Goal: Task Accomplishment & Management: Manage account settings

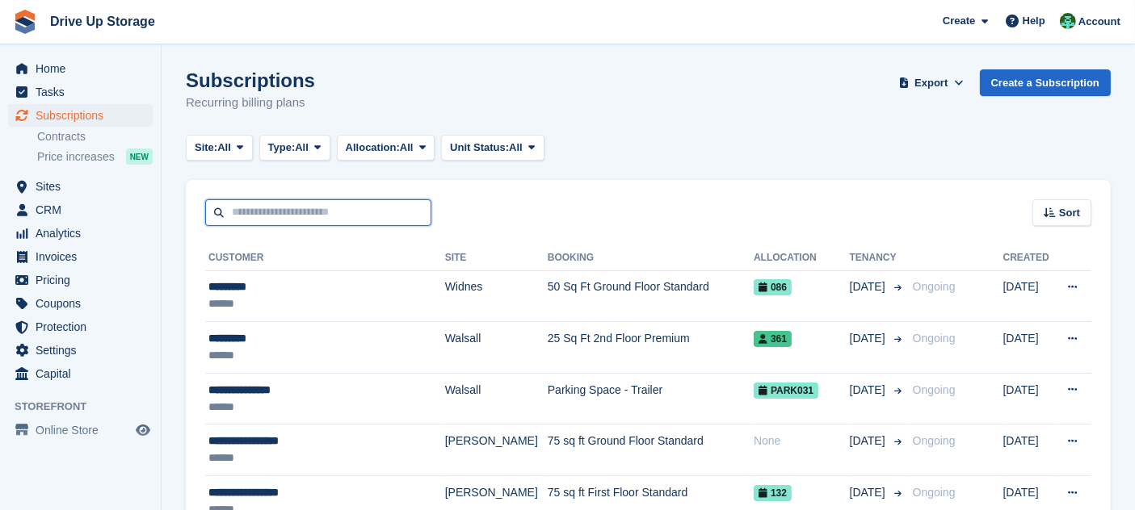
drag, startPoint x: 275, startPoint y: 220, endPoint x: 268, endPoint y: 208, distance: 13.4
click at [275, 220] on input "text" at bounding box center [318, 212] width 226 height 27
type input "*****"
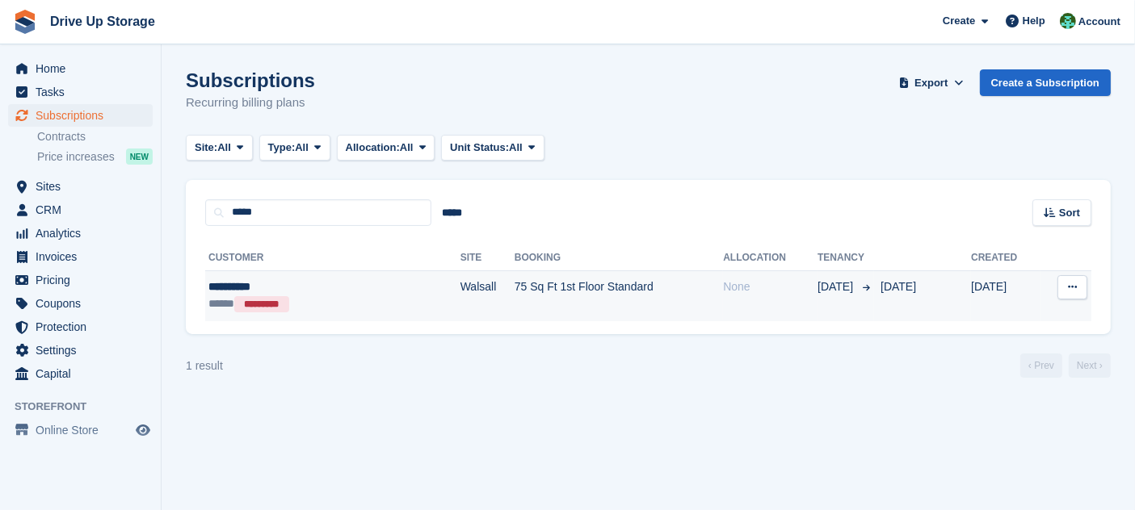
click at [348, 283] on div "**********" at bounding box center [291, 287] width 166 height 17
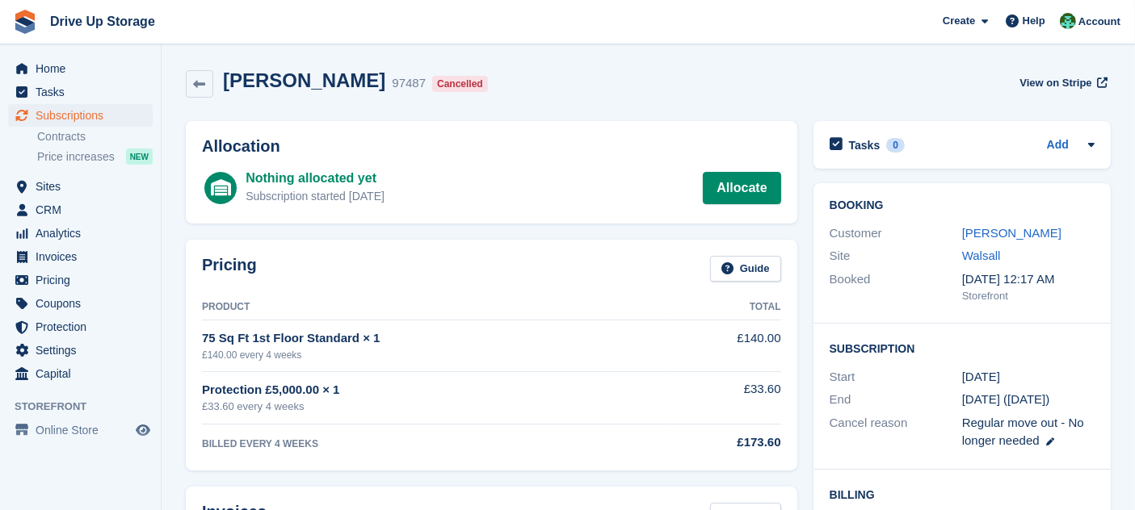
click at [590, 241] on div "Pricing Guide Product Total 75 Sq Ft 1st Floor Standard × 1 £140.00 every 4 wee…" at bounding box center [491, 356] width 611 height 232
click at [1038, 26] on span "Help" at bounding box center [1033, 21] width 23 height 16
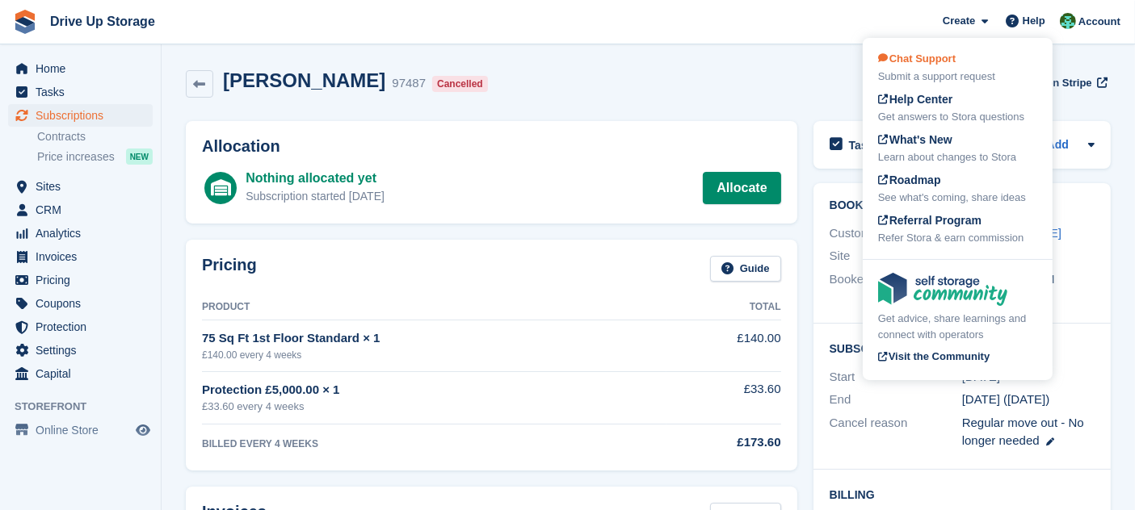
click at [994, 68] on div "Chat Support Submit a support request" at bounding box center [957, 68] width 159 height 34
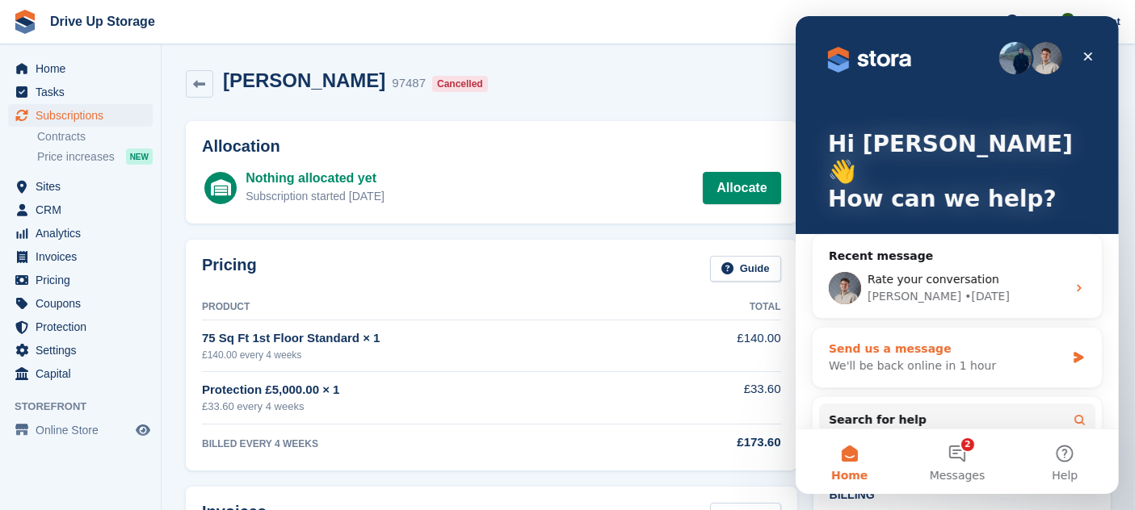
click at [944, 341] on div "Send us a message" at bounding box center [946, 349] width 237 height 17
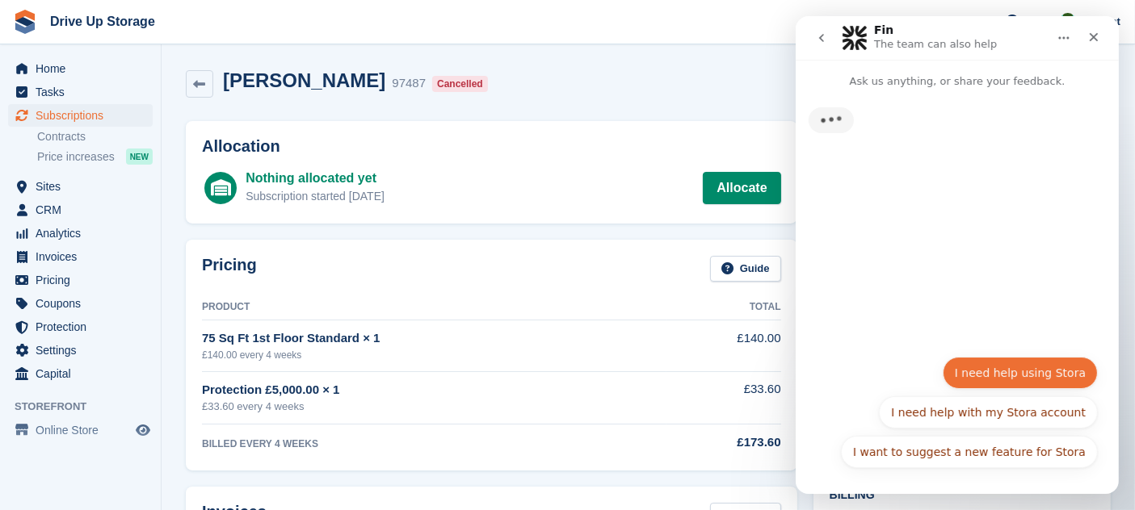
click at [1009, 359] on button "I need help using Stora" at bounding box center [1019, 373] width 155 height 32
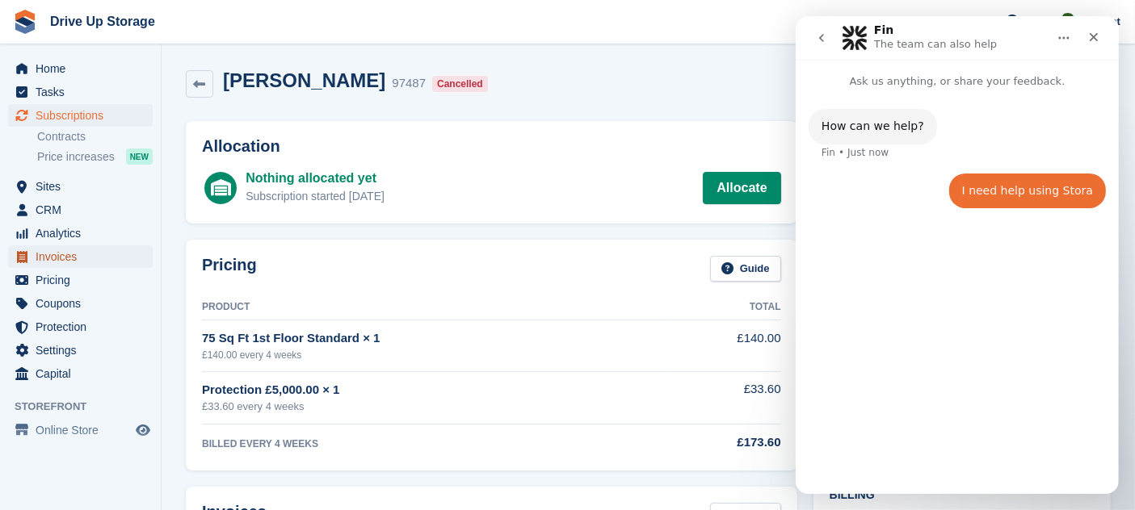
click at [88, 254] on span "Invoices" at bounding box center [84, 256] width 97 height 23
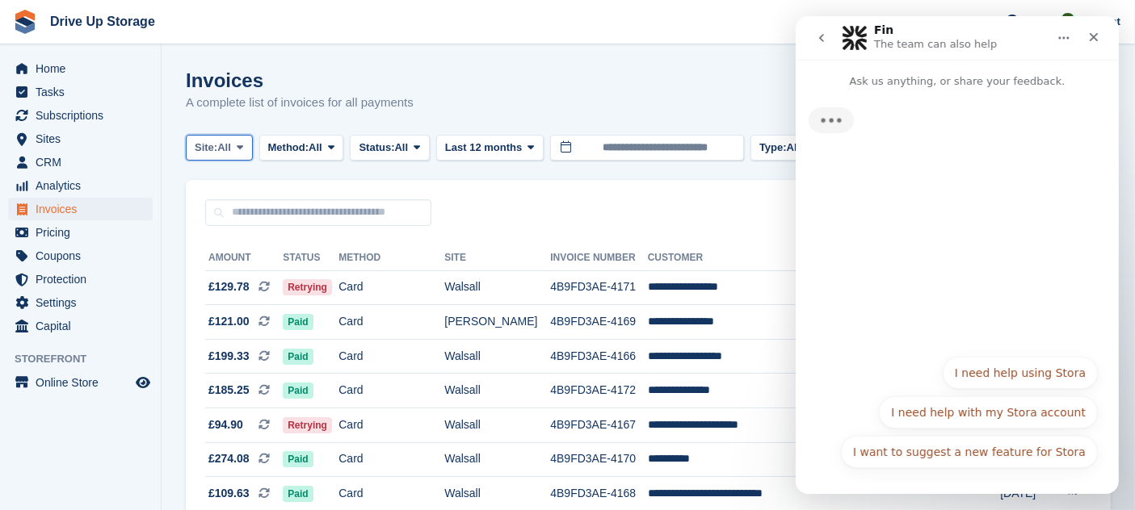
click at [224, 157] on button "Site: All" at bounding box center [219, 148] width 67 height 27
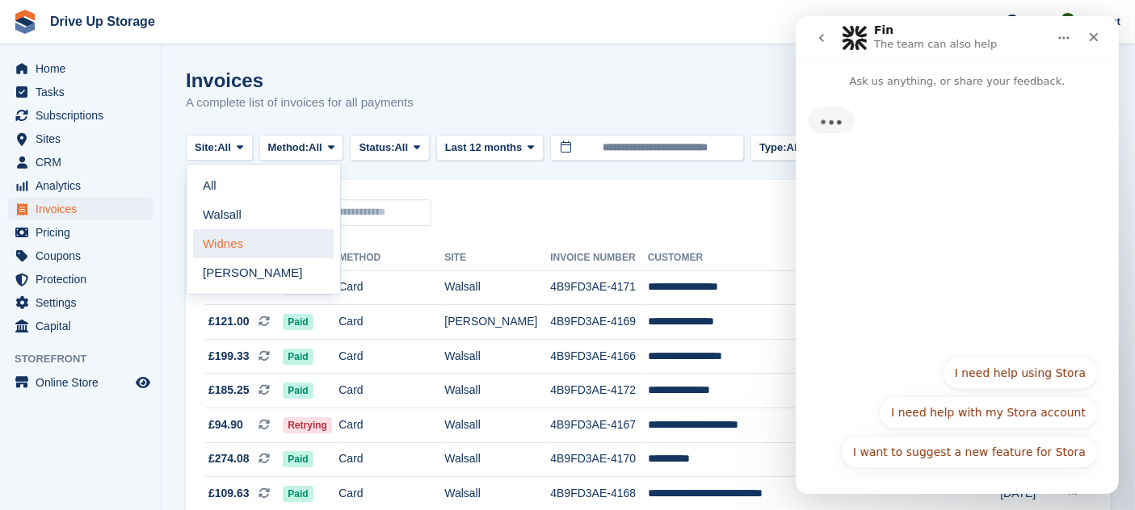
click at [237, 244] on link "Widnes" at bounding box center [263, 243] width 141 height 29
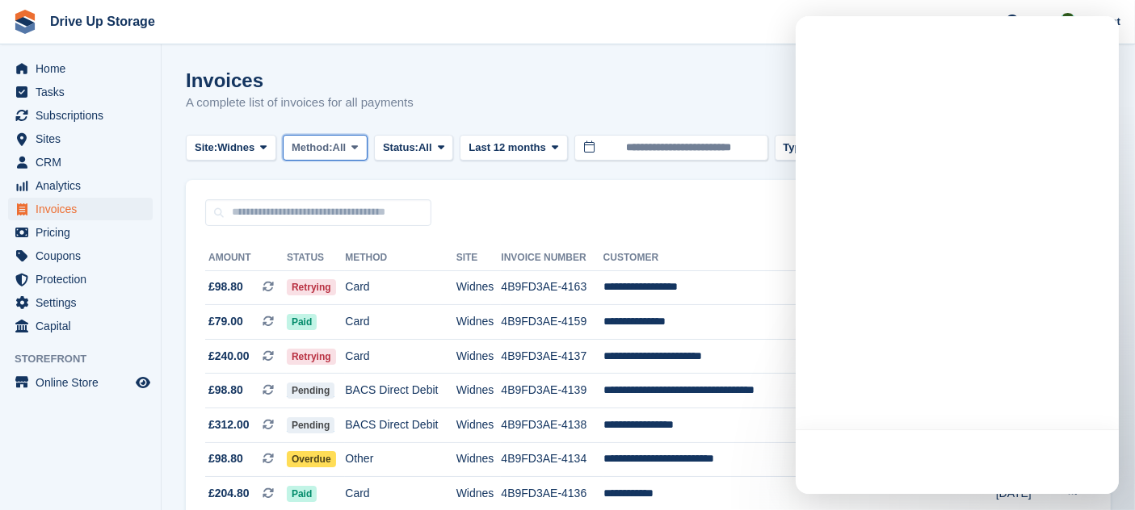
click at [333, 143] on span "Method:" at bounding box center [312, 148] width 41 height 16
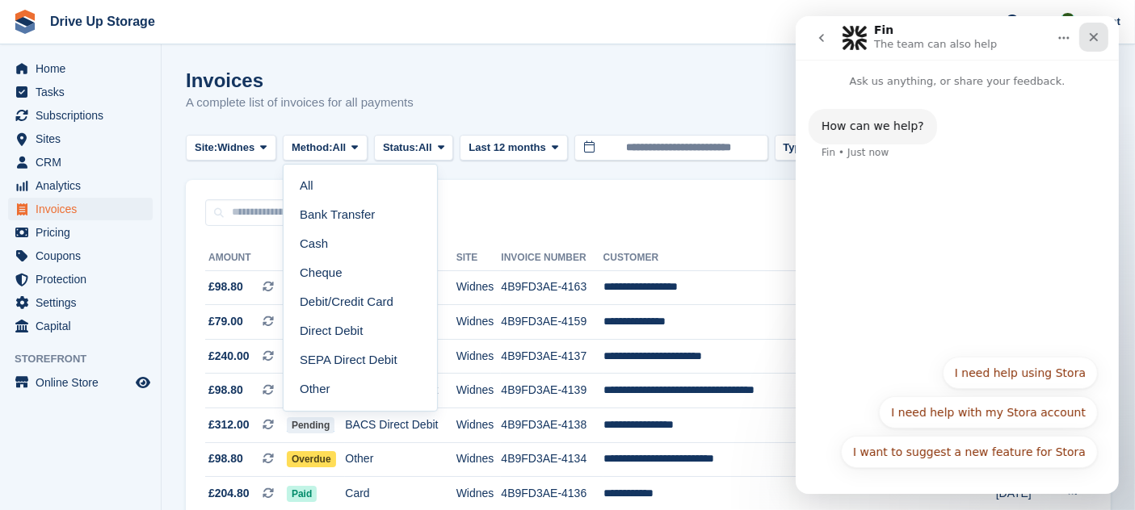
click at [1091, 40] on icon "Close" at bounding box center [1092, 37] width 13 height 13
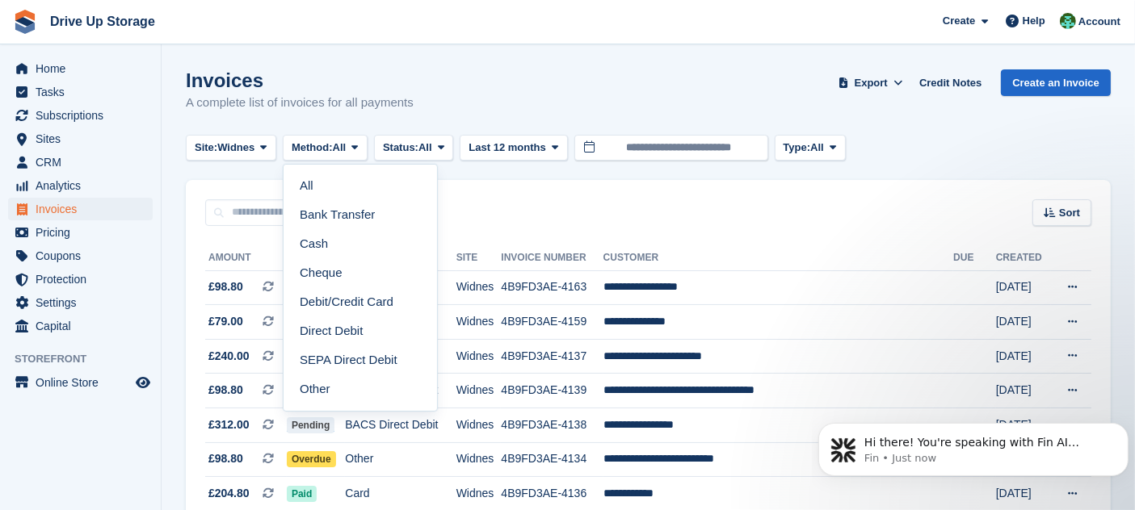
click at [872, 141] on div "Site: Widnes All Walsall Widnes Stroud Method: All All Bank Transfer Cash Chequ…" at bounding box center [648, 148] width 925 height 27
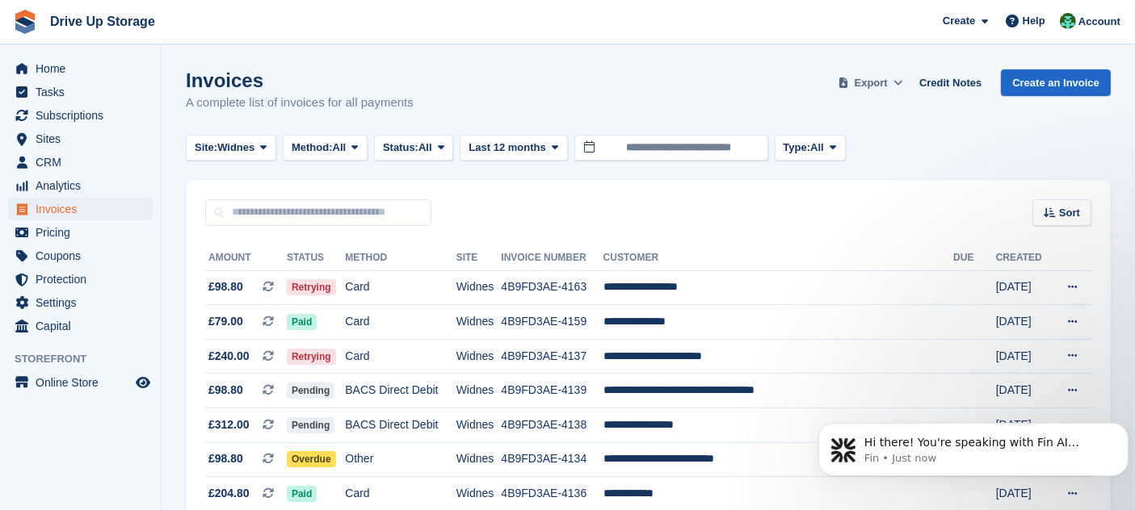
click at [879, 81] on span "Export" at bounding box center [870, 83] width 33 height 16
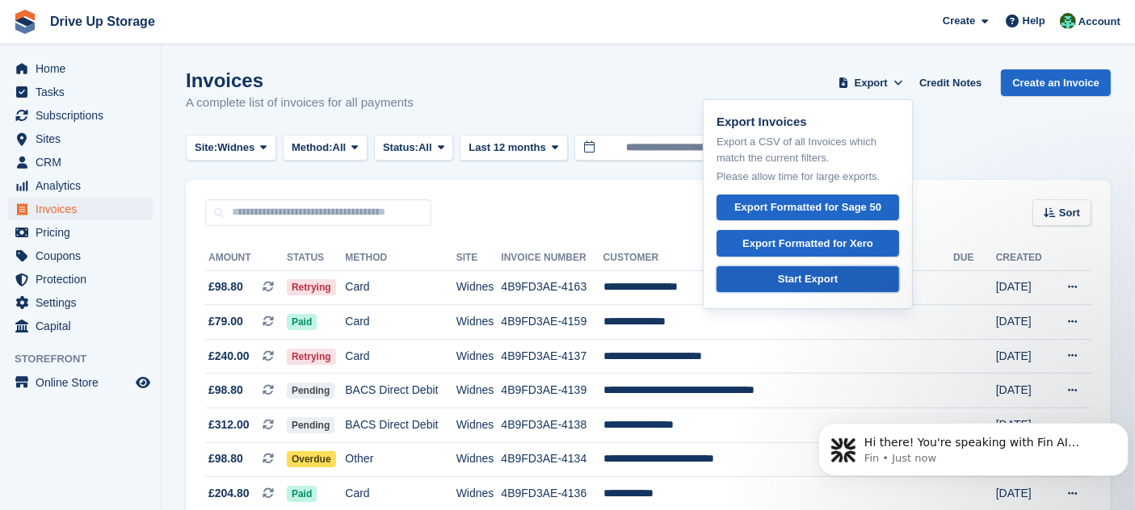
click at [831, 283] on div "Start Export" at bounding box center [808, 279] width 60 height 16
click at [502, 79] on div "Invoices A complete list of invoices for all payments Export Export Invoices Ex…" at bounding box center [648, 100] width 925 height 62
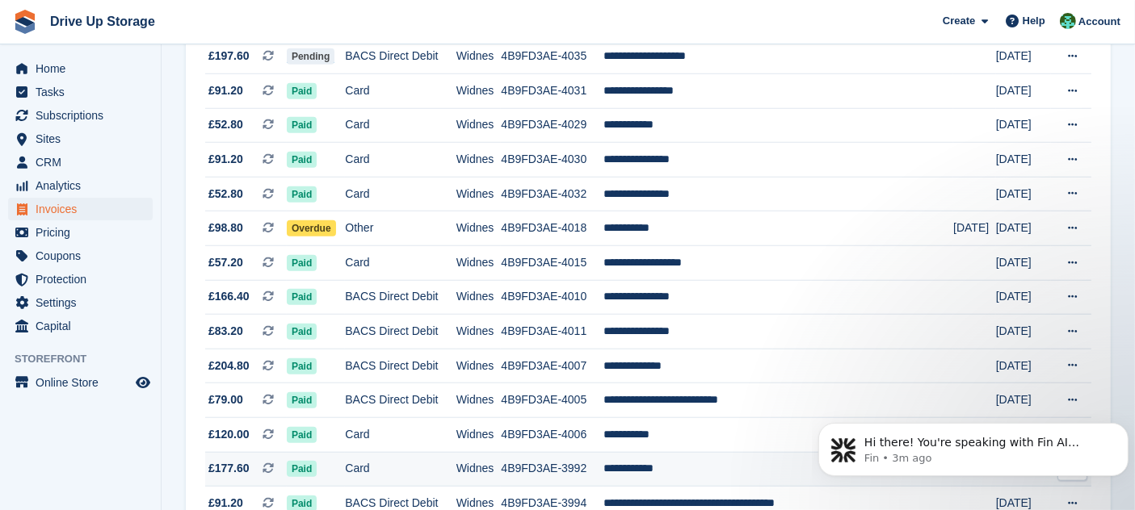
scroll to position [1558, 0]
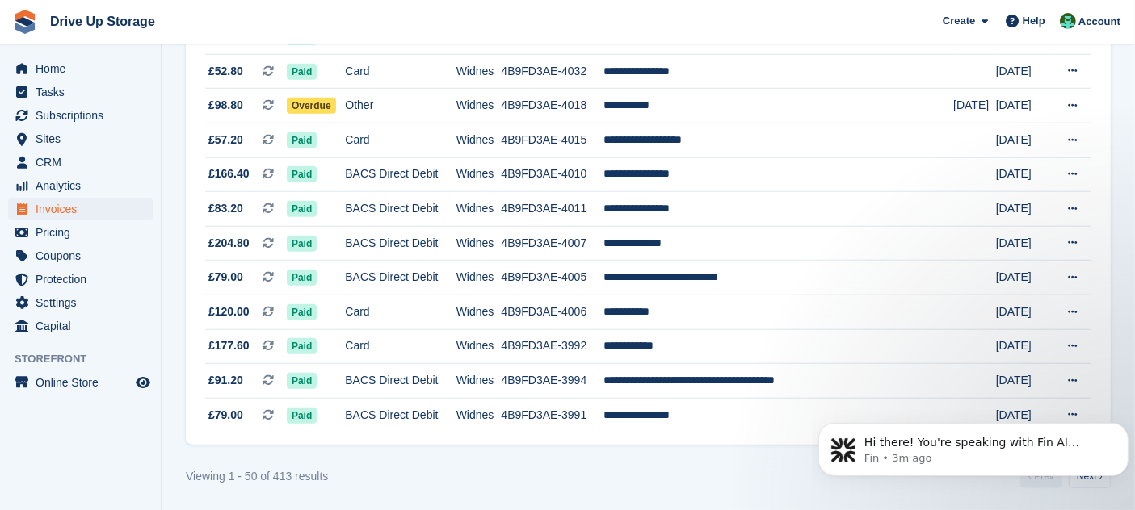
click at [489, 480] on div "Viewing 1 - 50 of 413 results ‹ Prev Next ›" at bounding box center [648, 476] width 925 height 24
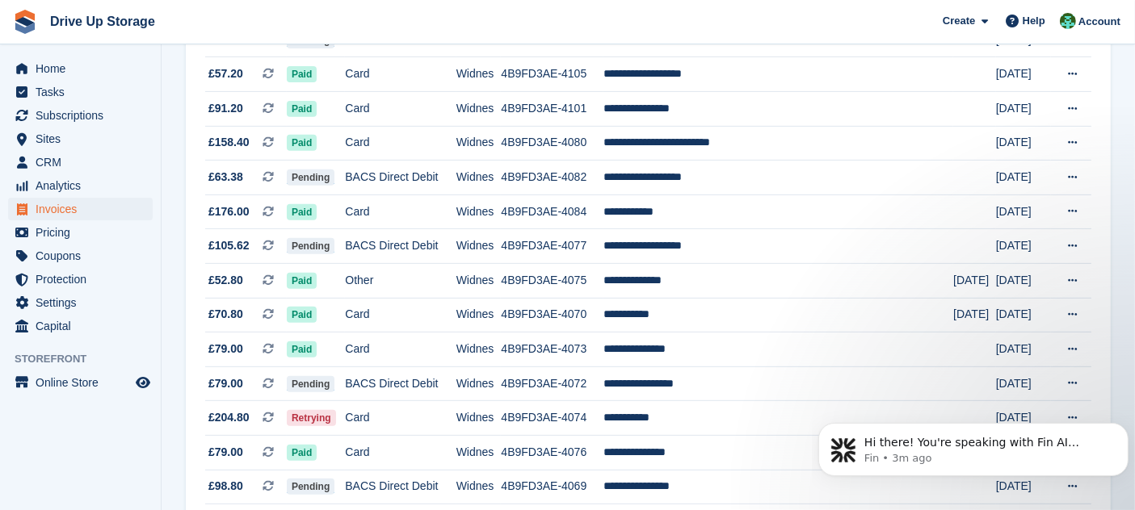
scroll to position [0, 0]
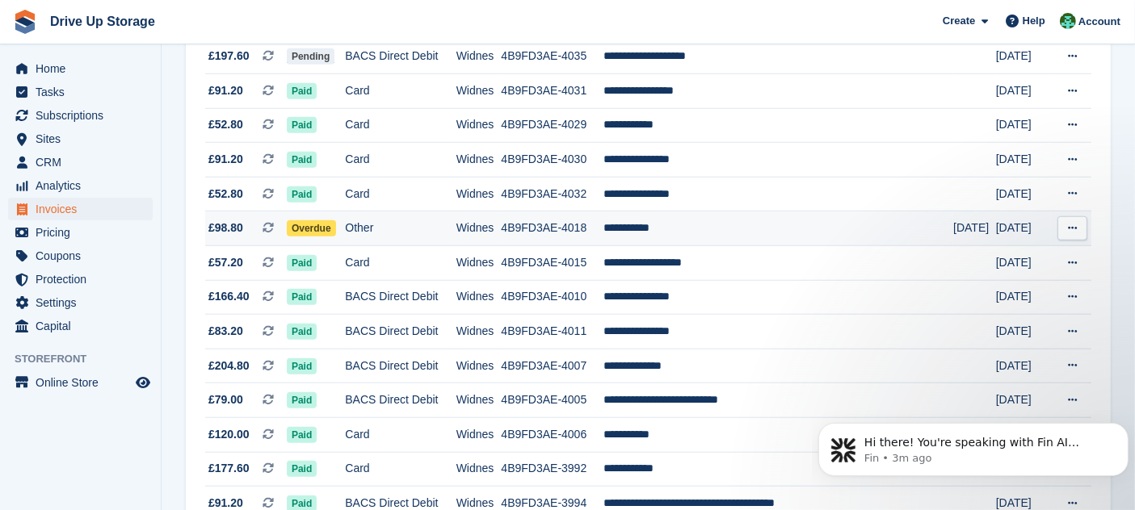
scroll to position [1558, 0]
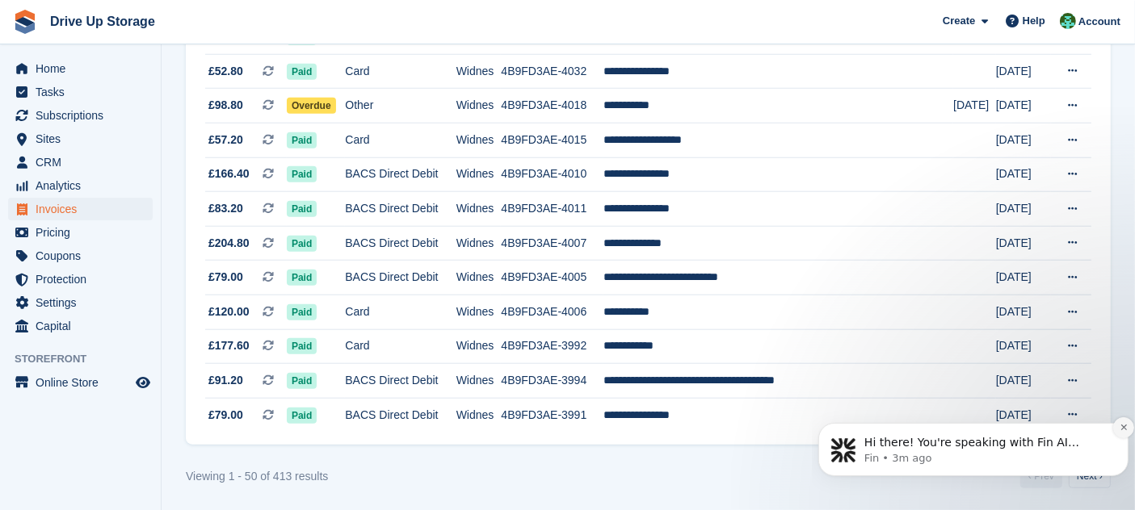
click at [1123, 430] on icon "Dismiss notification" at bounding box center [1122, 426] width 9 height 9
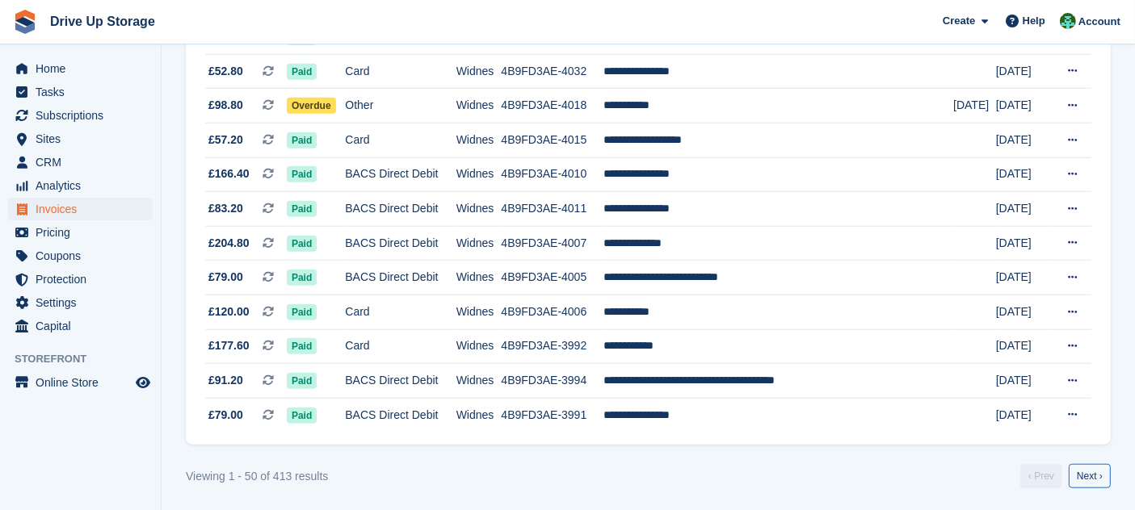
click at [1085, 471] on link "Next ›" at bounding box center [1089, 476] width 42 height 24
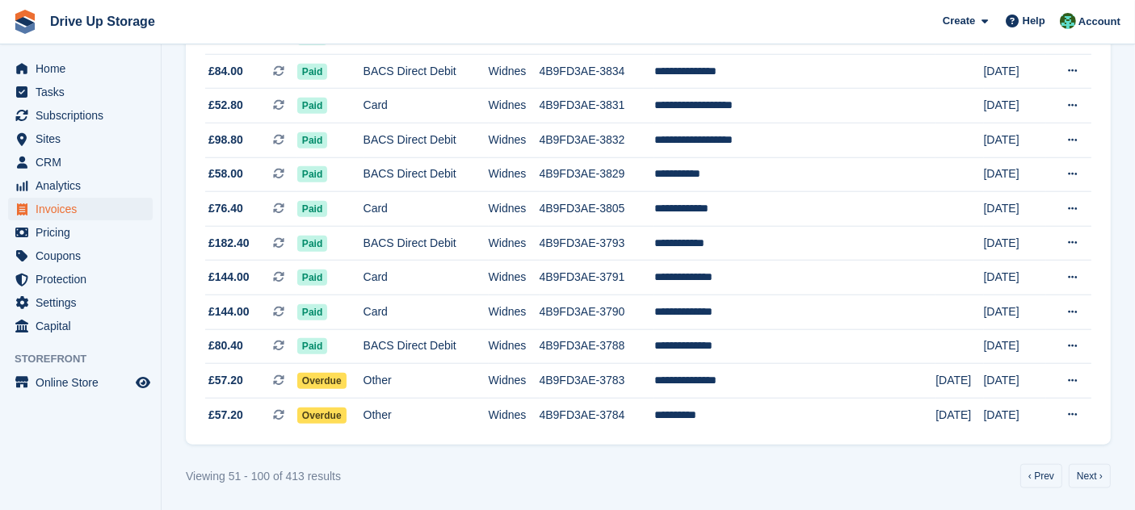
click at [1031, 13] on div "Help" at bounding box center [1025, 21] width 53 height 26
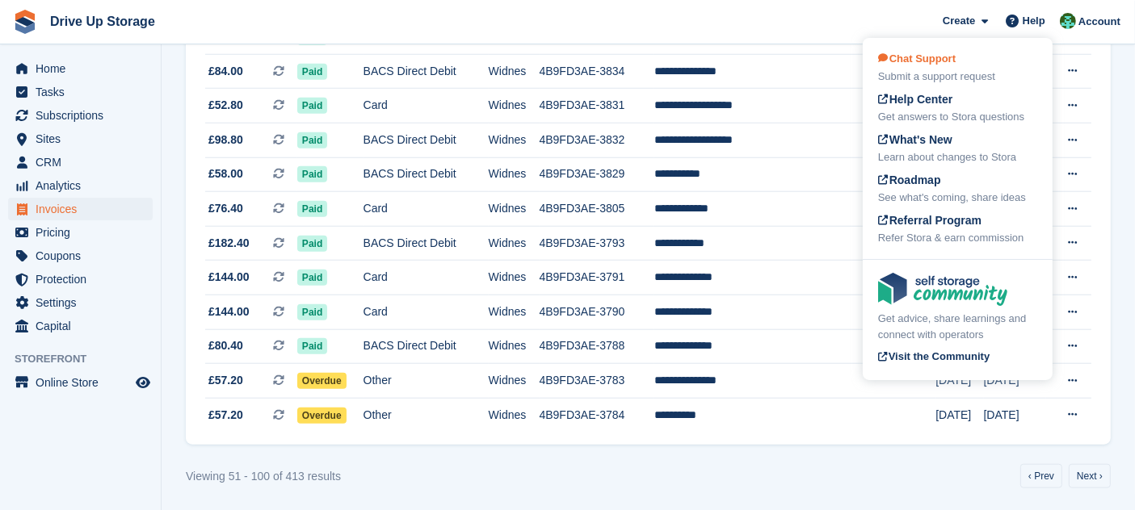
click at [975, 57] on div "Chat Support Submit a support request" at bounding box center [957, 68] width 159 height 34
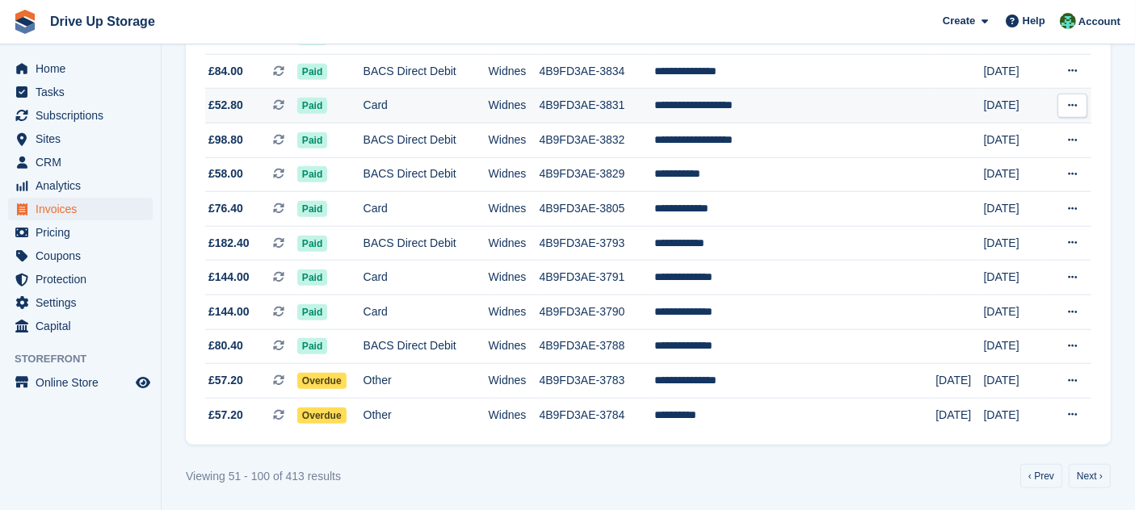
scroll to position [1378, 0]
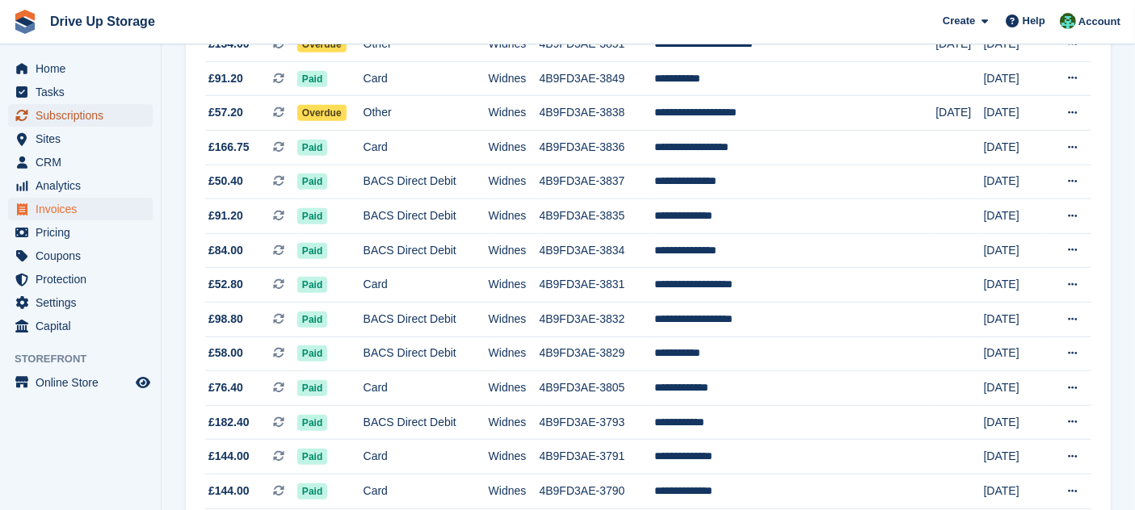
click at [117, 118] on span "Subscriptions" at bounding box center [84, 115] width 97 height 23
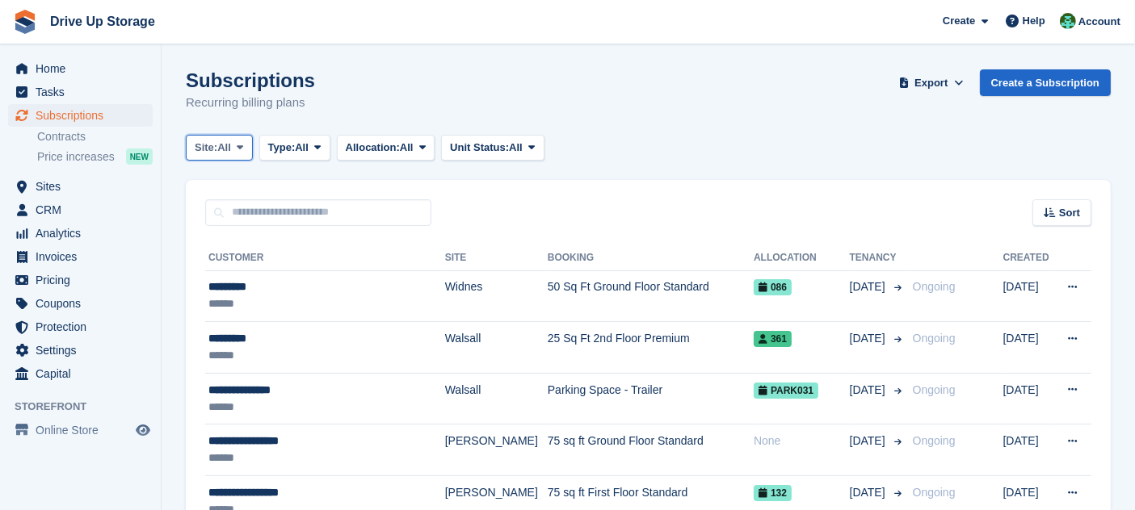
click at [249, 157] on button "Site: All" at bounding box center [219, 148] width 67 height 27
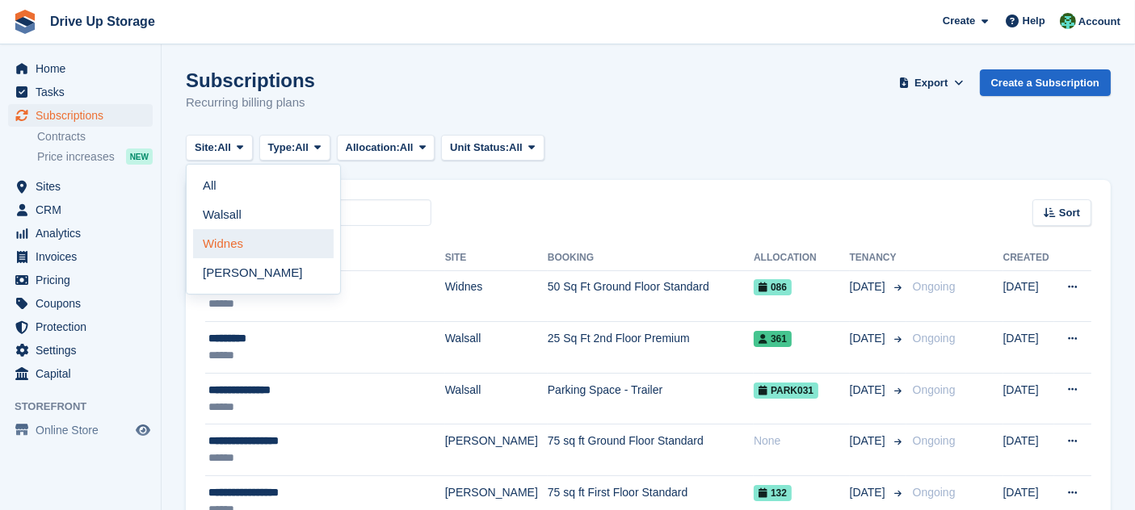
click at [246, 245] on link "Widnes" at bounding box center [263, 243] width 141 height 29
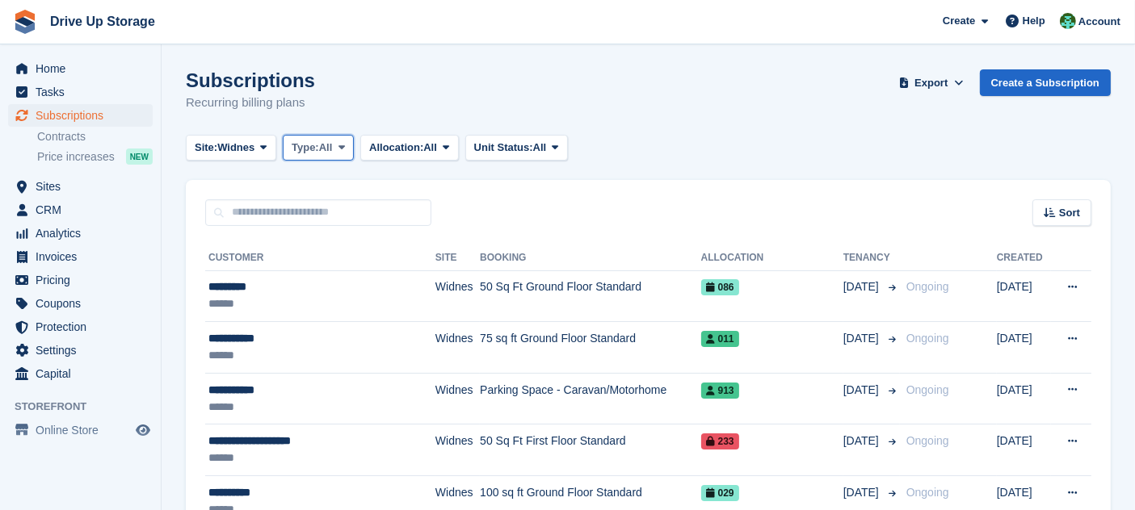
click at [317, 145] on span "Type:" at bounding box center [305, 148] width 27 height 16
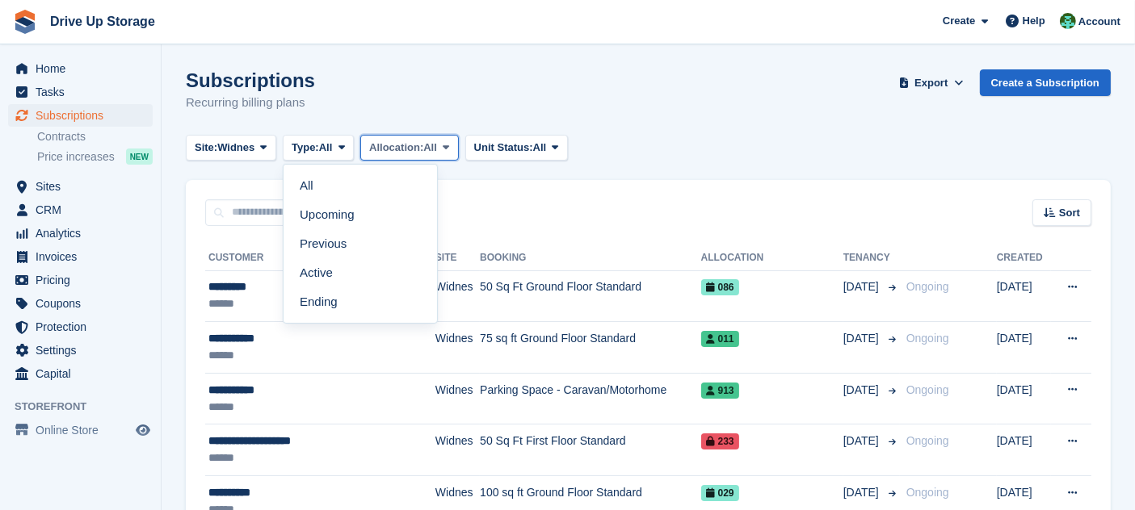
click at [392, 139] on button "Allocation: All" at bounding box center [409, 148] width 99 height 27
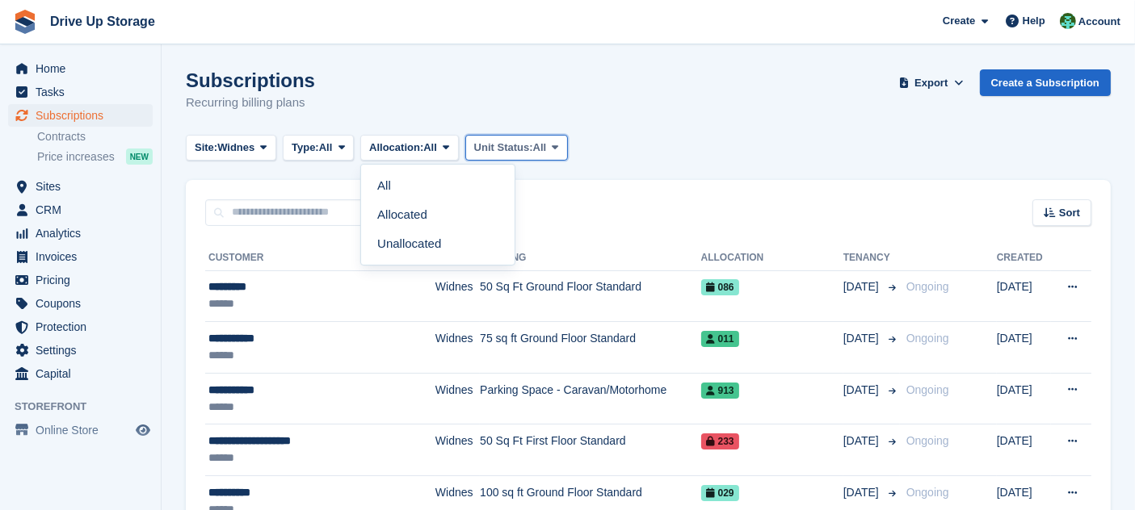
click at [496, 144] on span "Unit Status:" at bounding box center [503, 148] width 59 height 16
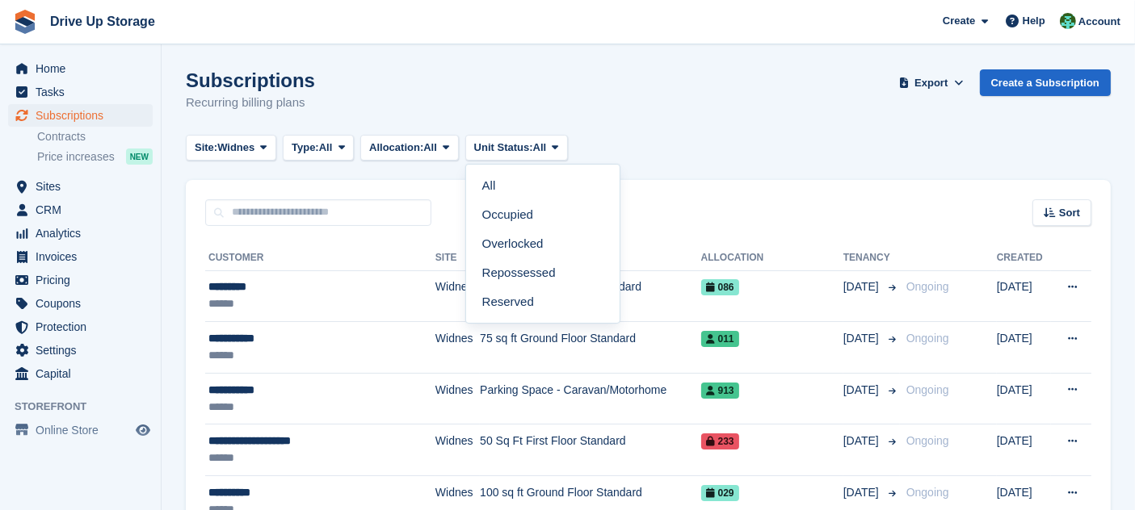
click at [661, 128] on div "Subscriptions Recurring billing plans Export Export Subscriptions Export a CSV …" at bounding box center [648, 100] width 925 height 62
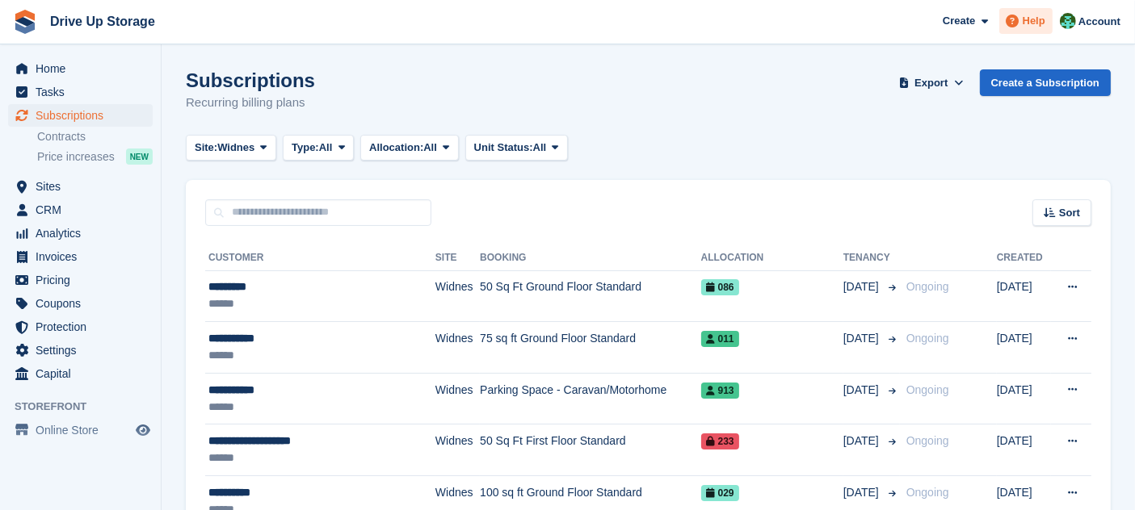
click at [1035, 19] on span "Help" at bounding box center [1033, 21] width 23 height 16
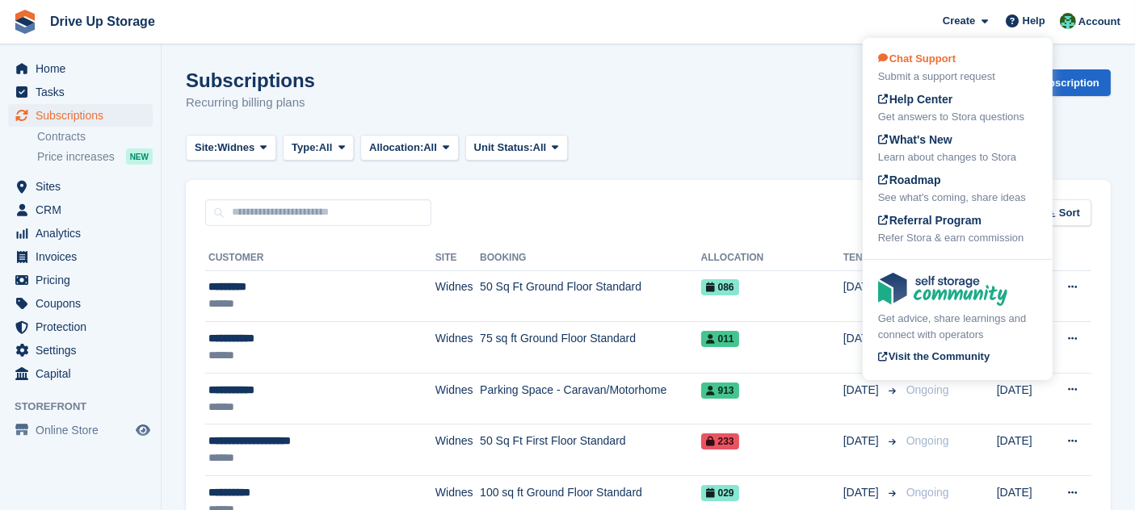
click at [983, 65] on div "Chat Support Submit a support request" at bounding box center [957, 68] width 159 height 34
click at [921, 57] on span "Chat Support" at bounding box center [917, 58] width 78 height 12
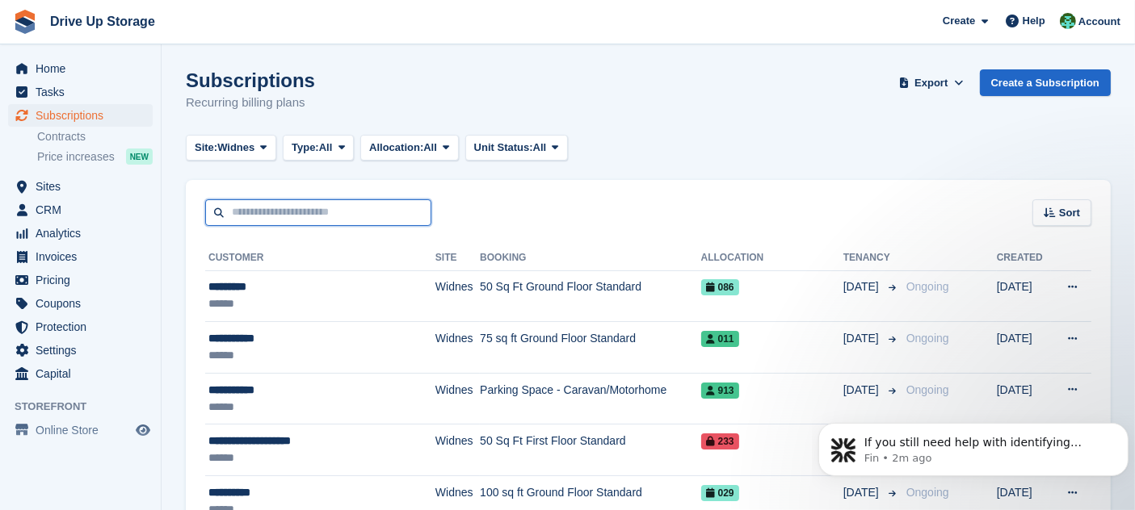
click at [292, 221] on input "text" at bounding box center [318, 212] width 226 height 27
type input "******"
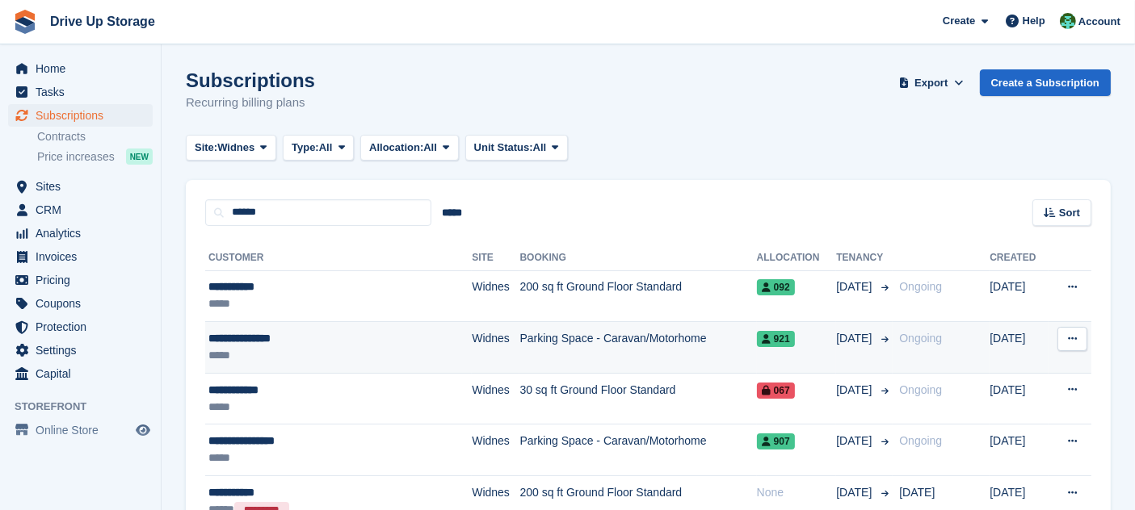
click at [662, 356] on td "Parking Space - Caravan/Motorhome" at bounding box center [637, 348] width 237 height 52
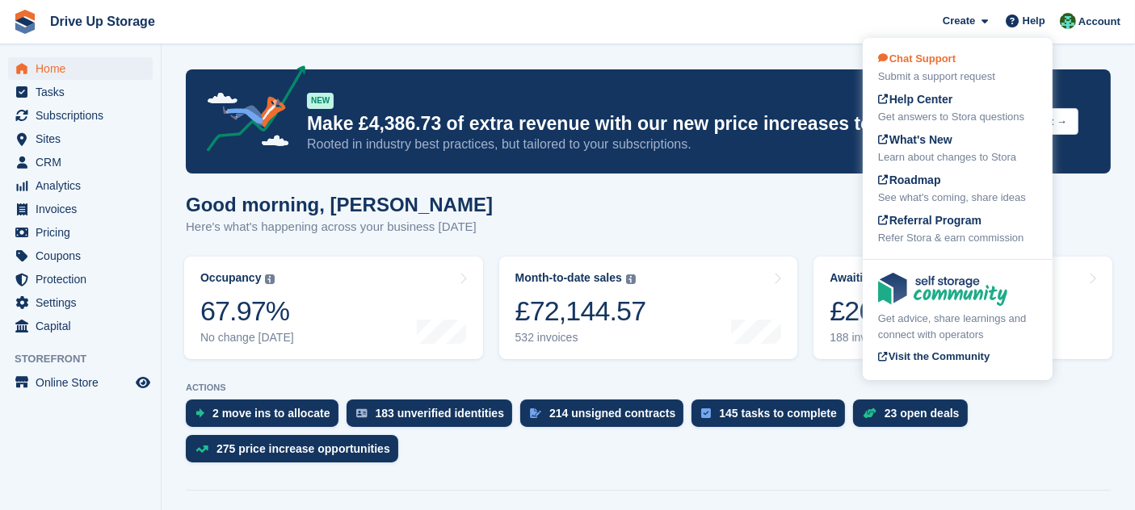
click at [954, 70] on div "Submit a support request" at bounding box center [957, 77] width 159 height 16
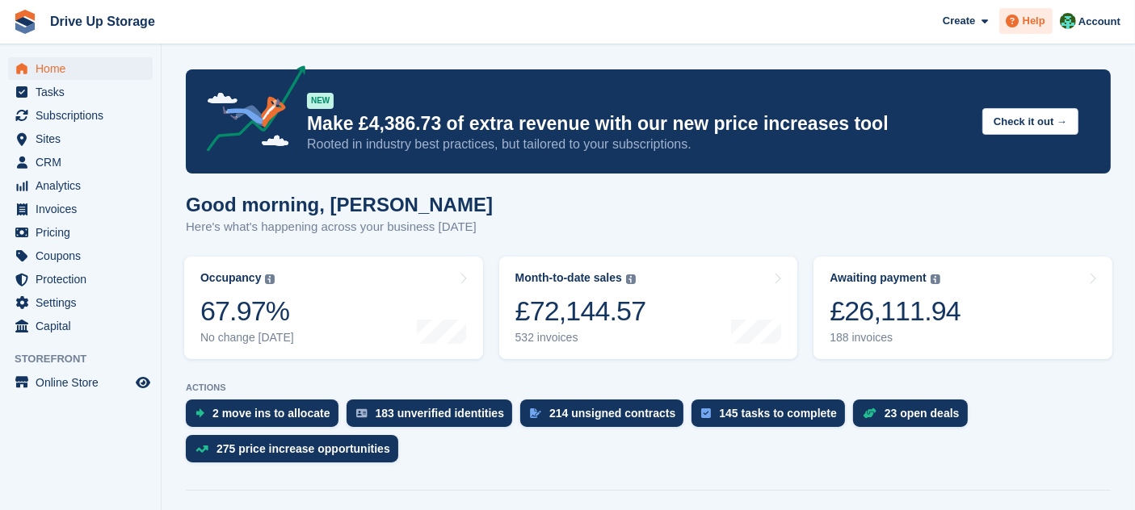
click at [1028, 18] on span "Help" at bounding box center [1033, 21] width 23 height 16
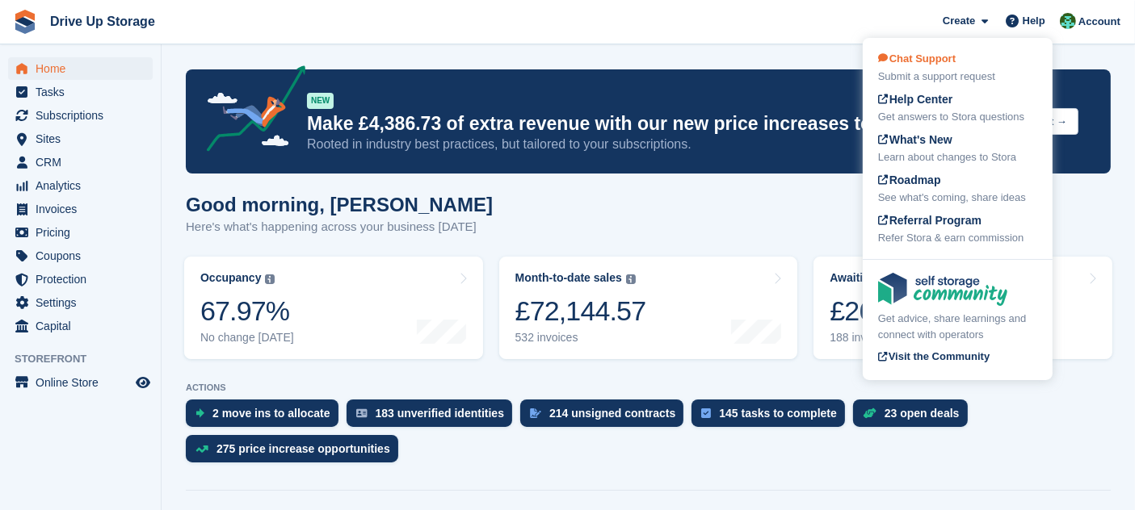
click at [955, 64] on span "Chat Support" at bounding box center [917, 58] width 78 height 12
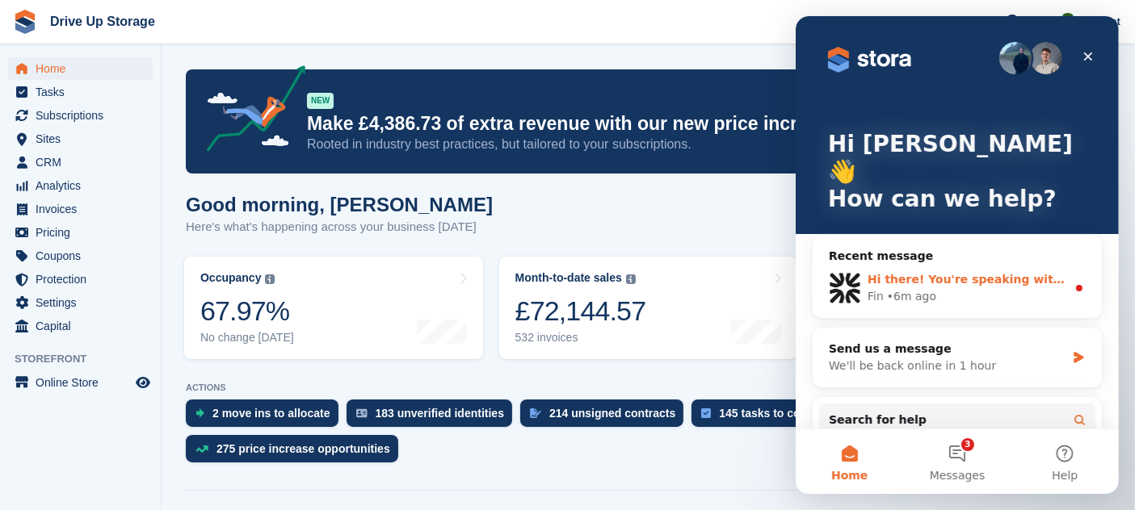
click at [970, 271] on div "Hi there! You're speaking with Fin AI Agent. Our support team are available bet…" at bounding box center [965, 279] width 199 height 17
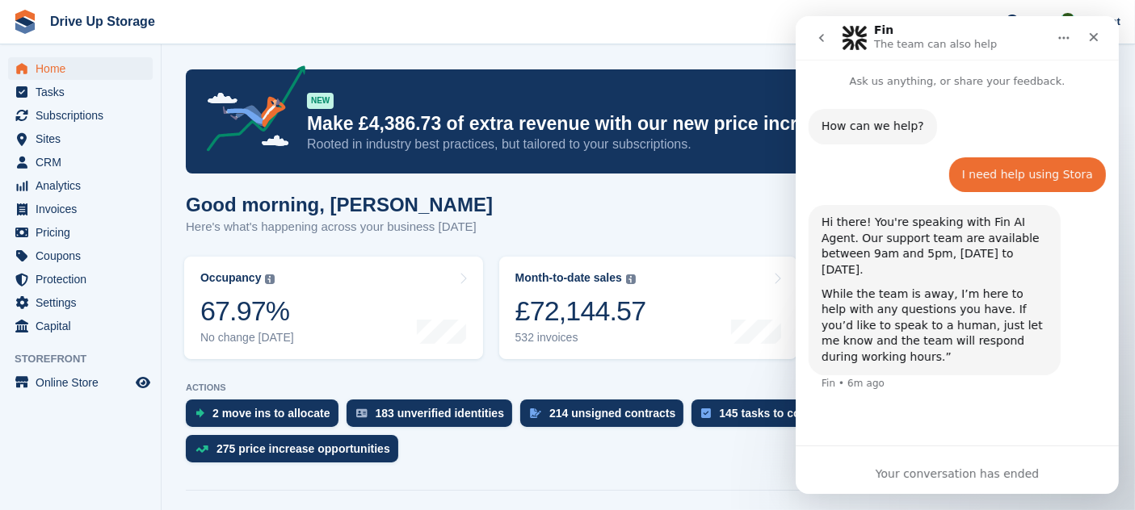
click at [967, 391] on div "How can we help? Fin • 6m ago I need help using Stora Camille • 6m ago Hi there…" at bounding box center [956, 261] width 323 height 342
click at [818, 33] on icon "go back" at bounding box center [820, 37] width 13 height 13
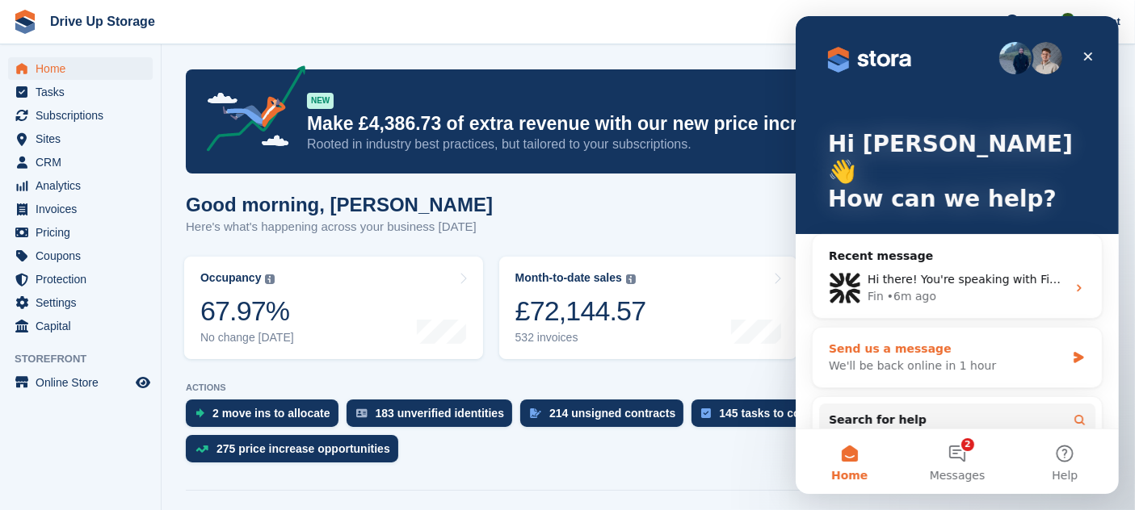
click at [988, 358] on div "We'll be back online in 1 hour" at bounding box center [946, 366] width 237 height 17
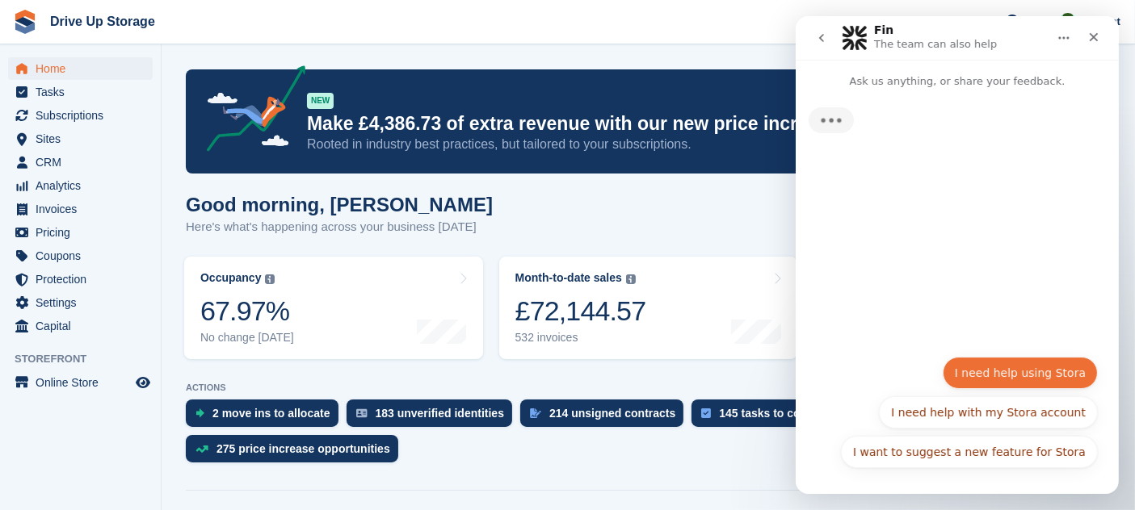
click at [1022, 371] on button "I need help using Stora" at bounding box center [1019, 373] width 155 height 32
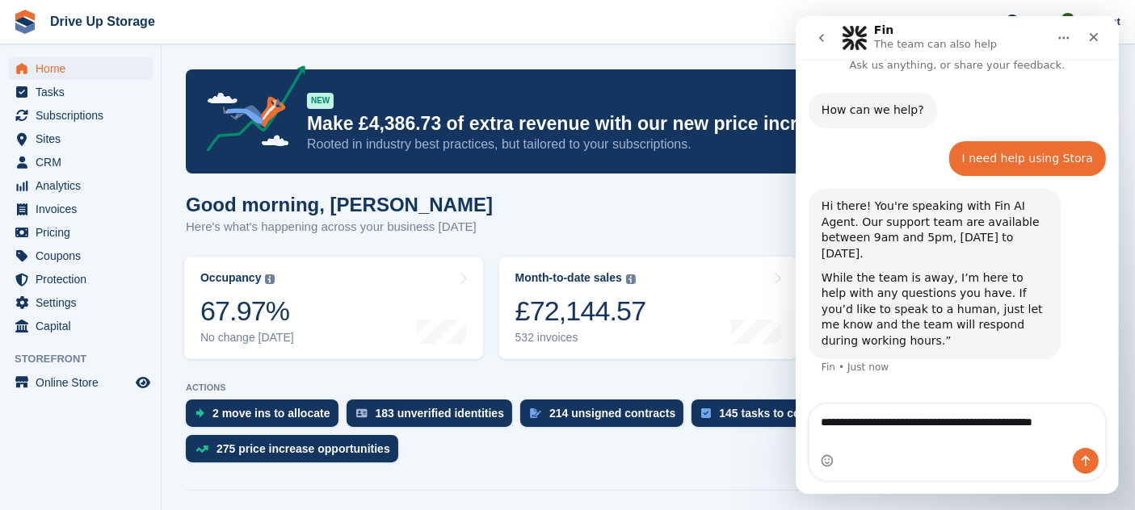
scroll to position [32, 0]
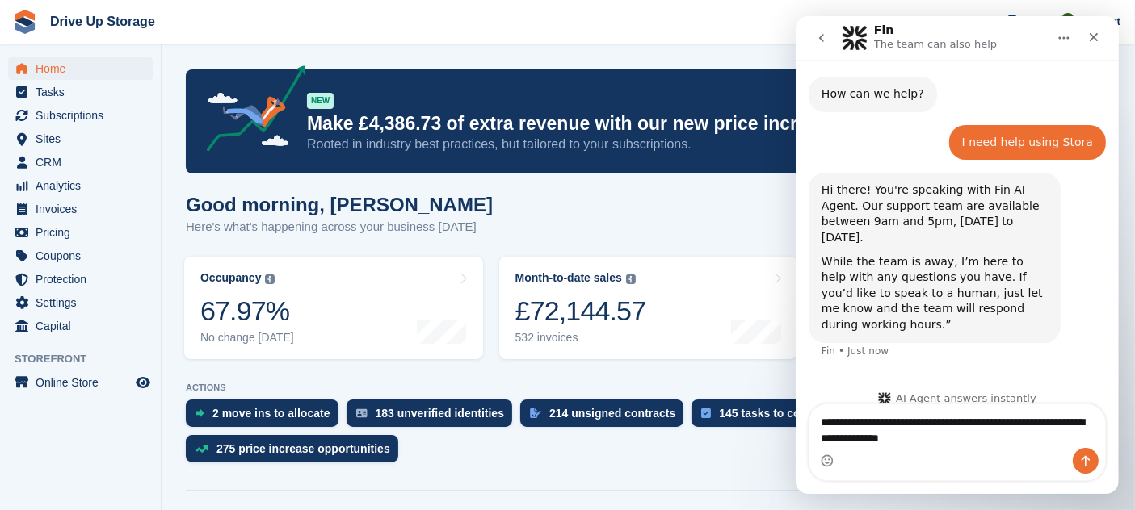
type textarea "**********"
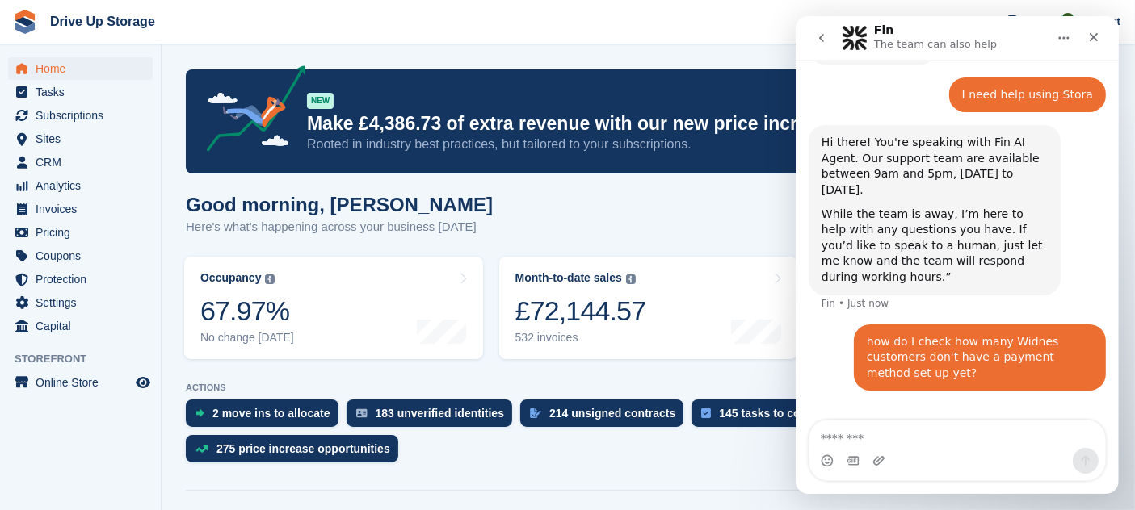
scroll to position [71, 0]
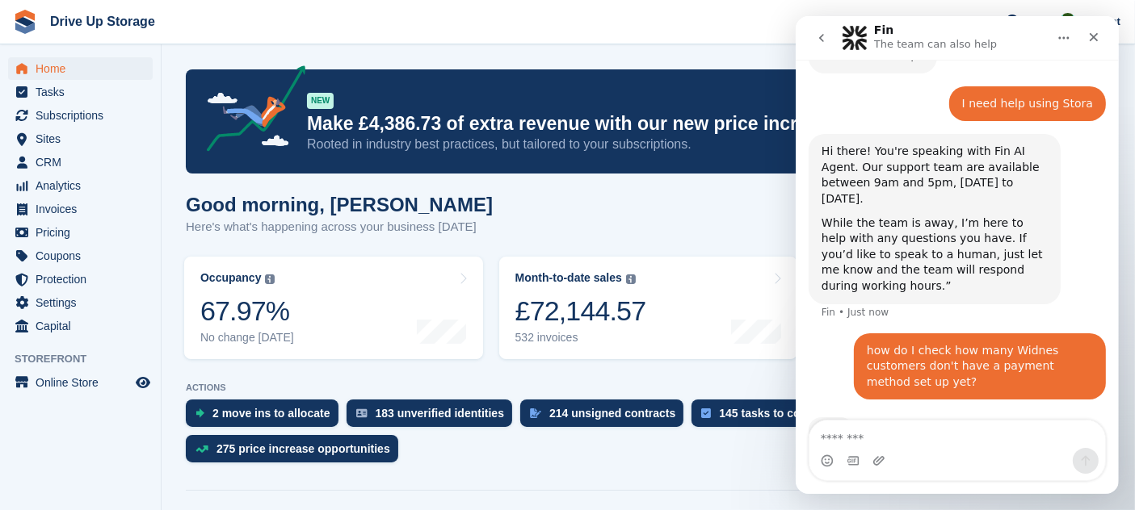
click at [476, 206] on div "Good morning, Camille Here's what's happening across your business today" at bounding box center [648, 225] width 925 height 62
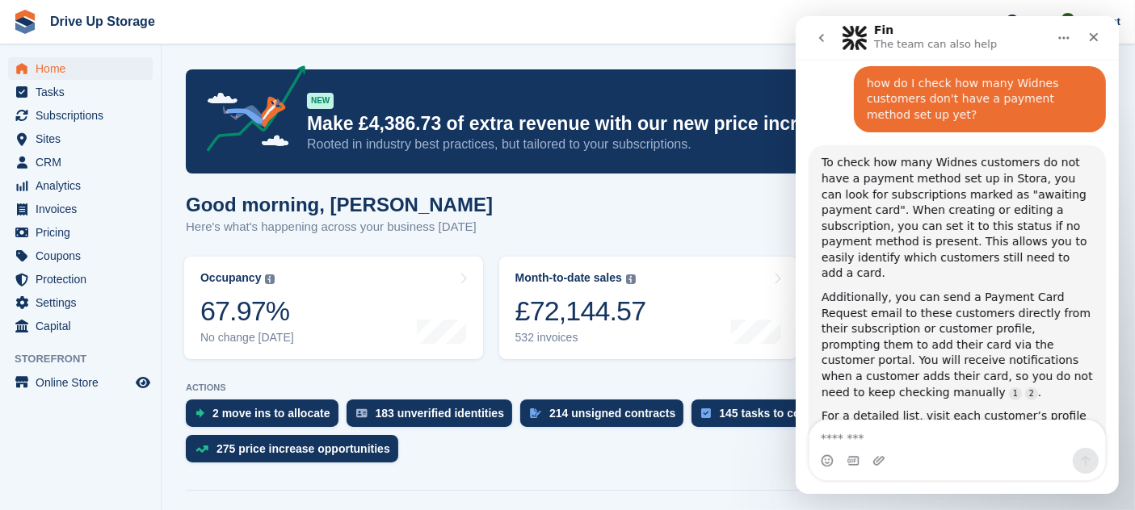
scroll to position [350, 0]
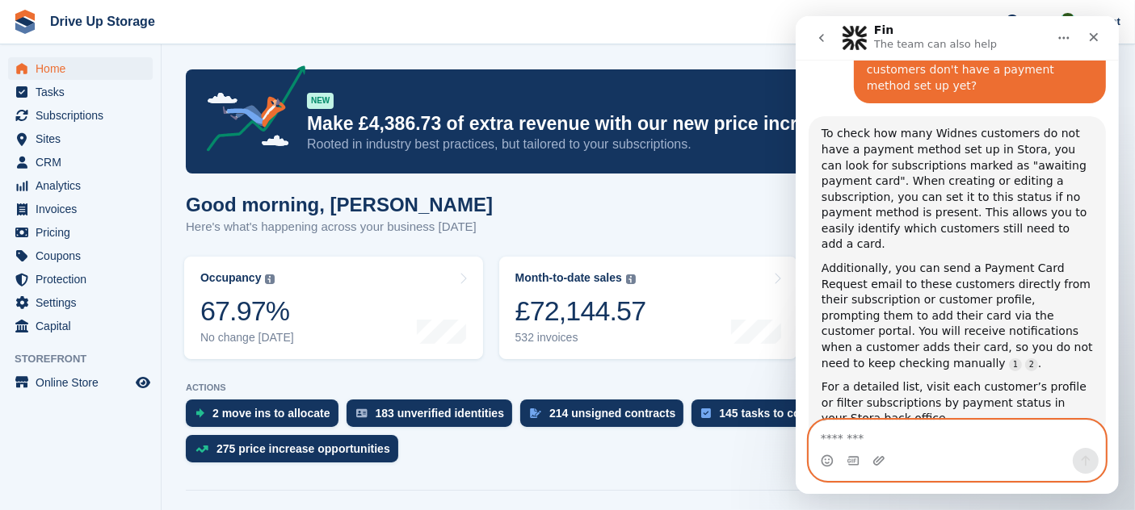
click at [963, 436] on textarea "Message…" at bounding box center [956, 434] width 296 height 27
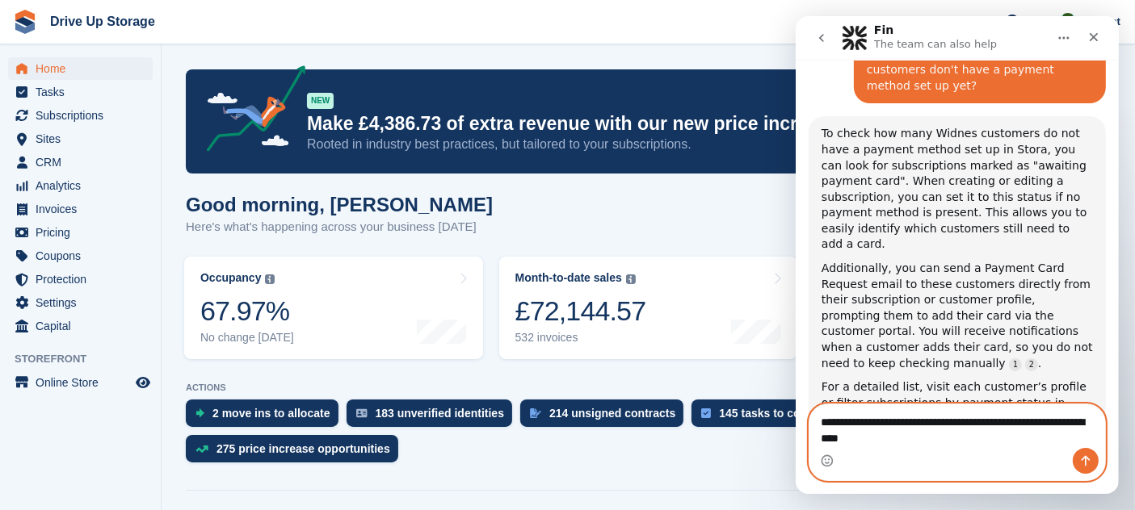
type textarea "**********"
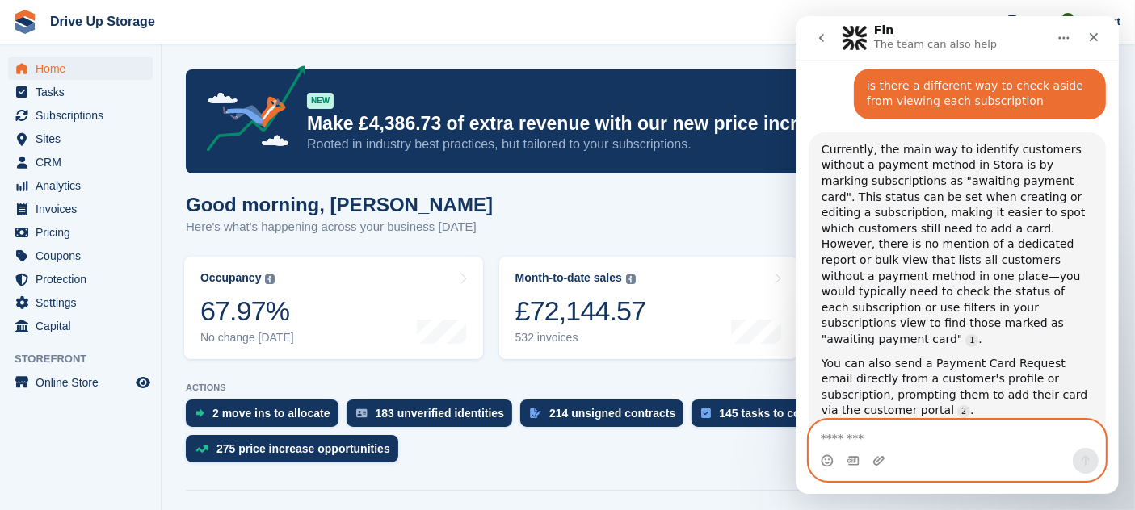
scroll to position [824, 0]
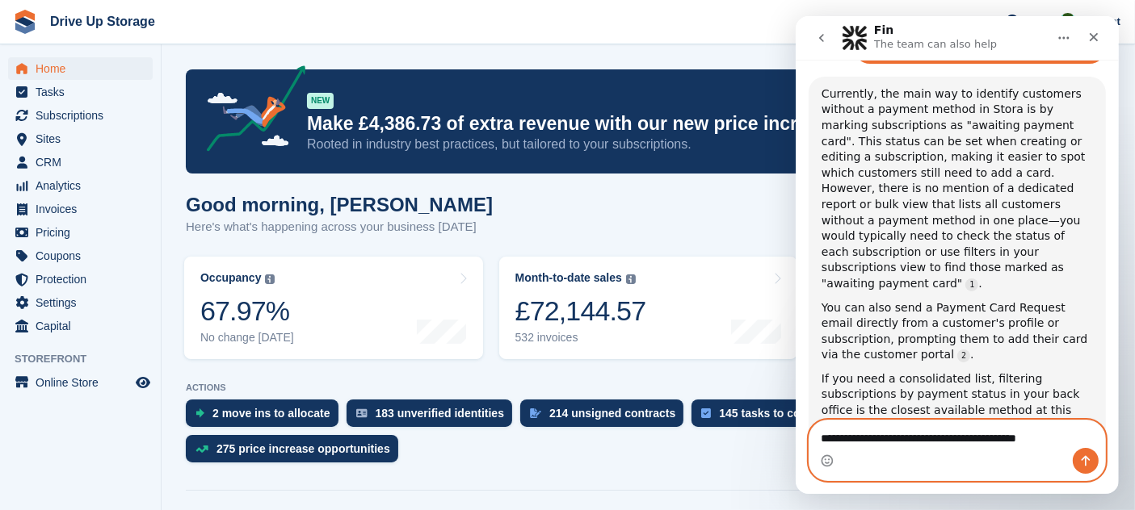
type textarea "**********"
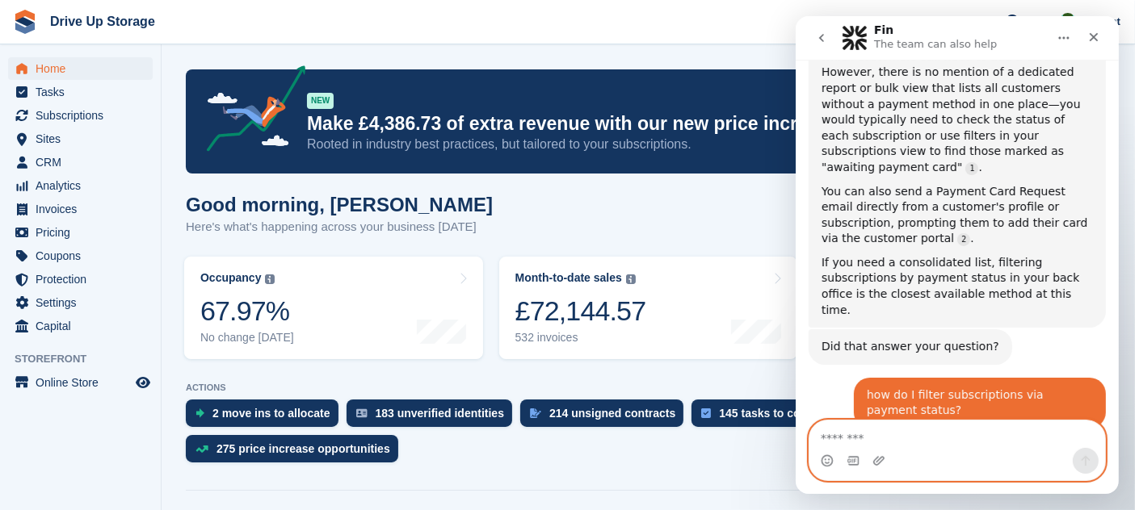
scroll to position [1168, 0]
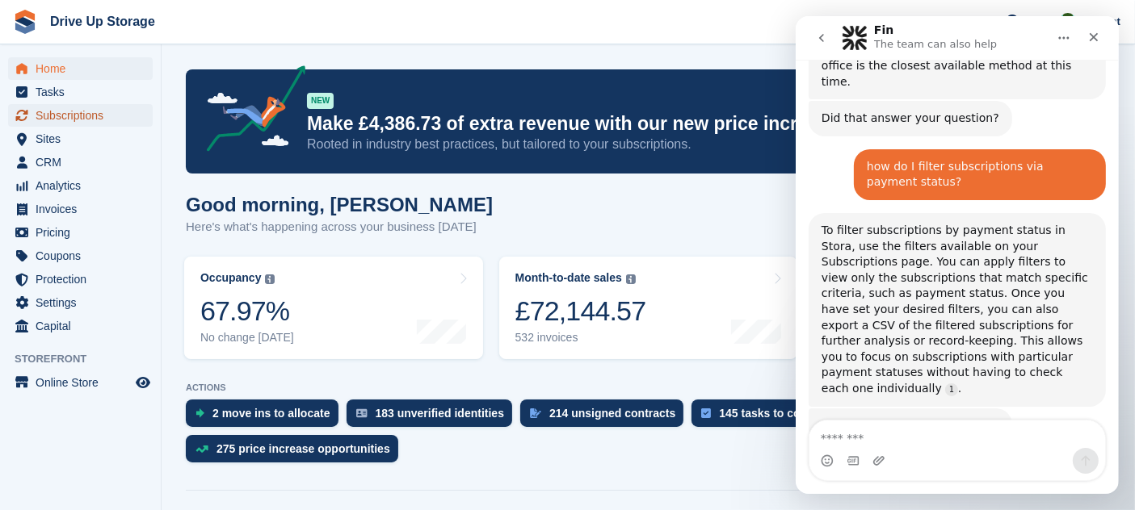
click at [114, 107] on span "Subscriptions" at bounding box center [84, 115] width 97 height 23
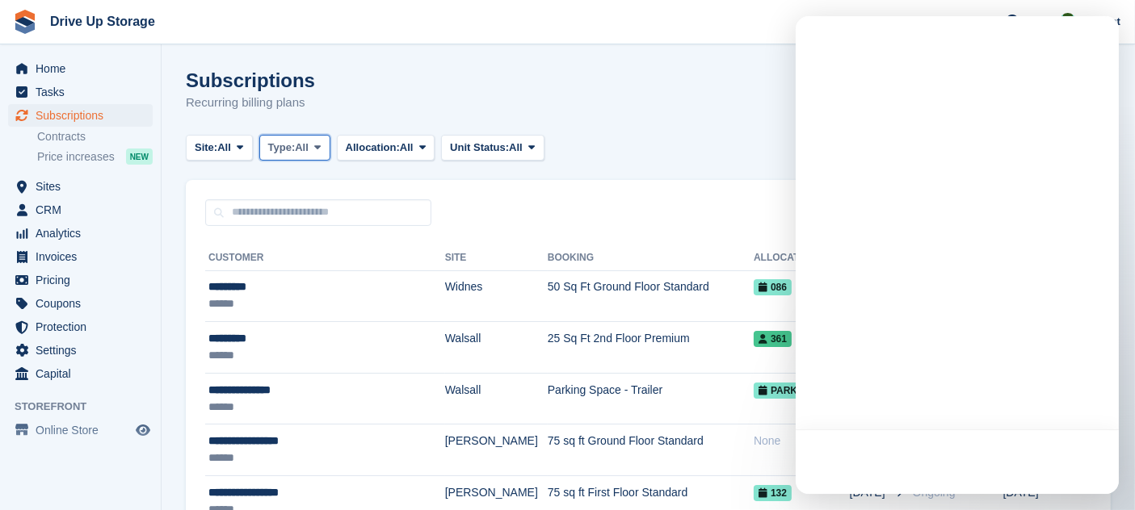
click at [296, 155] on span "Type:" at bounding box center [281, 148] width 27 height 16
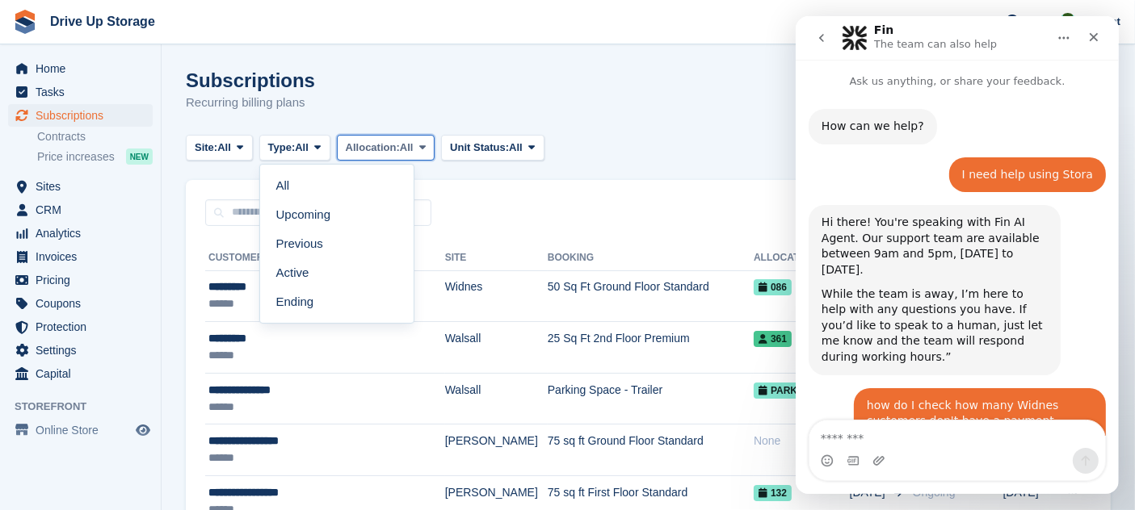
click at [388, 141] on span "Allocation:" at bounding box center [373, 148] width 54 height 16
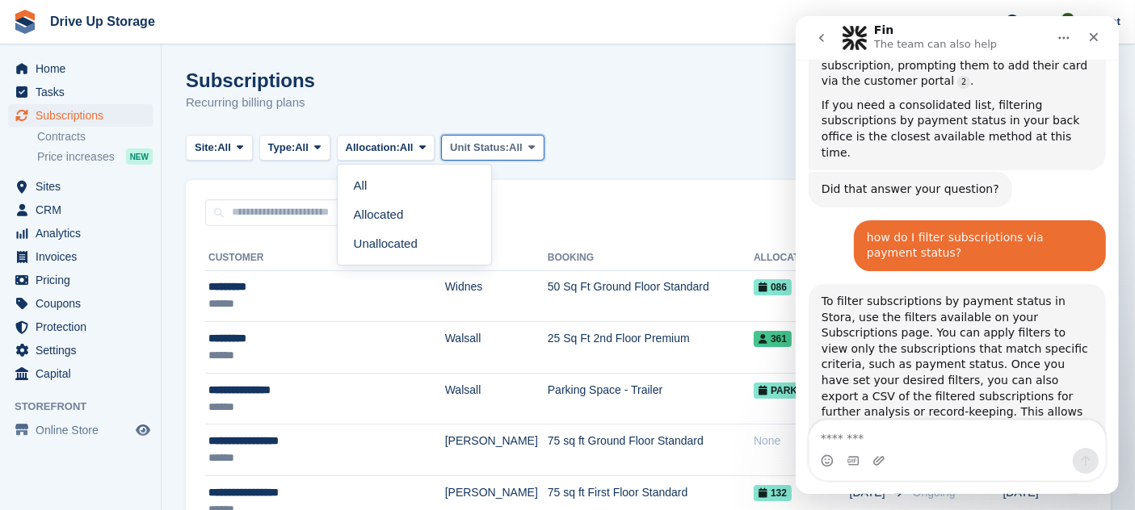
click at [501, 145] on span "Unit Status:" at bounding box center [479, 148] width 59 height 16
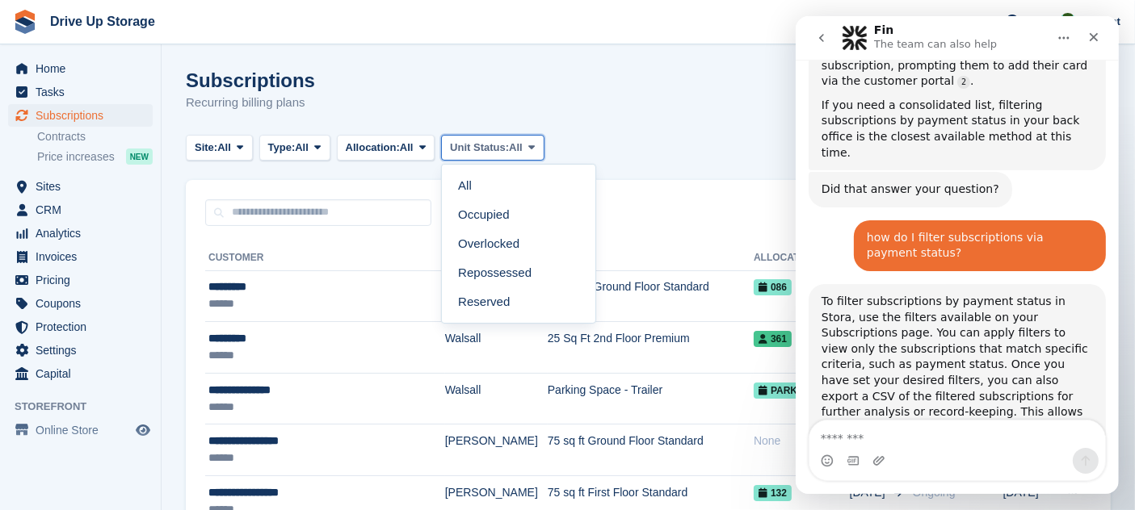
click at [441, 135] on button "Unit Status: All" at bounding box center [492, 148] width 103 height 27
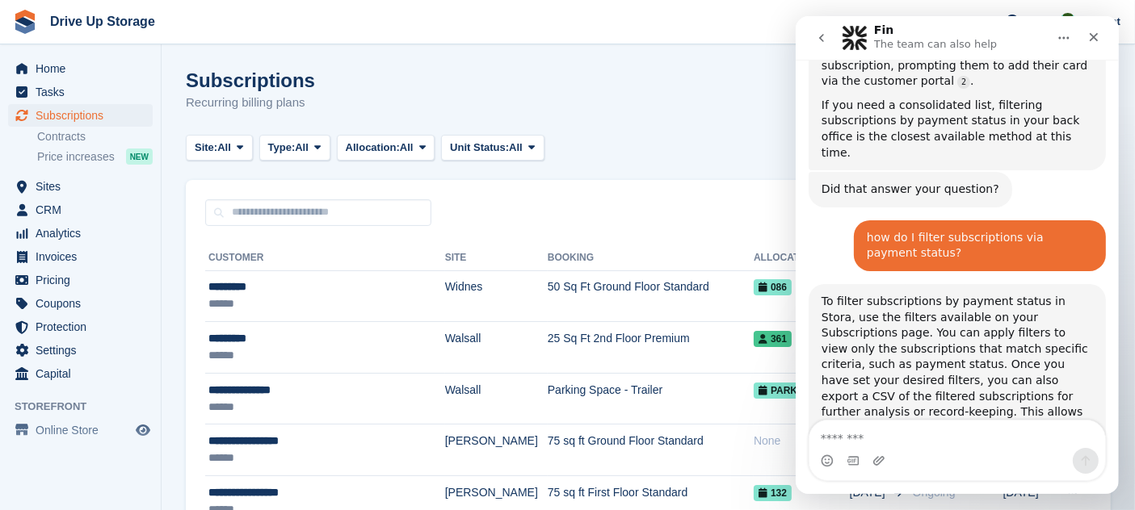
drag, startPoint x: 946, startPoint y: 463, endPoint x: 949, endPoint y: 447, distance: 15.7
click at [946, 461] on div "Intercom messenger" at bounding box center [956, 461] width 296 height 26
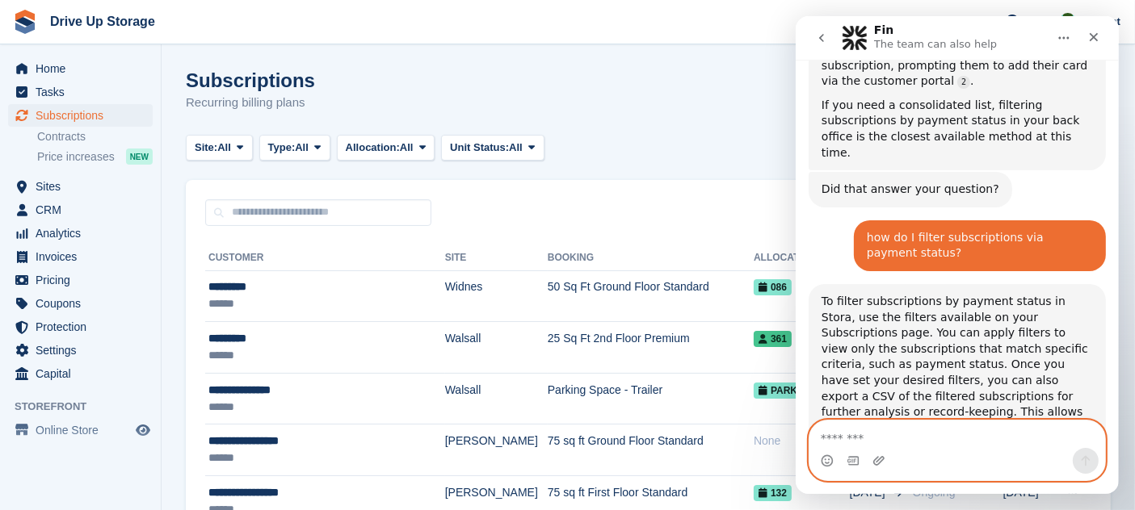
click at [949, 445] on textarea "Message…" at bounding box center [956, 434] width 296 height 27
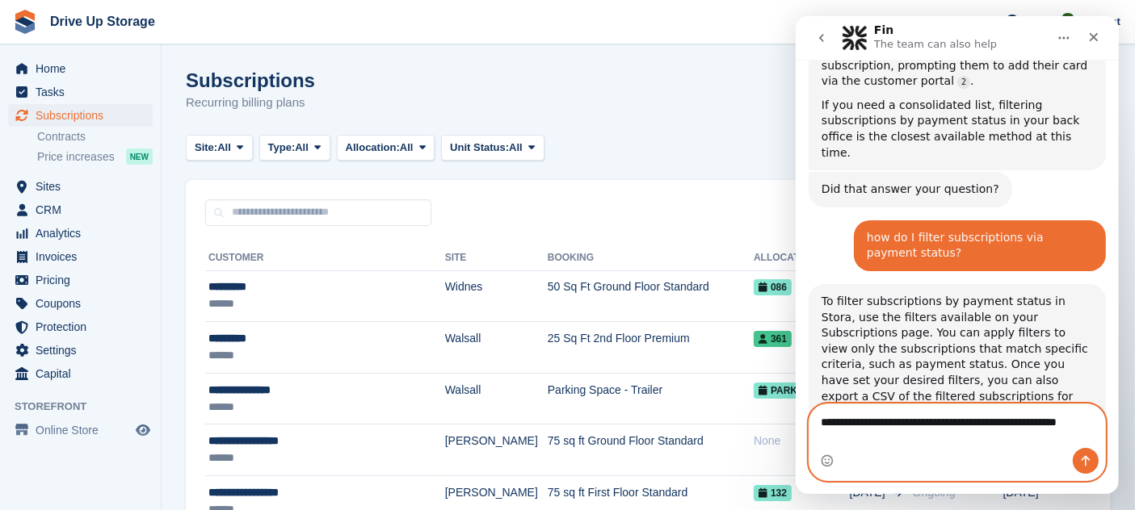
scroll to position [1115, 0]
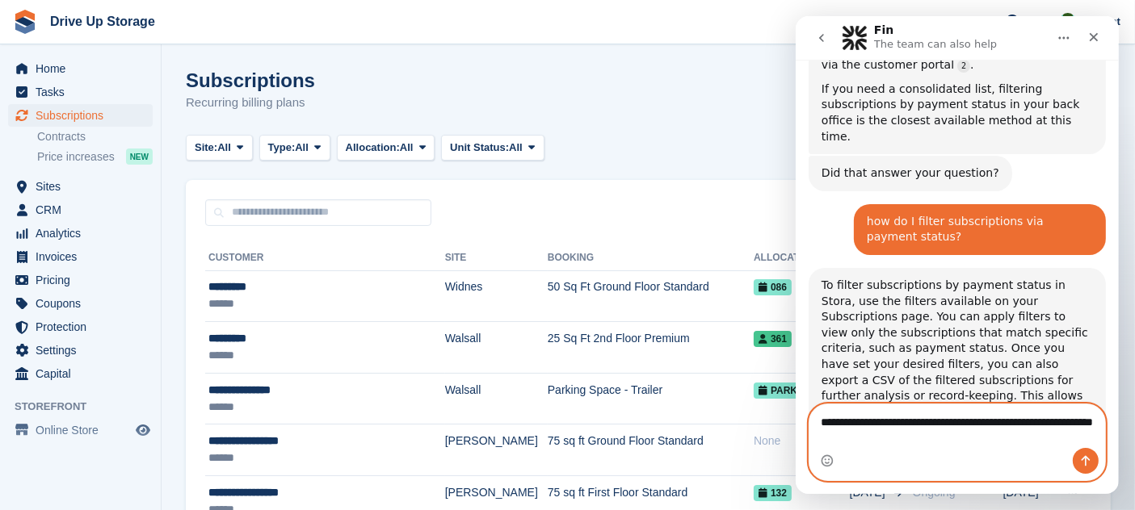
type textarea "**********"
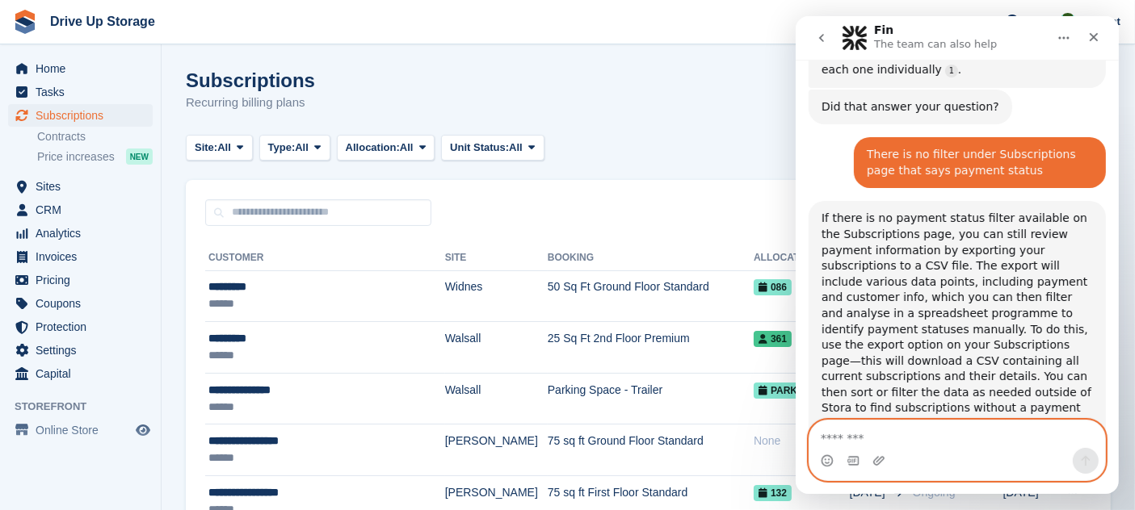
scroll to position [1494, 0]
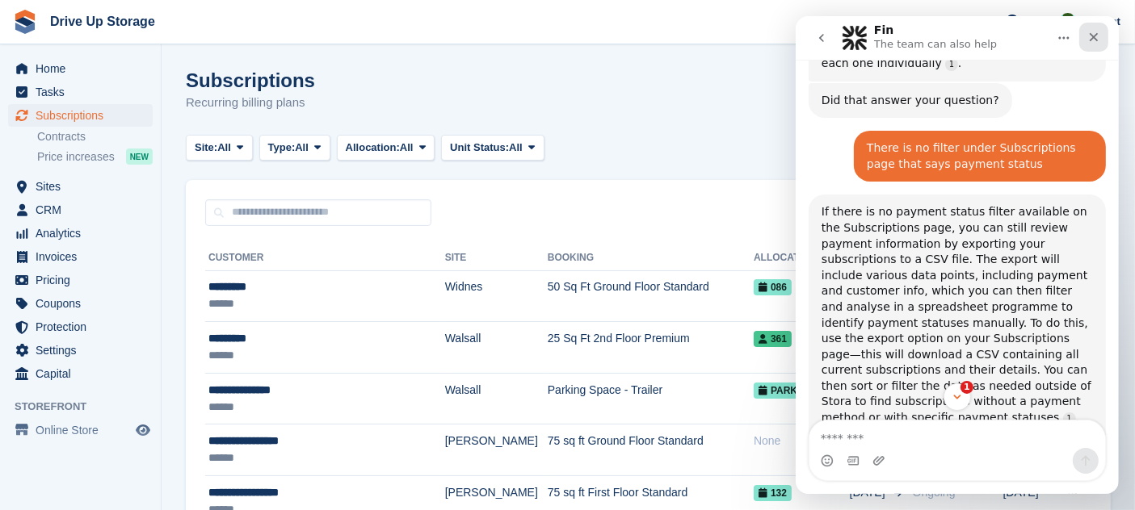
click at [1094, 39] on icon "Close" at bounding box center [1093, 37] width 9 height 9
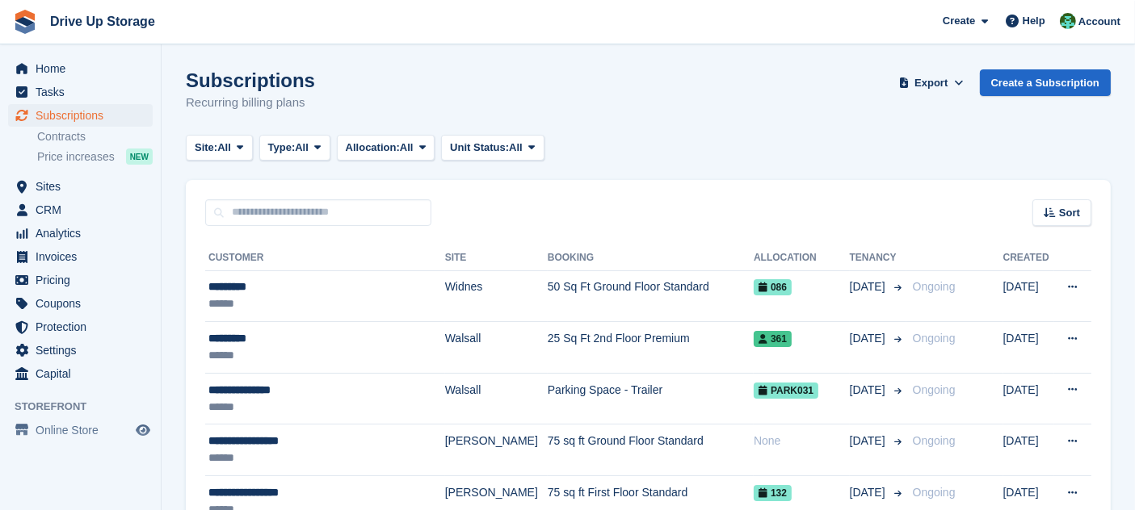
scroll to position [1541, 0]
click at [238, 135] on button "Site: All" at bounding box center [219, 148] width 67 height 27
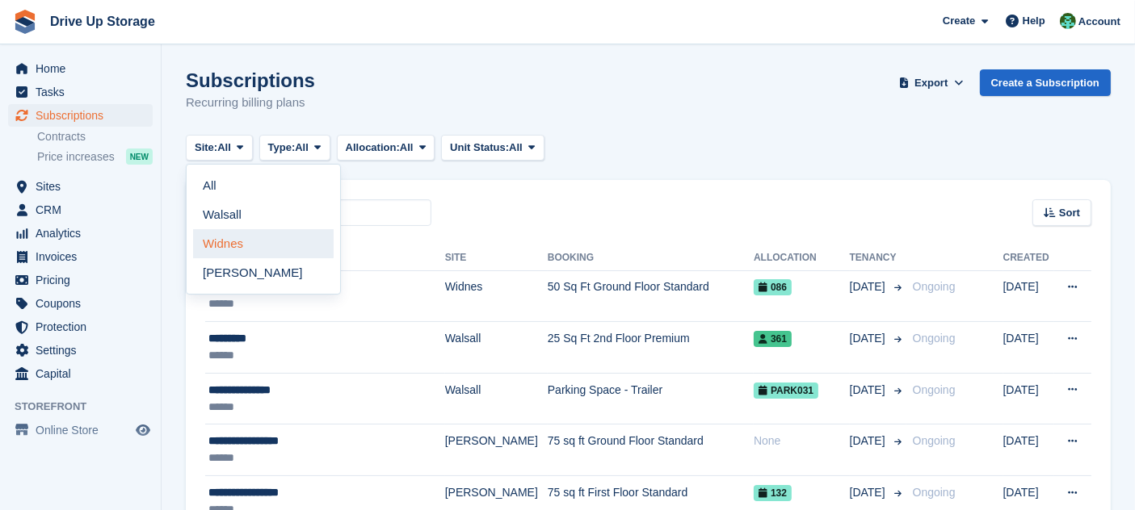
click at [245, 245] on link "Widnes" at bounding box center [263, 243] width 141 height 29
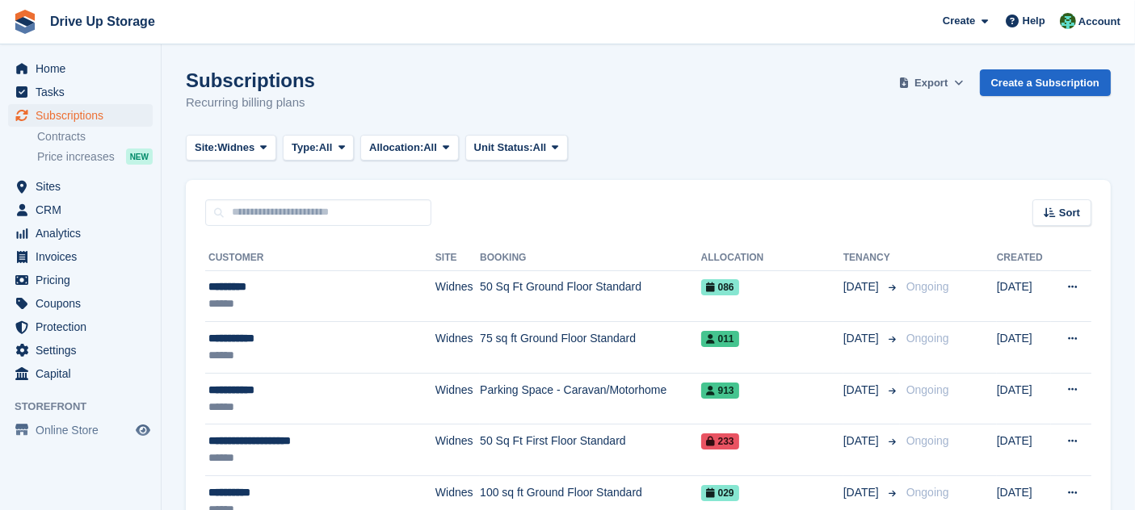
click at [943, 83] on span "Export" at bounding box center [930, 83] width 33 height 16
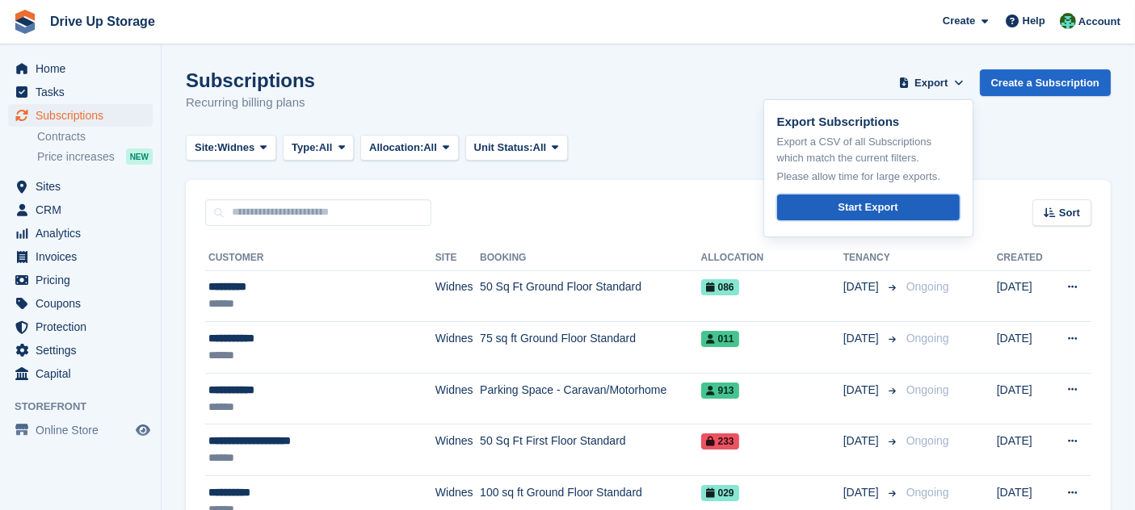
click at [856, 216] on link "Start Export" at bounding box center [868, 208] width 182 height 27
click at [1017, 19] on icon at bounding box center [1012, 21] width 13 height 13
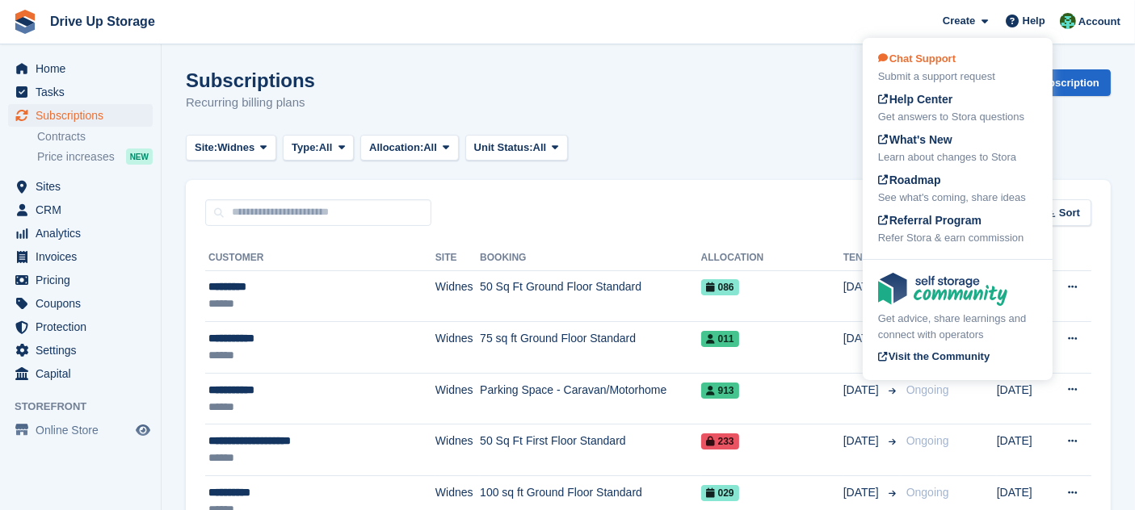
click at [953, 72] on div "Submit a support request" at bounding box center [957, 77] width 159 height 16
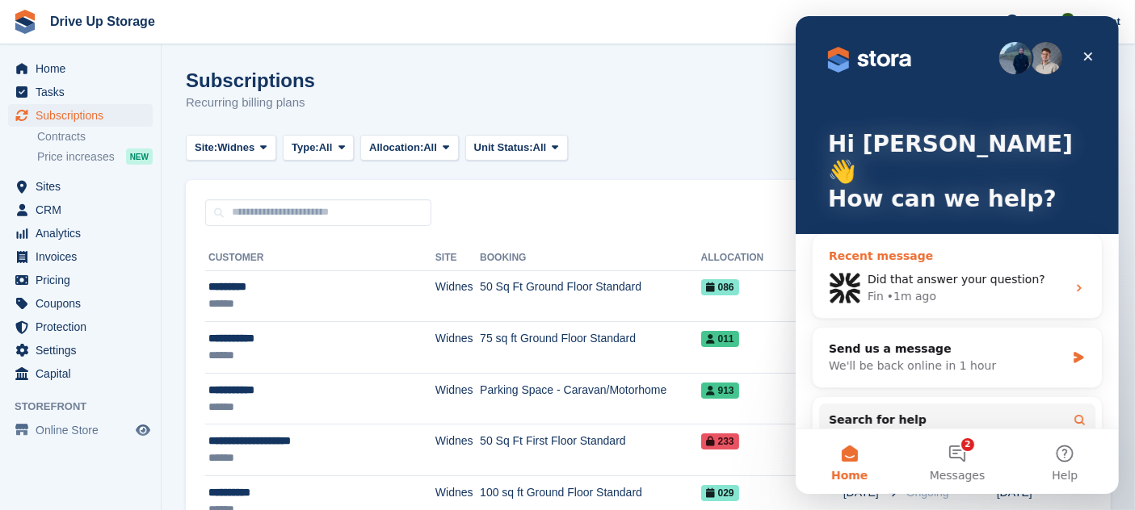
click at [988, 288] on div "Fin • 1m ago" at bounding box center [965, 296] width 199 height 17
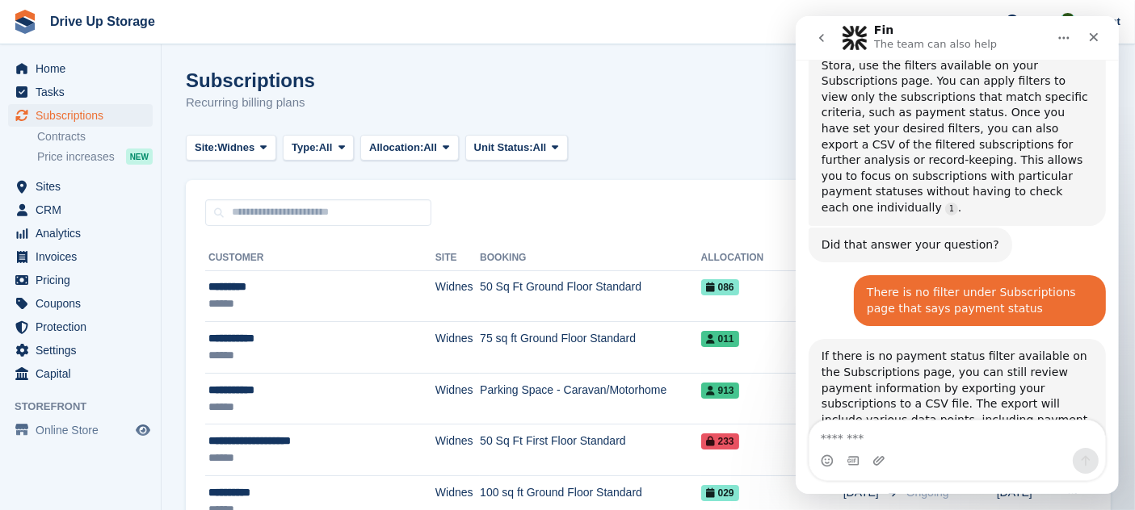
scroll to position [1541, 0]
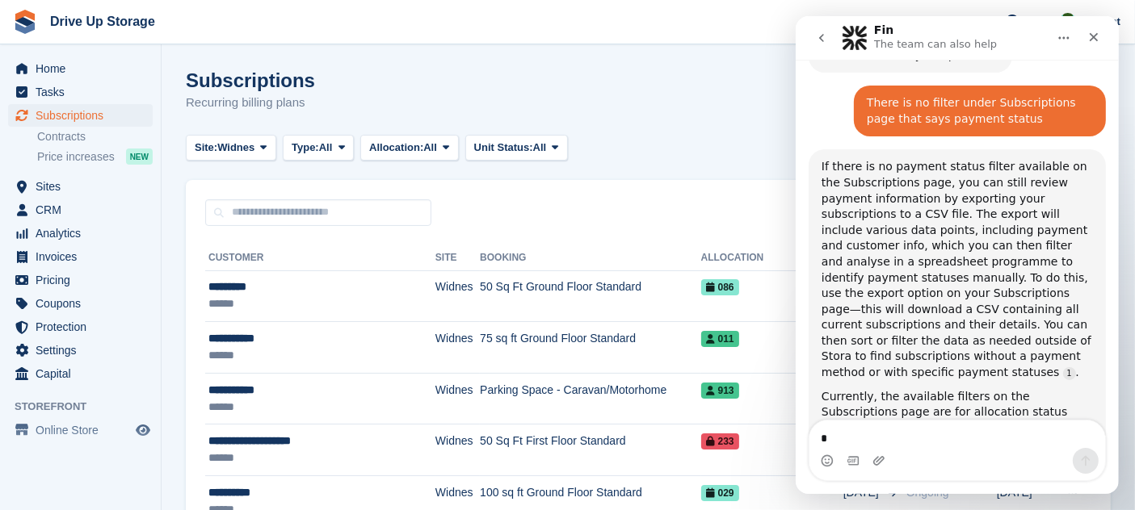
type textarea "**"
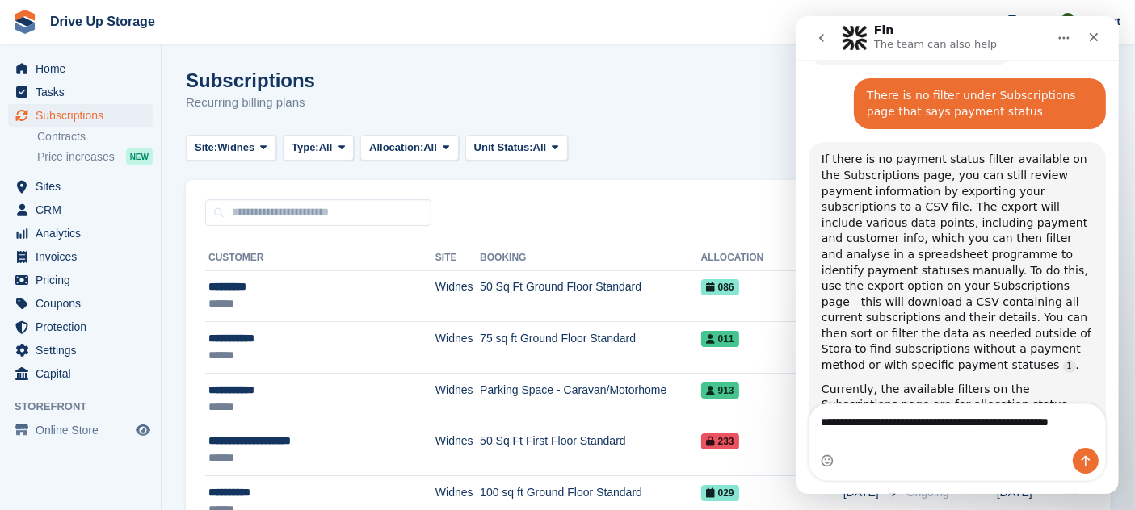
scroll to position [1743, 0]
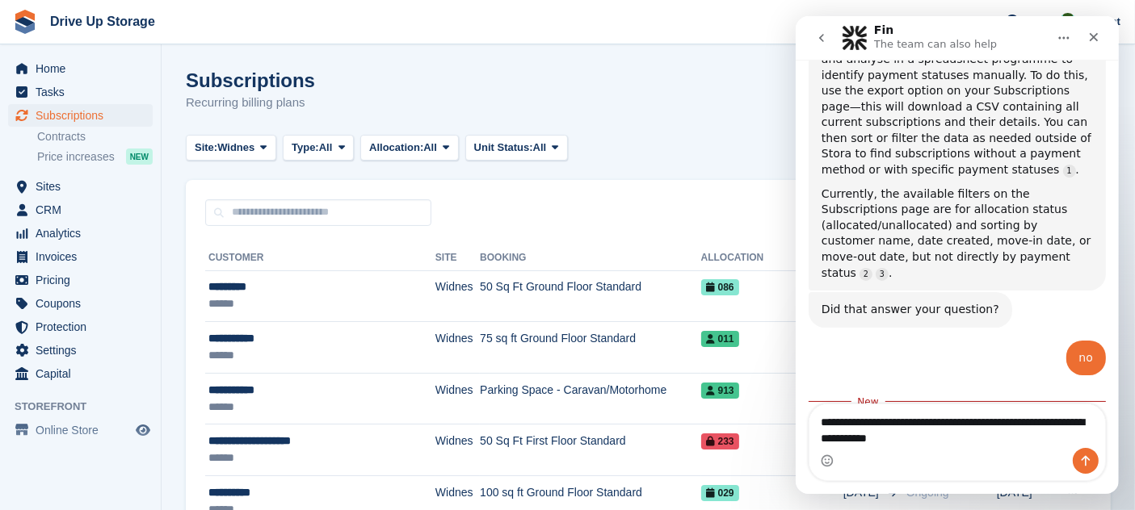
type textarea "**********"
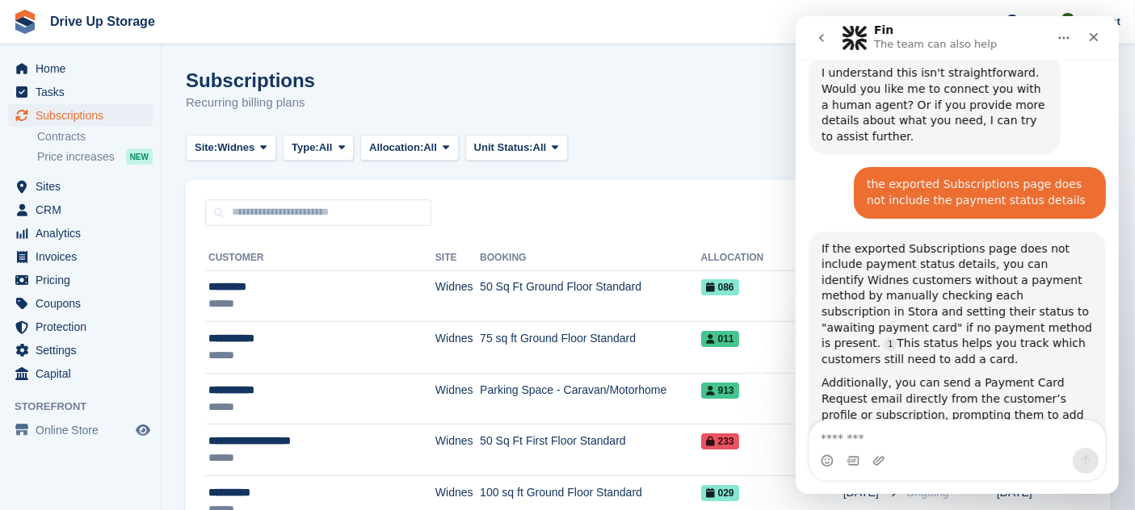
scroll to position [2103, 0]
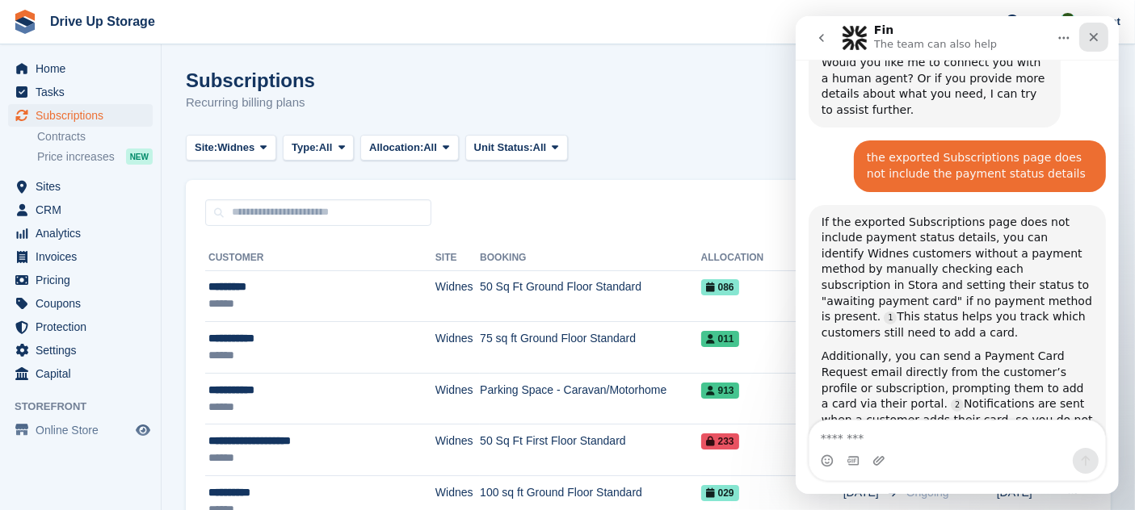
click at [1084, 40] on div "Close" at bounding box center [1092, 37] width 29 height 29
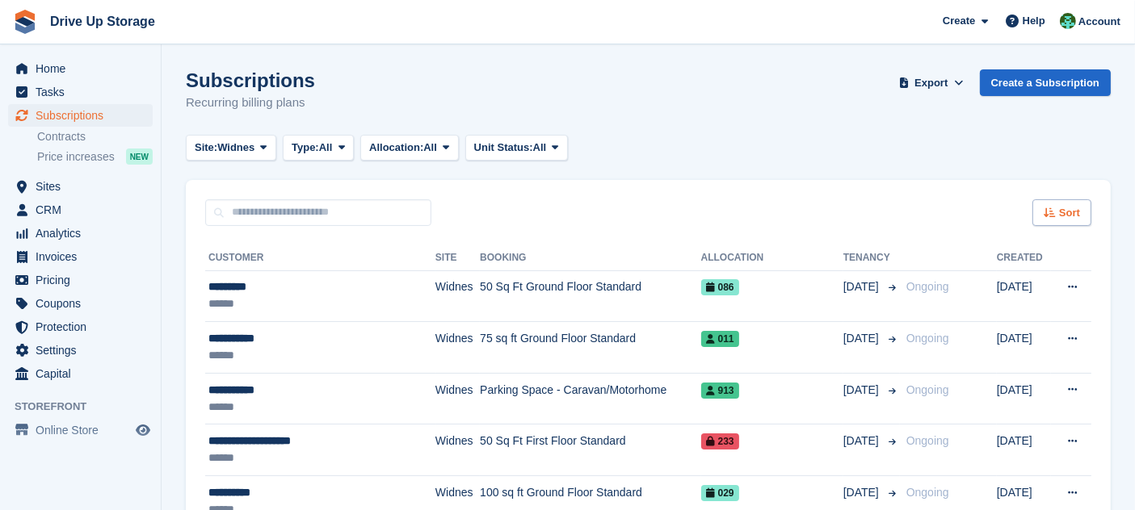
click at [1059, 216] on span "Sort" at bounding box center [1069, 213] width 21 height 16
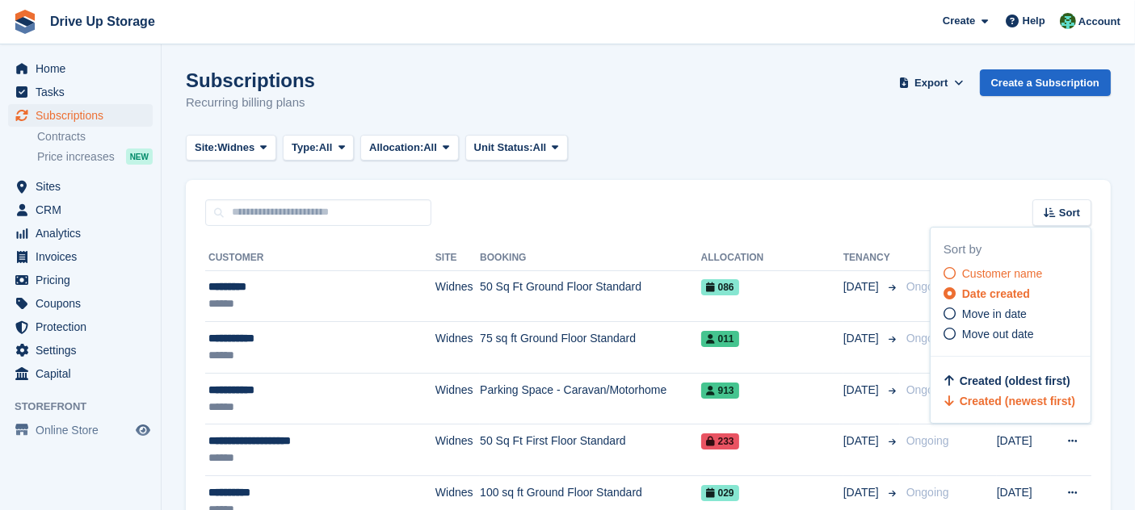
click at [962, 268] on span "Customer name" at bounding box center [1002, 273] width 81 height 13
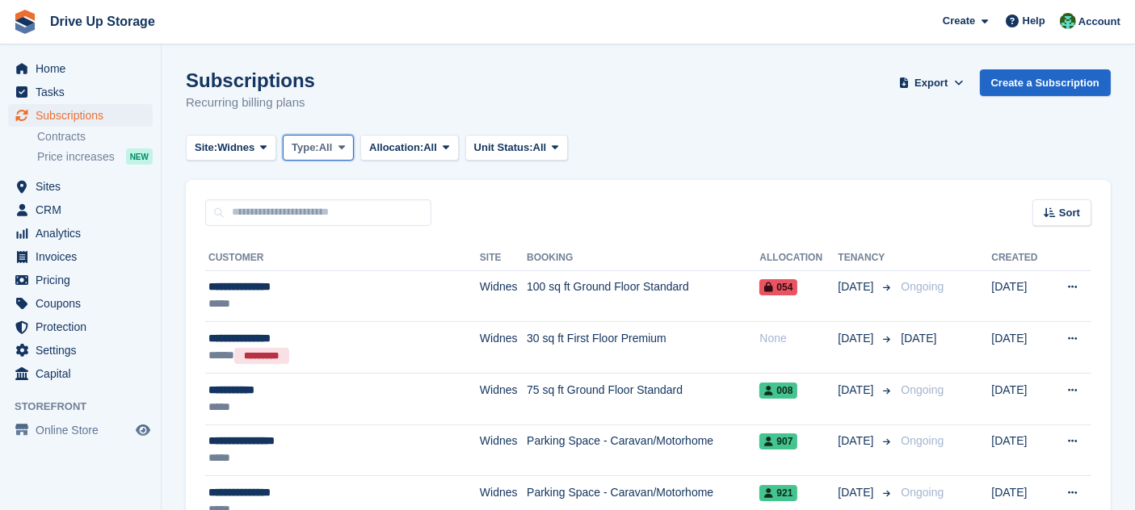
click at [330, 136] on button "Type: All" at bounding box center [318, 148] width 71 height 27
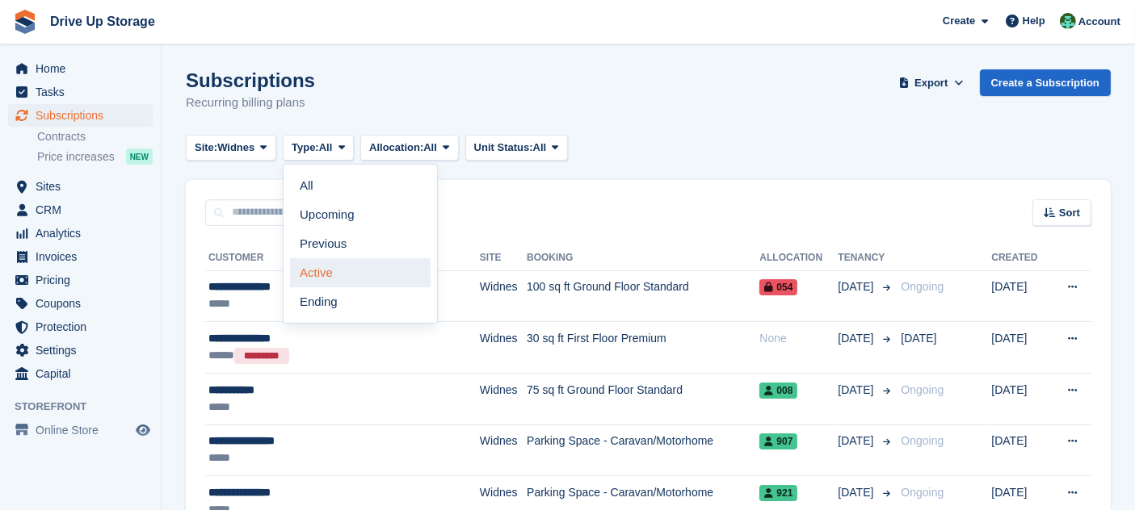
click at [358, 276] on link "Active" at bounding box center [360, 272] width 141 height 29
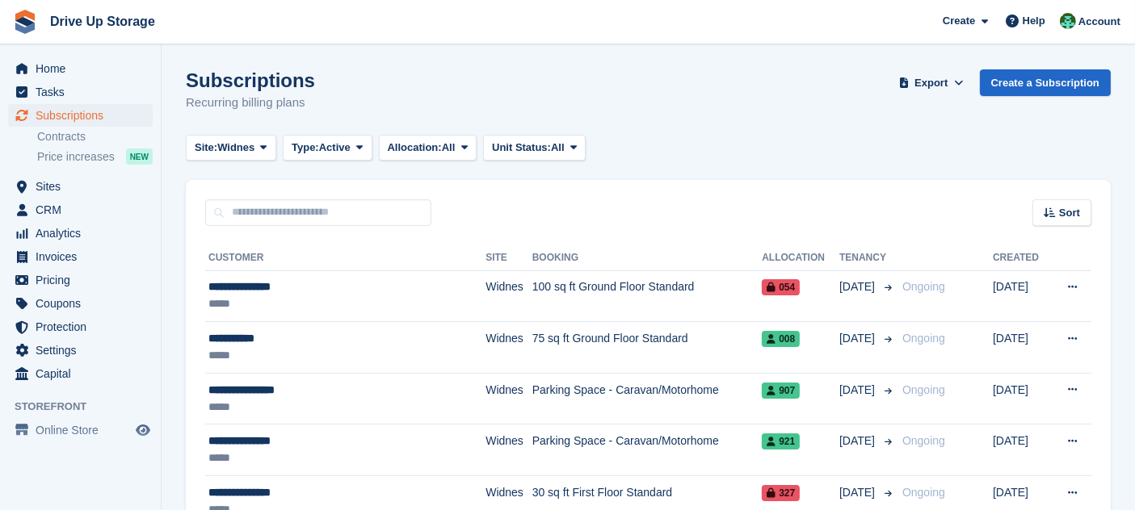
click at [446, 186] on div "Sort Sort by Customer name Date created Move in date Move out date Customers (A…" at bounding box center [648, 203] width 925 height 46
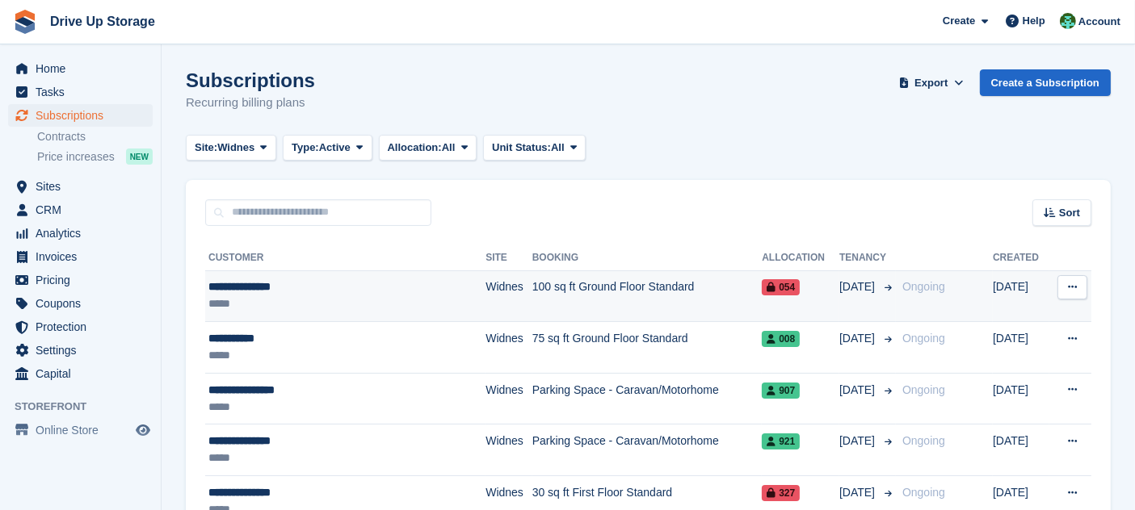
click at [1070, 287] on icon at bounding box center [1072, 287] width 9 height 10
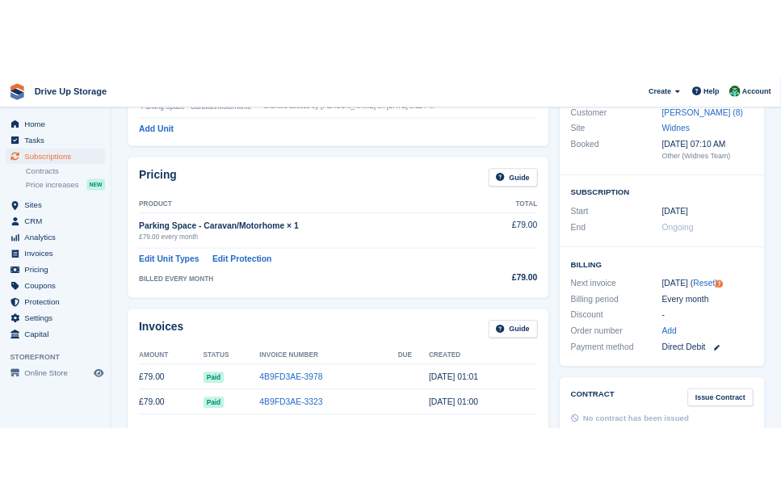
scroll to position [359, 0]
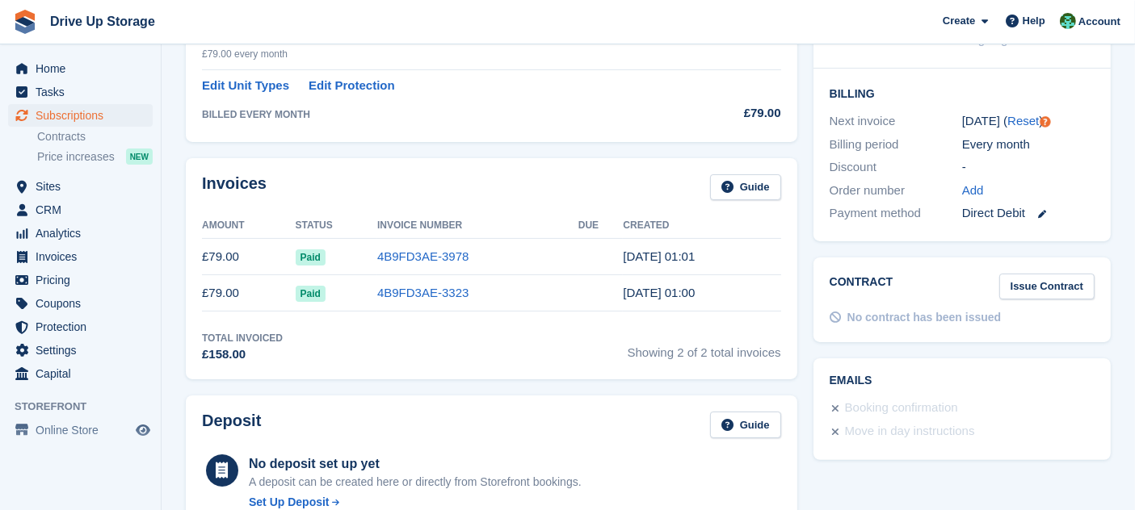
click at [646, 55] on div "£79.00 every month" at bounding box center [451, 54] width 499 height 15
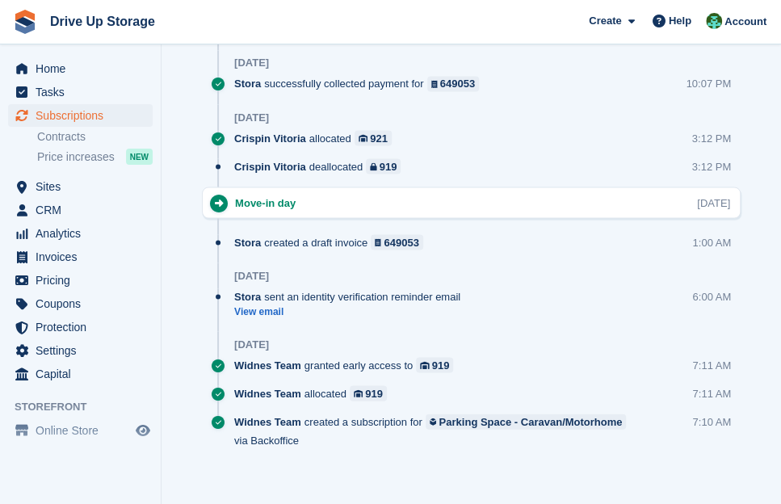
scroll to position [1801, 0]
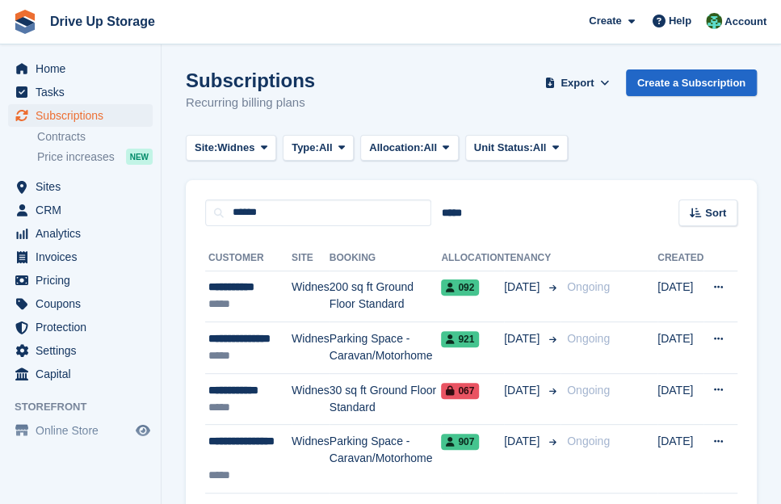
click at [338, 202] on input "******" at bounding box center [318, 212] width 226 height 27
drag, startPoint x: 0, startPoint y: 0, endPoint x: 338, endPoint y: 202, distance: 394.0
click at [338, 202] on input "******" at bounding box center [318, 212] width 226 height 27
type input "*********"
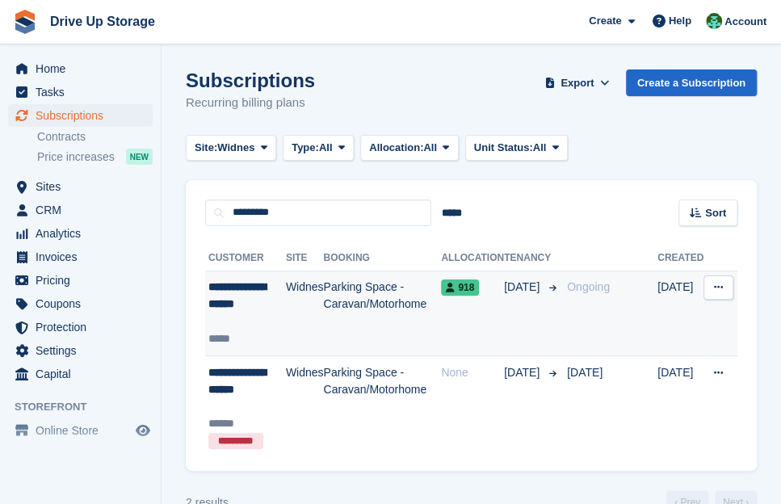
click at [431, 301] on td "Parking Space - Caravan/Motorhome" at bounding box center [382, 314] width 118 height 86
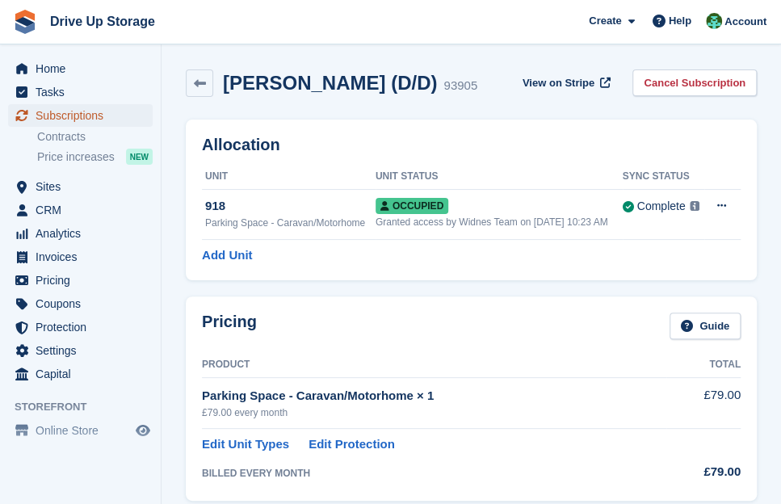
click at [117, 121] on span "Subscriptions" at bounding box center [84, 115] width 97 height 23
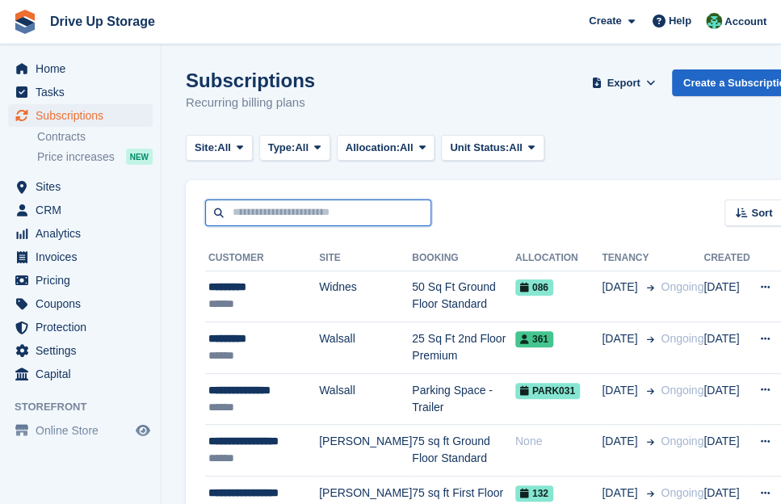
click at [311, 208] on input "text" at bounding box center [318, 212] width 226 height 27
type input "*******"
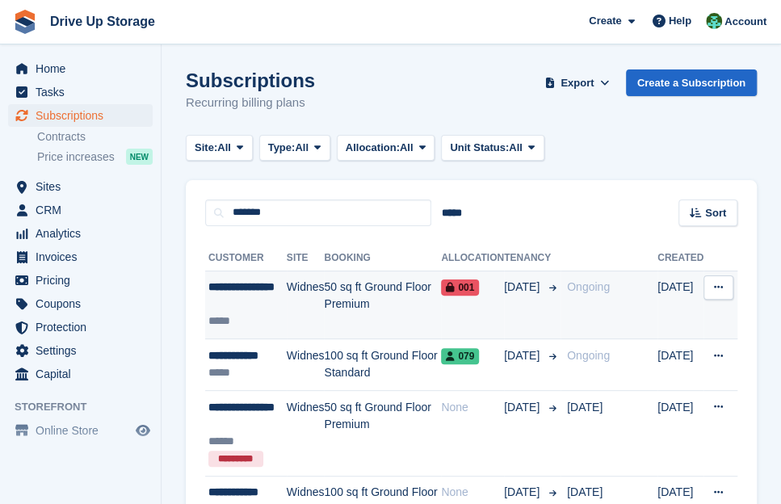
click at [465, 296] on td "001" at bounding box center [472, 305] width 63 height 69
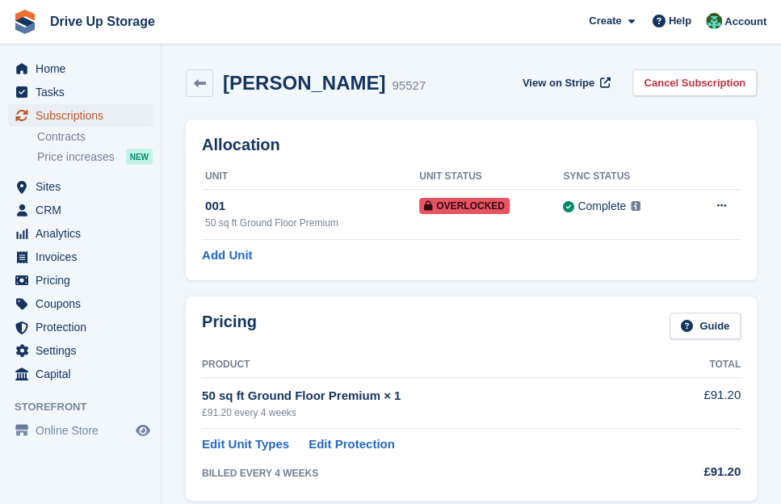
click at [124, 125] on span "Subscriptions" at bounding box center [84, 115] width 97 height 23
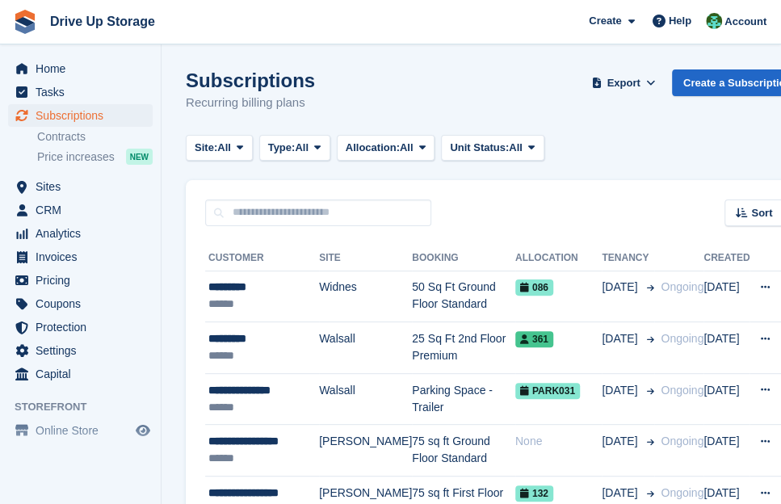
click at [243, 146] on icon at bounding box center [240, 147] width 6 height 10
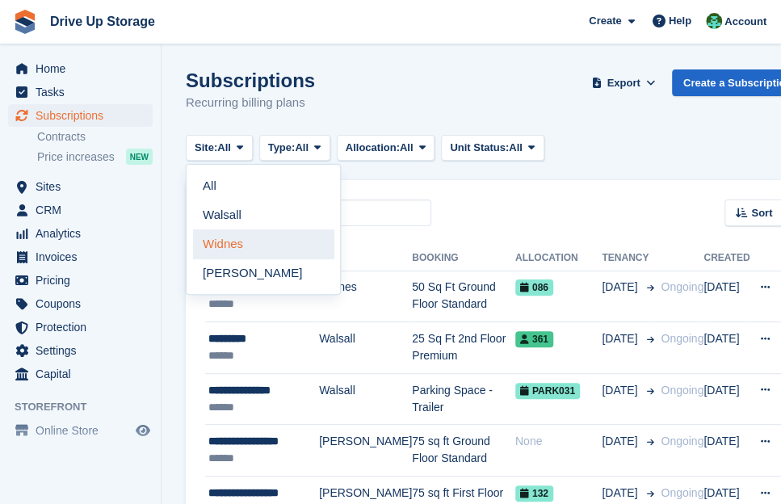
click at [250, 241] on link "Widnes" at bounding box center [263, 243] width 141 height 29
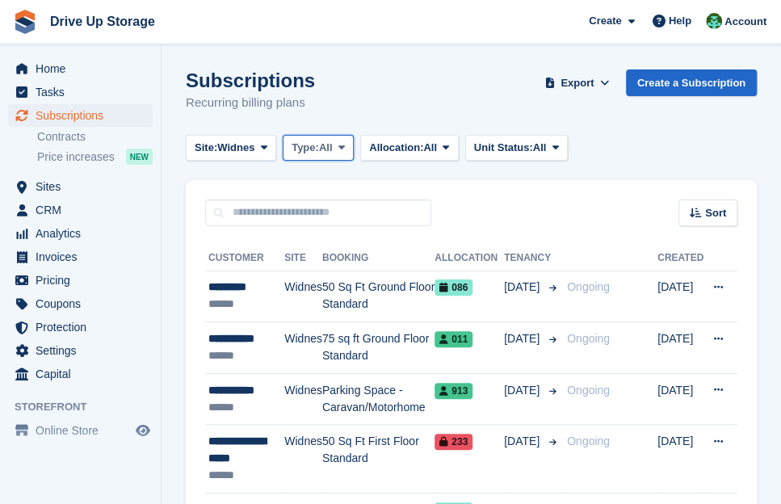
click at [329, 145] on span "All" at bounding box center [326, 148] width 14 height 16
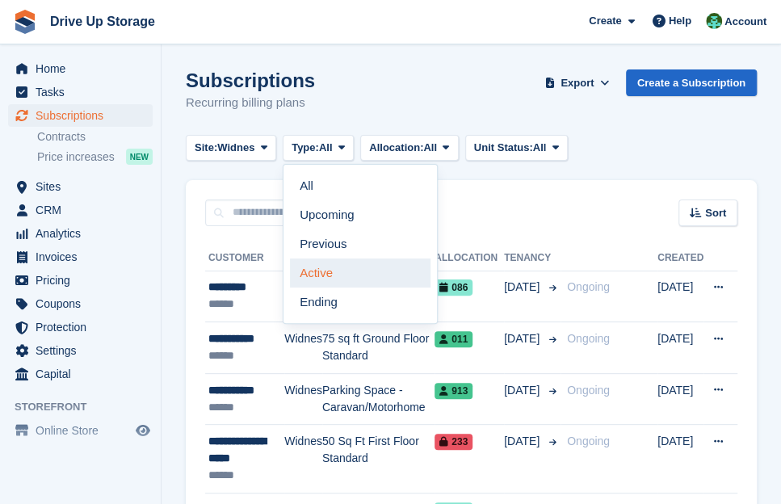
click at [346, 267] on link "Active" at bounding box center [360, 272] width 141 height 29
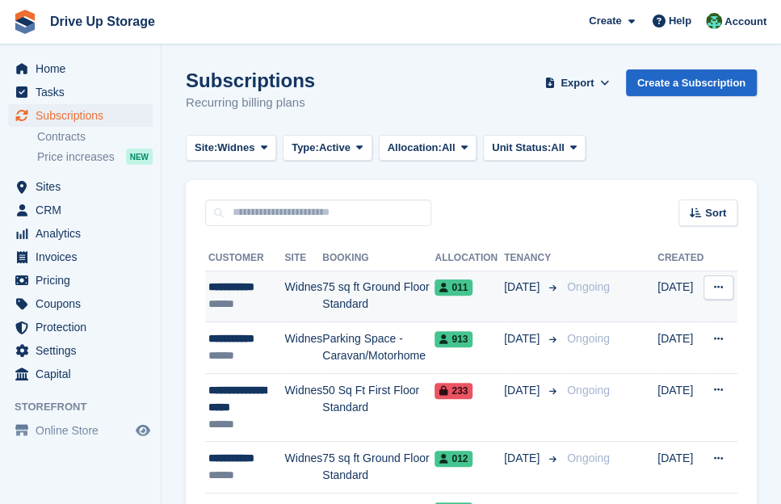
click at [715, 295] on button at bounding box center [718, 287] width 30 height 24
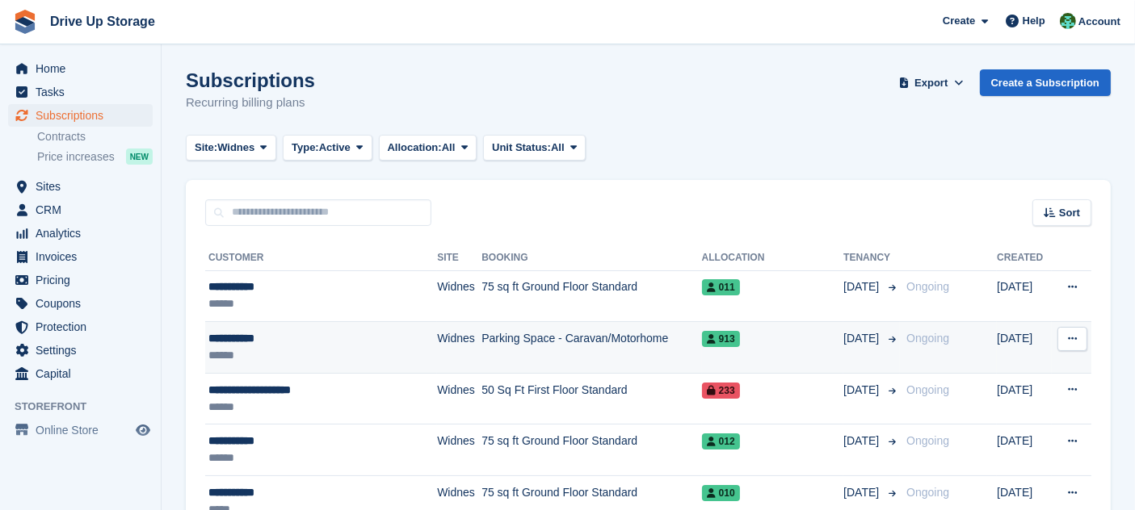
click at [780, 332] on button at bounding box center [1072, 339] width 30 height 24
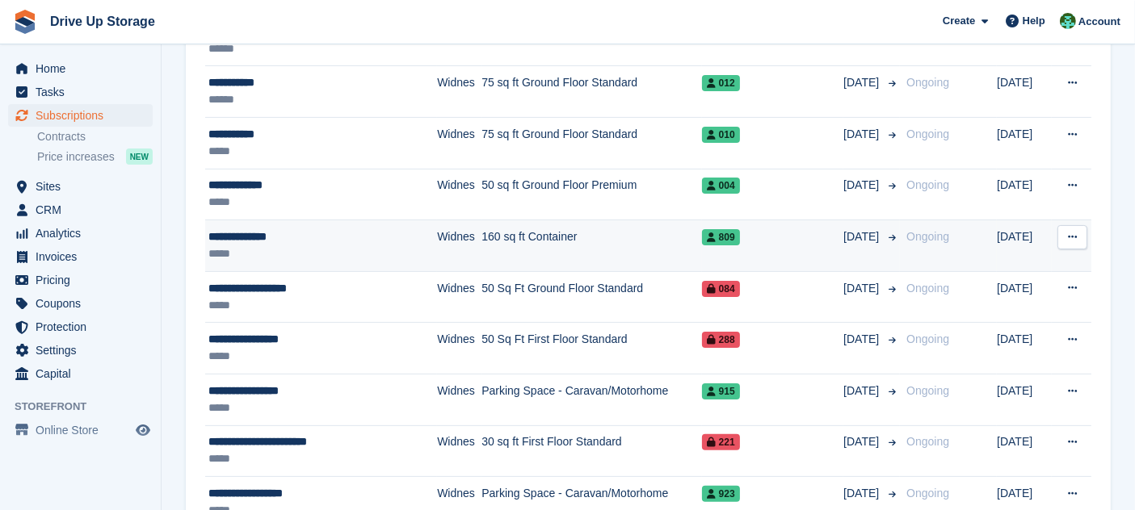
scroll to position [179, 0]
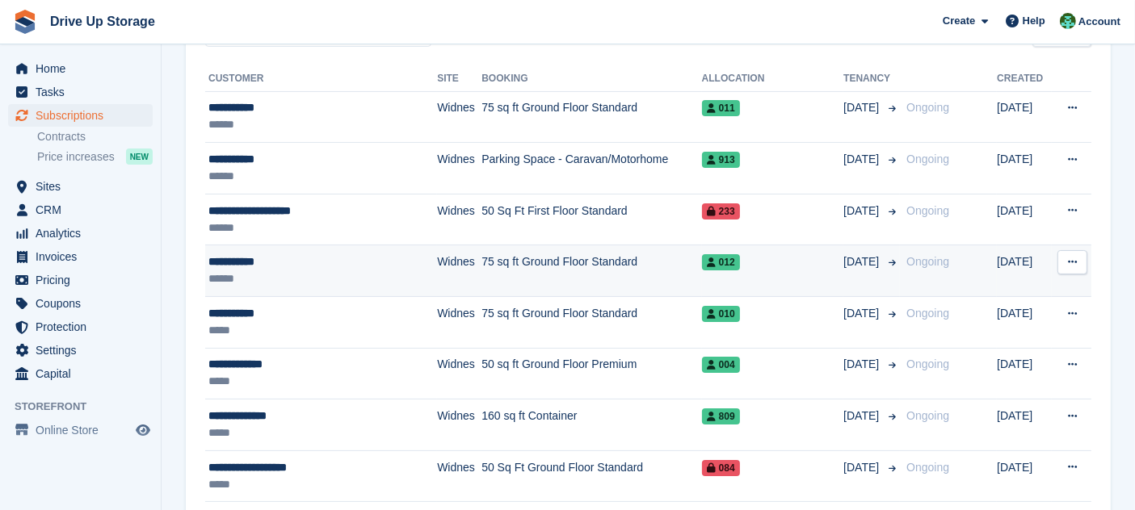
click at [780, 262] on icon at bounding box center [1072, 262] width 9 height 10
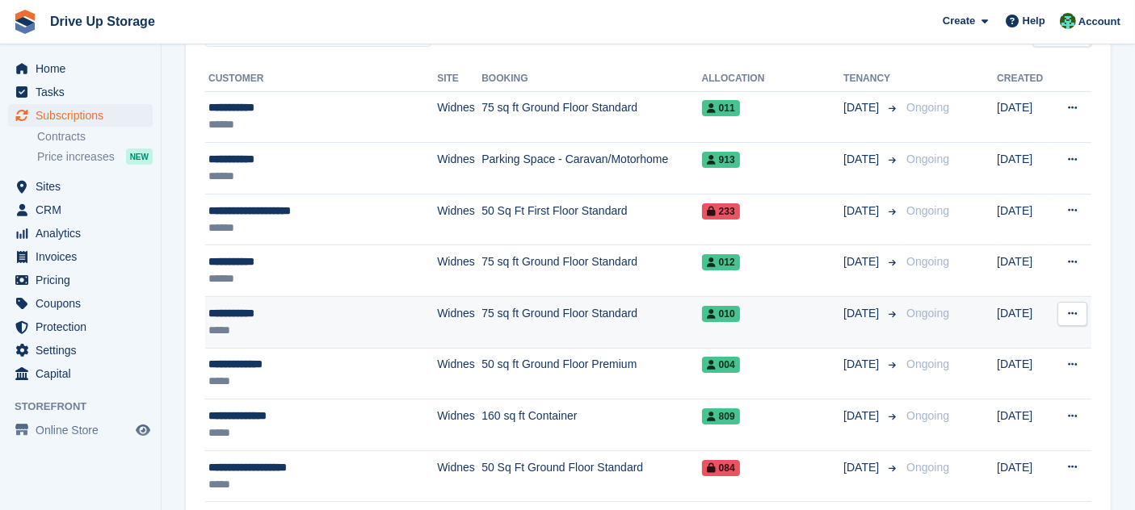
click at [780, 312] on icon at bounding box center [1072, 313] width 9 height 10
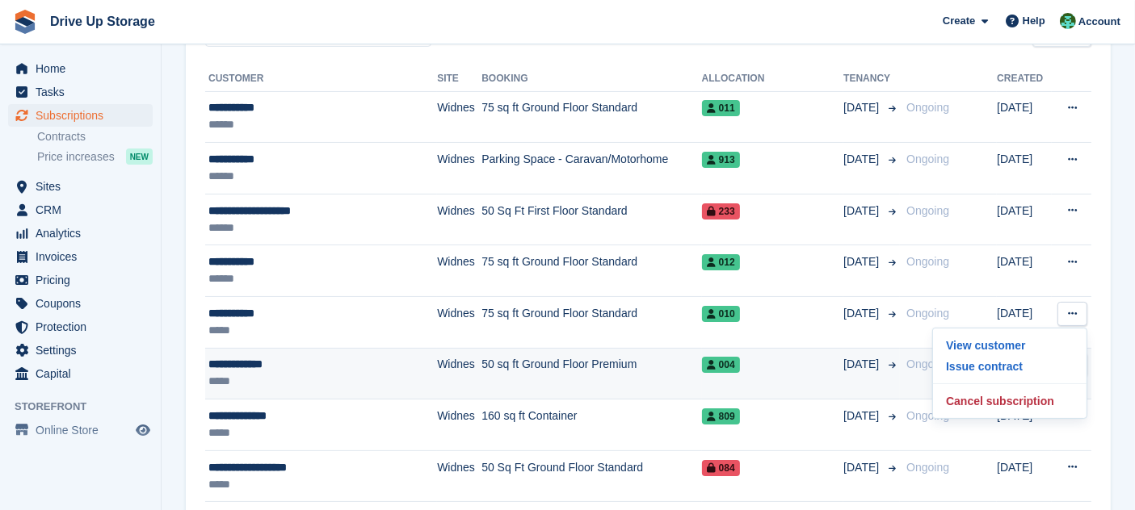
drag, startPoint x: 1114, startPoint y: 355, endPoint x: 1084, endPoint y: 359, distance: 30.9
click at [780, 363] on button at bounding box center [1072, 365] width 30 height 24
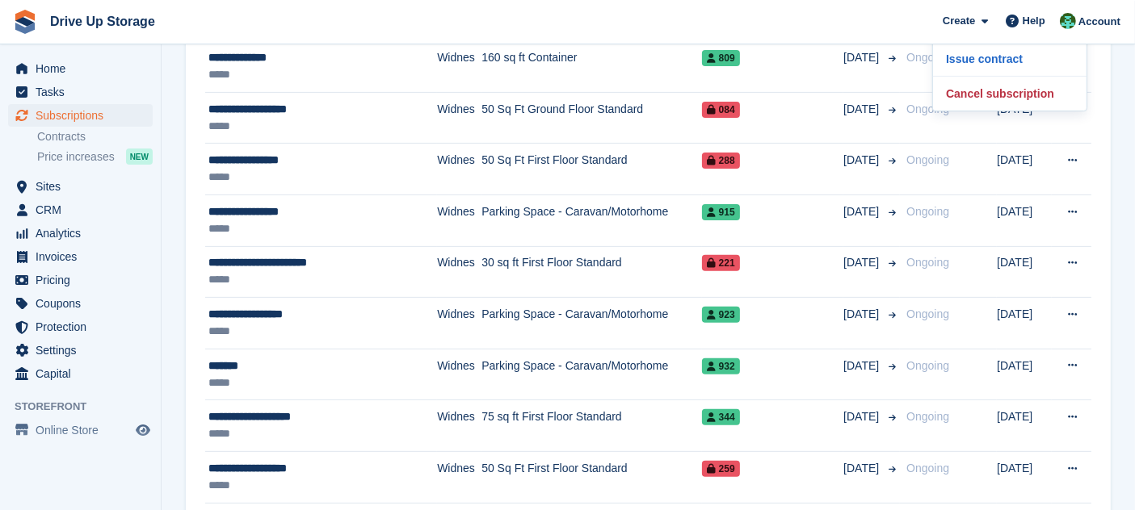
scroll to position [359, 0]
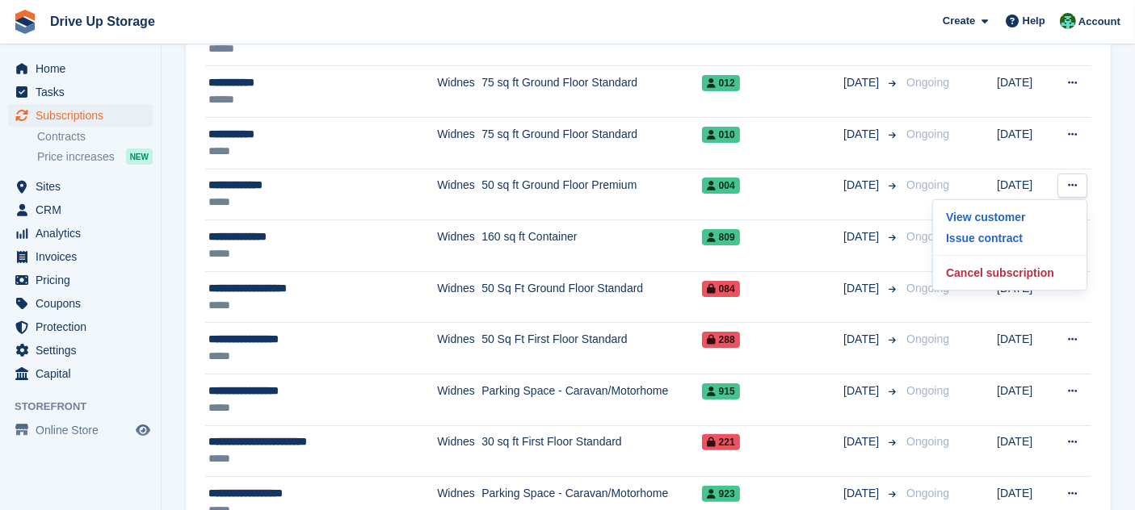
drag, startPoint x: 1108, startPoint y: 220, endPoint x: 1098, endPoint y: 220, distance: 9.7
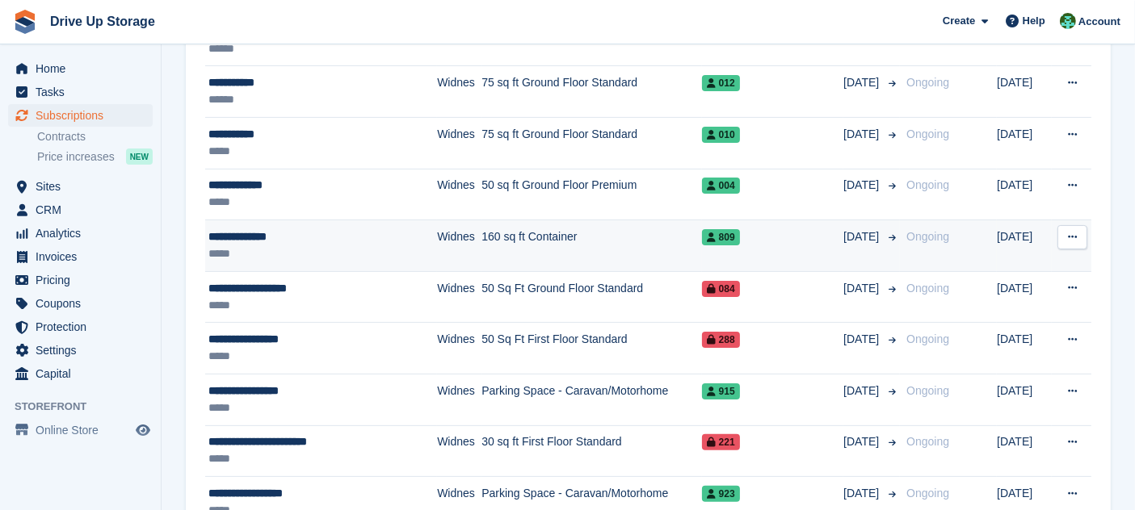
click at [780, 234] on icon at bounding box center [1072, 237] width 9 height 10
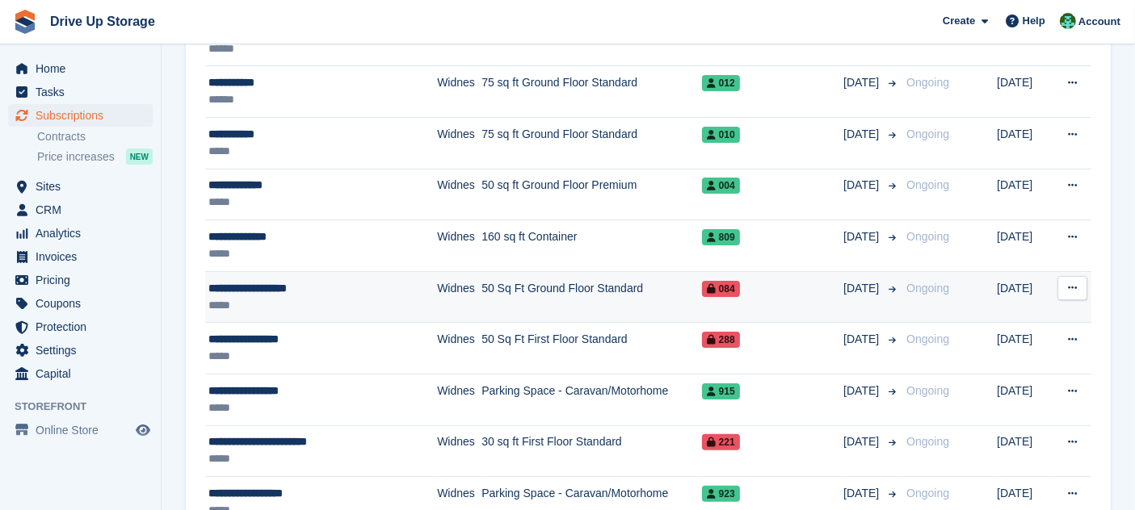
click at [780, 284] on button at bounding box center [1072, 288] width 30 height 24
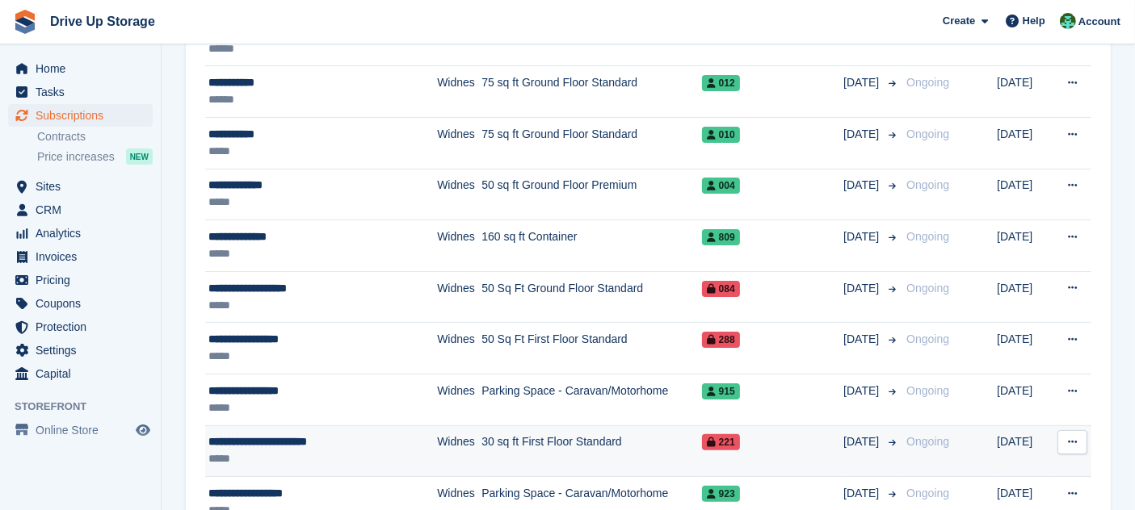
click at [780, 446] on icon at bounding box center [1072, 442] width 9 height 10
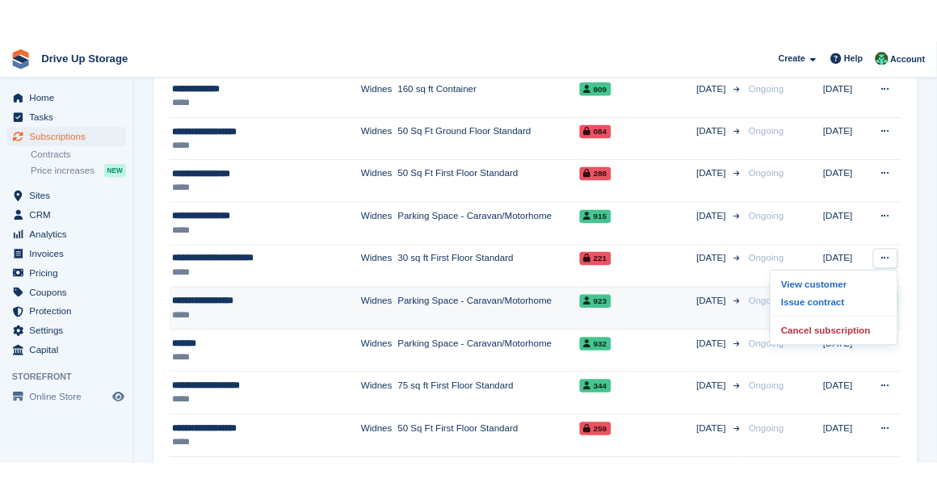
scroll to position [717, 0]
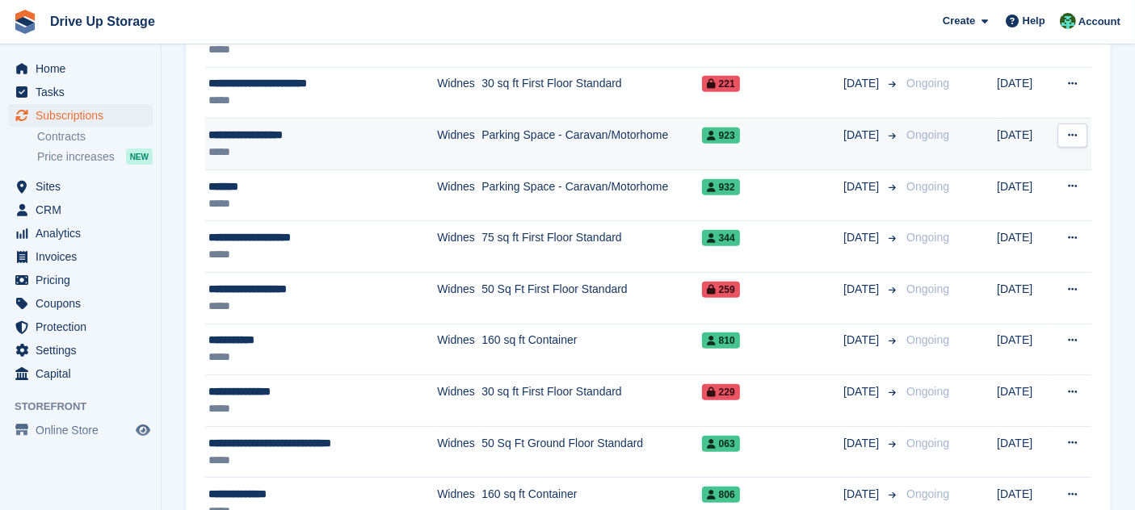
click at [780, 138] on button at bounding box center [1072, 136] width 30 height 24
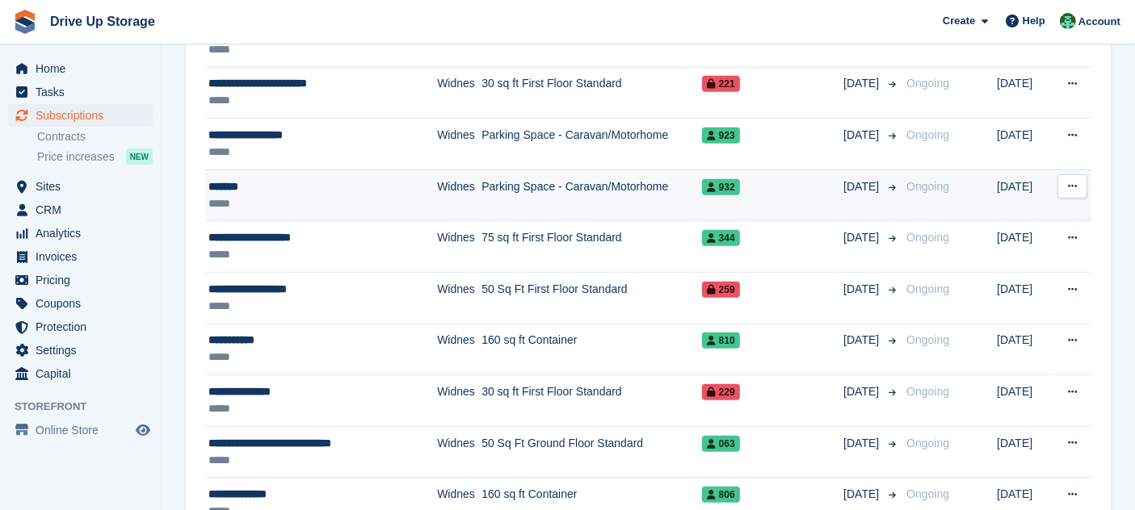
click at [780, 177] on button at bounding box center [1072, 186] width 30 height 24
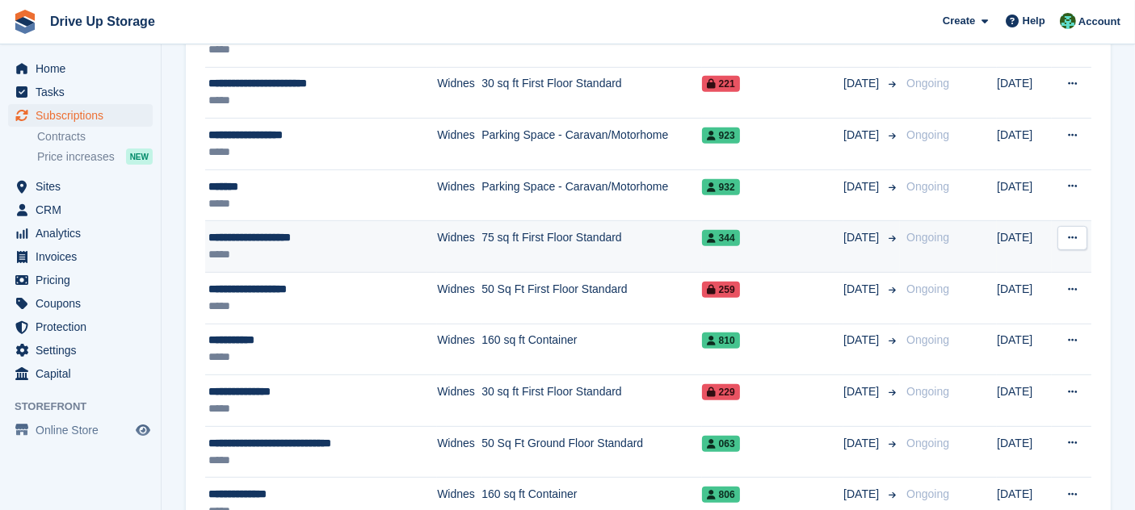
click at [780, 233] on button at bounding box center [1072, 238] width 30 height 24
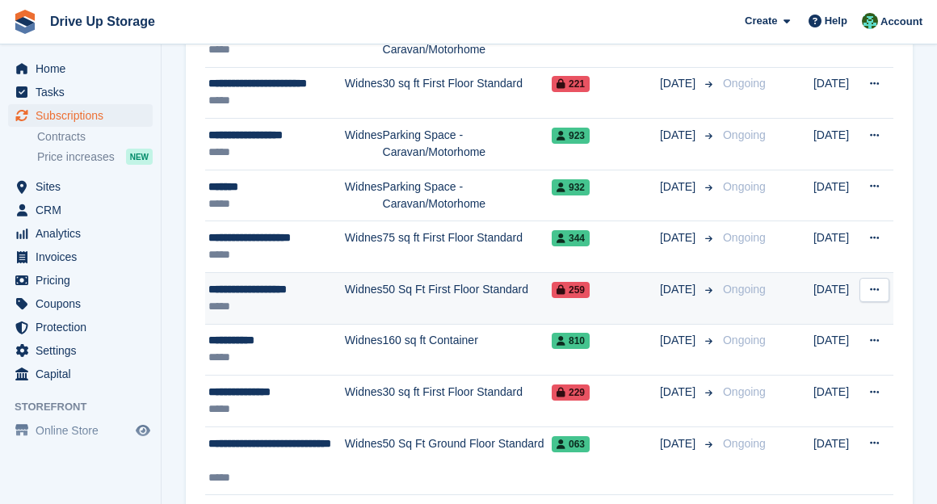
click at [780, 288] on button at bounding box center [874, 290] width 30 height 24
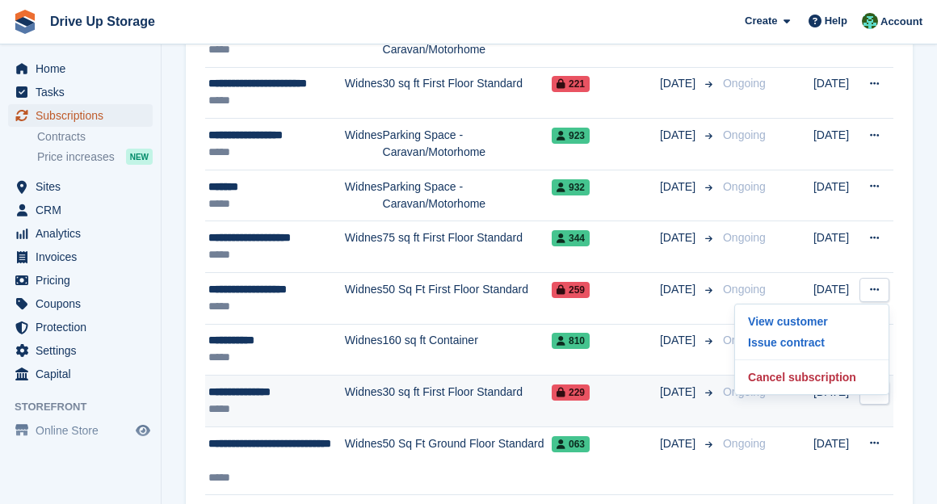
scroll to position [897, 0]
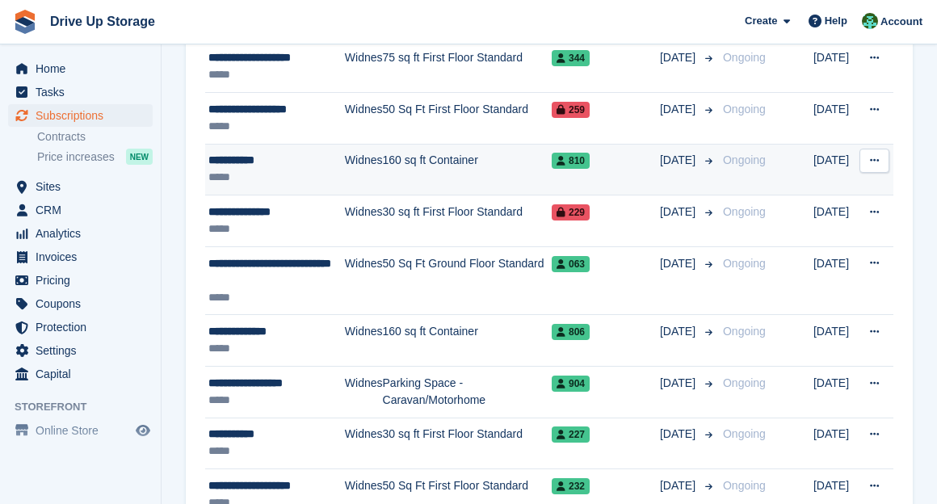
click at [780, 152] on button at bounding box center [874, 161] width 30 height 24
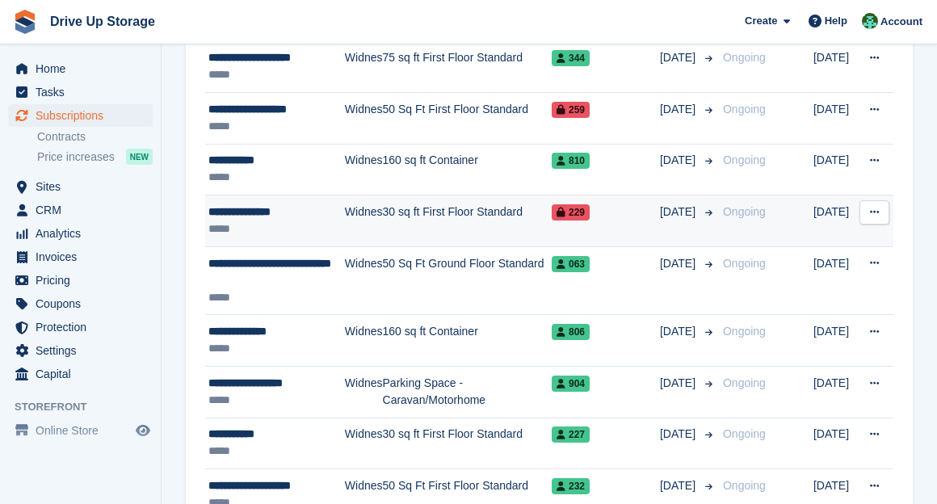
click at [780, 207] on icon at bounding box center [874, 212] width 9 height 10
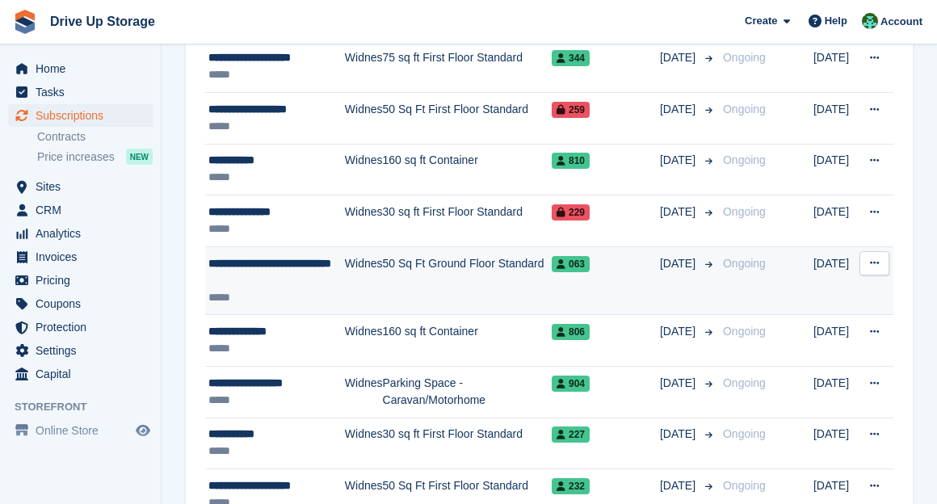
click at [780, 265] on button at bounding box center [874, 263] width 30 height 24
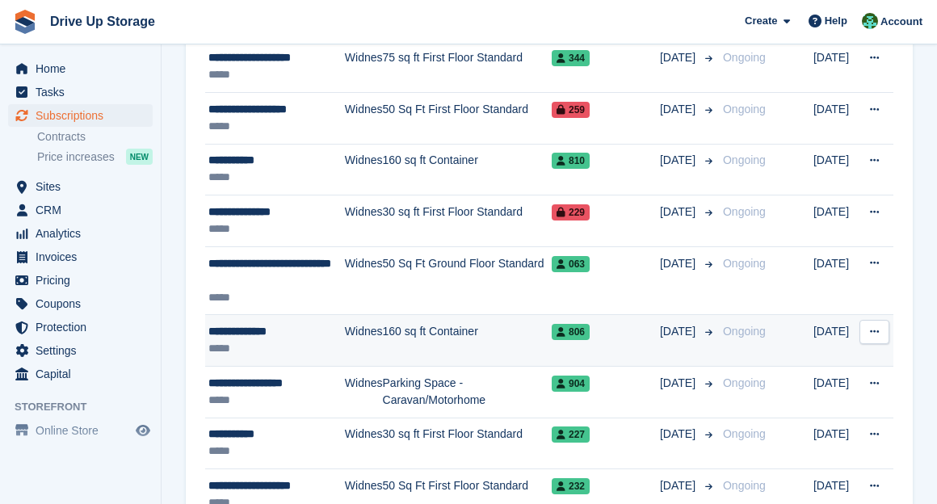
click at [780, 325] on button at bounding box center [874, 332] width 30 height 24
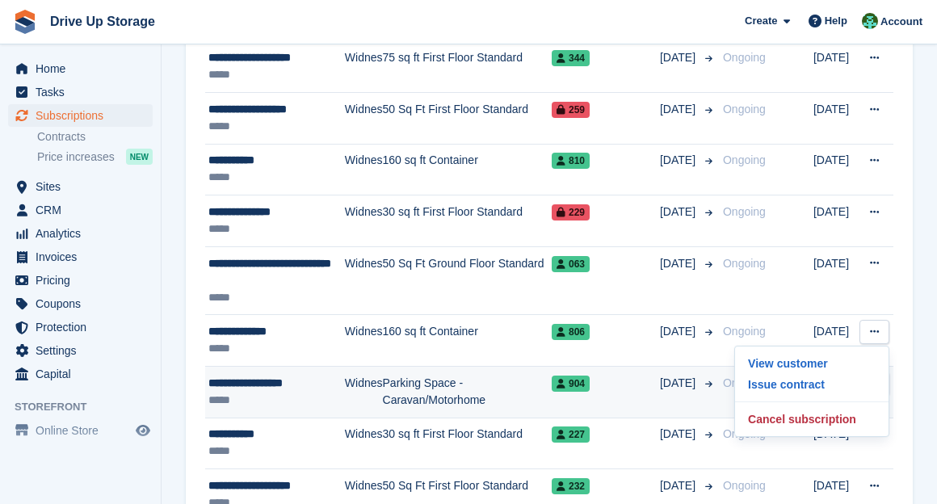
drag, startPoint x: 909, startPoint y: 369, endPoint x: 891, endPoint y: 380, distance: 21.3
click at [780, 382] on button at bounding box center [874, 383] width 30 height 24
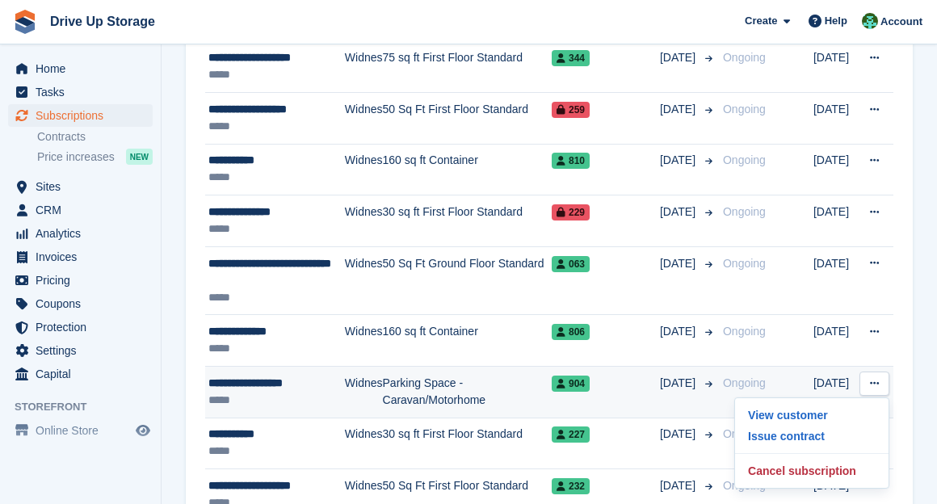
scroll to position [1076, 0]
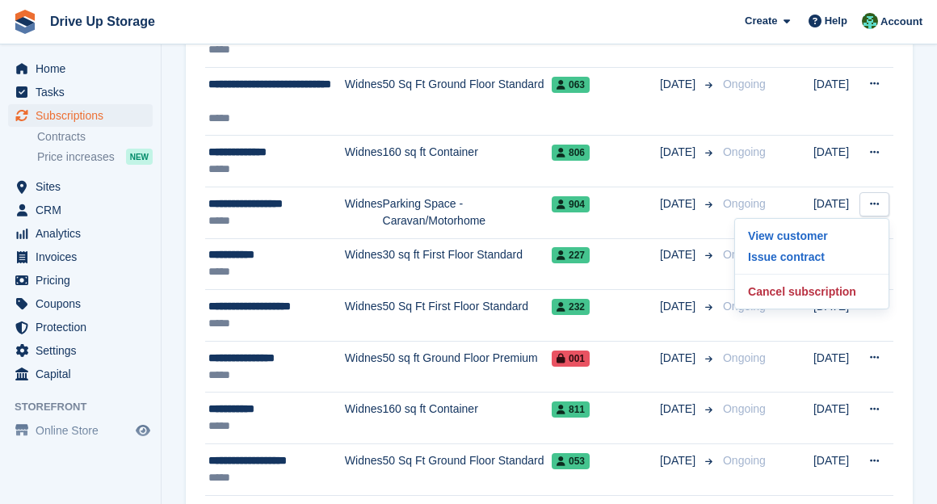
drag, startPoint x: 911, startPoint y: 262, endPoint x: 894, endPoint y: 257, distance: 17.6
click at [780, 262] on div "**********" at bounding box center [549, 488] width 727 height 2676
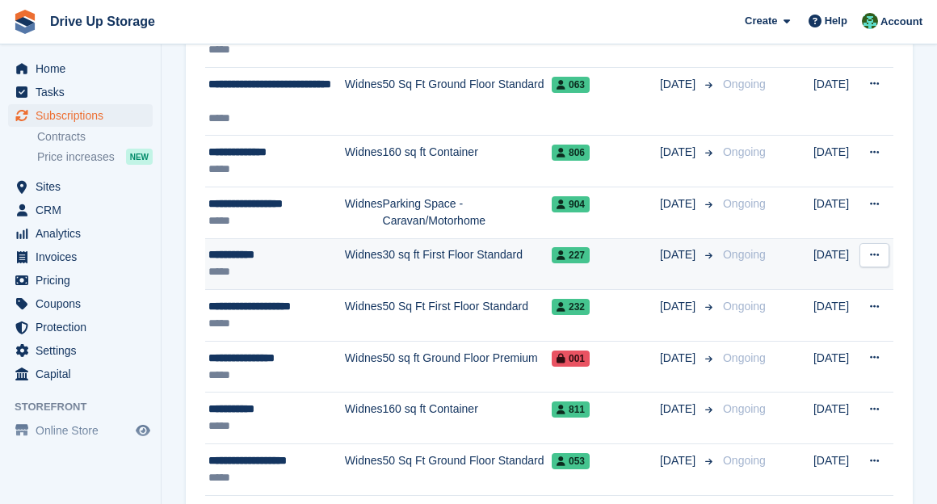
click at [780, 252] on icon at bounding box center [874, 255] width 9 height 10
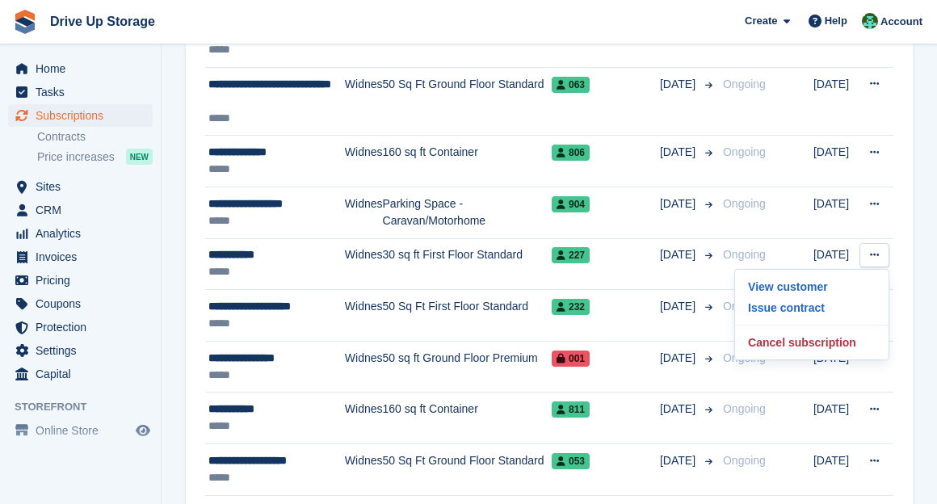
click at [780, 310] on section "Subscriptions Recurring billing plans Export Export Subscriptions Export a CSV …" at bounding box center [549, 408] width 775 height 2969
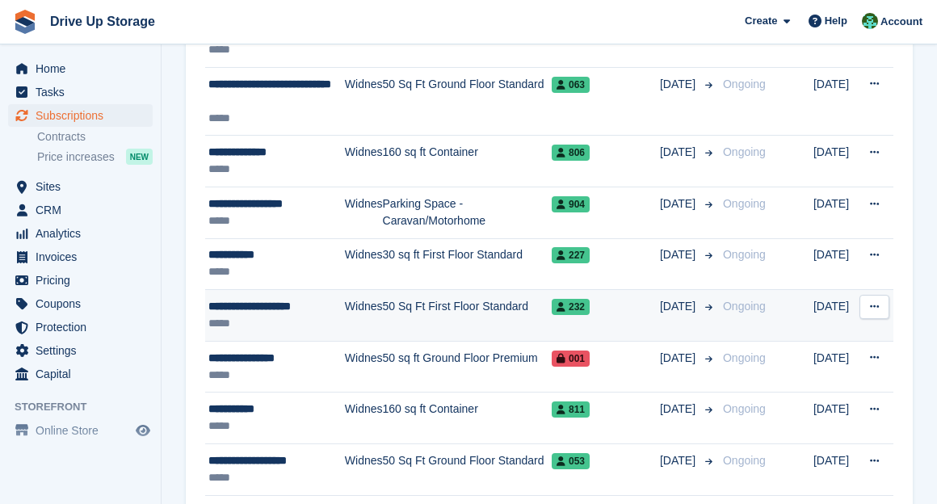
click at [780, 303] on icon at bounding box center [874, 306] width 9 height 10
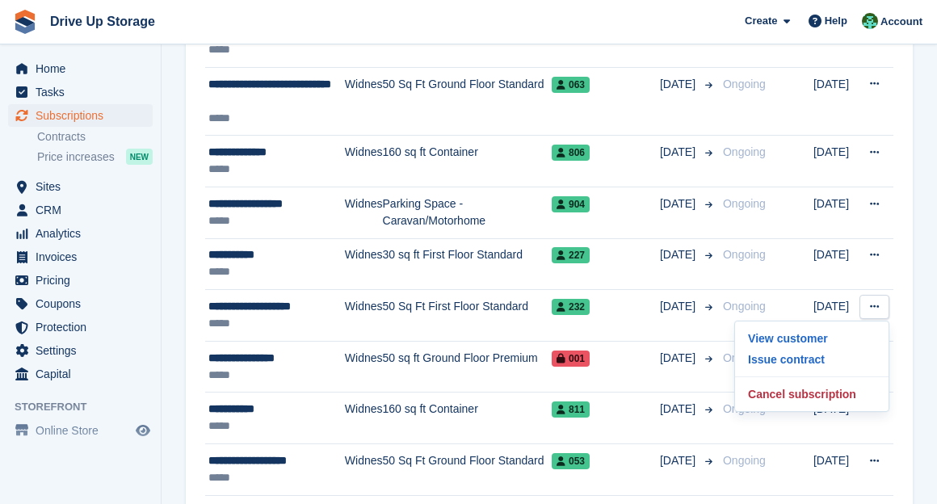
scroll to position [1256, 0]
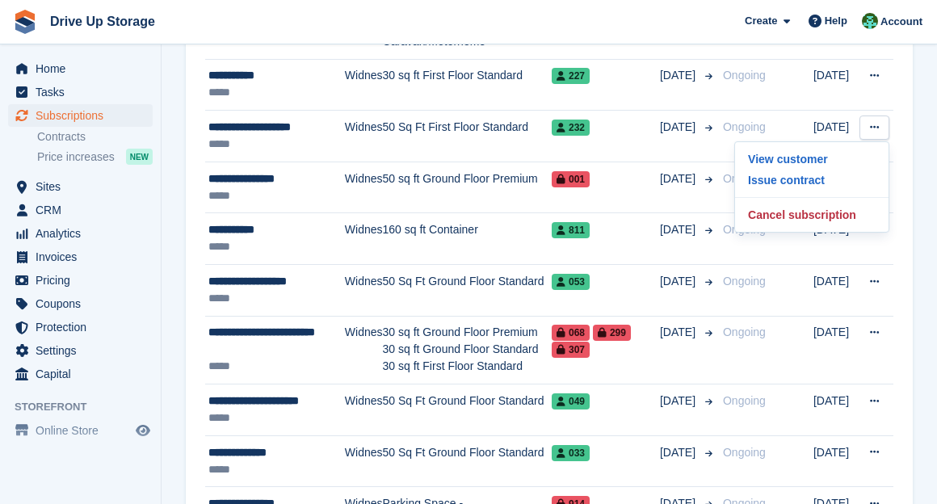
click at [780, 185] on section "Subscriptions Recurring billing plans Export Export Subscriptions Export a CSV …" at bounding box center [549, 228] width 775 height 2969
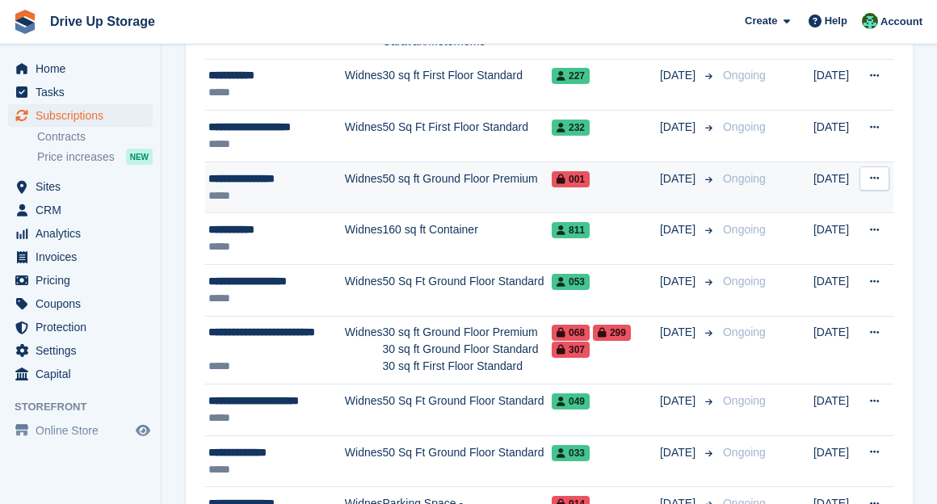
click at [780, 182] on button at bounding box center [874, 178] width 30 height 24
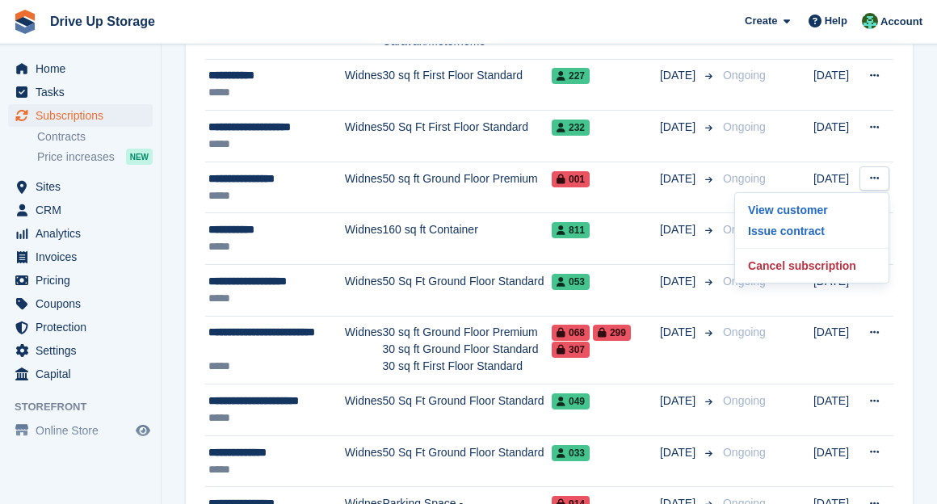
click at [780, 220] on section "Subscriptions Recurring billing plans Export Export Subscriptions Export a CSV …" at bounding box center [549, 228] width 775 height 2969
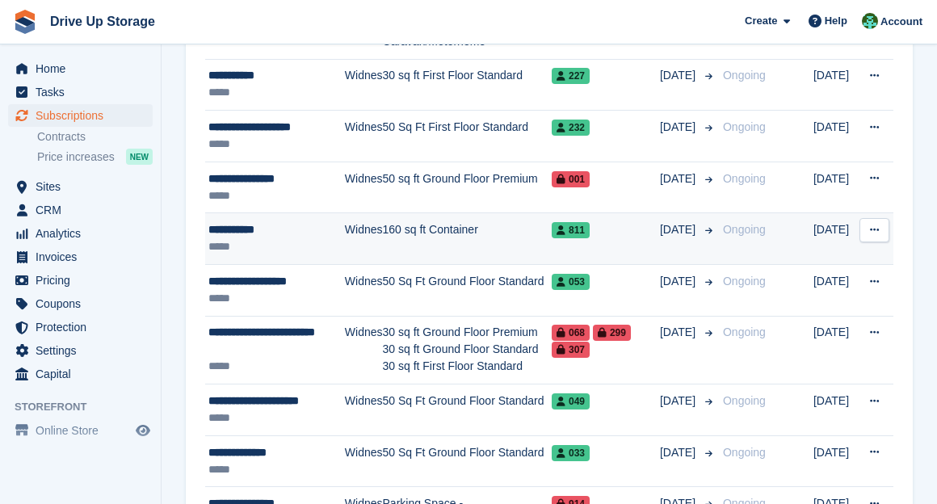
click at [780, 224] on icon at bounding box center [874, 229] width 9 height 10
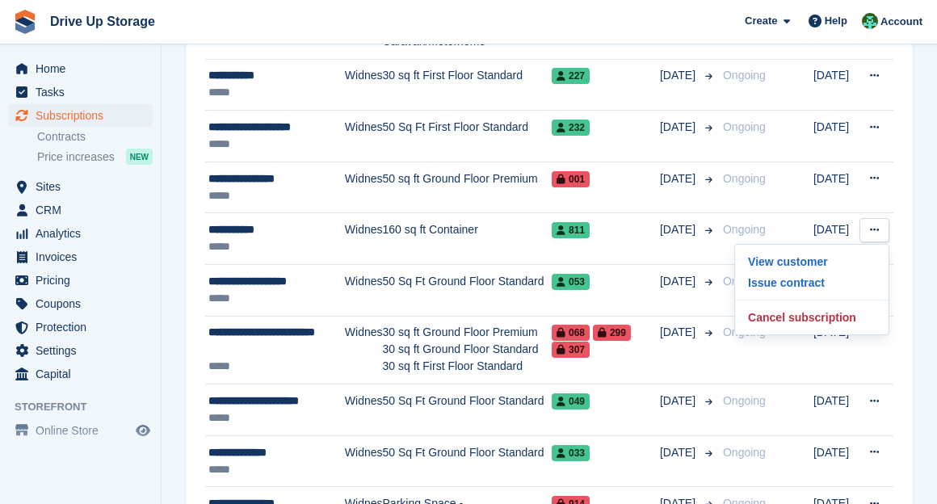
click at [780, 266] on div "**********" at bounding box center [549, 308] width 727 height 2676
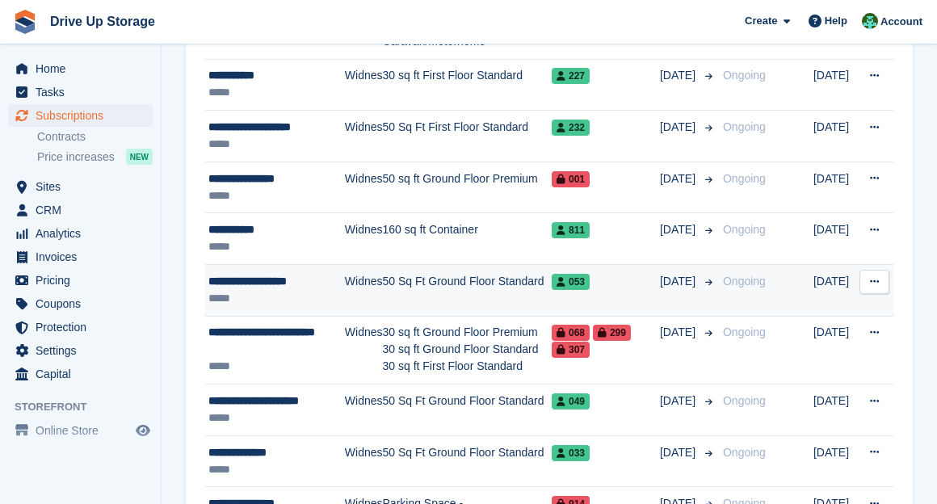
click at [780, 276] on button at bounding box center [874, 282] width 30 height 24
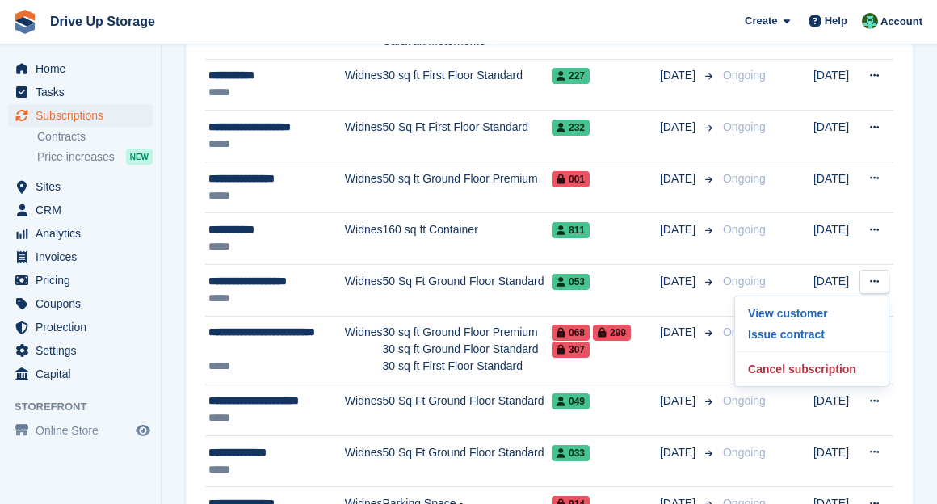
click at [780, 321] on div "**********" at bounding box center [549, 308] width 727 height 2676
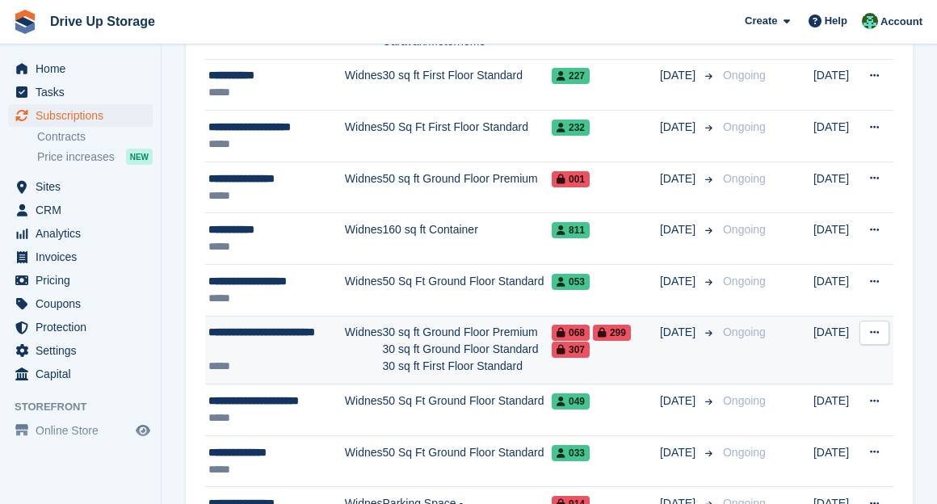
click at [780, 327] on button at bounding box center [874, 333] width 30 height 24
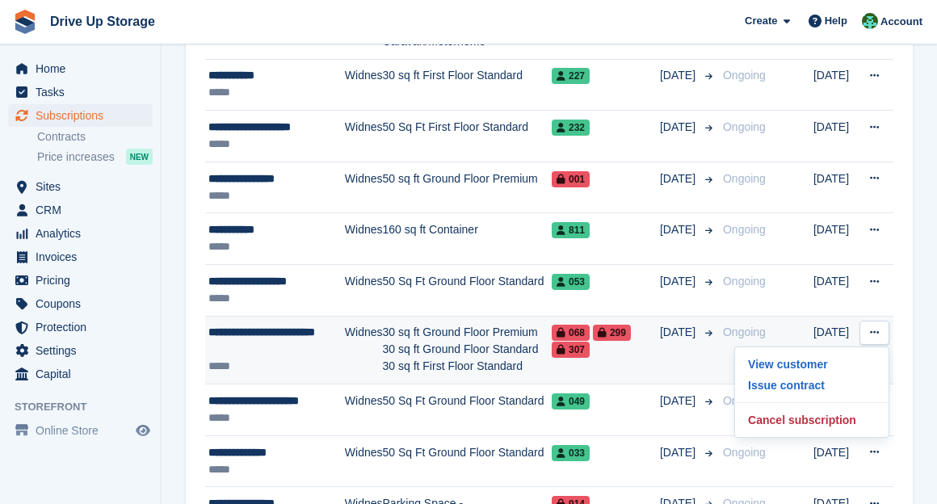
scroll to position [1435, 0]
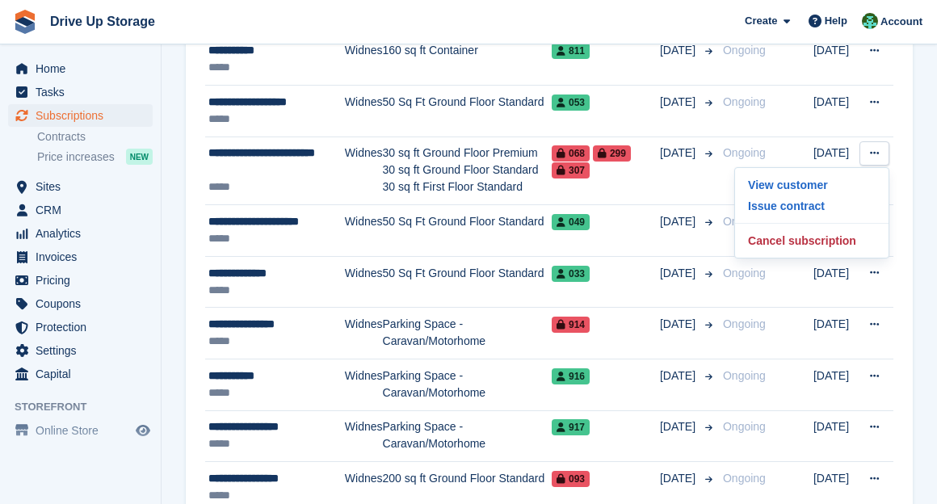
click at [780, 213] on section "Subscriptions Recurring billing plans Export Export Subscriptions Export a CSV …" at bounding box center [549, 49] width 775 height 2969
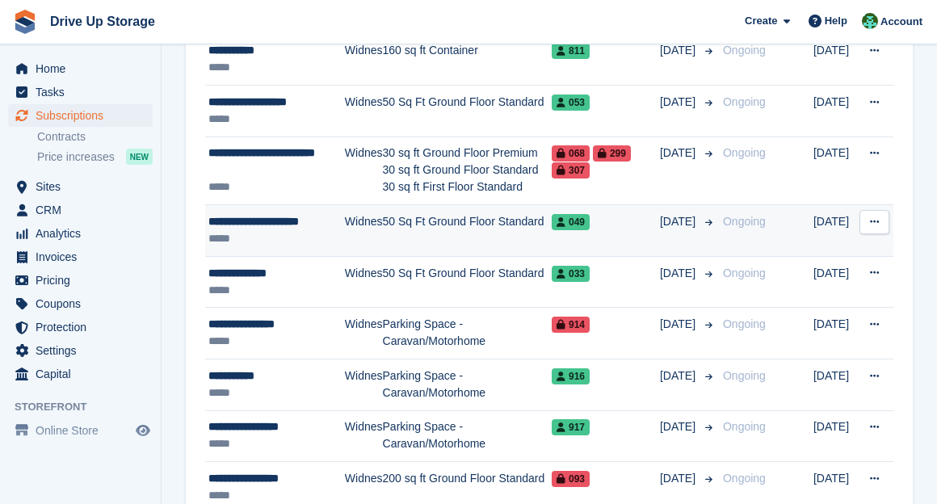
click at [780, 215] on button at bounding box center [874, 222] width 30 height 24
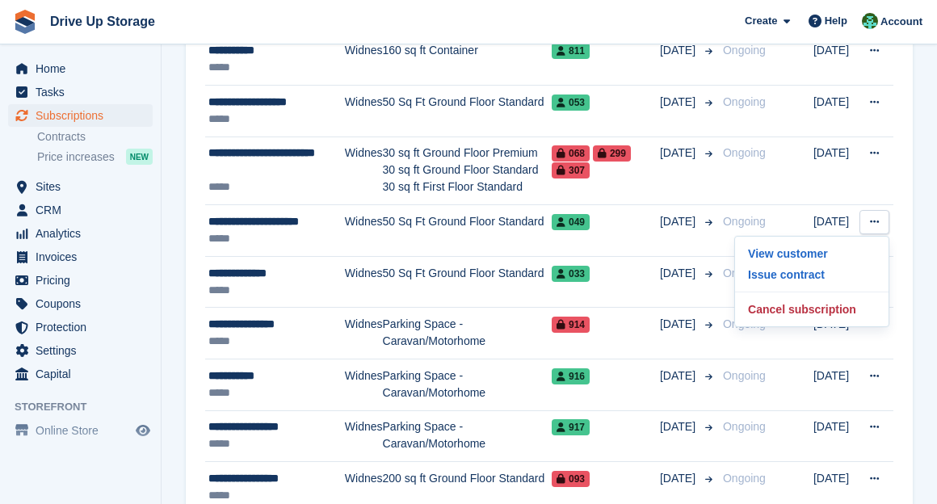
click at [780, 275] on div "**********" at bounding box center [549, 129] width 727 height 2676
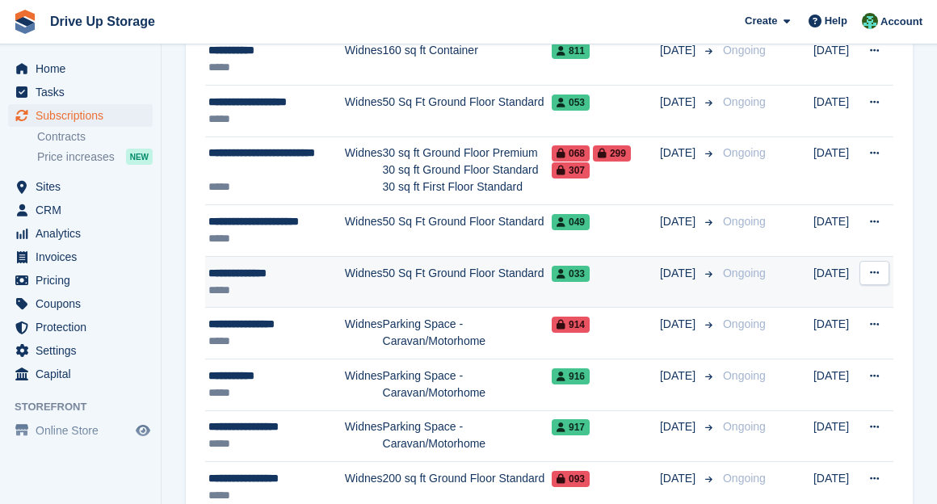
click at [780, 270] on button at bounding box center [874, 273] width 30 height 24
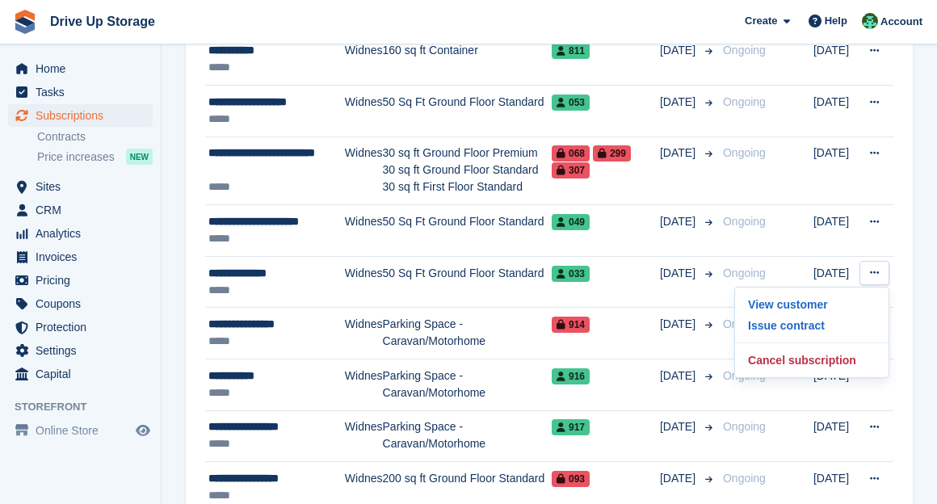
drag, startPoint x: 913, startPoint y: 317, endPoint x: 904, endPoint y: 317, distance: 8.9
click at [780, 317] on section "Subscriptions Recurring billing plans Export Export Subscriptions Export a CSV …" at bounding box center [549, 49] width 775 height 2969
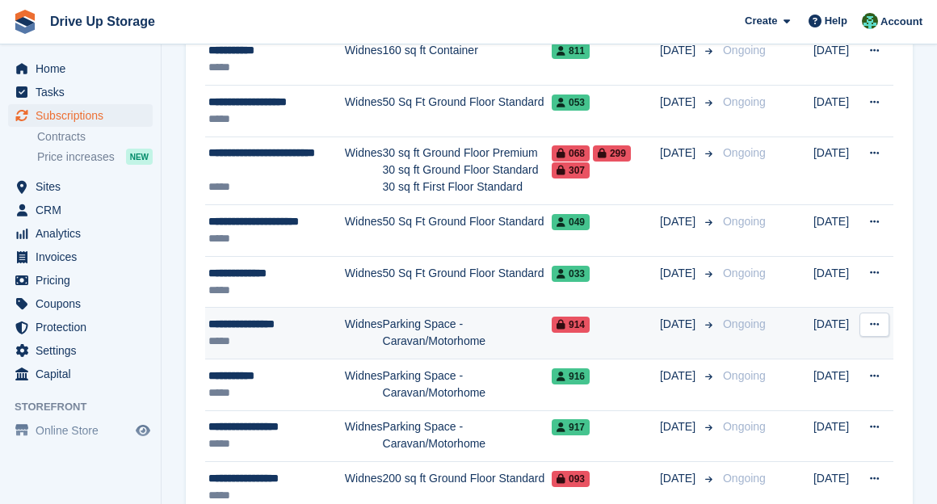
click at [780, 319] on icon at bounding box center [874, 324] width 9 height 10
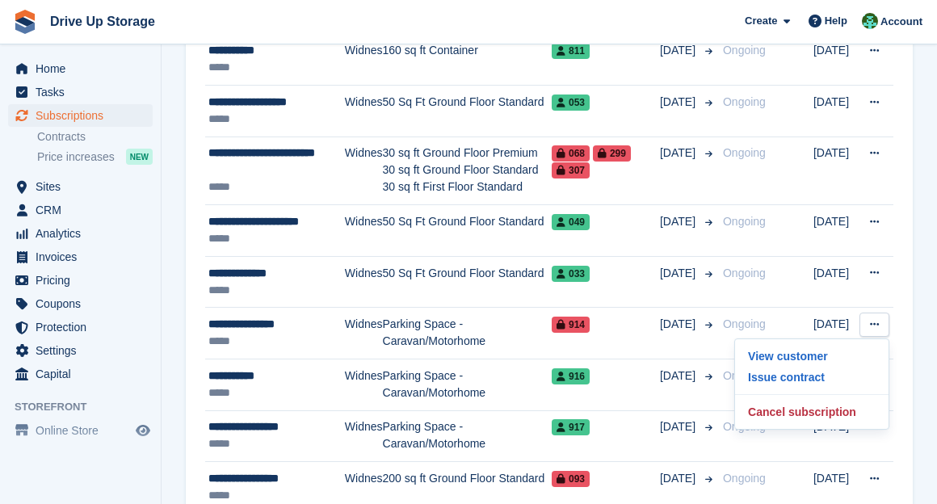
click at [780, 378] on section "Subscriptions Recurring billing plans Export Export Subscriptions Export a CSV …" at bounding box center [549, 49] width 775 height 2969
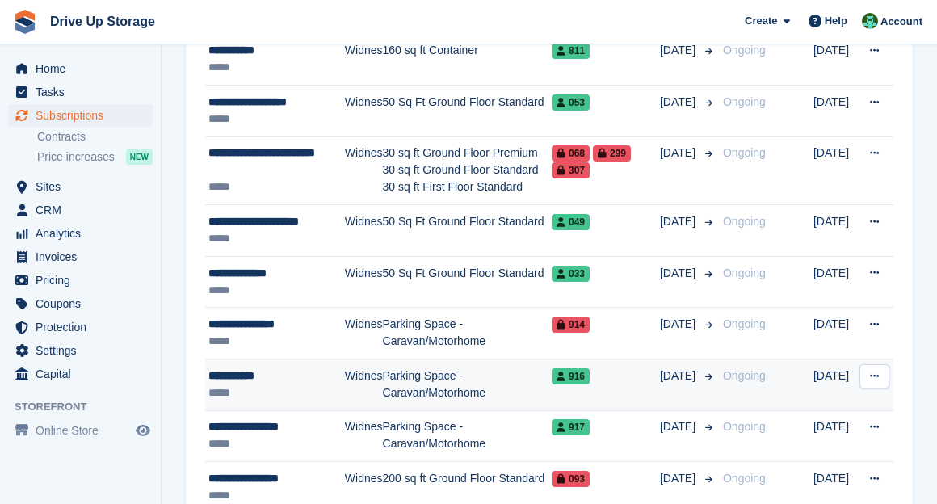
click at [780, 371] on icon at bounding box center [874, 376] width 9 height 10
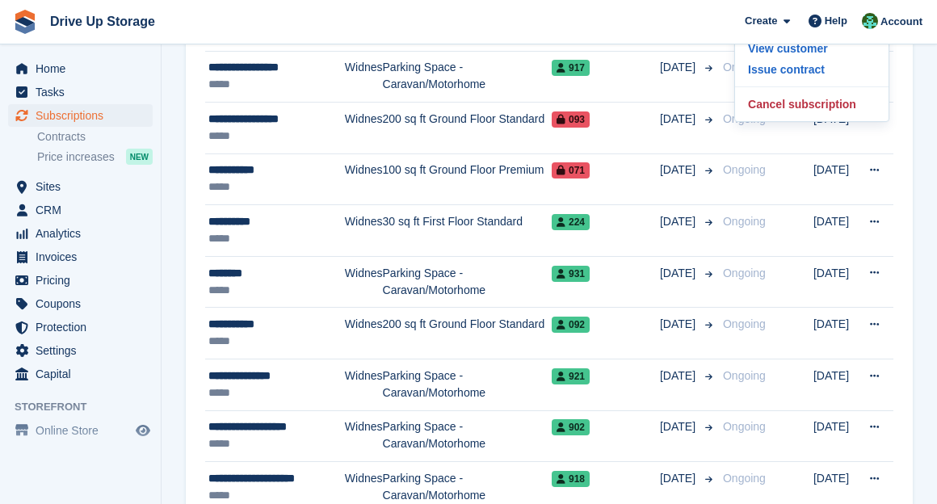
scroll to position [1615, 0]
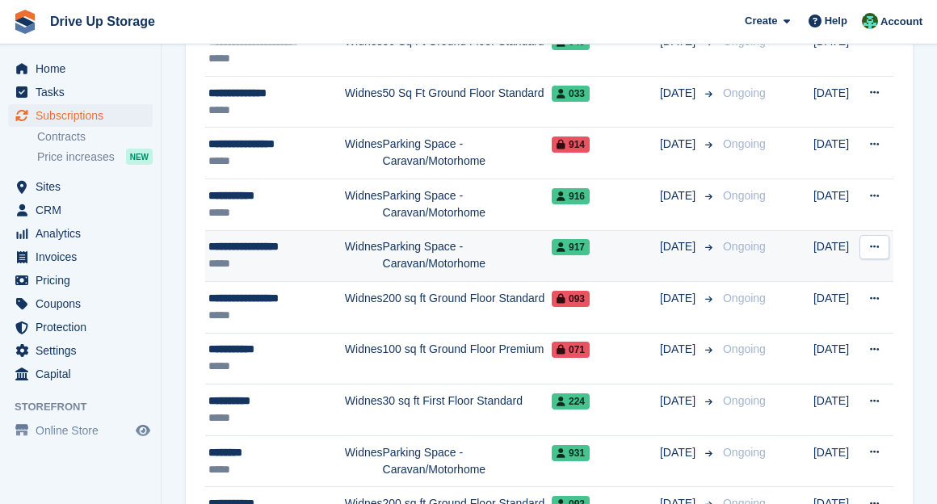
click at [780, 241] on icon at bounding box center [874, 246] width 9 height 10
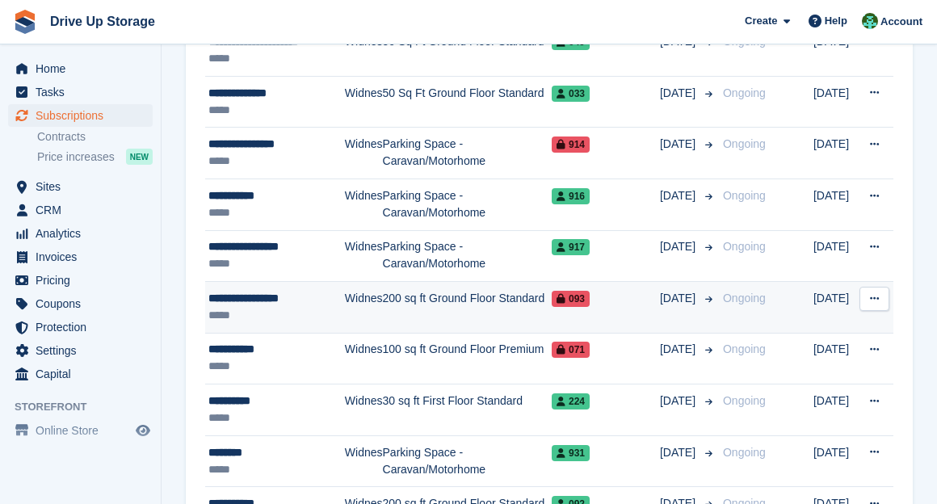
click at [780, 292] on button at bounding box center [874, 299] width 30 height 24
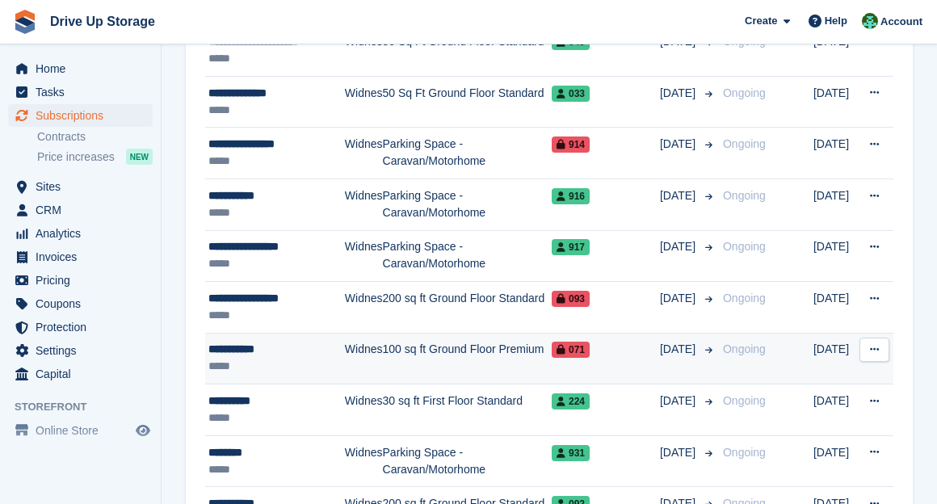
click at [780, 354] on td "View customer Issue contract Cancel subscription" at bounding box center [876, 359] width 34 height 52
click at [780, 344] on icon at bounding box center [874, 349] width 9 height 10
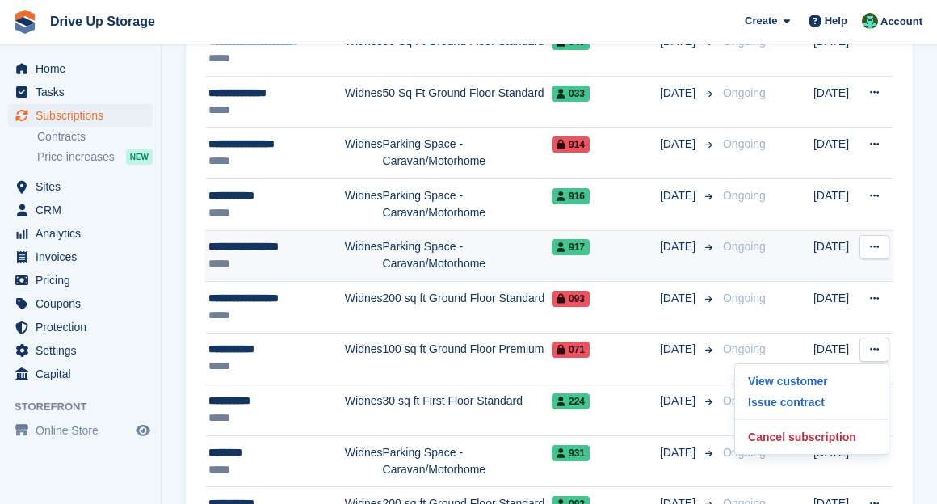
scroll to position [1794, 0]
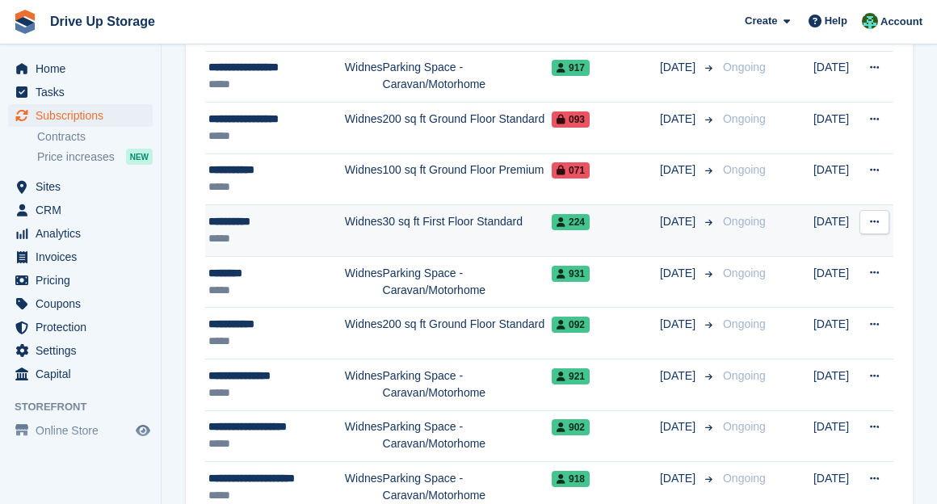
click at [780, 216] on button at bounding box center [874, 222] width 30 height 24
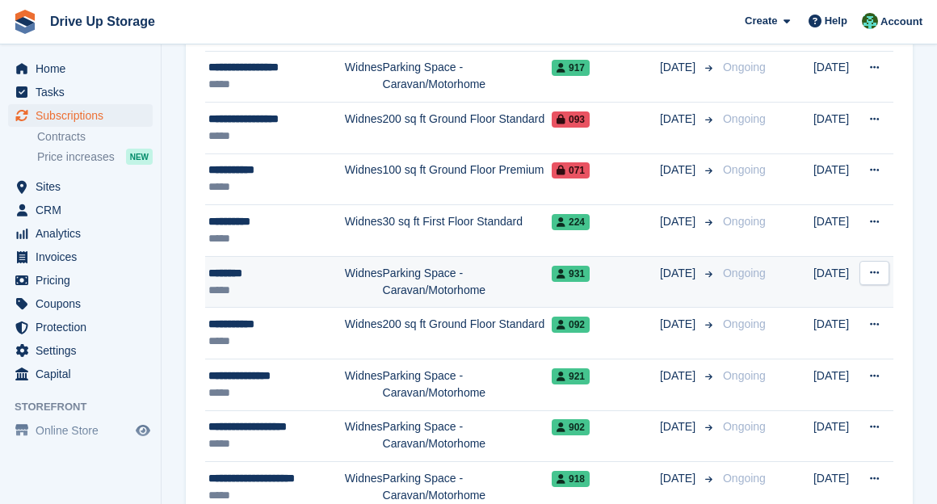
click at [780, 263] on button at bounding box center [874, 273] width 30 height 24
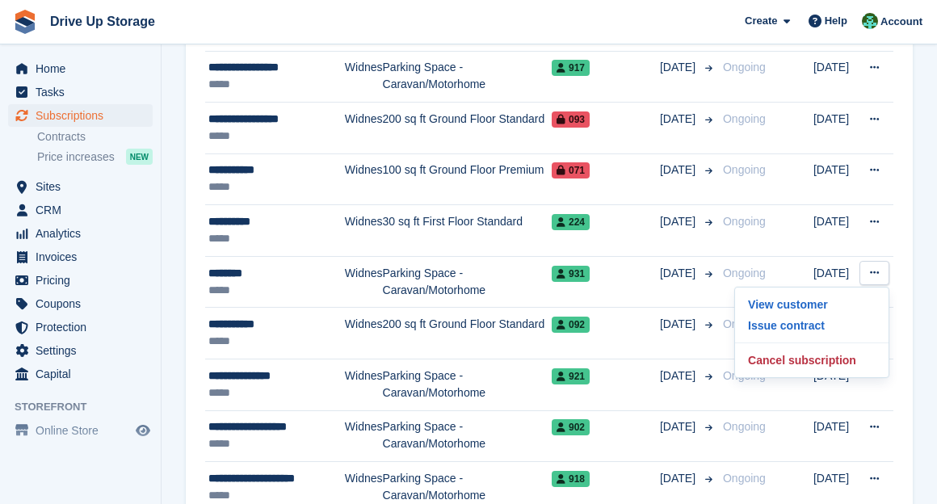
drag, startPoint x: 921, startPoint y: 313, endPoint x: 899, endPoint y: 313, distance: 21.8
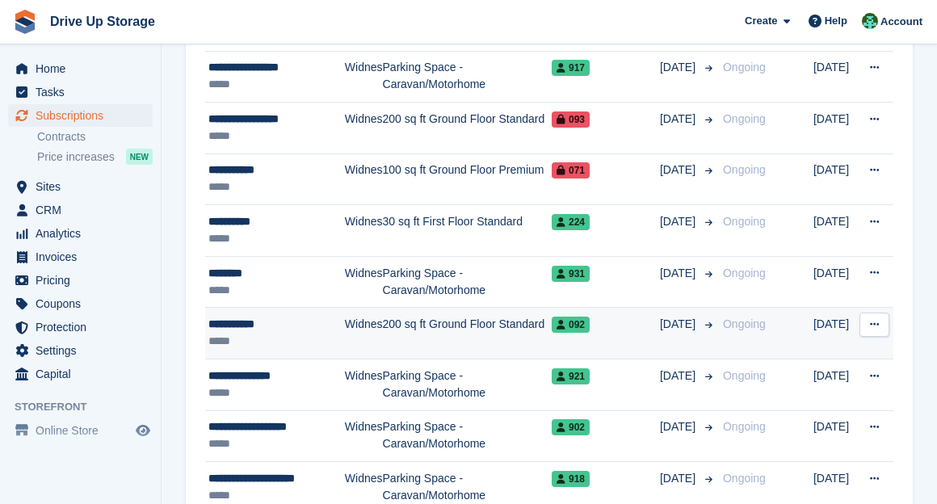
click at [780, 319] on icon at bounding box center [874, 324] width 9 height 10
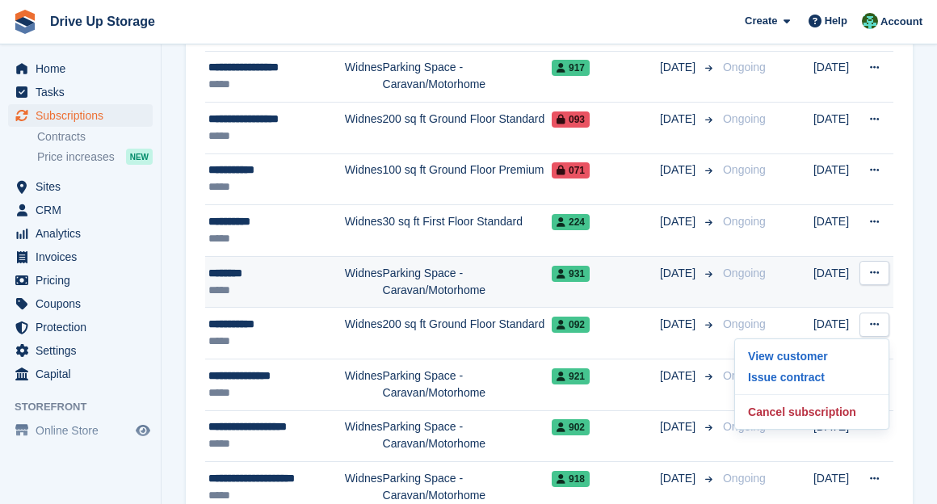
click at [780, 261] on button at bounding box center [874, 273] width 30 height 24
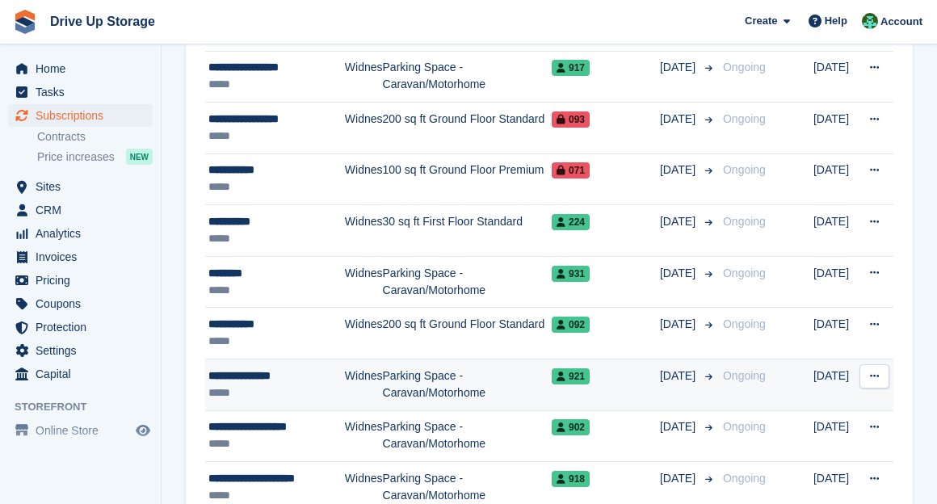
click at [780, 368] on button at bounding box center [874, 376] width 30 height 24
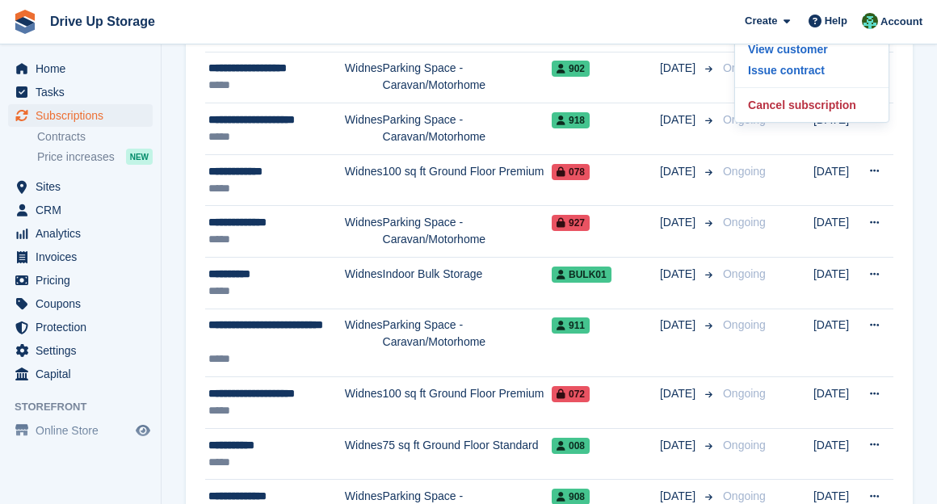
scroll to position [1974, 0]
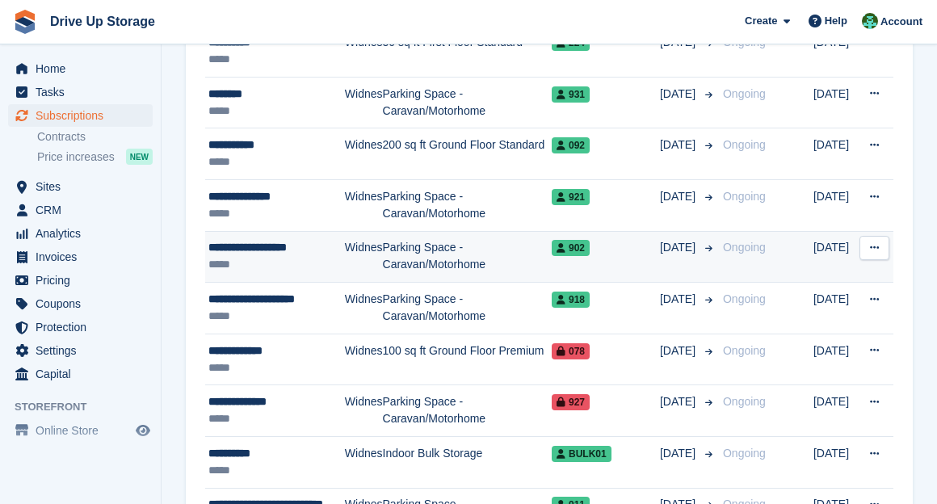
click at [780, 242] on icon at bounding box center [874, 247] width 9 height 10
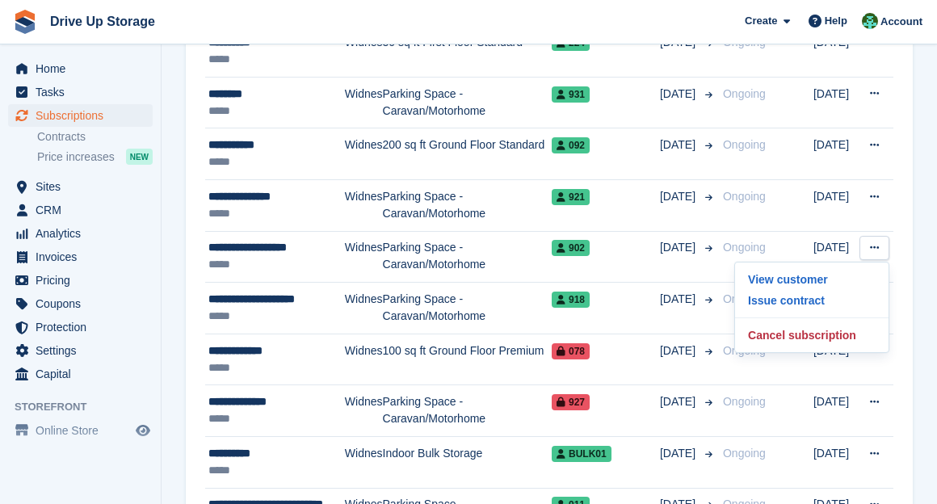
drag, startPoint x: 921, startPoint y: 294, endPoint x: 896, endPoint y: 293, distance: 24.2
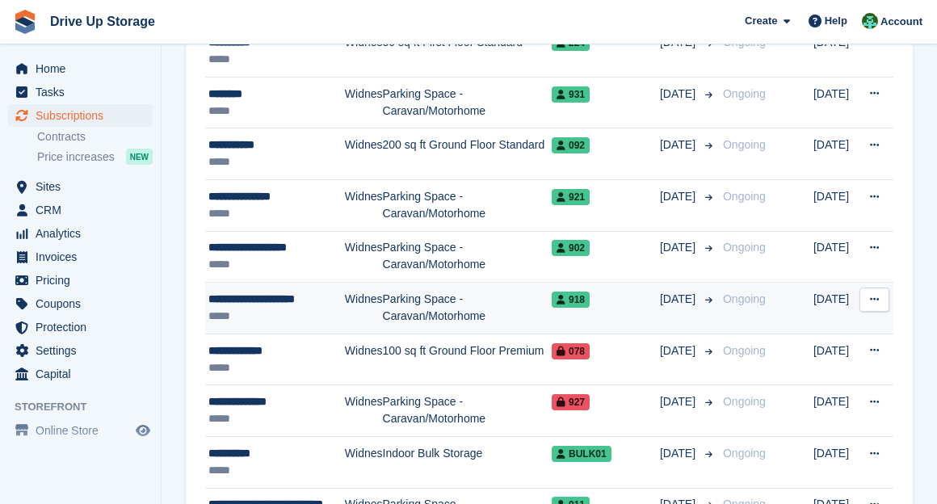
click at [780, 292] on button at bounding box center [874, 299] width 30 height 24
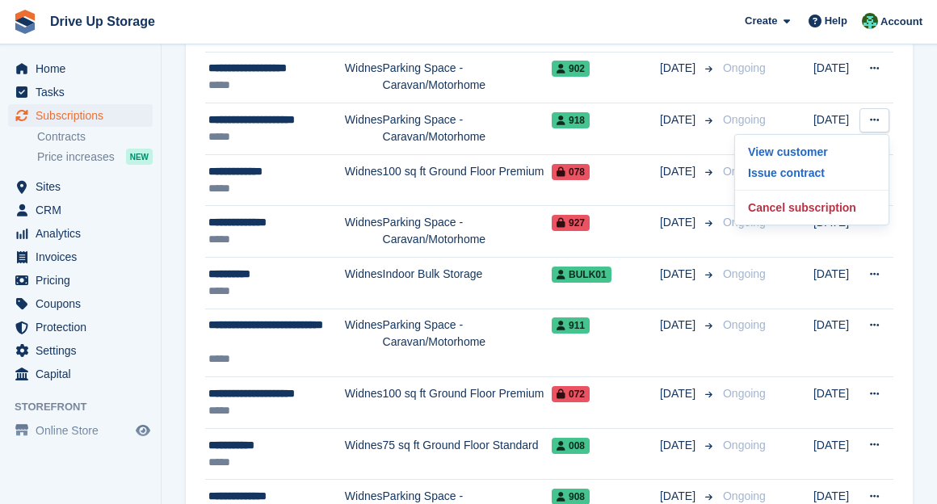
drag, startPoint x: 910, startPoint y: 170, endPoint x: 895, endPoint y: 170, distance: 15.3
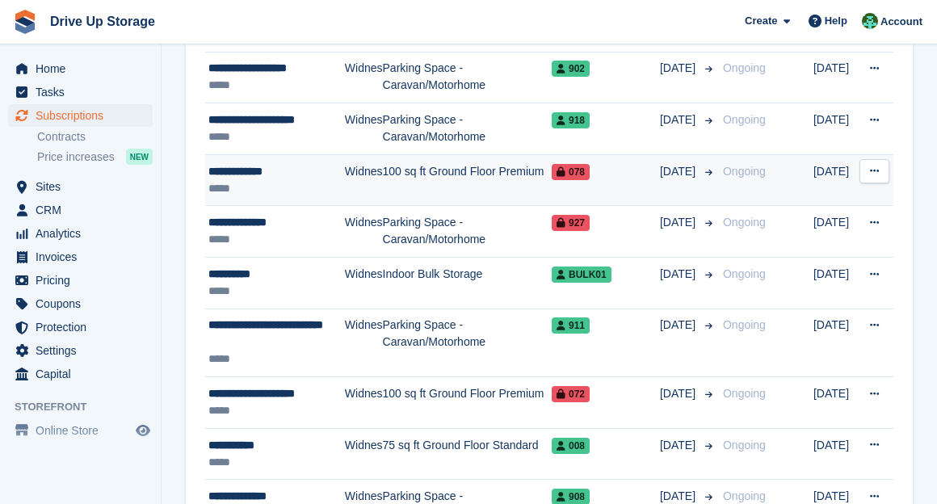
click at [780, 166] on icon at bounding box center [874, 171] width 9 height 10
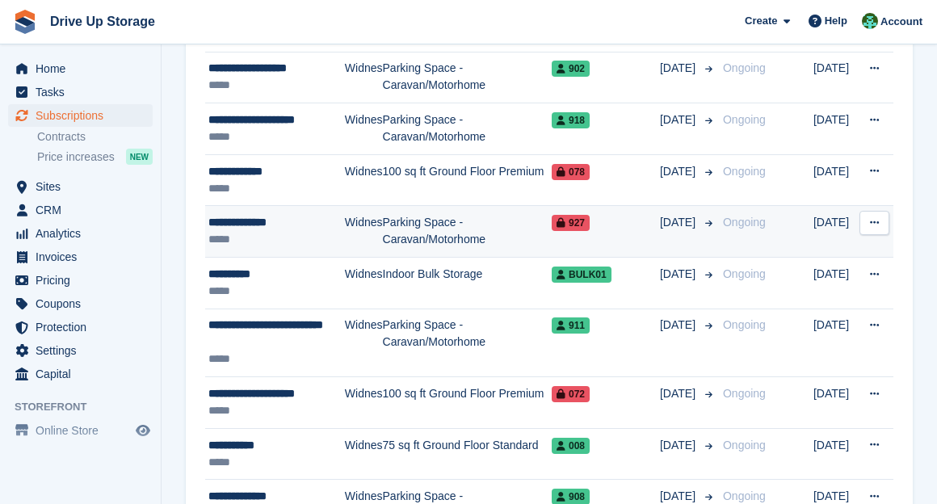
click at [780, 215] on button at bounding box center [874, 223] width 30 height 24
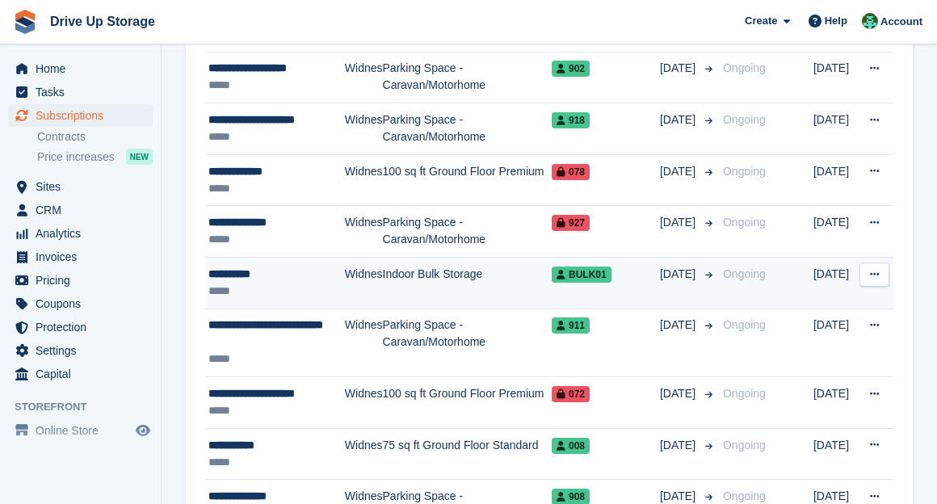
click at [780, 264] on button at bounding box center [874, 274] width 30 height 24
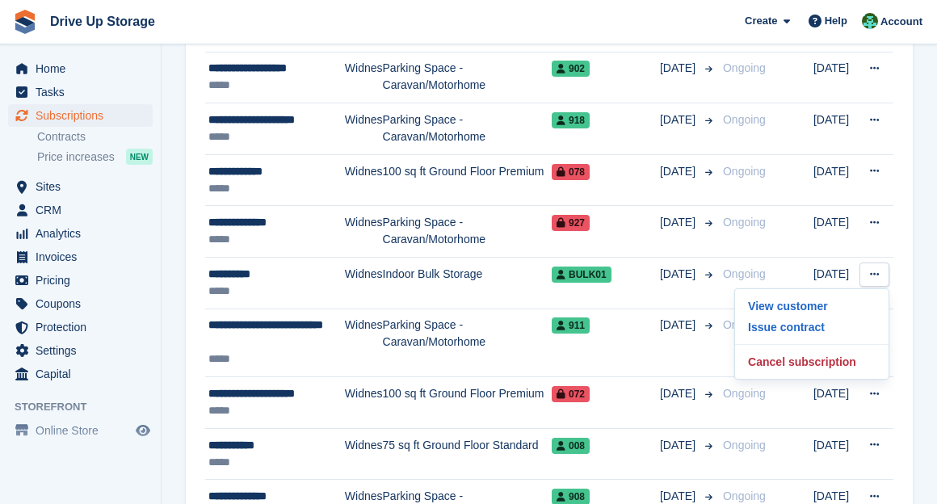
scroll to position [2332, 0]
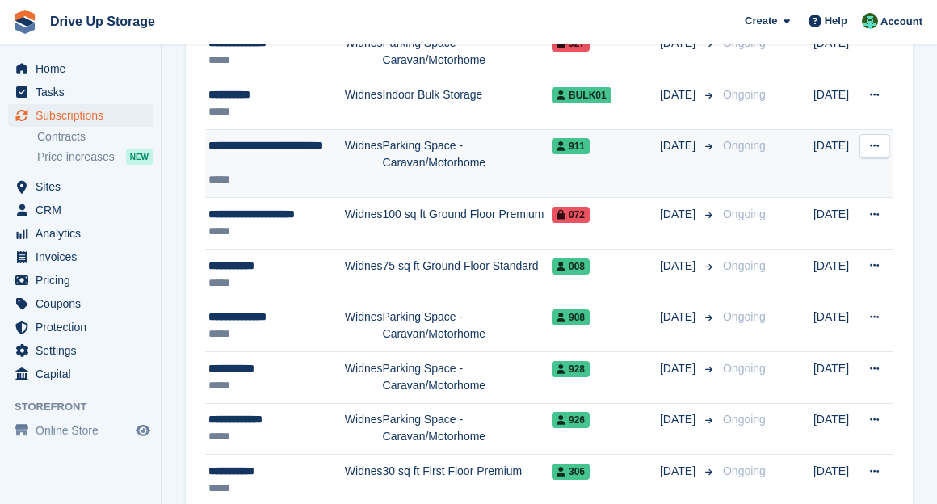
click at [780, 144] on button at bounding box center [874, 146] width 30 height 24
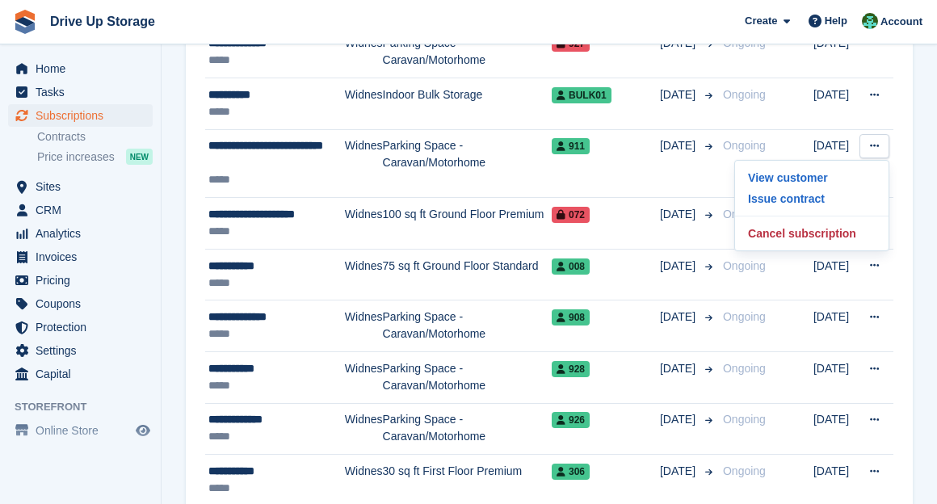
drag, startPoint x: 918, startPoint y: 208, endPoint x: 899, endPoint y: 208, distance: 19.4
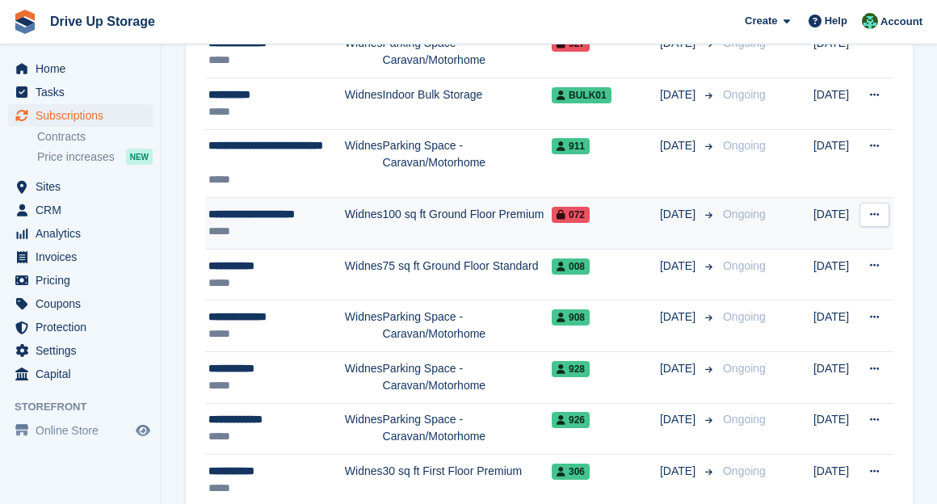
click at [780, 209] on icon at bounding box center [874, 214] width 9 height 10
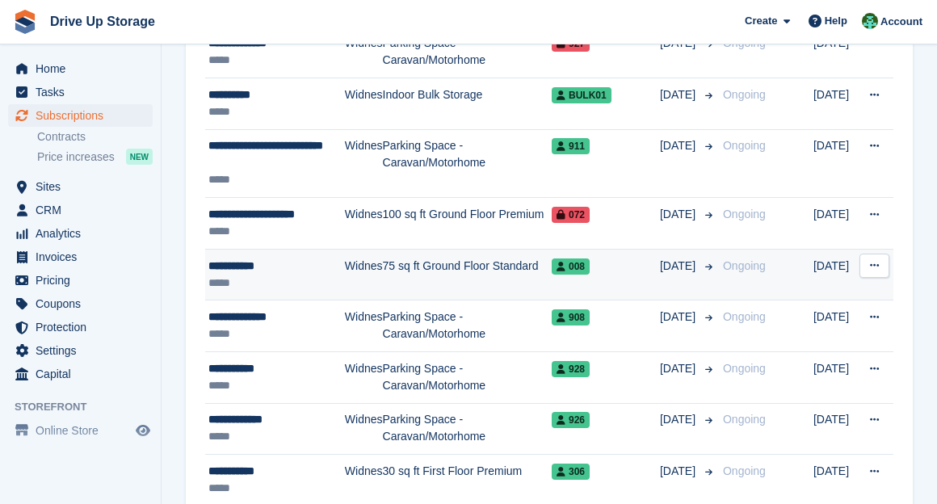
click at [780, 260] on icon at bounding box center [874, 265] width 9 height 10
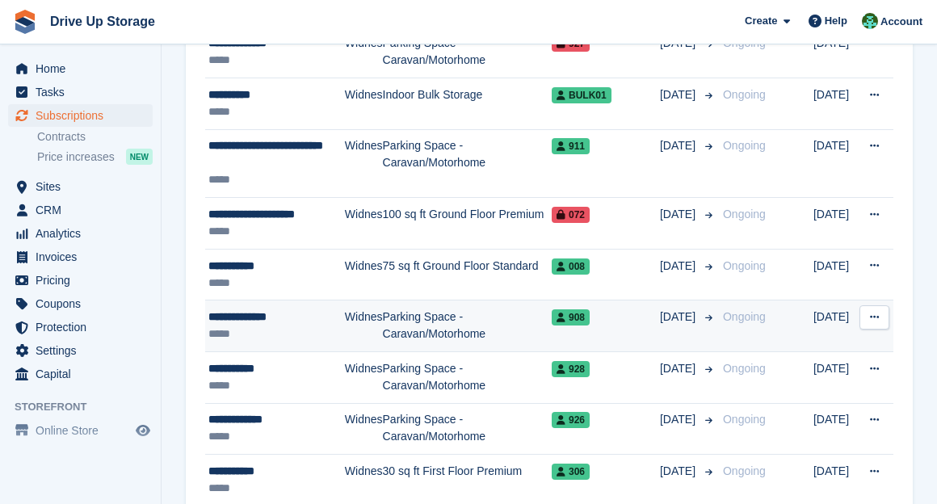
click at [780, 305] on button at bounding box center [874, 317] width 30 height 24
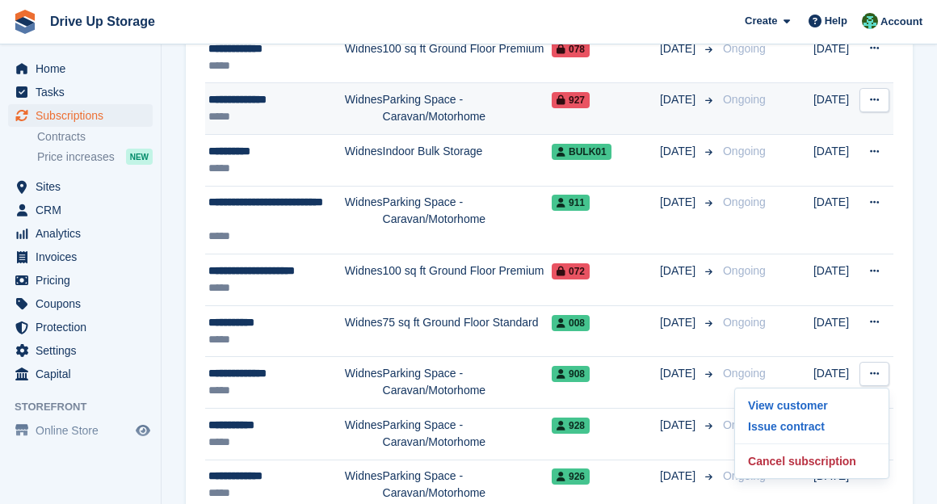
scroll to position [2455, 0]
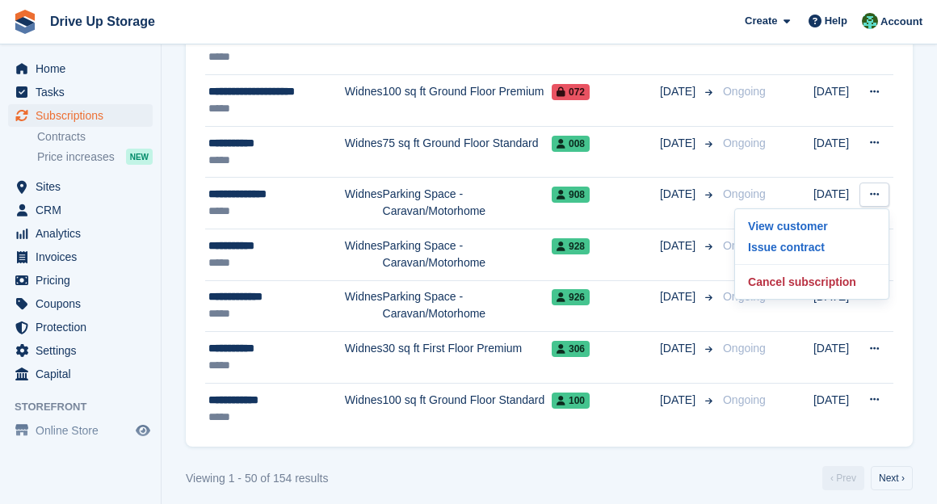
drag, startPoint x: 909, startPoint y: 237, endPoint x: 899, endPoint y: 237, distance: 10.5
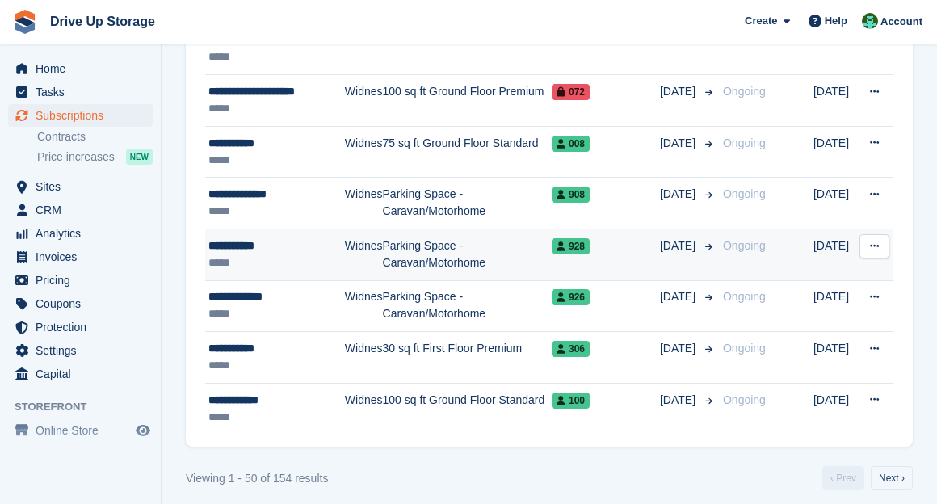
click at [780, 234] on button at bounding box center [874, 246] width 30 height 24
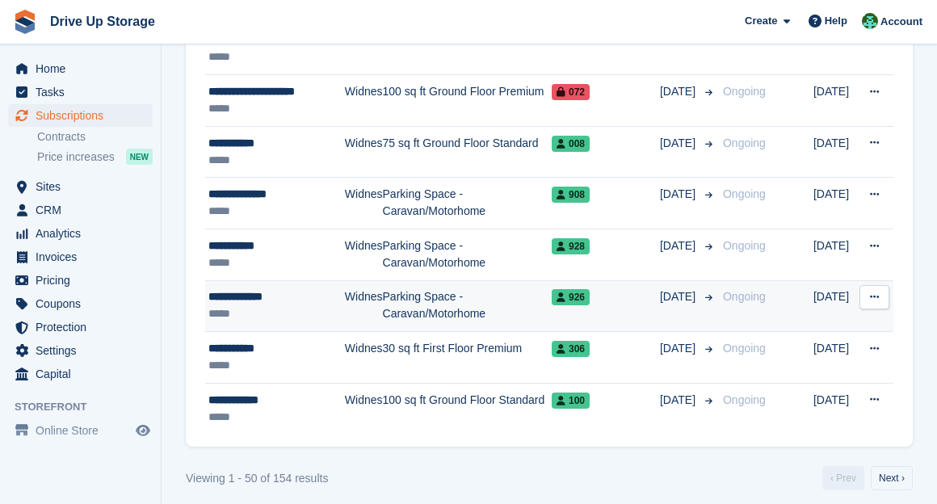
click at [780, 289] on button at bounding box center [874, 297] width 30 height 24
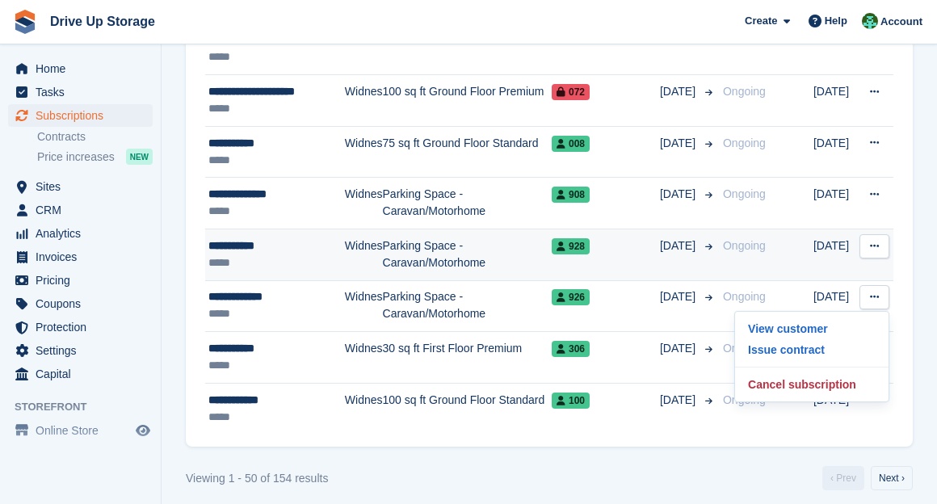
click at [780, 241] on icon at bounding box center [874, 246] width 9 height 10
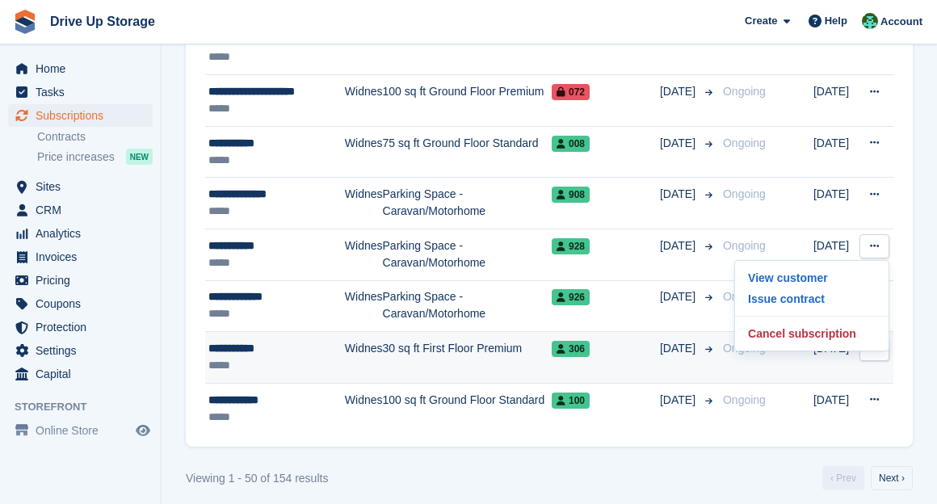
click at [780, 345] on button at bounding box center [874, 349] width 30 height 24
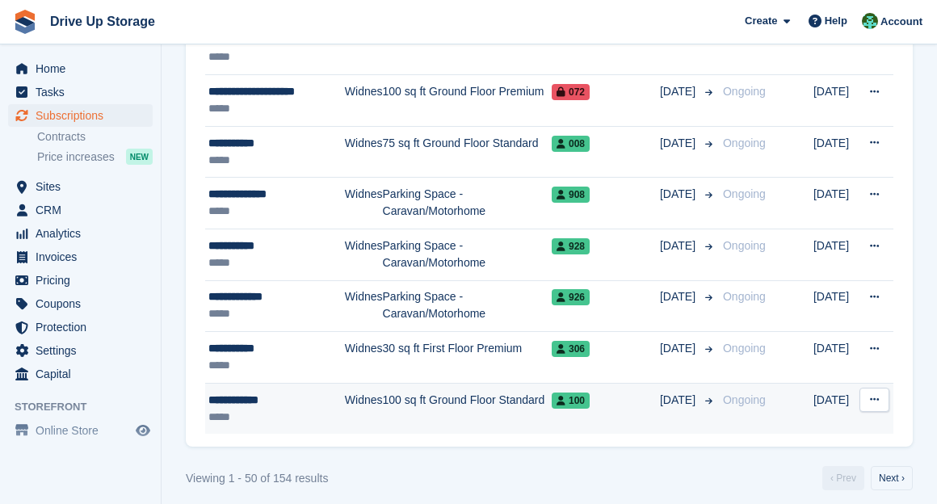
click at [780, 397] on button at bounding box center [874, 400] width 30 height 24
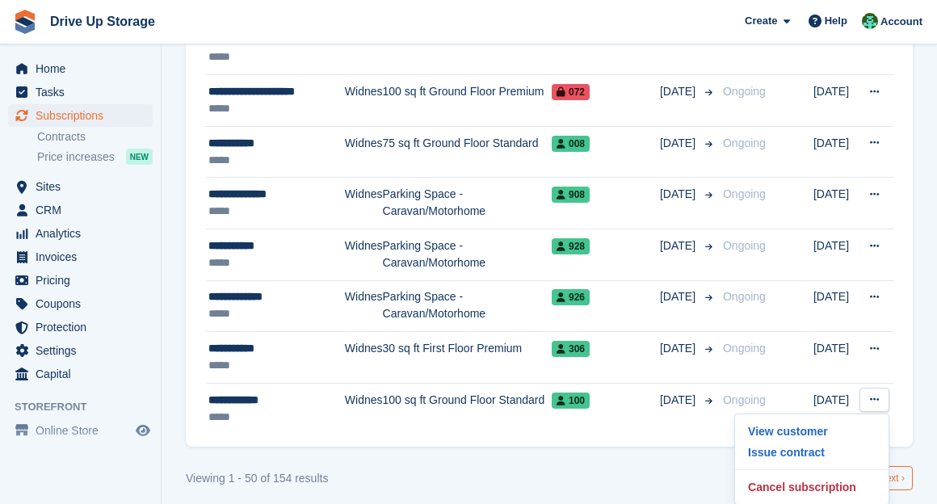
click at [780, 466] on link "Next ›" at bounding box center [891, 478] width 42 height 24
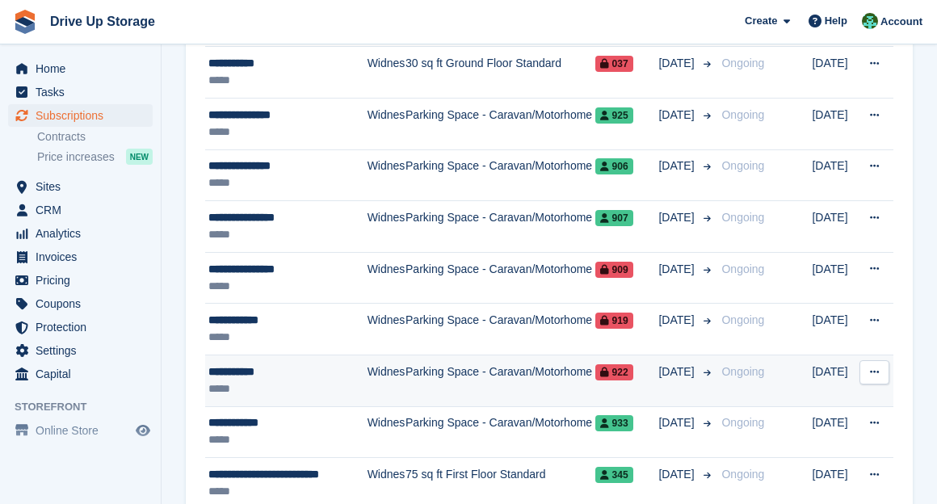
scroll to position [71, 0]
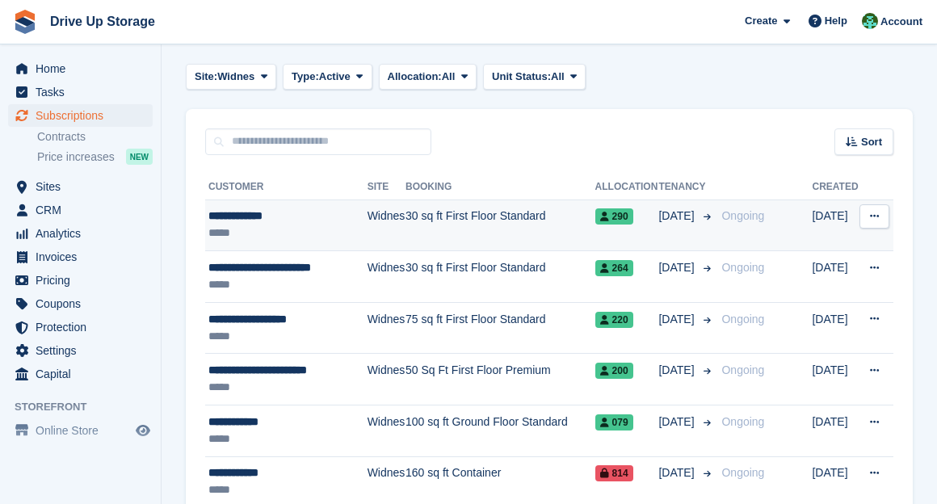
click at [780, 224] on button at bounding box center [874, 216] width 30 height 24
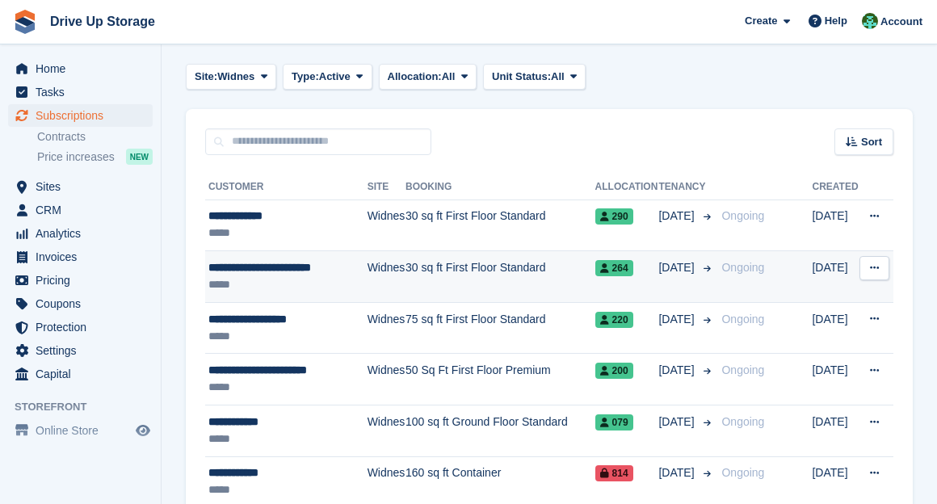
click at [780, 262] on button at bounding box center [874, 268] width 30 height 24
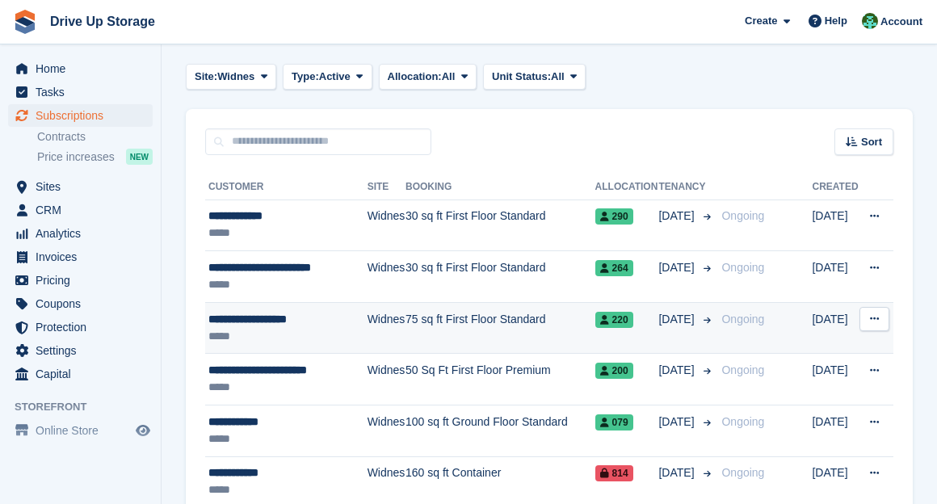
click at [780, 317] on icon at bounding box center [874, 318] width 9 height 10
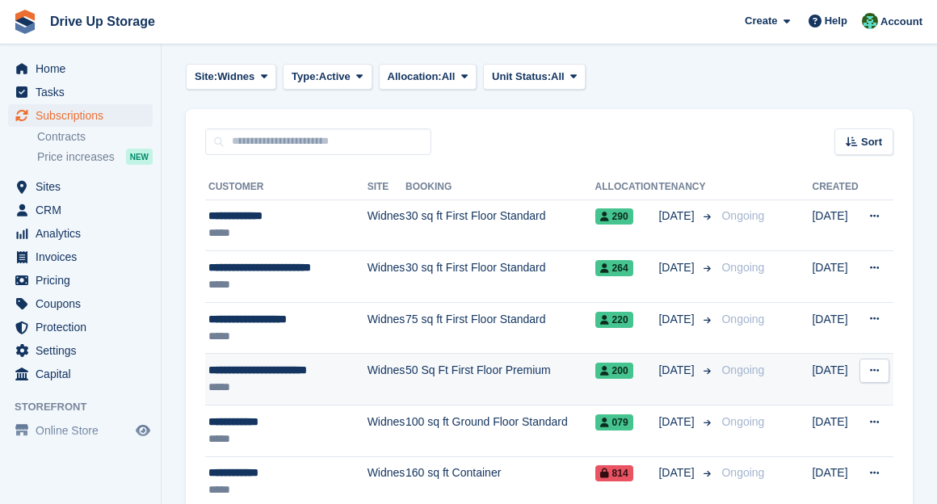
click at [780, 367] on button at bounding box center [874, 371] width 30 height 24
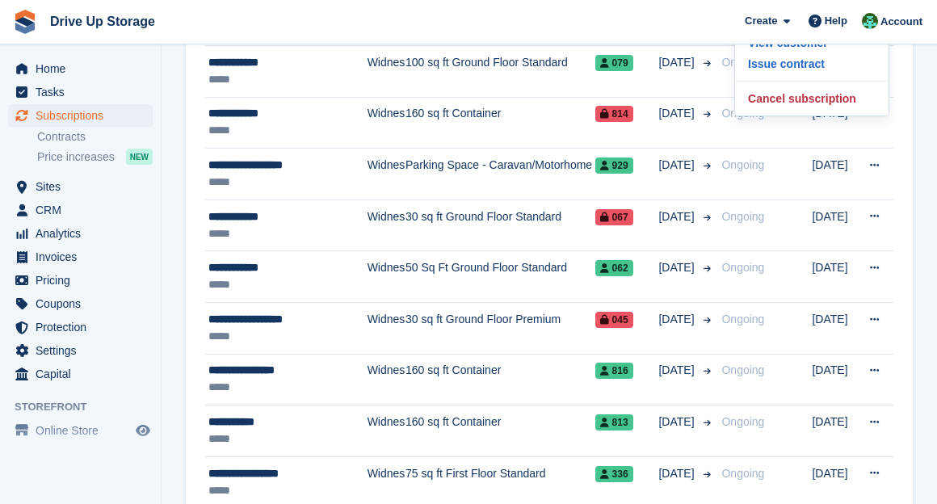
scroll to position [251, 0]
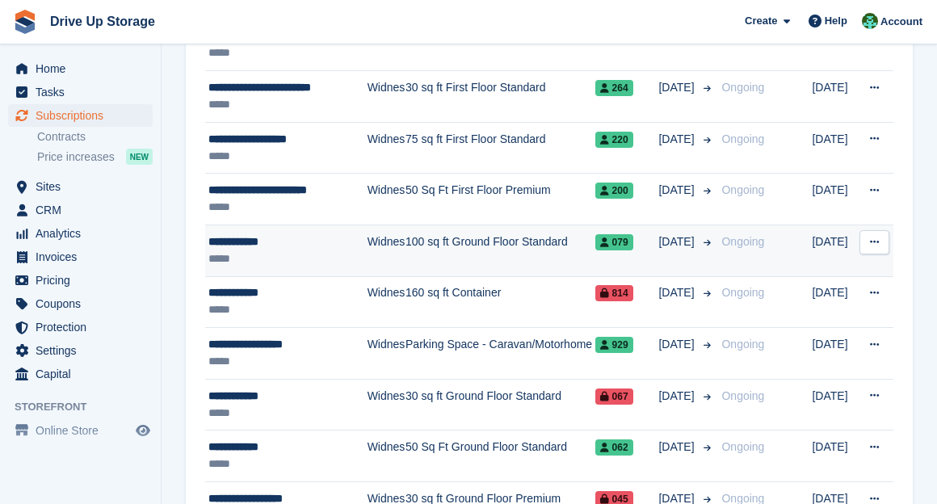
click at [780, 237] on icon at bounding box center [874, 242] width 9 height 10
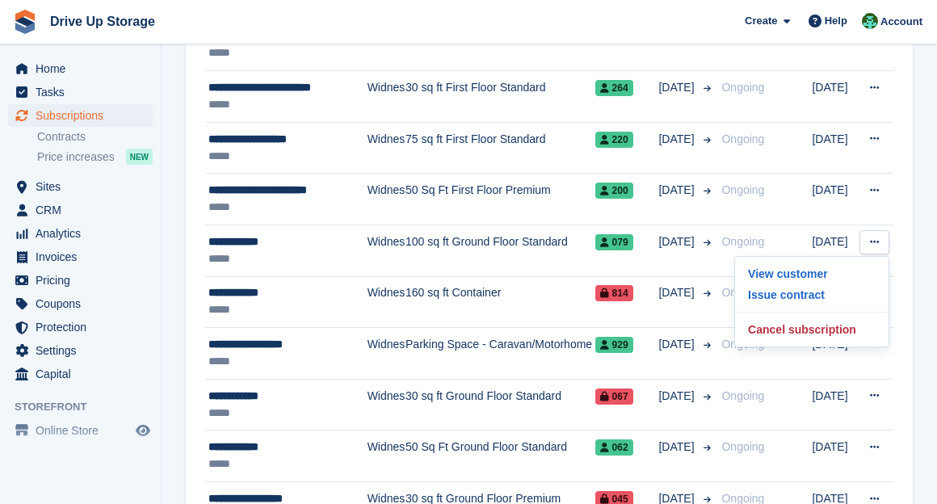
drag, startPoint x: 918, startPoint y: 296, endPoint x: 892, endPoint y: 296, distance: 25.8
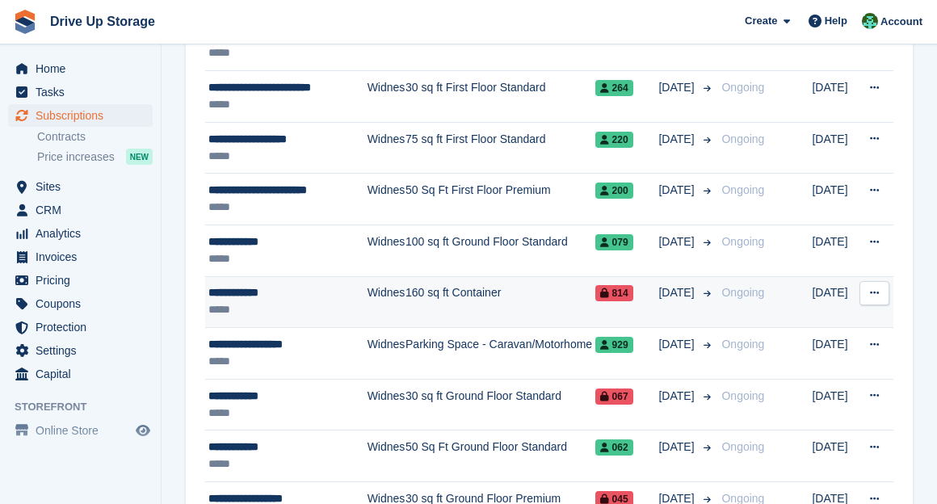
click at [780, 296] on button at bounding box center [874, 293] width 30 height 24
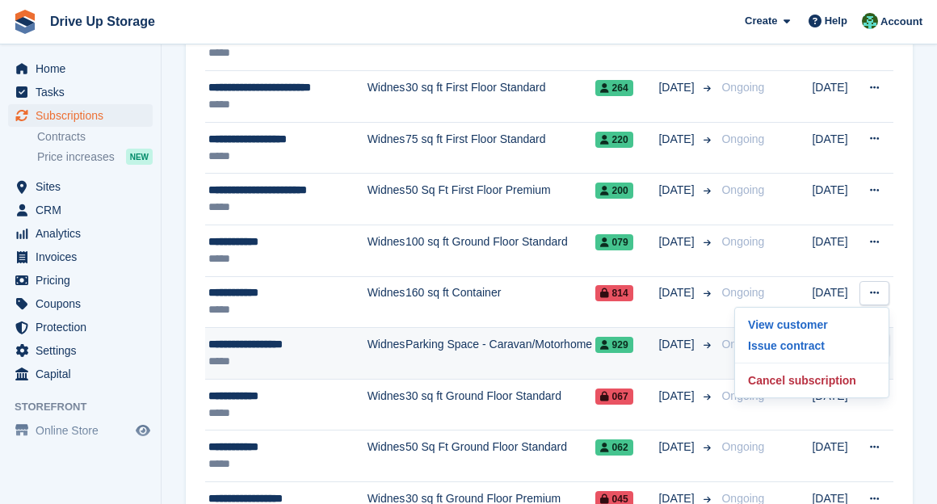
drag, startPoint x: 904, startPoint y: 350, endPoint x: 887, endPoint y: 347, distance: 17.1
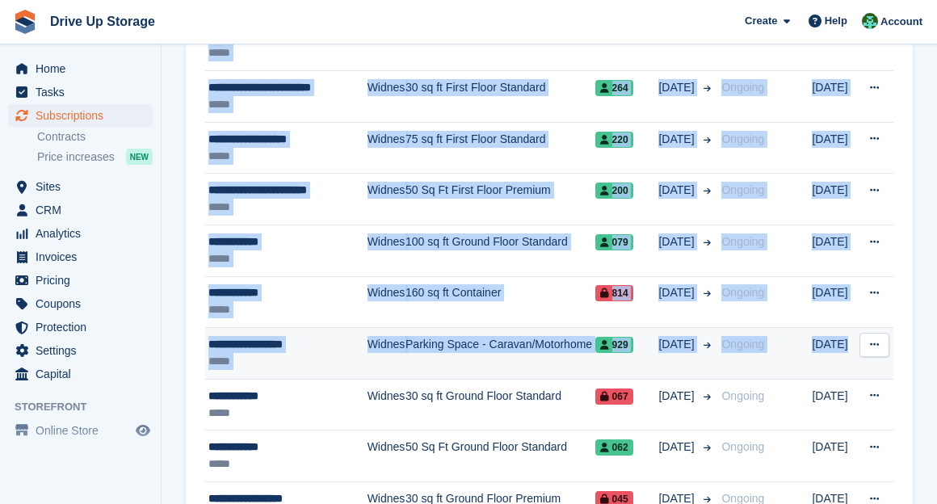
click at [780, 342] on button at bounding box center [874, 345] width 30 height 24
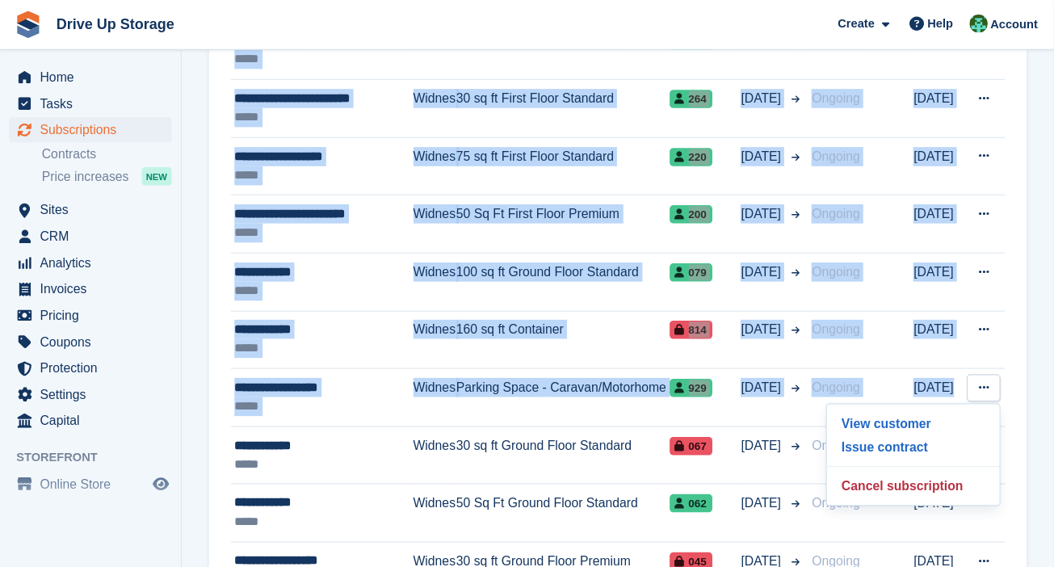
scroll to position [250, 0]
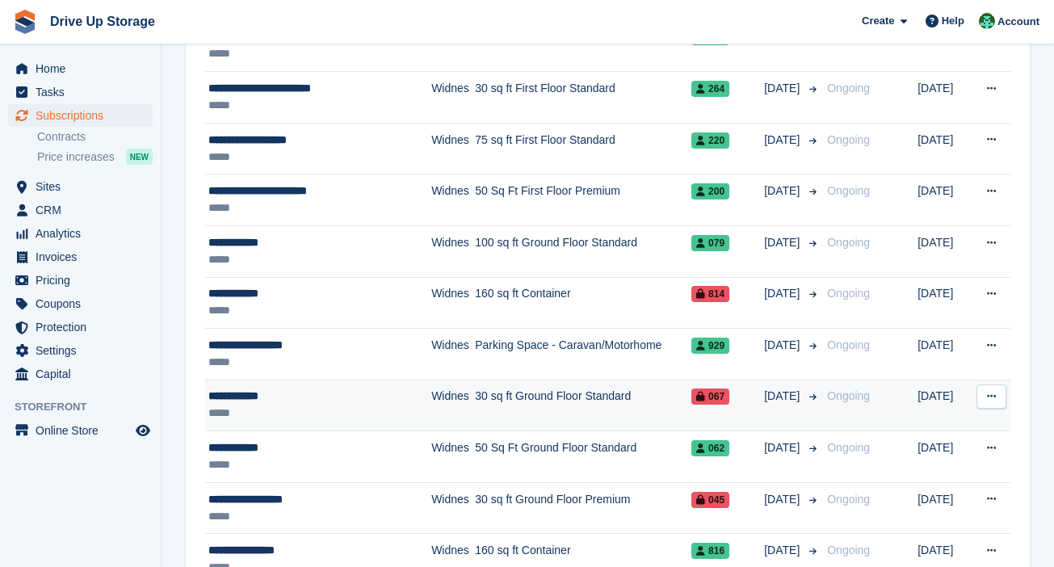
click at [780, 384] on button at bounding box center [991, 396] width 30 height 24
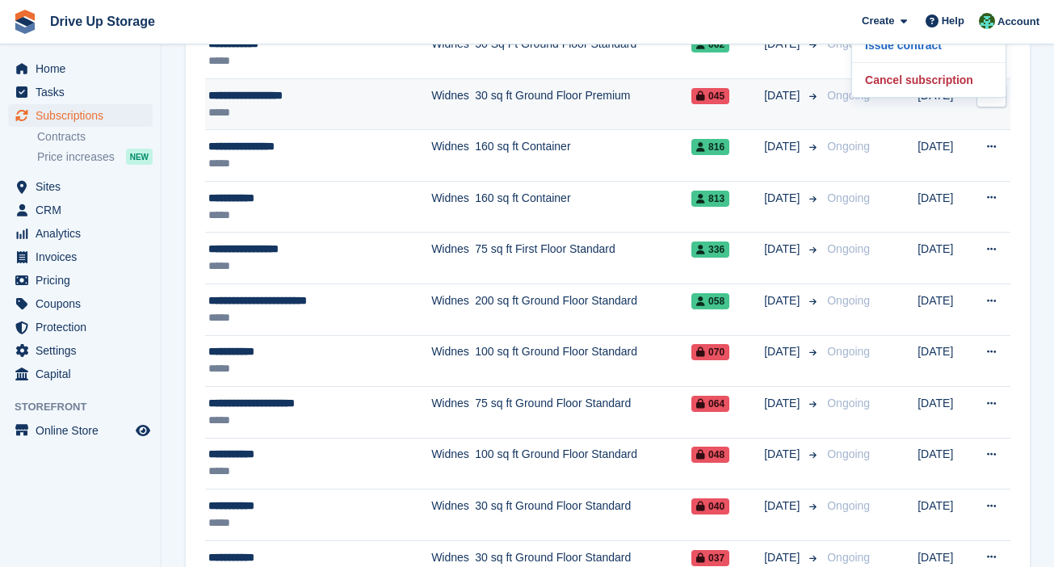
scroll to position [452, 0]
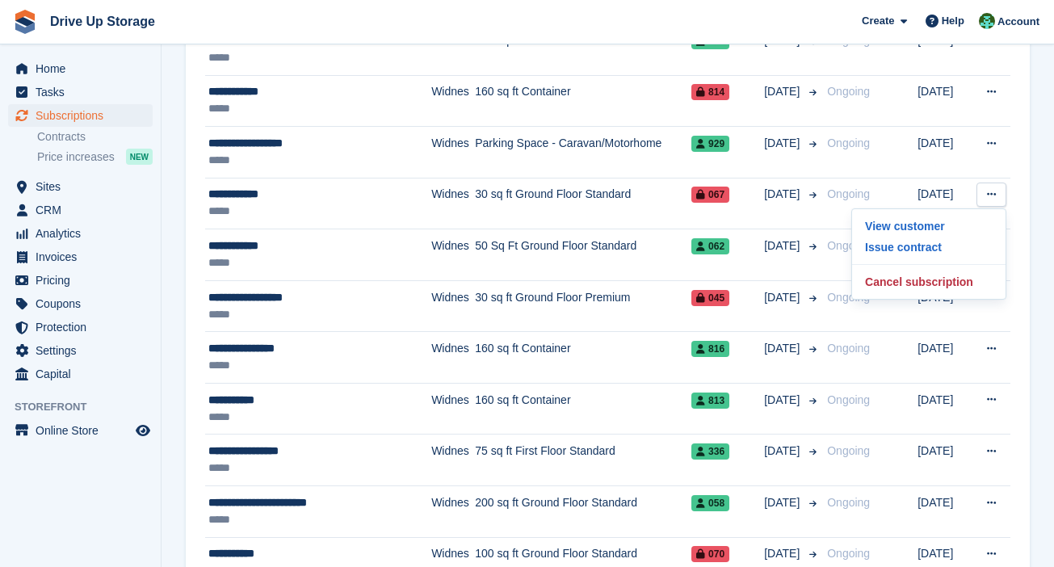
drag, startPoint x: 1034, startPoint y: 248, endPoint x: 1017, endPoint y: 248, distance: 17.0
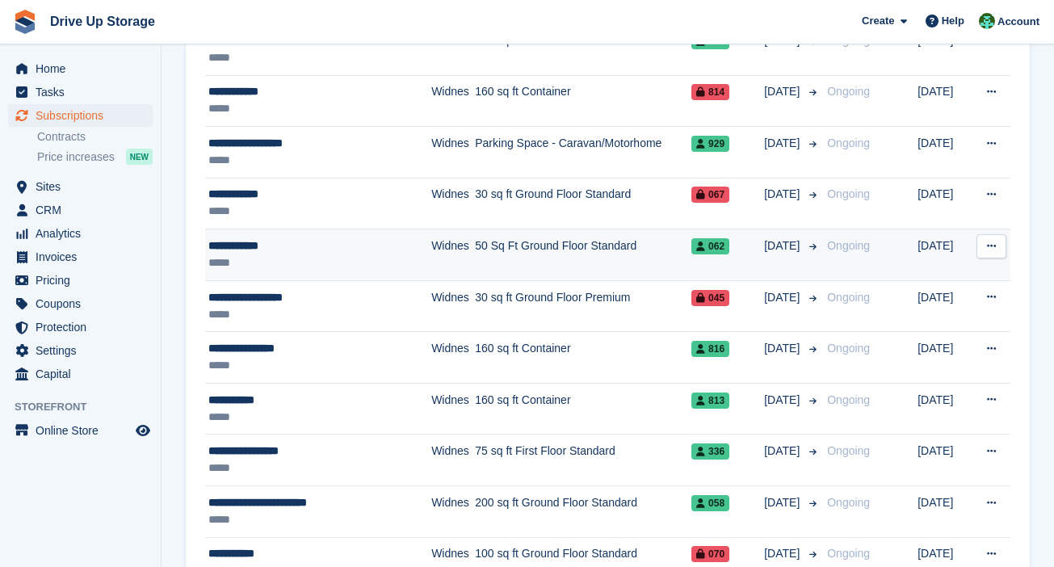
click at [780, 248] on button at bounding box center [991, 246] width 30 height 24
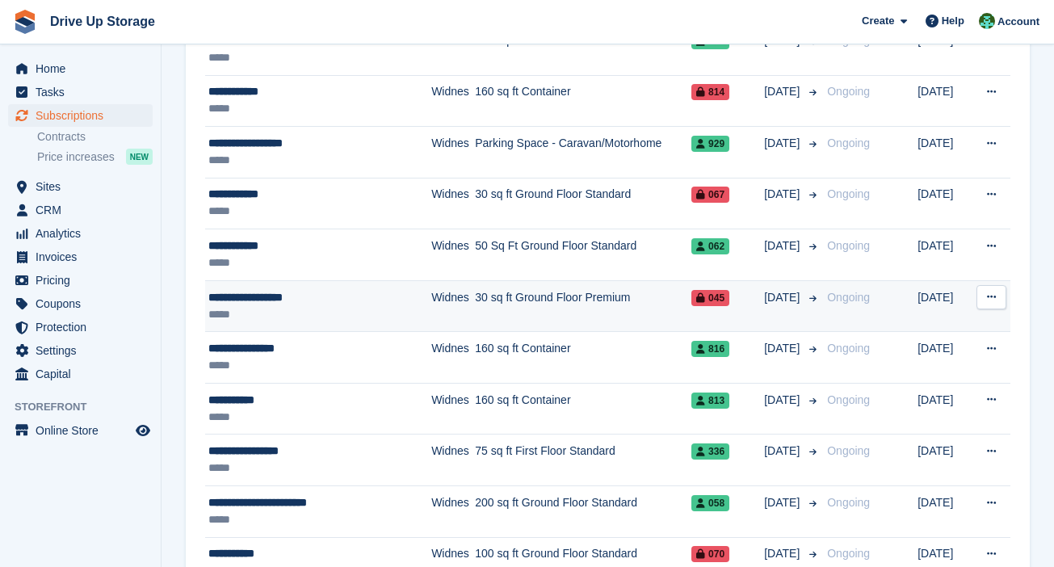
click at [780, 302] on button at bounding box center [991, 297] width 30 height 24
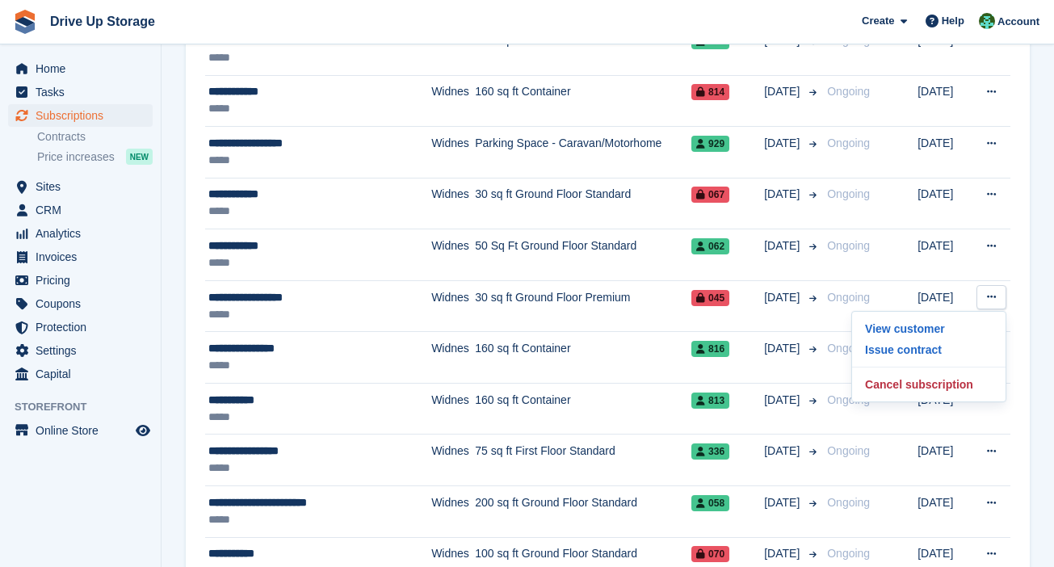
drag, startPoint x: 1042, startPoint y: 341, endPoint x: 1028, endPoint y: 342, distance: 13.8
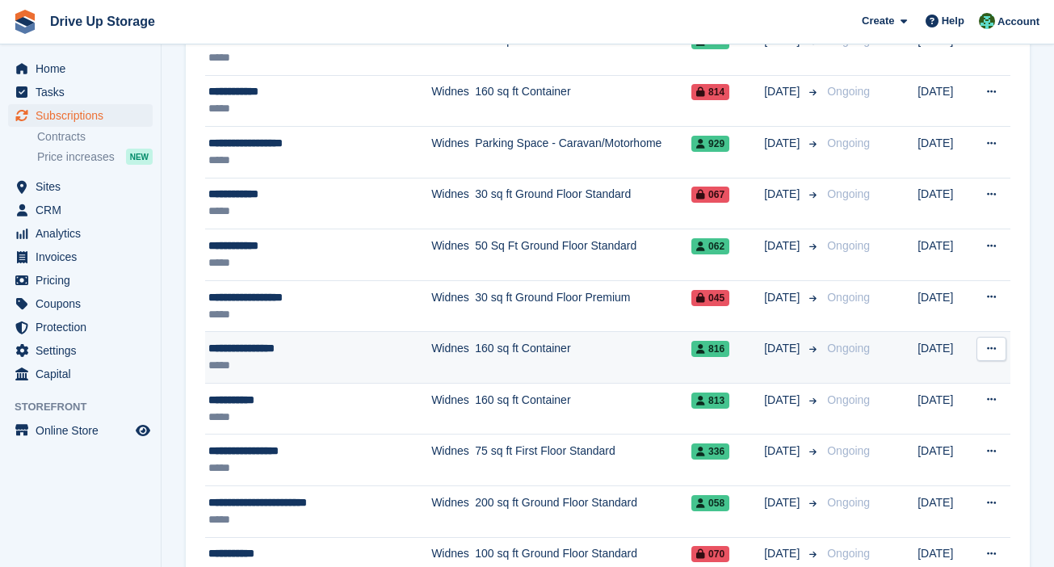
click at [780, 350] on button at bounding box center [991, 349] width 30 height 24
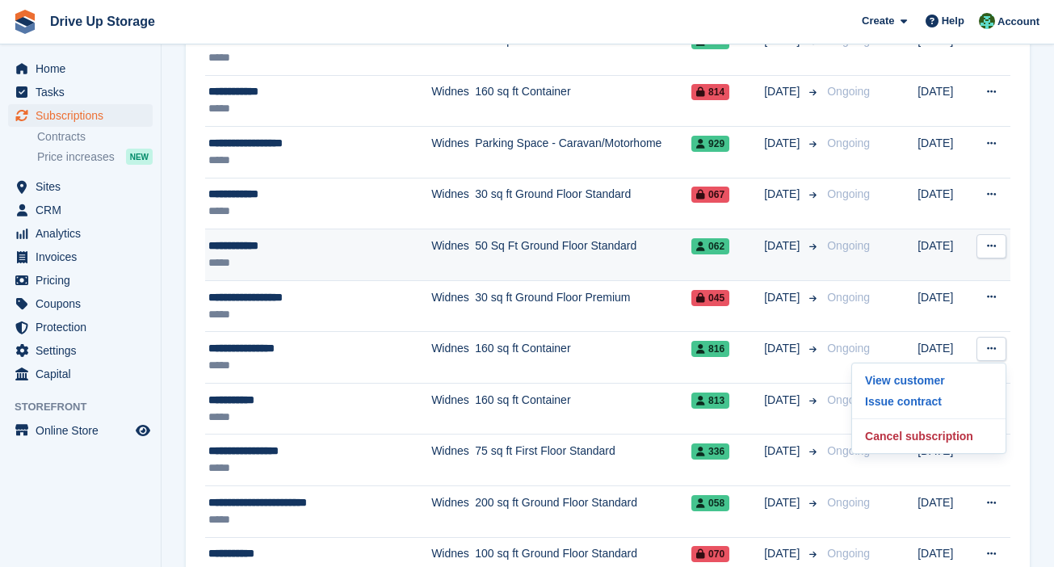
scroll to position [654, 0]
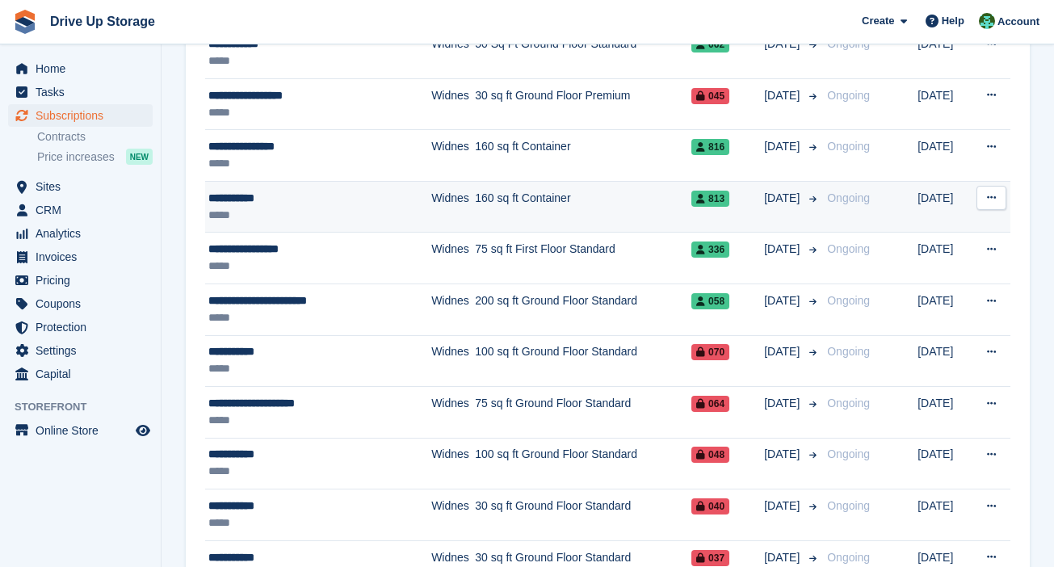
click at [780, 196] on icon at bounding box center [991, 197] width 9 height 10
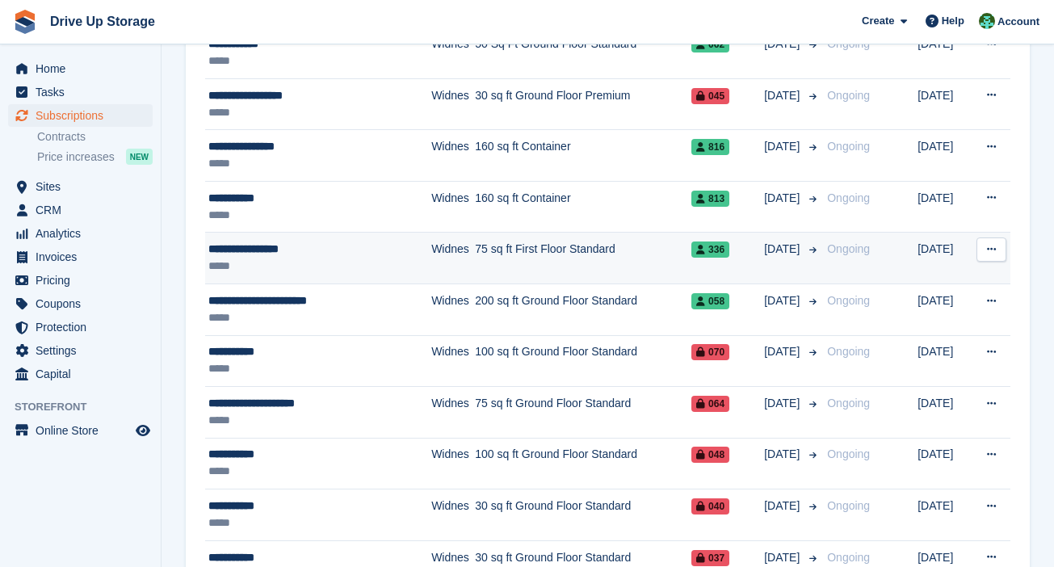
click at [780, 241] on button at bounding box center [991, 249] width 30 height 24
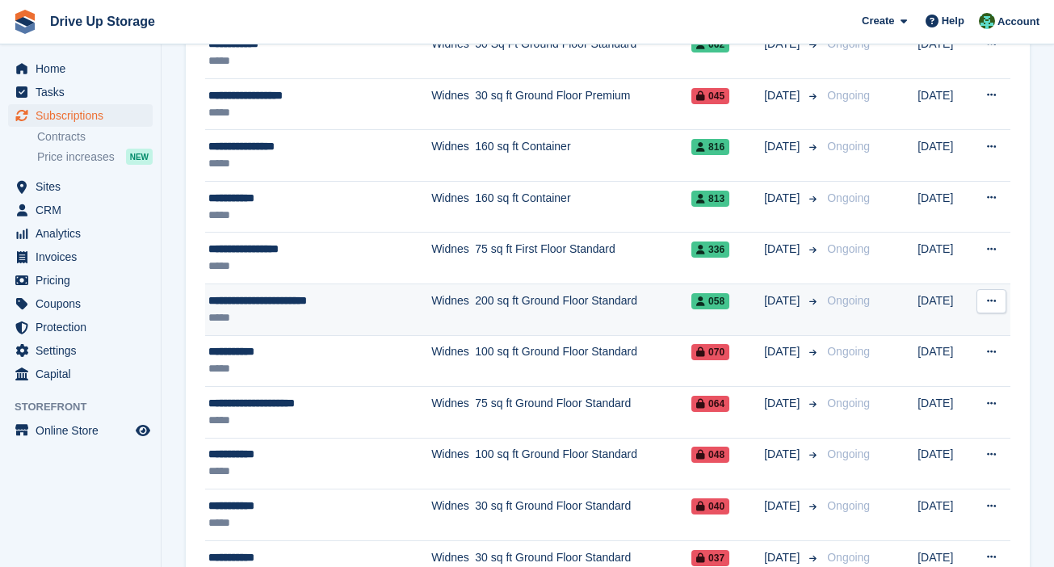
click at [780, 296] on button at bounding box center [991, 301] width 30 height 24
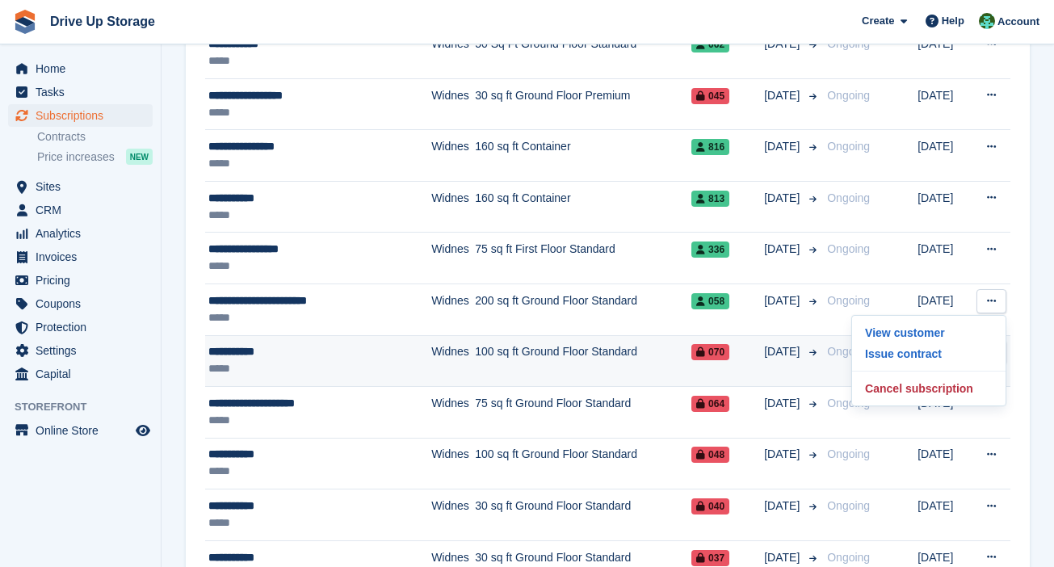
scroll to position [856, 0]
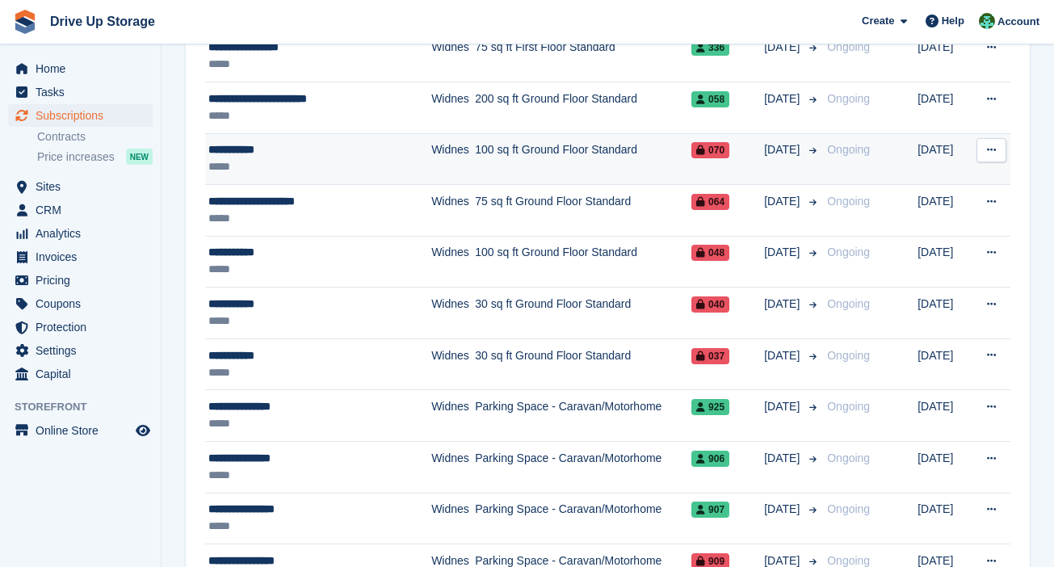
click at [780, 153] on button at bounding box center [991, 150] width 30 height 24
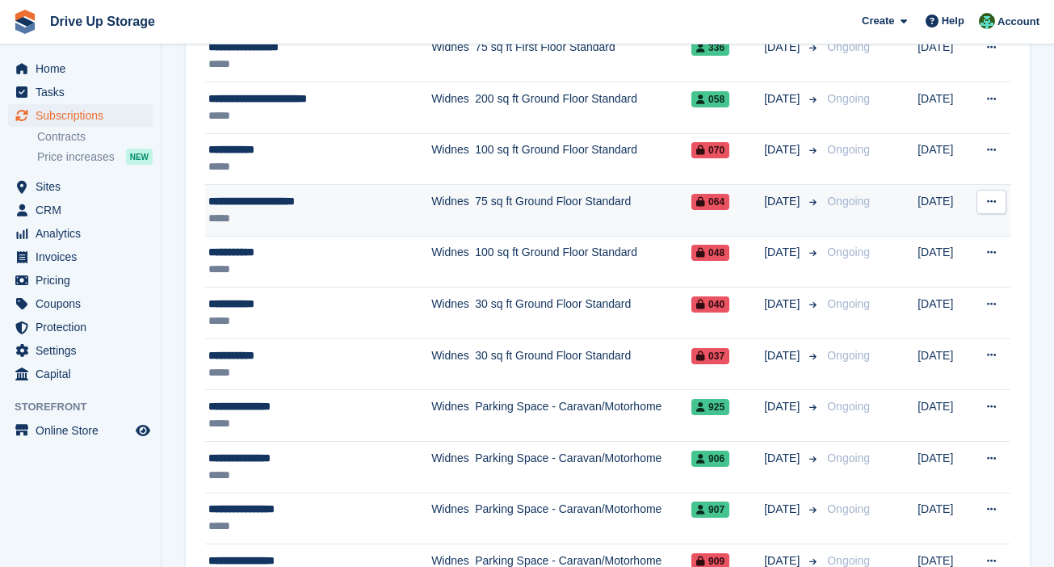
click at [780, 200] on button at bounding box center [991, 202] width 30 height 24
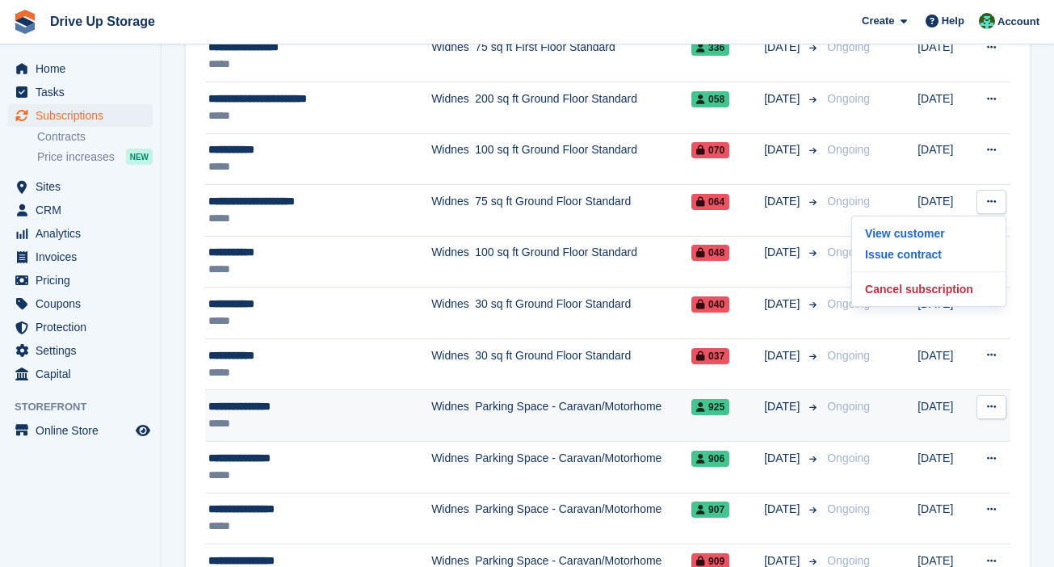
click at [780, 413] on button at bounding box center [991, 407] width 30 height 24
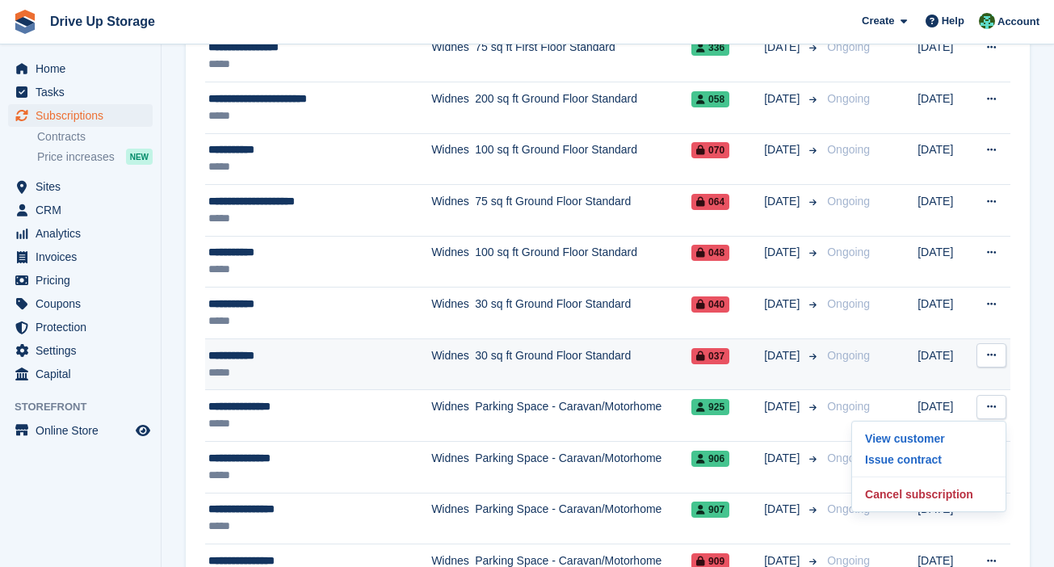
scroll to position [1058, 0]
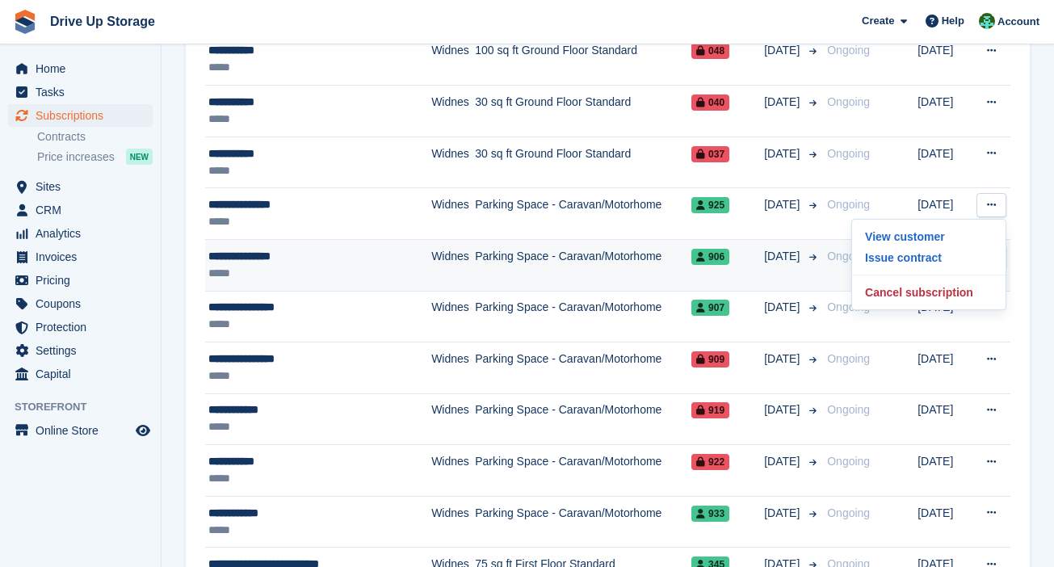
drag, startPoint x: 1017, startPoint y: 244, endPoint x: 995, endPoint y: 243, distance: 22.6
click at [780, 244] on div "**********" at bounding box center [608, 480] width 844 height 2624
click at [780, 251] on icon at bounding box center [991, 256] width 9 height 10
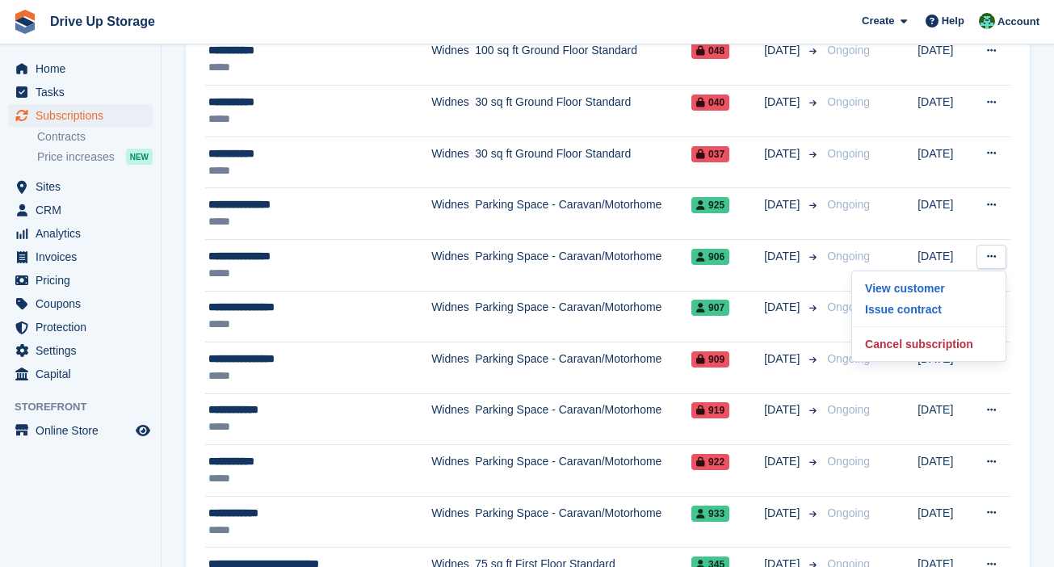
click at [780, 308] on section "Subscriptions Recurring billing plans Export Export Subscriptions Export a CSV …" at bounding box center [608, 401] width 892 height 2918
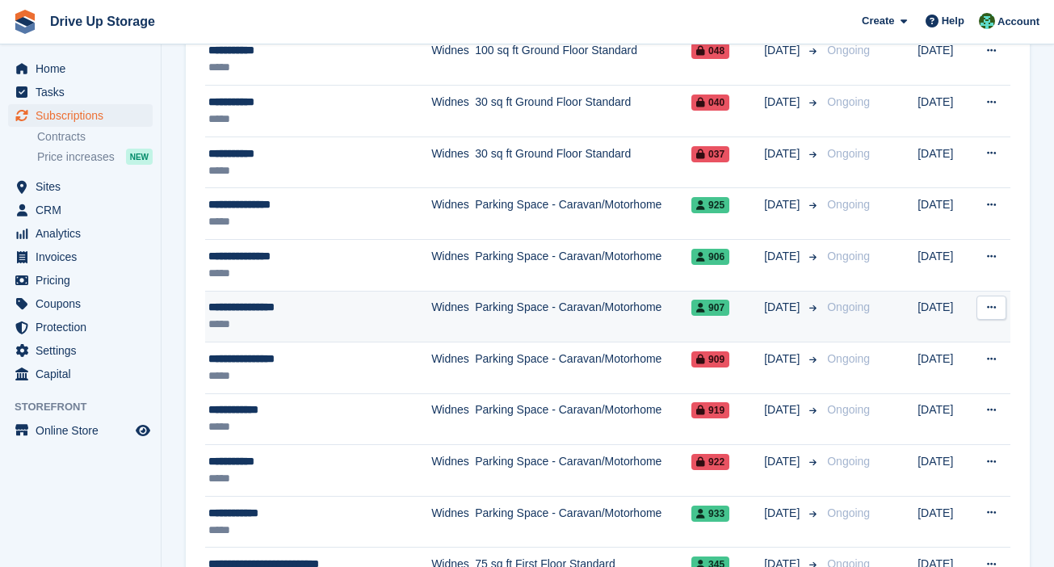
click at [780, 304] on button at bounding box center [991, 308] width 30 height 24
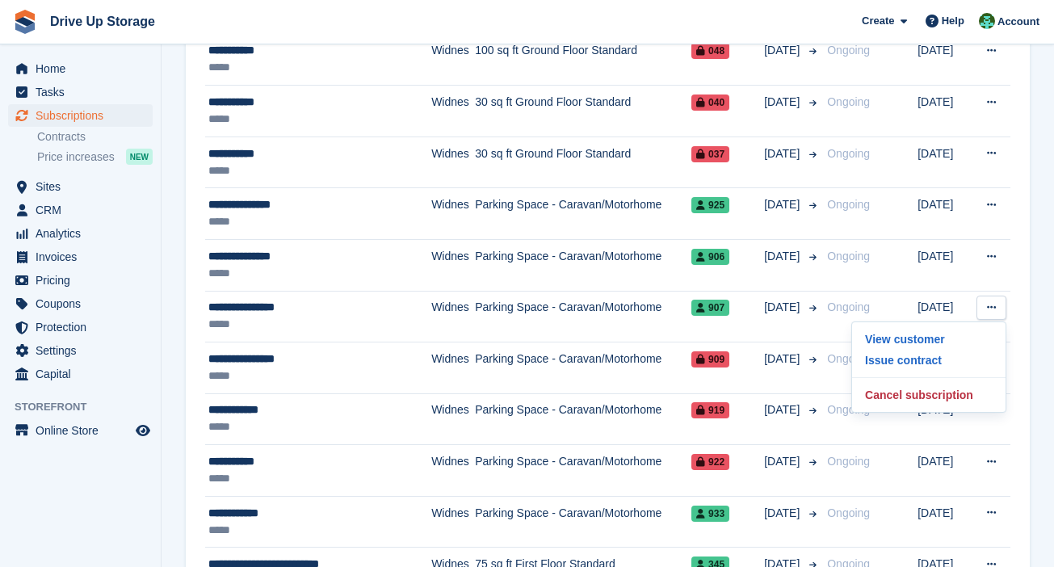
drag, startPoint x: 1053, startPoint y: 350, endPoint x: 1038, endPoint y: 350, distance: 15.3
click at [780, 350] on section "Subscriptions Recurring billing plans Export Export Subscriptions Export a CSV …" at bounding box center [608, 401] width 892 height 2918
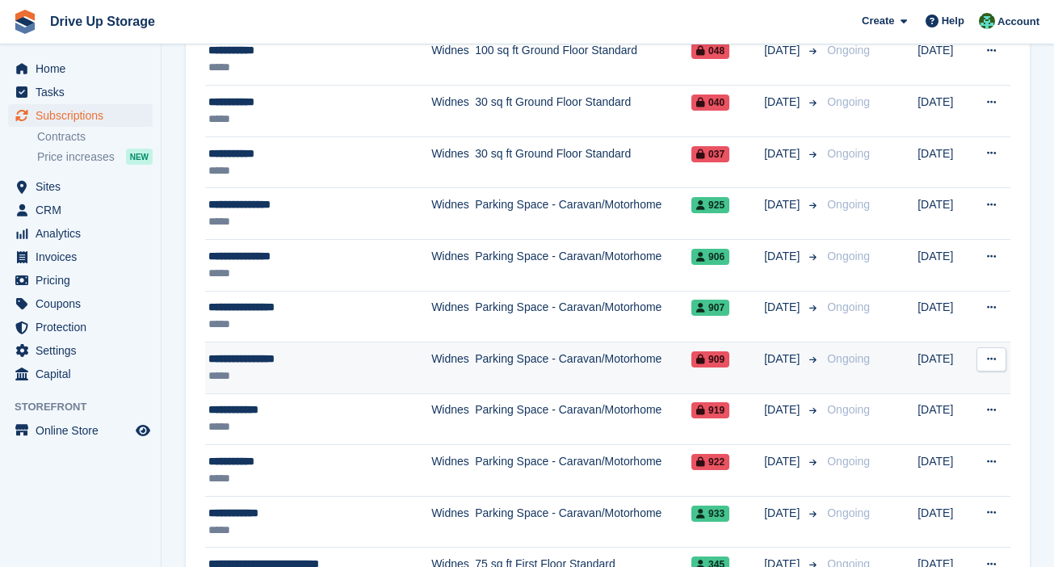
click at [780, 354] on icon at bounding box center [991, 359] width 9 height 10
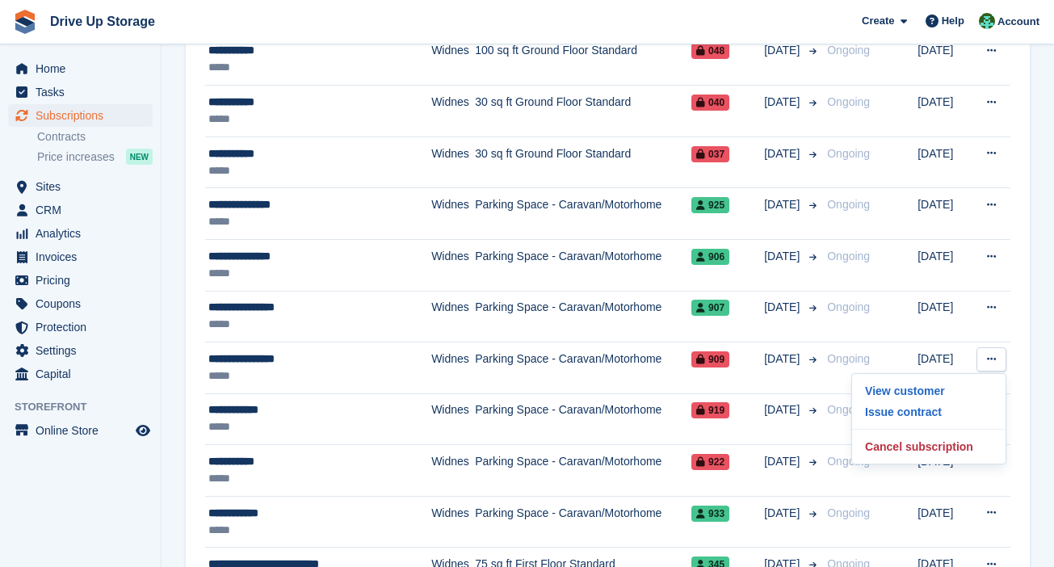
click at [780, 412] on section "Subscriptions Recurring billing plans Export Export Subscriptions Export a CSV …" at bounding box center [608, 401] width 892 height 2918
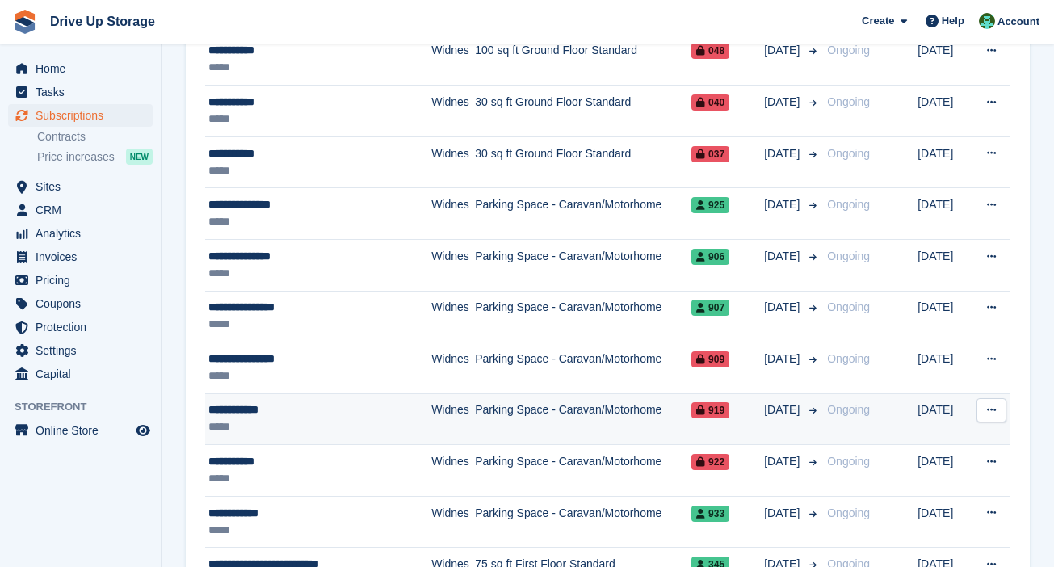
click at [780, 413] on button at bounding box center [991, 410] width 30 height 24
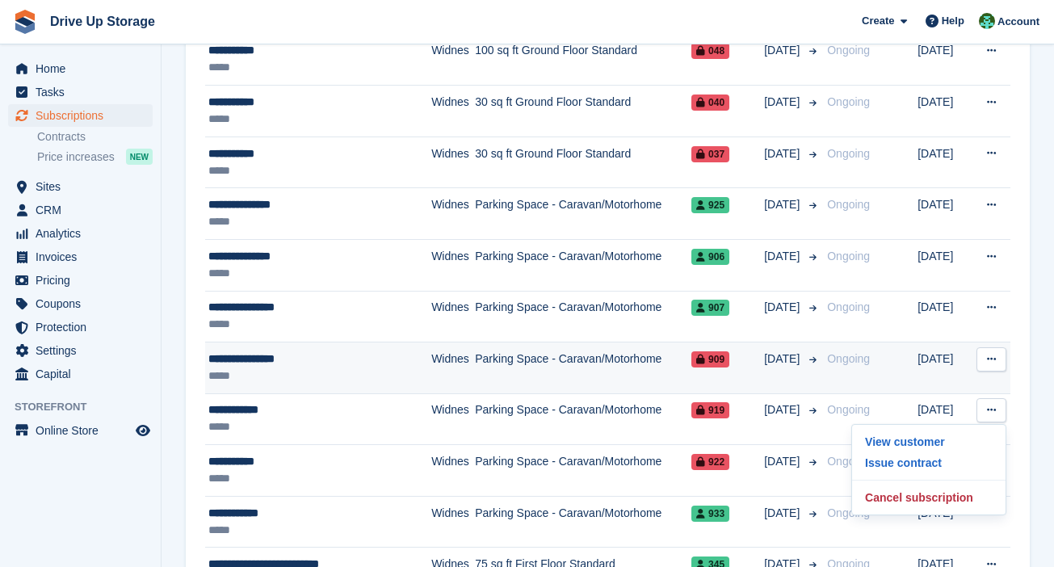
scroll to position [1260, 0]
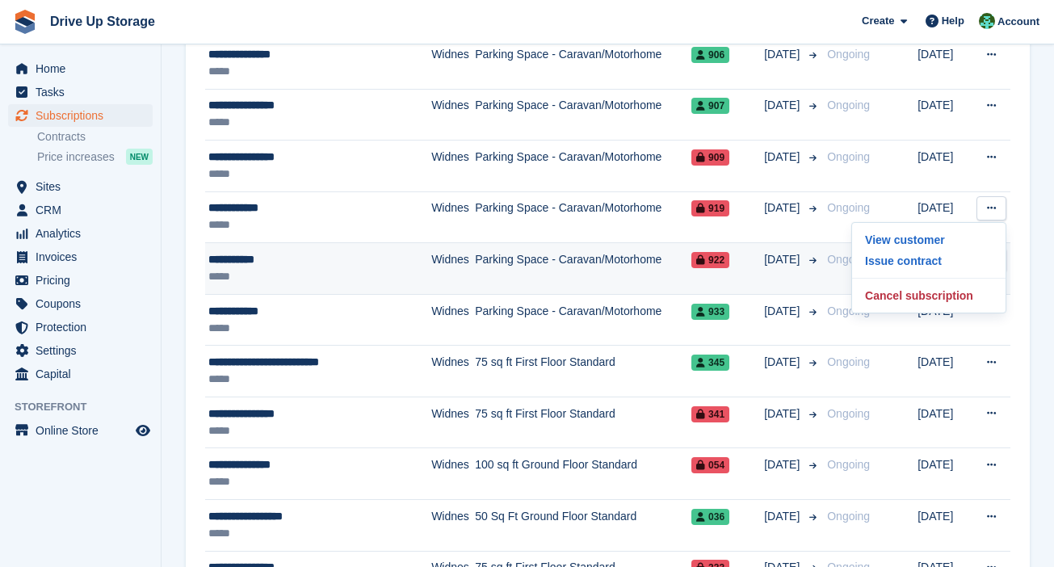
drag, startPoint x: 1015, startPoint y: 268, endPoint x: 1001, endPoint y: 264, distance: 14.3
click at [780, 268] on div "**********" at bounding box center [608, 278] width 844 height 2624
click at [780, 258] on button at bounding box center [991, 260] width 30 height 24
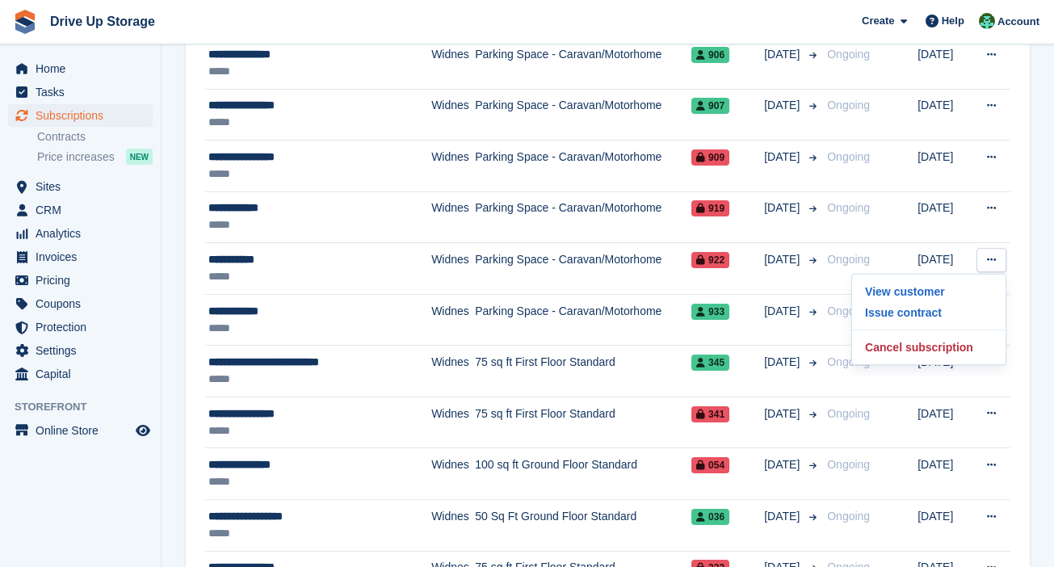
click at [780, 309] on section "Subscriptions Recurring billing plans Export Export Subscriptions Export a CSV …" at bounding box center [608, 199] width 892 height 2918
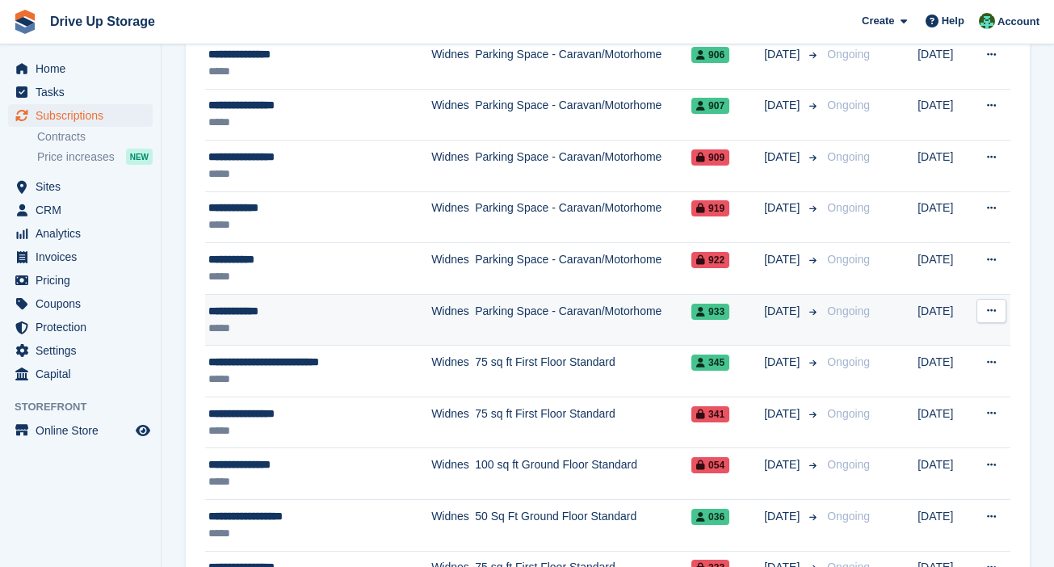
click at [780, 308] on button at bounding box center [991, 311] width 30 height 24
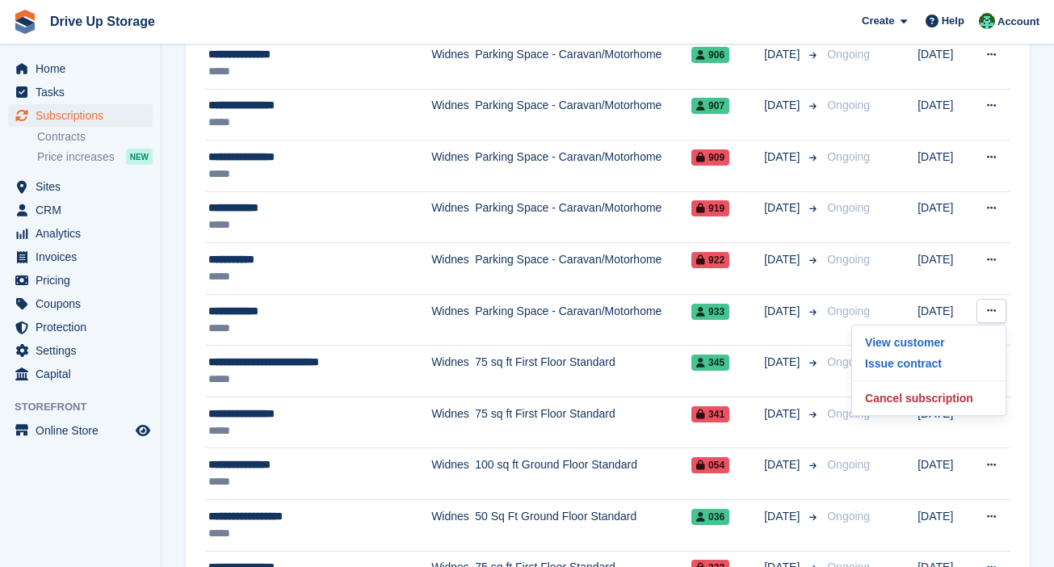
drag, startPoint x: 1042, startPoint y: 354, endPoint x: 1014, endPoint y: 350, distance: 28.5
click at [780, 354] on section "Subscriptions Recurring billing plans Export Export Subscriptions Export a CSV …" at bounding box center [608, 199] width 892 height 2918
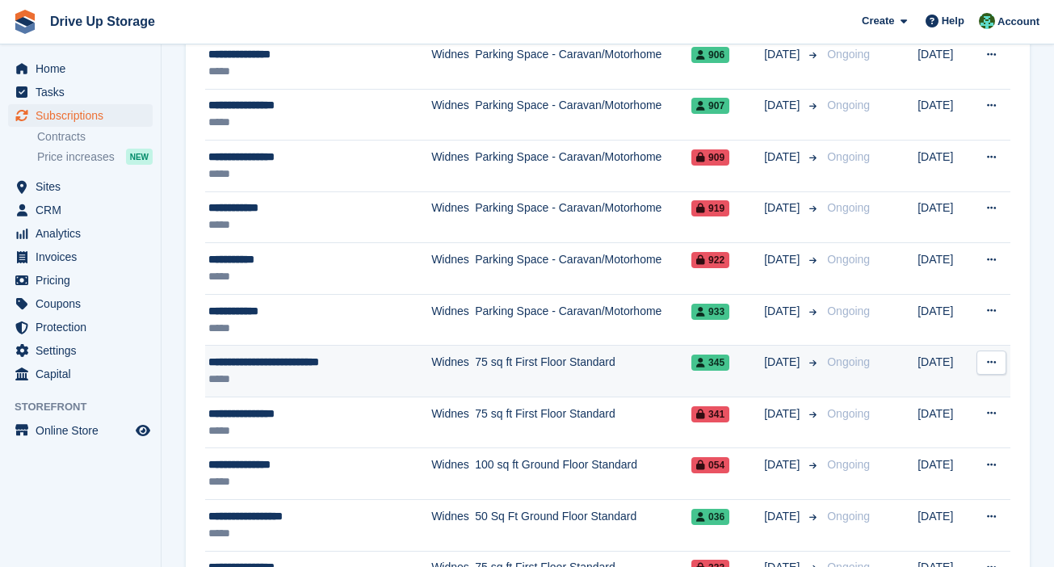
click at [780, 354] on button at bounding box center [991, 362] width 30 height 24
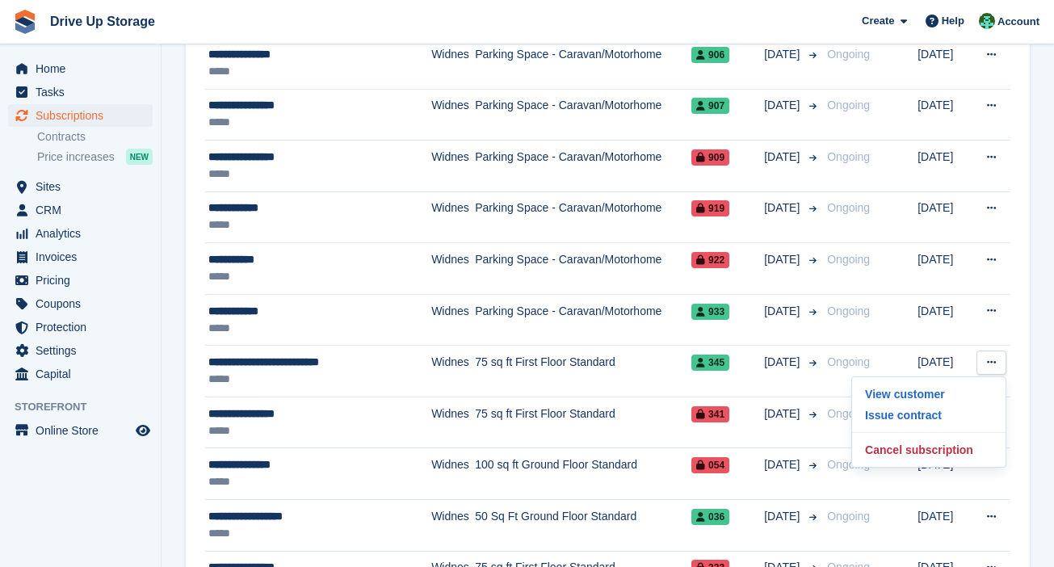
click at [780, 408] on div "**********" at bounding box center [608, 278] width 844 height 2624
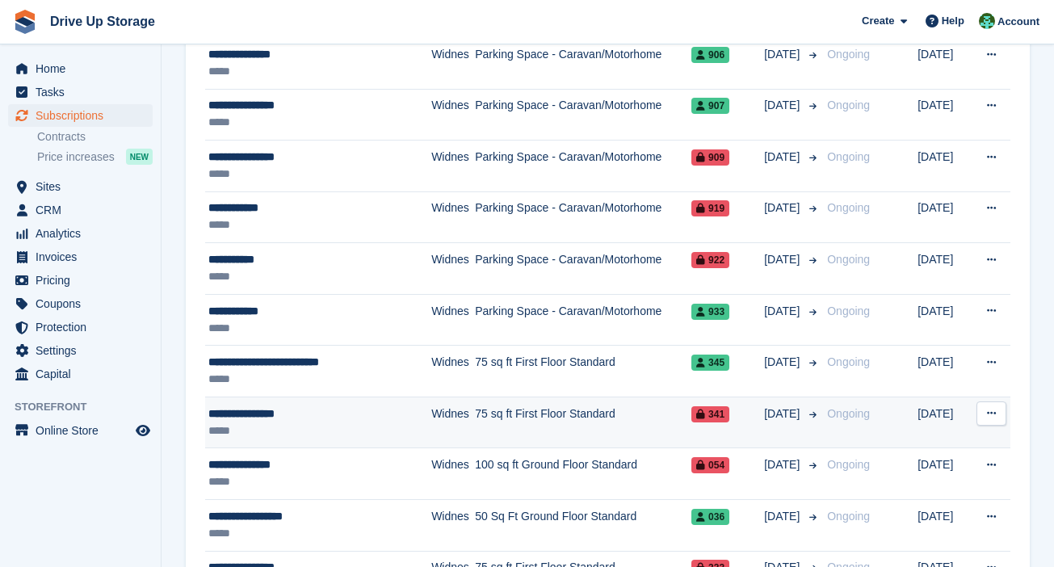
click at [780, 415] on button at bounding box center [991, 413] width 30 height 24
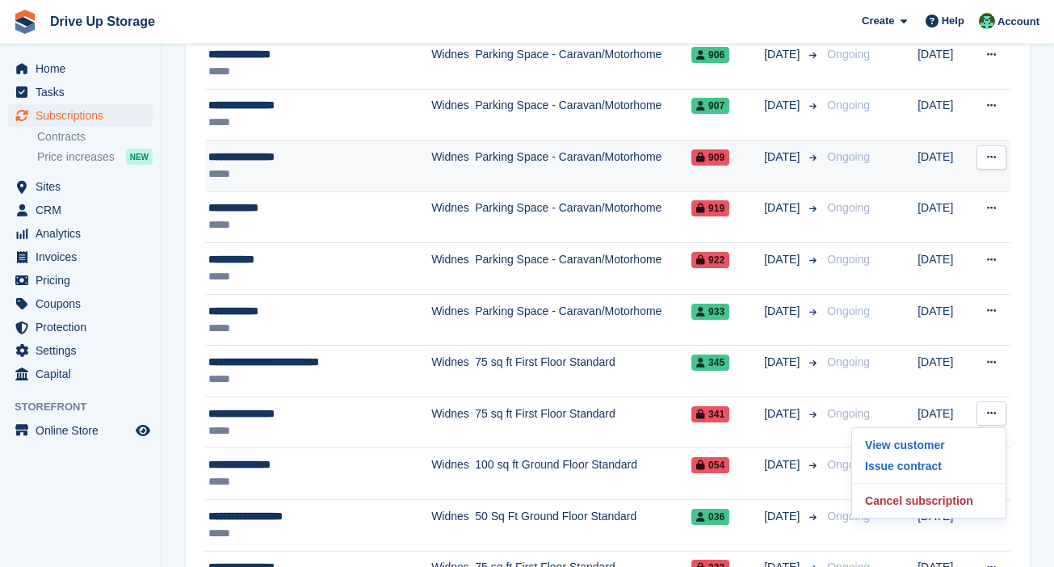
scroll to position [1462, 0]
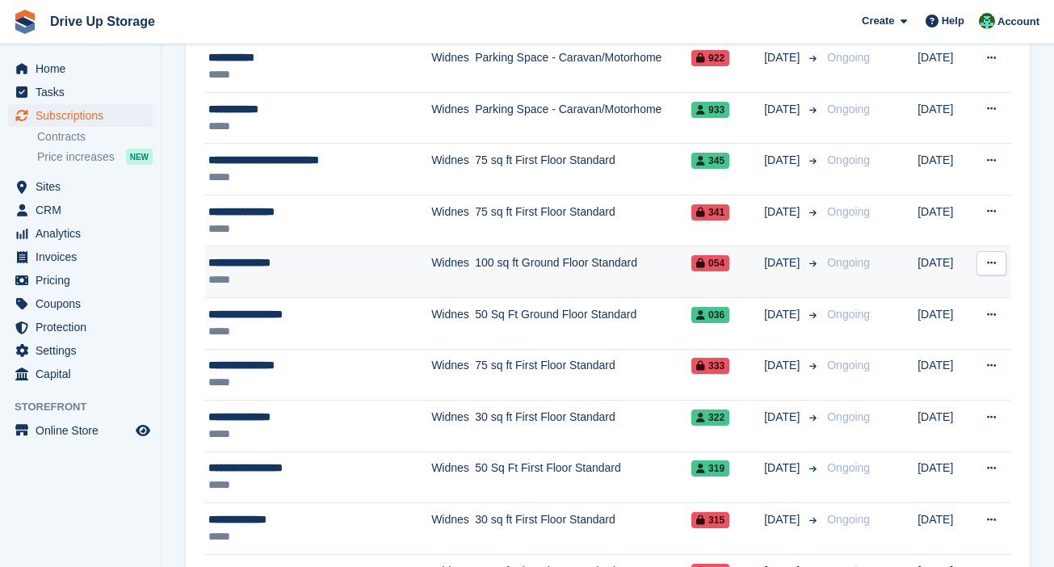
click at [780, 263] on button at bounding box center [991, 263] width 30 height 24
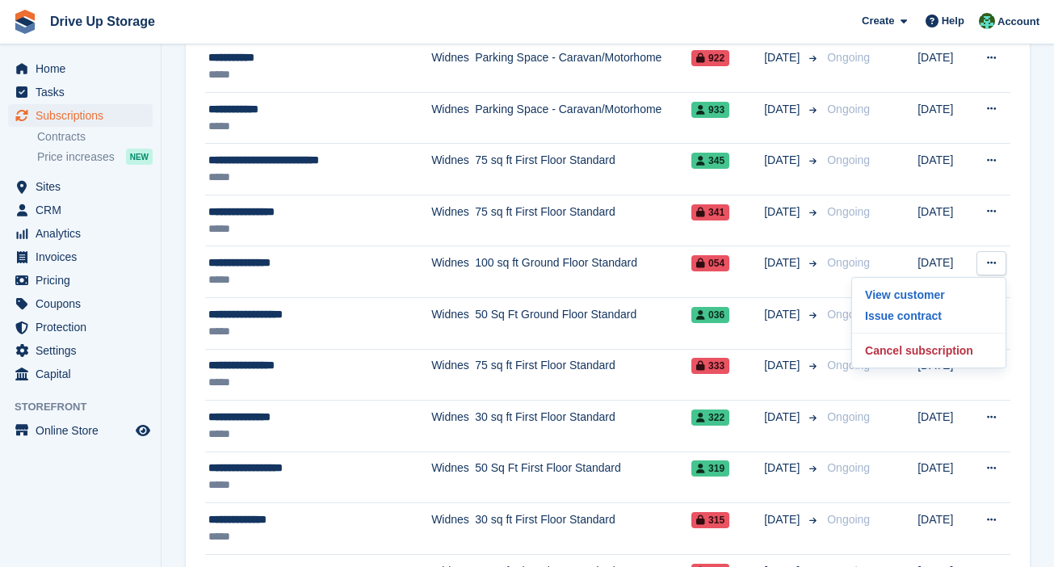
click at [780, 300] on div "**********" at bounding box center [608, 77] width 844 height 2624
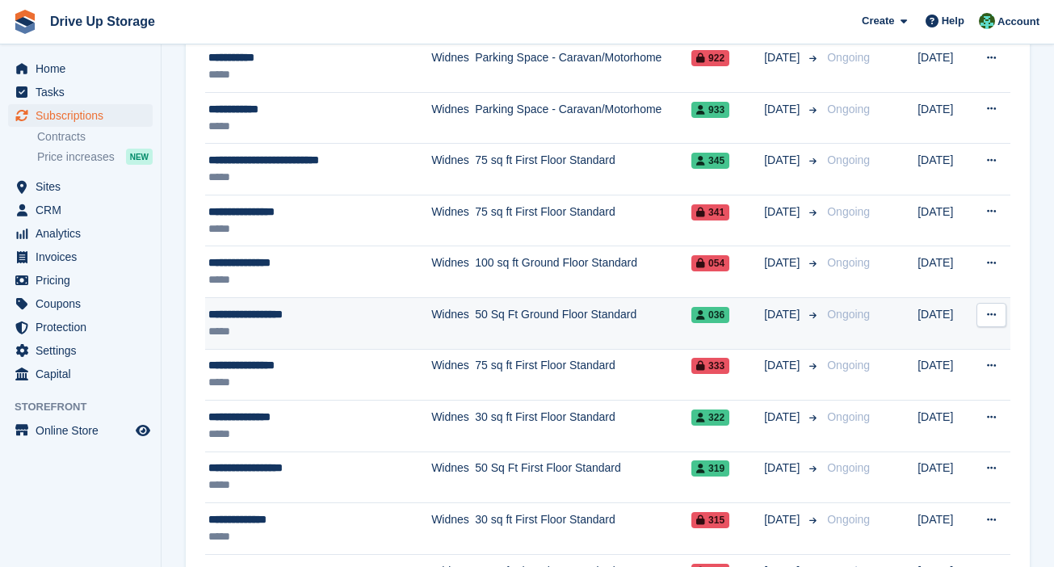
click at [780, 313] on icon at bounding box center [991, 314] width 9 height 10
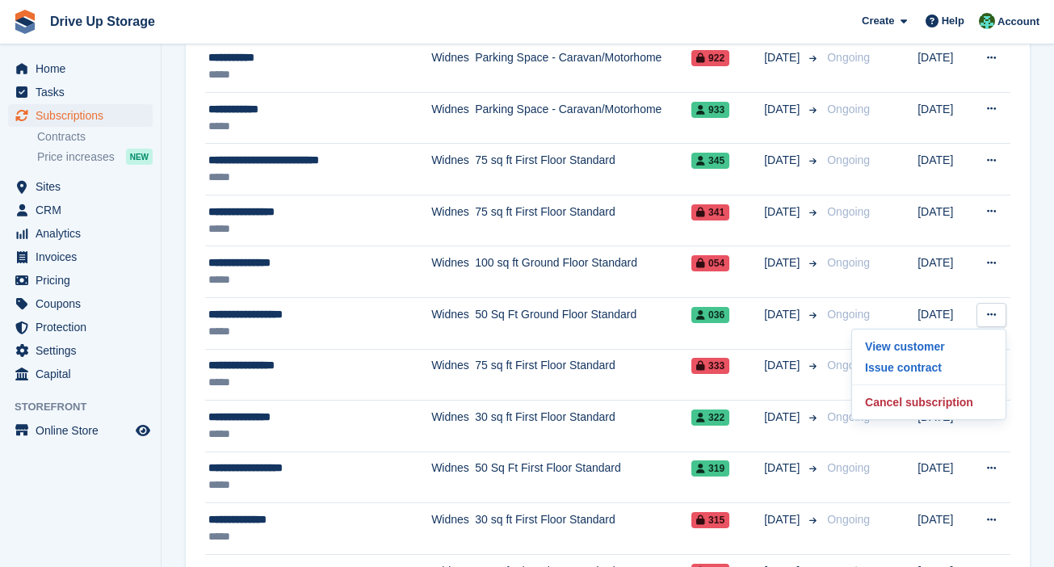
drag, startPoint x: 1034, startPoint y: 362, endPoint x: 1022, endPoint y: 361, distance: 12.1
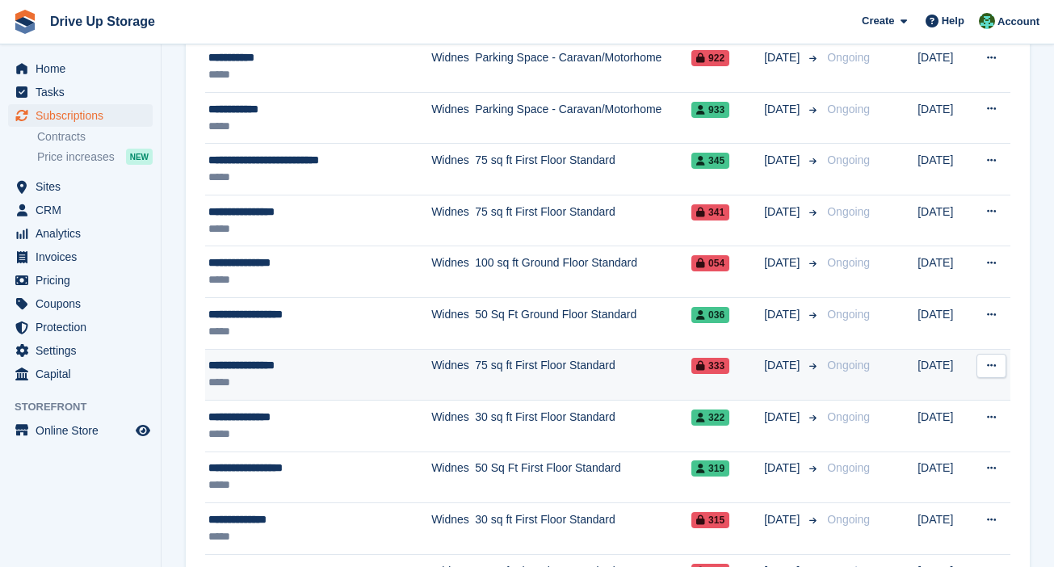
click at [780, 360] on icon at bounding box center [991, 365] width 9 height 10
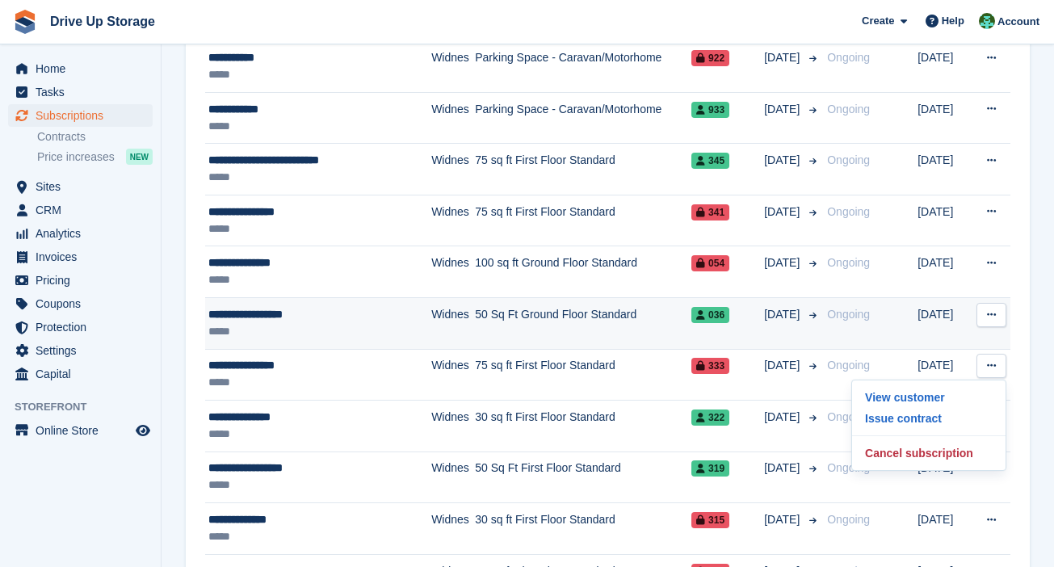
scroll to position [1663, 0]
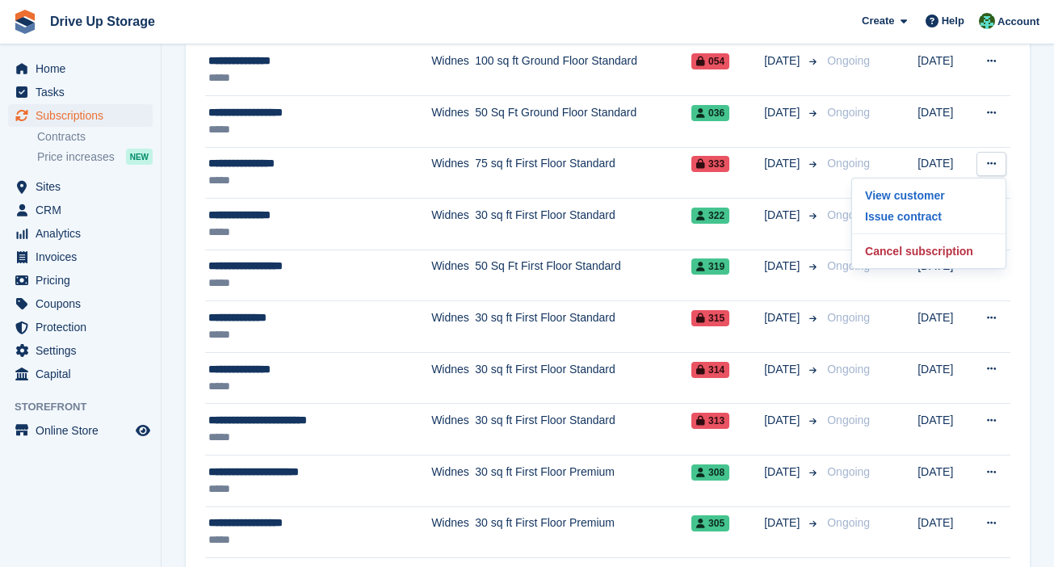
drag, startPoint x: 1034, startPoint y: 220, endPoint x: 1026, endPoint y: 216, distance: 10.1
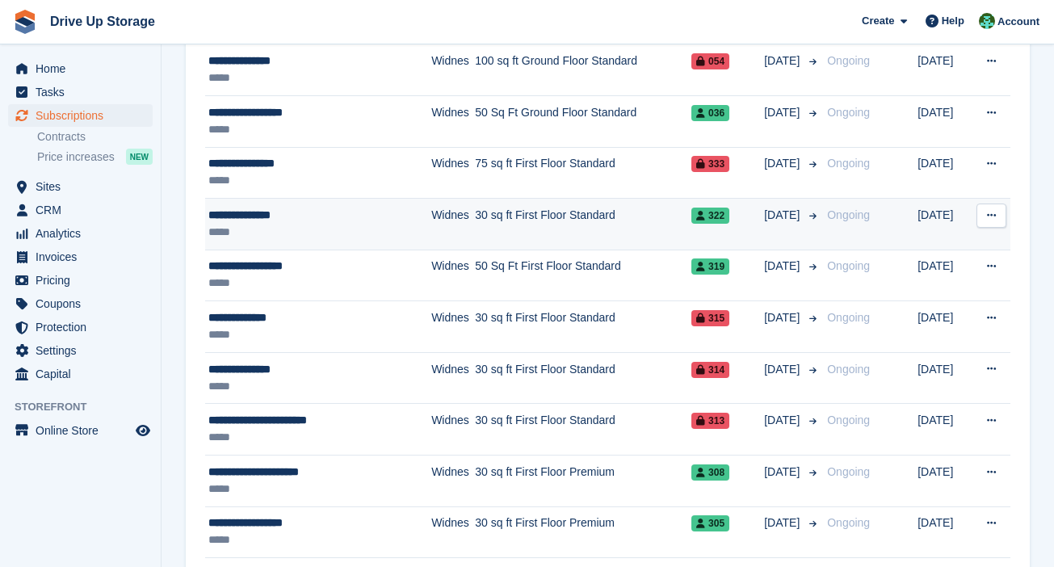
click at [780, 213] on button at bounding box center [991, 215] width 30 height 24
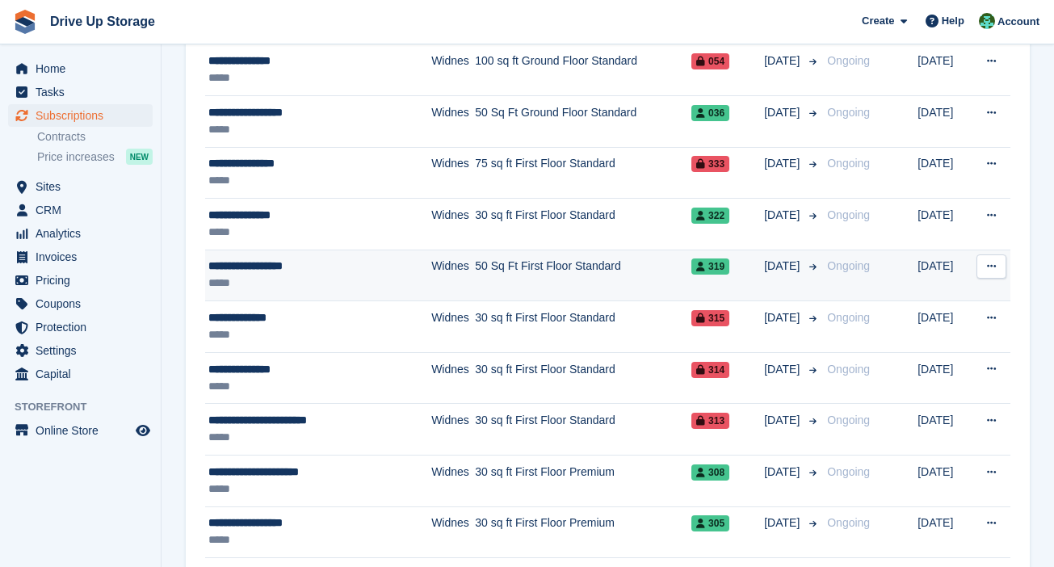
click at [780, 261] on icon at bounding box center [991, 266] width 9 height 10
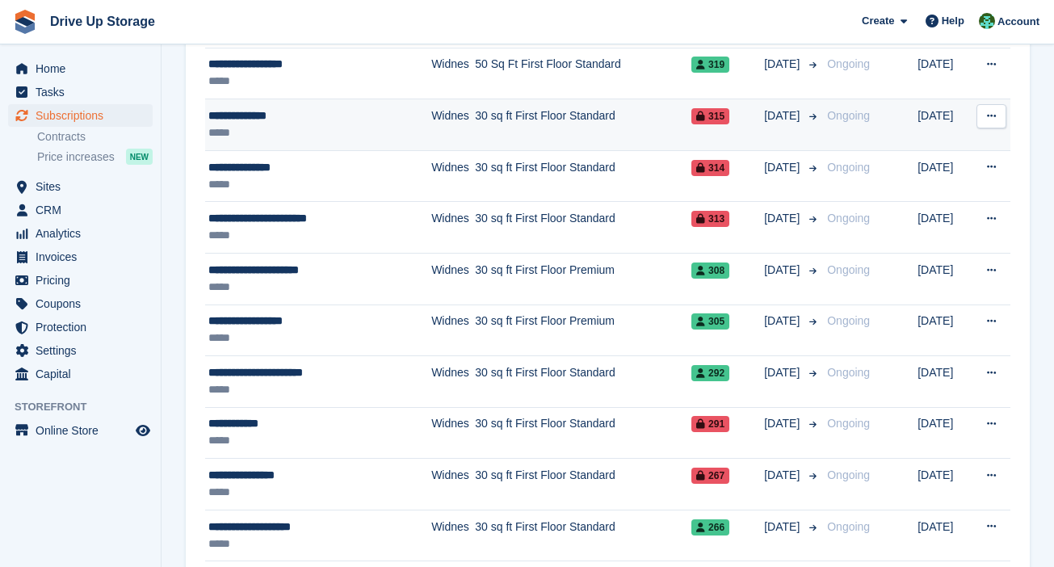
click at [780, 107] on button at bounding box center [991, 116] width 30 height 24
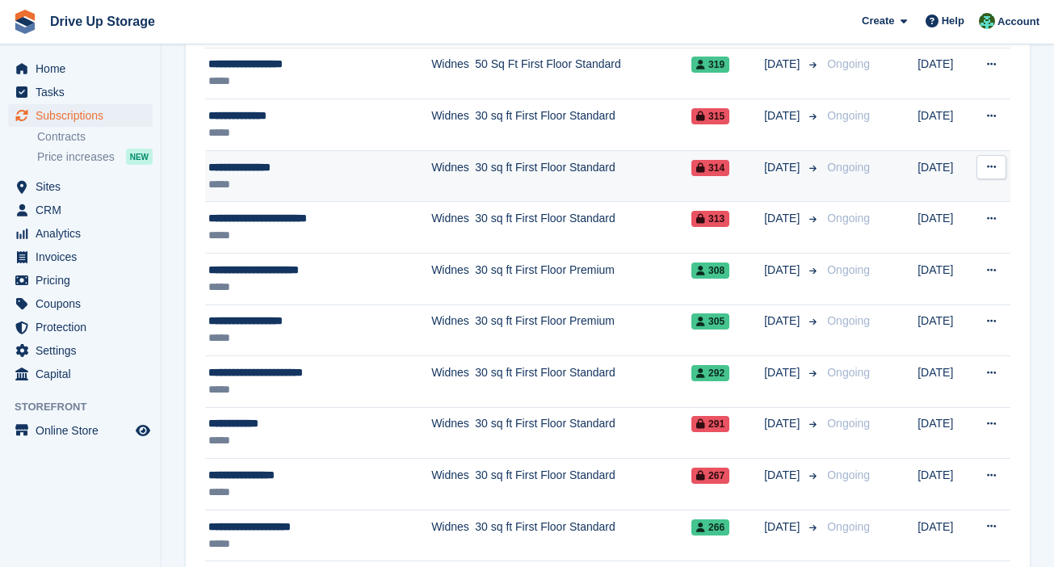
click at [780, 167] on icon at bounding box center [991, 167] width 9 height 10
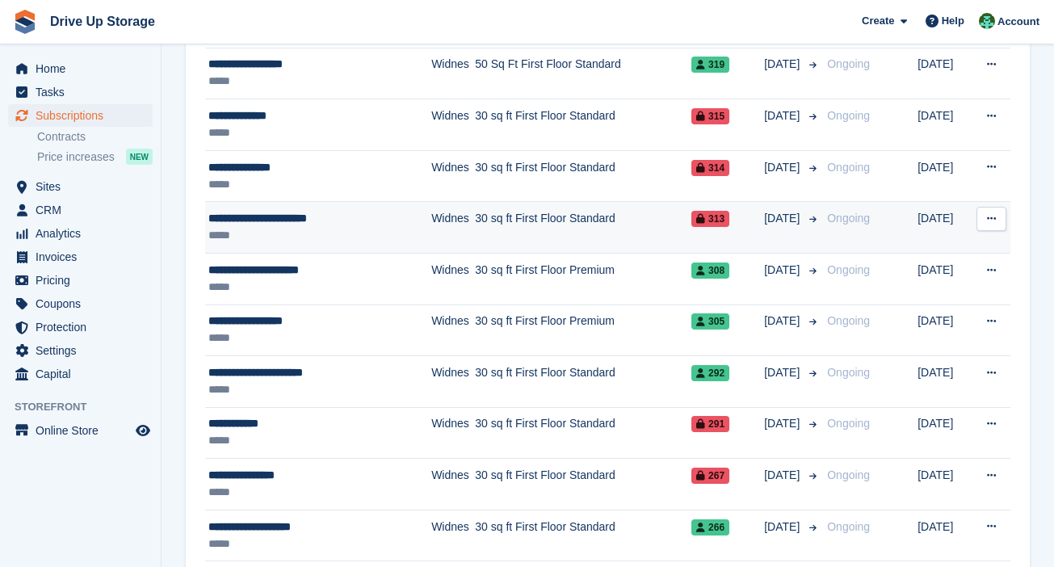
click at [780, 207] on button at bounding box center [991, 219] width 30 height 24
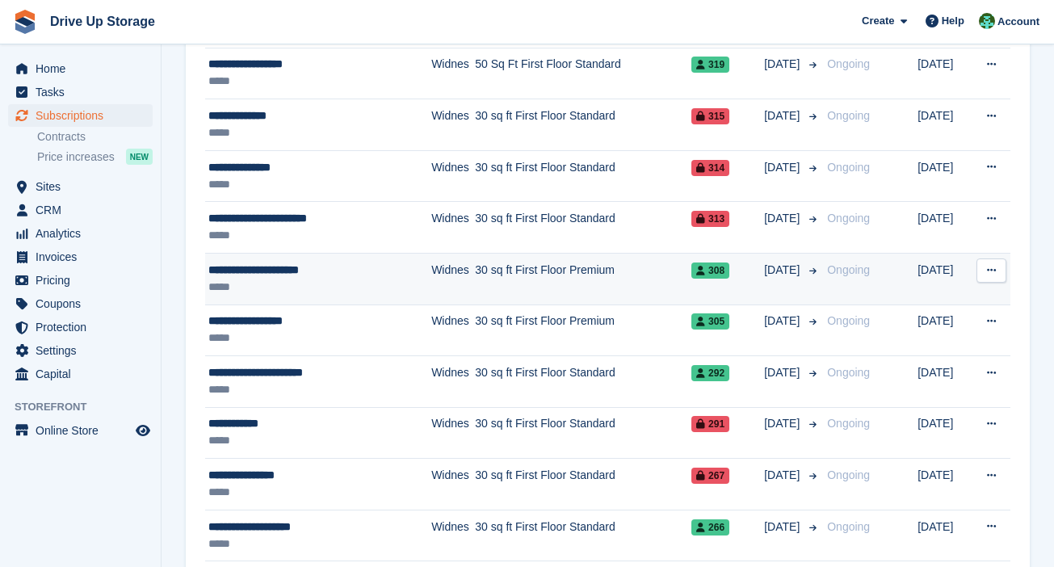
click at [780, 265] on icon at bounding box center [991, 270] width 9 height 10
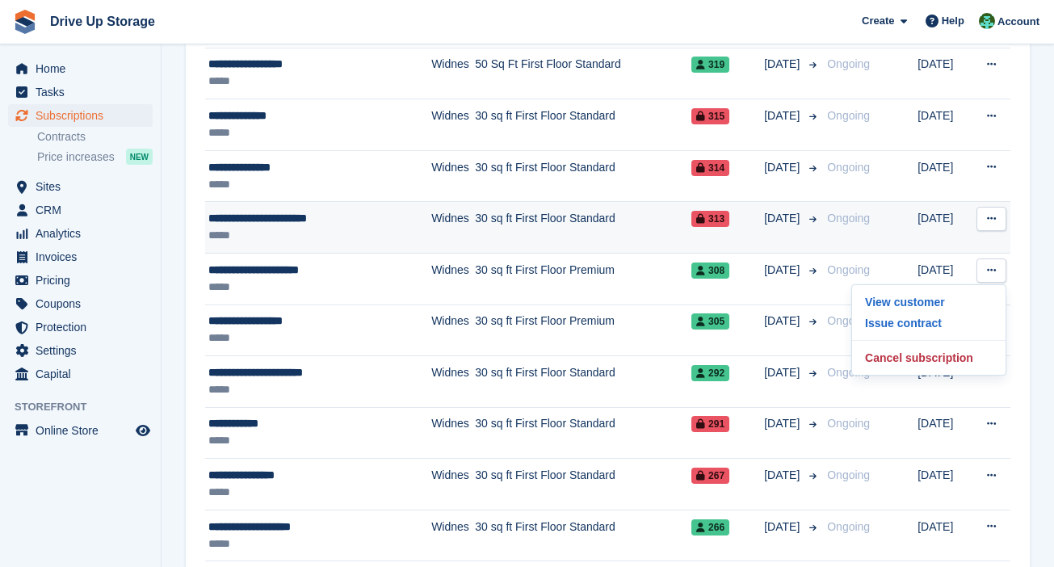
scroll to position [2067, 0]
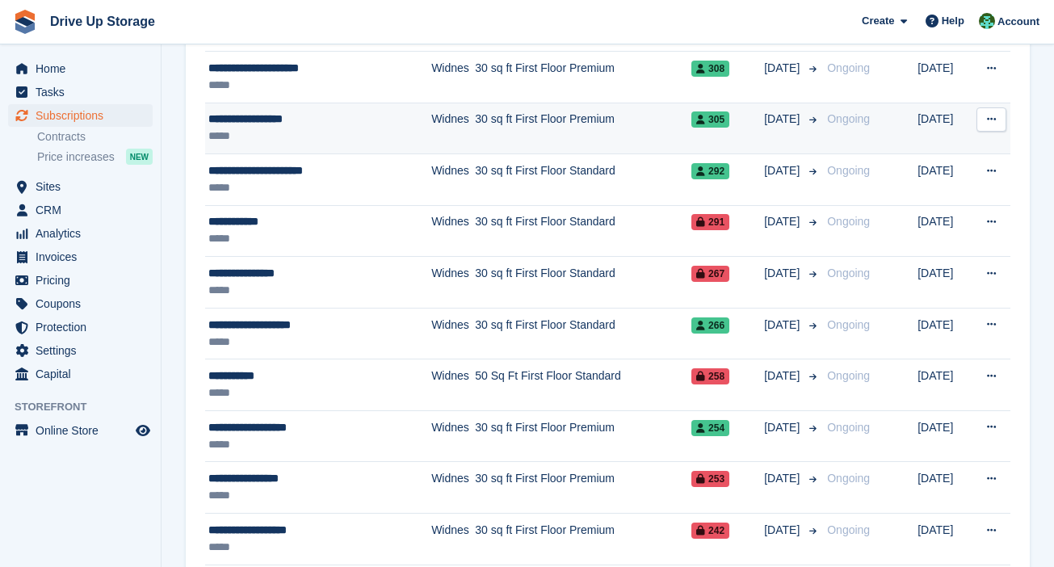
click at [780, 110] on button at bounding box center [991, 119] width 30 height 24
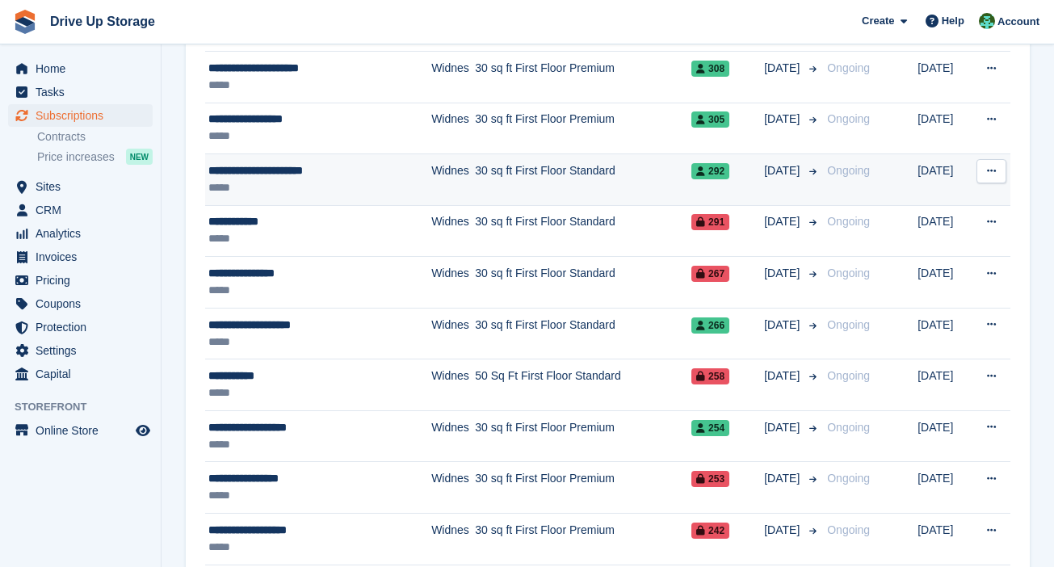
click at [780, 166] on icon at bounding box center [991, 171] width 9 height 10
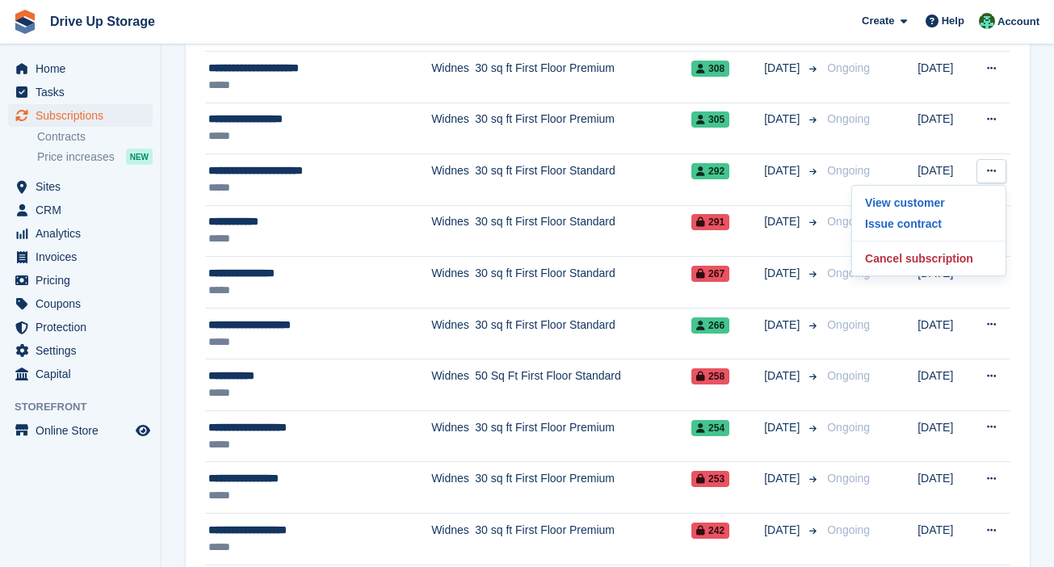
drag, startPoint x: 1030, startPoint y: 210, endPoint x: 1013, endPoint y: 208, distance: 17.0
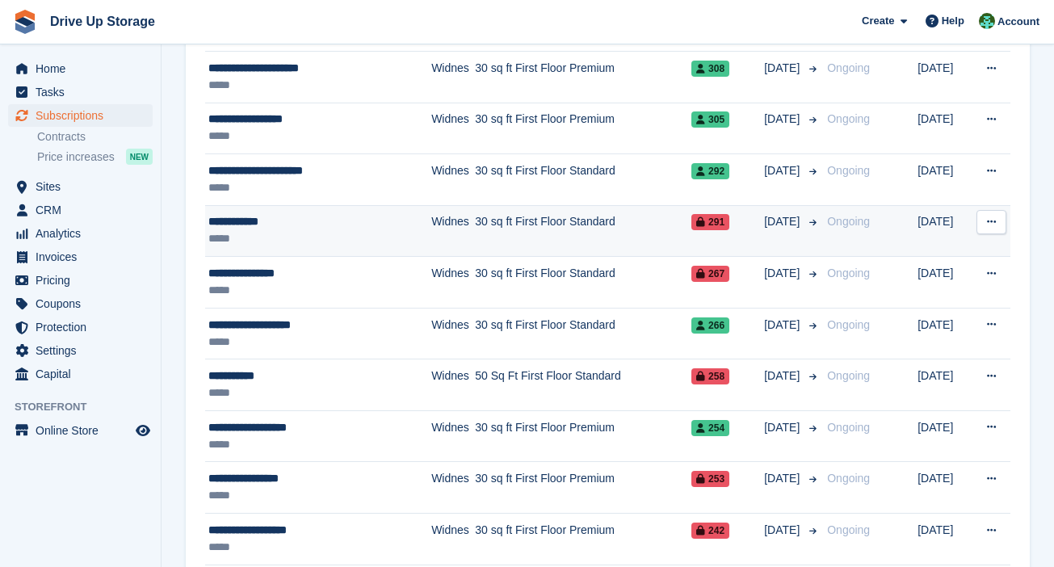
click at [780, 216] on button at bounding box center [991, 222] width 30 height 24
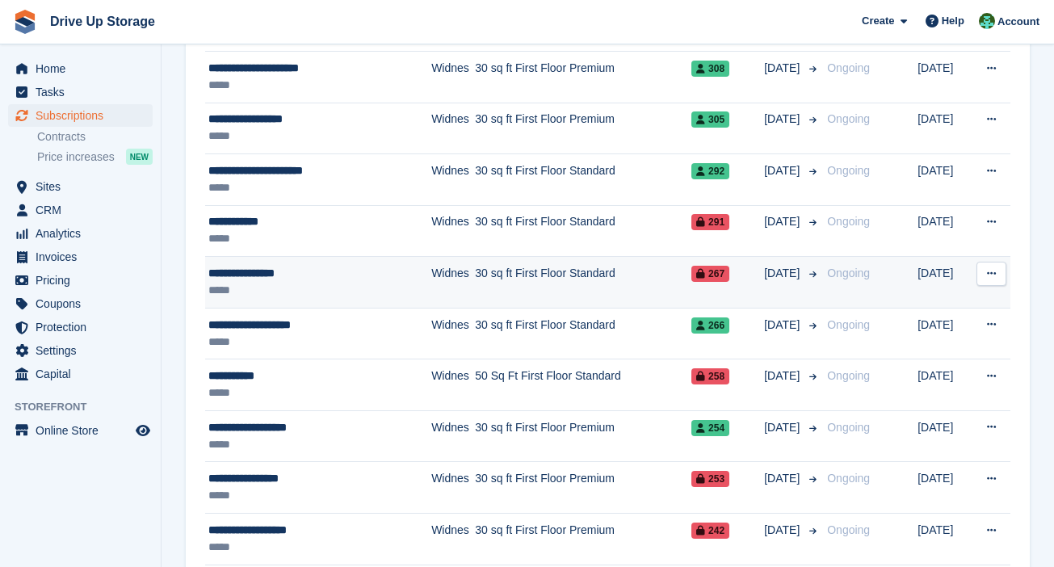
click at [780, 268] on button at bounding box center [991, 274] width 30 height 24
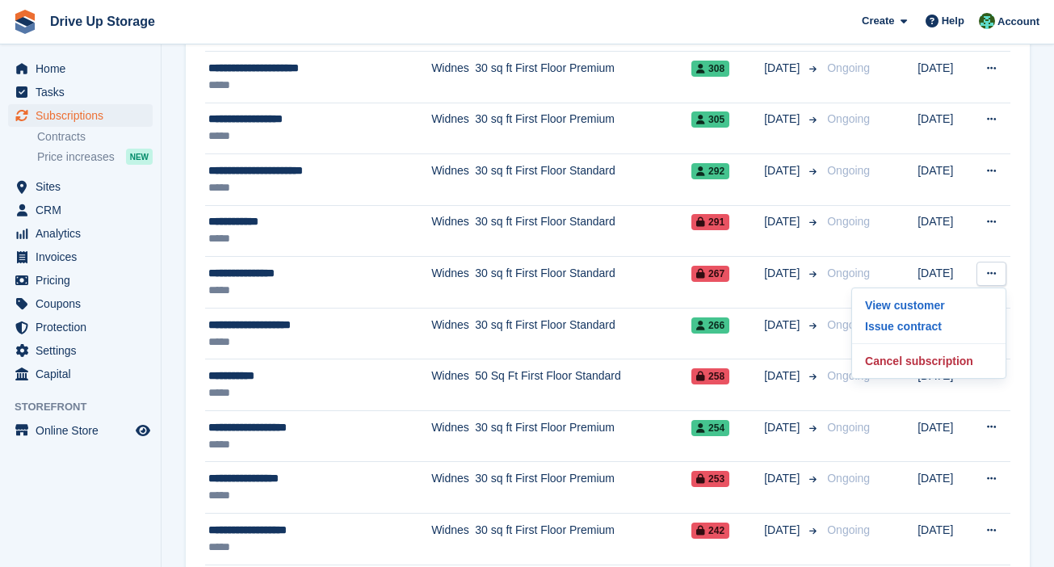
drag, startPoint x: 1032, startPoint y: 317, endPoint x: 1017, endPoint y: 314, distance: 15.5
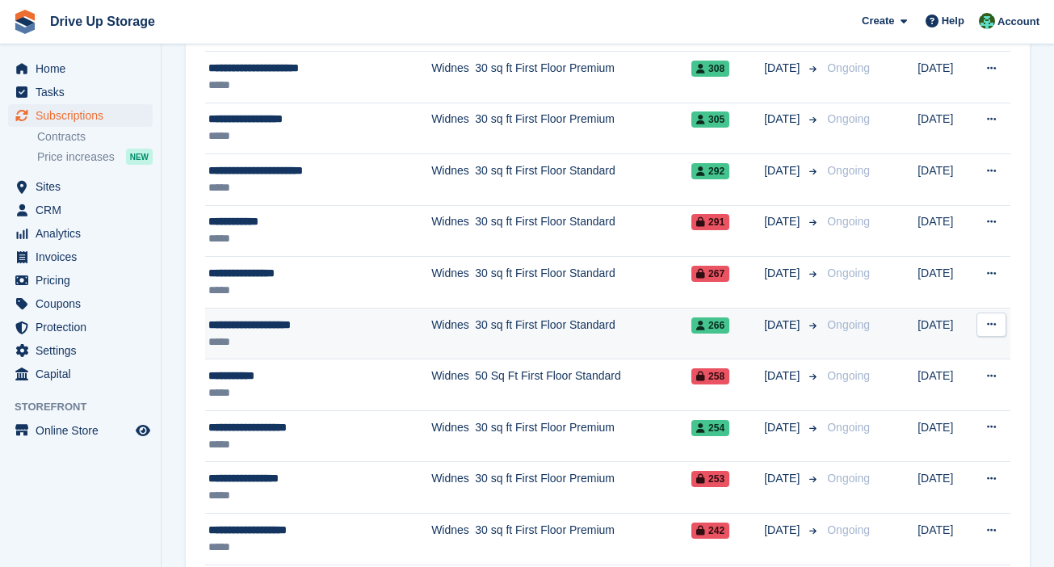
click at [780, 316] on button at bounding box center [991, 325] width 30 height 24
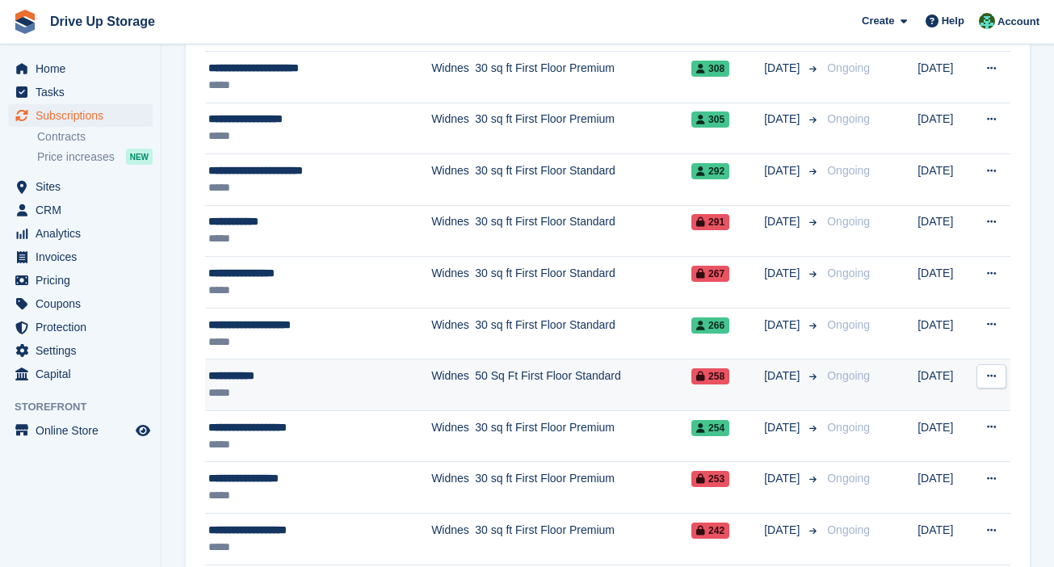
click at [780, 364] on button at bounding box center [991, 376] width 30 height 24
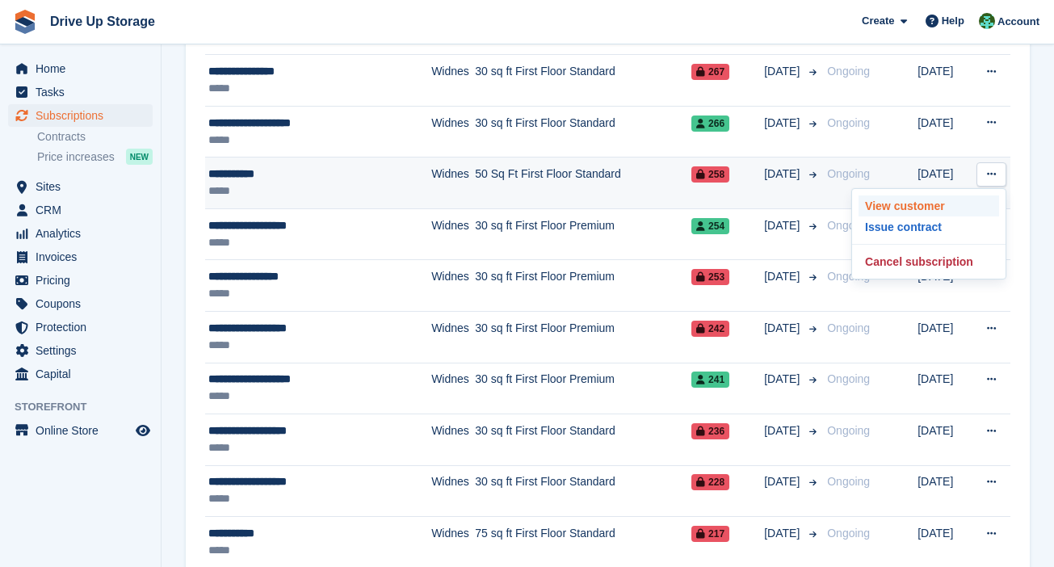
scroll to position [2343, 0]
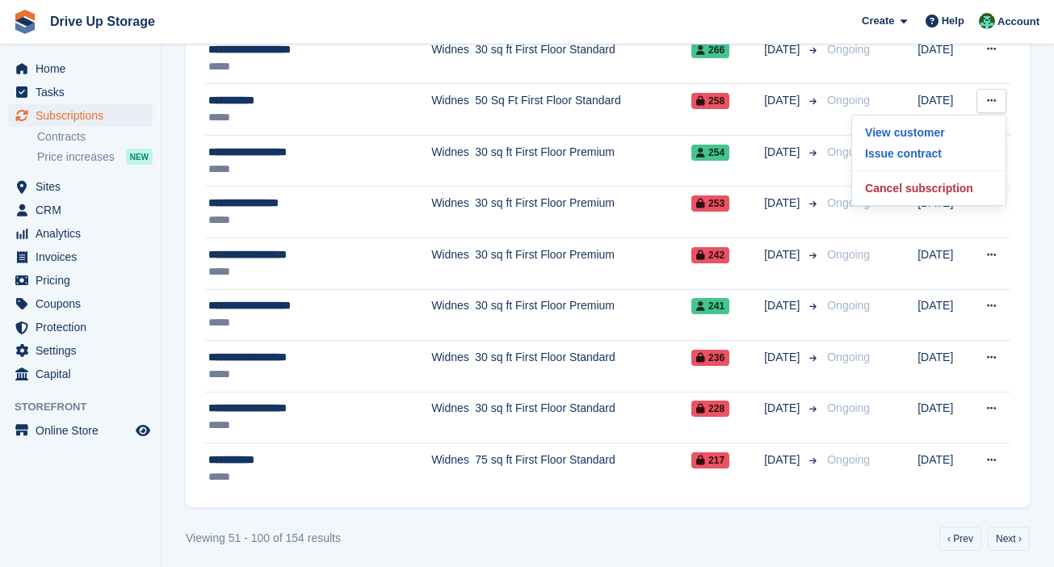
drag, startPoint x: 1037, startPoint y: 140, endPoint x: 1027, endPoint y: 140, distance: 9.7
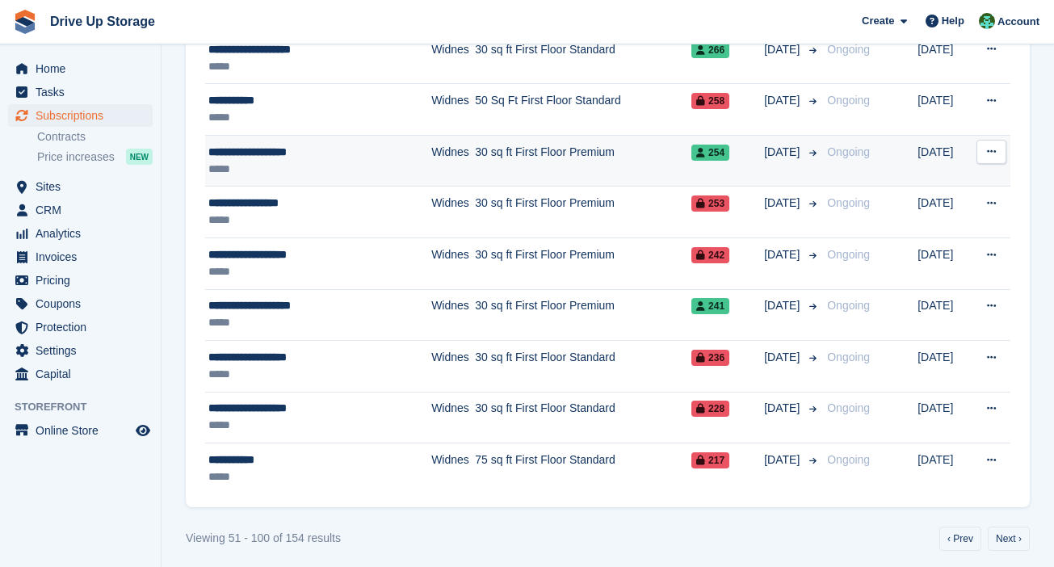
click at [780, 149] on button at bounding box center [991, 152] width 30 height 24
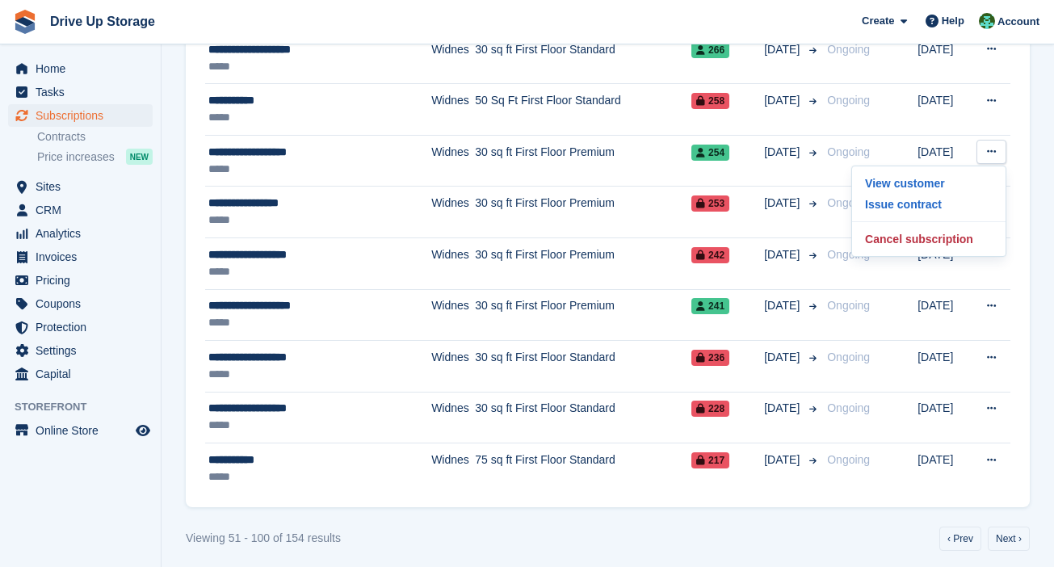
drag, startPoint x: 1036, startPoint y: 208, endPoint x: 1026, endPoint y: 208, distance: 10.5
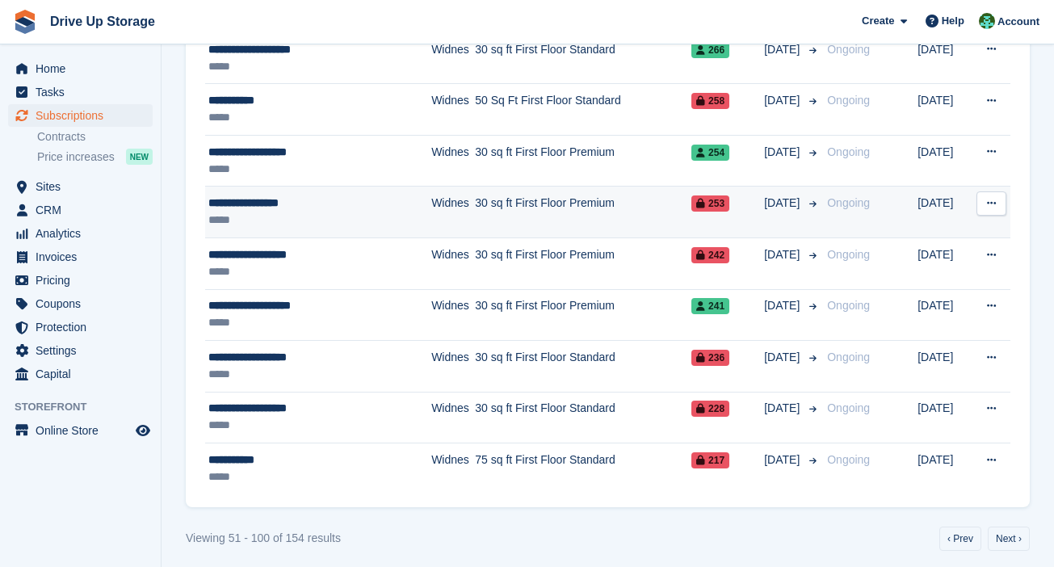
click at [780, 198] on icon at bounding box center [991, 203] width 9 height 10
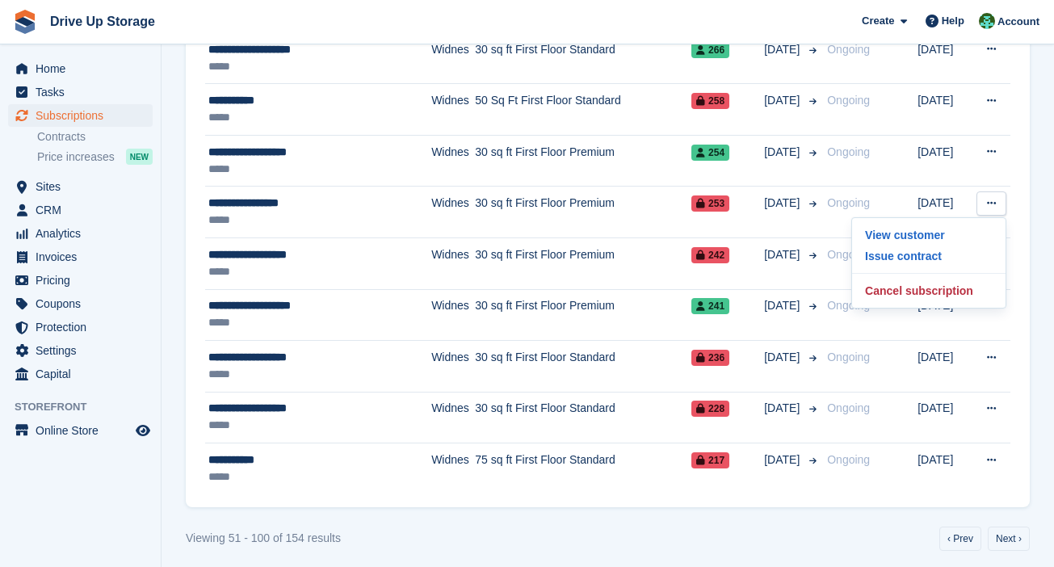
drag, startPoint x: 1027, startPoint y: 247, endPoint x: 1017, endPoint y: 245, distance: 9.8
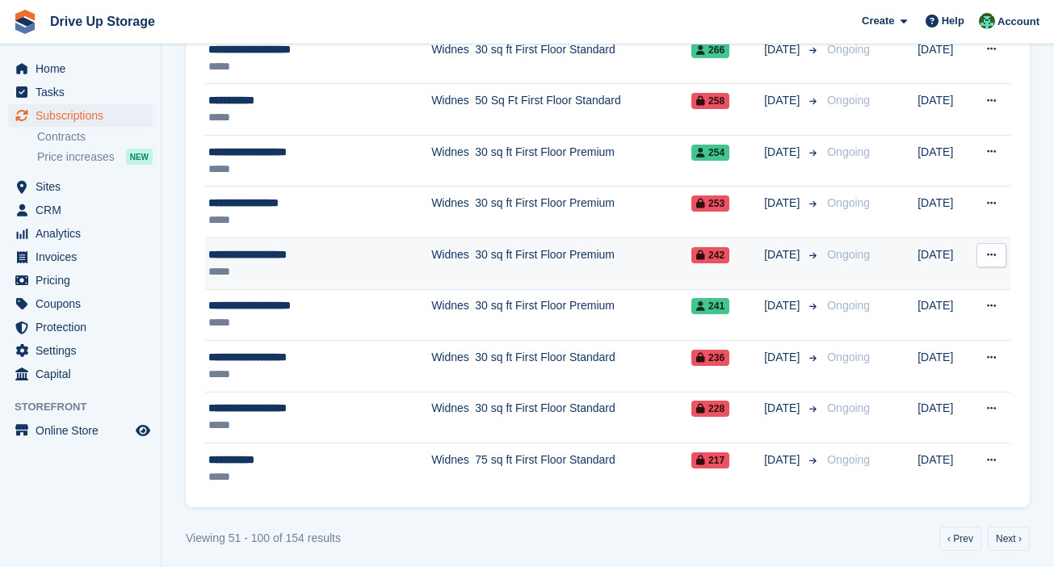
click at [780, 250] on icon at bounding box center [991, 255] width 9 height 10
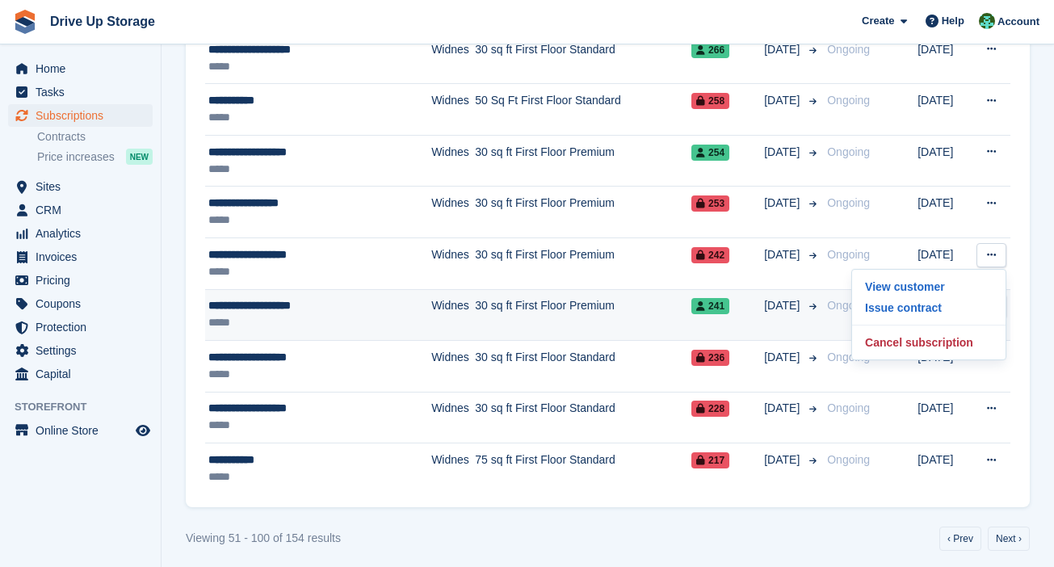
drag, startPoint x: 1017, startPoint y: 296, endPoint x: 978, endPoint y: 306, distance: 40.7
click at [780, 304] on icon at bounding box center [991, 305] width 9 height 10
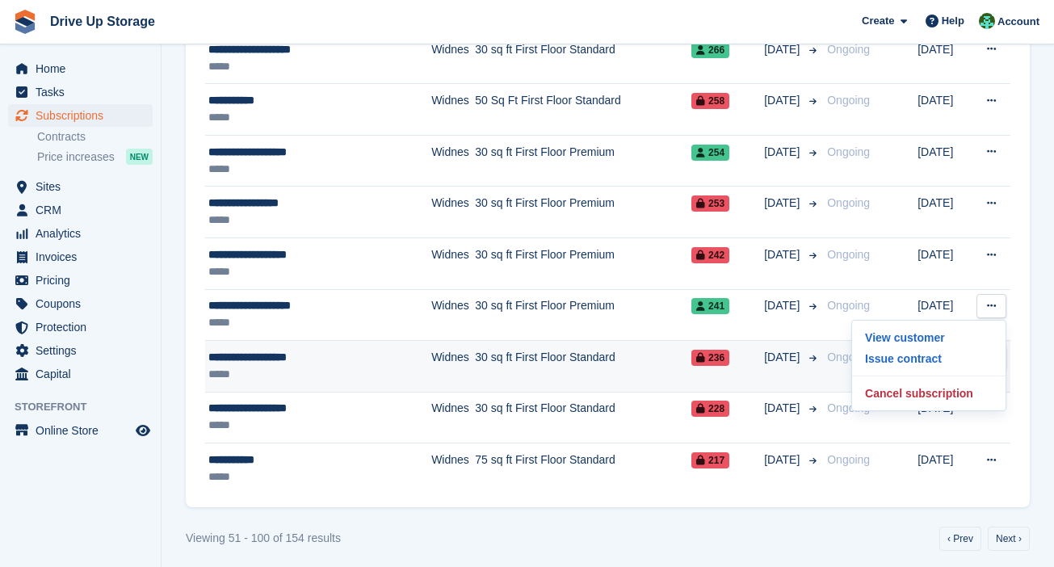
drag, startPoint x: 1030, startPoint y: 337, endPoint x: 1002, endPoint y: 346, distance: 29.1
click at [780, 352] on icon at bounding box center [991, 357] width 9 height 10
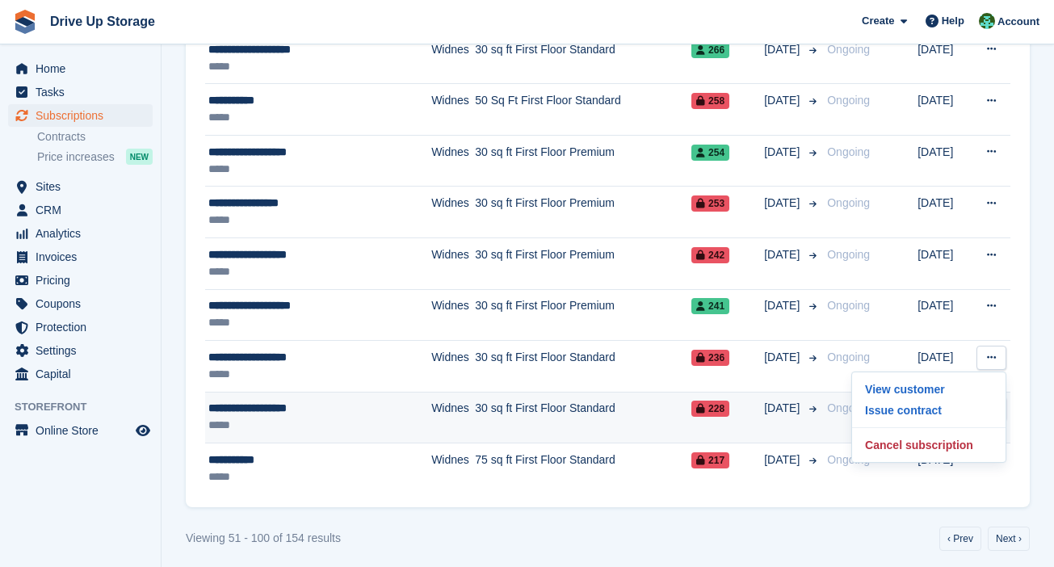
drag, startPoint x: 1022, startPoint y: 390, endPoint x: 1005, endPoint y: 396, distance: 18.1
click at [780, 403] on icon at bounding box center [991, 408] width 9 height 10
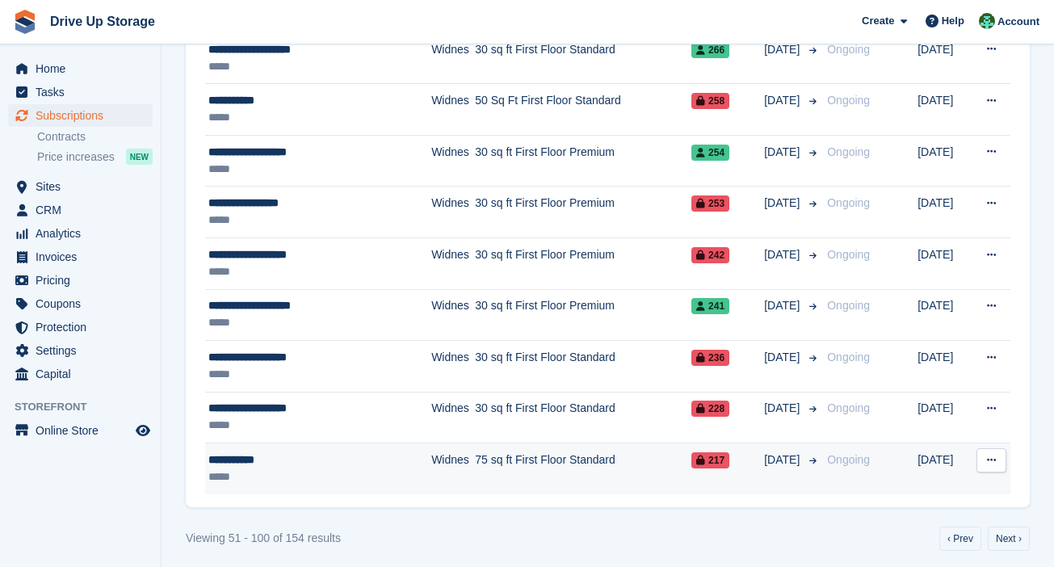
click at [780, 451] on button at bounding box center [991, 460] width 30 height 24
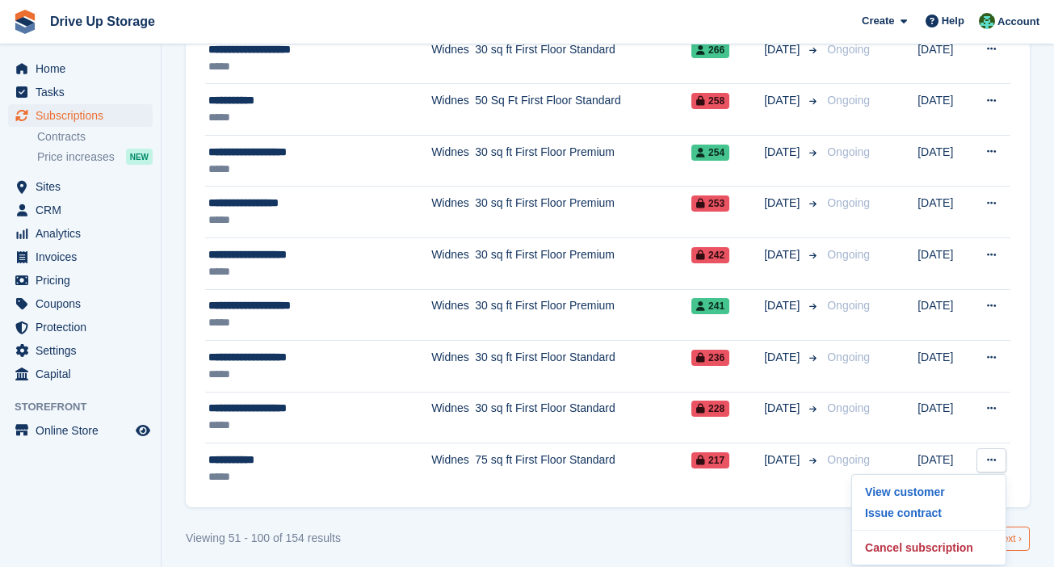
click at [780, 503] on link "Next ›" at bounding box center [1009, 538] width 42 height 24
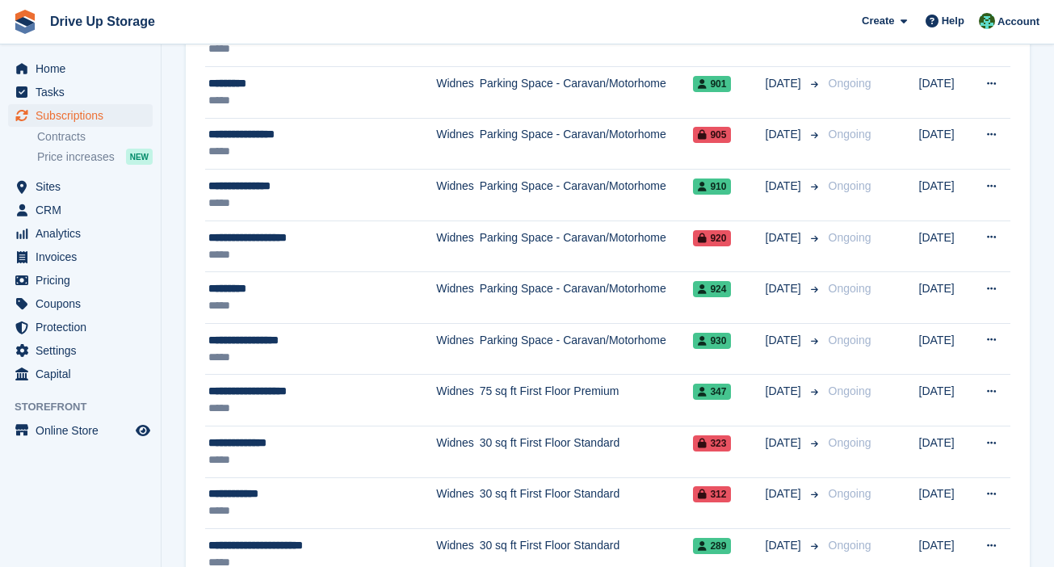
scroll to position [122, 0]
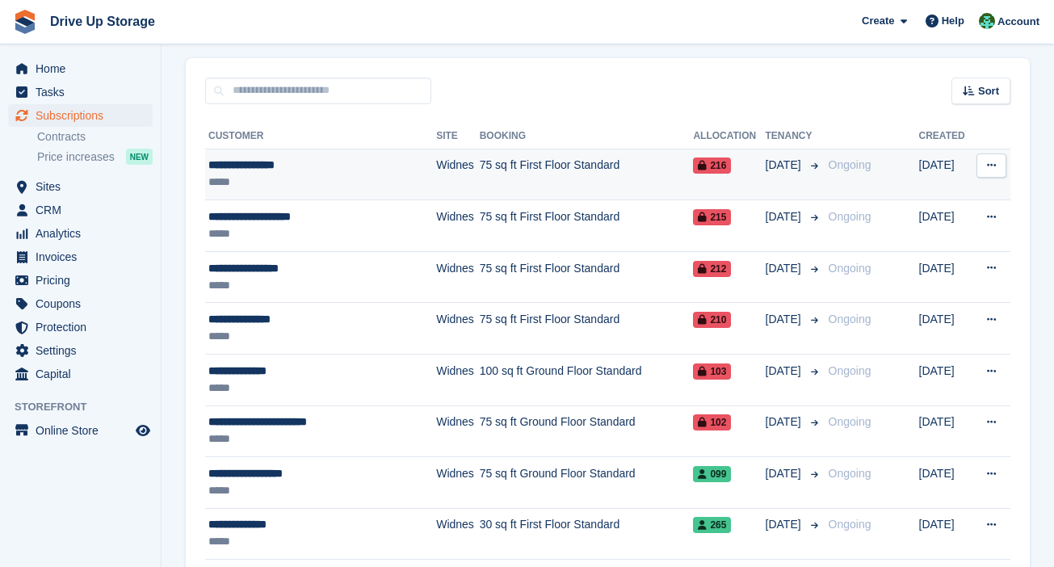
click at [780, 167] on icon at bounding box center [991, 165] width 9 height 10
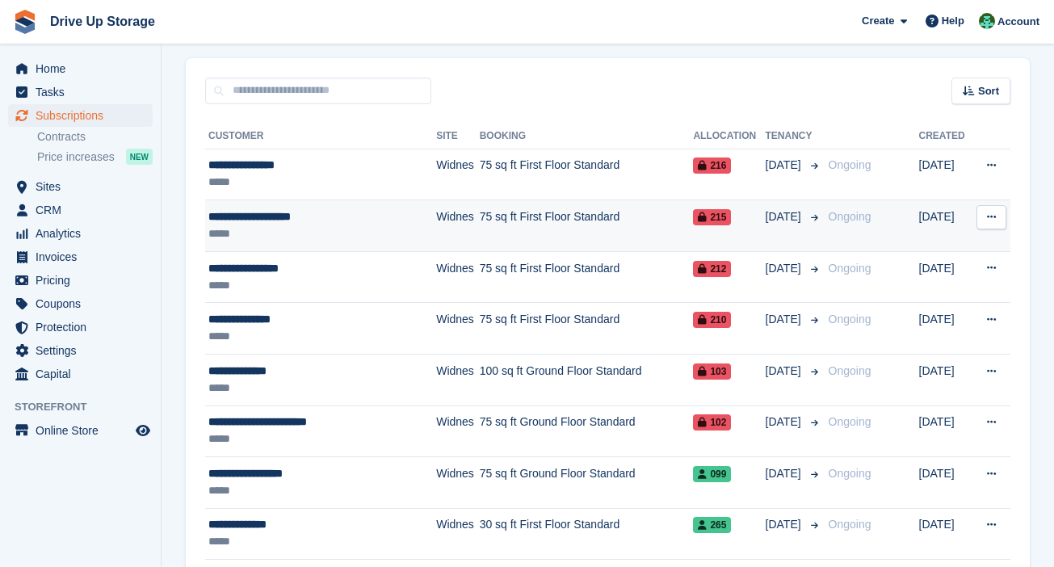
click at [780, 217] on icon at bounding box center [991, 217] width 9 height 10
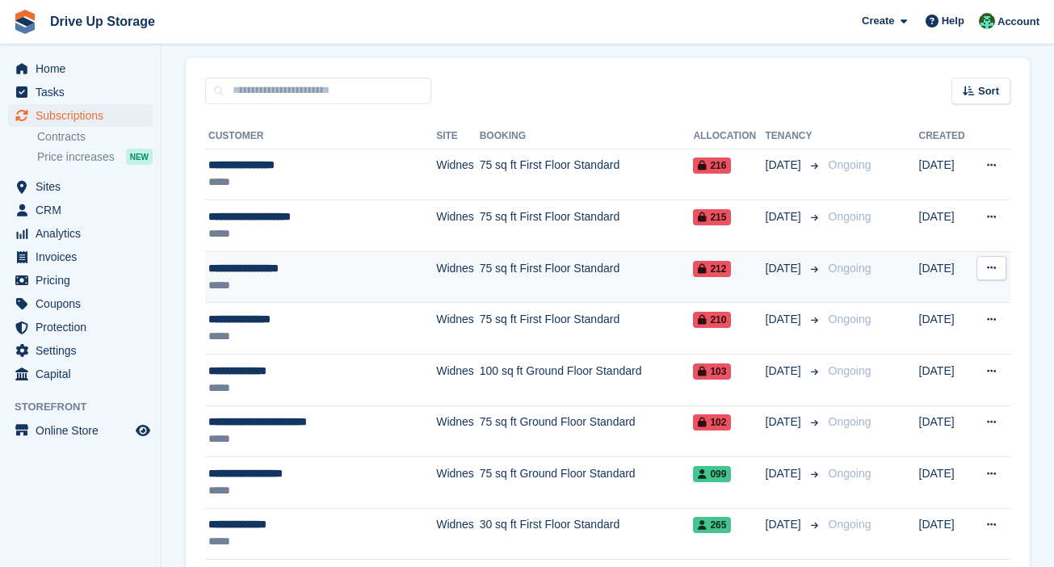
click at [780, 268] on icon at bounding box center [991, 267] width 9 height 10
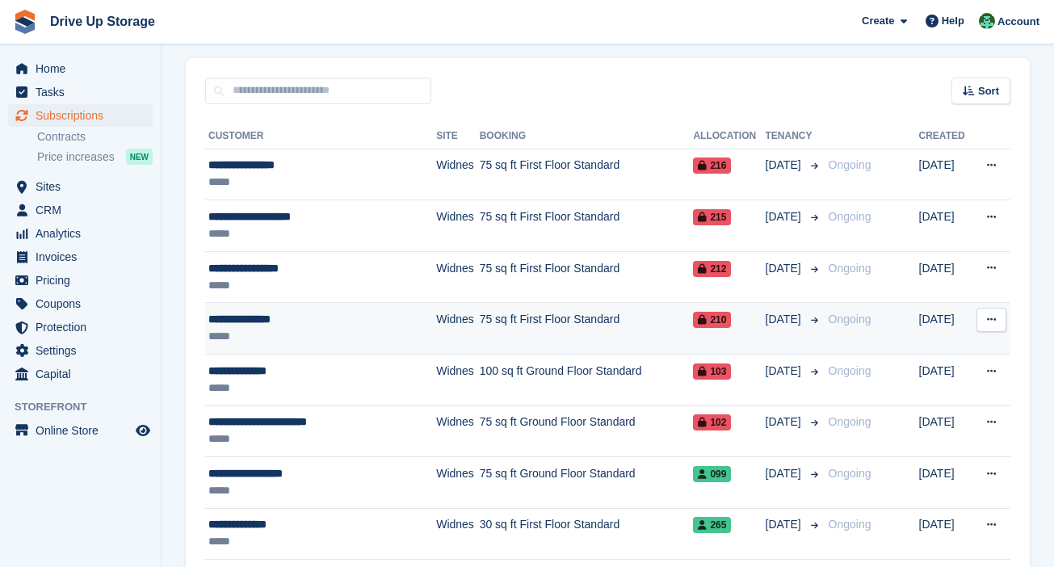
click at [780, 325] on button at bounding box center [991, 320] width 30 height 24
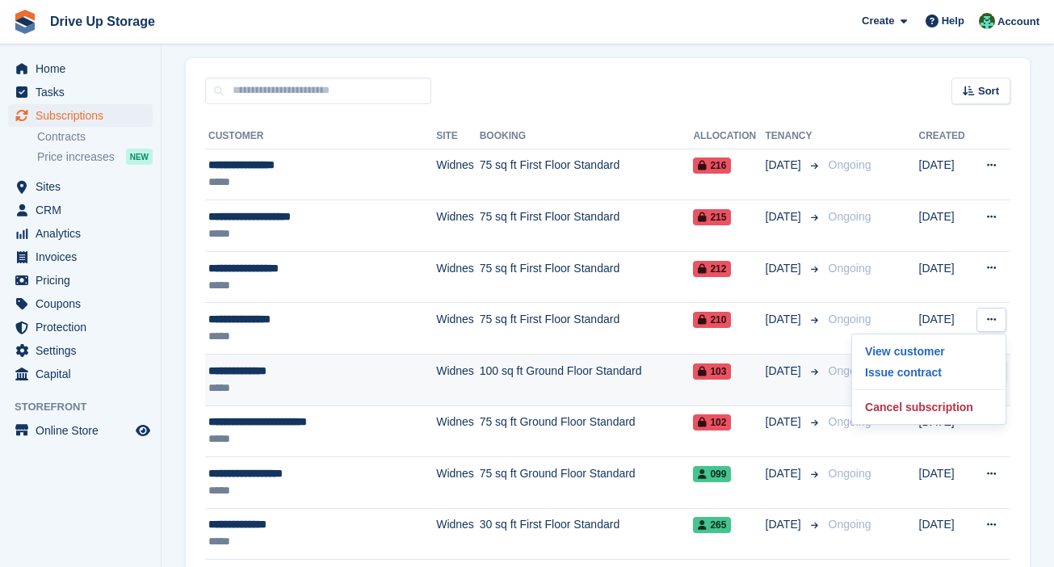
drag, startPoint x: 1019, startPoint y: 349, endPoint x: 1001, endPoint y: 352, distance: 18.9
click at [780, 366] on icon at bounding box center [991, 371] width 9 height 10
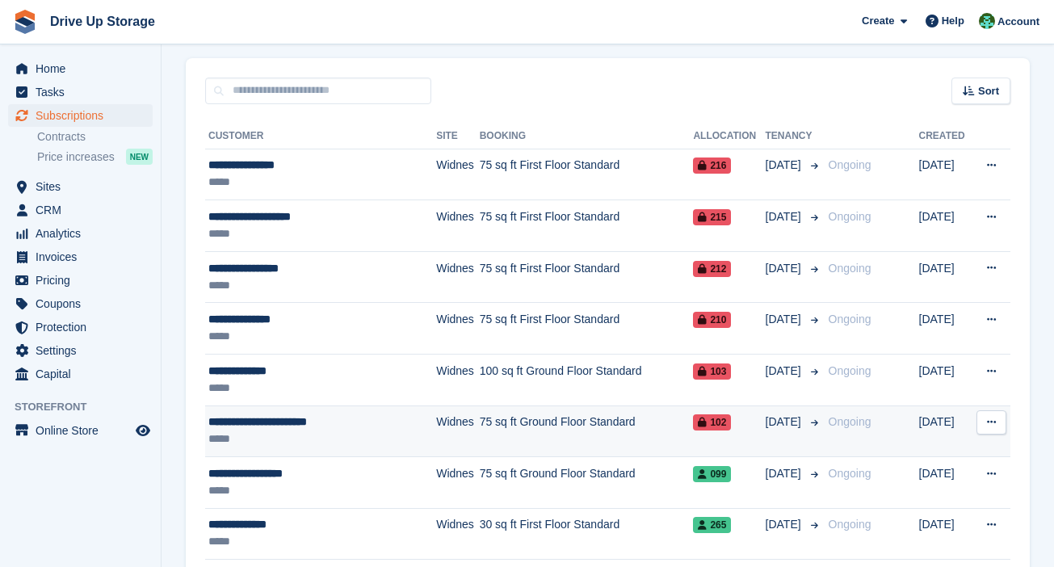
click at [780, 430] on button at bounding box center [991, 422] width 30 height 24
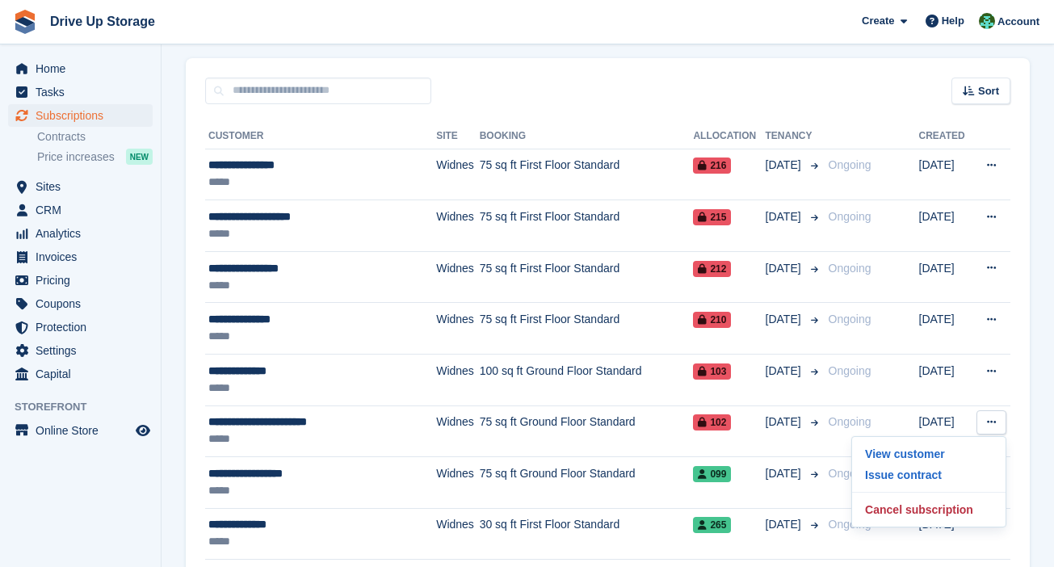
scroll to position [324, 0]
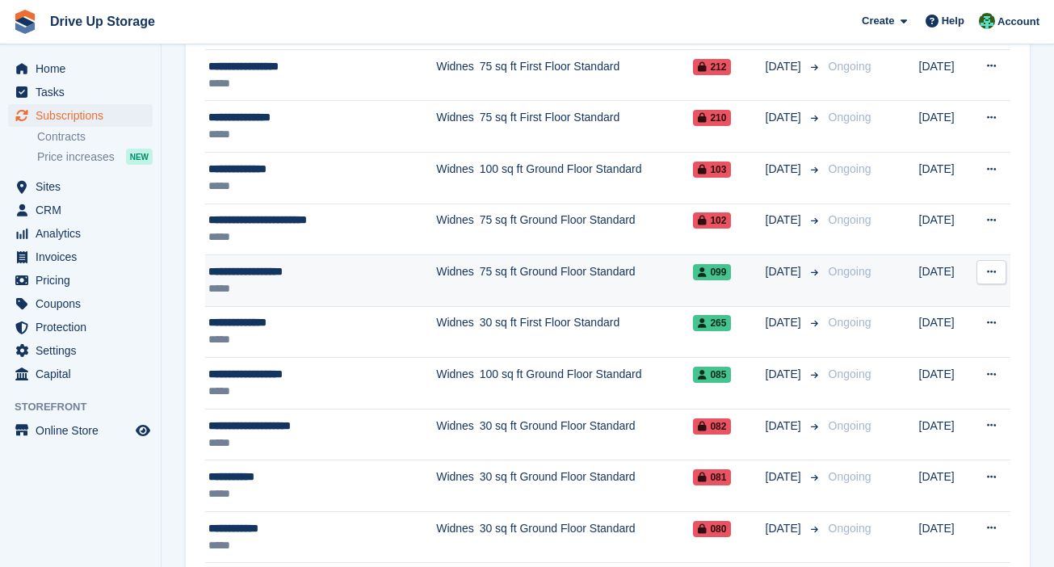
click at [780, 265] on button at bounding box center [991, 272] width 30 height 24
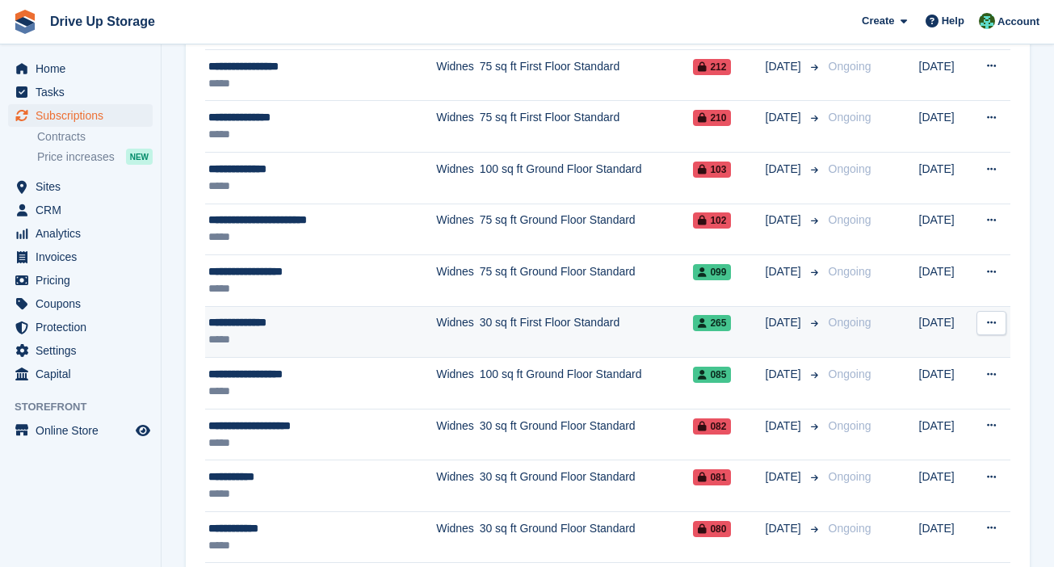
click at [780, 320] on icon at bounding box center [991, 322] width 9 height 10
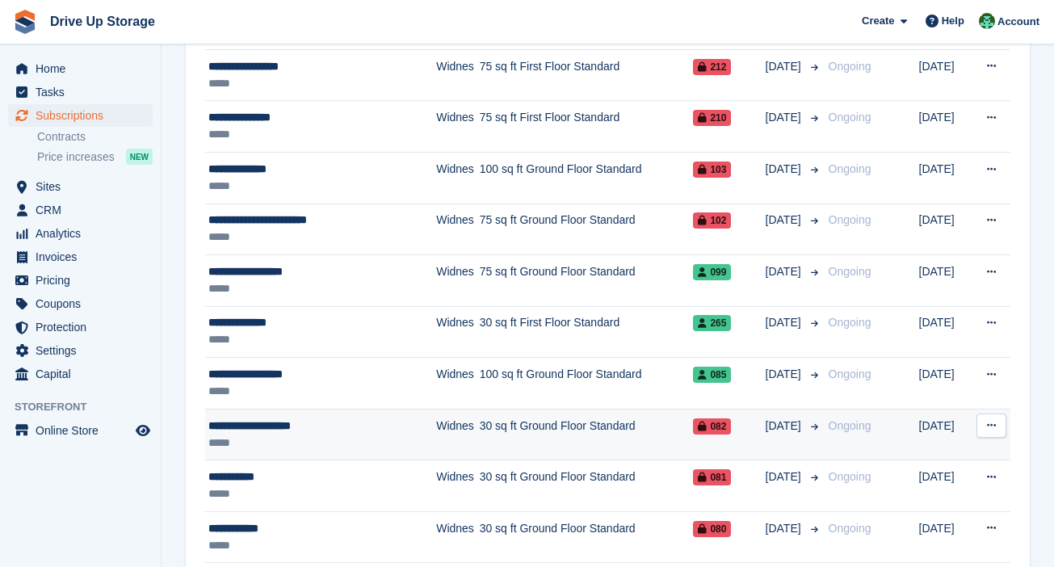
click at [780, 425] on button at bounding box center [991, 425] width 30 height 24
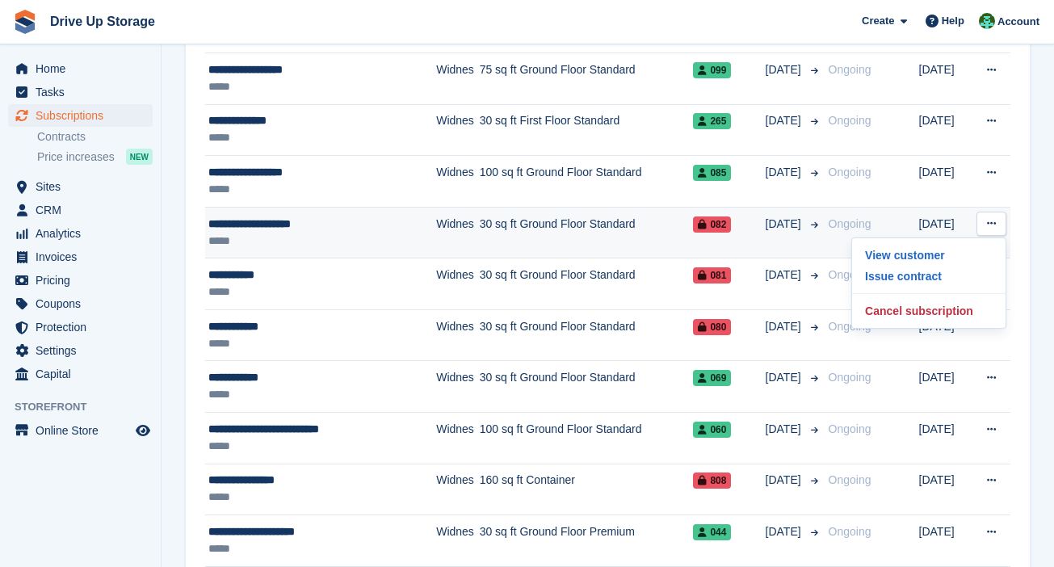
drag, startPoint x: 1013, startPoint y: 257, endPoint x: 1001, endPoint y: 254, distance: 13.3
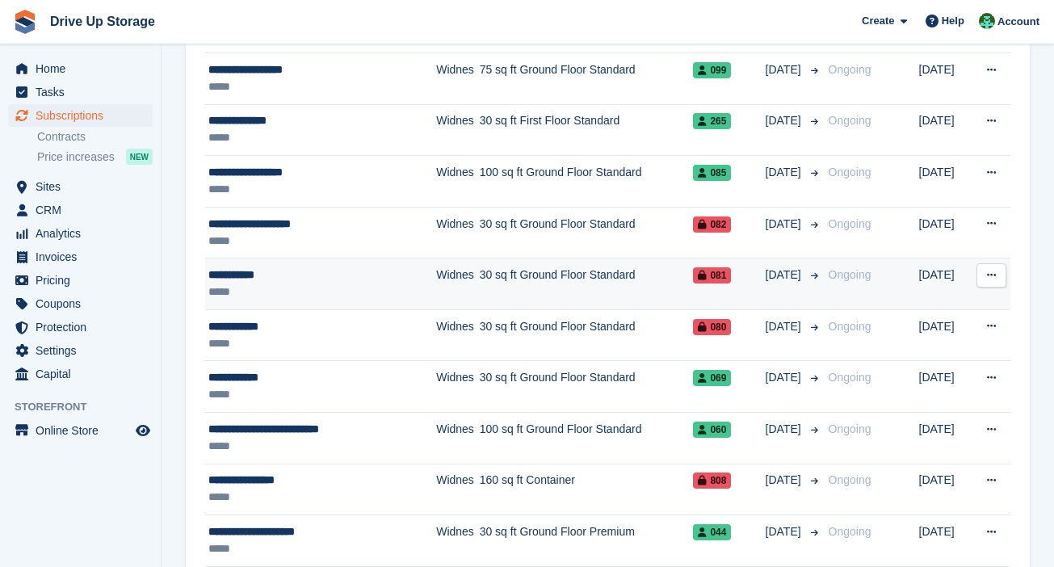
click at [780, 264] on button at bounding box center [991, 275] width 30 height 24
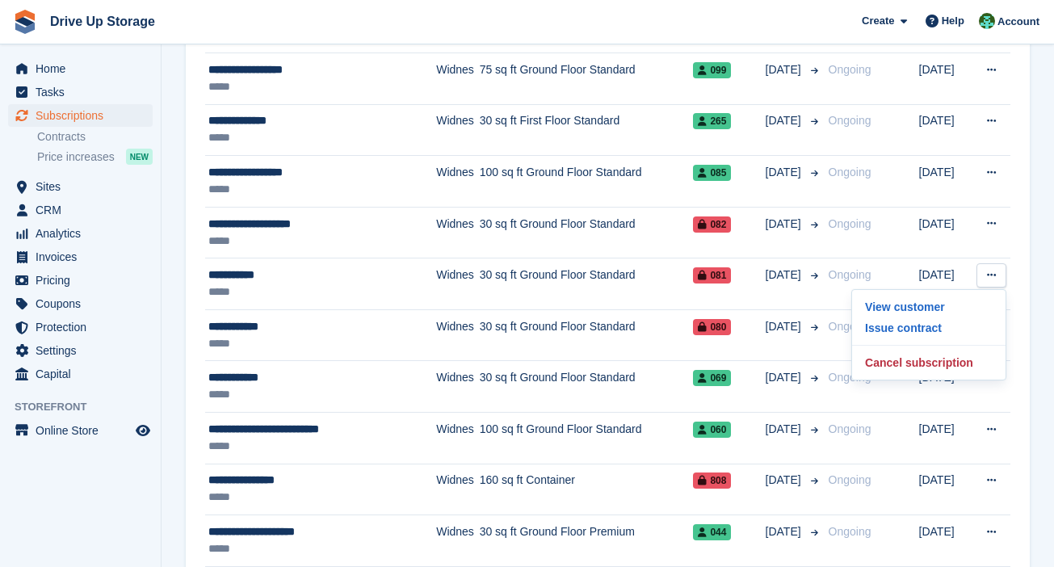
drag, startPoint x: 1025, startPoint y: 309, endPoint x: 1016, endPoint y: 308, distance: 9.0
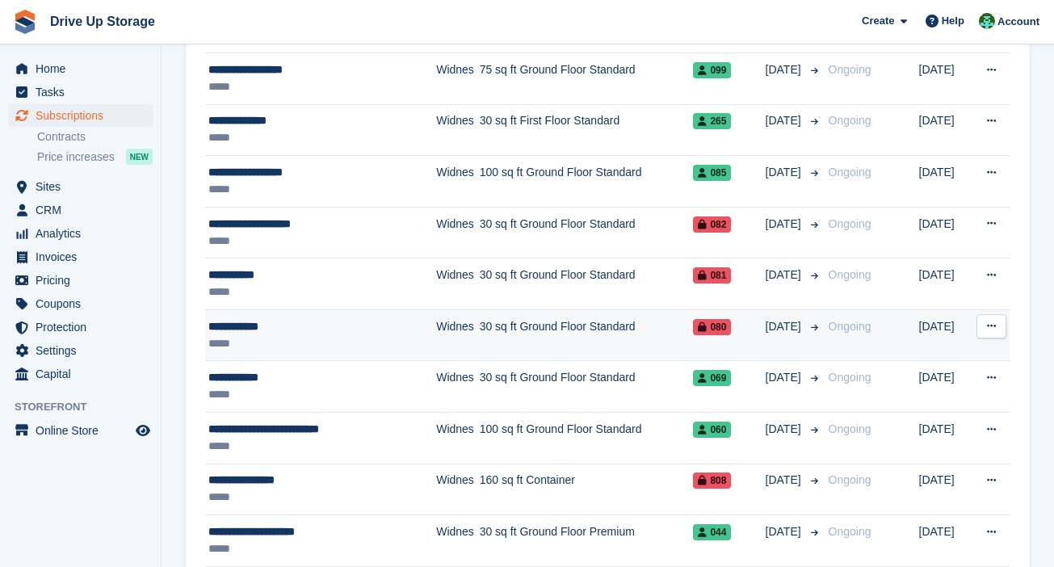
click at [780, 321] on icon at bounding box center [991, 326] width 9 height 10
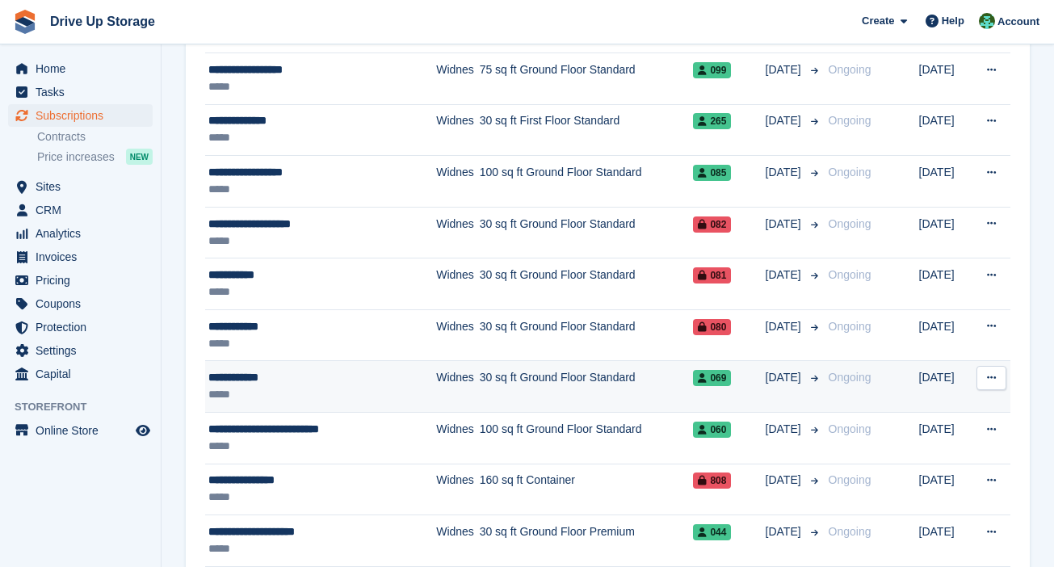
click at [780, 372] on button at bounding box center [991, 378] width 30 height 24
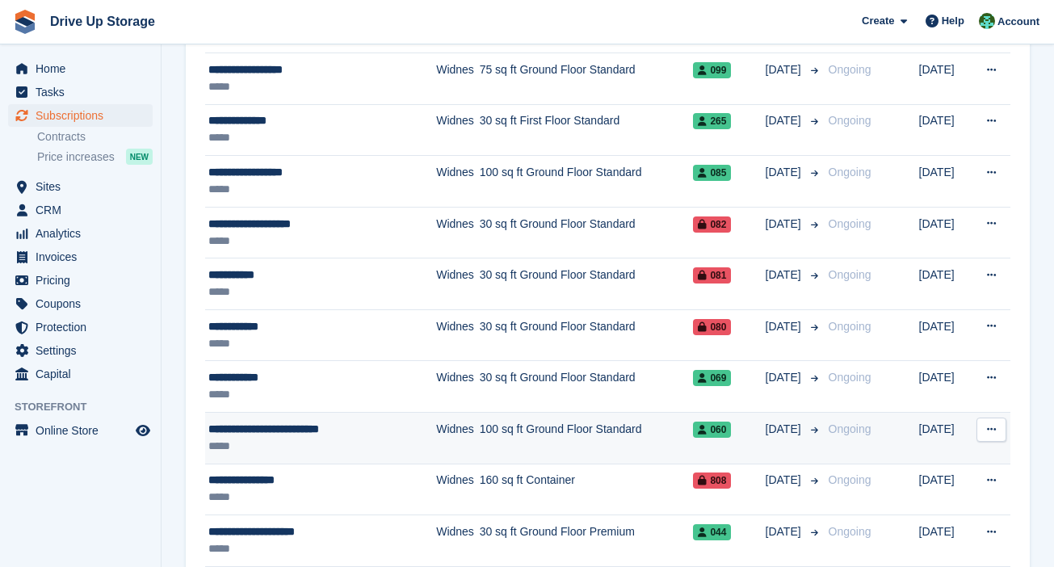
click at [780, 424] on icon at bounding box center [991, 429] width 9 height 10
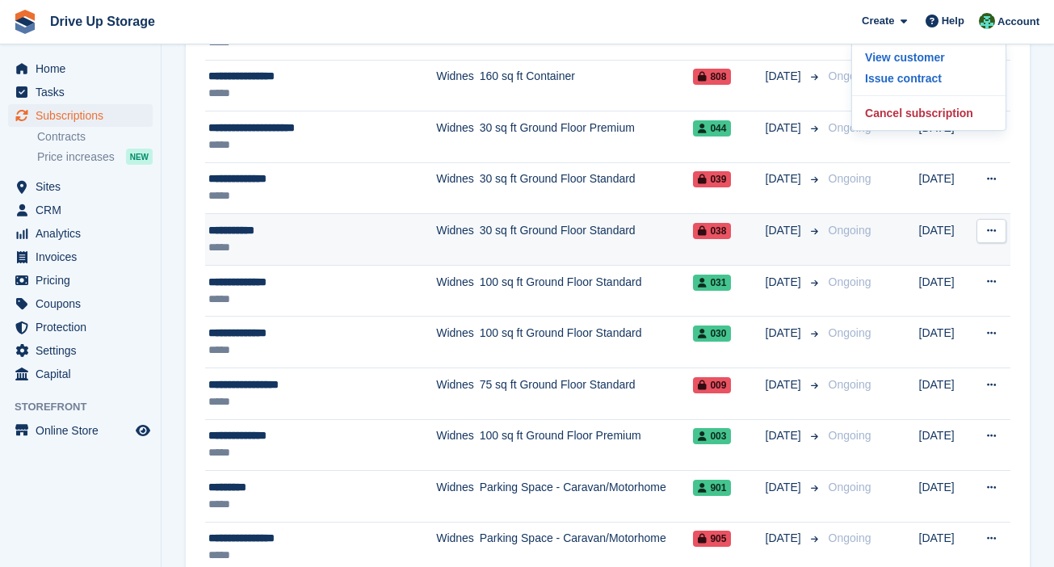
scroll to position [728, 0]
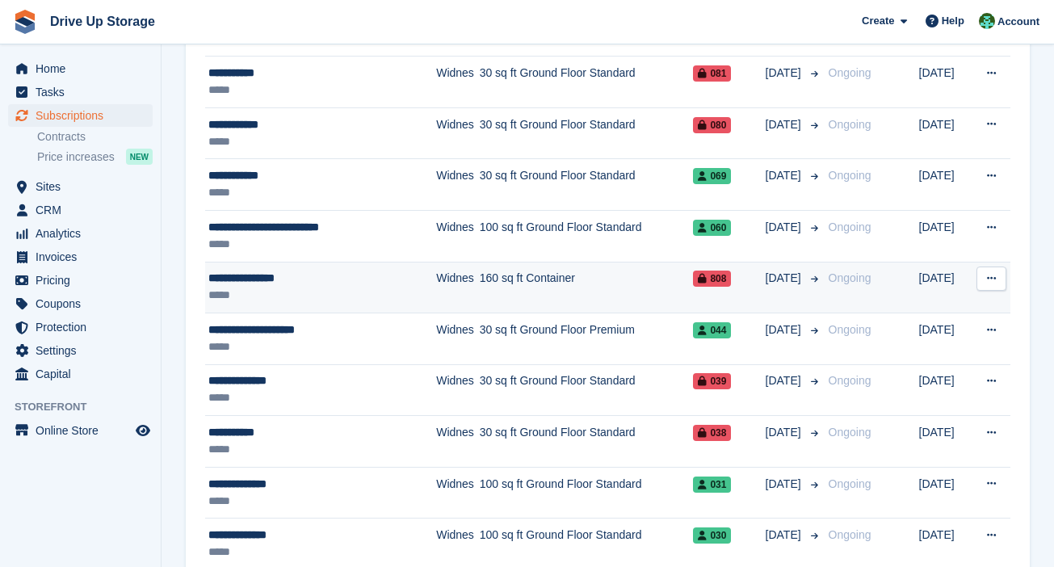
click at [780, 275] on icon at bounding box center [991, 278] width 9 height 10
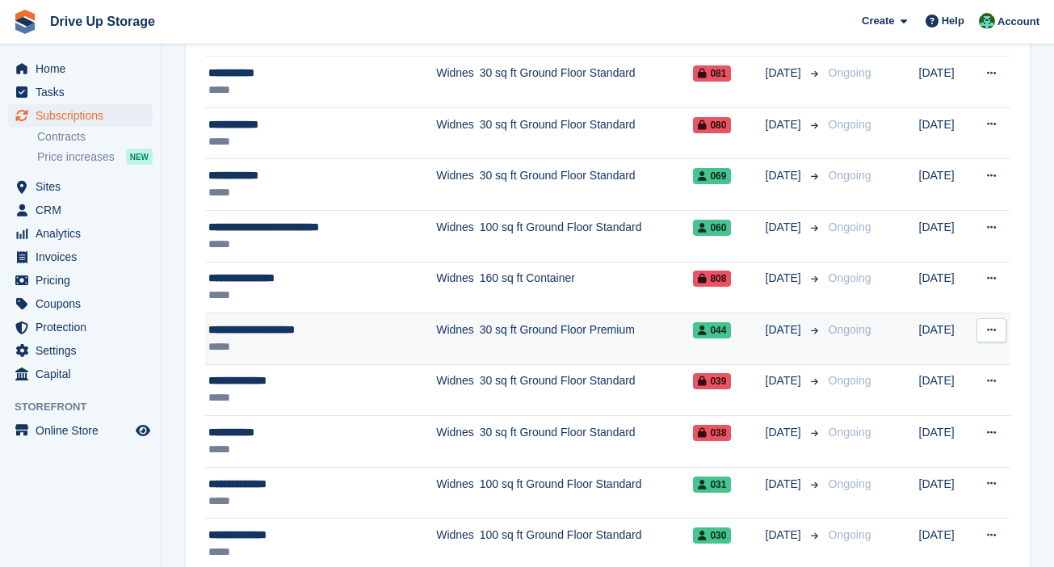
click at [780, 333] on button at bounding box center [991, 330] width 30 height 24
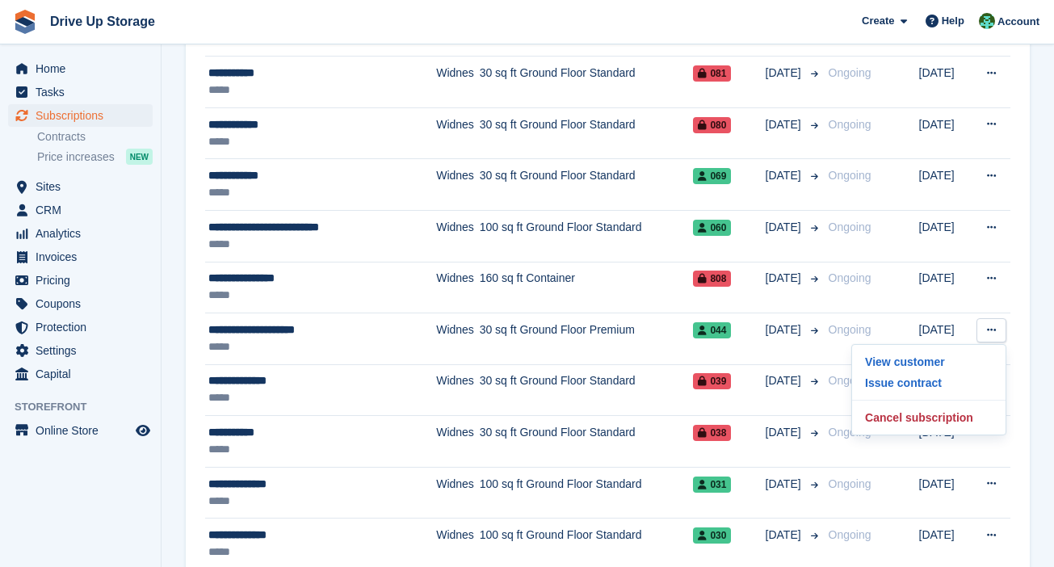
drag, startPoint x: 1031, startPoint y: 380, endPoint x: 1020, endPoint y: 377, distance: 11.8
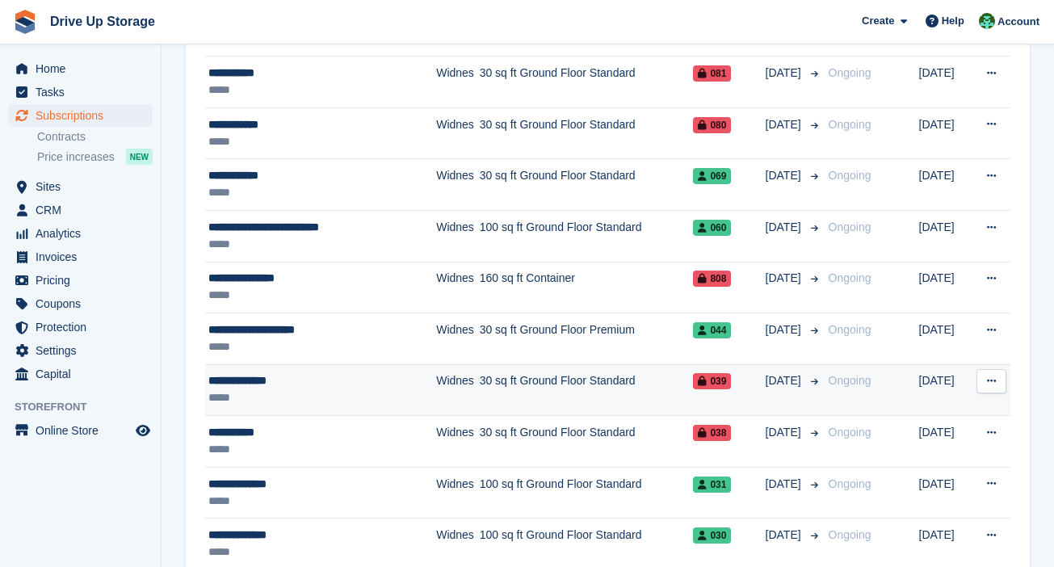
click at [780, 371] on button at bounding box center [991, 381] width 30 height 24
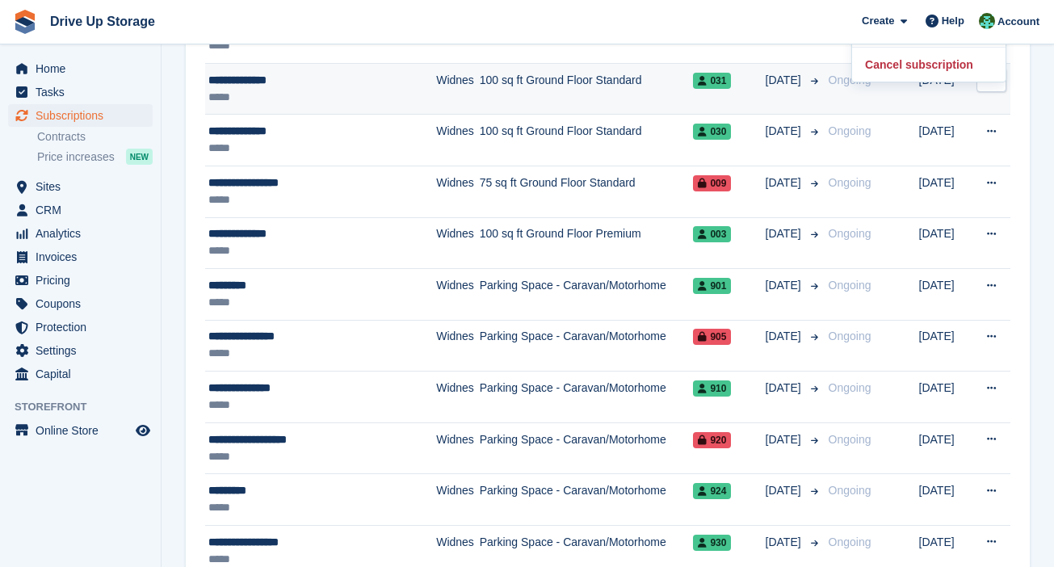
scroll to position [929, 0]
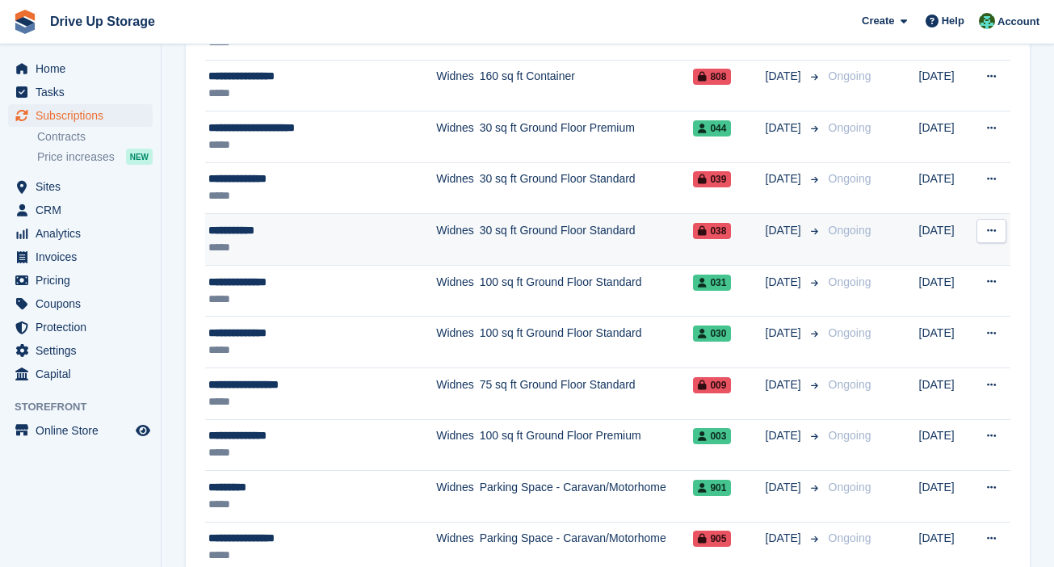
click at [780, 236] on button at bounding box center [991, 231] width 30 height 24
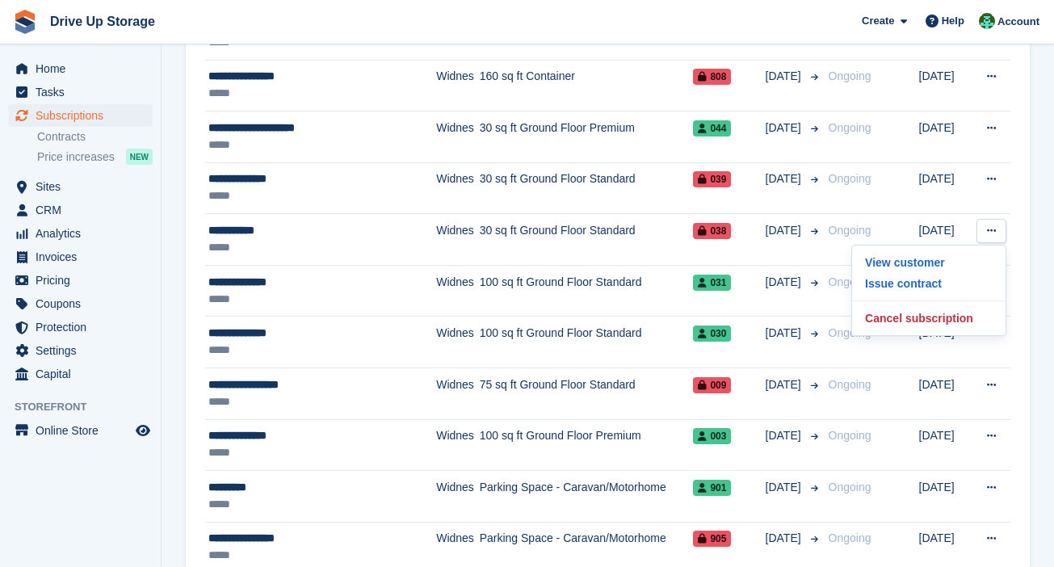
click at [780, 304] on section "Subscriptions Recurring billing plans Export Export Subscriptions Export a CSV …" at bounding box center [608, 530] width 892 height 2918
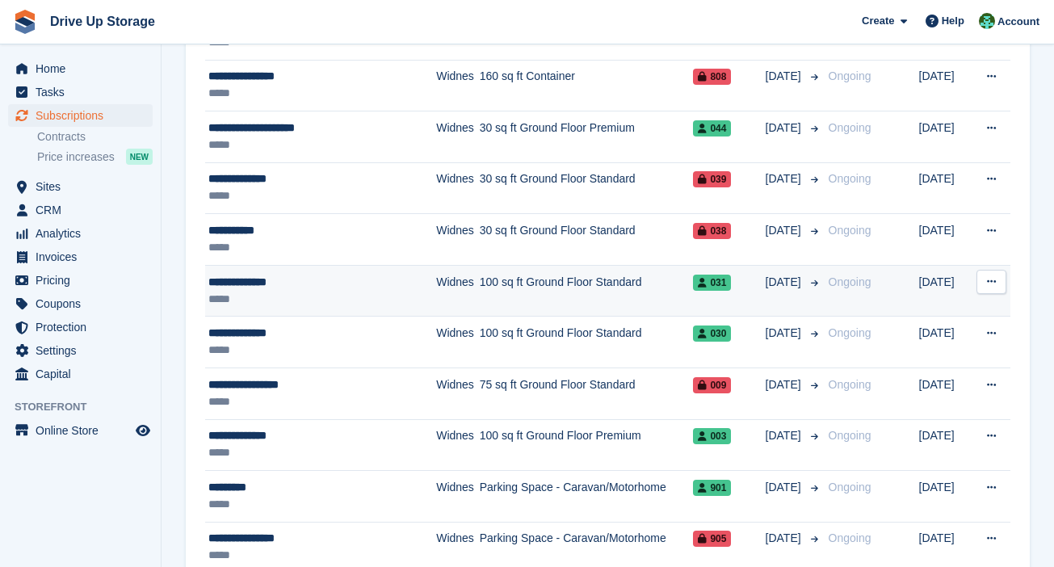
click at [780, 276] on icon at bounding box center [991, 281] width 9 height 10
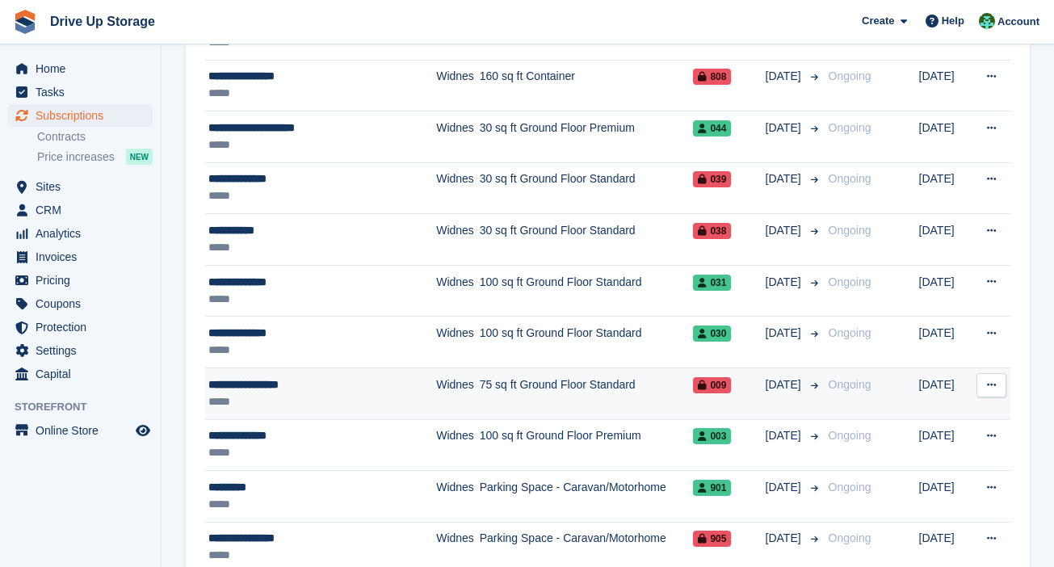
click at [780, 376] on button at bounding box center [991, 385] width 30 height 24
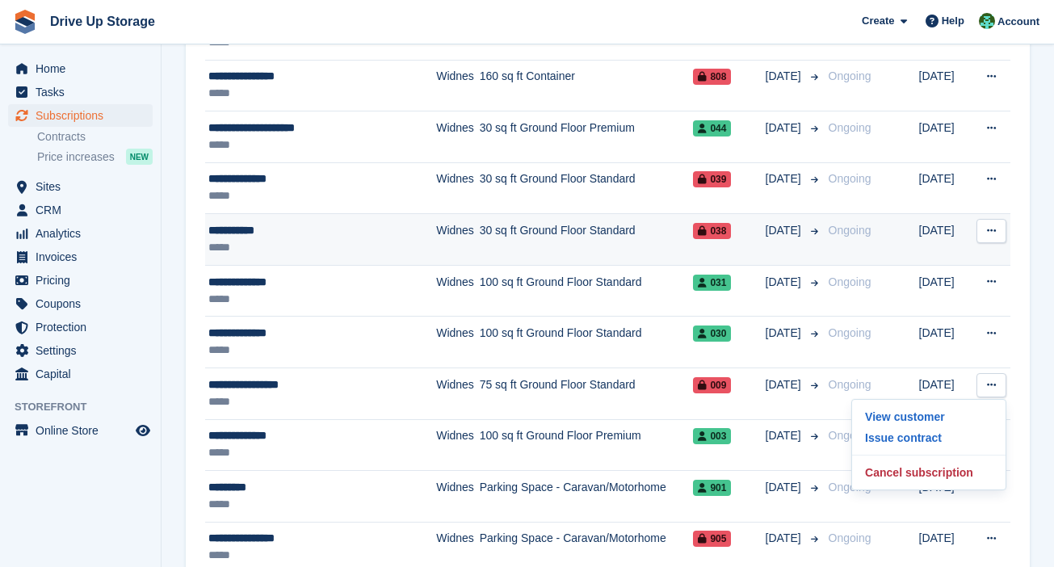
scroll to position [1131, 0]
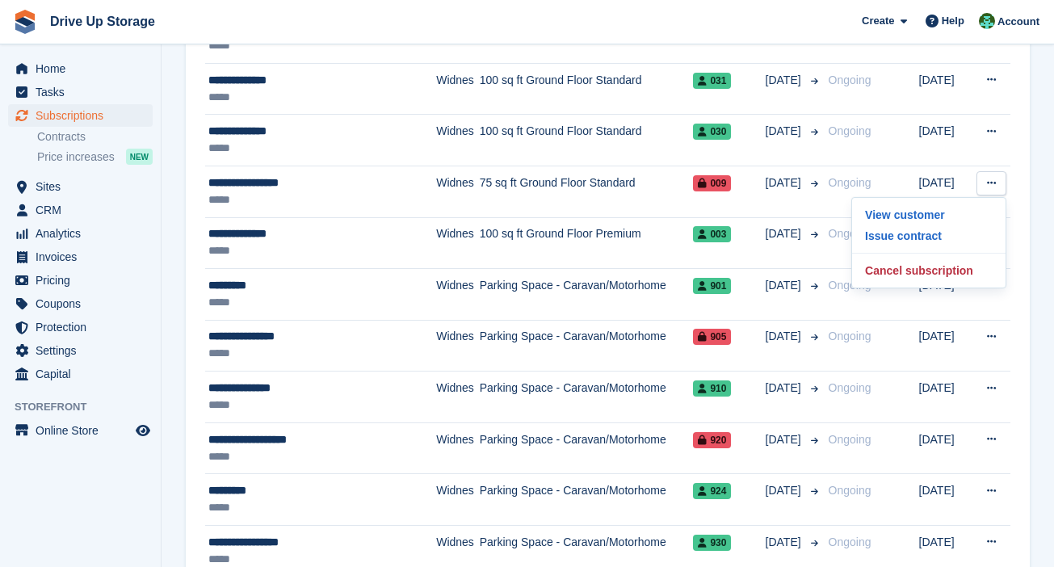
click at [780, 232] on section "Subscriptions Recurring billing plans Export Export Subscriptions Export a CSV …" at bounding box center [608, 328] width 892 height 2918
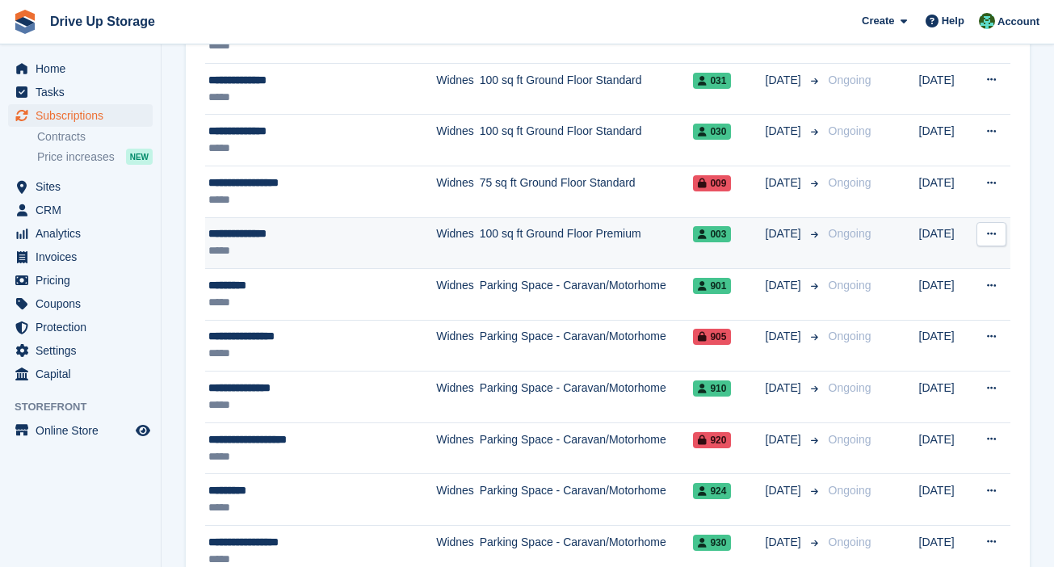
click at [780, 232] on icon at bounding box center [991, 234] width 9 height 10
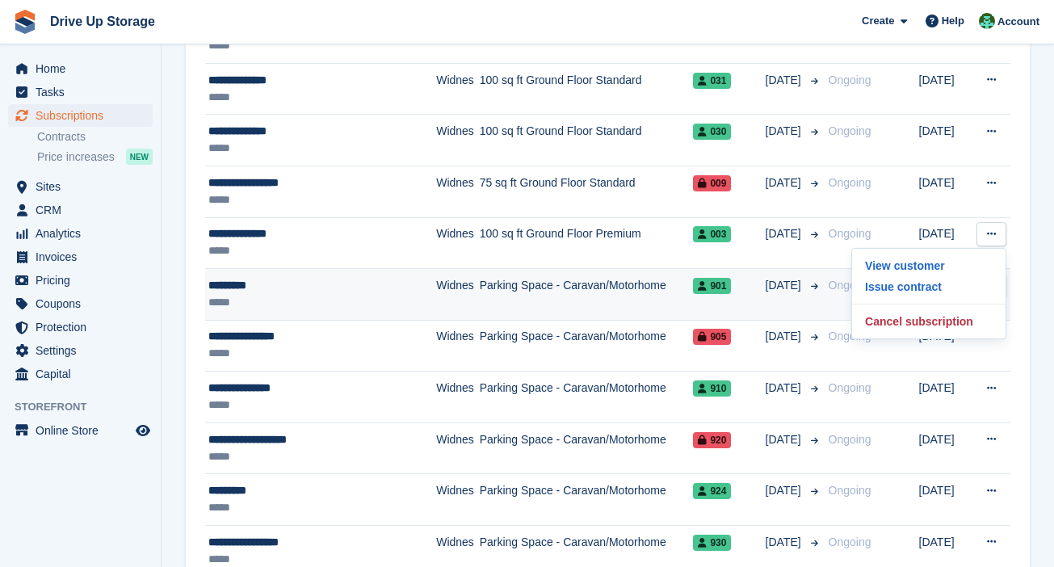
drag, startPoint x: 1038, startPoint y: 287, endPoint x: 1004, endPoint y: 287, distance: 34.7
click at [780, 287] on section "Subscriptions Recurring billing plans Export Export Subscriptions Export a CSV …" at bounding box center [608, 328] width 892 height 2918
click at [780, 287] on button at bounding box center [991, 286] width 30 height 24
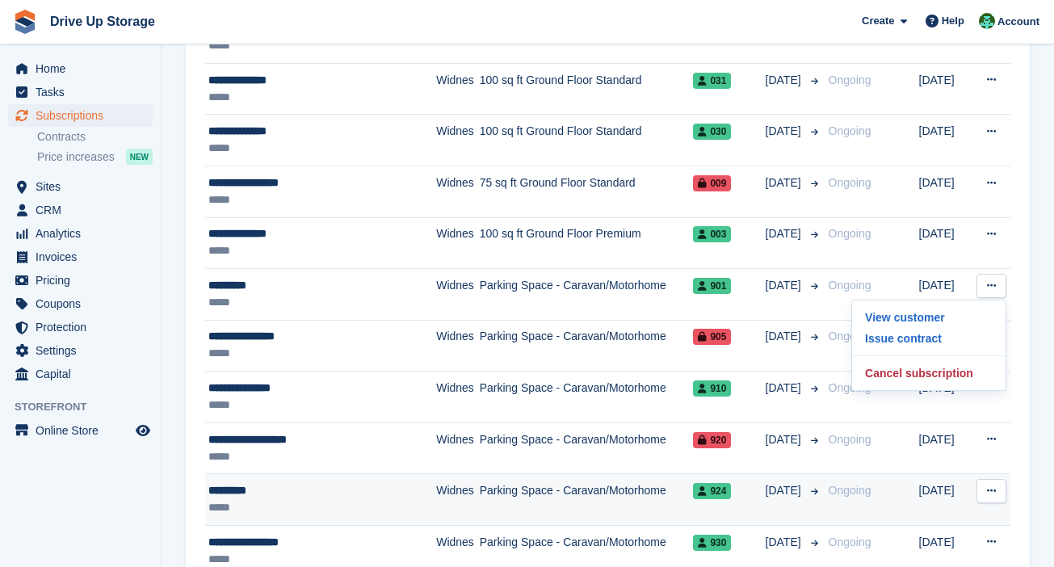
scroll to position [1333, 0]
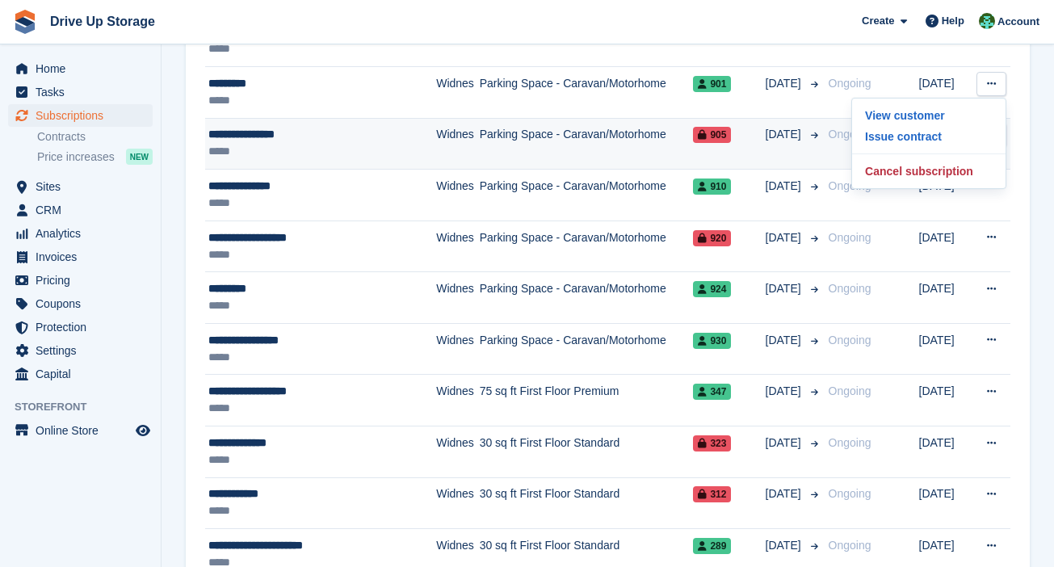
drag, startPoint x: 1029, startPoint y: 132, endPoint x: 1008, endPoint y: 134, distance: 21.1
click at [780, 132] on div "**********" at bounding box center [608, 205] width 844 height 2624
click at [780, 134] on button at bounding box center [991, 135] width 30 height 24
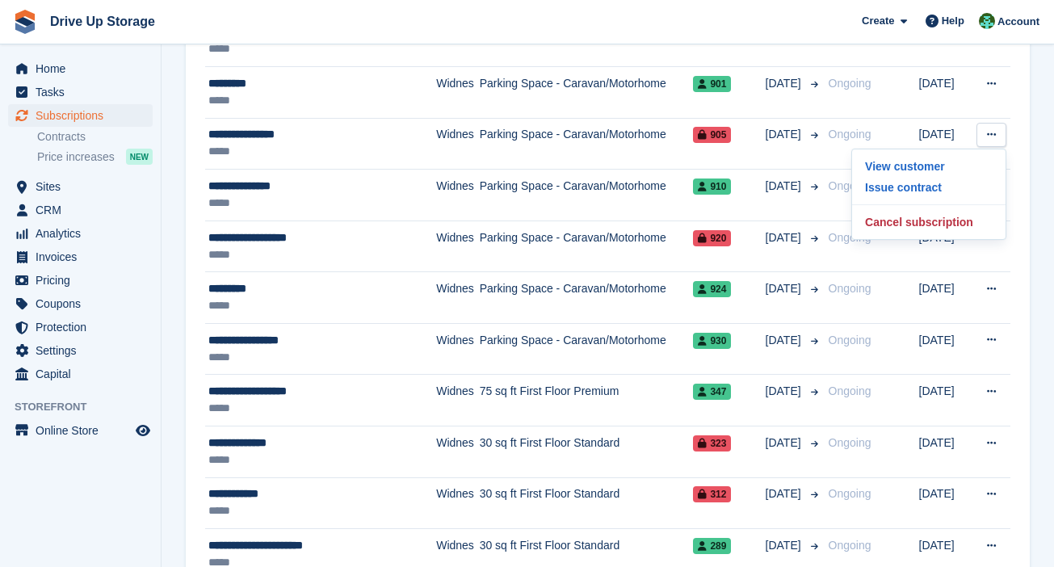
click at [780, 178] on div "**********" at bounding box center [608, 205] width 844 height 2624
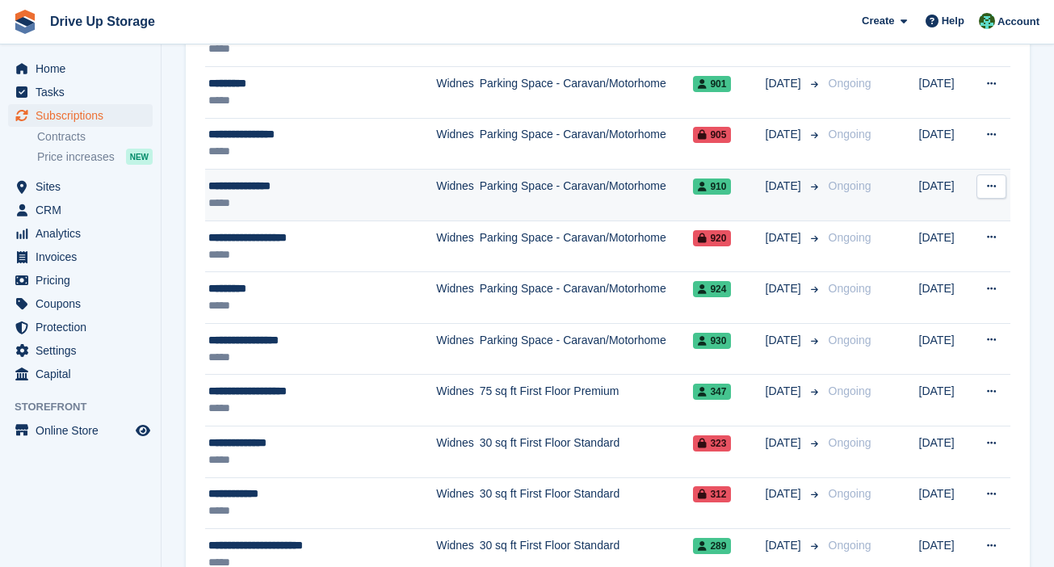
click at [780, 176] on button at bounding box center [991, 186] width 30 height 24
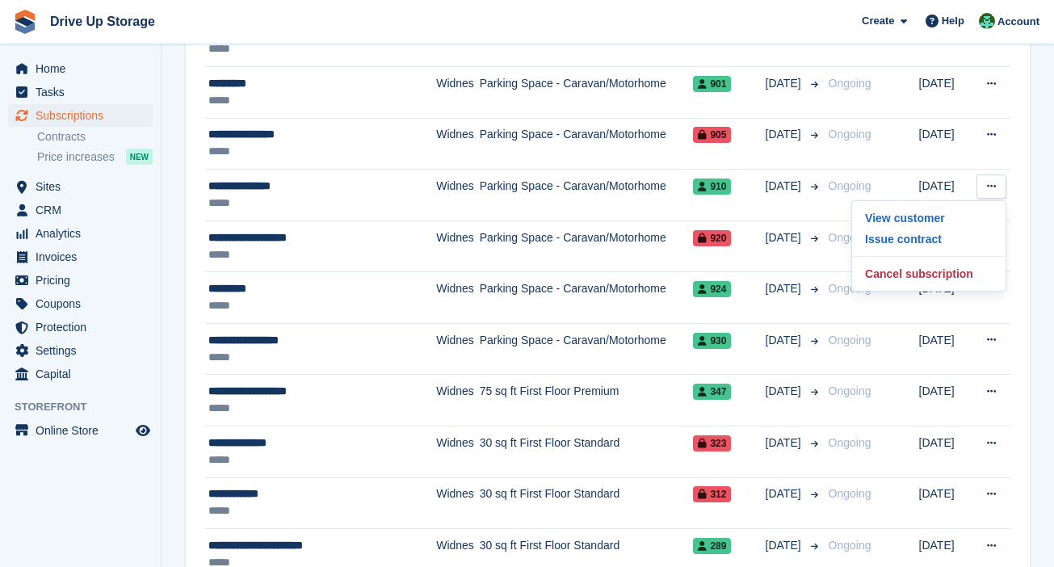
click at [780, 236] on section "Subscriptions Recurring billing plans Export Export Subscriptions Export a CSV …" at bounding box center [608, 126] width 892 height 2918
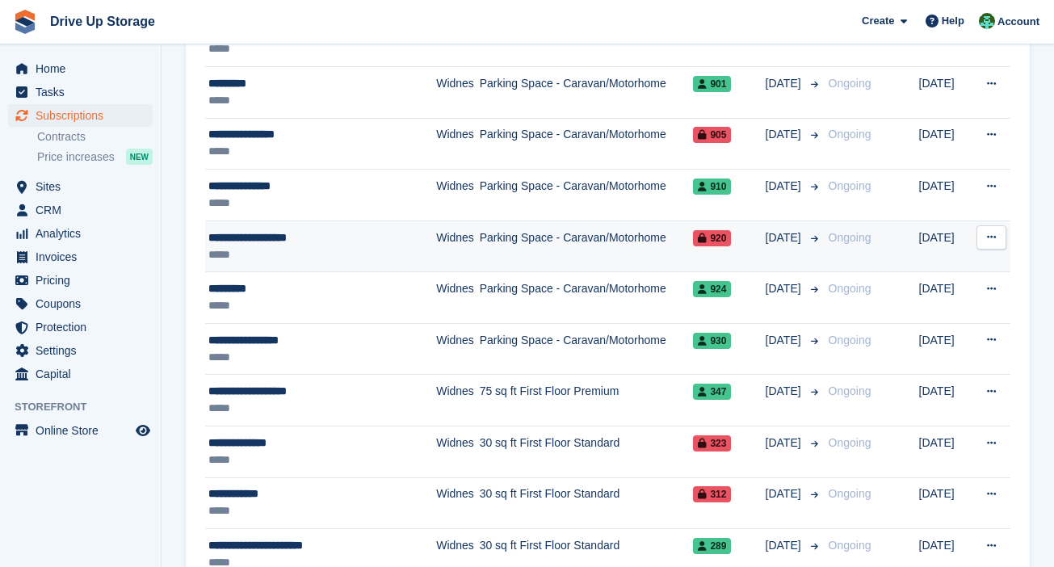
click at [780, 227] on button at bounding box center [991, 237] width 30 height 24
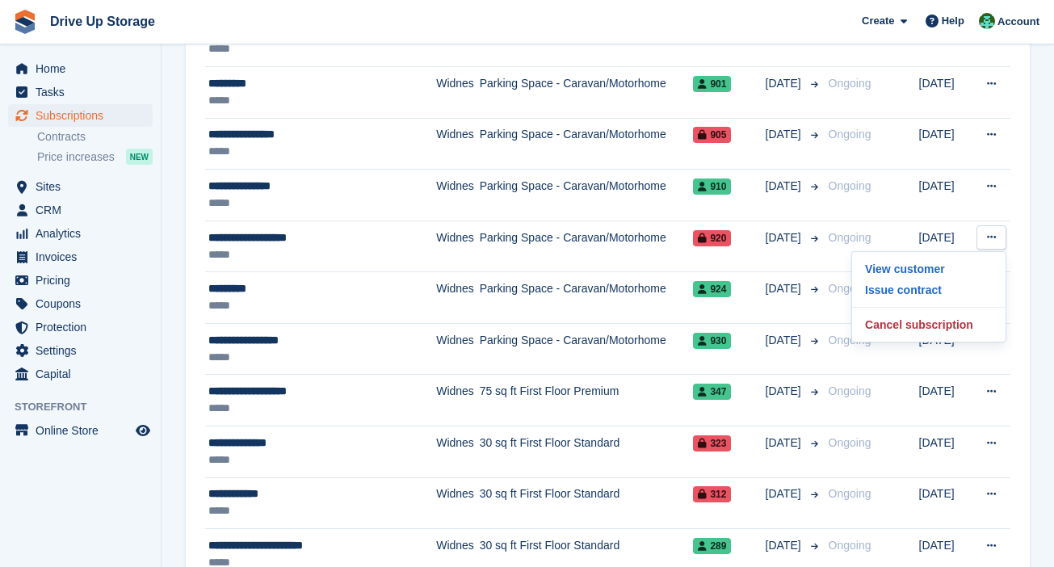
click at [780, 300] on section "Subscriptions Recurring billing plans Export Export Subscriptions Export a CSV …" at bounding box center [608, 126] width 892 height 2918
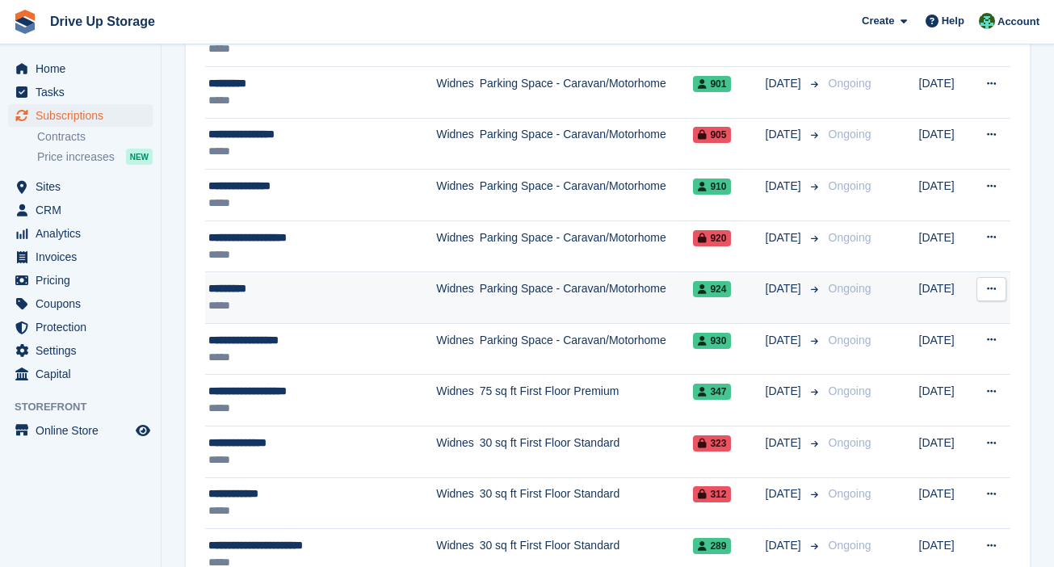
click at [780, 289] on button at bounding box center [991, 289] width 30 height 24
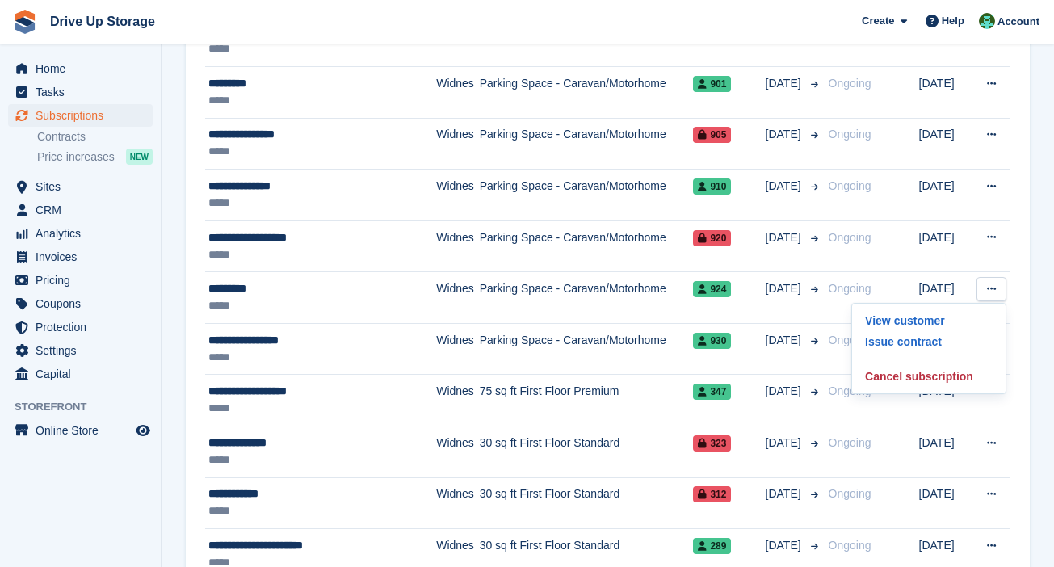
click at [780, 309] on section "Subscriptions Recurring billing plans Export Export Subscriptions Export a CSV …" at bounding box center [608, 126] width 892 height 2918
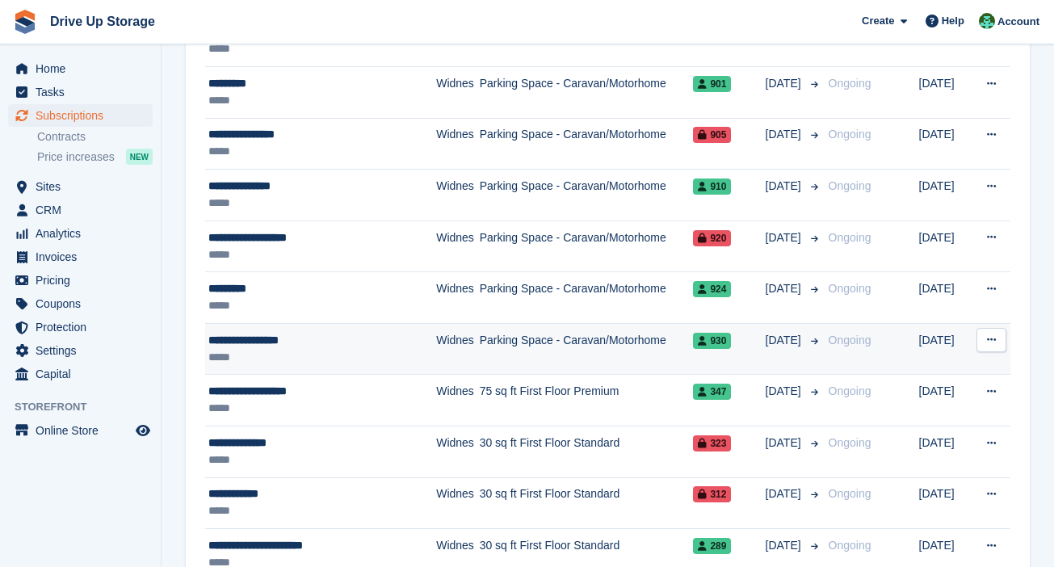
click at [780, 341] on button at bounding box center [991, 340] width 30 height 24
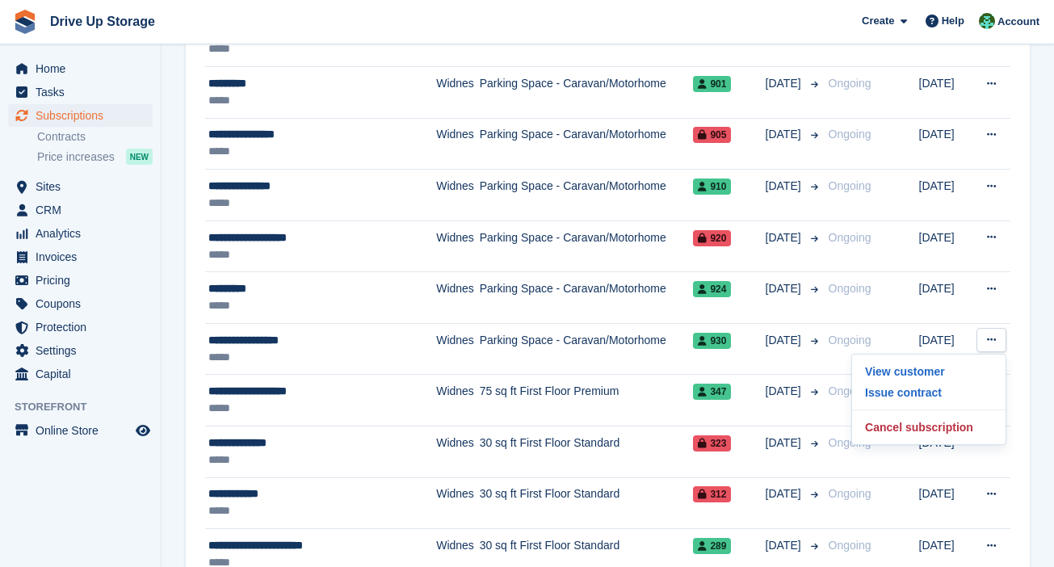
click at [780, 381] on div "**********" at bounding box center [608, 205] width 844 height 2624
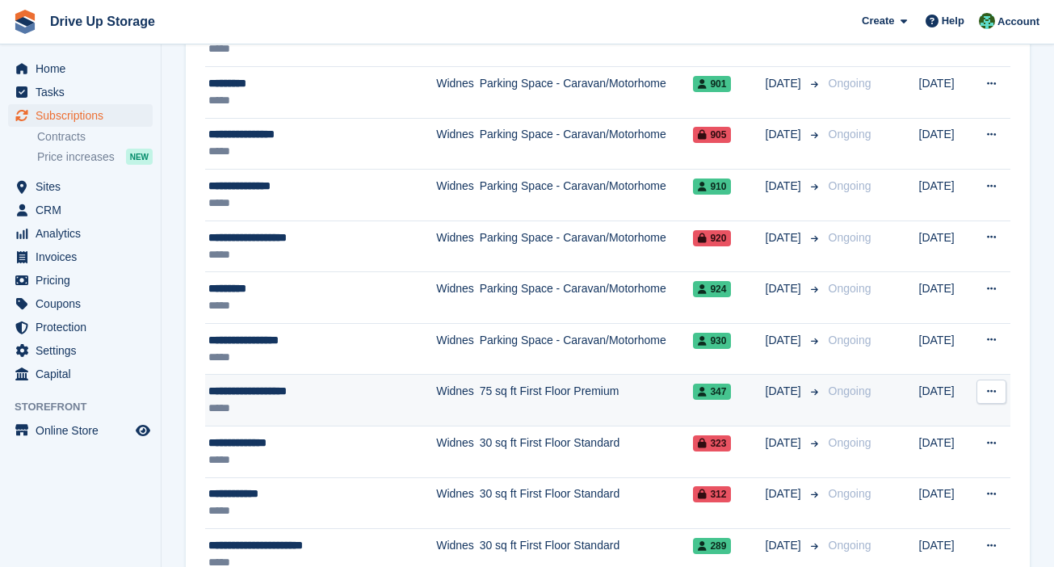
click at [780, 386] on icon at bounding box center [991, 391] width 9 height 10
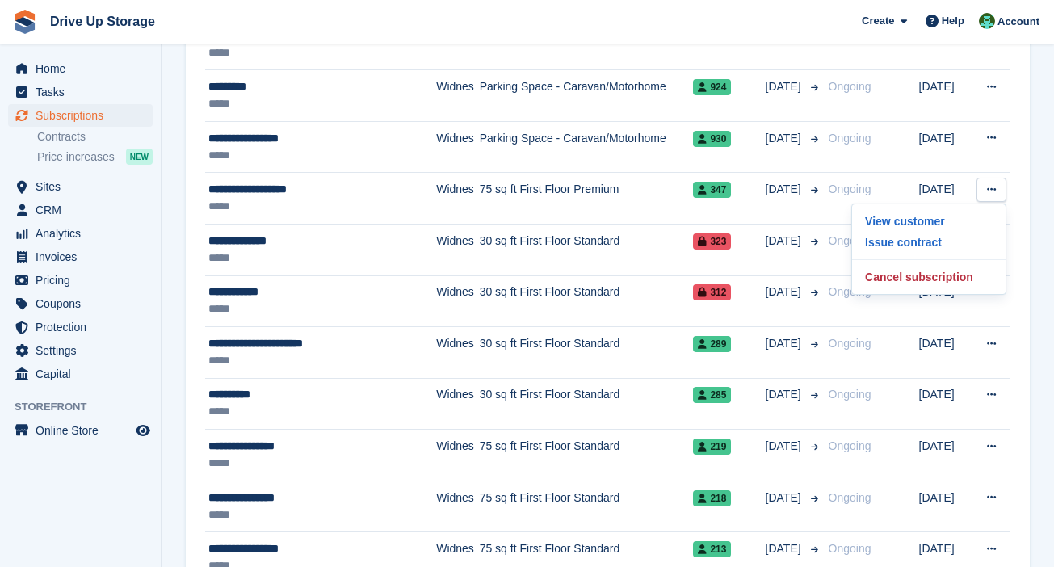
click at [780, 224] on div "**********" at bounding box center [608, 3] width 844 height 2624
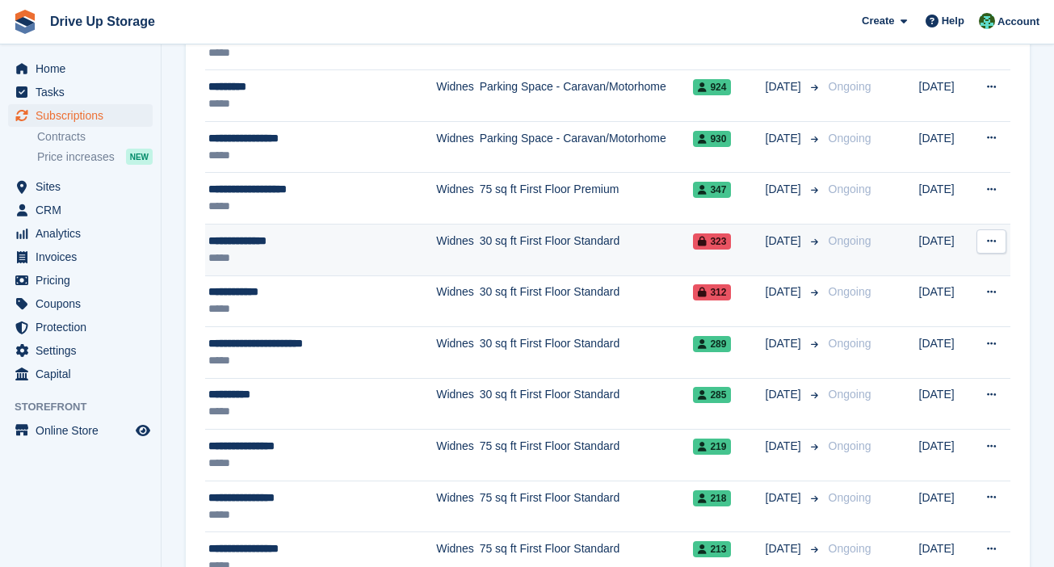
click at [780, 238] on icon at bounding box center [991, 241] width 9 height 10
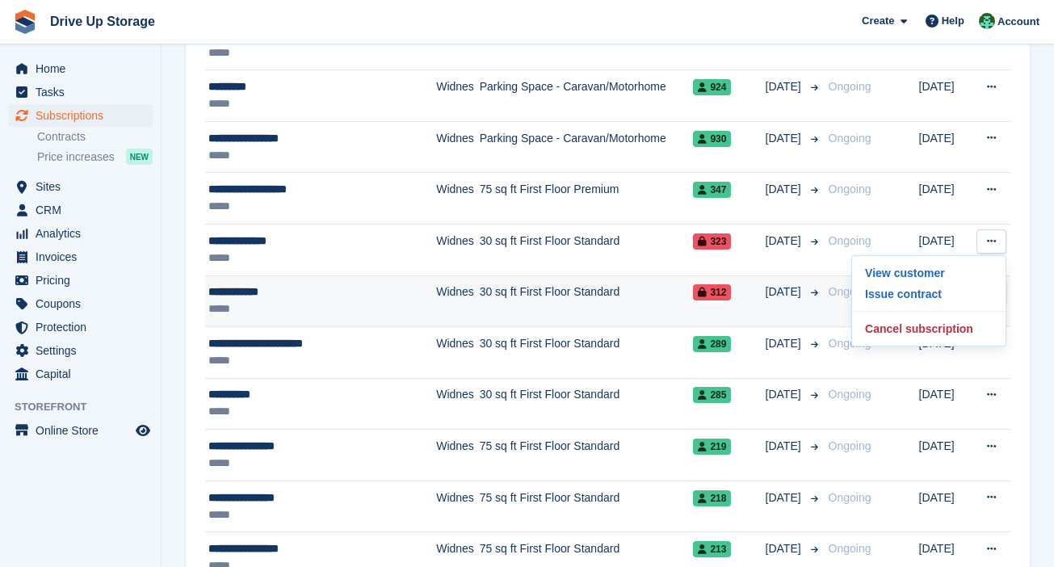
drag, startPoint x: 1026, startPoint y: 295, endPoint x: 1005, endPoint y: 293, distance: 21.1
click at [780, 295] on div "**********" at bounding box center [608, 3] width 844 height 2624
click at [780, 292] on button at bounding box center [991, 292] width 30 height 24
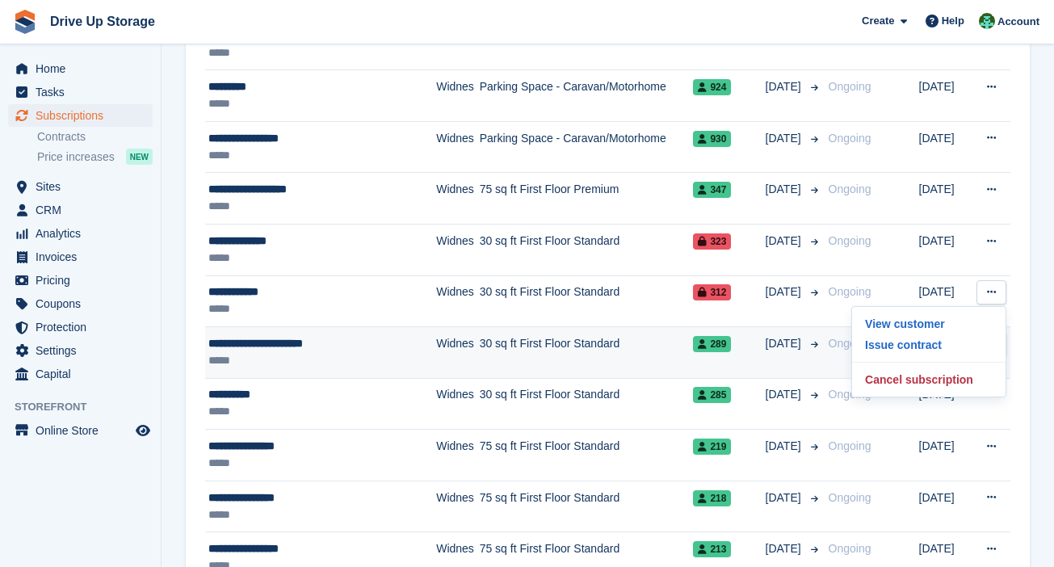
scroll to position [1737, 0]
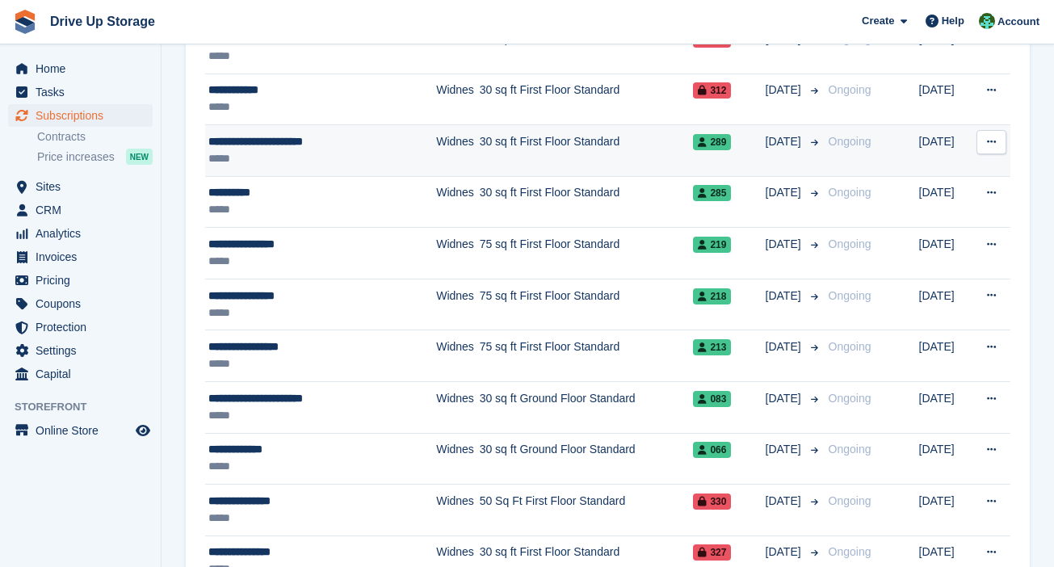
click at [780, 139] on icon at bounding box center [991, 141] width 9 height 10
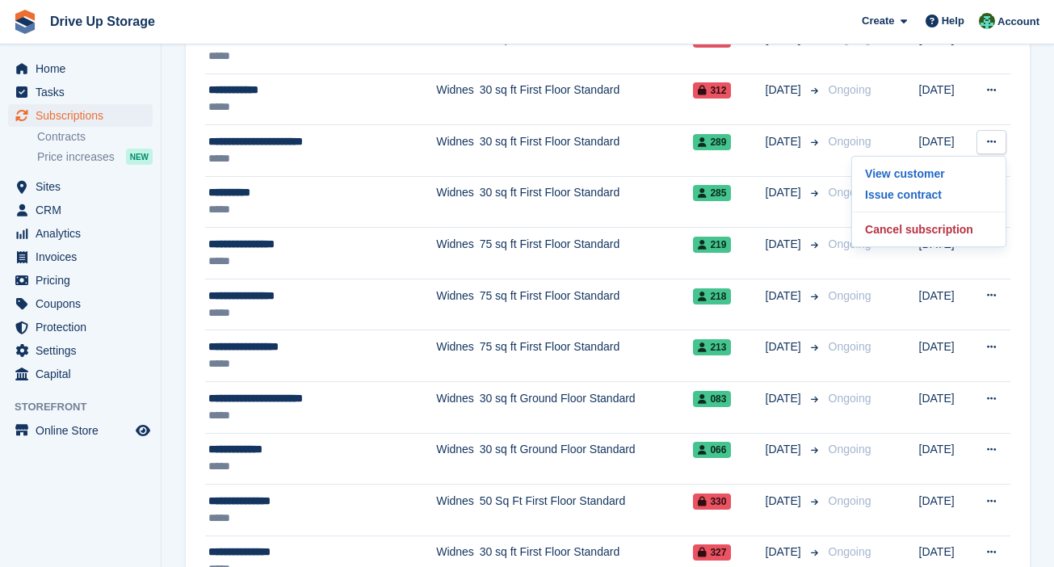
drag, startPoint x: 1034, startPoint y: 197, endPoint x: 1013, endPoint y: 192, distance: 22.3
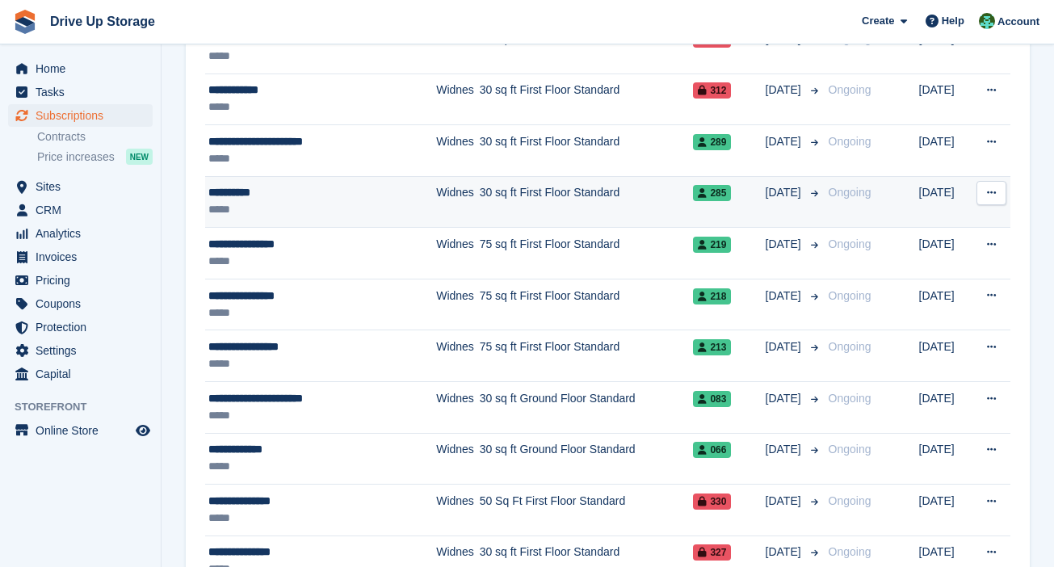
click at [780, 192] on button at bounding box center [991, 193] width 30 height 24
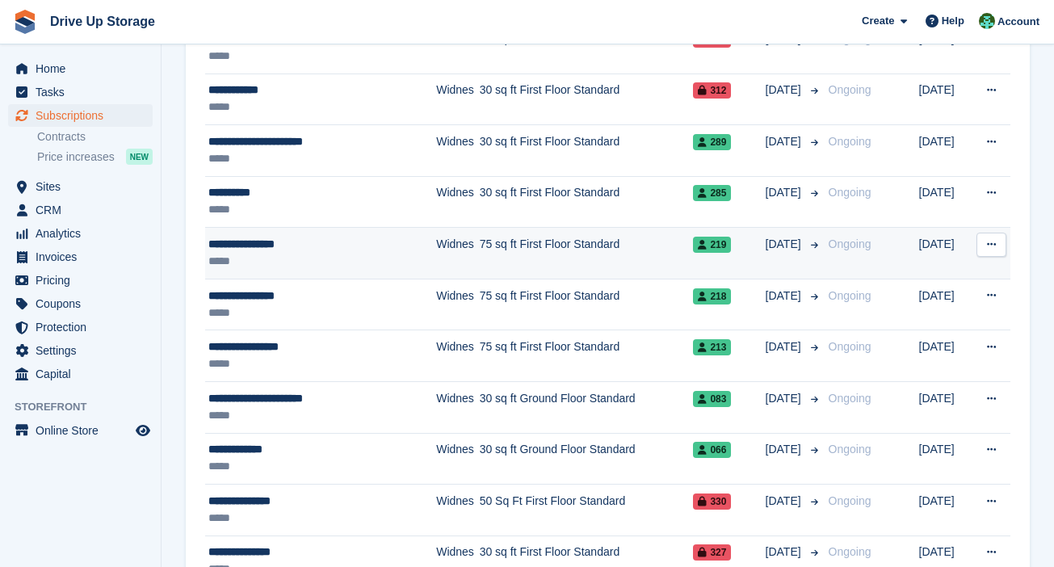
click at [780, 245] on icon at bounding box center [991, 244] width 9 height 10
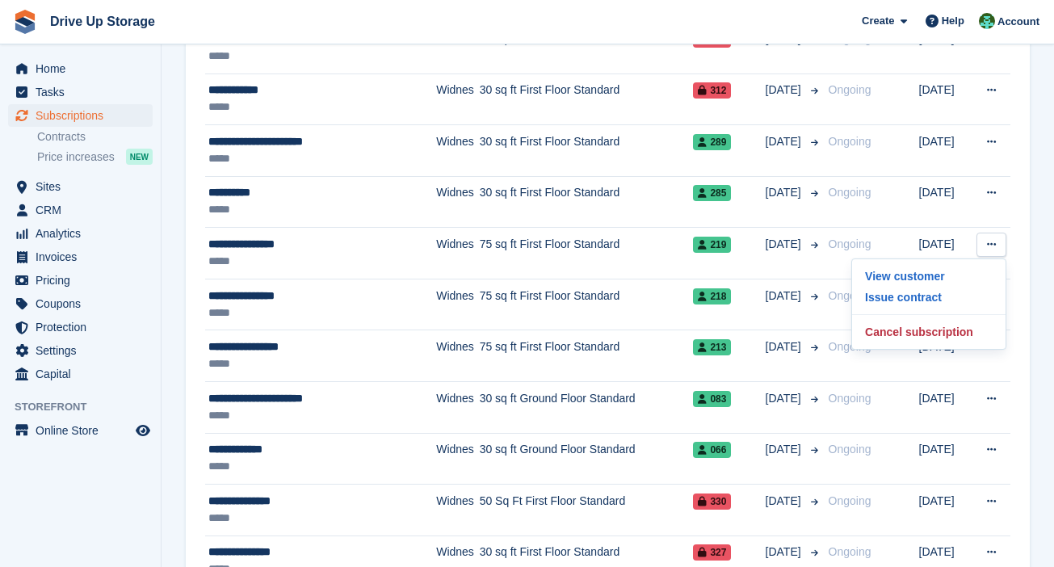
drag, startPoint x: 1029, startPoint y: 350, endPoint x: 1020, endPoint y: 350, distance: 8.9
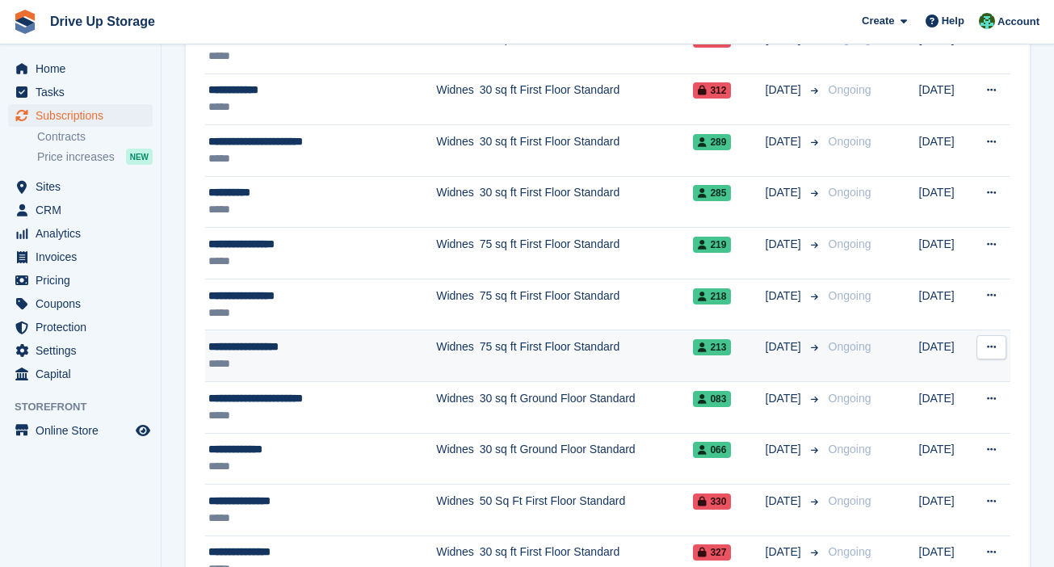
click at [780, 344] on icon at bounding box center [991, 347] width 9 height 10
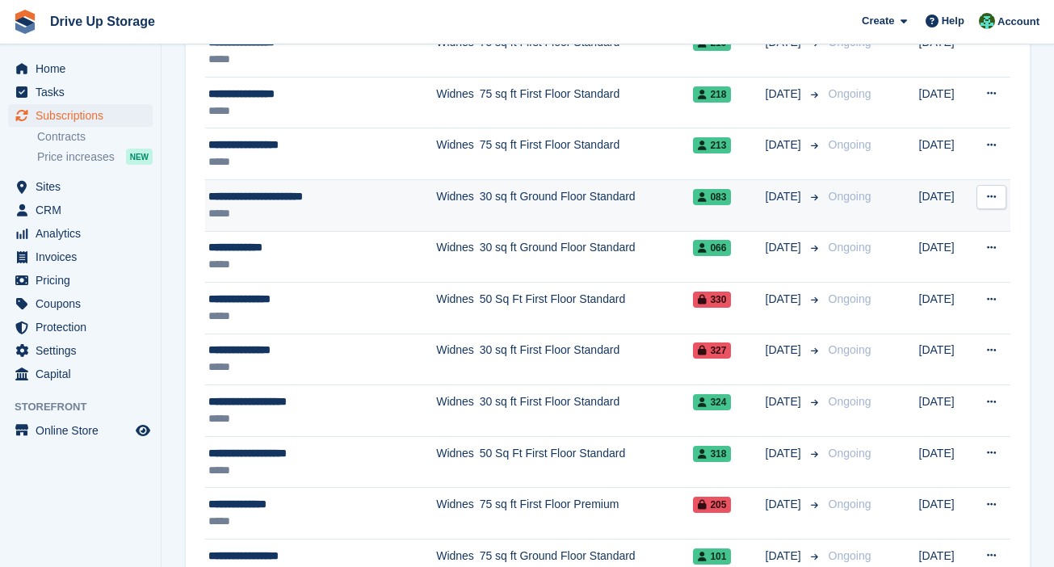
click at [780, 191] on icon at bounding box center [991, 196] width 9 height 10
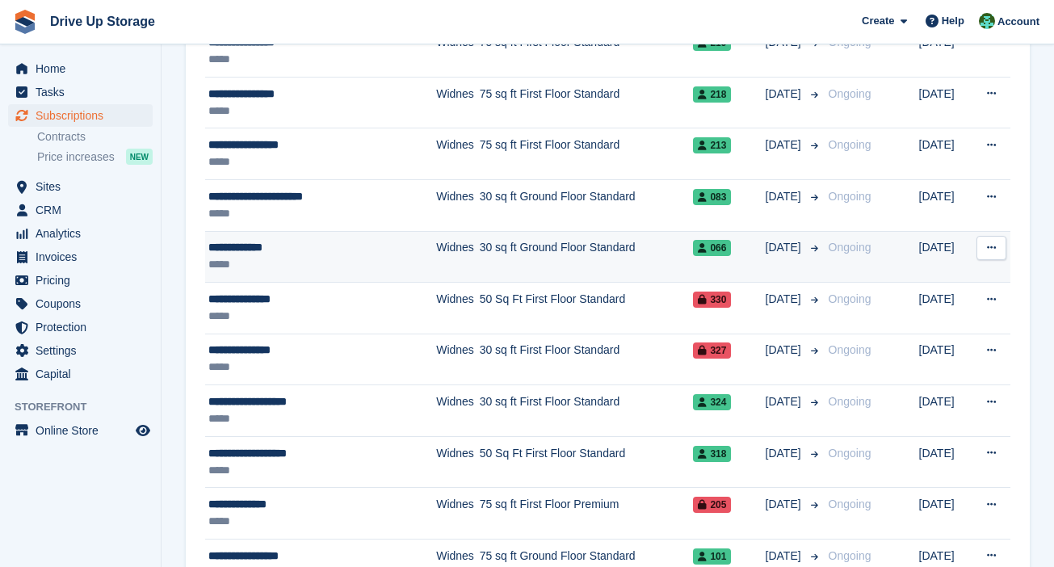
click at [780, 242] on button at bounding box center [991, 248] width 30 height 24
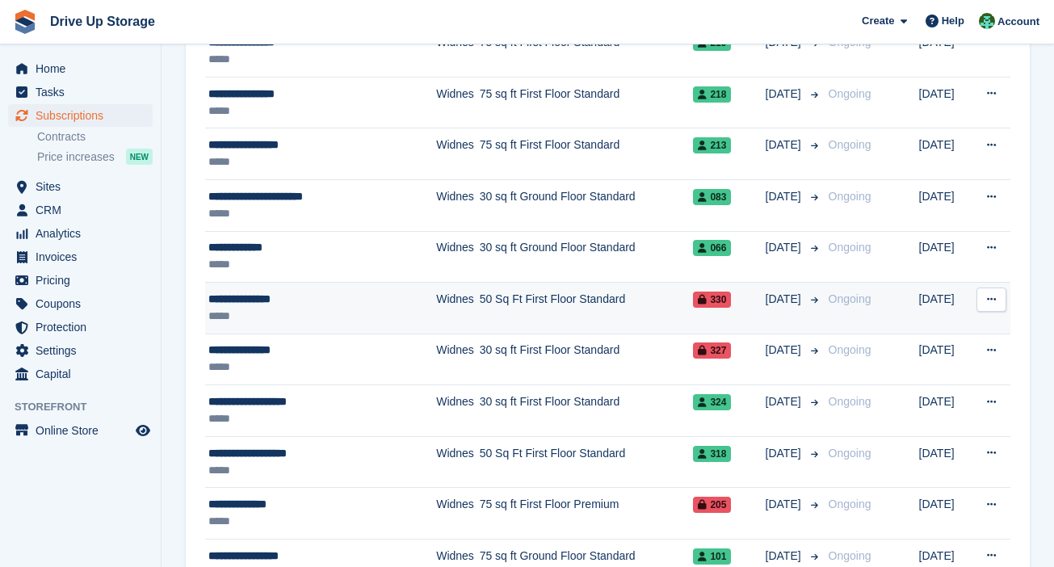
click at [780, 287] on button at bounding box center [991, 299] width 30 height 24
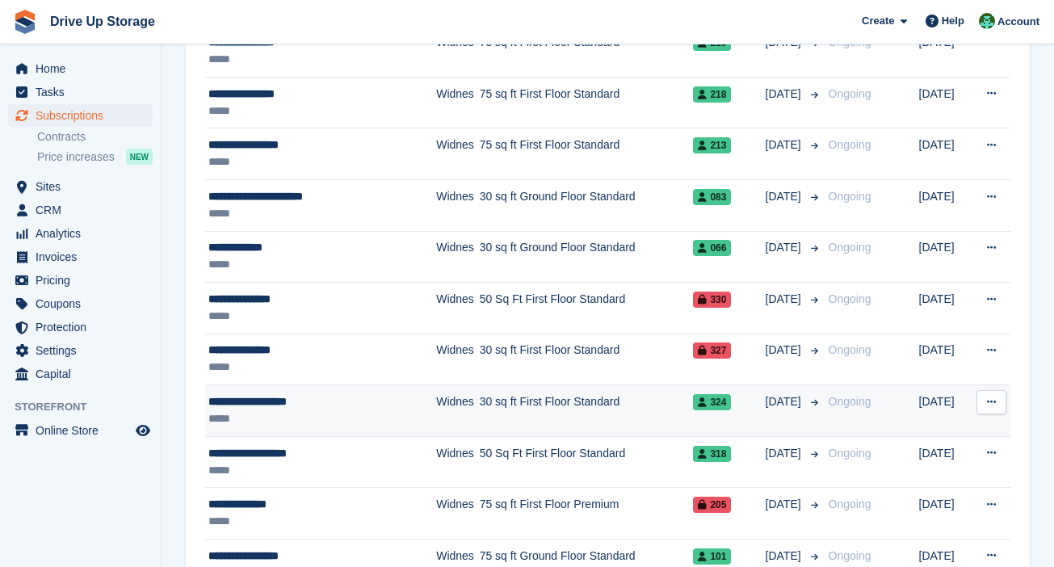
click at [780, 396] on icon at bounding box center [991, 401] width 9 height 10
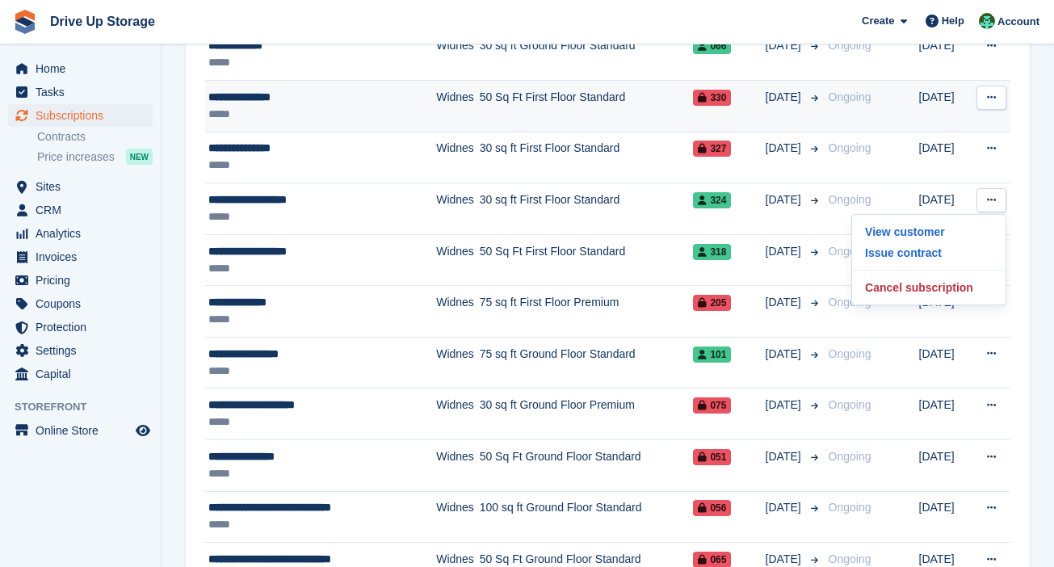
scroll to position [2343, 0]
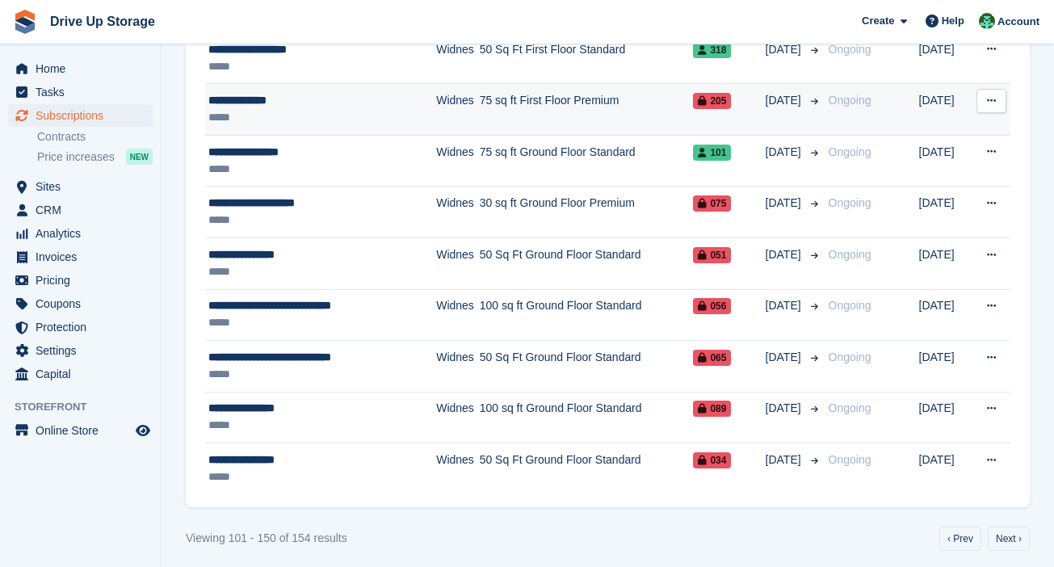
click at [780, 94] on button at bounding box center [991, 101] width 30 height 24
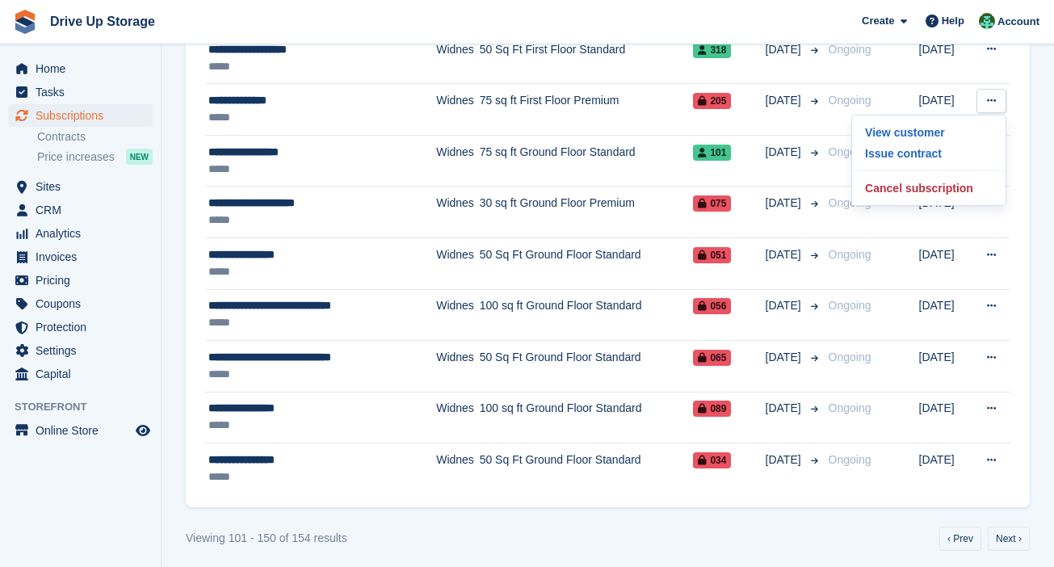
drag, startPoint x: 1038, startPoint y: 141, endPoint x: 1021, endPoint y: 143, distance: 17.1
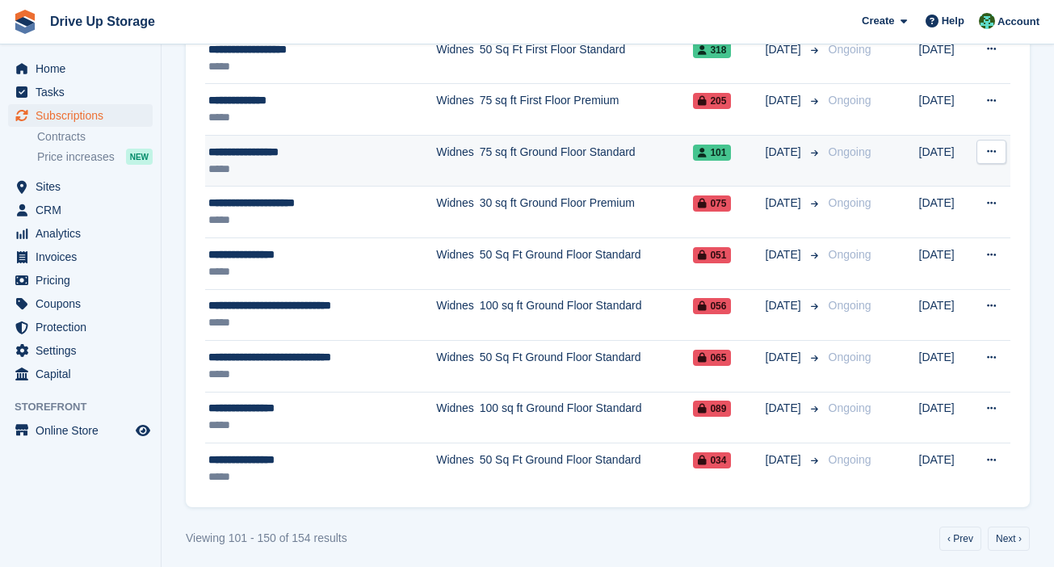
click at [780, 146] on button at bounding box center [991, 152] width 30 height 24
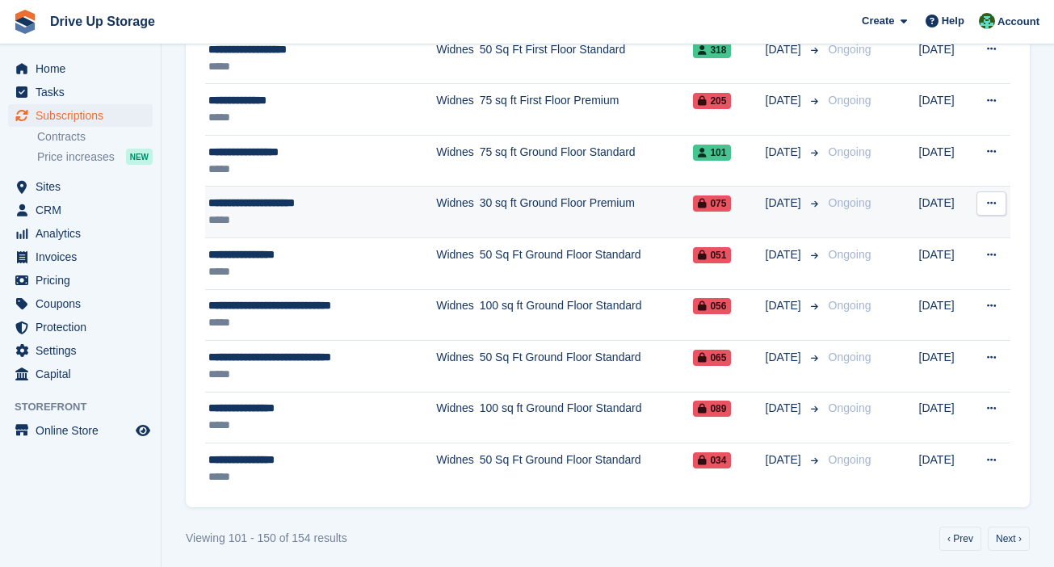
click at [780, 199] on button at bounding box center [991, 203] width 30 height 24
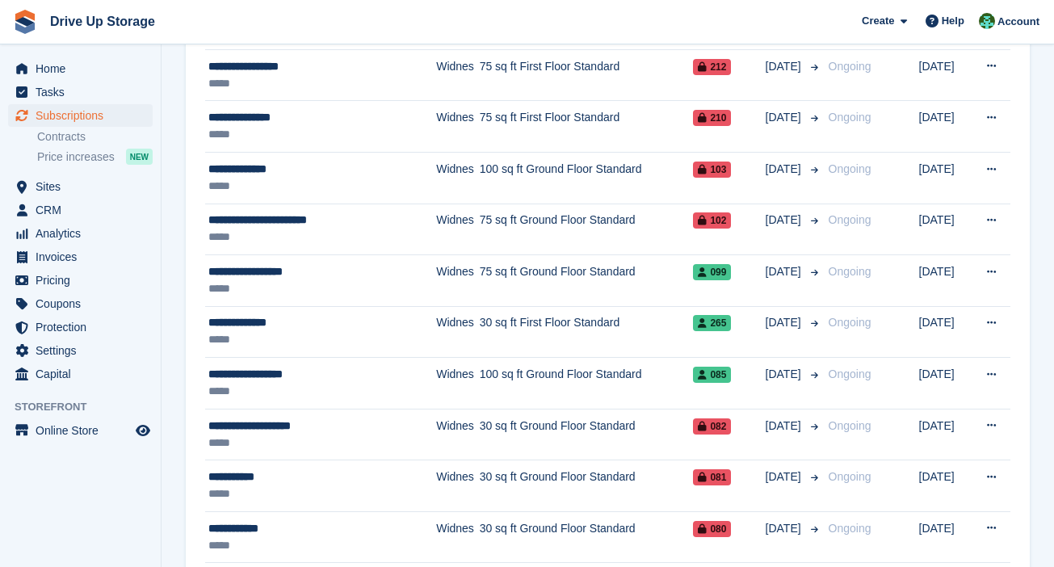
scroll to position [122, 0]
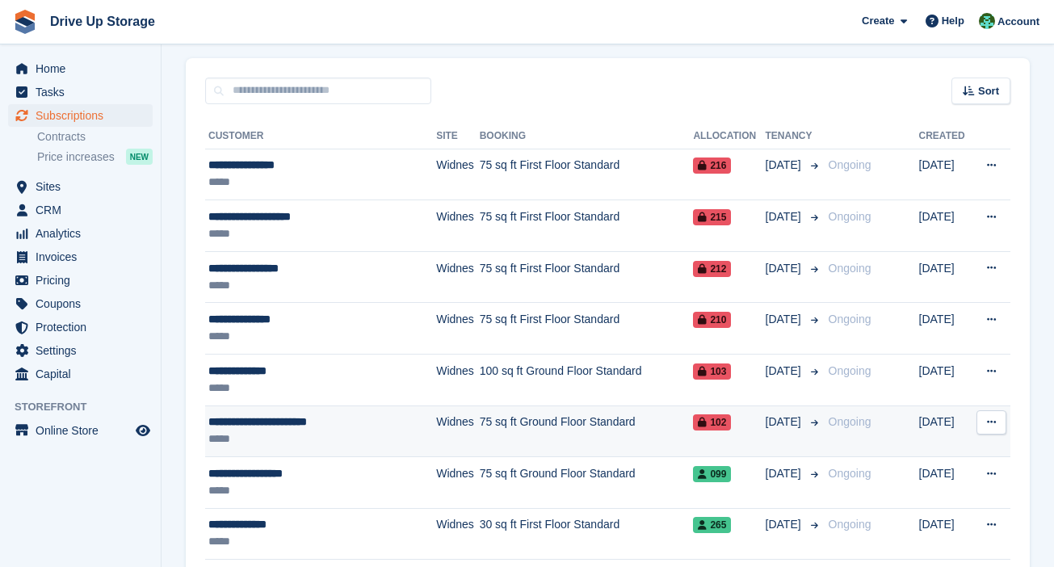
click at [780, 417] on button at bounding box center [991, 422] width 30 height 24
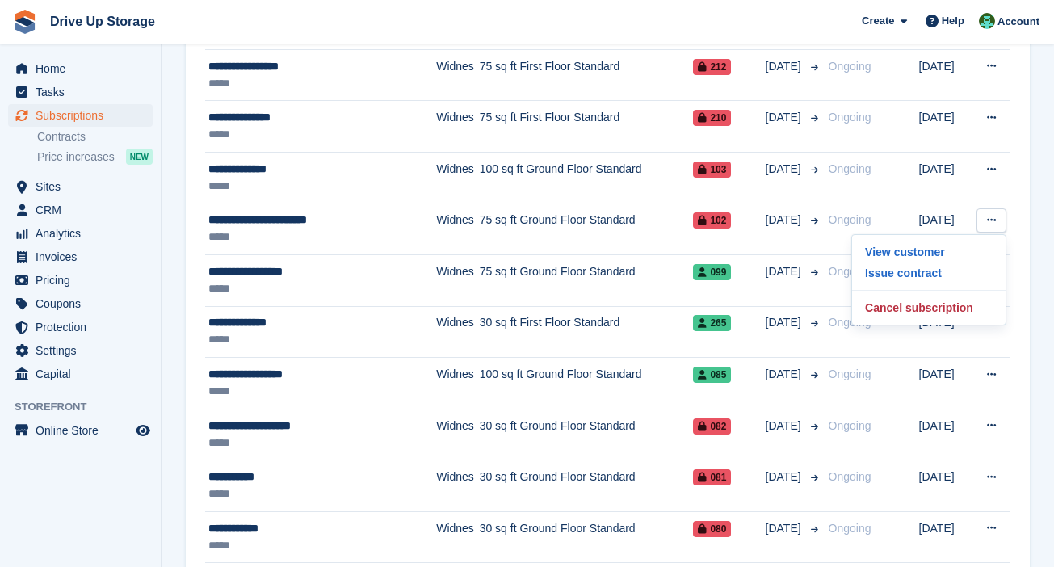
scroll to position [526, 0]
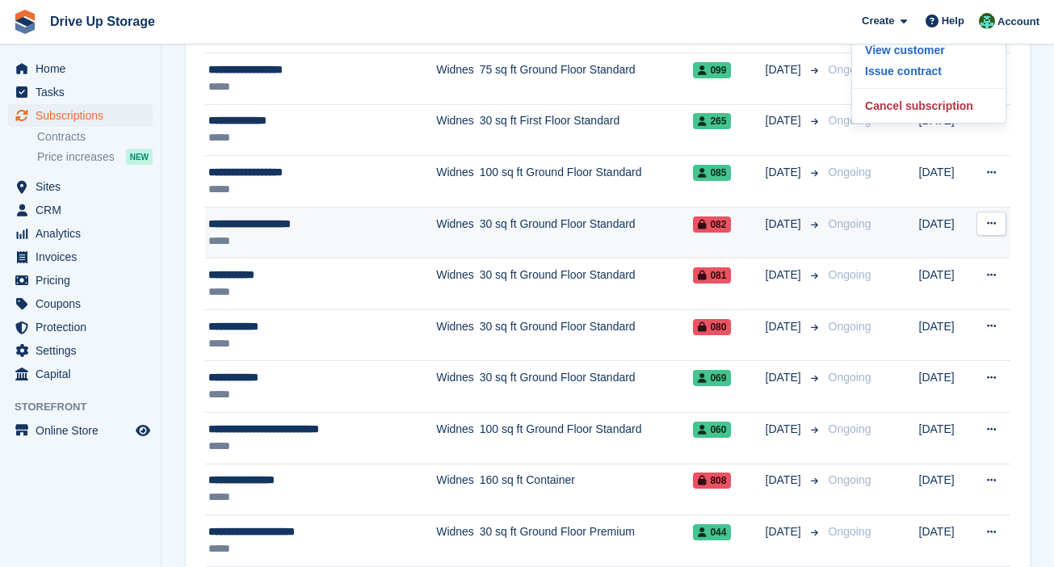
click at [780, 224] on icon at bounding box center [991, 223] width 9 height 10
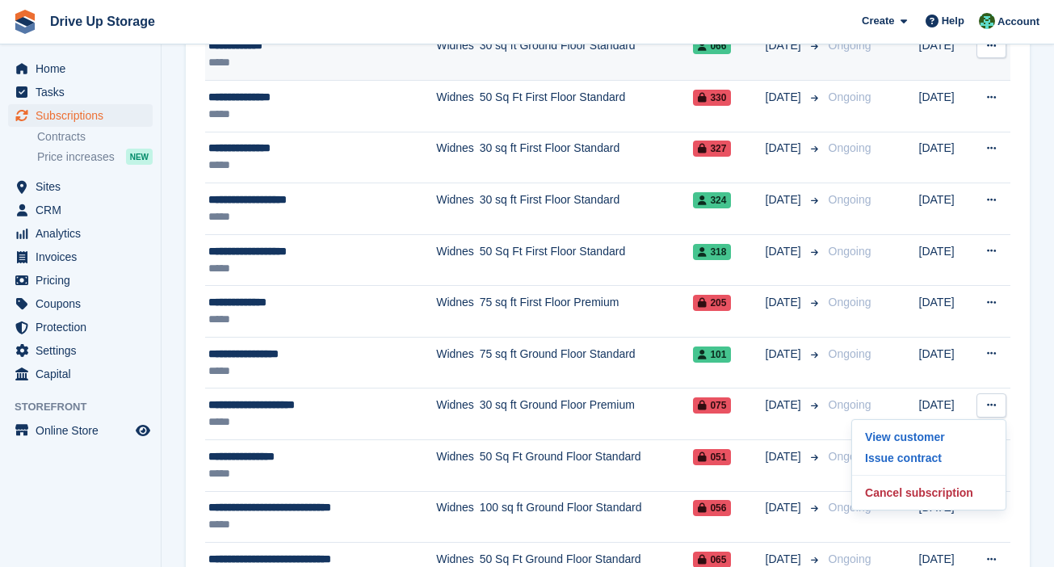
scroll to position [2343, 0]
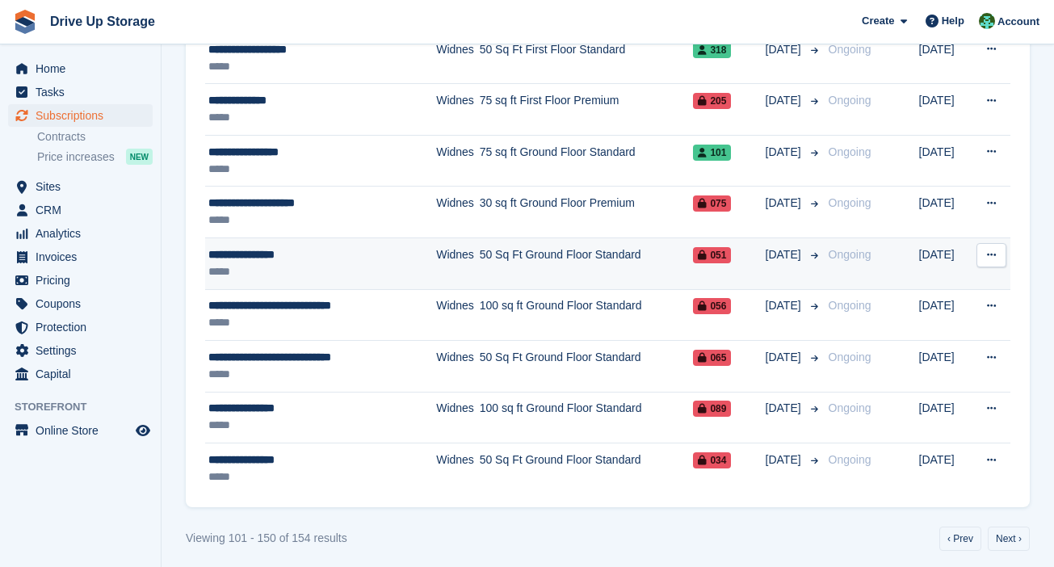
click at [780, 244] on button at bounding box center [991, 255] width 30 height 24
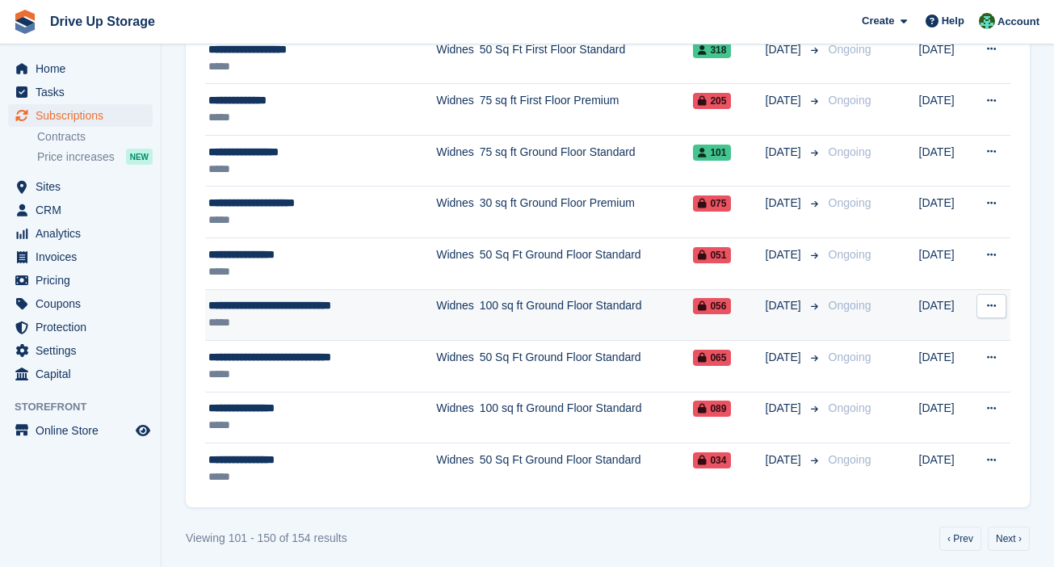
click at [780, 300] on button at bounding box center [991, 306] width 30 height 24
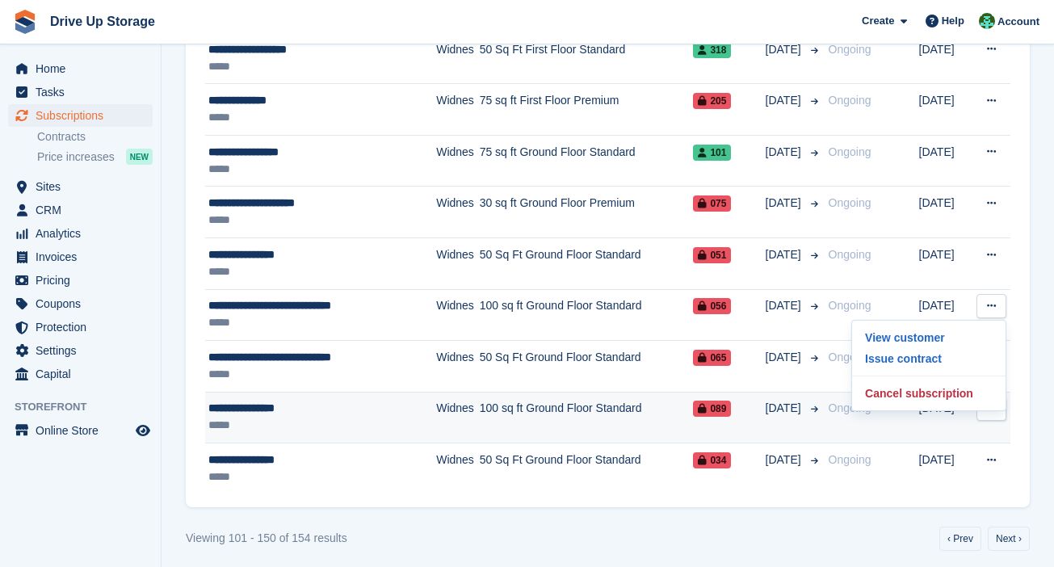
click at [780, 413] on button at bounding box center [991, 408] width 30 height 24
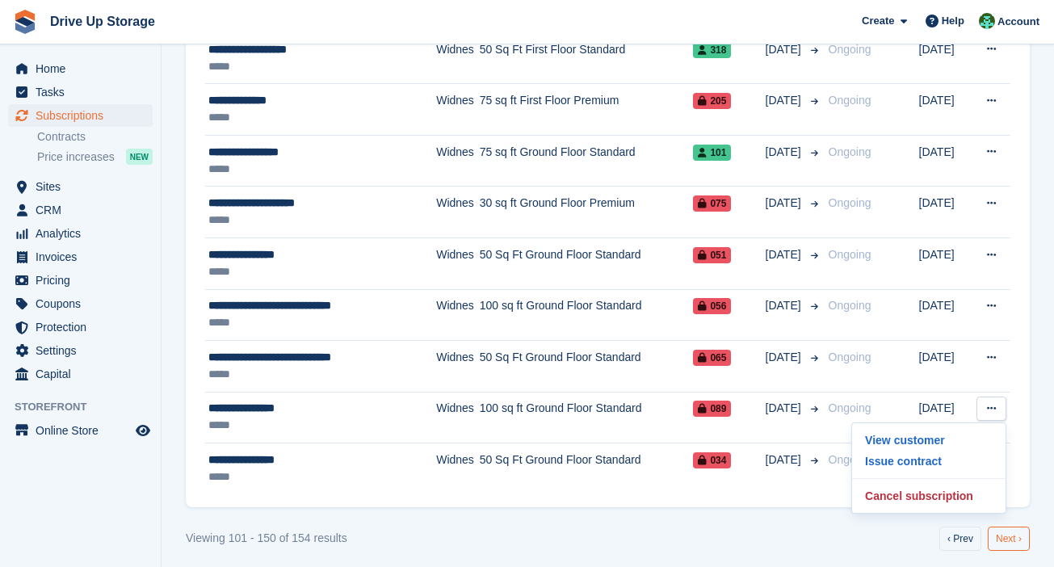
click at [780, 503] on link "Next ›" at bounding box center [1009, 538] width 42 height 24
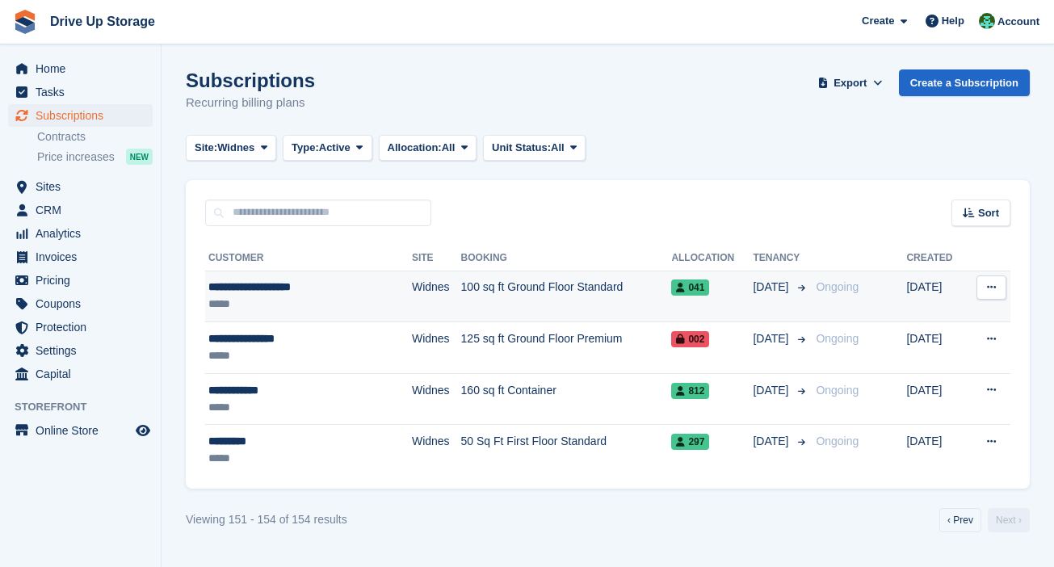
click at [780, 282] on icon at bounding box center [991, 287] width 9 height 10
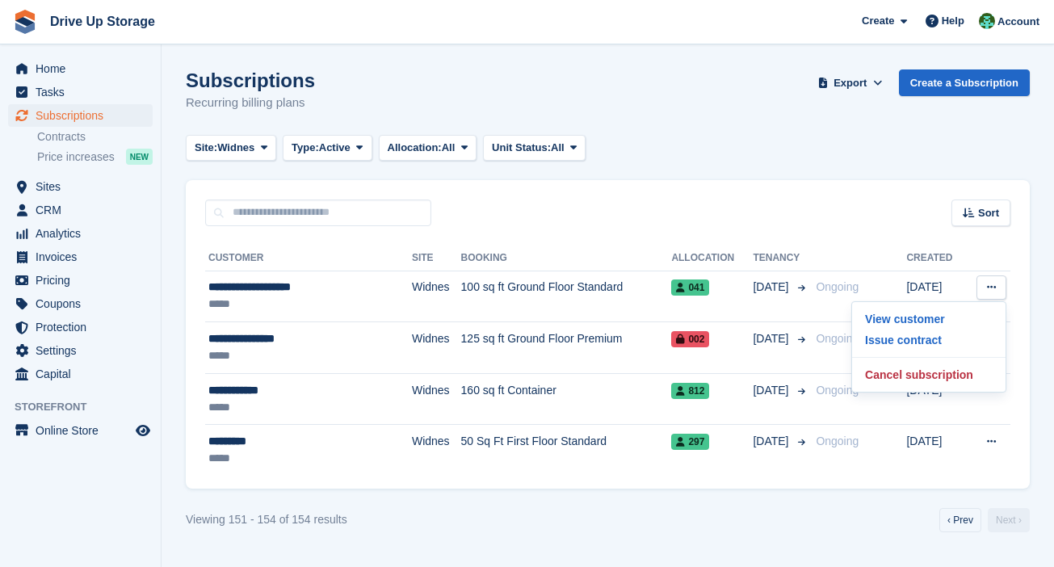
click at [780, 341] on section "Subscriptions Recurring billing plans Export Export Subscriptions Export a CSV …" at bounding box center [608, 283] width 892 height 567
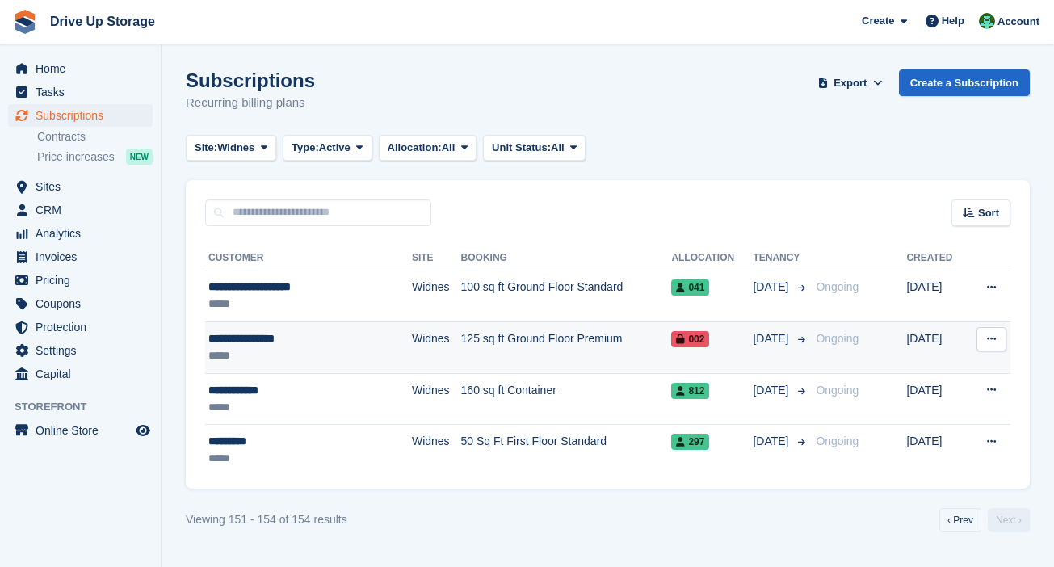
click at [780, 342] on icon at bounding box center [991, 339] width 9 height 10
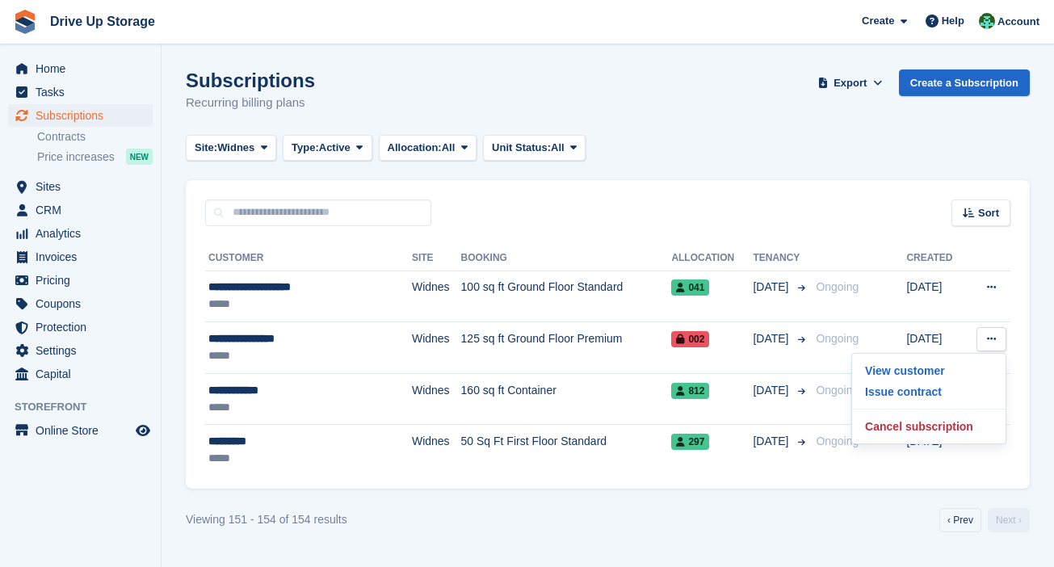
click at [780, 389] on div "**********" at bounding box center [608, 357] width 844 height 262
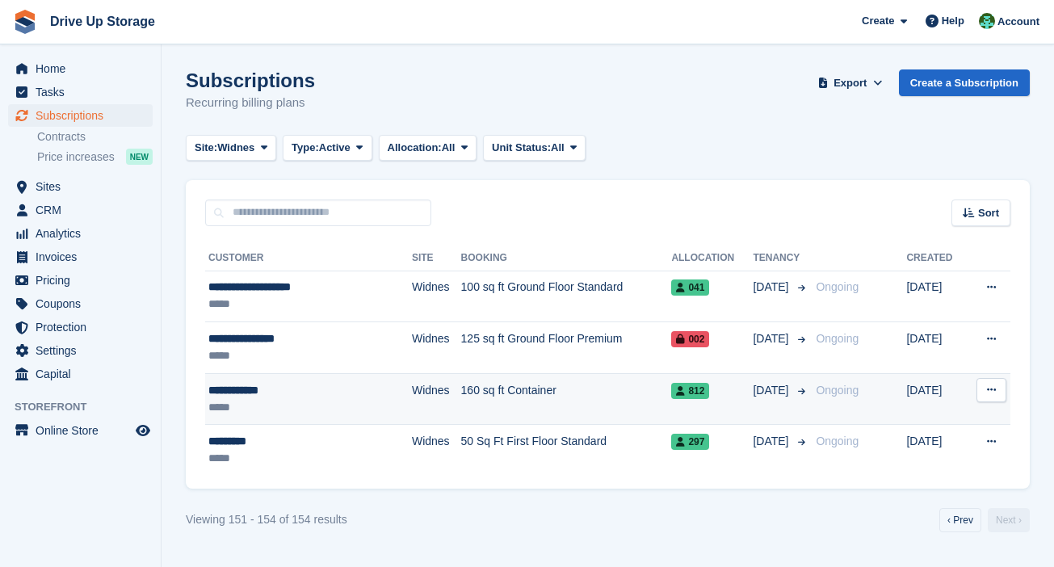
click at [780, 388] on button at bounding box center [991, 390] width 30 height 24
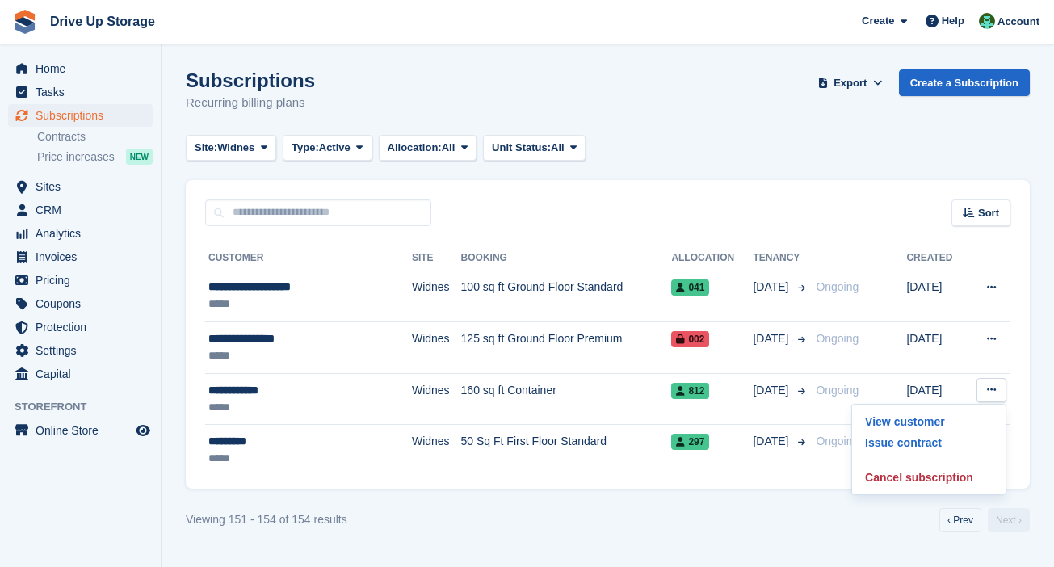
click at [780, 463] on div "**********" at bounding box center [608, 357] width 844 height 262
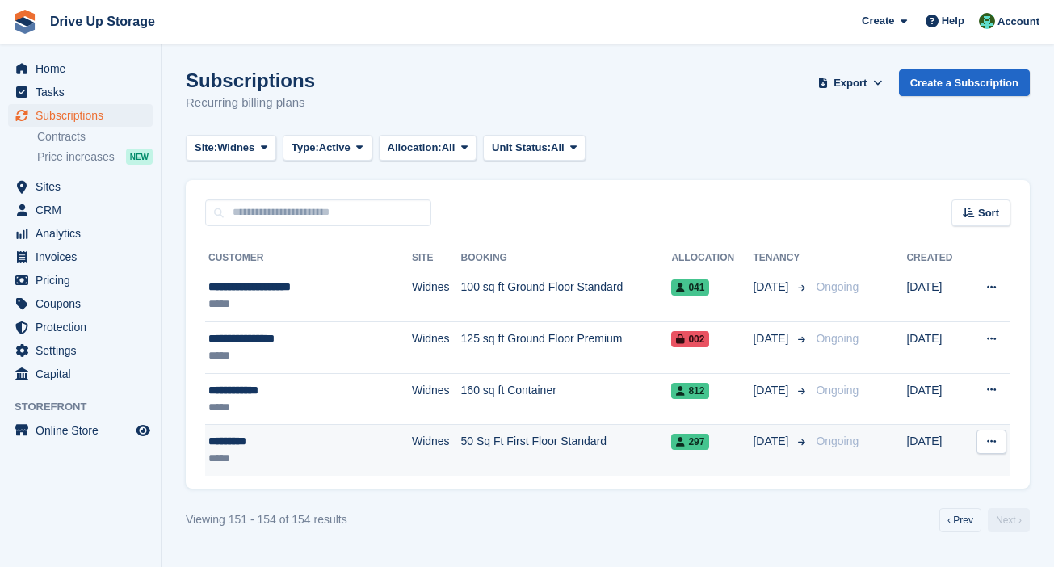
click at [780, 445] on icon at bounding box center [991, 441] width 9 height 10
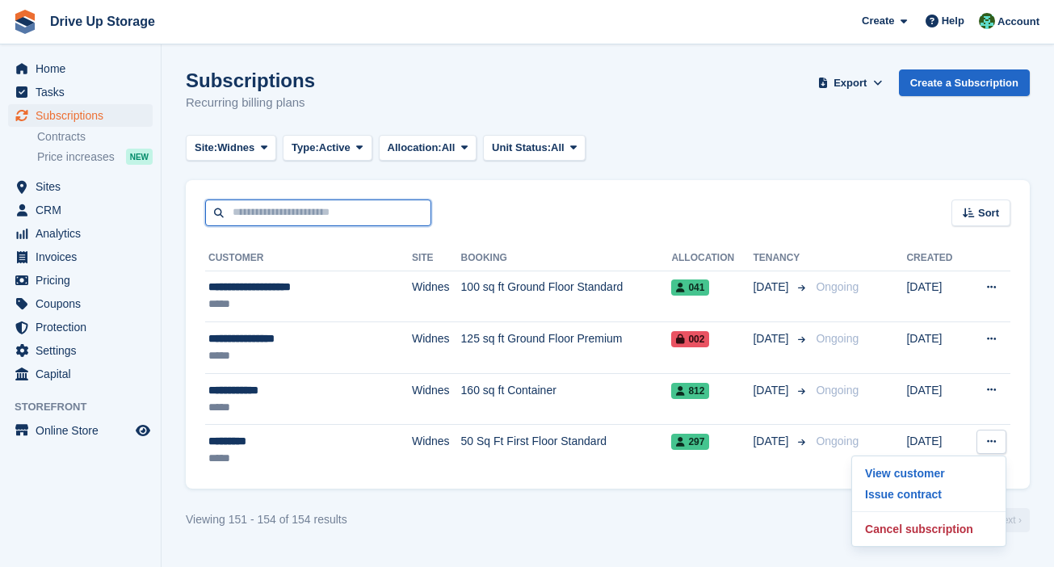
click at [347, 203] on input "text" at bounding box center [318, 212] width 226 height 27
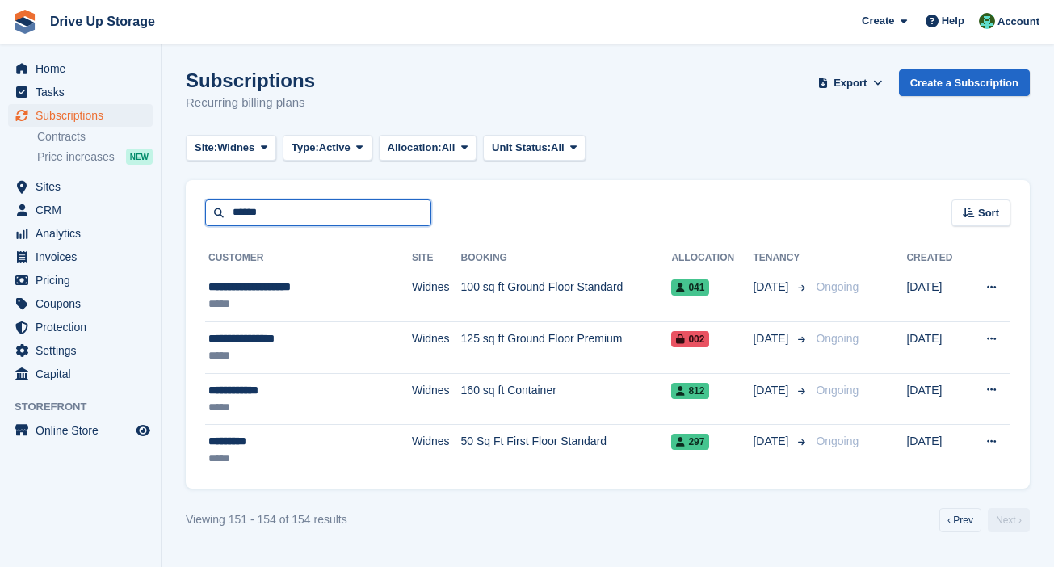
type input "******"
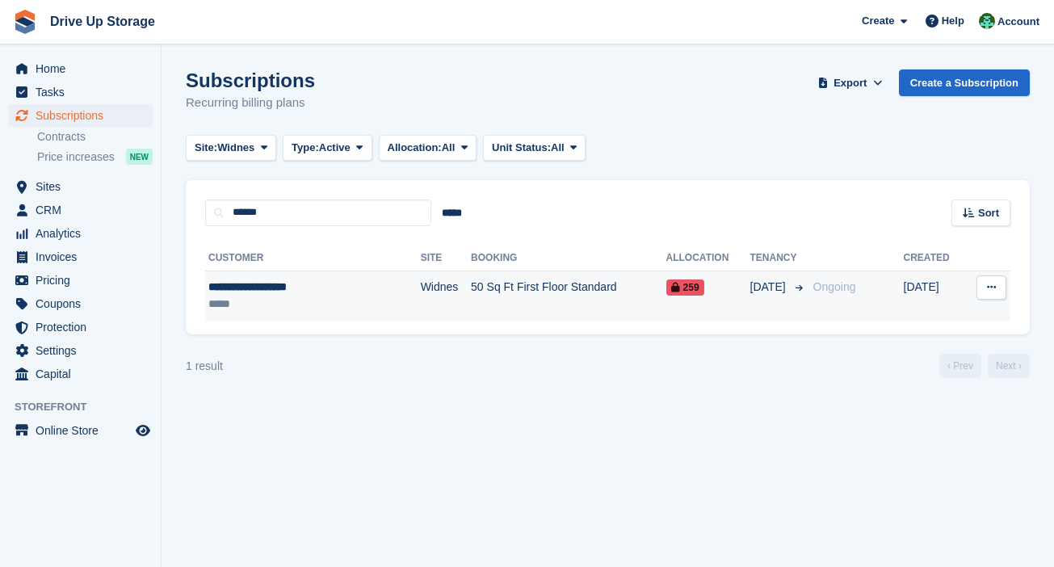
click at [778, 317] on td "30 Jul" at bounding box center [778, 296] width 57 height 51
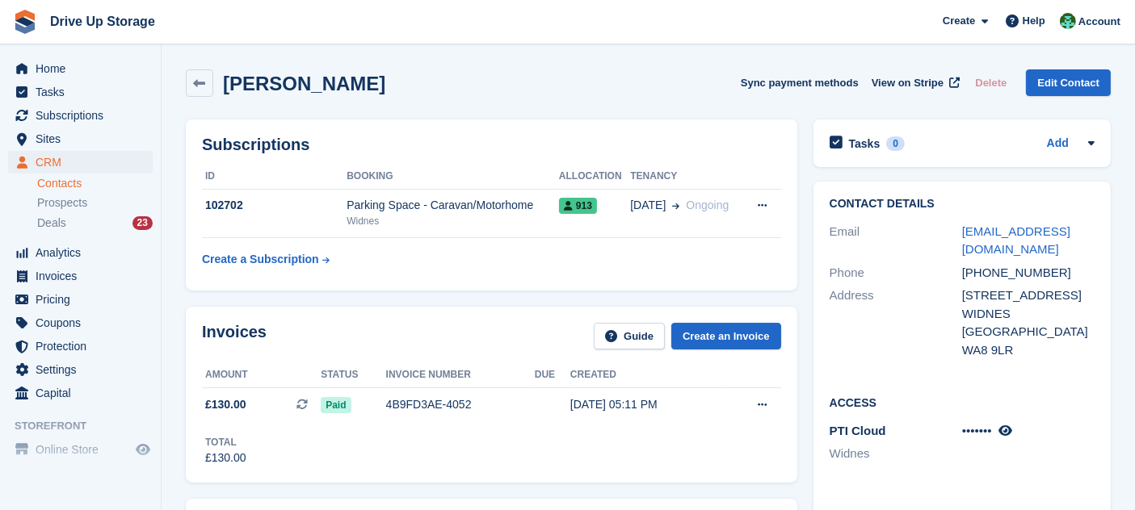
scroll to position [538, 0]
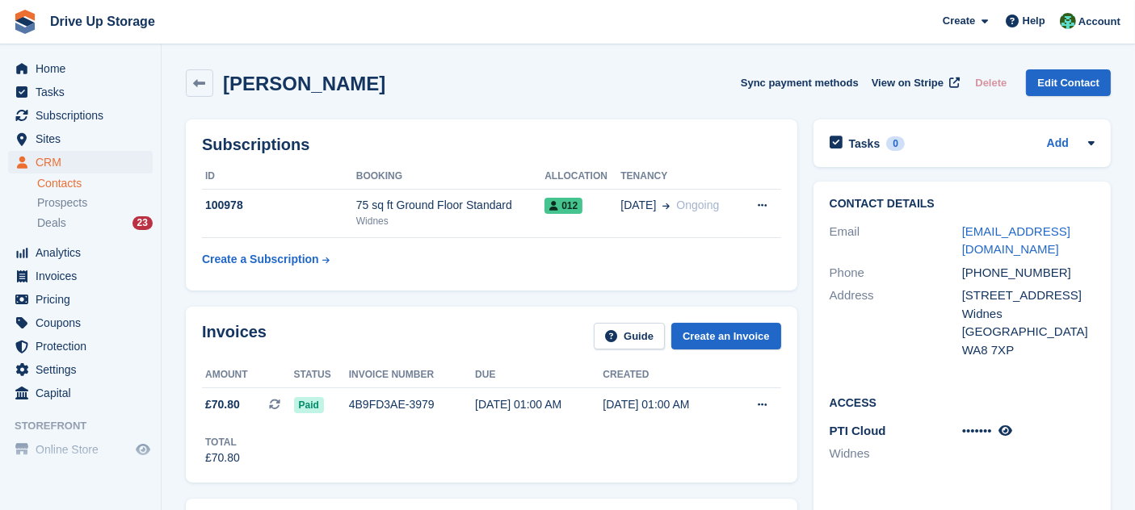
click at [449, 116] on div "Subscriptions ID Booking Allocation Tenancy 100978 75 sq ft Ground Floor Standa…" at bounding box center [491, 204] width 627 height 187
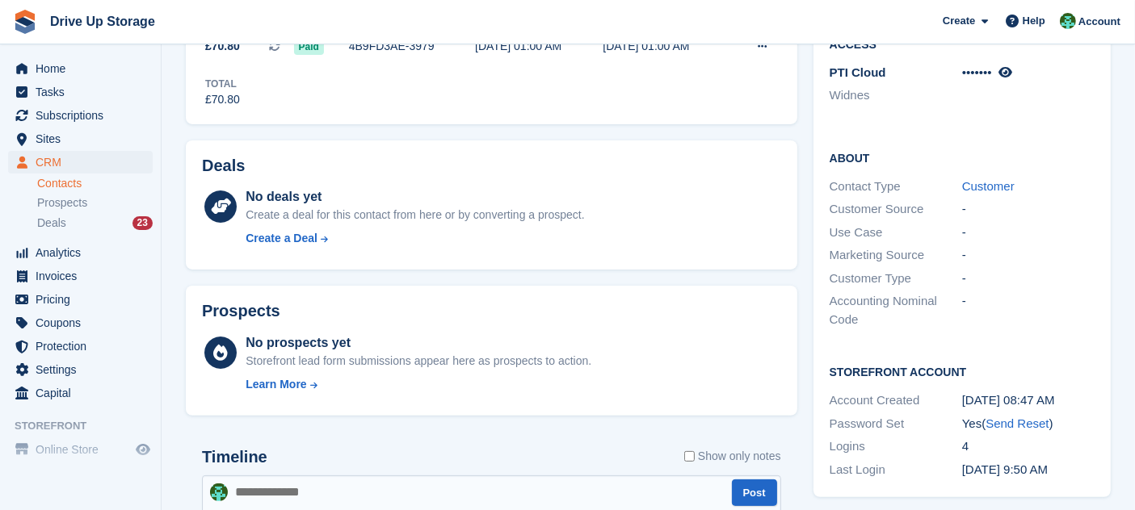
scroll to position [538, 0]
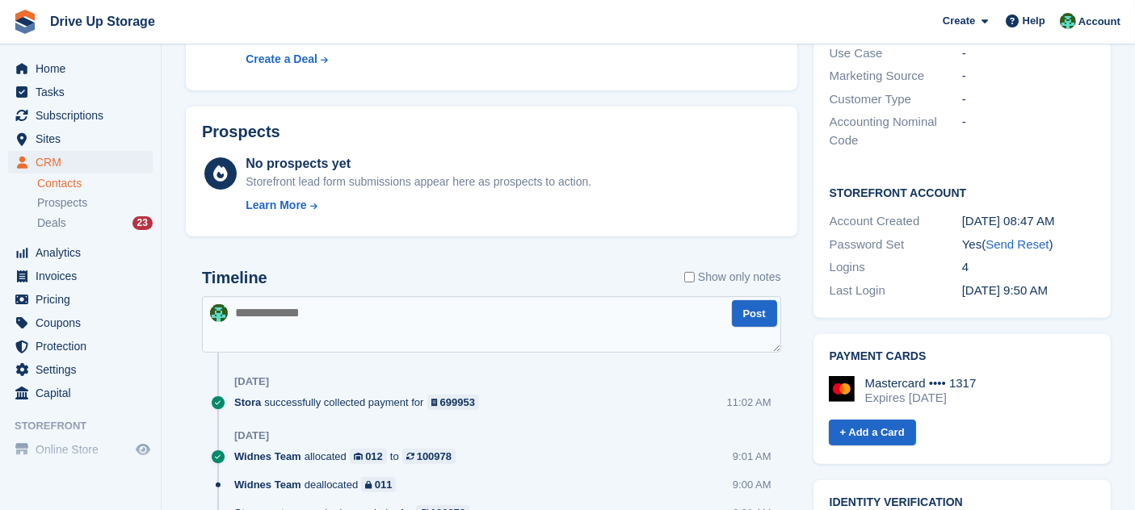
click at [440, 107] on div "Prospects No prospects yet Storefront lead form submissions appear here as pros…" at bounding box center [491, 172] width 611 height 130
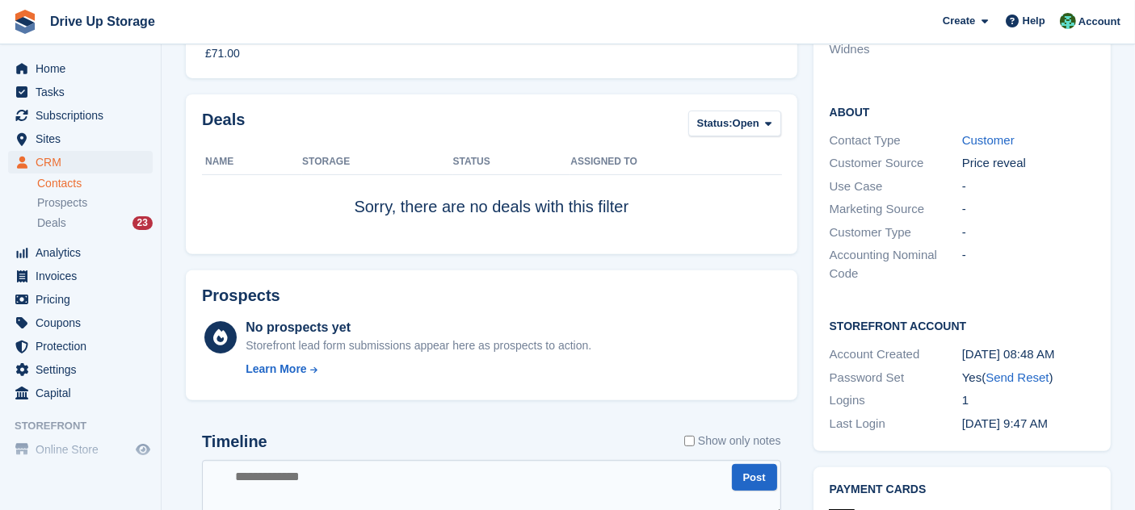
scroll to position [717, 0]
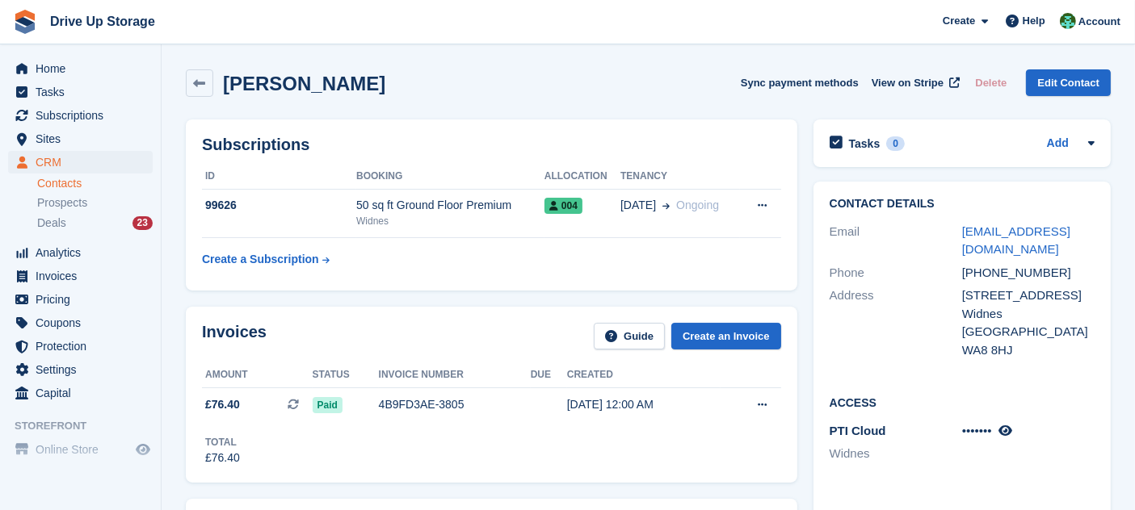
scroll to position [538, 0]
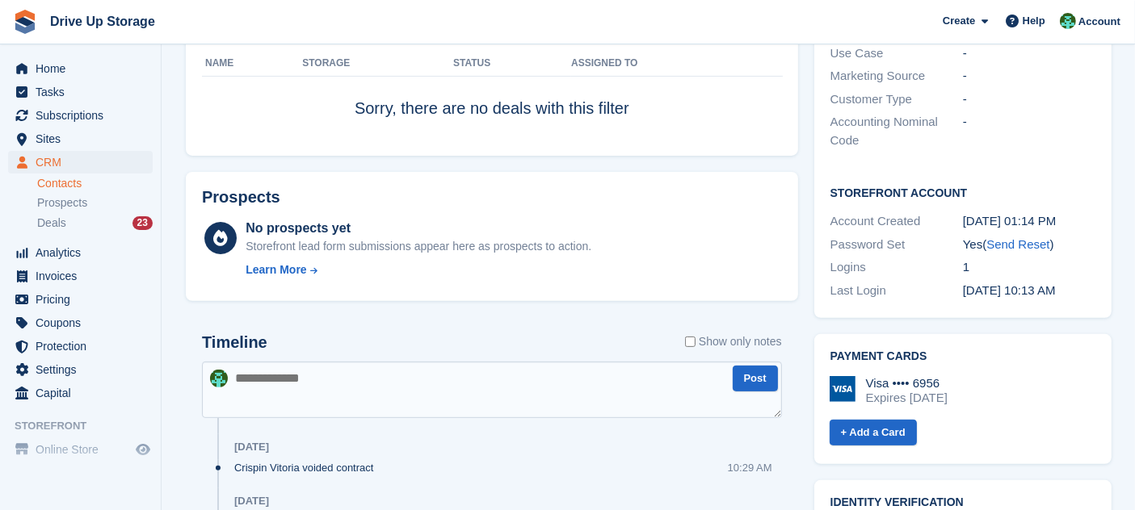
scroll to position [538, 0]
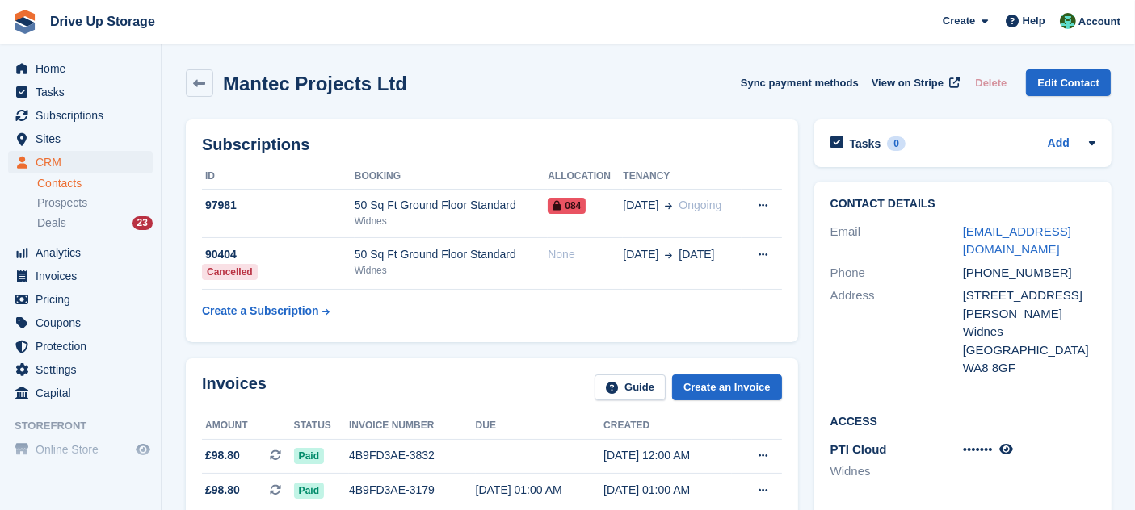
click at [387, 81] on h2 "Mantec Projects Ltd" at bounding box center [315, 84] width 184 height 22
drag, startPoint x: 402, startPoint y: 82, endPoint x: 224, endPoint y: 82, distance: 177.7
click at [224, 82] on div "Mantec Projects Ltd Sync payment methods View on Stripe Delete Edit Contact" at bounding box center [648, 82] width 925 height 27
copy h2 "Mantec Projects Ltd"
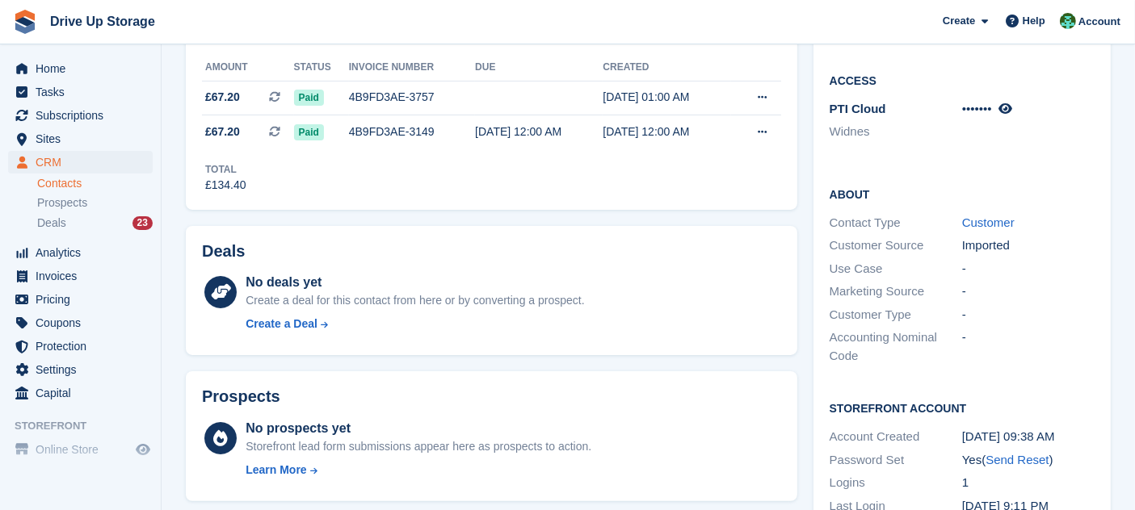
scroll to position [538, 0]
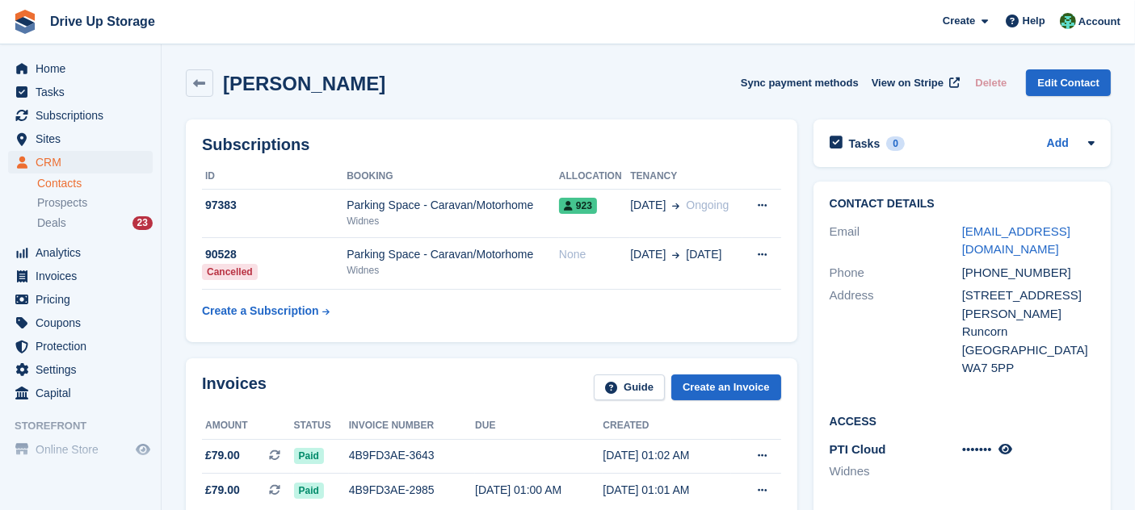
drag, startPoint x: 430, startPoint y: 84, endPoint x: 221, endPoint y: 63, distance: 209.4
click at [221, 63] on div "Mr Darren Albiston Sync payment methods View on Stripe Delete Edit Contact" at bounding box center [648, 86] width 941 height 50
copy h2 "Mr Darren Albiston"
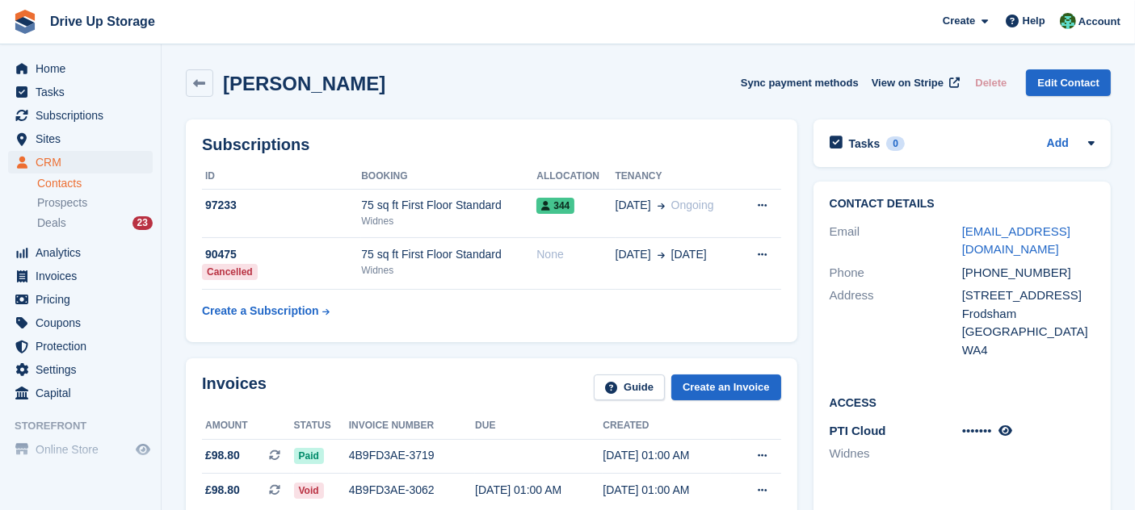
drag, startPoint x: 438, startPoint y: 73, endPoint x: 228, endPoint y: 77, distance: 210.0
click at [228, 77] on div "Michelle Fairweather Sync payment methods View on Stripe Delete Edit Contact" at bounding box center [648, 82] width 925 height 27
copy h2 "Michelle Fairweather"
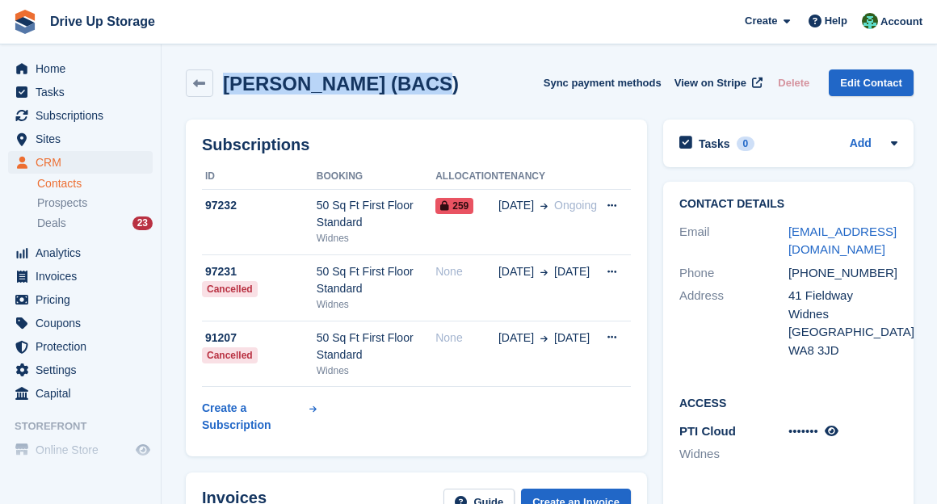
drag, startPoint x: 409, startPoint y: 90, endPoint x: 224, endPoint y: 84, distance: 184.2
click at [224, 84] on div "[PERSON_NAME] (BACS) Sync payment methods View on Stripe Delete Edit Contact" at bounding box center [550, 82] width 728 height 27
copy h2 "Julie Glover (BACS)"
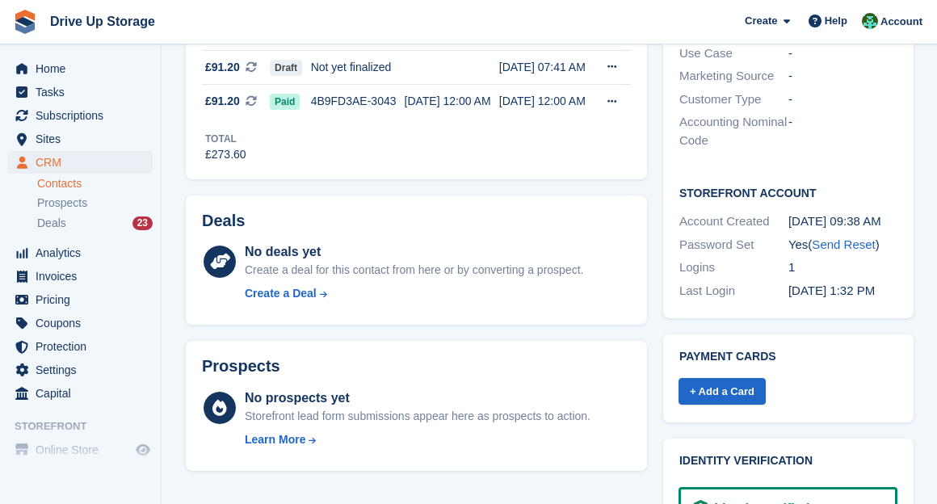
scroll to position [359, 0]
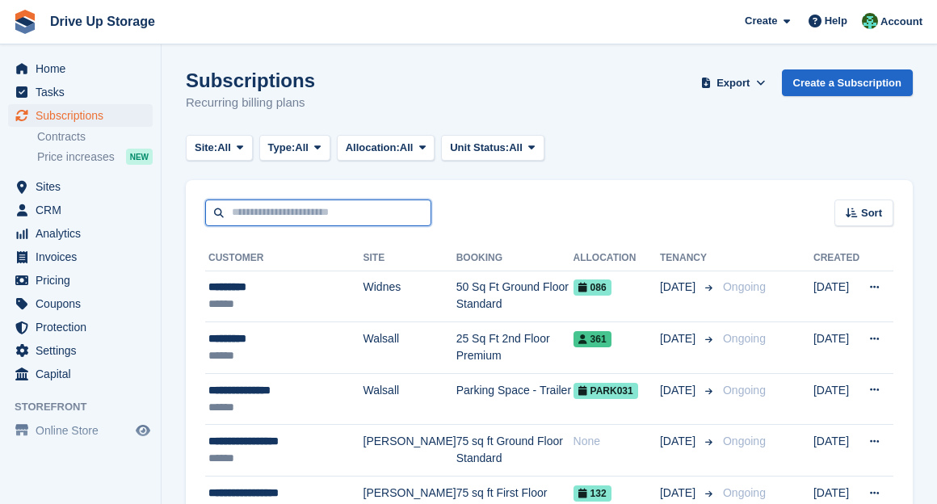
click at [256, 213] on input "text" at bounding box center [318, 212] width 226 height 27
type input "***"
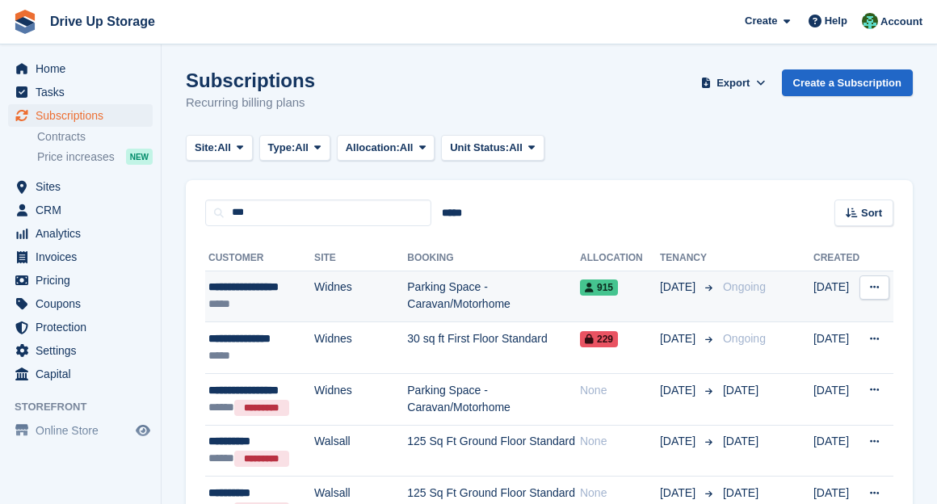
click at [338, 305] on td "Widnes" at bounding box center [360, 297] width 93 height 52
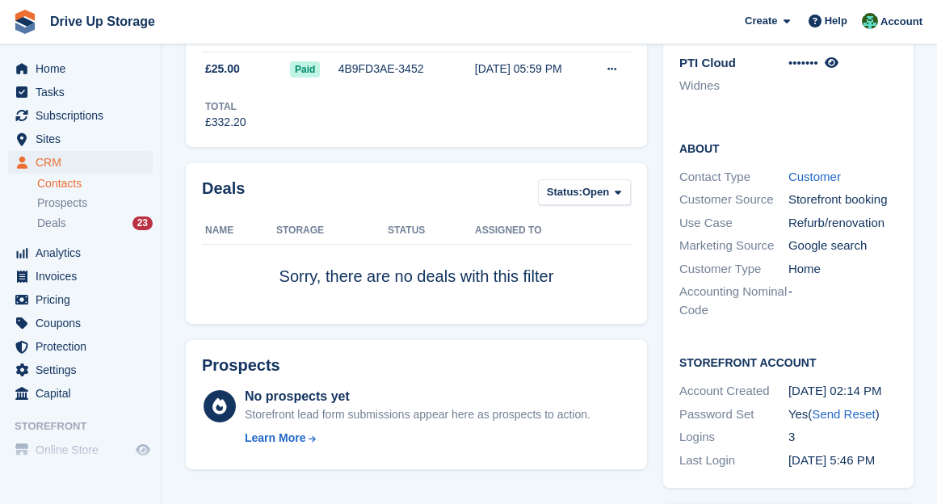
scroll to position [717, 0]
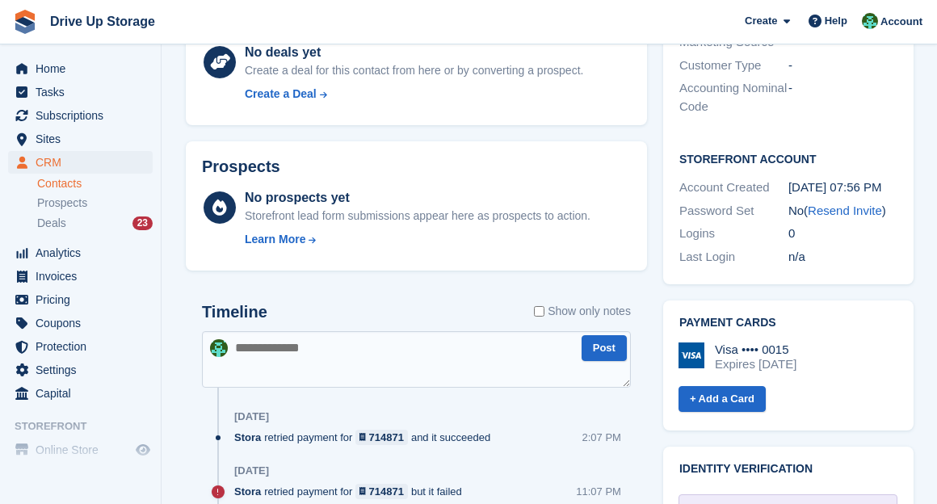
scroll to position [752, 0]
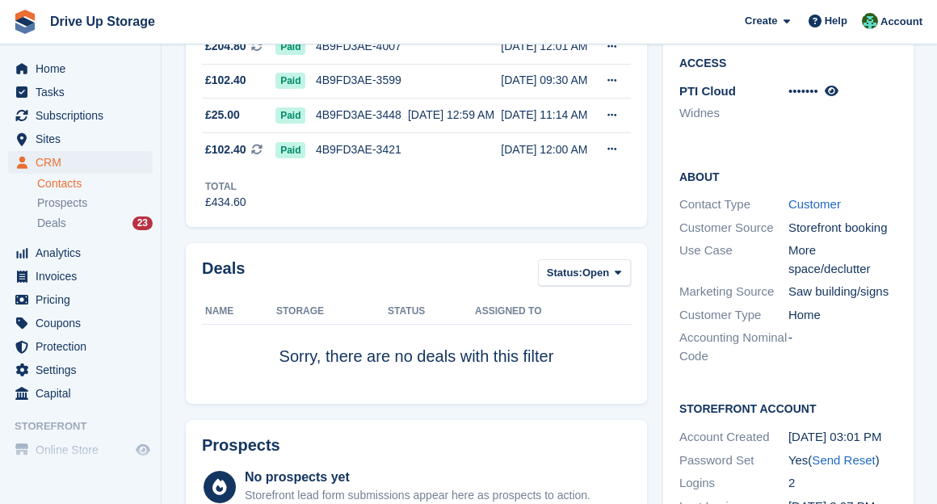
scroll to position [538, 0]
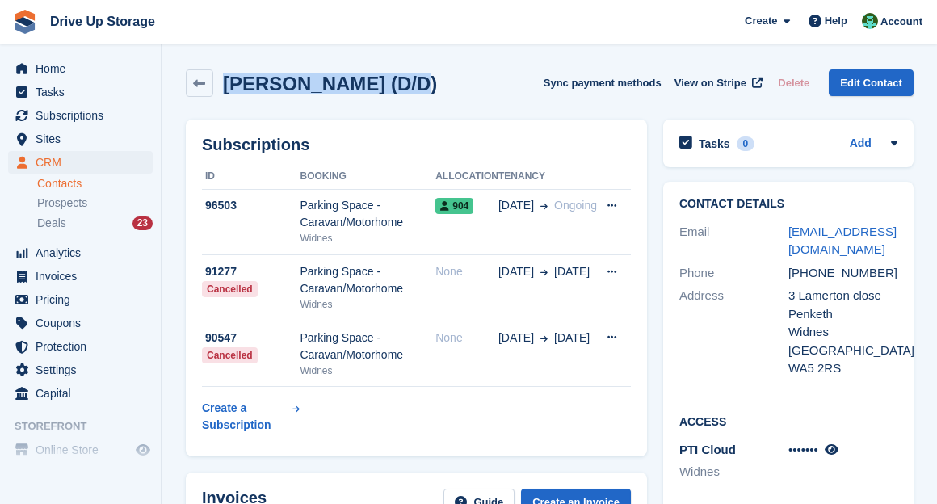
drag, startPoint x: 426, startPoint y: 90, endPoint x: 228, endPoint y: 92, distance: 197.8
click at [228, 92] on div "Matthew Dunn (D/D) Sync payment methods View on Stripe Delete Edit Contact" at bounding box center [550, 82] width 728 height 27
copy h2 "Matthew Dunn (D/D)"
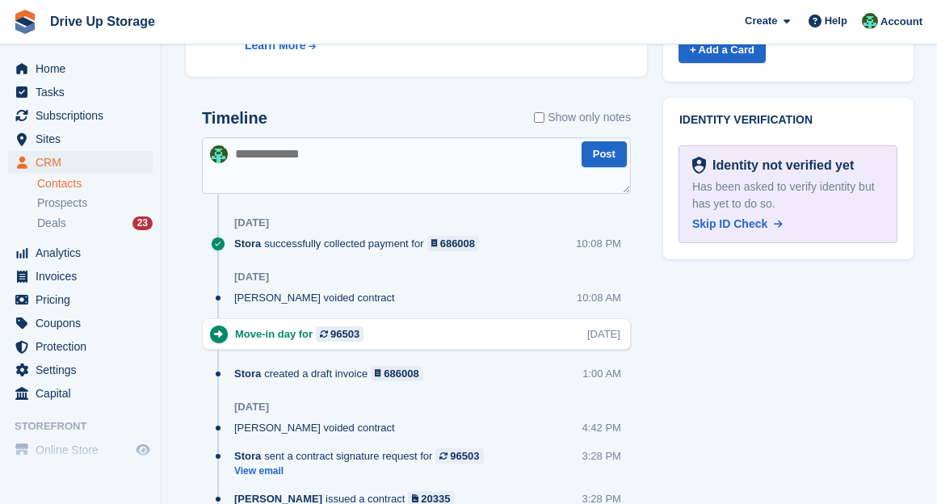
scroll to position [1256, 0]
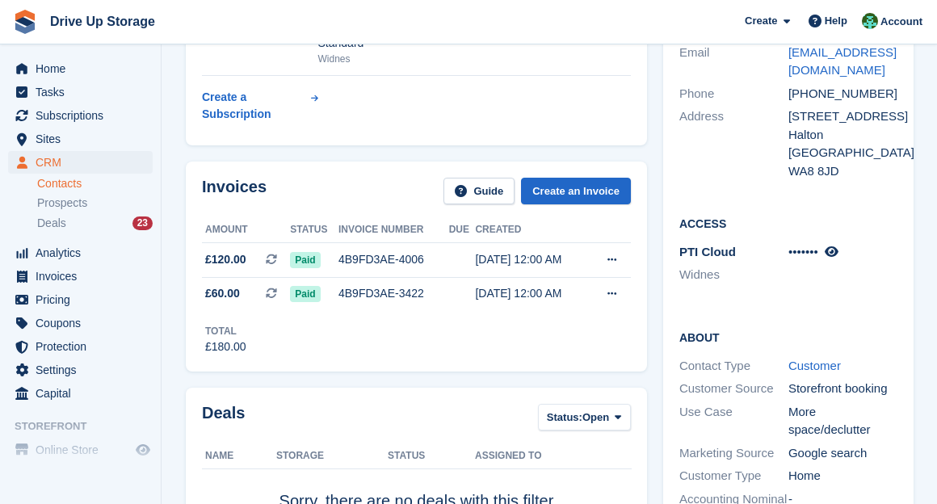
scroll to position [538, 0]
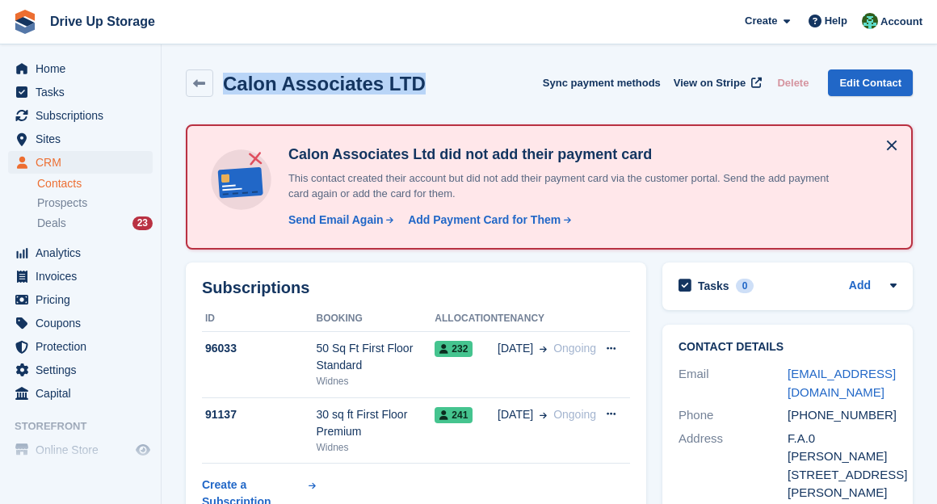
drag, startPoint x: 465, startPoint y: 91, endPoint x: 226, endPoint y: 76, distance: 239.5
click at [226, 76] on div "Calon Associates LTD Sync payment methods View on Stripe Delete Edit Contact" at bounding box center [549, 82] width 727 height 27
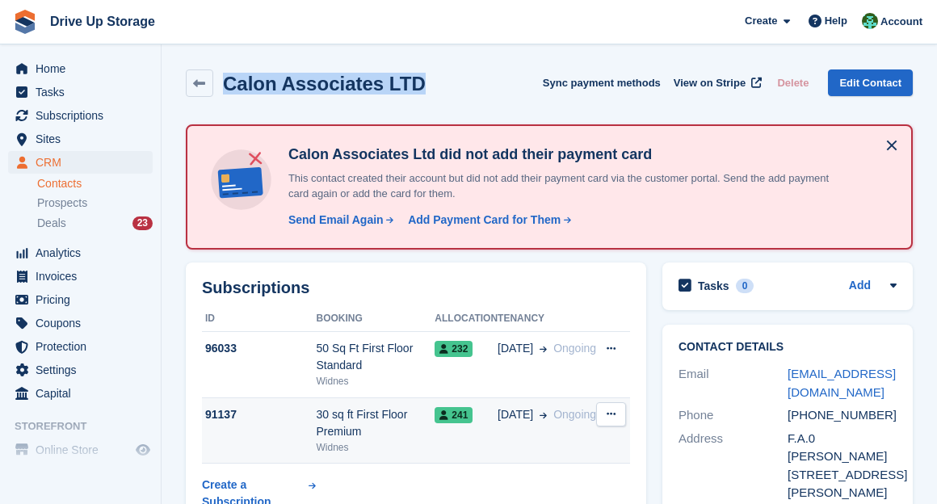
copy h2 "Calon Associates LTD"
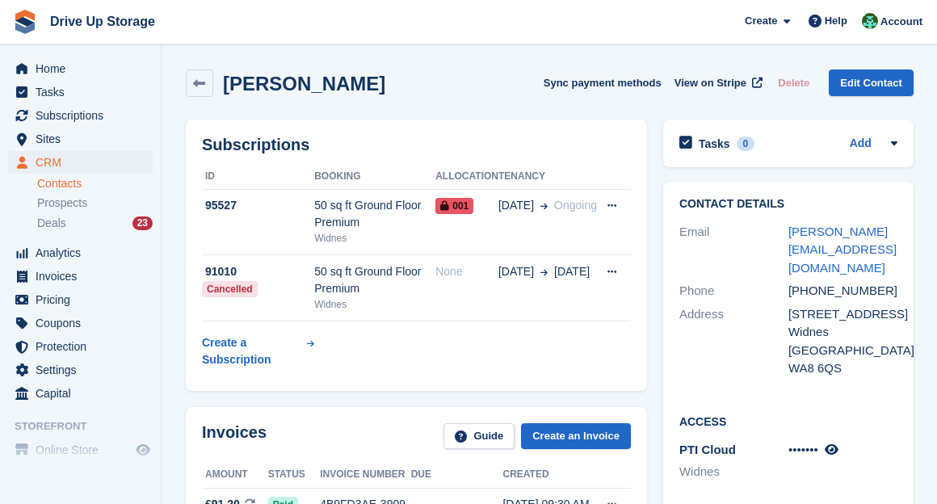
drag, startPoint x: 287, startPoint y: 86, endPoint x: 224, endPoint y: 86, distance: 63.8
click at [224, 86] on div "[PERSON_NAME] Sync payment methods View on Stripe Delete Edit Contact" at bounding box center [550, 82] width 728 height 27
copy h2 "[PERSON_NAME]"
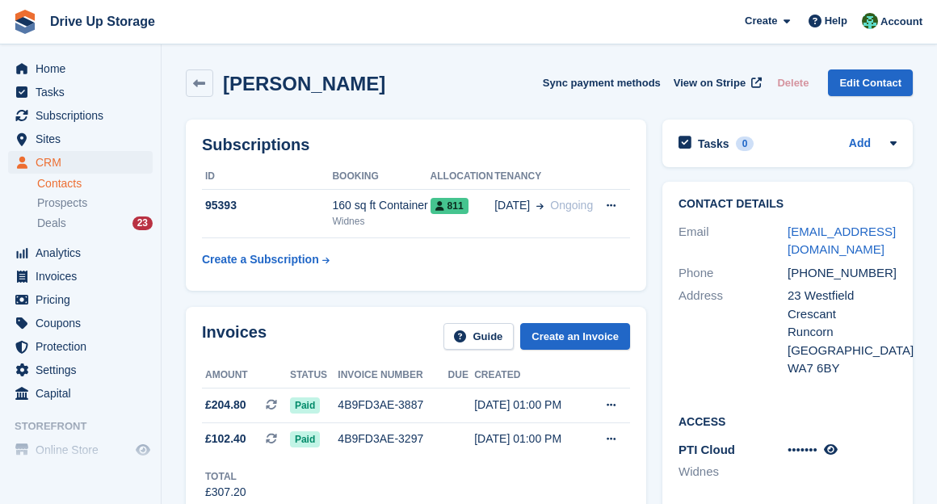
scroll to position [538, 0]
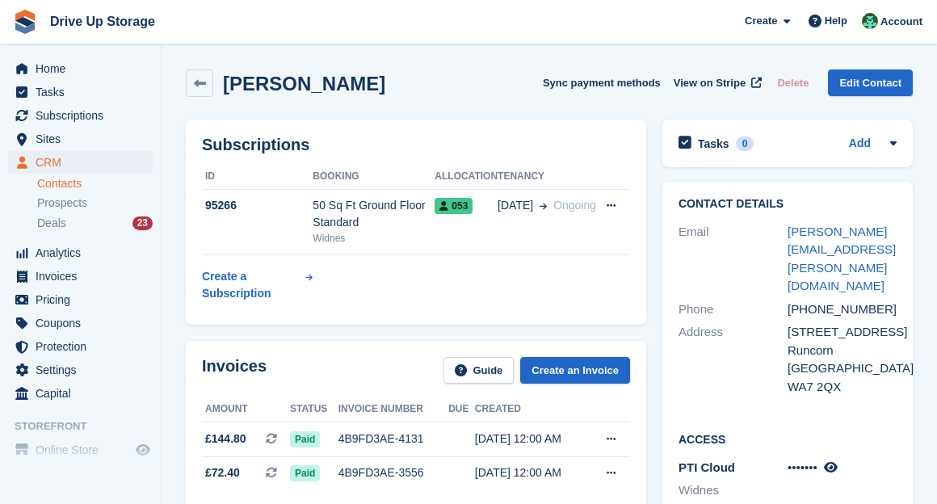
scroll to position [680, 0]
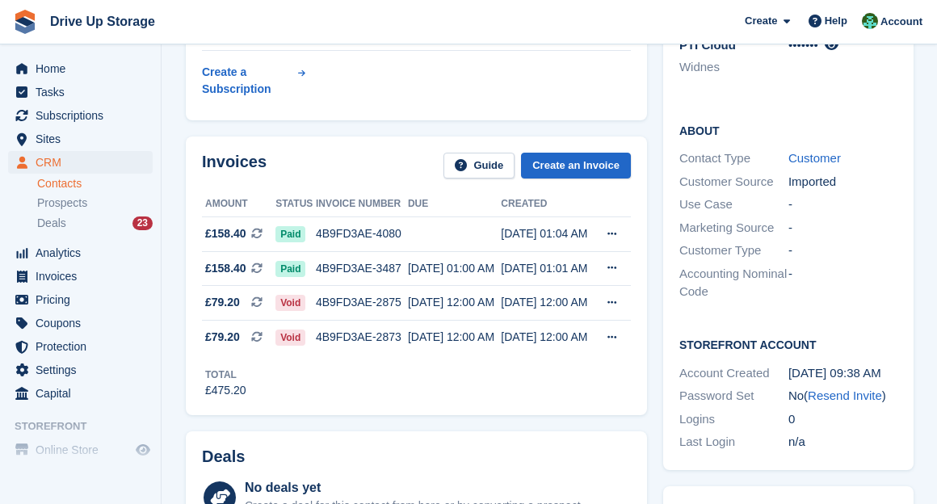
scroll to position [717, 0]
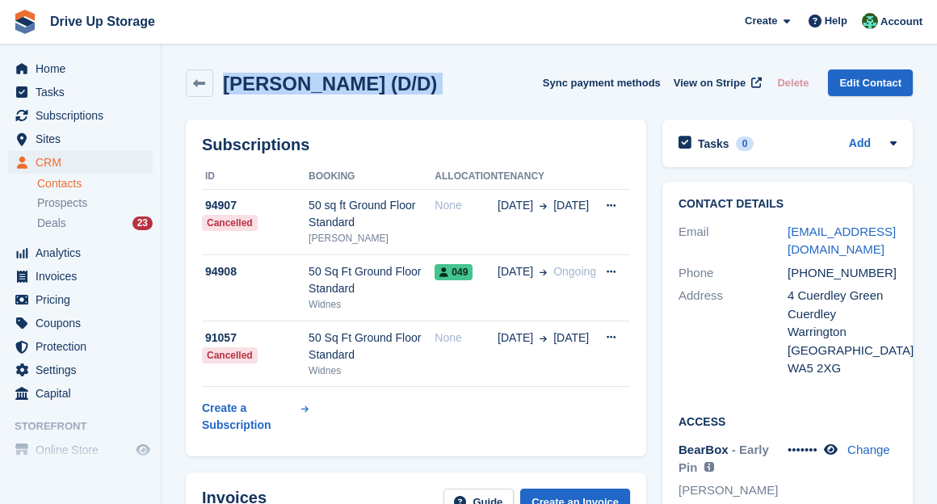
drag, startPoint x: 520, startPoint y: 95, endPoint x: 221, endPoint y: 82, distance: 299.1
click at [221, 82] on div "Robert Liversage (D/D) Sync payment methods View on Stripe Delete Edit Contact" at bounding box center [549, 82] width 727 height 27
copy div "Robert Liversage (D/D) Sync payment methods View on Stripe Delete Edit Contact"
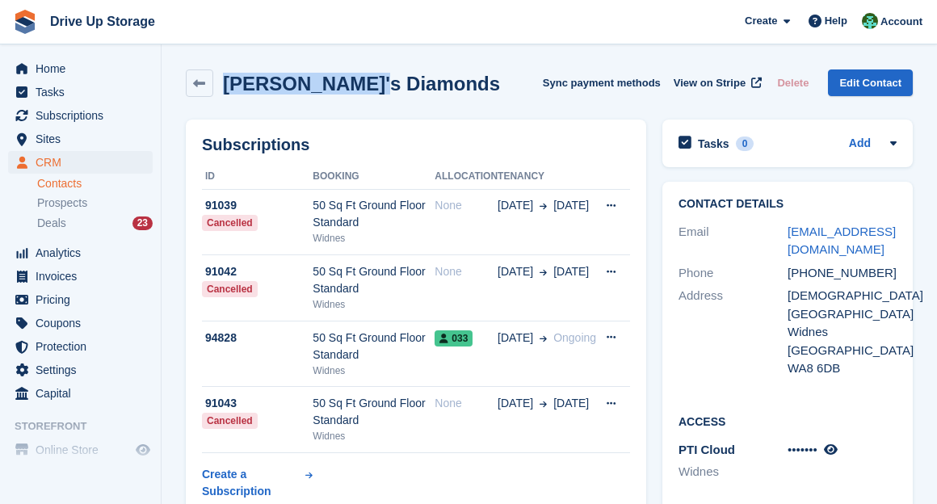
drag, startPoint x: 402, startPoint y: 64, endPoint x: 223, endPoint y: 68, distance: 179.3
click at [223, 68] on div "Sam's Diamonds Sync payment methods View on Stripe Delete Edit Contact" at bounding box center [549, 86] width 743 height 50
copy h2 "[PERSON_NAME]'s Diamonds"
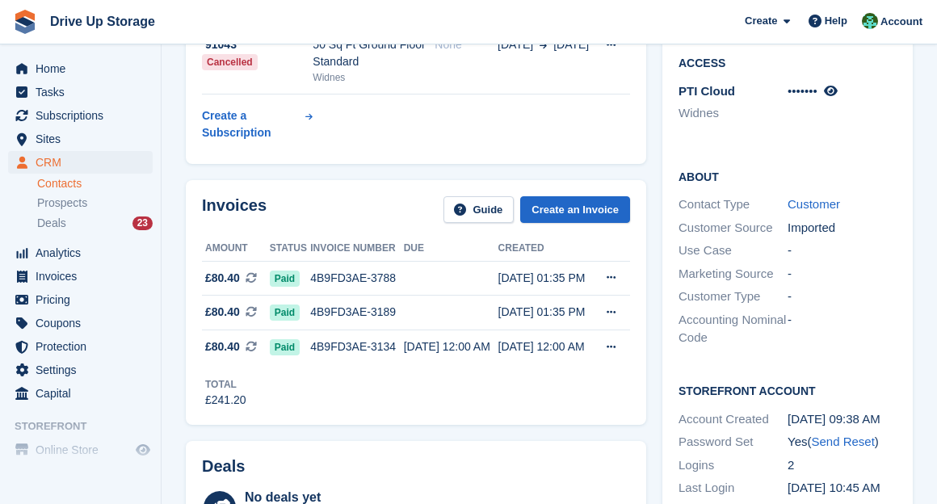
scroll to position [538, 0]
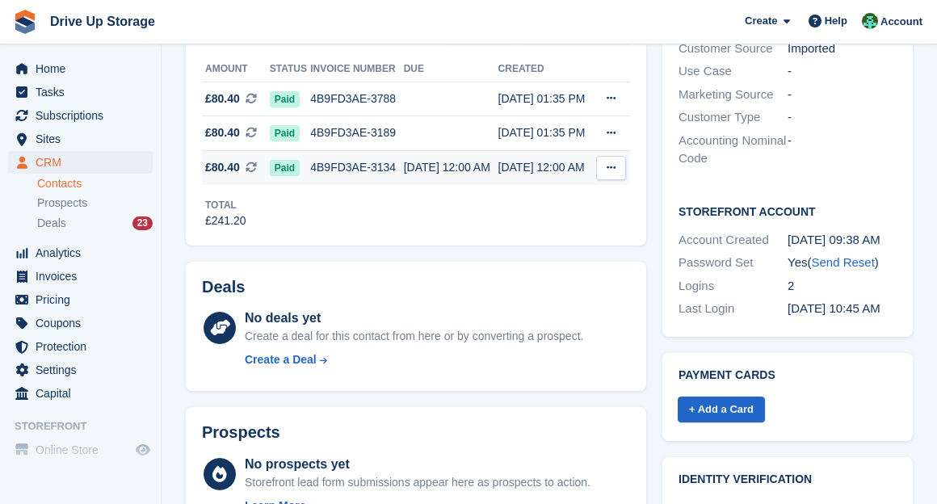
click at [362, 170] on div "4B9FD3AE-3134" at bounding box center [356, 167] width 93 height 17
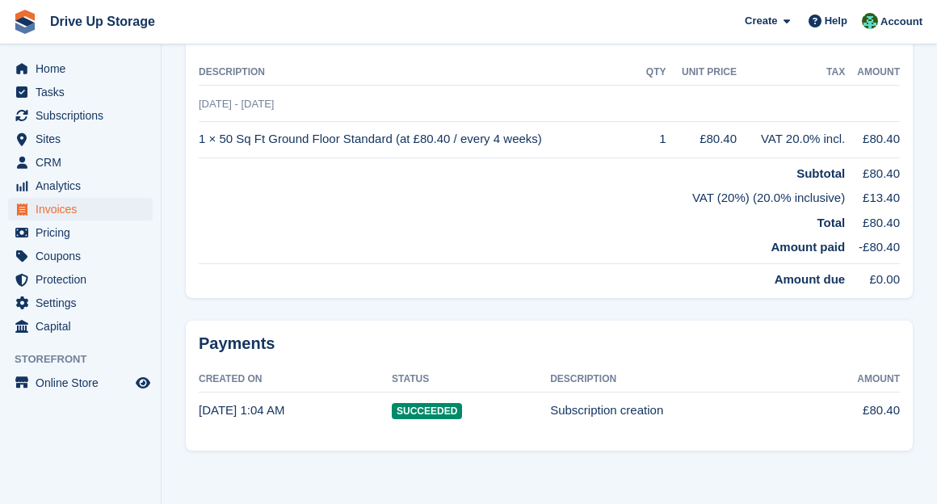
scroll to position [27, 0]
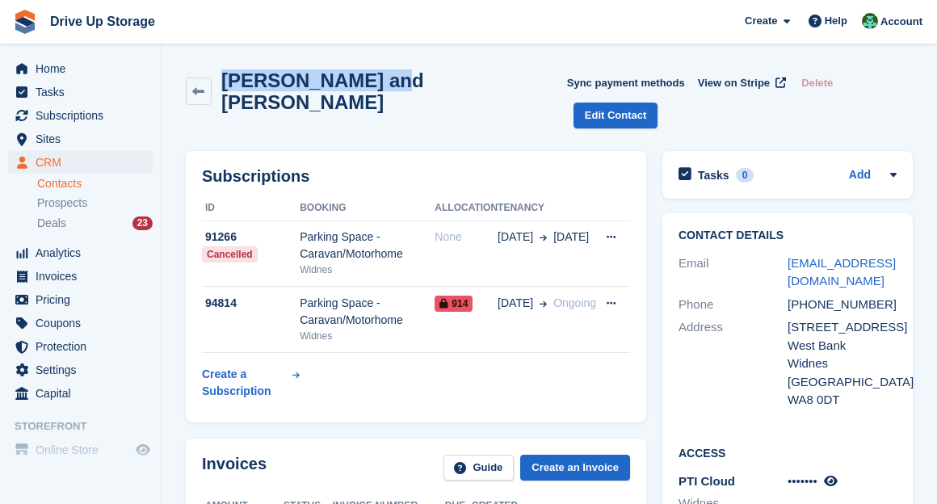
drag, startPoint x: 434, startPoint y: 76, endPoint x: 223, endPoint y: 89, distance: 212.0
click at [223, 89] on div "[PERSON_NAME] and [PERSON_NAME] Sync payment methods View on Stripe Delete Edit…" at bounding box center [549, 98] width 727 height 59
copy h2 "[PERSON_NAME] and [PERSON_NAME]"
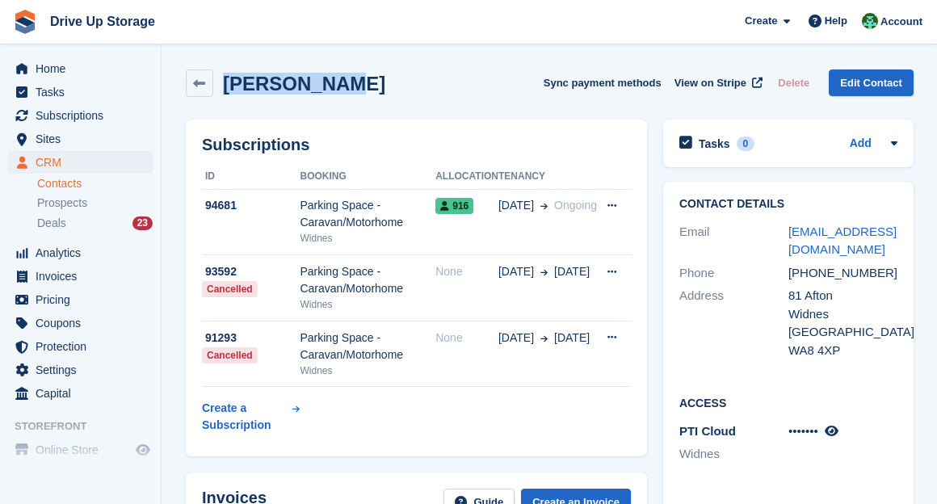
drag, startPoint x: 401, startPoint y: 57, endPoint x: 224, endPoint y: 57, distance: 177.7
copy h2 "Eric Maddox"
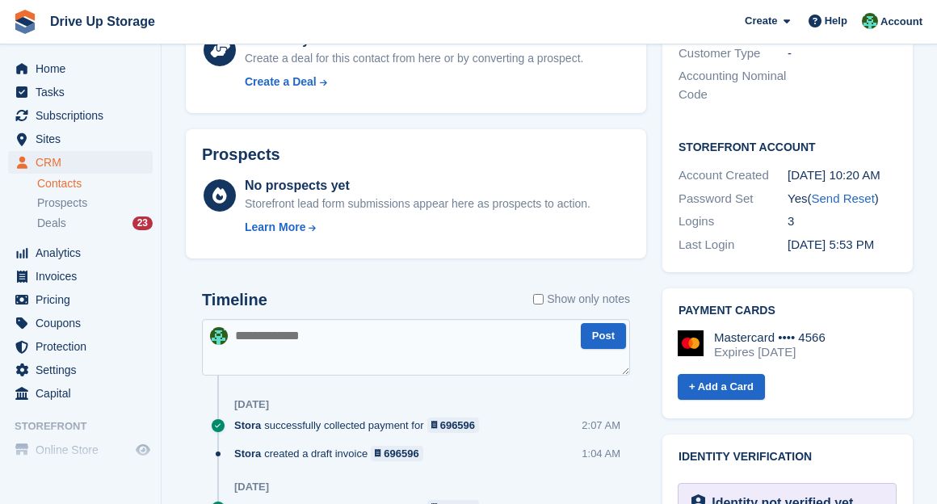
scroll to position [897, 0]
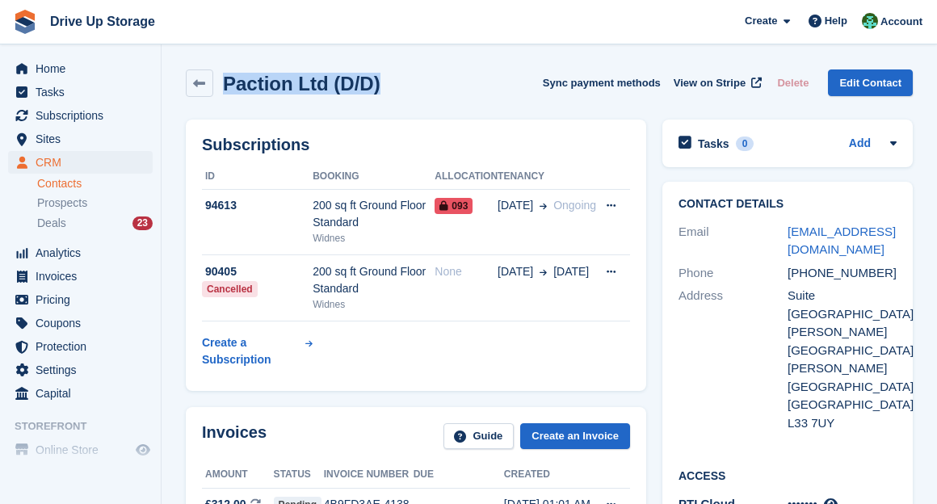
drag, startPoint x: 379, startPoint y: 86, endPoint x: 226, endPoint y: 80, distance: 152.8
click at [226, 80] on div "Paction Ltd (D/D) Sync payment methods View on Stripe Delete Edit Contact" at bounding box center [549, 82] width 727 height 27
copy h2 "Paction Ltd (D/D)"
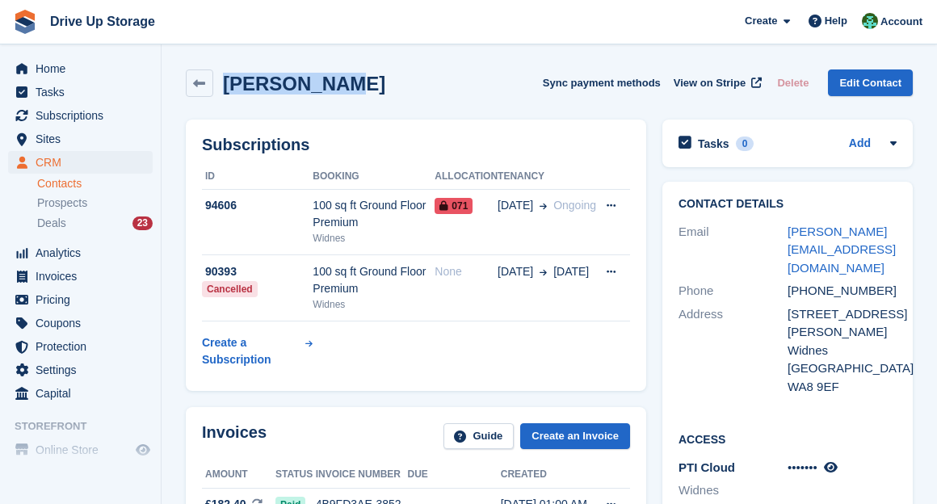
drag, startPoint x: 355, startPoint y: 74, endPoint x: 222, endPoint y: 74, distance: 133.2
click at [222, 74] on div "Ian Spencer Sync payment methods View on Stripe Delete Edit Contact" at bounding box center [549, 82] width 727 height 27
copy h2 "Ian Spencer"
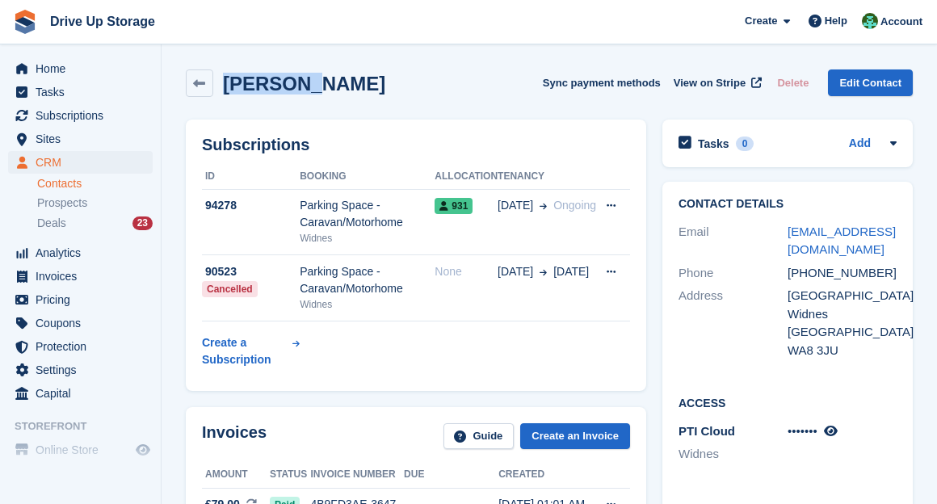
drag, startPoint x: 257, startPoint y: 84, endPoint x: 220, endPoint y: 84, distance: 36.3
click at [220, 84] on div "Ian Moss Sync payment methods View on Stripe Delete Edit Contact" at bounding box center [549, 82] width 727 height 27
copy h2 "[PERSON_NAME]"
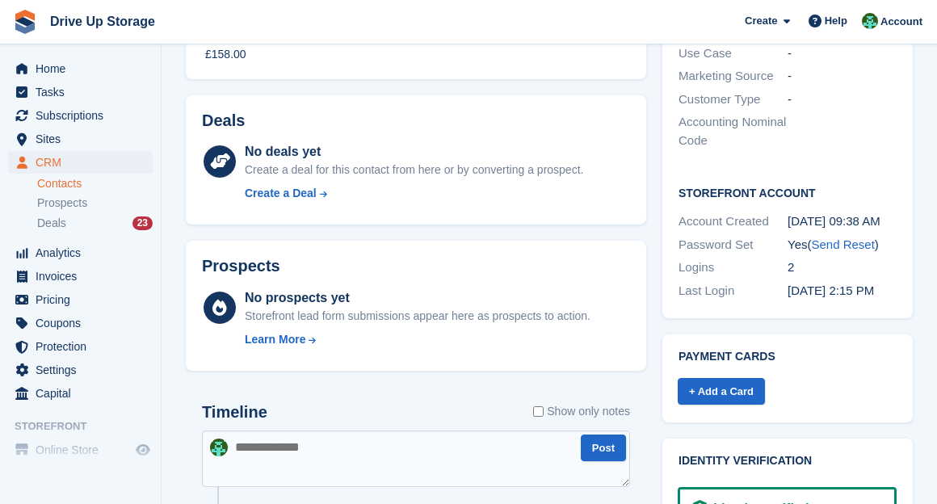
scroll to position [717, 0]
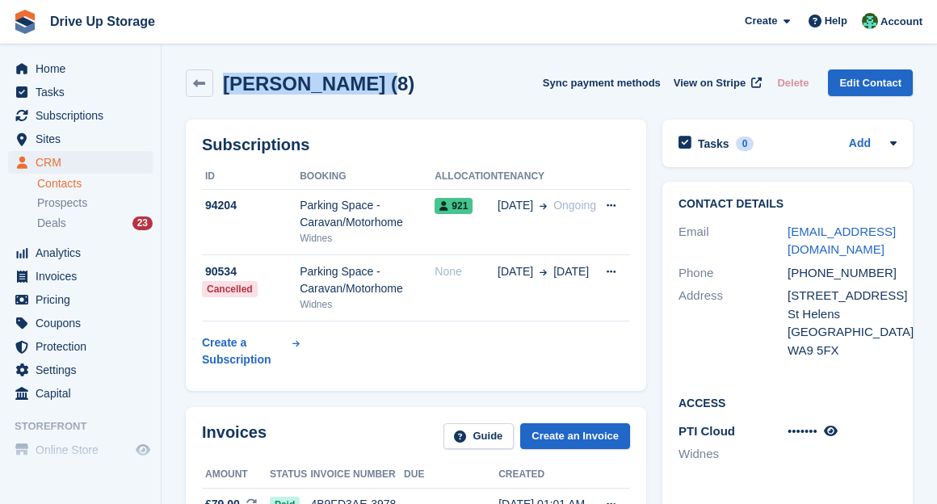
drag, startPoint x: 439, startPoint y: 77, endPoint x: 224, endPoint y: 78, distance: 215.6
click at [224, 78] on div "[PERSON_NAME] (8) Sync payment methods View on Stripe Delete Edit Contact" at bounding box center [549, 82] width 727 height 27
copy h2 "[PERSON_NAME] (8)"
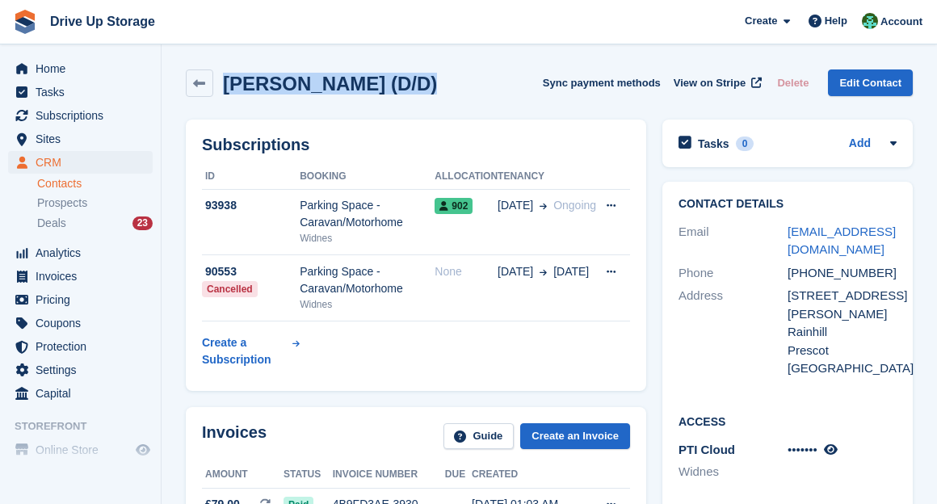
drag, startPoint x: 375, startPoint y: 82, endPoint x: 222, endPoint y: 82, distance: 153.4
click at [222, 82] on div "Drew lattimer (D/D) Sync payment methods View on Stripe Delete Edit Contact" at bounding box center [549, 82] width 727 height 27
copy h2 "Drew lattimer (D/D)"
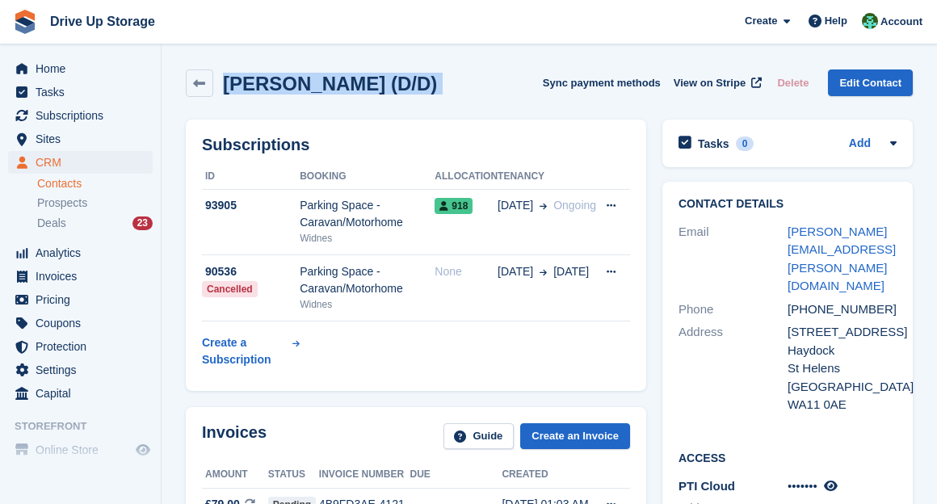
drag, startPoint x: 527, startPoint y: 81, endPoint x: 215, endPoint y: 81, distance: 312.5
click at [215, 81] on div "Allan McClymont (D/D) Sync payment methods View on Stripe Delete Edit Contact" at bounding box center [549, 82] width 727 height 27
copy div "Allan McClymont (D/D) Sync payment methods View on Stripe Delete Edit Contact"
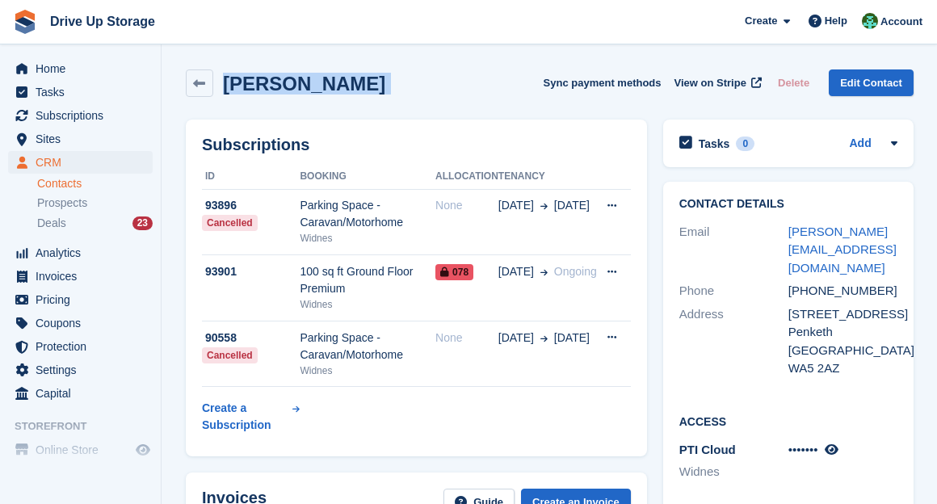
drag, startPoint x: 430, startPoint y: 94, endPoint x: 224, endPoint y: 79, distance: 206.4
click at [224, 79] on div "Daniel Dalton Sync payment methods View on Stripe Delete Edit Contact" at bounding box center [550, 82] width 728 height 27
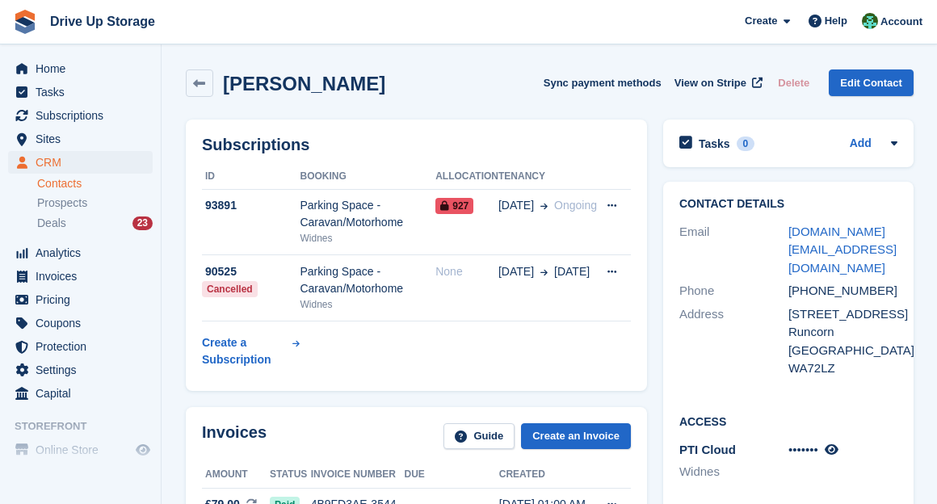
drag, startPoint x: 438, startPoint y: 103, endPoint x: 226, endPoint y: 86, distance: 213.1
click at [226, 86] on div "Brian Cummings Sync payment methods View on Stripe Delete Edit Contact" at bounding box center [550, 86] width 744 height 50
copy h2 "Brian Cummings"
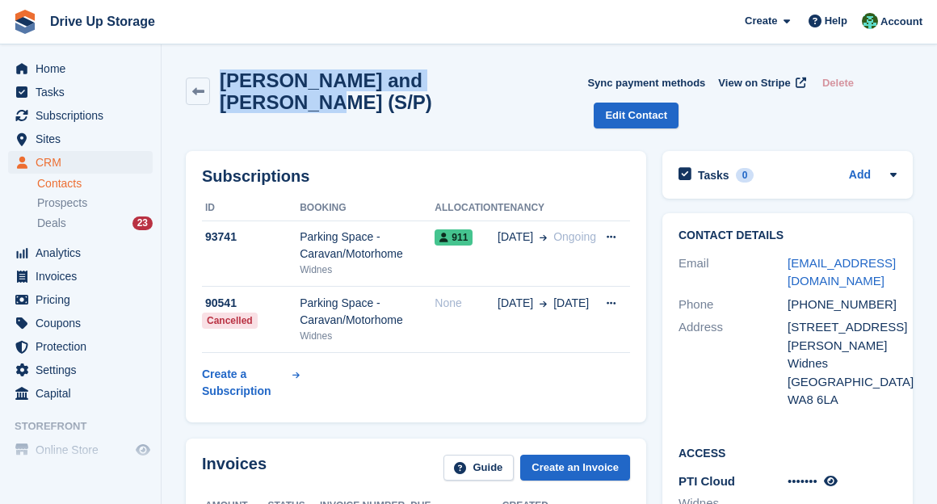
drag, startPoint x: 428, startPoint y: 86, endPoint x: 226, endPoint y: 90, distance: 201.9
click at [226, 90] on div "[PERSON_NAME] and [PERSON_NAME] (S/P) Sync payment methods View on Stripe Delet…" at bounding box center [549, 98] width 727 height 59
copy h2 "[PERSON_NAME] and [PERSON_NAME] (S/P)"
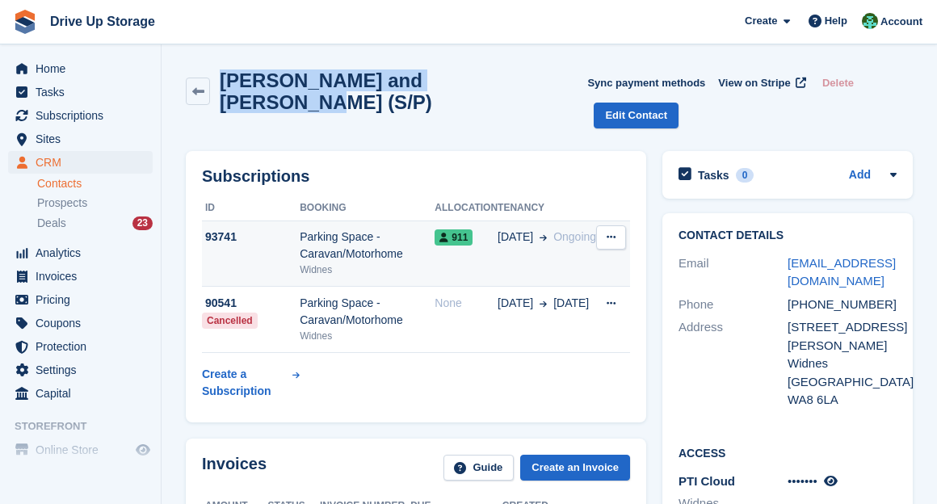
click at [602, 225] on button at bounding box center [611, 237] width 30 height 24
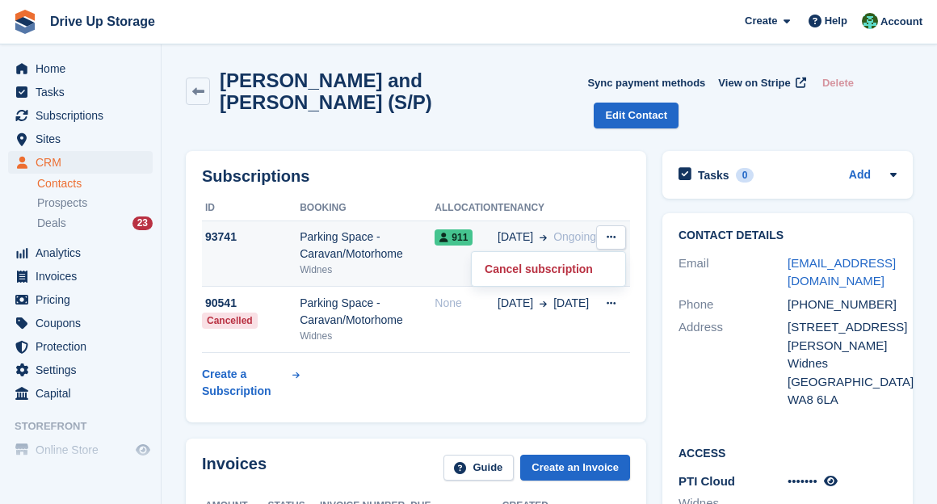
click at [431, 229] on div "Parking Space - Caravan/Motorhome" at bounding box center [367, 246] width 135 height 34
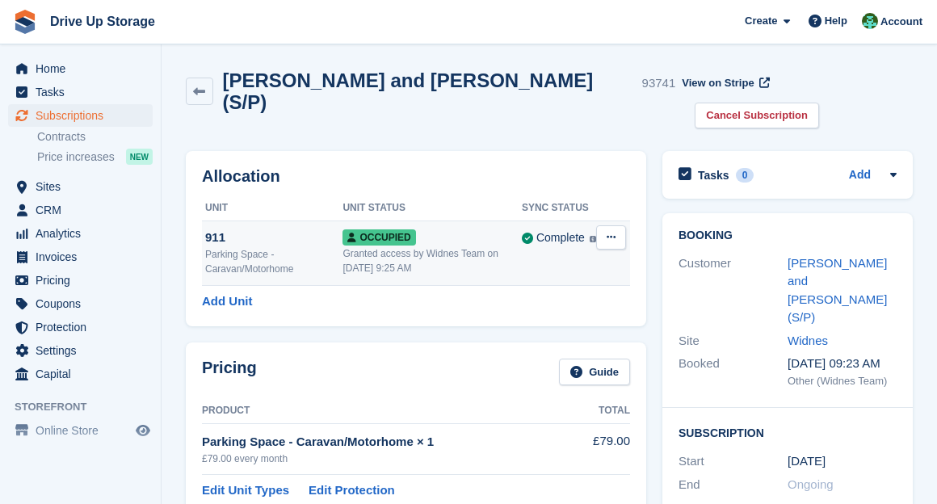
click at [610, 225] on button at bounding box center [611, 237] width 30 height 24
click at [574, 258] on p "Overlock" at bounding box center [548, 268] width 141 height 21
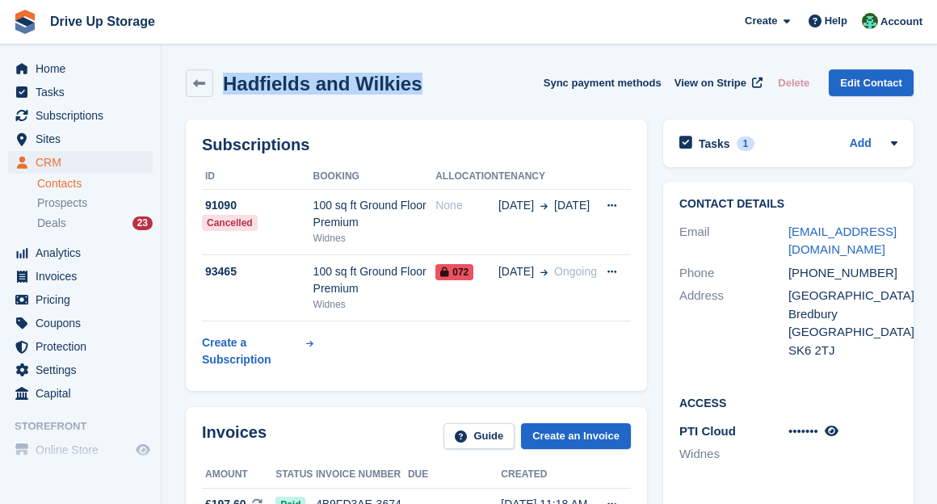
drag, startPoint x: 447, startPoint y: 92, endPoint x: 219, endPoint y: 90, distance: 228.5
click at [219, 90] on div "Hadfields and Wilkies Sync payment methods View on Stripe Delete Edit Contact" at bounding box center [550, 82] width 728 height 27
copy h2 "Hadfields and Wilkies"
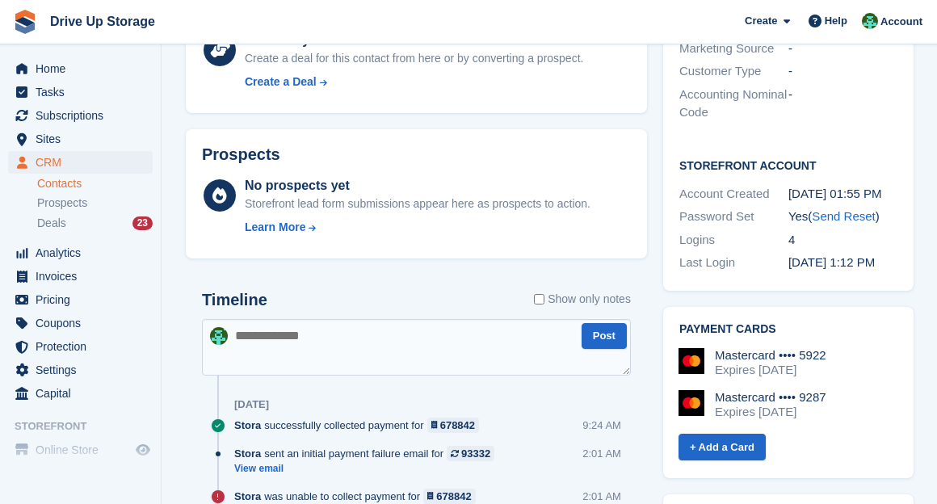
scroll to position [1256, 0]
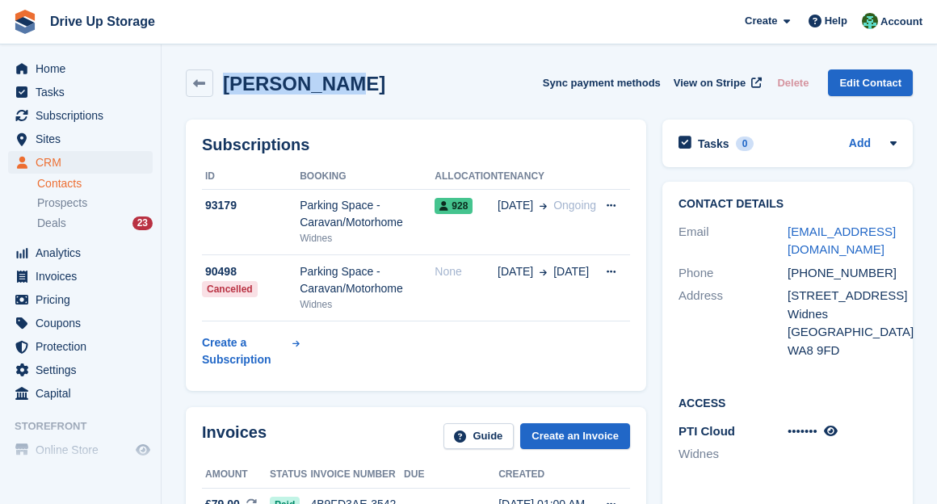
drag, startPoint x: 264, startPoint y: 92, endPoint x: 230, endPoint y: 90, distance: 34.0
click at [230, 90] on div "MR RON MARL Sync payment methods View on Stripe Delete Edit Contact" at bounding box center [549, 82] width 727 height 27
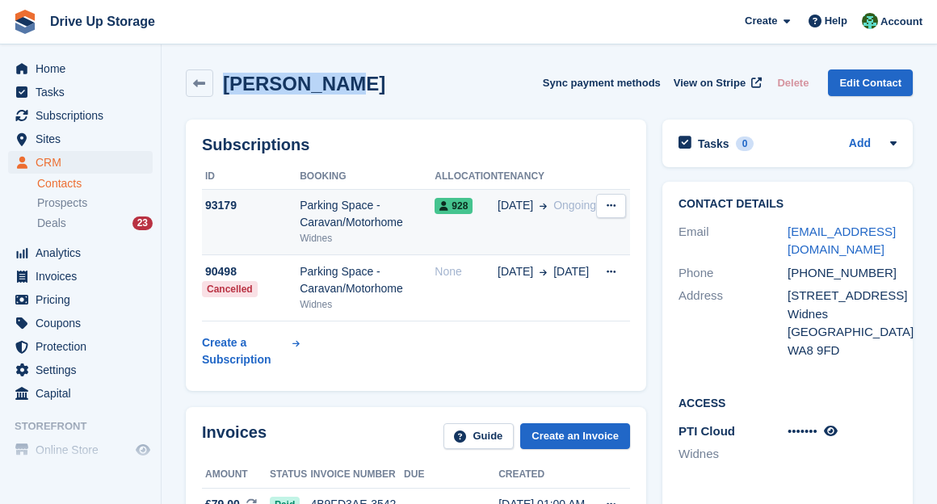
copy h2 "MR RON MARL"
click at [434, 231] on div "Widnes" at bounding box center [367, 238] width 135 height 15
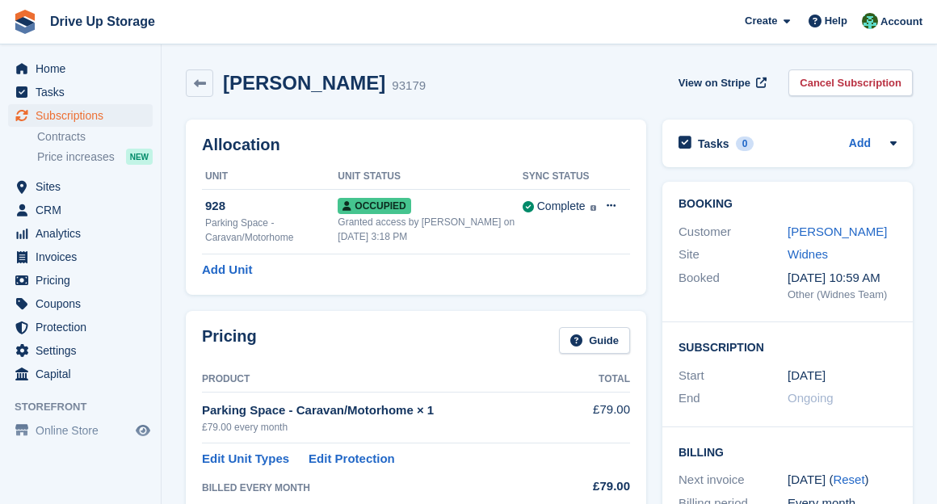
scroll to position [509, 0]
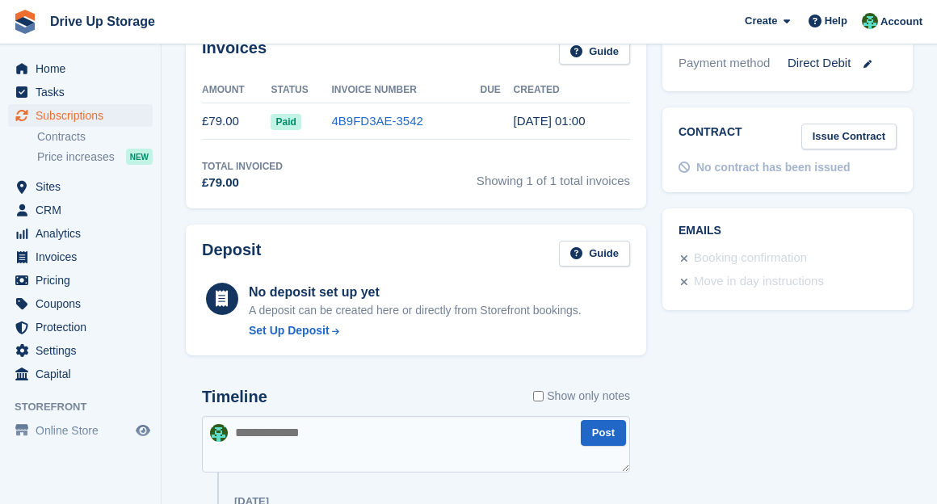
click at [833, 157] on div "Contract Issue Contract No contract has been issued" at bounding box center [787, 150] width 250 height 86
click at [844, 142] on link "Issue Contract" at bounding box center [848, 137] width 95 height 27
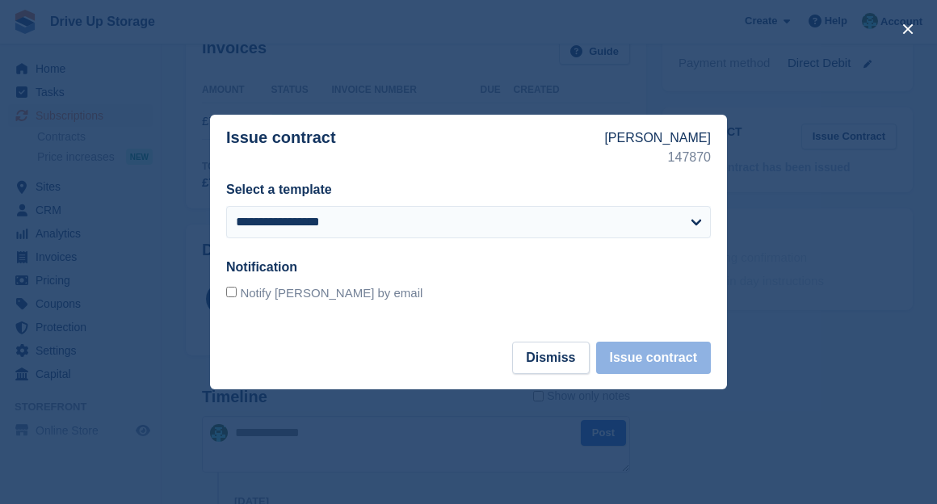
click at [673, 196] on div "Select a template" at bounding box center [458, 189] width 465 height 19
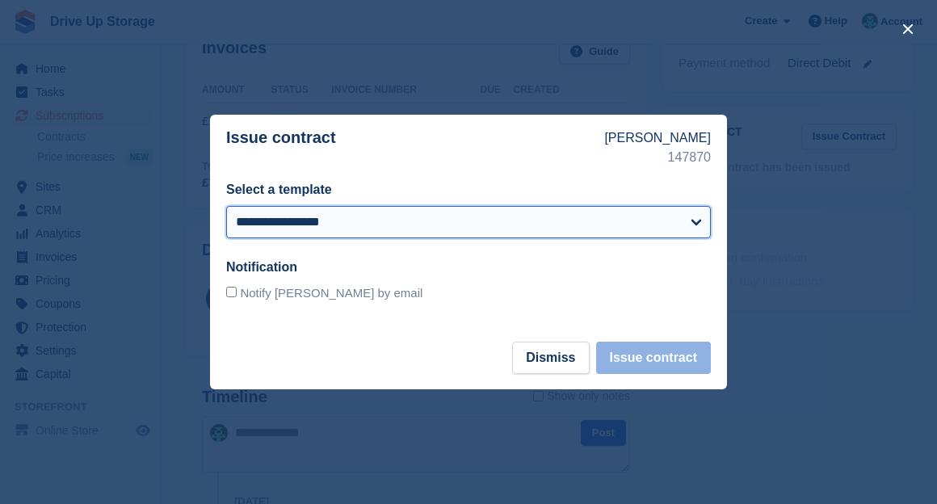
click at [673, 215] on select "**********" at bounding box center [468, 222] width 485 height 32
select select "***"
click at [226, 206] on select "**********" at bounding box center [468, 222] width 485 height 32
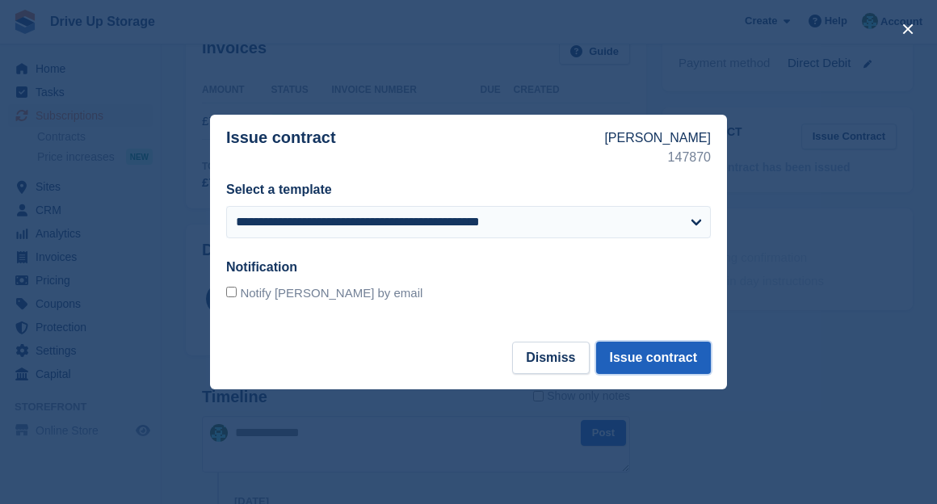
click at [639, 359] on button "Issue contract" at bounding box center [653, 358] width 115 height 32
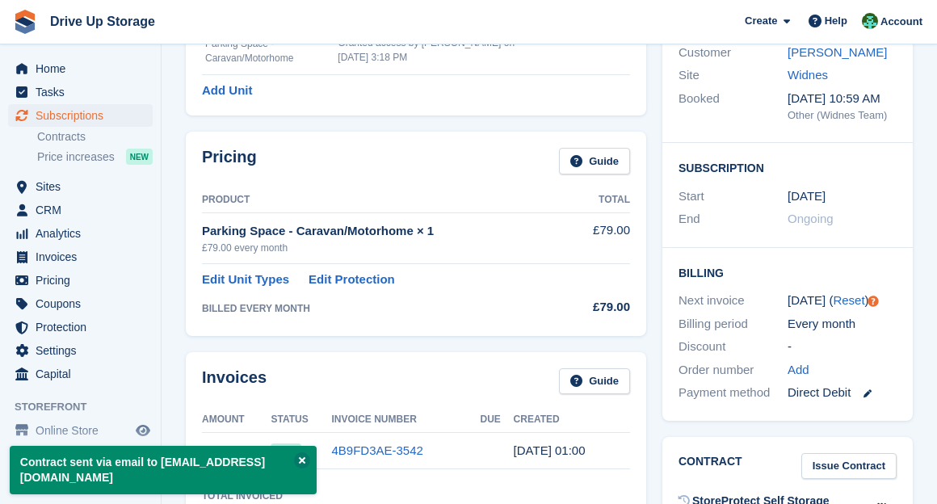
scroll to position [0, 0]
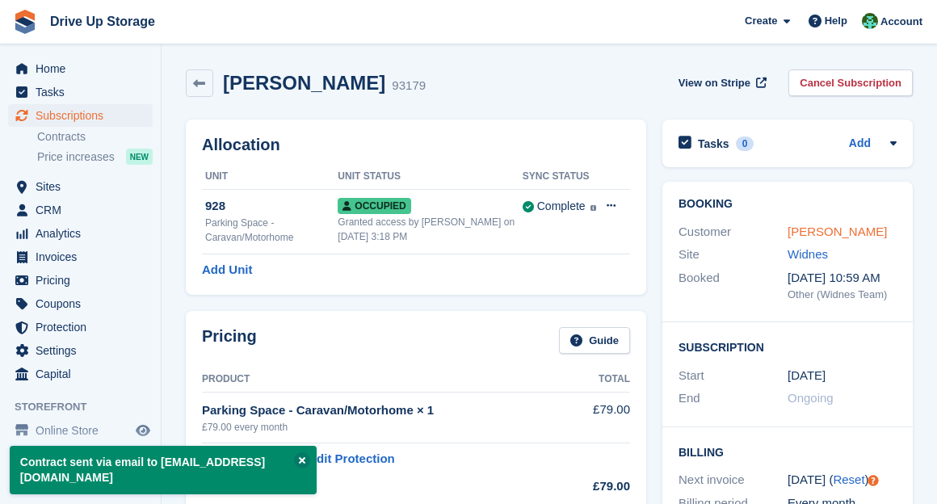
click at [800, 228] on link "MR RON MARL" at bounding box center [836, 231] width 99 height 14
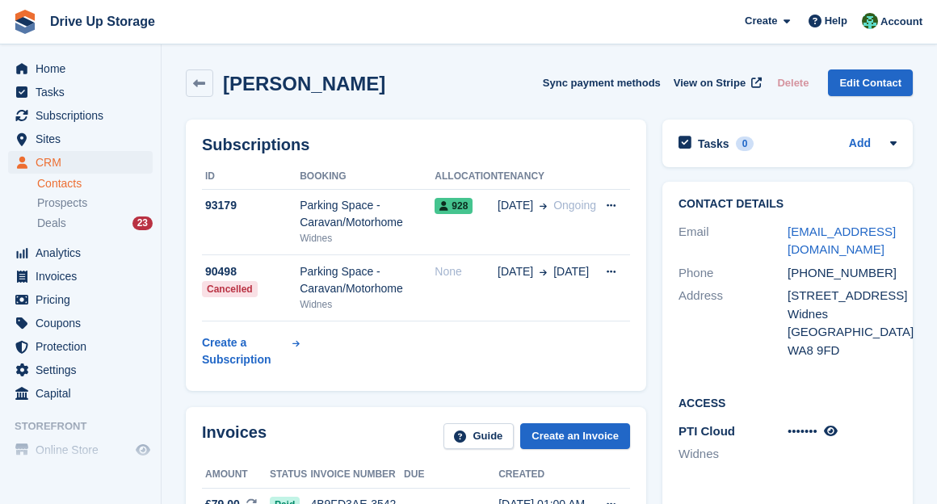
scroll to position [538, 0]
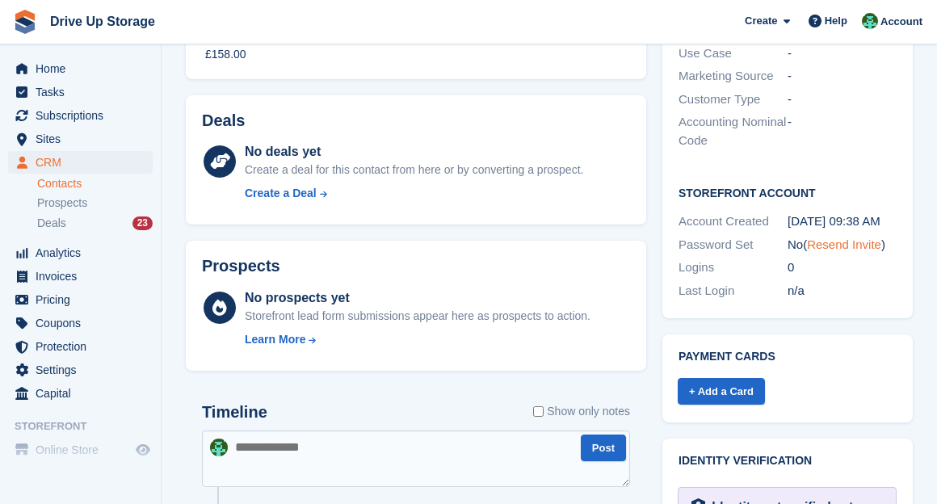
click at [831, 237] on link "Resend Invite" at bounding box center [844, 244] width 74 height 14
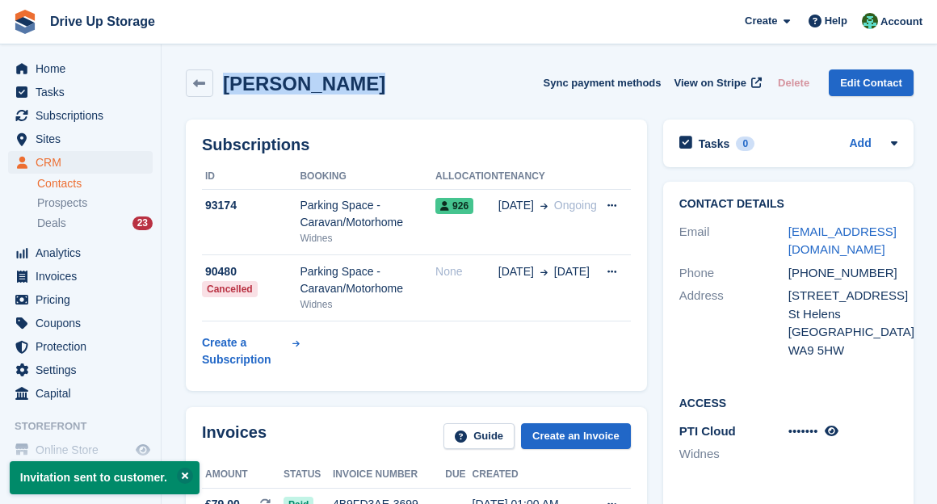
drag, startPoint x: 250, startPoint y: 97, endPoint x: 220, endPoint y: 99, distance: 29.2
click at [220, 99] on div "[PERSON_NAME] Sync payment methods View on Stripe Delete Edit Contact" at bounding box center [550, 86] width 744 height 50
copy h2 "[PERSON_NAME]"
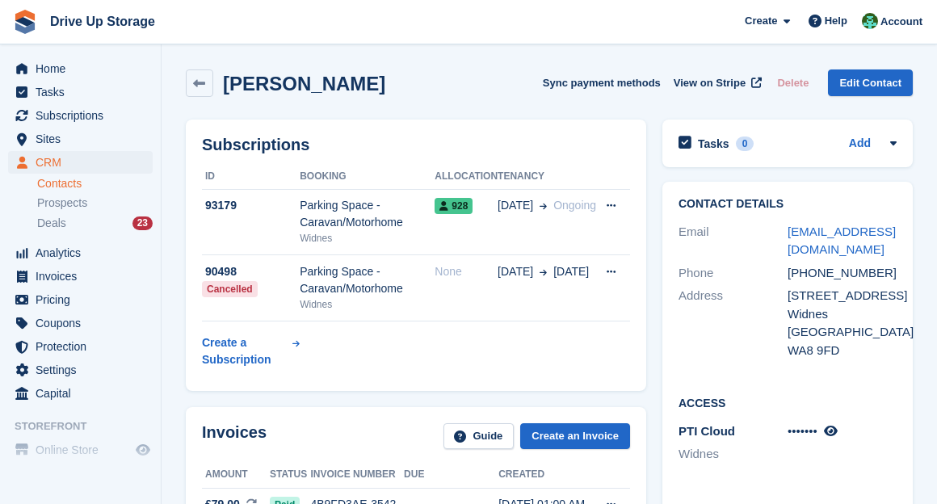
scroll to position [538, 0]
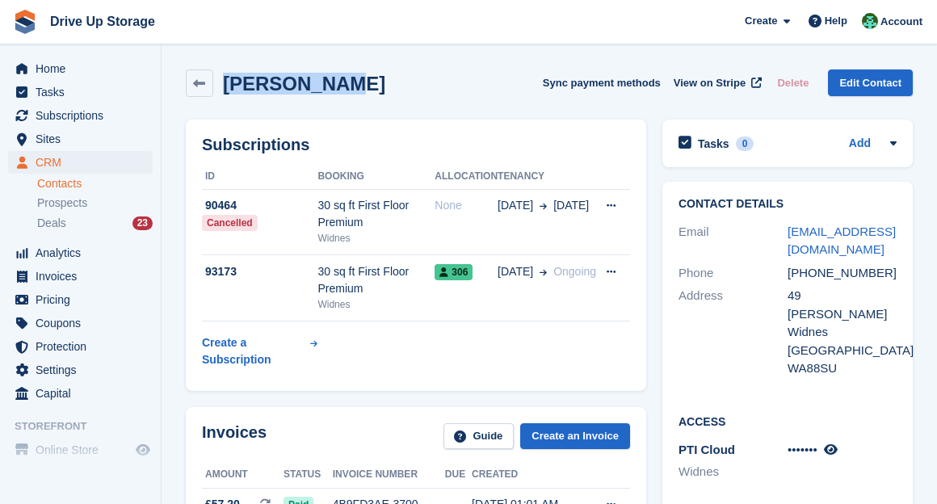
drag, startPoint x: 329, startPoint y: 87, endPoint x: 220, endPoint y: 78, distance: 108.6
click at [220, 78] on div "Jean Obrien Sync payment methods View on Stripe Delete Edit Contact" at bounding box center [549, 82] width 727 height 27
copy h2 "Jean Obrien"
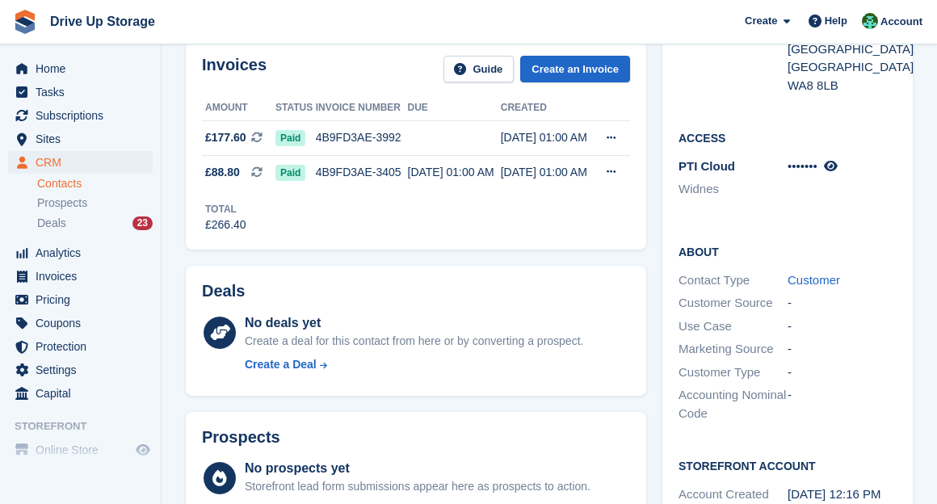
scroll to position [76, 0]
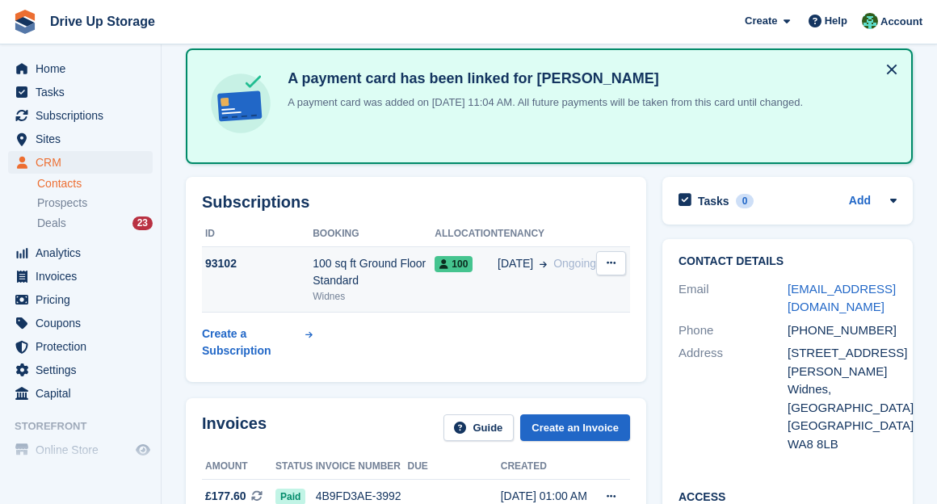
click at [545, 272] on div "21 Jul Ongoing" at bounding box center [546, 263] width 99 height 17
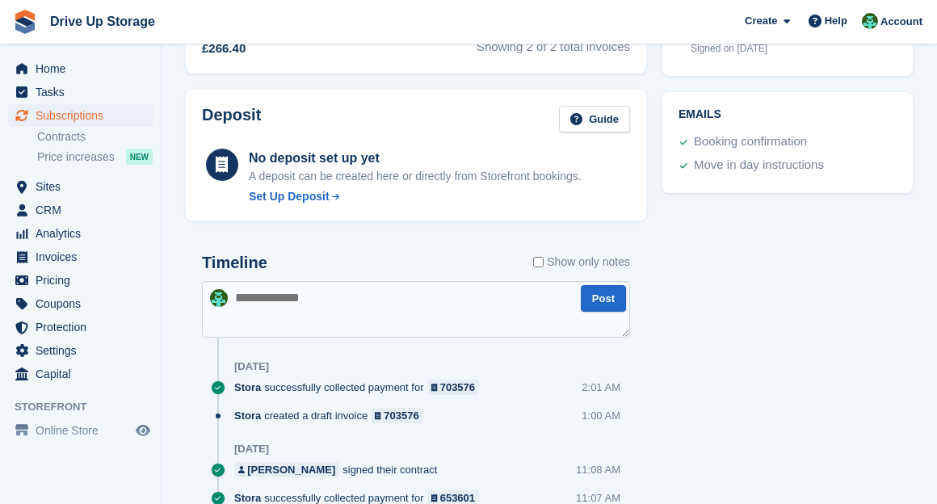
scroll to position [538, 0]
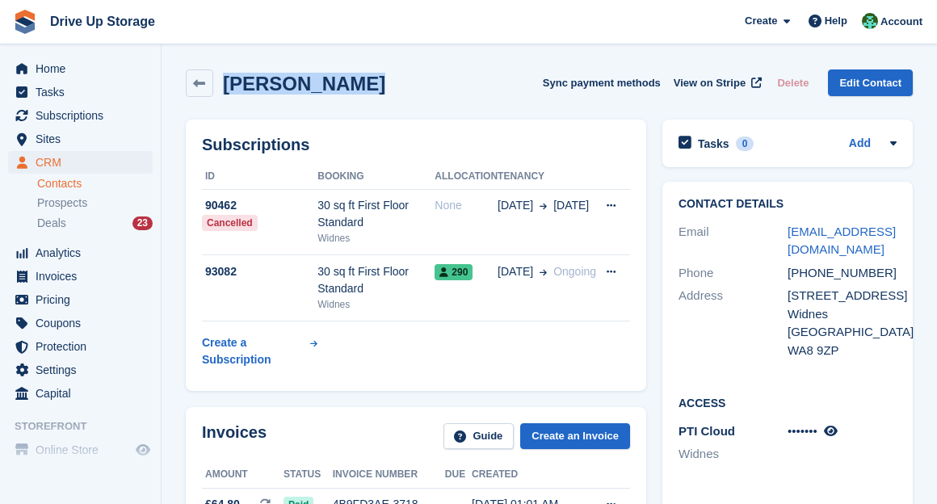
drag, startPoint x: 380, startPoint y: 94, endPoint x: 221, endPoint y: 81, distance: 158.8
click at [221, 81] on div "Stephen Banks Sync payment methods View on Stripe Delete Edit Contact" at bounding box center [549, 82] width 727 height 27
copy h2 "Stephen Banks"
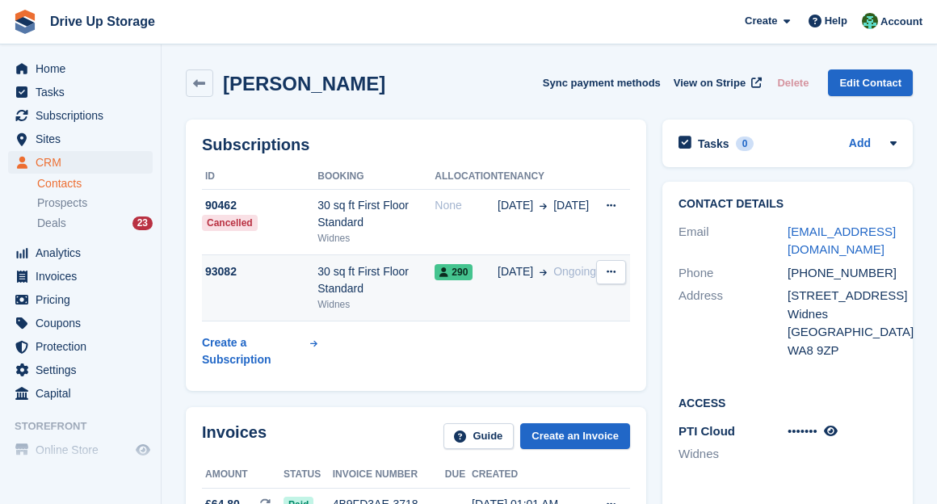
click at [535, 304] on td "07 Jul Ongoing" at bounding box center [546, 288] width 99 height 66
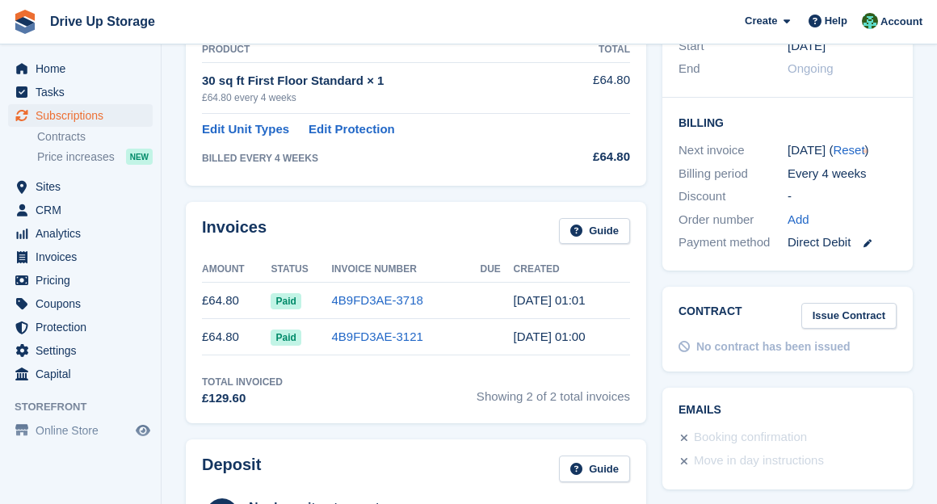
scroll to position [510, 0]
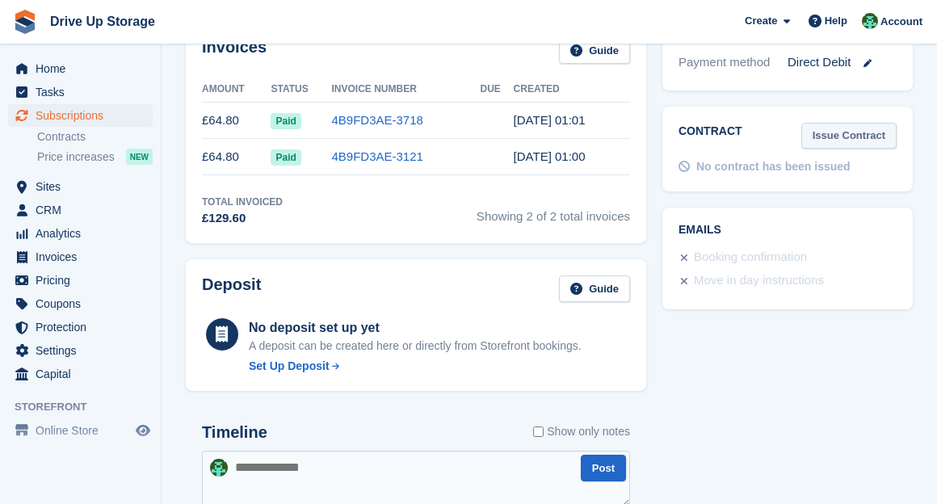
click at [844, 139] on link "Issue Contract" at bounding box center [848, 136] width 95 height 27
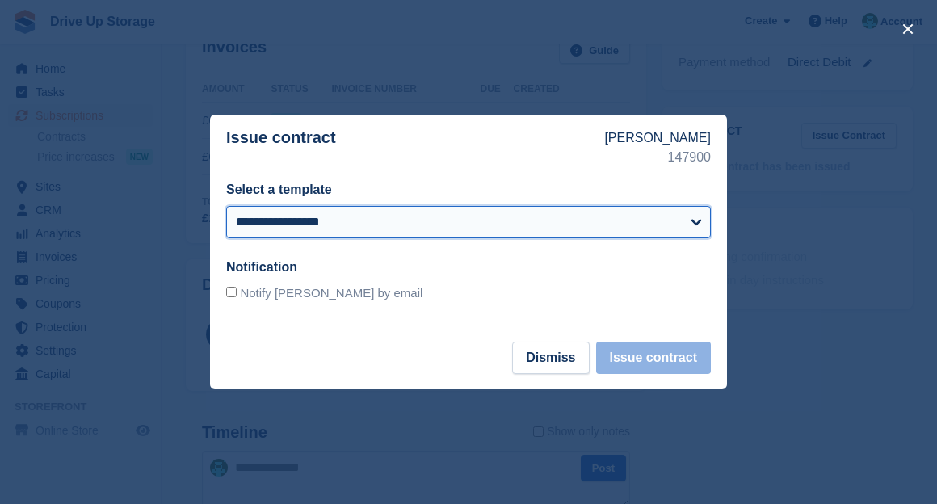
click at [477, 224] on select "**********" at bounding box center [468, 222] width 485 height 32
select select "***"
click at [226, 206] on select "**********" at bounding box center [468, 222] width 485 height 32
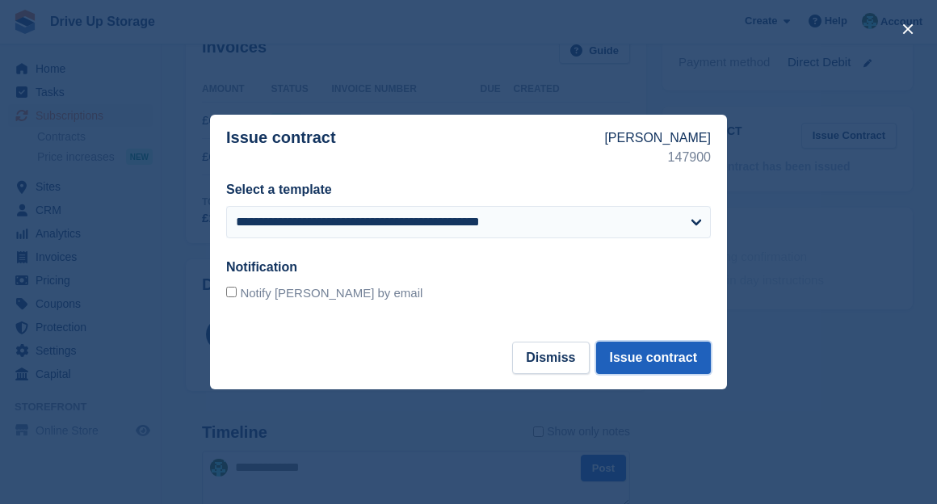
click at [665, 365] on button "Issue contract" at bounding box center [653, 358] width 115 height 32
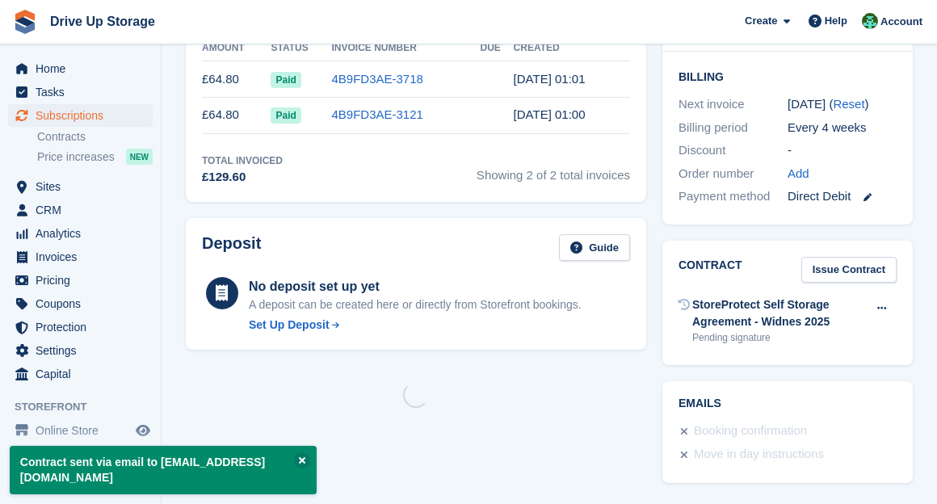
scroll to position [0, 0]
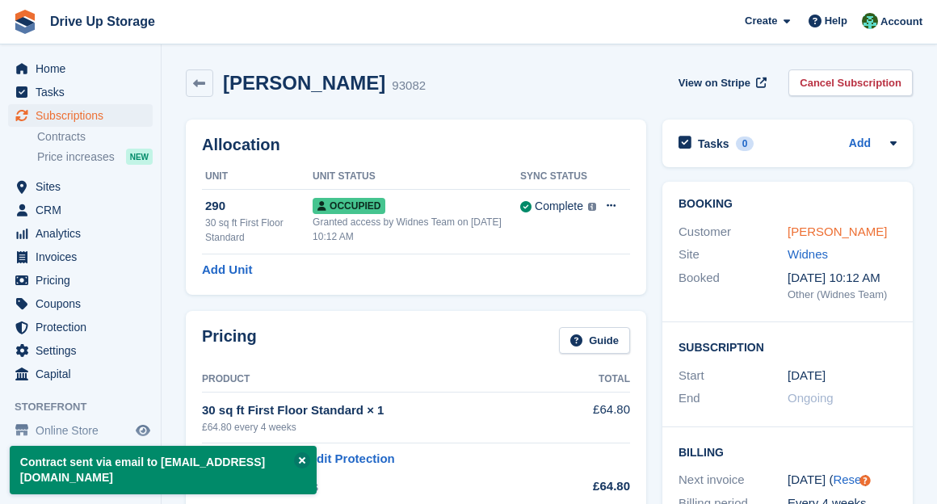
click at [803, 229] on link "Stephen Banks" at bounding box center [836, 231] width 99 height 14
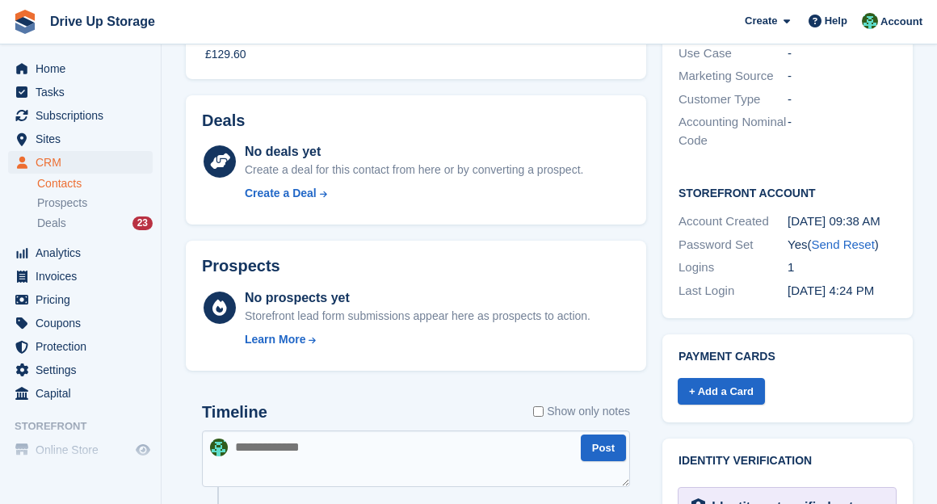
scroll to position [717, 0]
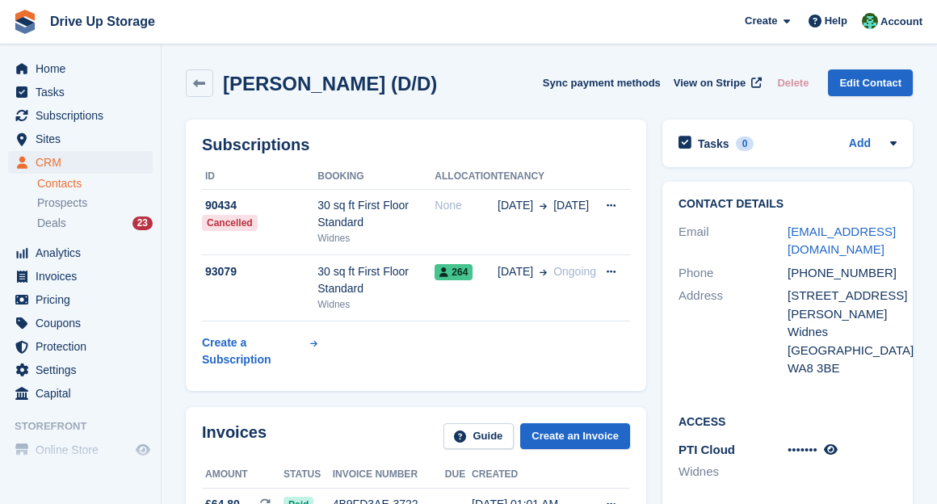
drag, startPoint x: 480, startPoint y: 108, endPoint x: 226, endPoint y: 81, distance: 255.0
click at [226, 81] on div "[PERSON_NAME] (D/D) Sync payment methods View on Stripe Delete Edit Contact" at bounding box center [549, 86] width 743 height 50
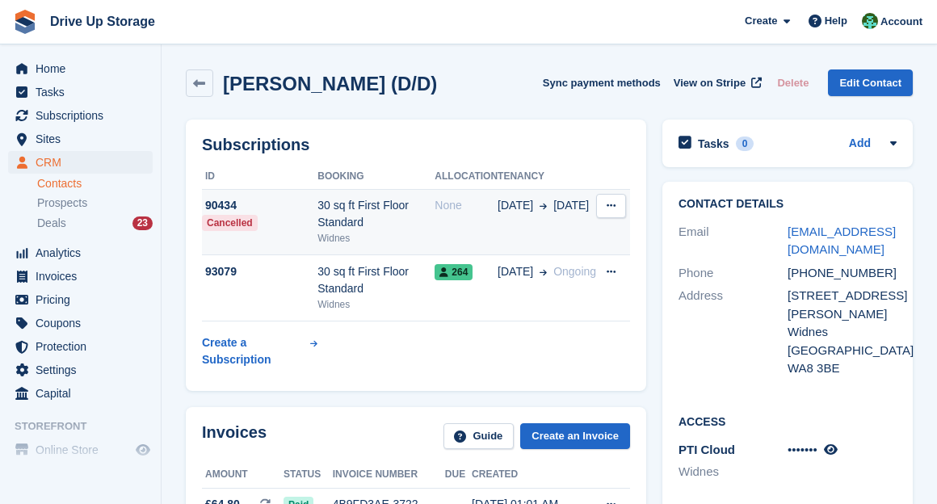
copy h2 "[PERSON_NAME] (D/D)"
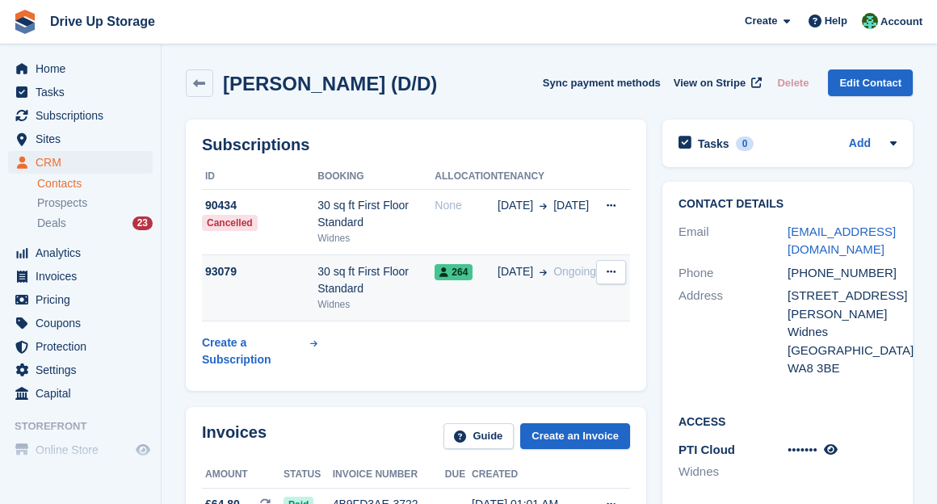
click at [493, 264] on div "264" at bounding box center [465, 271] width 63 height 17
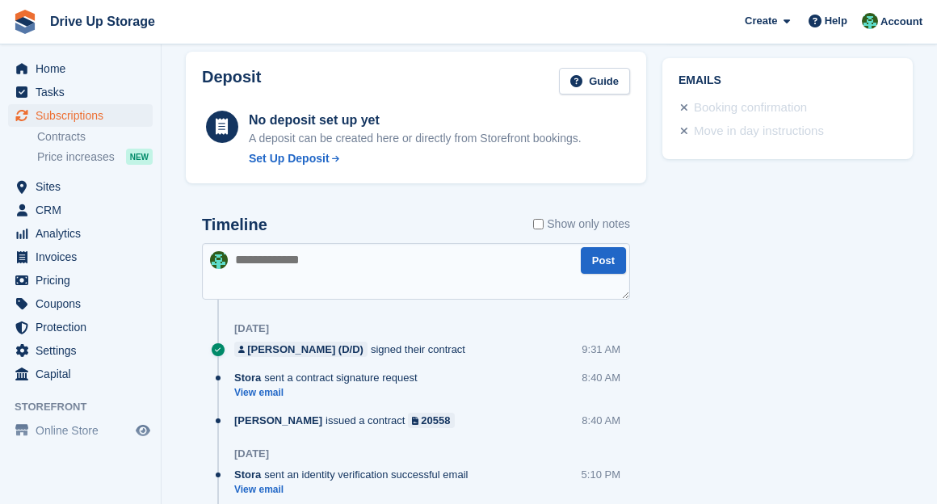
scroll to position [538, 0]
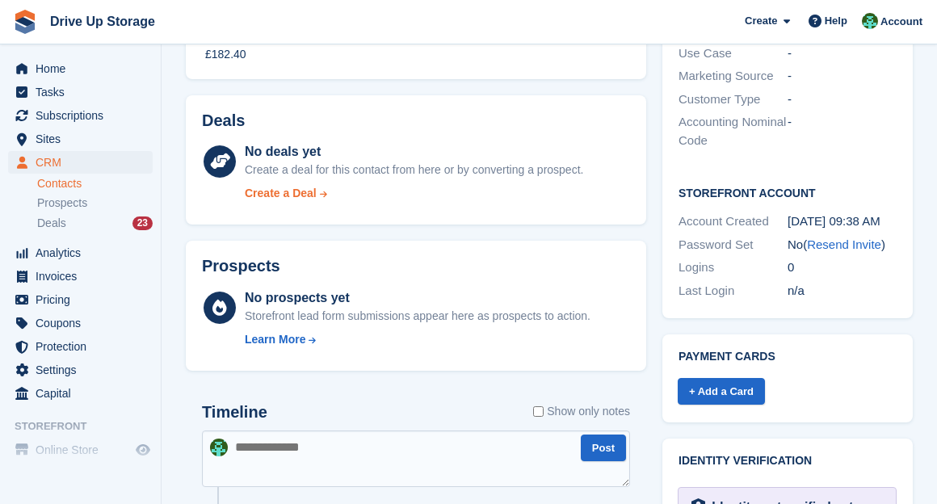
scroll to position [179, 0]
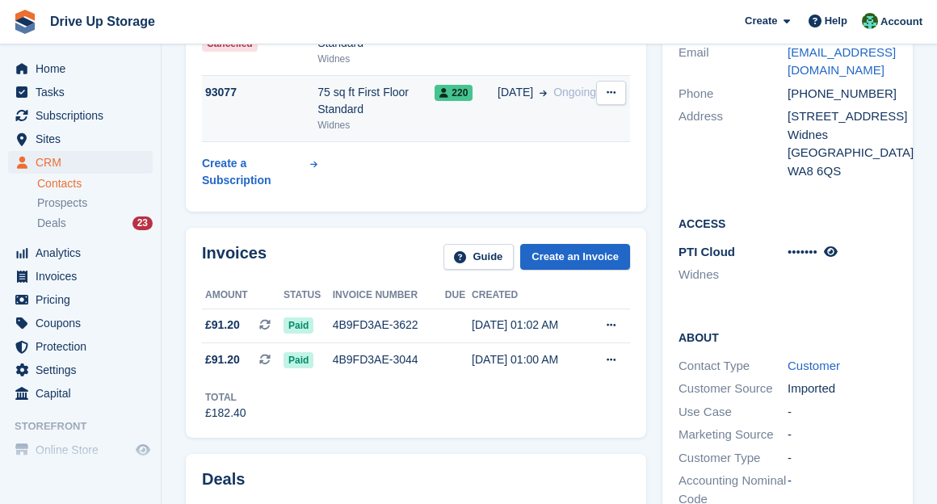
click at [567, 128] on td "03 Jul Ongoing" at bounding box center [546, 109] width 99 height 66
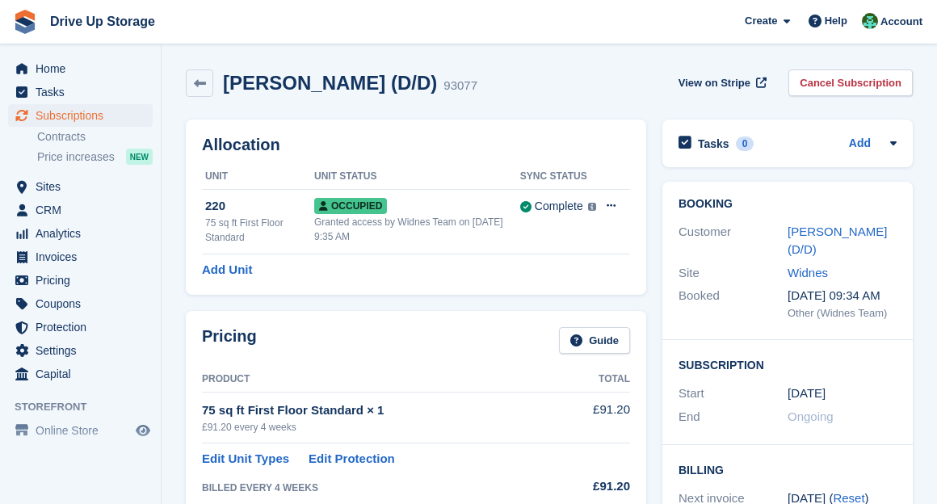
scroll to position [509, 0]
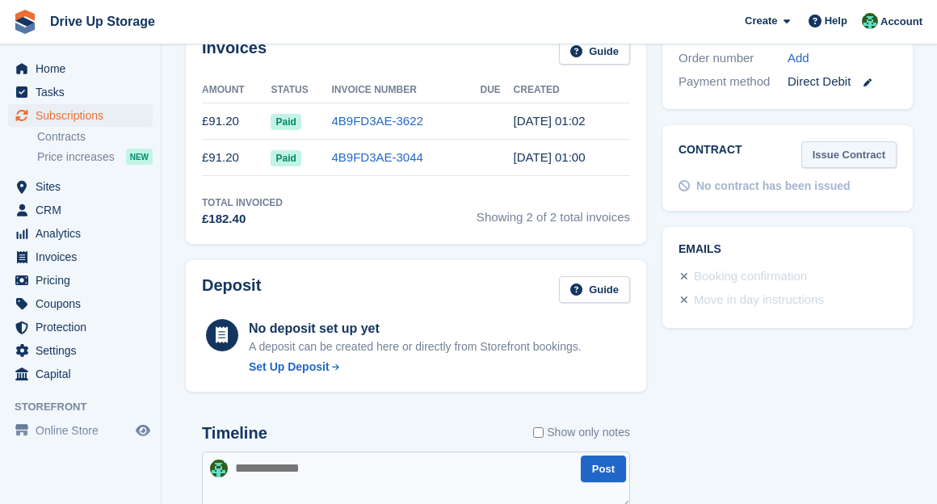
click at [814, 141] on link "Issue Contract" at bounding box center [848, 154] width 95 height 27
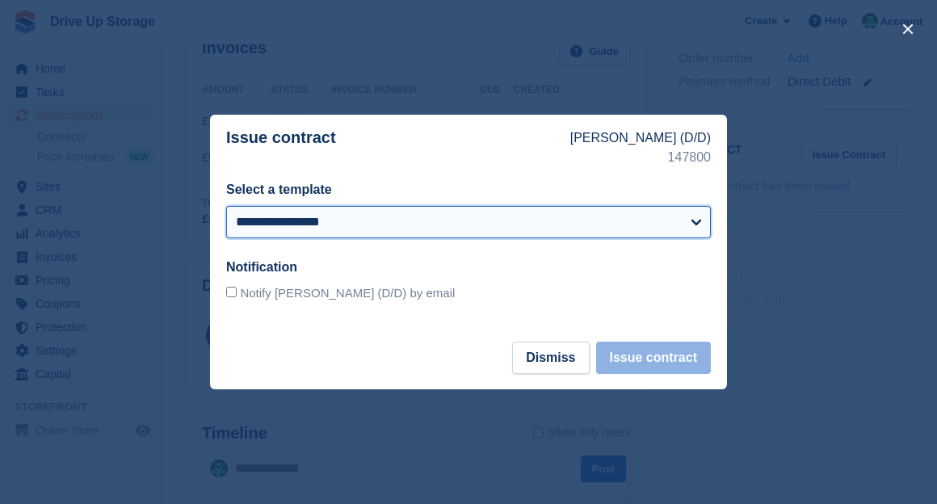
click at [451, 225] on select "**********" at bounding box center [468, 222] width 485 height 32
select select "***"
click at [226, 206] on select "**********" at bounding box center [468, 222] width 485 height 32
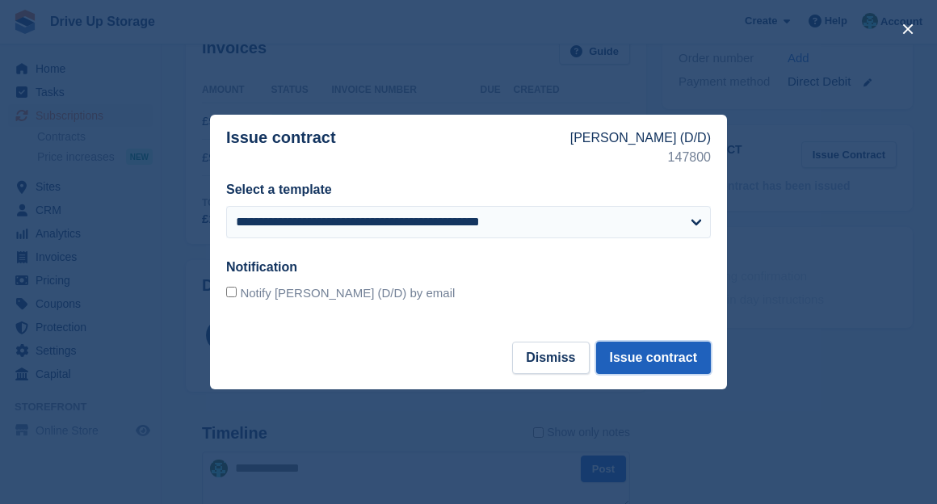
click at [690, 363] on button "Issue contract" at bounding box center [653, 358] width 115 height 32
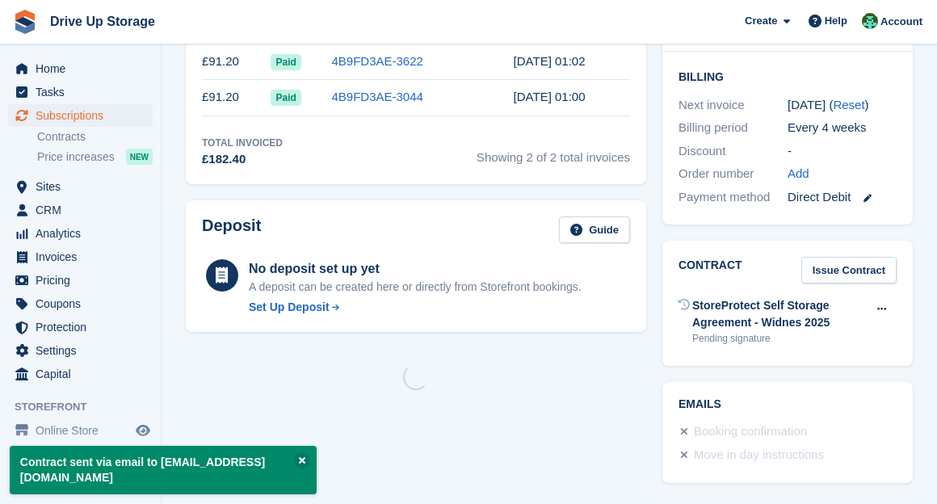
scroll to position [0, 0]
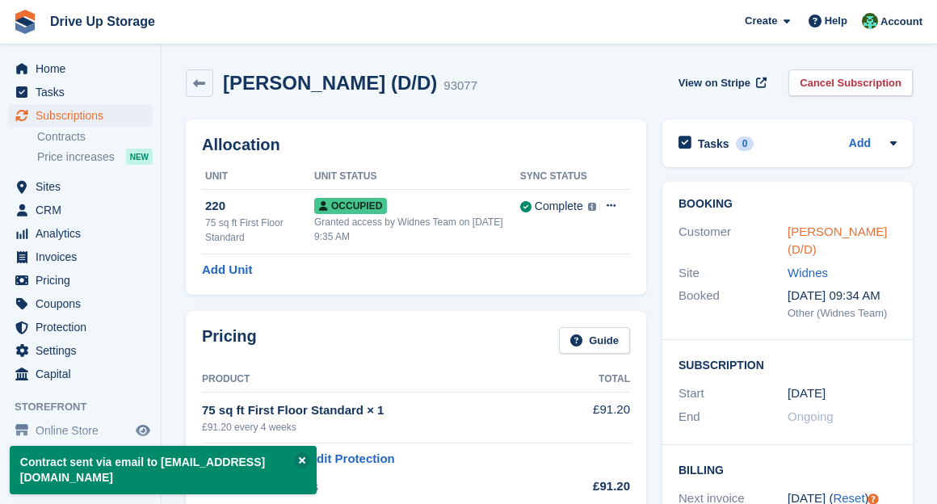
click at [816, 234] on link "Daniel Nelson (D/D)" at bounding box center [836, 240] width 99 height 32
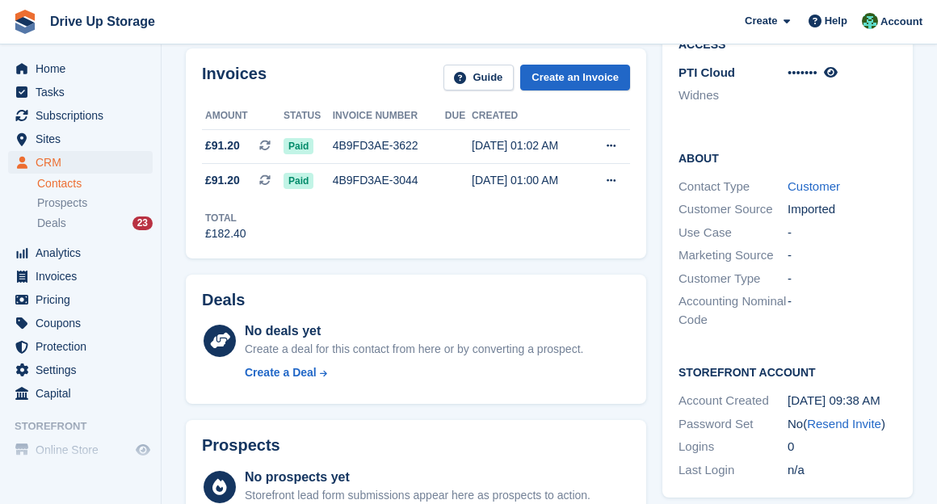
scroll to position [538, 0]
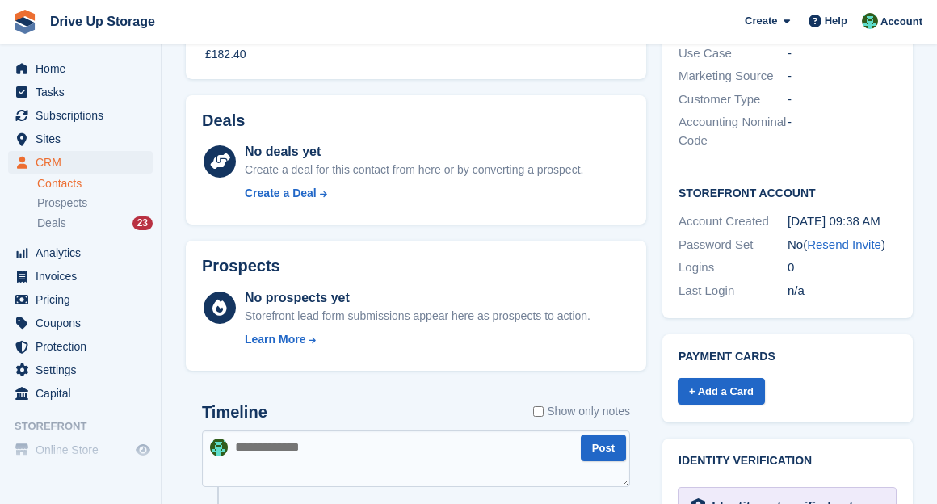
click at [826, 252] on div "No ( Resend Invite )" at bounding box center [841, 245] width 109 height 19
click at [830, 245] on link "Resend Invite" at bounding box center [844, 244] width 74 height 14
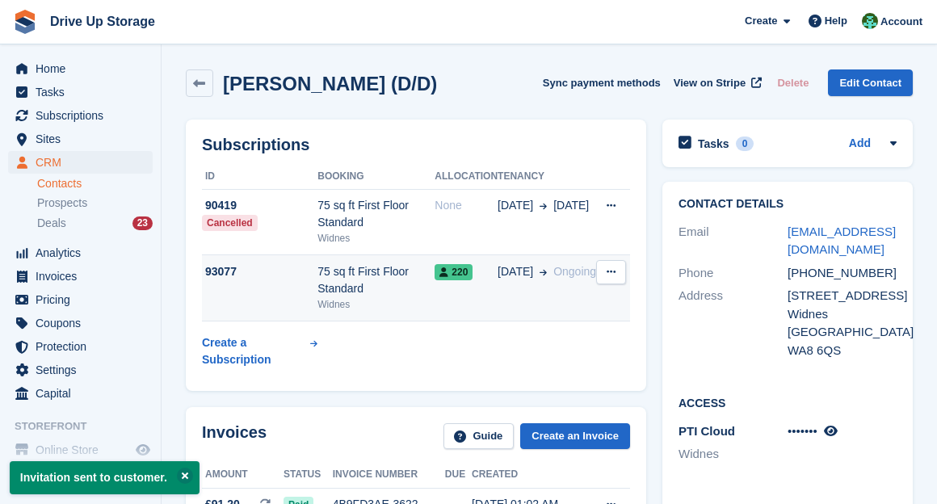
click at [485, 288] on td "220" at bounding box center [465, 288] width 63 height 66
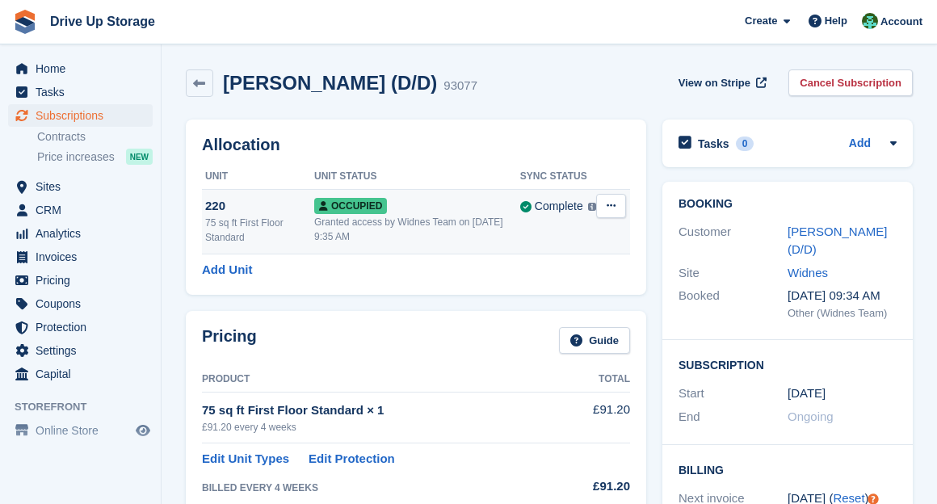
click at [609, 213] on button at bounding box center [611, 206] width 30 height 24
click at [598, 235] on p "Overlock" at bounding box center [548, 237] width 141 height 21
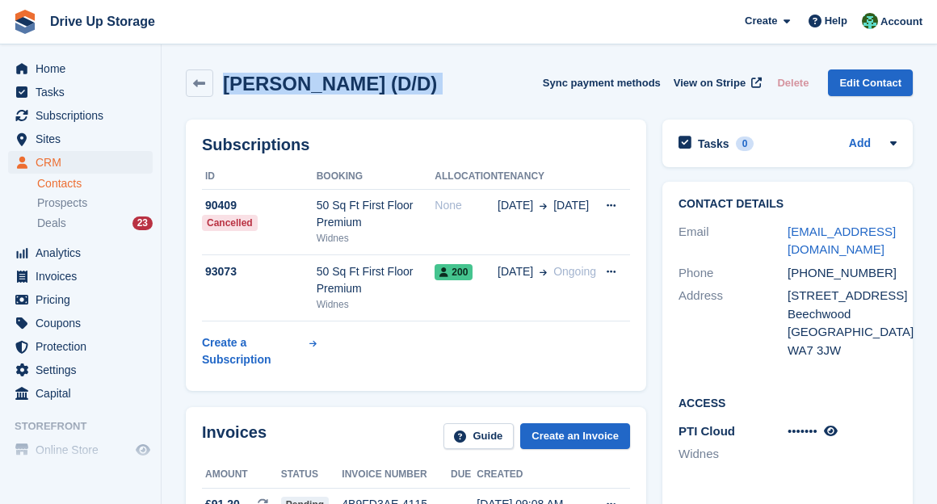
drag, startPoint x: 522, startPoint y: 82, endPoint x: 226, endPoint y: 68, distance: 296.7
click at [226, 68] on div "[PERSON_NAME] (D/D) Sync payment methods View on Stripe Delete Edit Contact" at bounding box center [549, 86] width 743 height 50
copy div "[PERSON_NAME] (D/D) Sync payment methods View on Stripe Delete Edit Contact"
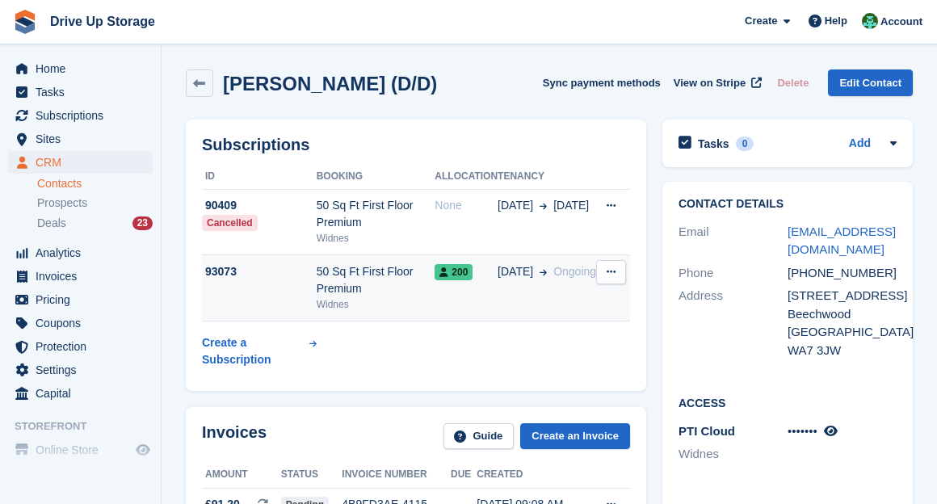
click at [526, 280] on span "[DATE]" at bounding box center [515, 271] width 36 height 17
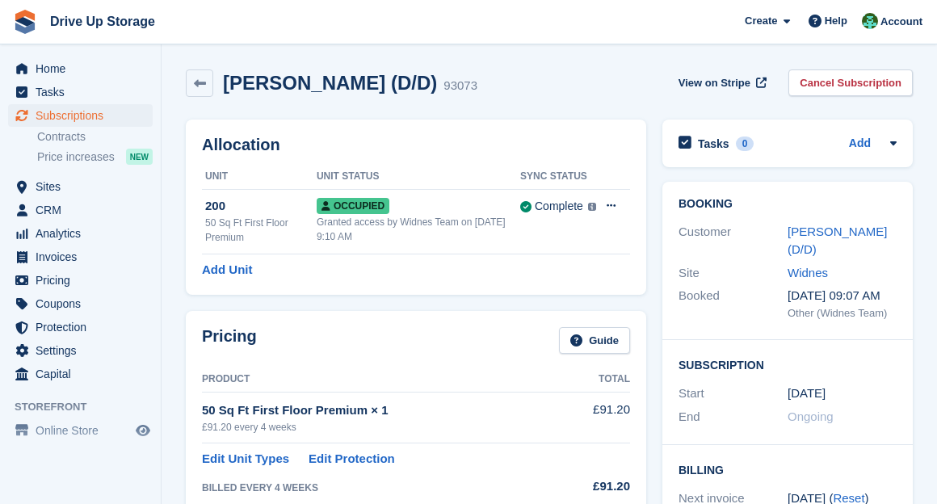
scroll to position [527, 0]
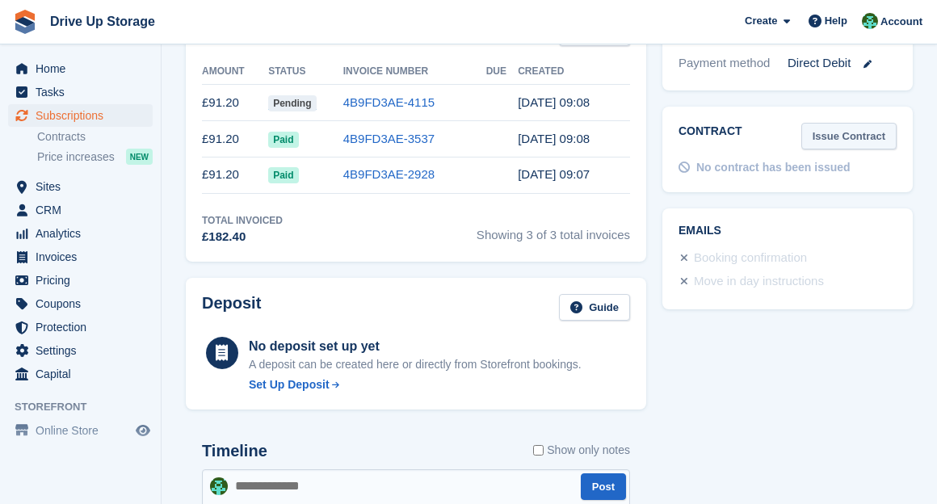
click at [846, 132] on link "Issue Contract" at bounding box center [848, 136] width 95 height 27
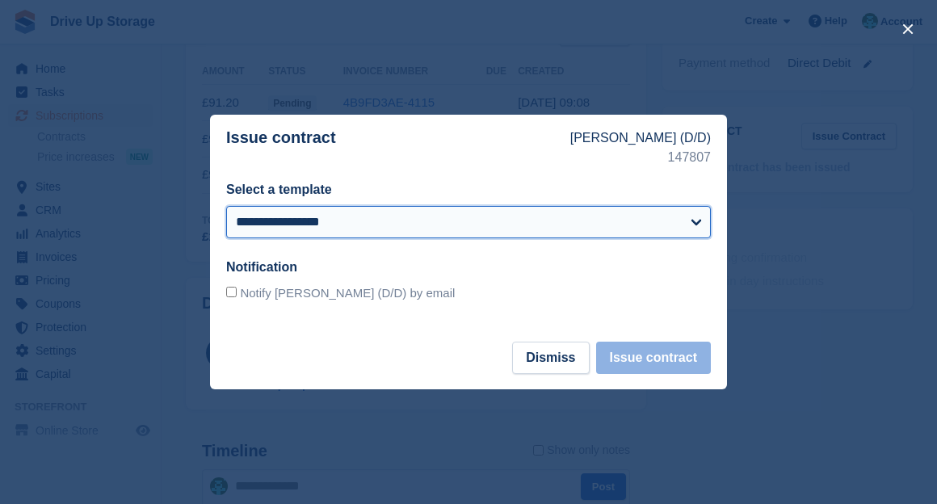
click at [496, 227] on select "**********" at bounding box center [468, 222] width 485 height 32
select select "***"
click at [226, 206] on select "**********" at bounding box center [468, 222] width 485 height 32
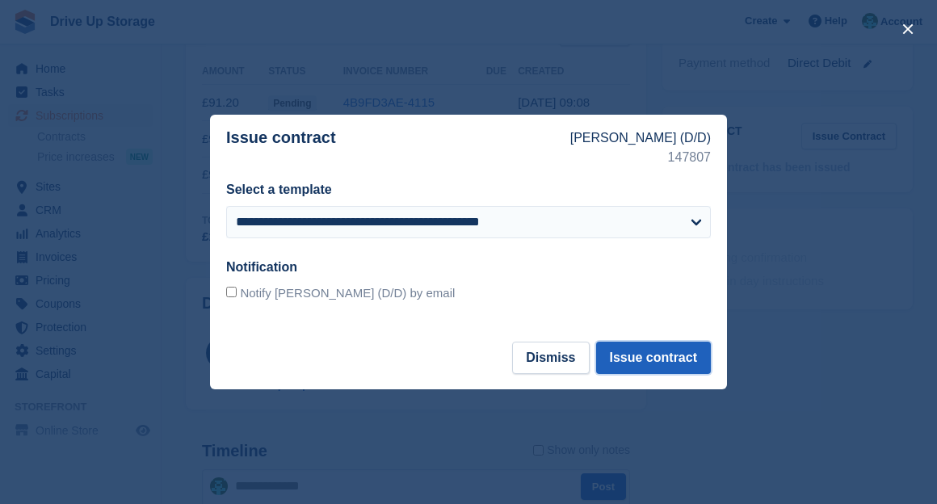
click at [621, 363] on button "Issue contract" at bounding box center [653, 358] width 115 height 32
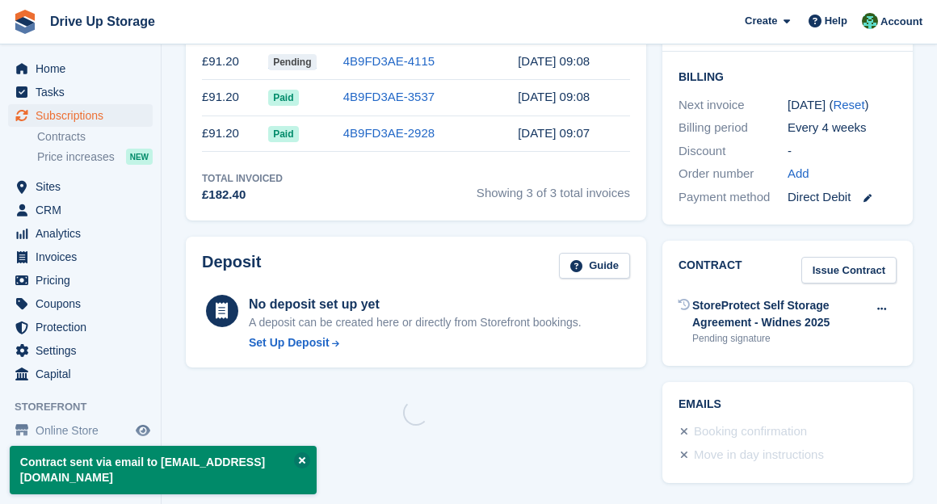
scroll to position [0, 0]
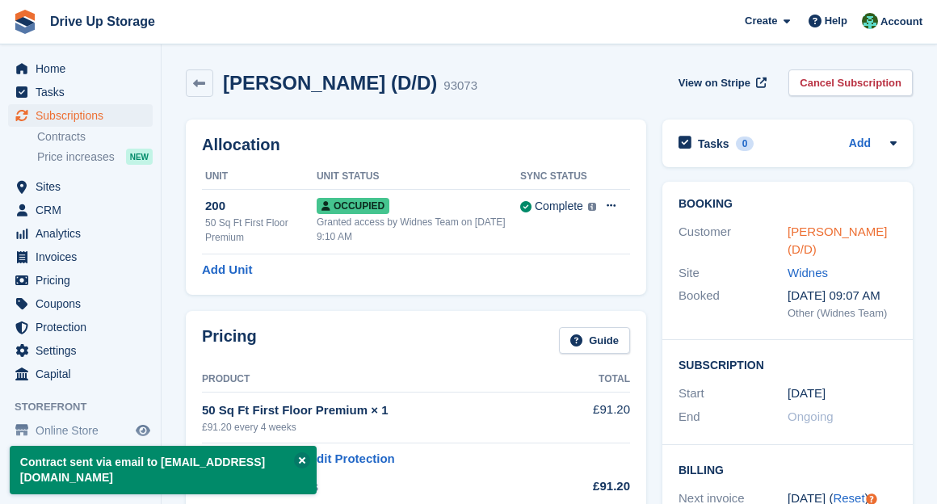
click at [793, 229] on link "[PERSON_NAME] (D/D)" at bounding box center [836, 240] width 99 height 32
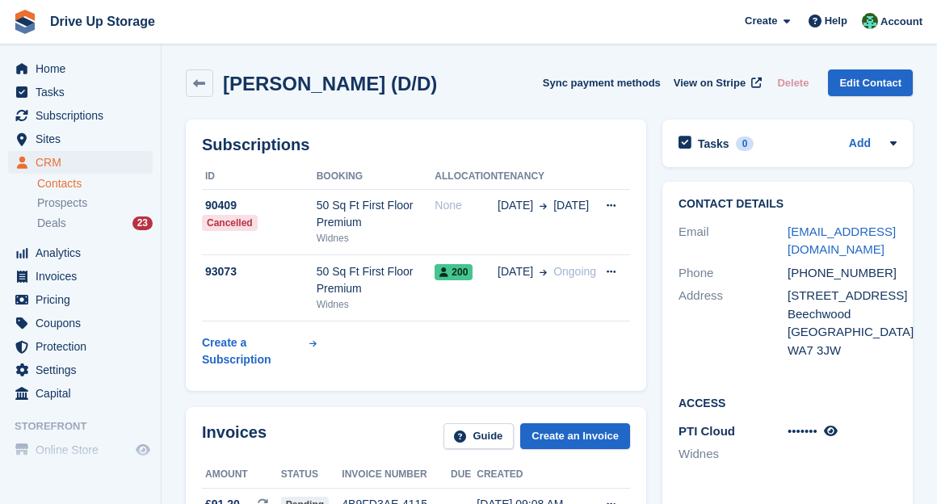
scroll to position [359, 0]
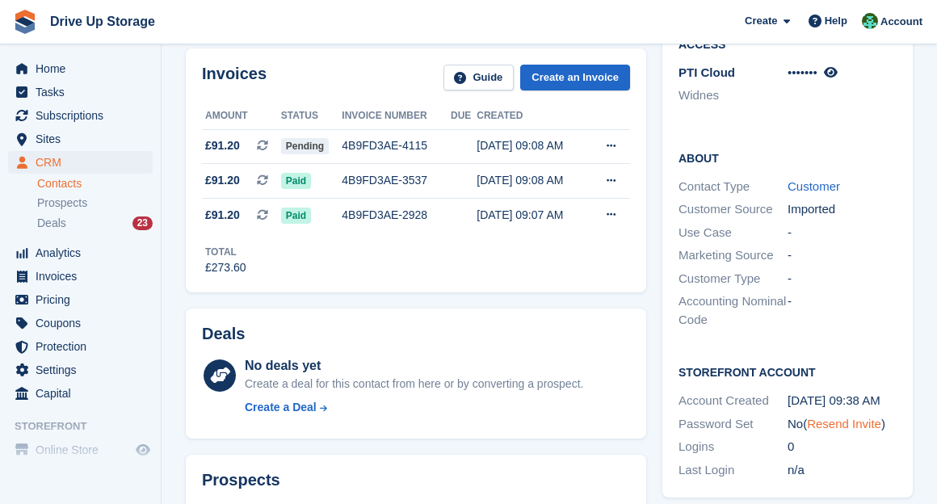
drag, startPoint x: 850, startPoint y: 434, endPoint x: 850, endPoint y: 423, distance: 10.5
click at [849, 431] on div "Password Set No ( Resend Invite )" at bounding box center [787, 424] width 218 height 23
click at [850, 423] on link "Resend Invite" at bounding box center [844, 424] width 74 height 14
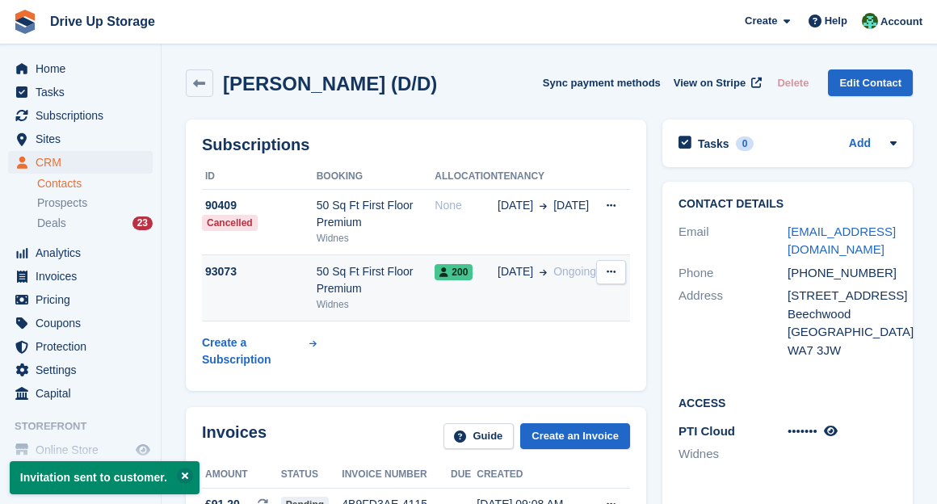
click at [607, 268] on icon at bounding box center [610, 271] width 9 height 10
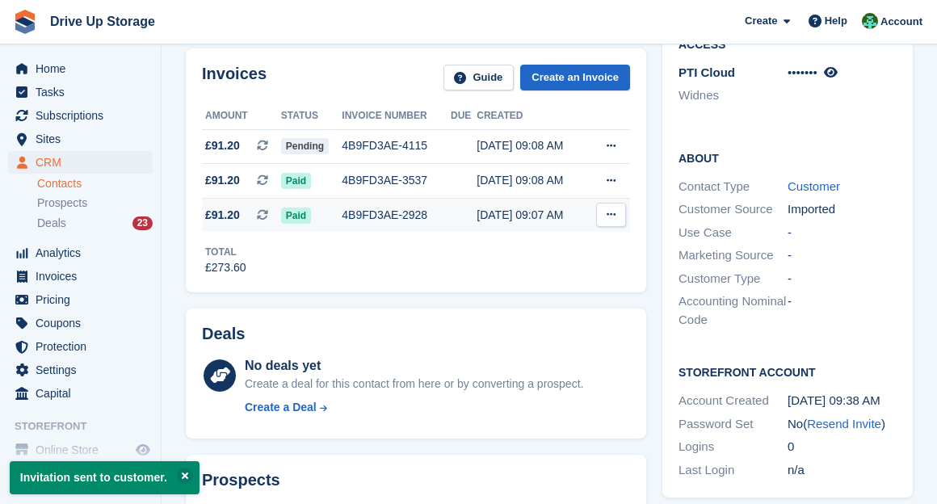
scroll to position [179, 0]
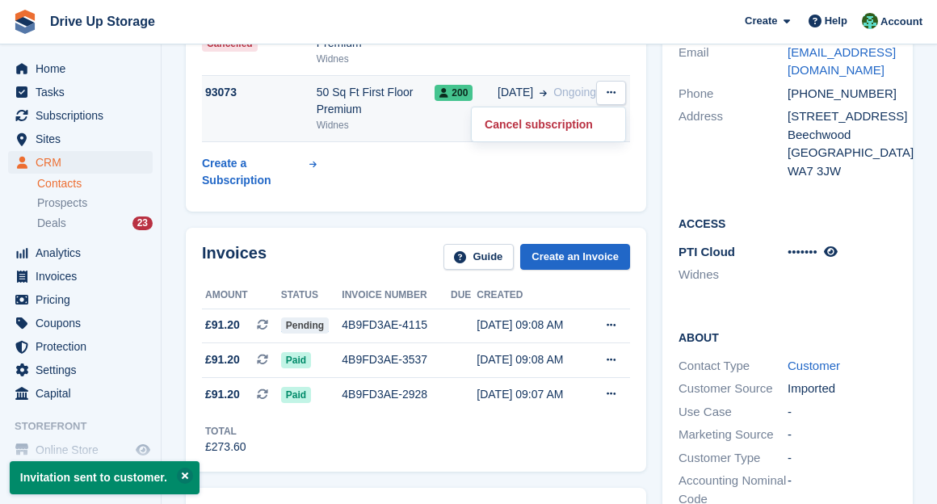
click at [387, 103] on div "50 Sq Ft First Floor Premium" at bounding box center [376, 101] width 119 height 34
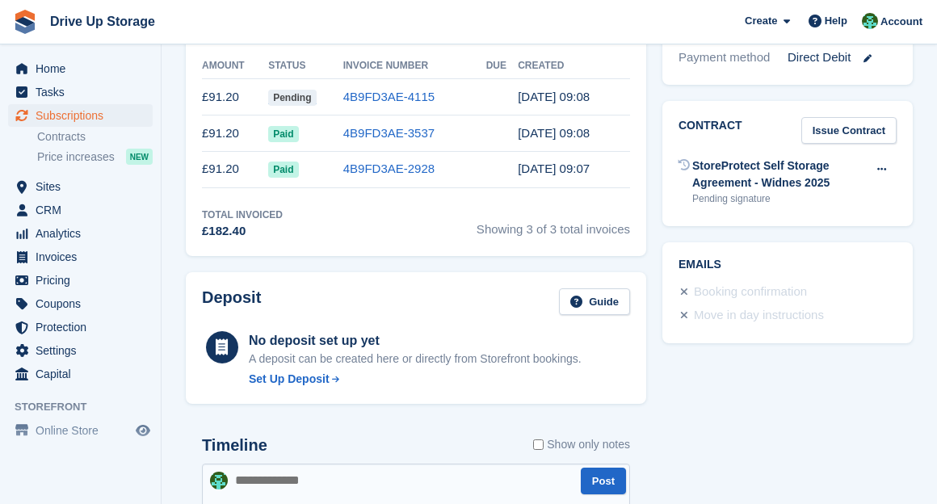
scroll to position [533, 0]
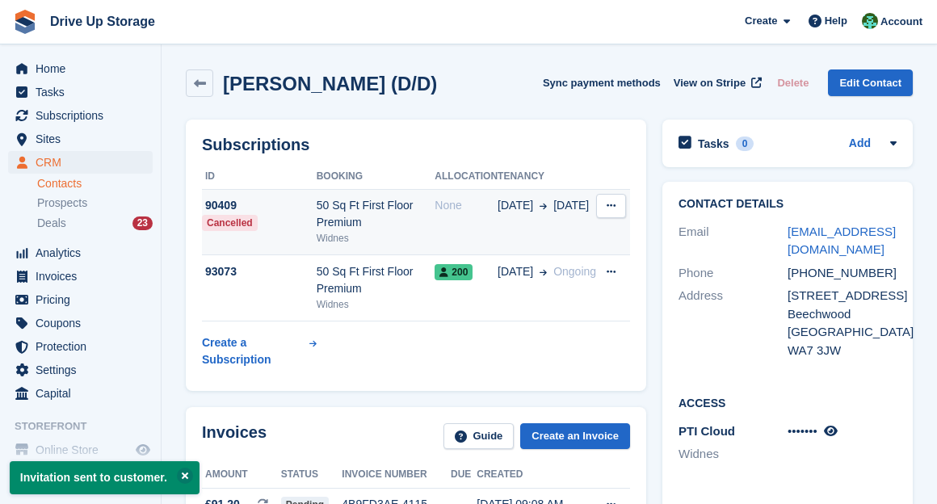
scroll to position [179, 0]
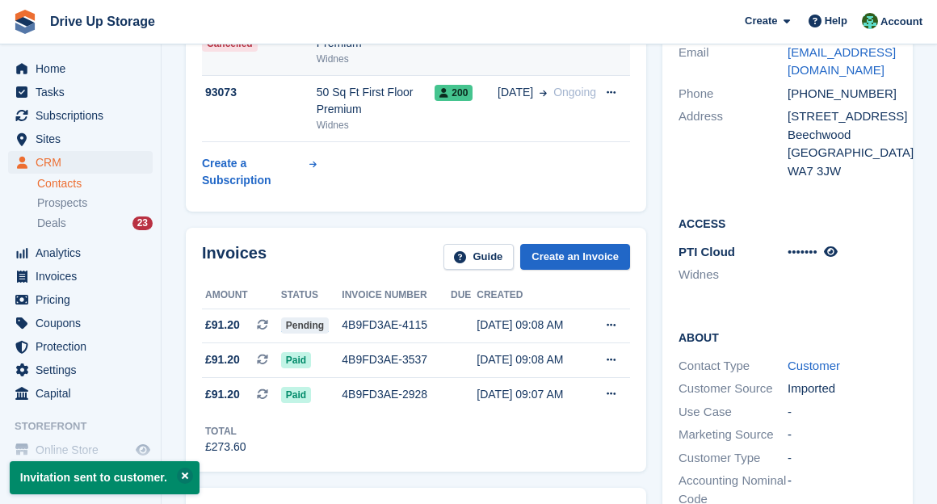
click at [467, 57] on td "None" at bounding box center [465, 43] width 63 height 66
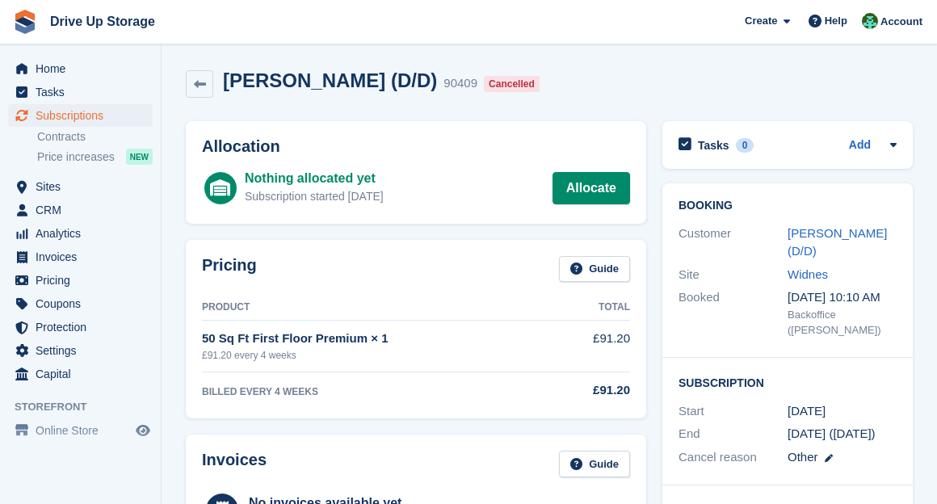
scroll to position [461, 0]
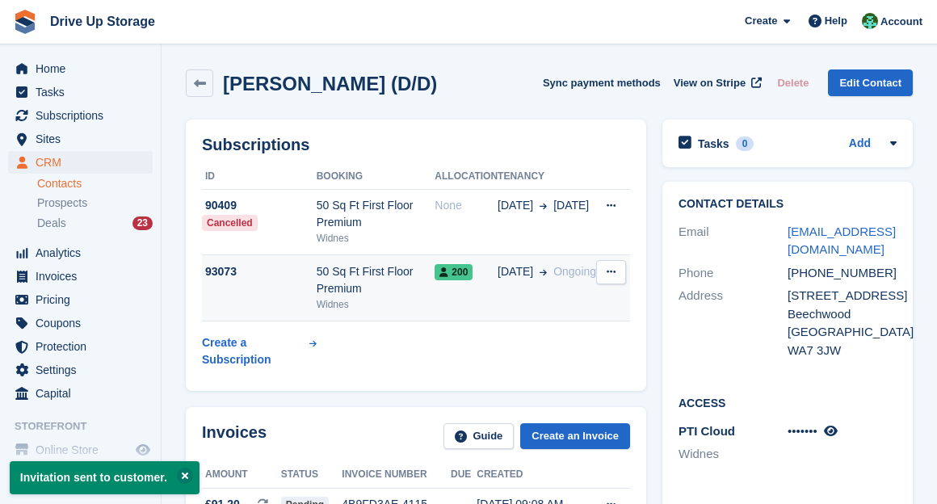
scroll to position [179, 0]
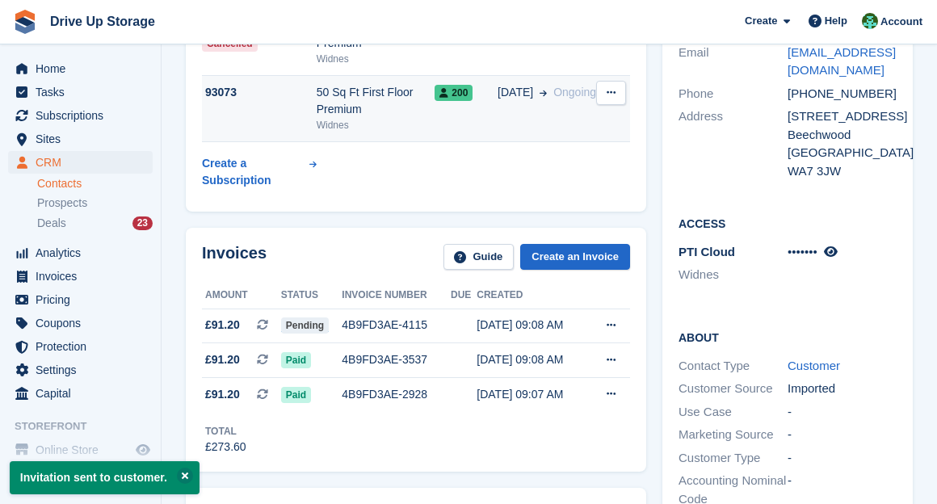
click at [572, 124] on td "[DATE] Ongoing" at bounding box center [546, 109] width 99 height 66
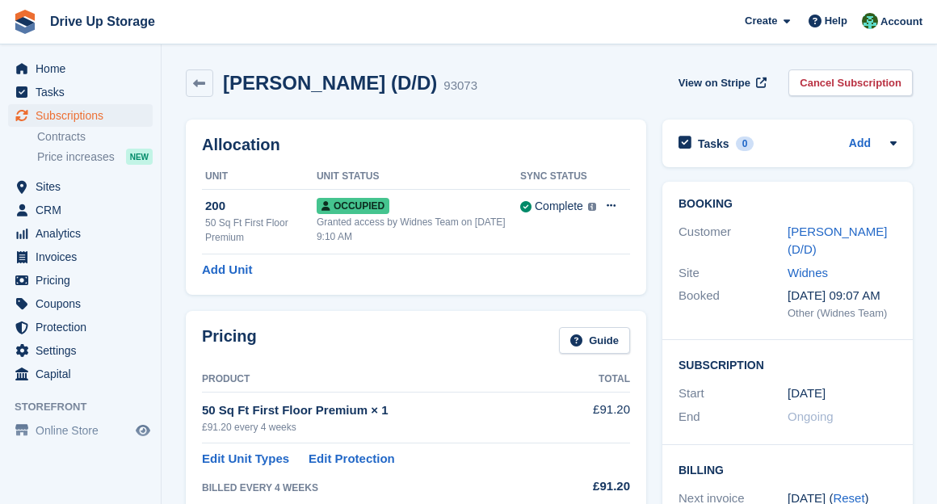
click at [621, 207] on button at bounding box center [611, 206] width 30 height 24
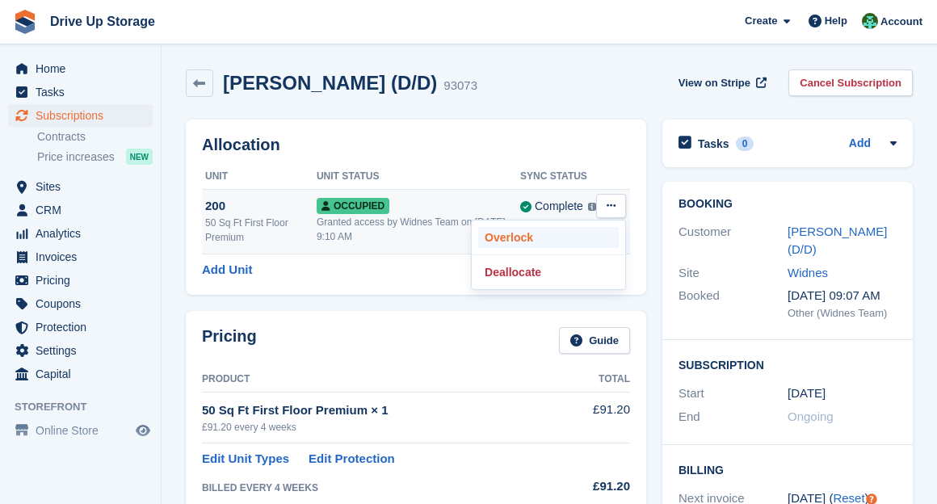
click at [585, 245] on p "Overlock" at bounding box center [548, 237] width 141 height 21
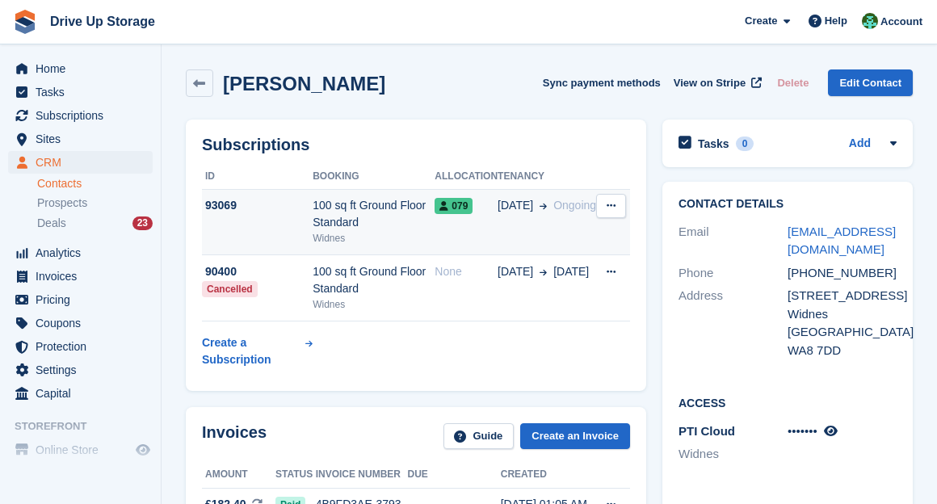
click at [497, 232] on td "079" at bounding box center [465, 222] width 63 height 66
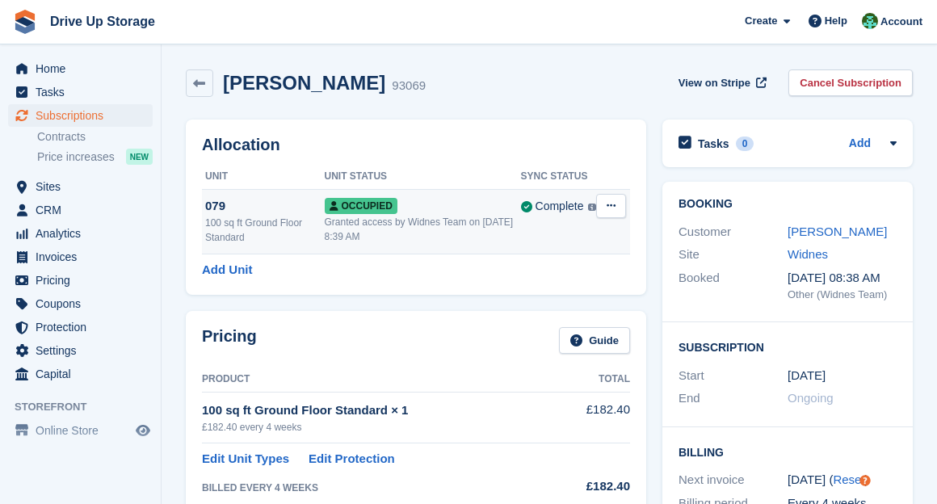
click at [535, 240] on td "Complete Last synced at [DATE] 9:08 PM Learn more →" at bounding box center [559, 221] width 76 height 65
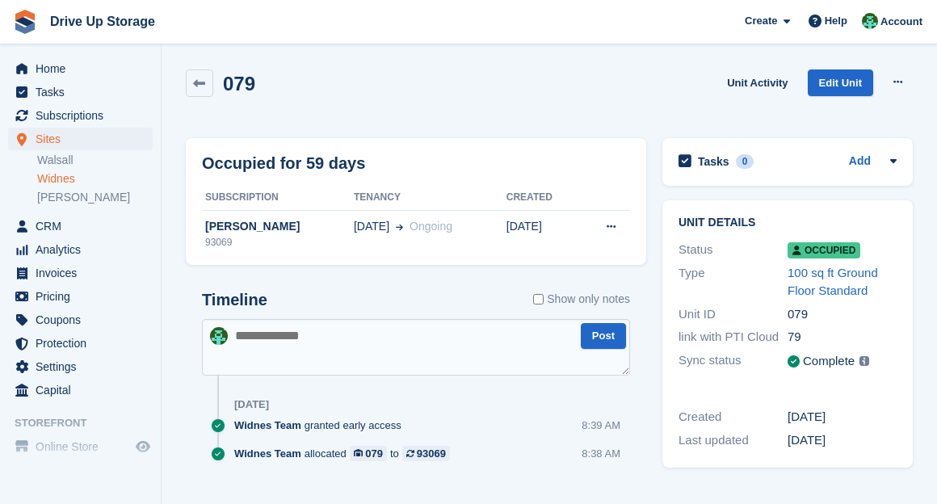
scroll to position [27, 0]
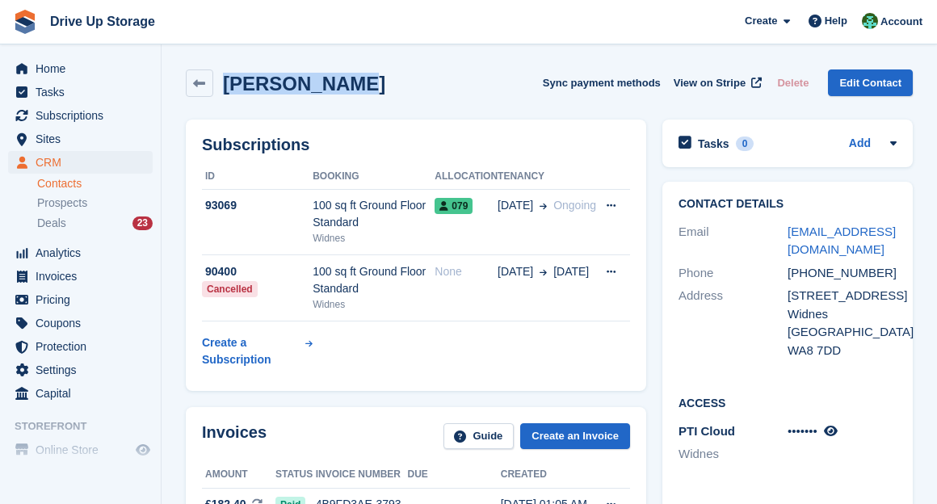
drag, startPoint x: 363, startPoint y: 106, endPoint x: 219, endPoint y: 84, distance: 145.4
click at [219, 84] on div "Mark Higgins Sync payment methods View on Stripe Delete Edit Contact" at bounding box center [549, 86] width 743 height 50
copy h2 "Mark Higgins"
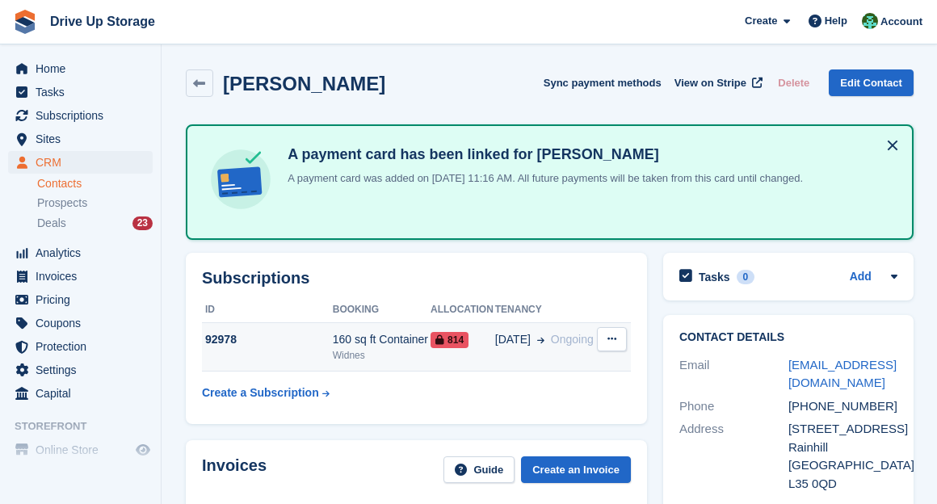
click at [529, 360] on td "30 Jun Ongoing" at bounding box center [545, 346] width 101 height 49
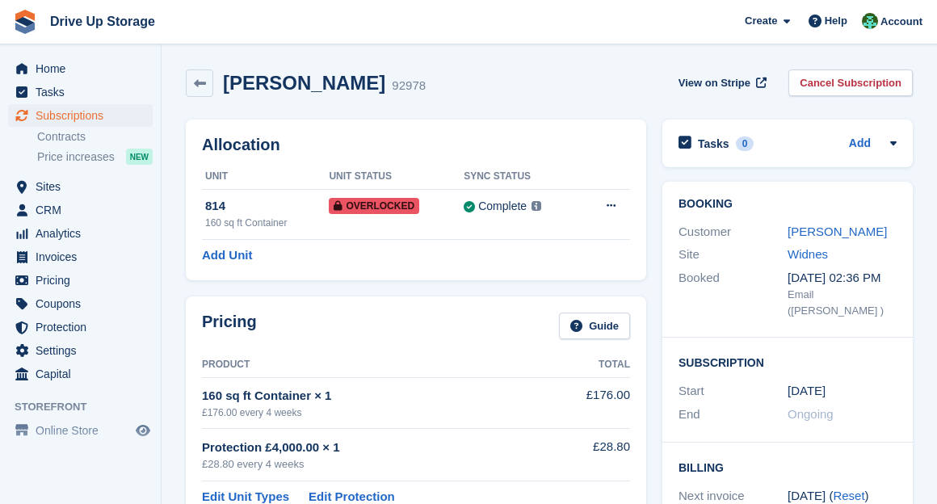
scroll to position [518, 0]
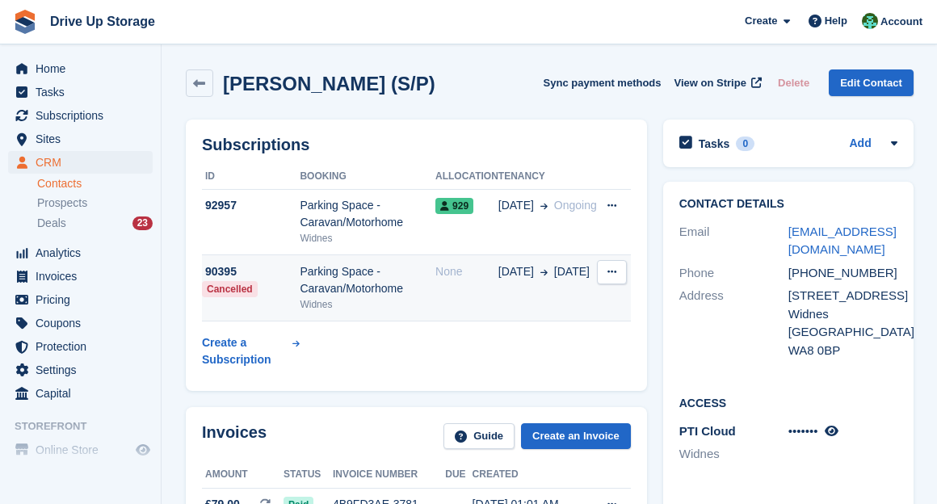
click at [514, 273] on span "07 Jul" at bounding box center [516, 271] width 36 height 17
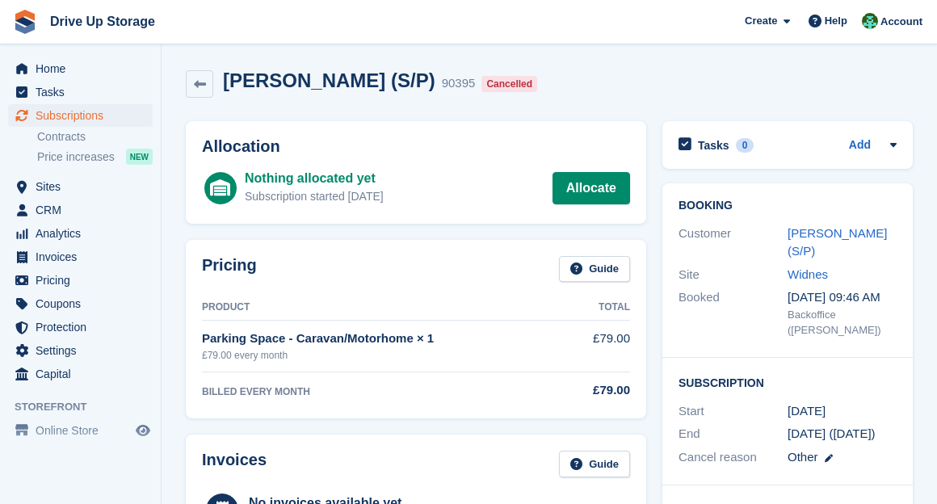
scroll to position [547, 0]
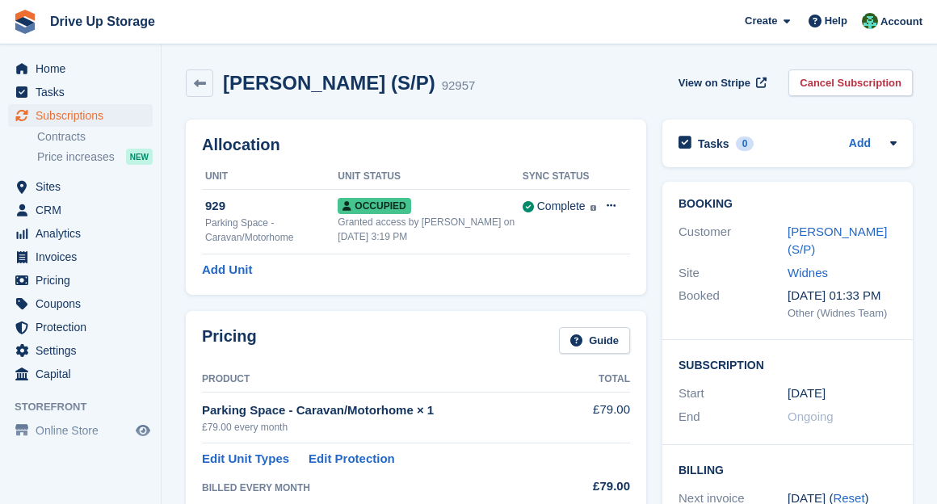
scroll to position [534, 0]
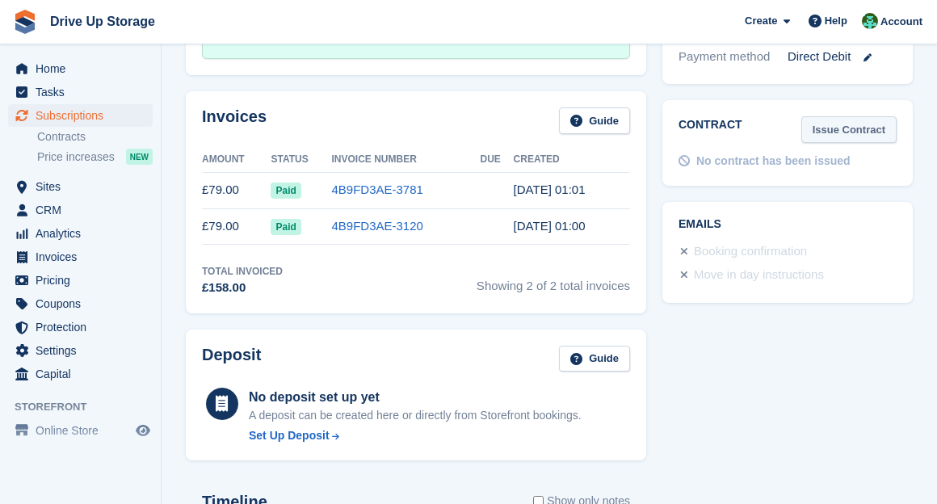
click at [833, 116] on link "Issue Contract" at bounding box center [848, 129] width 95 height 27
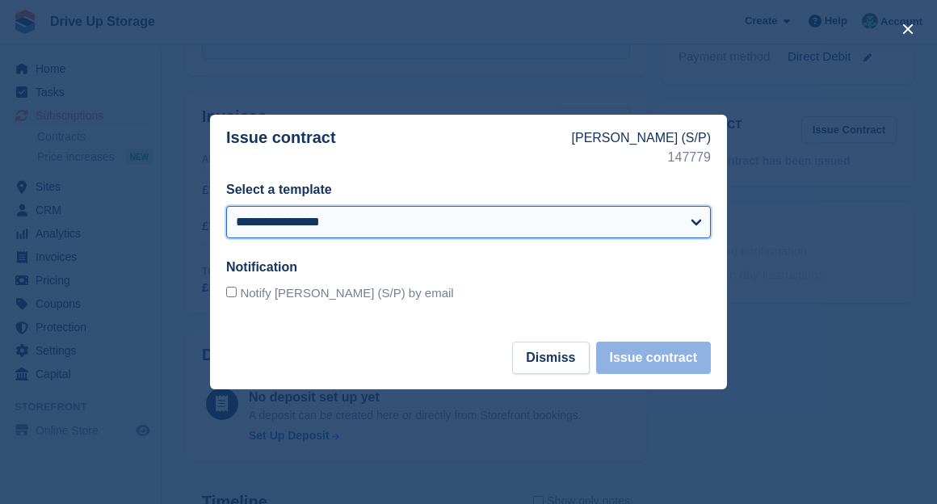
click at [493, 213] on select "**********" at bounding box center [468, 222] width 485 height 32
select select "***"
click at [226, 206] on select "**********" at bounding box center [468, 222] width 485 height 32
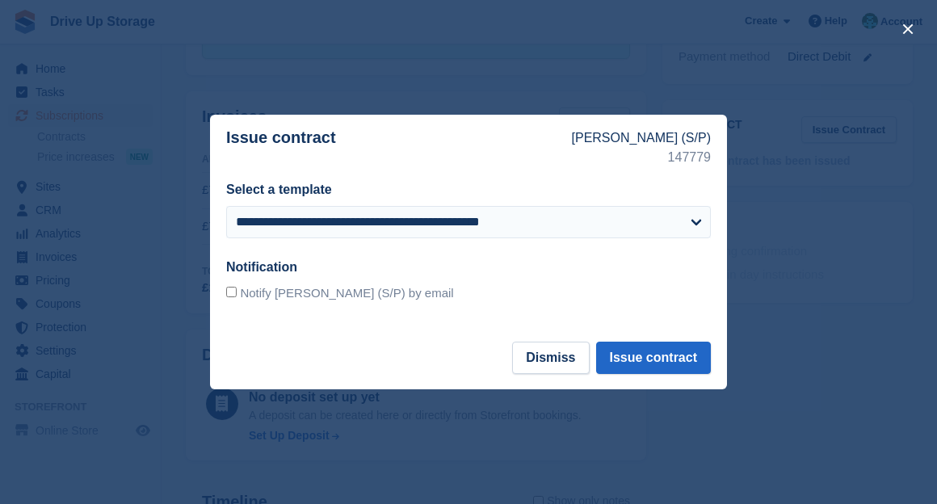
click at [679, 374] on footer "Dismiss Issue contract" at bounding box center [468, 366] width 517 height 48
click at [679, 367] on button "Issue contract" at bounding box center [653, 358] width 115 height 32
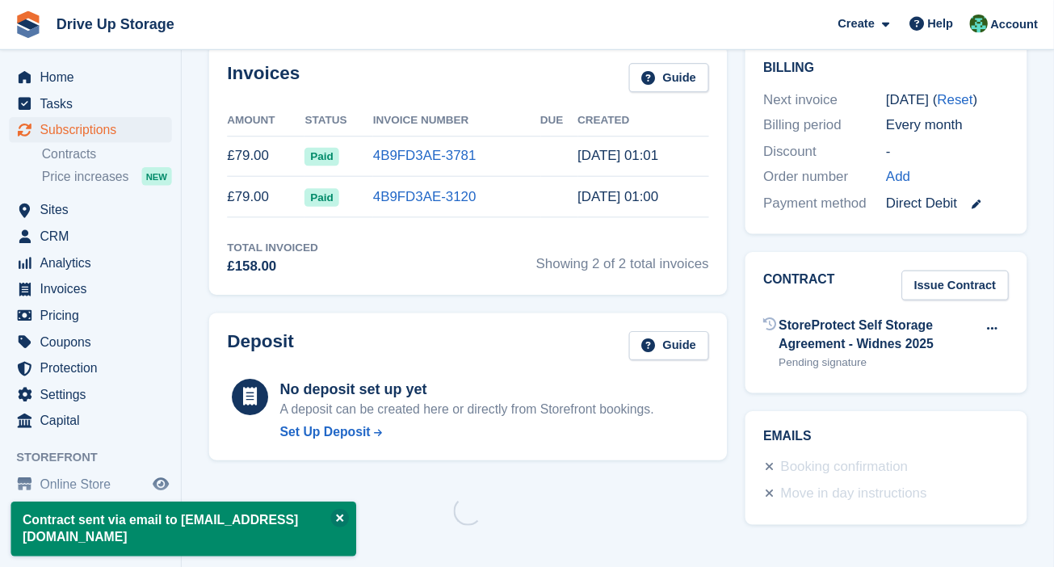
scroll to position [0, 0]
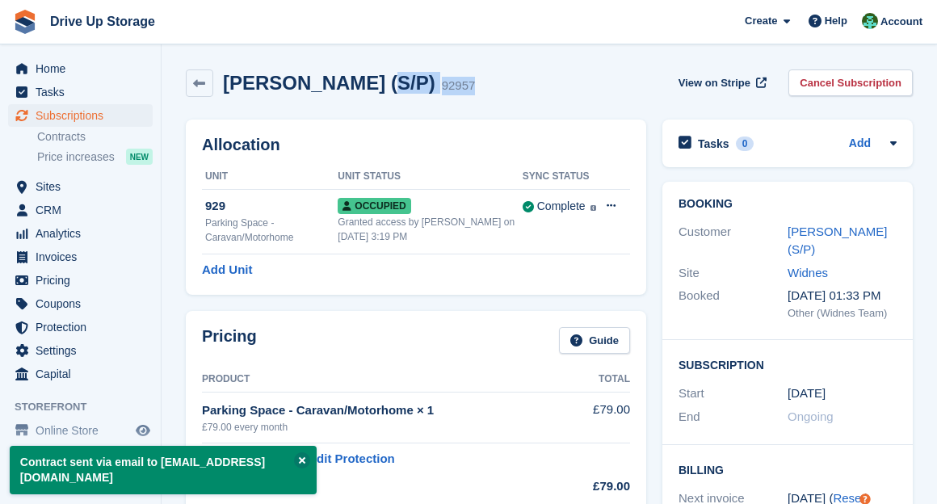
drag, startPoint x: 432, startPoint y: 83, endPoint x: 340, endPoint y: 83, distance: 92.1
click at [357, 83] on div "Anthony Rolt (S/P) 92957 View on Stripe Cancel Subscription" at bounding box center [549, 82] width 727 height 27
drag, startPoint x: 228, startPoint y: 81, endPoint x: 385, endPoint y: 105, distance: 159.3
click at [385, 105] on div "Anthony Rolt (S/P) 92957 View on Stripe Cancel Subscription" at bounding box center [549, 86] width 743 height 50
copy h2 "Anthony Rolt (S/P)"
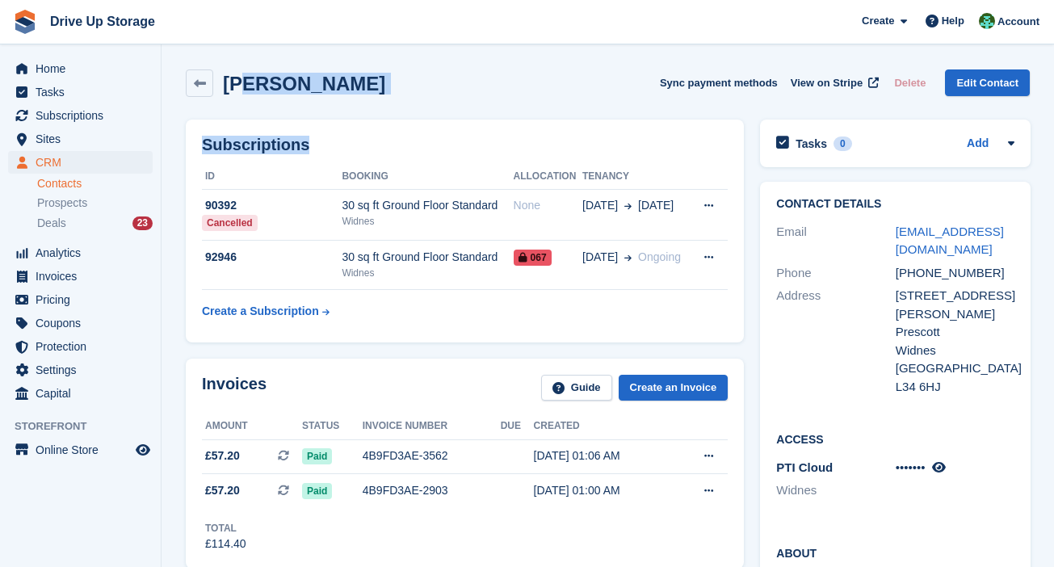
drag, startPoint x: 449, startPoint y: 129, endPoint x: 238, endPoint y: 98, distance: 213.1
click at [372, 89] on div "Keith Hughes Sync payment methods View on Stripe Delete Edit Contact" at bounding box center [608, 82] width 844 height 27
drag, startPoint x: 342, startPoint y: 74, endPoint x: 224, endPoint y: 74, distance: 118.7
click at [224, 74] on div "Keith Hughes Sync payment methods View on Stripe Delete Edit Contact" at bounding box center [608, 82] width 844 height 27
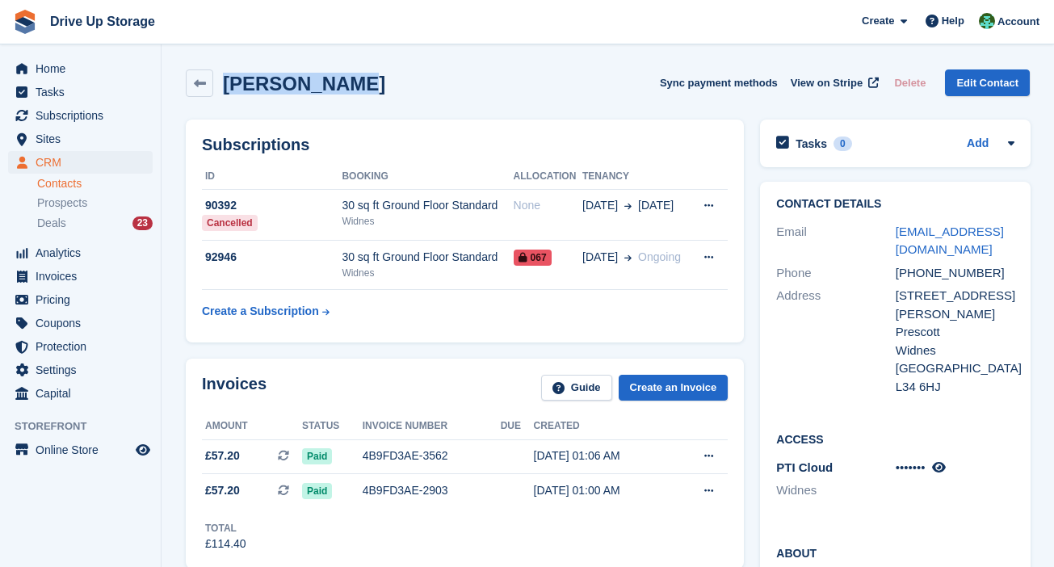
copy h2 "Keith Hughes"
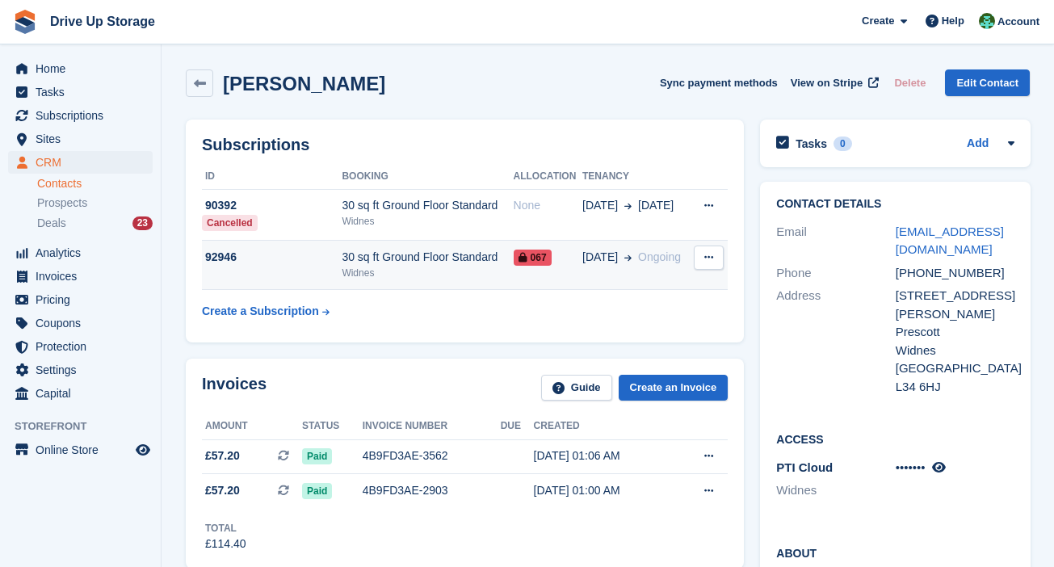
click at [652, 259] on span "Ongoing" at bounding box center [659, 256] width 43 height 13
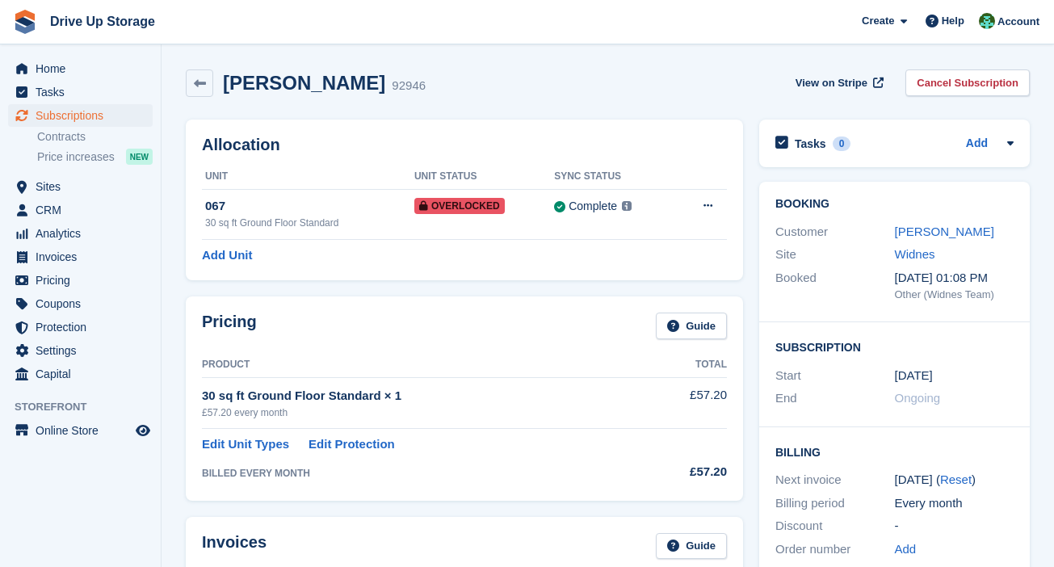
scroll to position [529, 0]
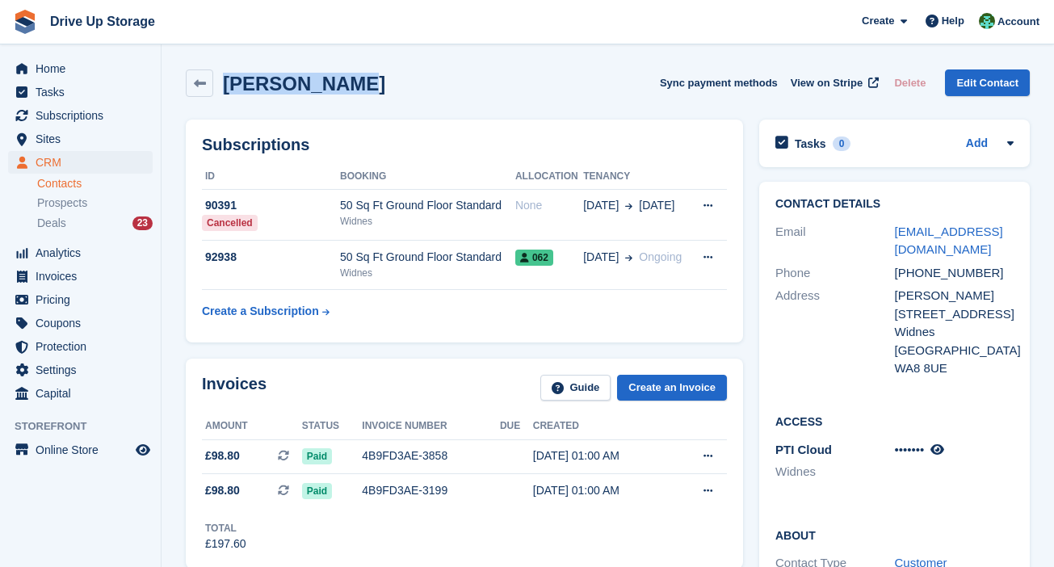
drag, startPoint x: 308, startPoint y: 78, endPoint x: 225, endPoint y: 78, distance: 82.4
click at [225, 78] on div "[PERSON_NAME] Sync payment methods View on Stripe Delete Edit Contact" at bounding box center [608, 82] width 844 height 27
copy h2 "[PERSON_NAME]"
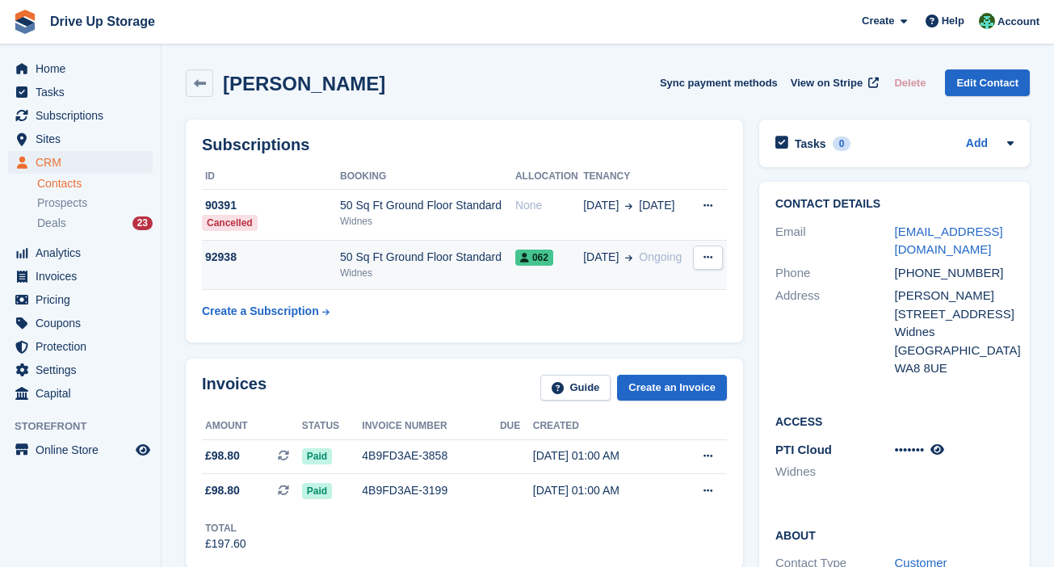
click at [536, 265] on span "062" at bounding box center [534, 258] width 38 height 16
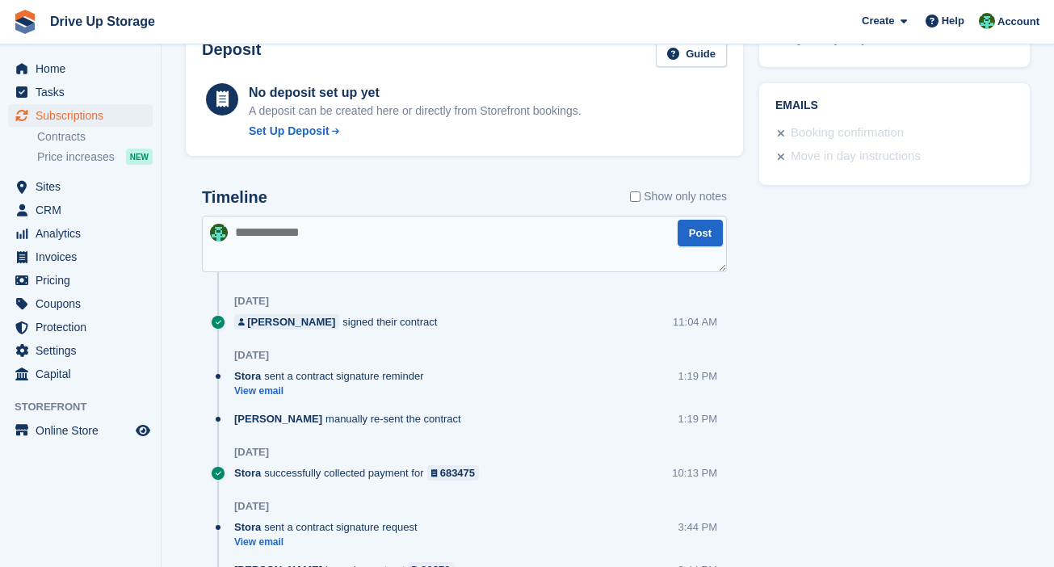
scroll to position [528, 0]
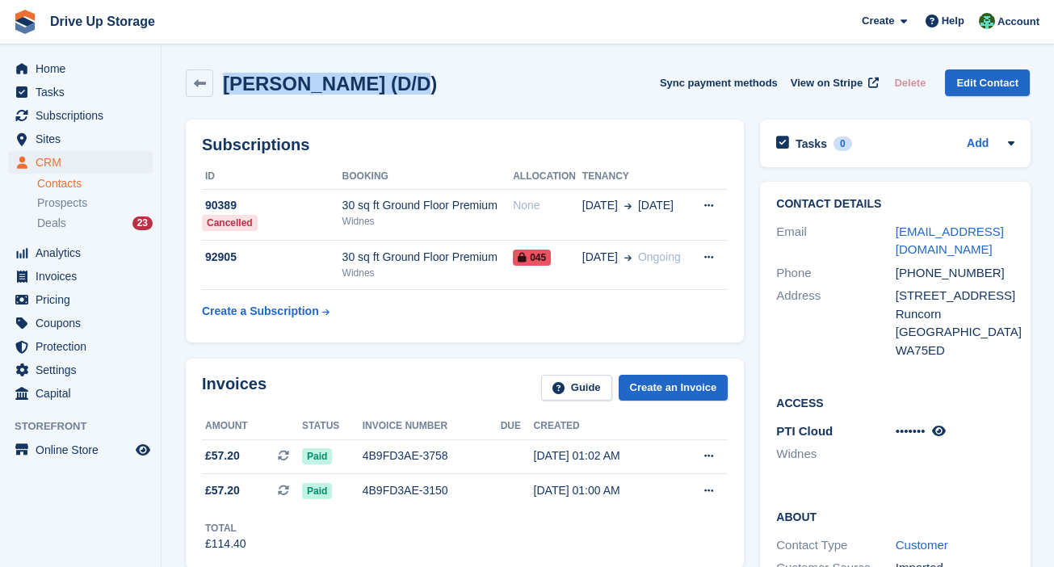
drag, startPoint x: 426, startPoint y: 58, endPoint x: 226, endPoint y: 60, distance: 200.3
copy h2 "[PERSON_NAME] (D/D)"
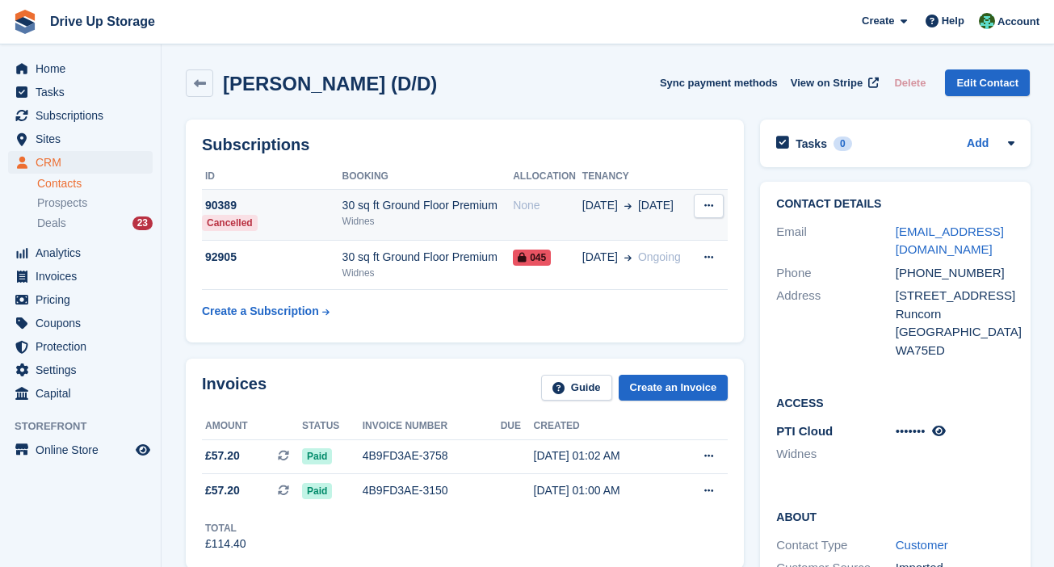
click at [626, 208] on div "09 Jul 9 Jul" at bounding box center [636, 205] width 108 height 17
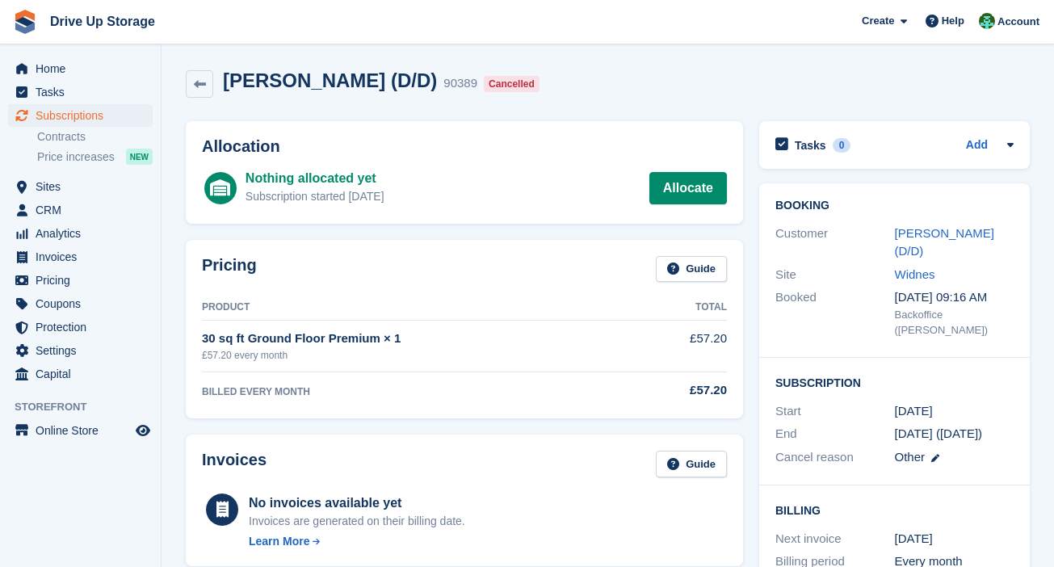
scroll to position [485, 0]
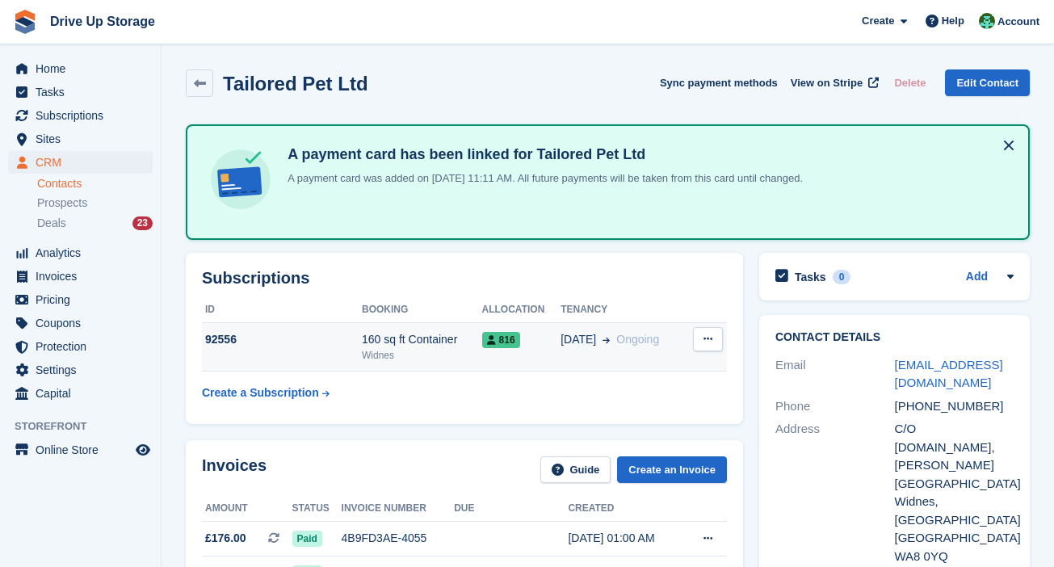
click at [642, 334] on span "Ongoing" at bounding box center [637, 339] width 43 height 13
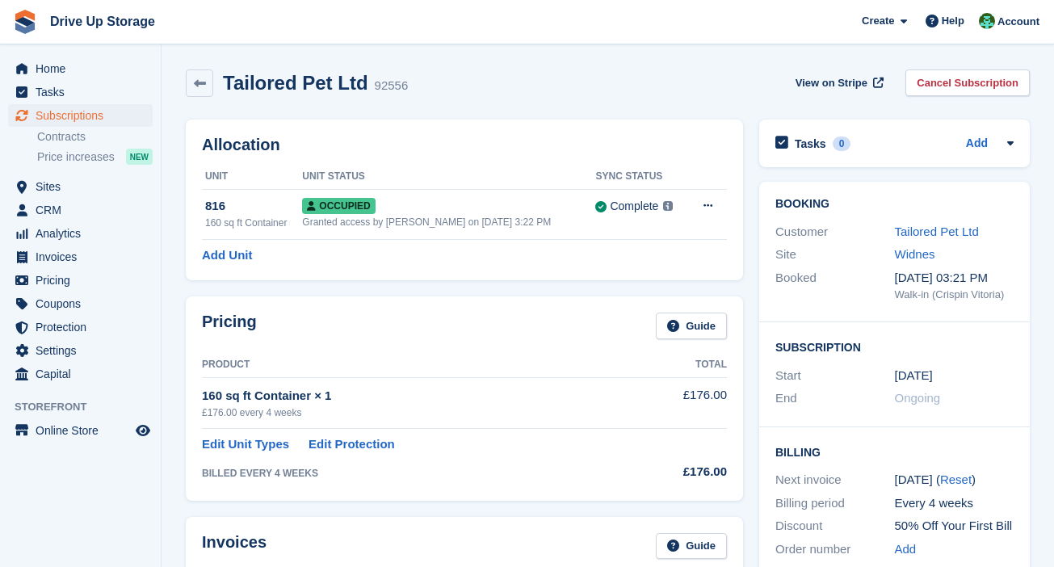
scroll to position [529, 0]
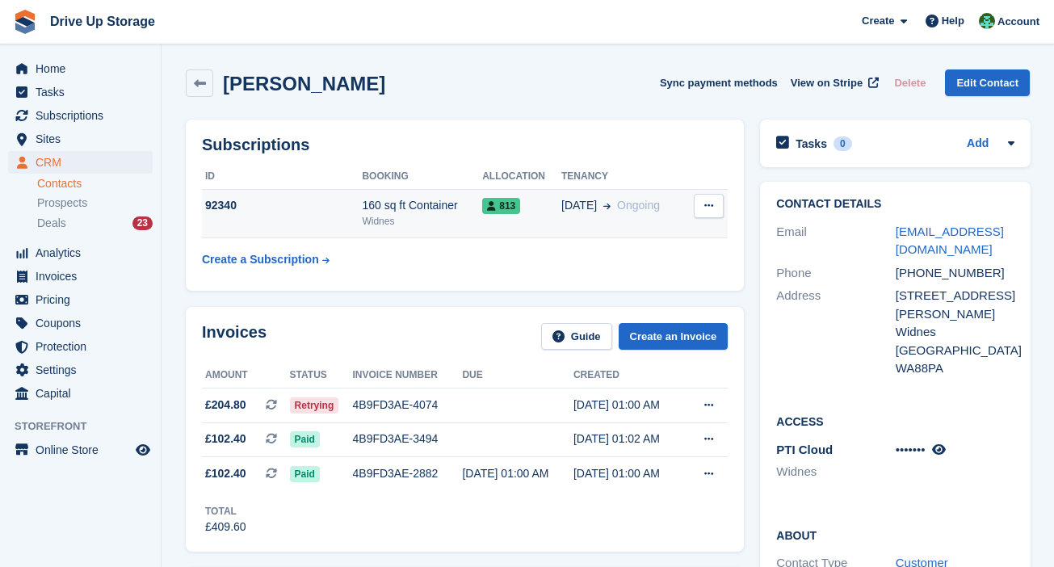
click at [626, 212] on span "Ongoing" at bounding box center [638, 205] width 43 height 13
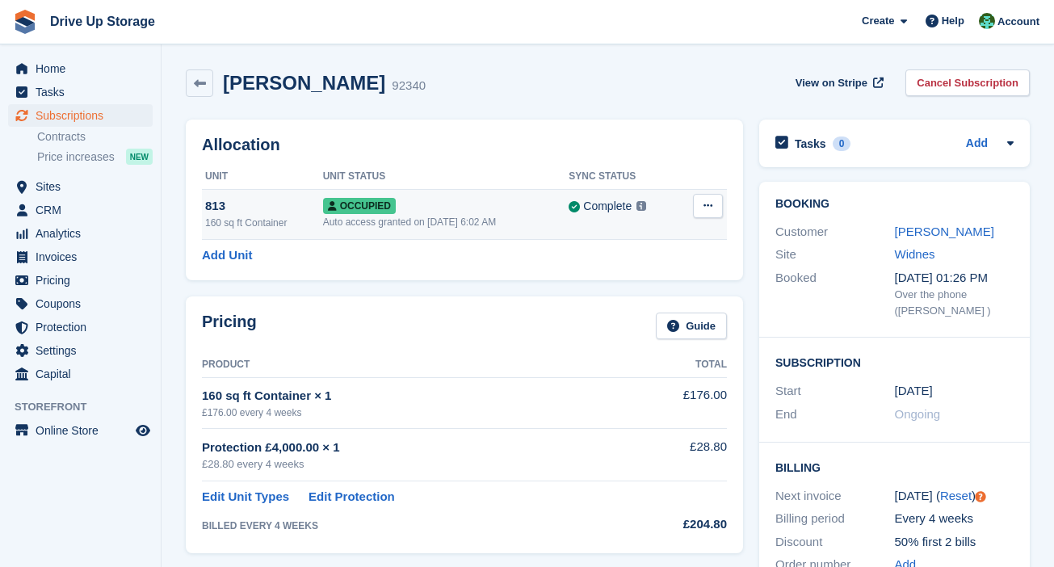
click at [710, 203] on icon at bounding box center [707, 205] width 9 height 10
click at [678, 238] on p "Overlock" at bounding box center [645, 237] width 141 height 21
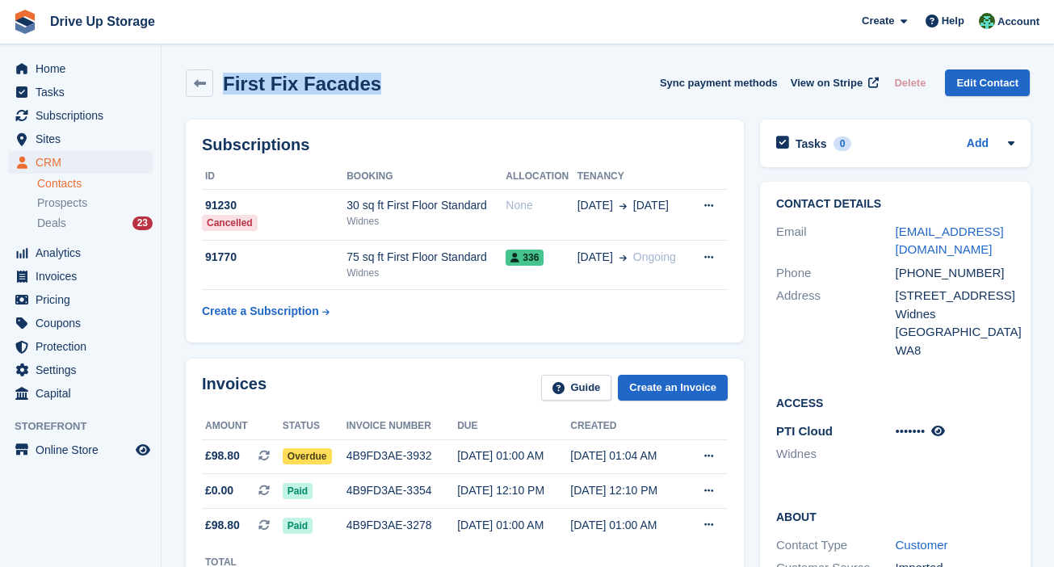
drag, startPoint x: 410, startPoint y: 72, endPoint x: 218, endPoint y: 82, distance: 192.4
click at [218, 82] on div "First Fix Facades Sync payment methods View on Stripe Delete Edit Contact" at bounding box center [608, 82] width 844 height 27
copy h2 "First Fix Facades"
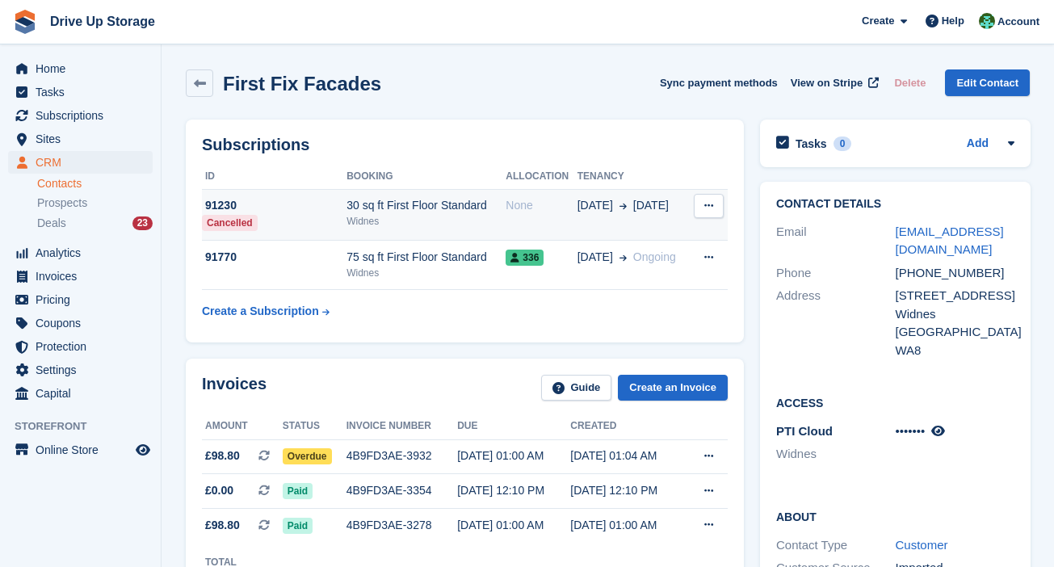
click at [508, 218] on td "None" at bounding box center [541, 215] width 71 height 52
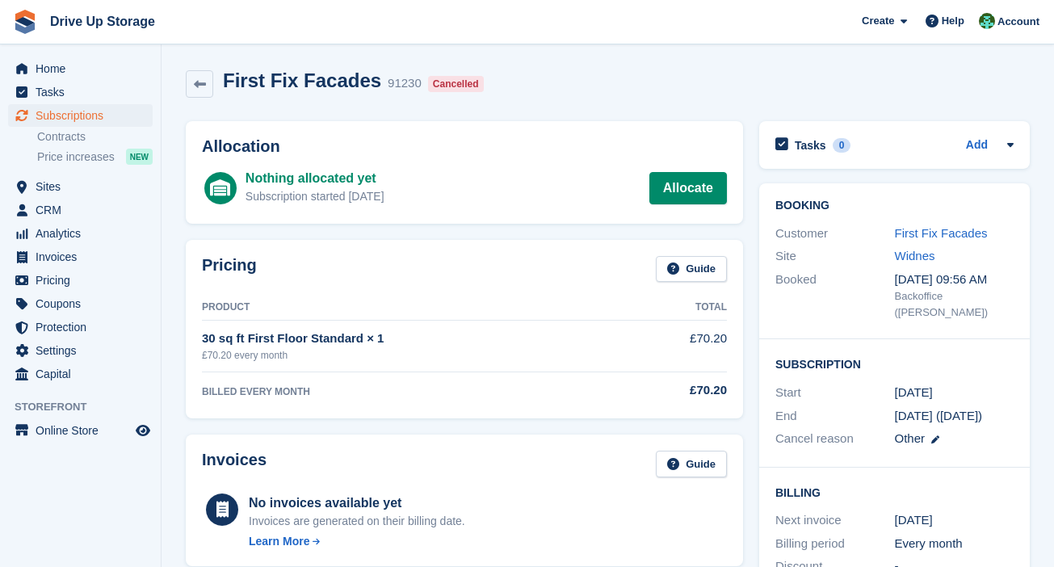
scroll to position [485, 0]
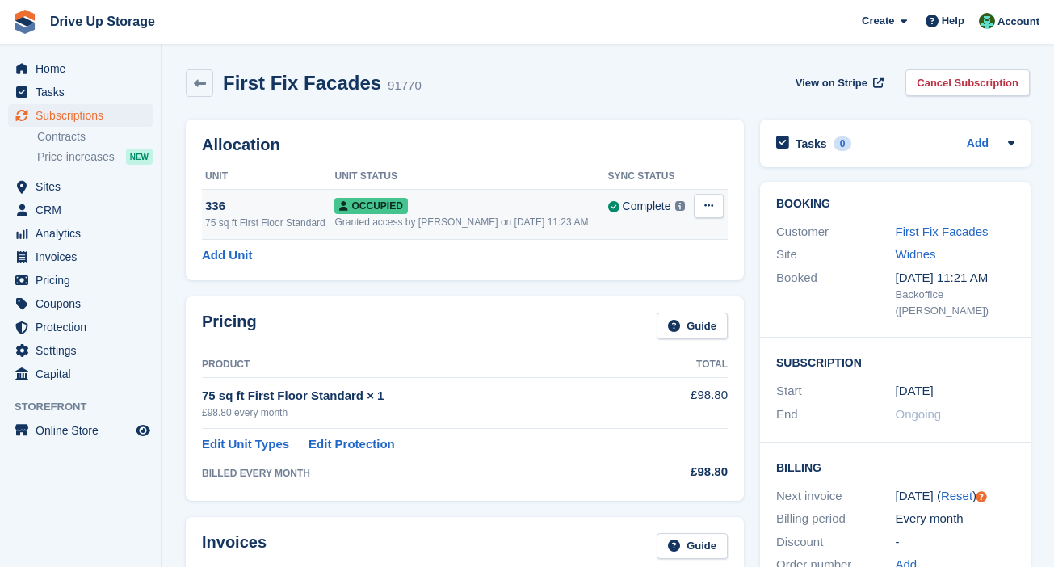
click at [715, 199] on button at bounding box center [709, 206] width 30 height 24
click at [636, 239] on p "Overlock" at bounding box center [646, 237] width 141 height 21
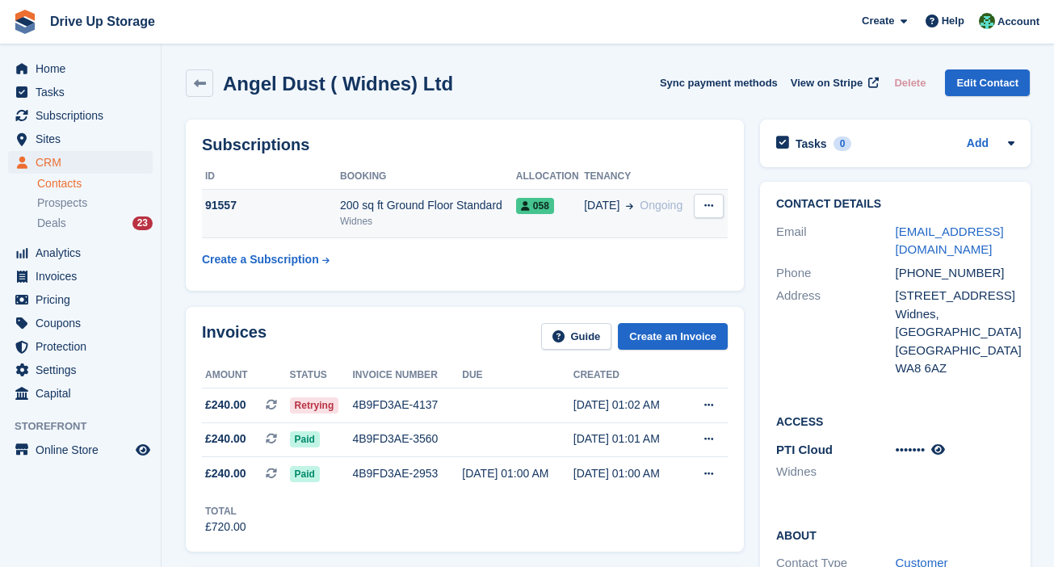
click at [364, 220] on div "Widnes" at bounding box center [428, 221] width 176 height 15
click at [694, 200] on button at bounding box center [709, 206] width 30 height 24
click at [614, 218] on div "Cancel subscription" at bounding box center [645, 236] width 155 height 37
click at [626, 203] on icon at bounding box center [629, 206] width 7 height 8
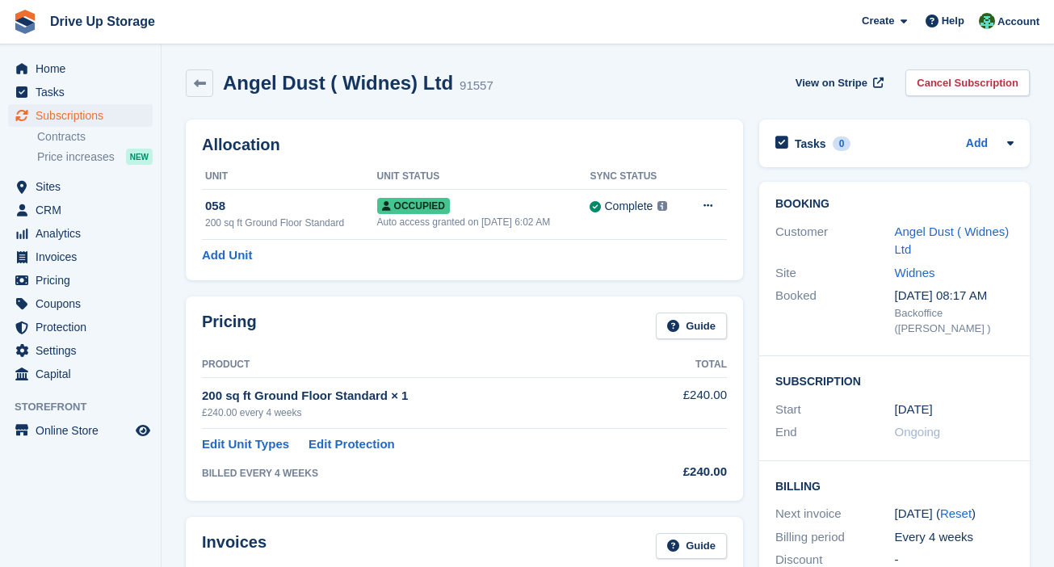
click at [717, 198] on button at bounding box center [708, 206] width 30 height 24
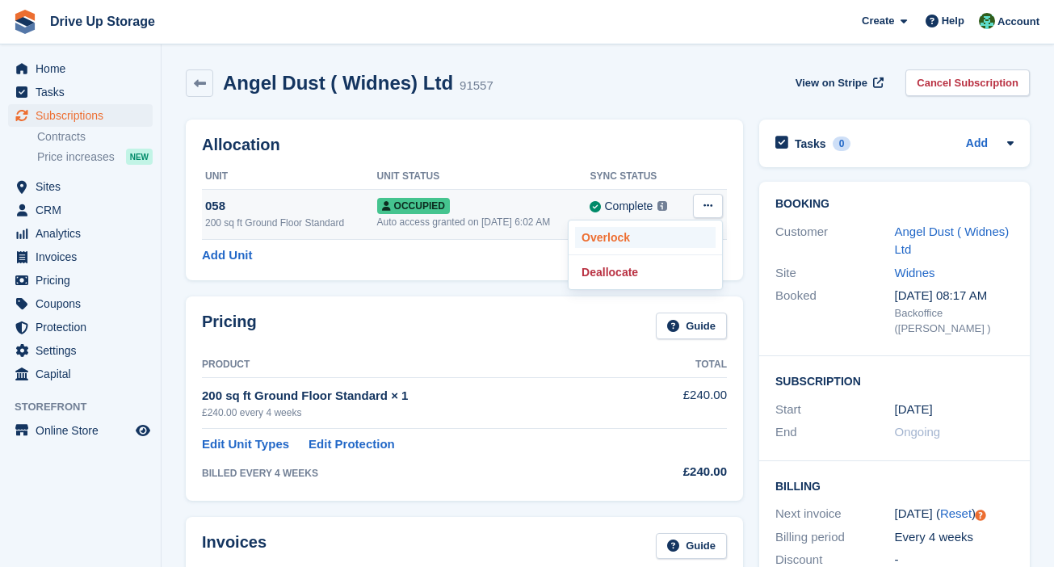
click at [657, 232] on p "Overlock" at bounding box center [645, 237] width 141 height 21
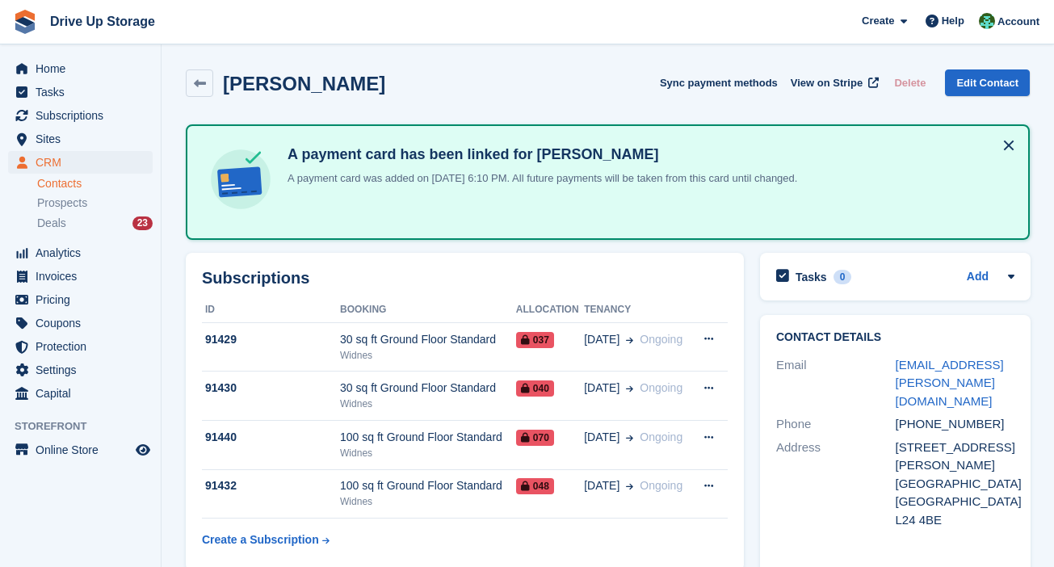
scroll to position [606, 0]
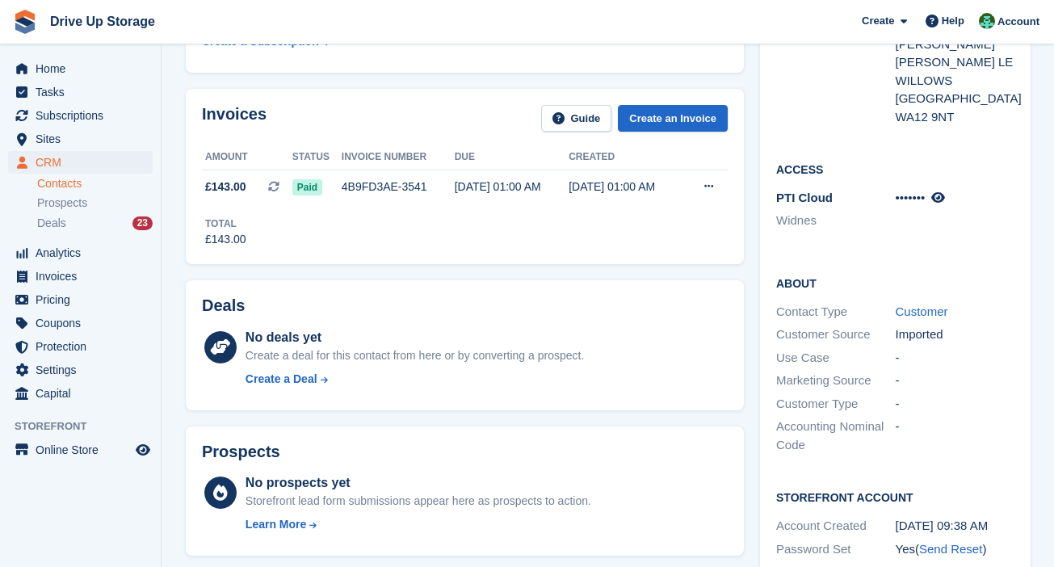
scroll to position [807, 0]
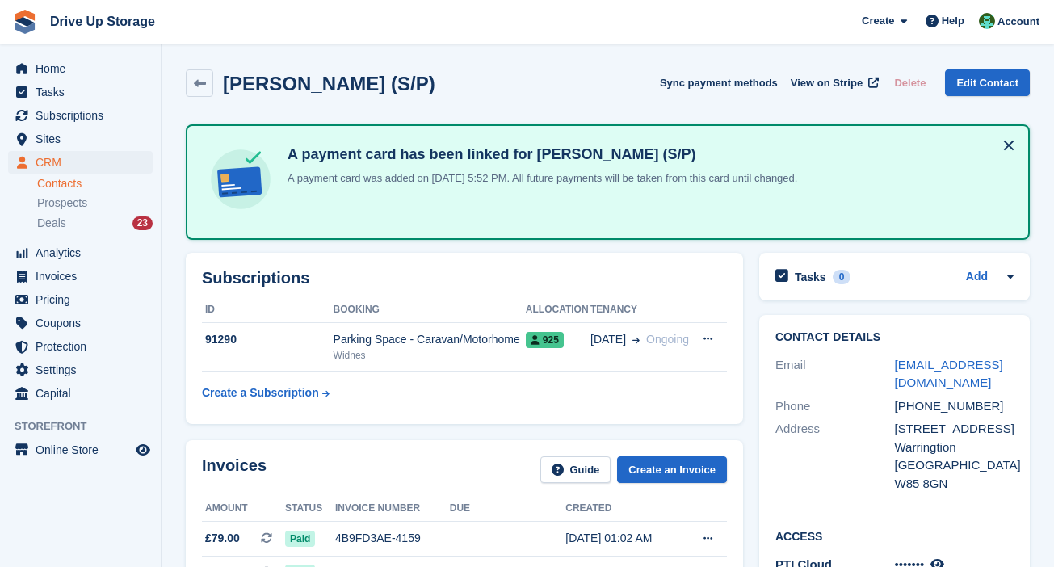
scroll to position [606, 0]
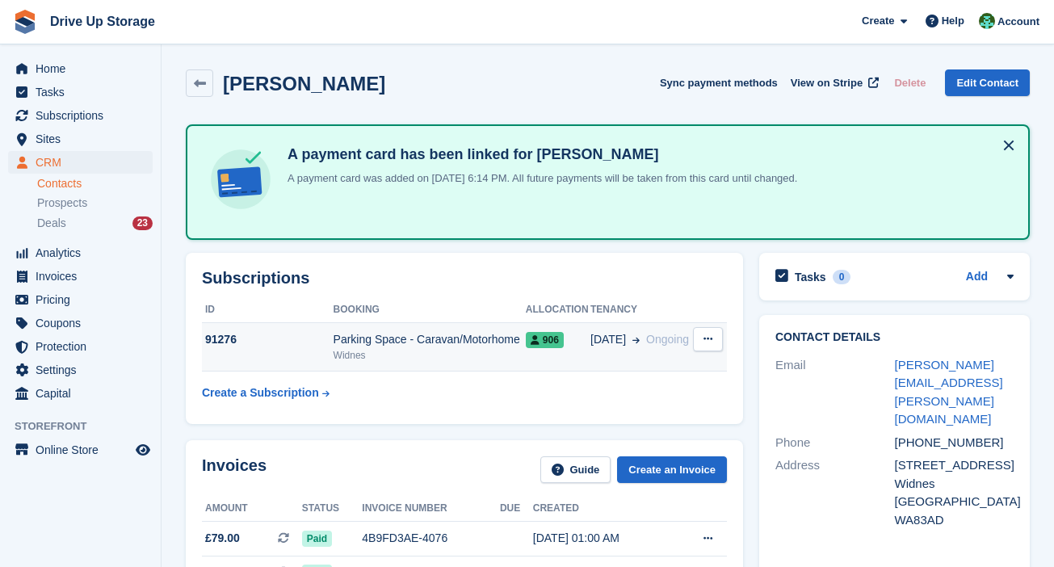
click at [468, 361] on td "Parking Space - Caravan/Motorhome Widnes" at bounding box center [430, 346] width 192 height 49
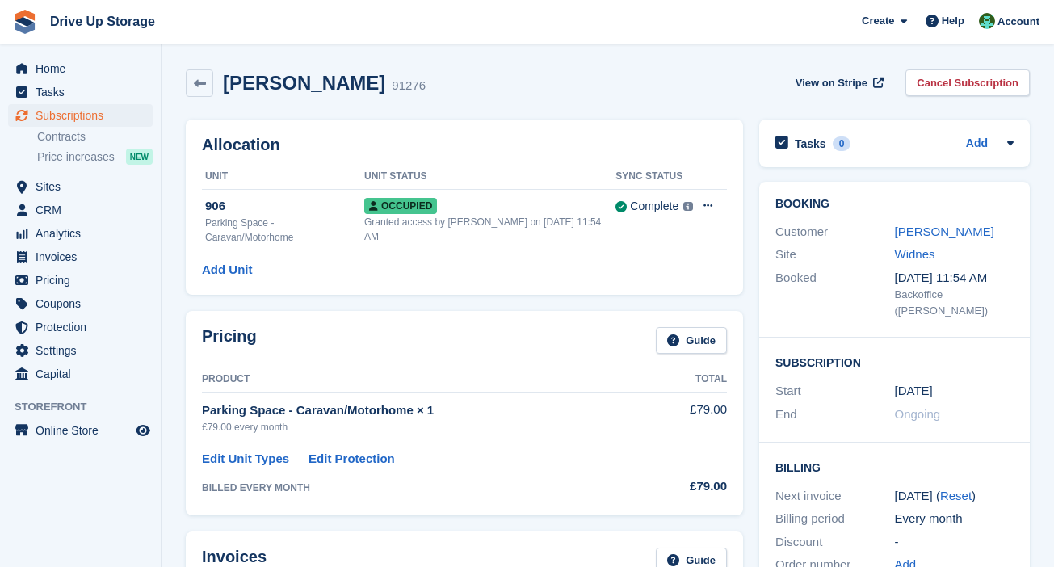
scroll to position [472, 0]
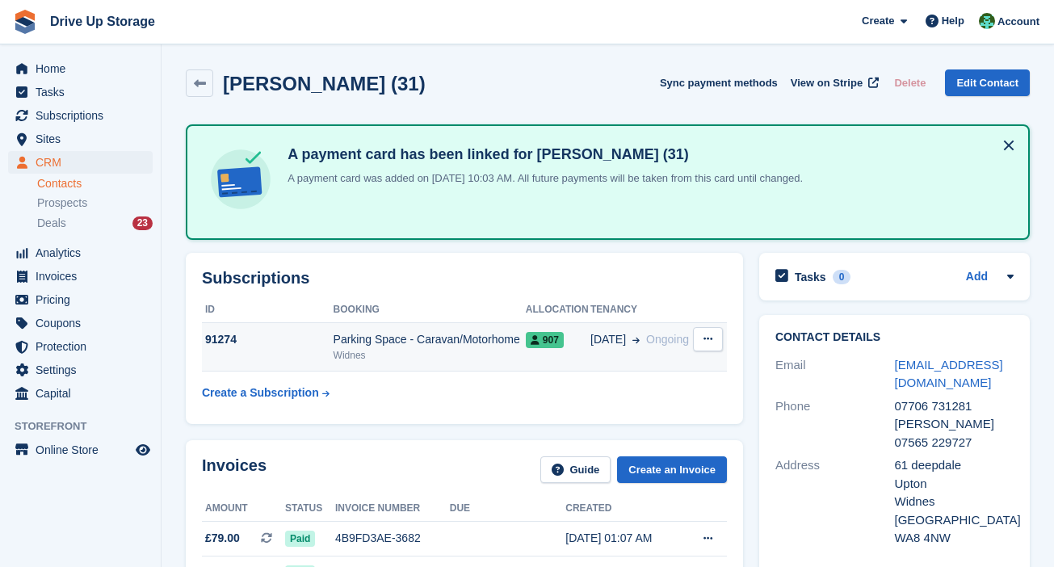
click at [477, 361] on div "Widnes" at bounding box center [430, 355] width 192 height 15
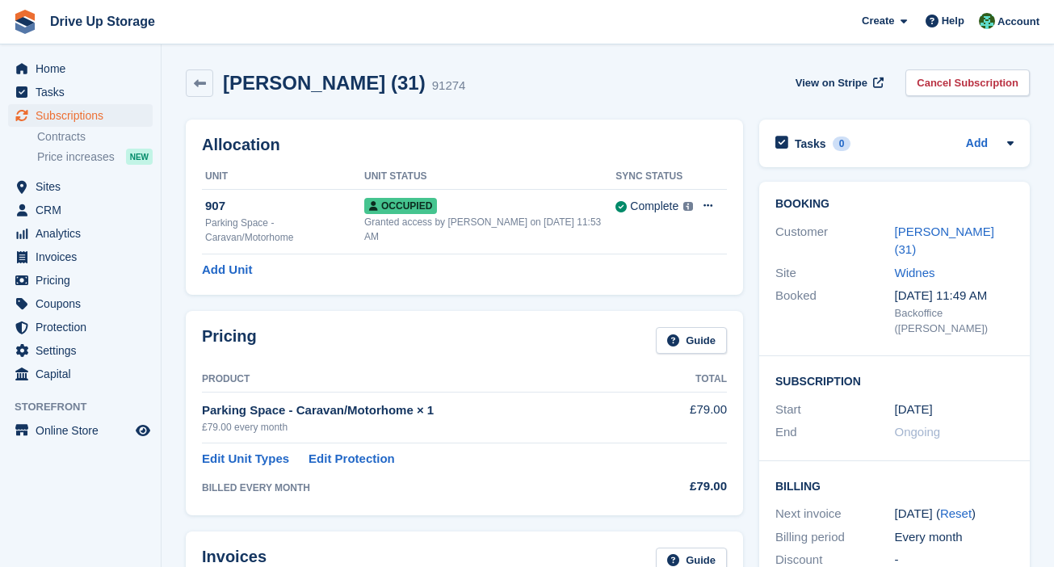
scroll to position [529, 0]
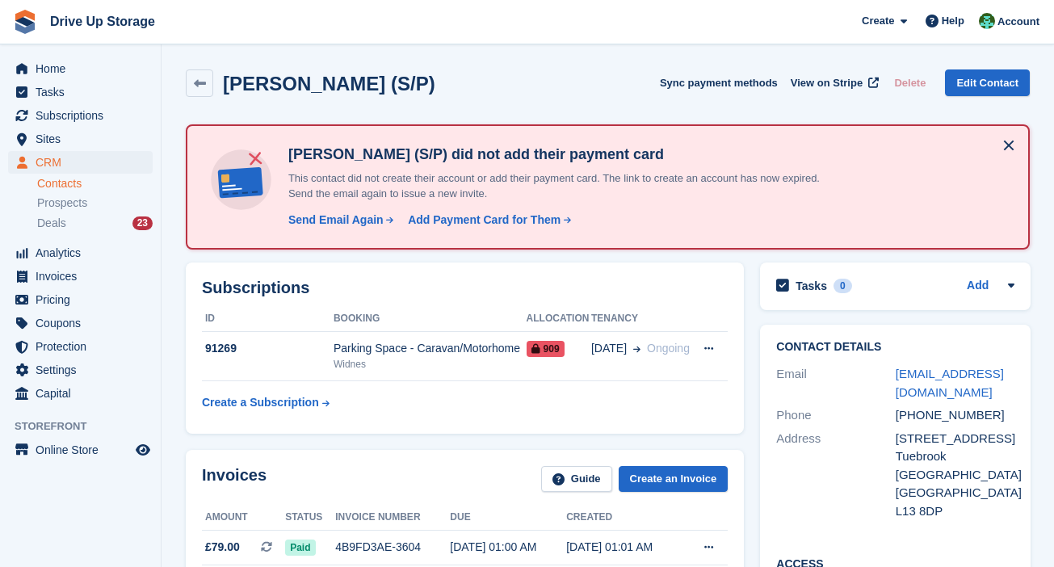
click at [493, 325] on th "Booking" at bounding box center [430, 319] width 193 height 26
click at [493, 357] on div "Widnes" at bounding box center [430, 364] width 193 height 15
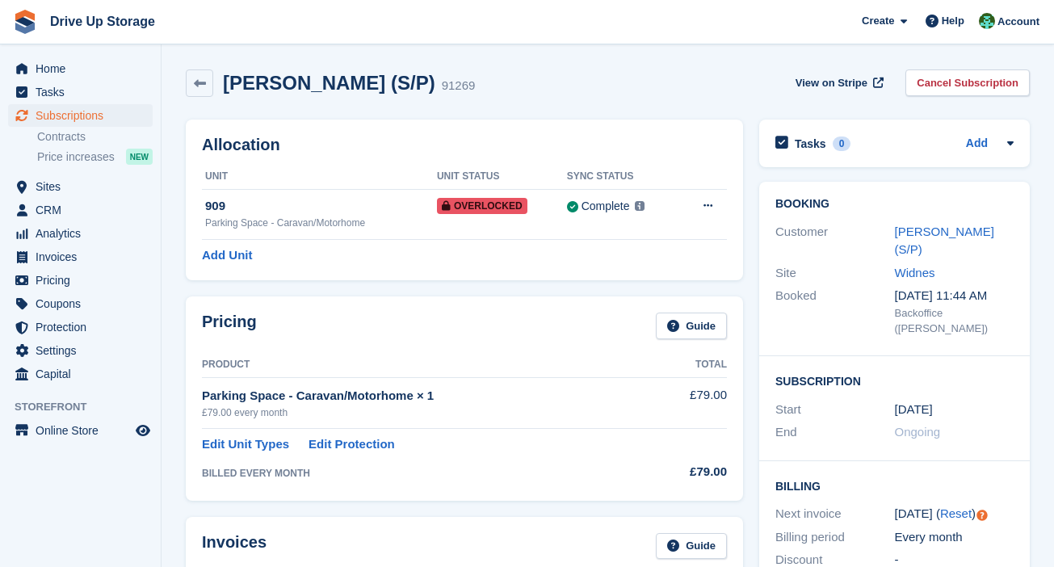
click at [480, 115] on div "Allocation Unit Unit Status Sync Status 909 Parking Space - Caravan/Motorhome O…" at bounding box center [464, 199] width 573 height 177
drag, startPoint x: 371, startPoint y: 82, endPoint x: 219, endPoint y: 70, distance: 153.1
click at [219, 70] on div "Terry Webb (S/P) 91269" at bounding box center [330, 82] width 289 height 27
copy h2 "Terry Webb (S/P)"
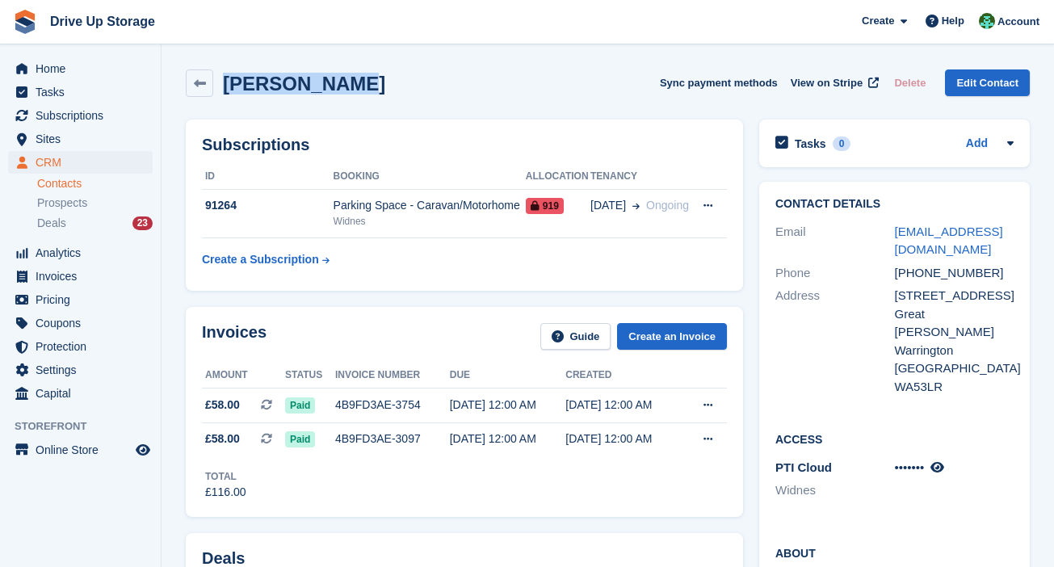
drag, startPoint x: 485, startPoint y: 90, endPoint x: 222, endPoint y: 86, distance: 263.3
click at [222, 86] on div "Peter Martin Sync payment methods View on Stripe Delete Edit Contact" at bounding box center [608, 82] width 844 height 27
copy h2 "Peter Martin"
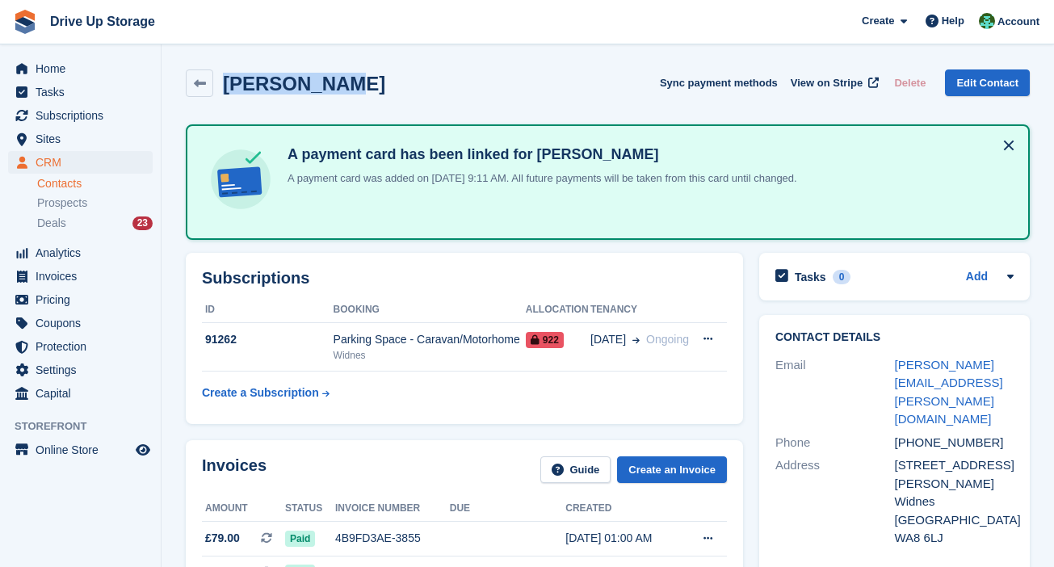
drag, startPoint x: 439, startPoint y: 90, endPoint x: 220, endPoint y: 84, distance: 219.7
click at [220, 84] on div "[PERSON_NAME] Sync payment methods View on Stripe Delete Edit Contact" at bounding box center [608, 82] width 844 height 27
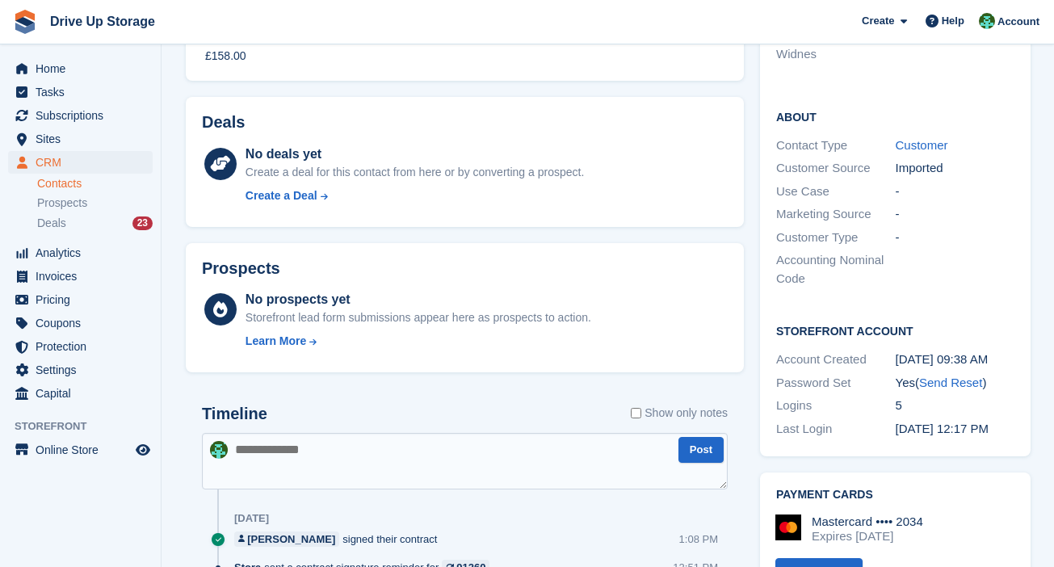
scroll to position [165, 0]
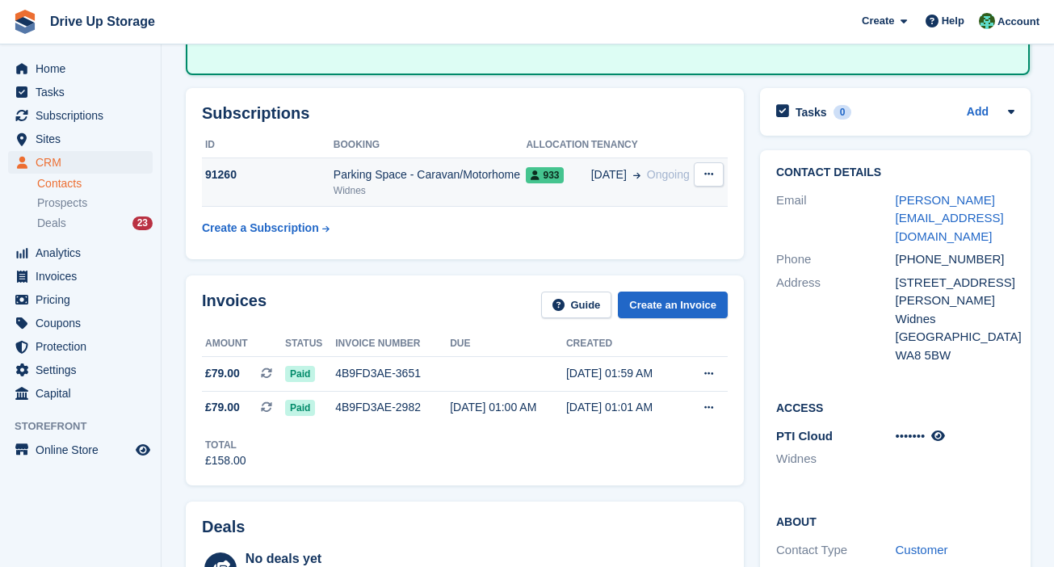
click at [514, 184] on div "Widnes" at bounding box center [430, 190] width 193 height 15
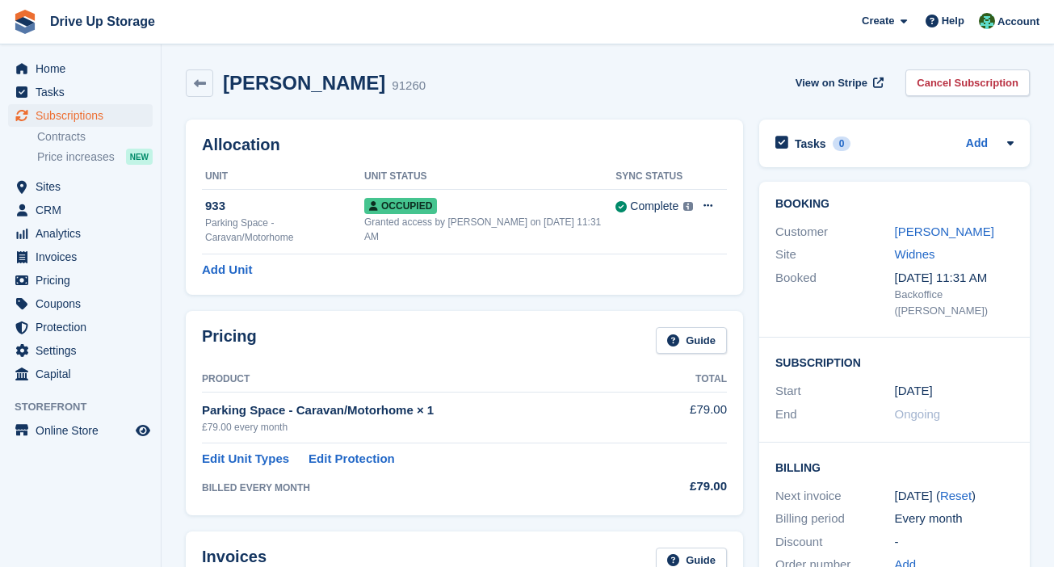
scroll to position [529, 0]
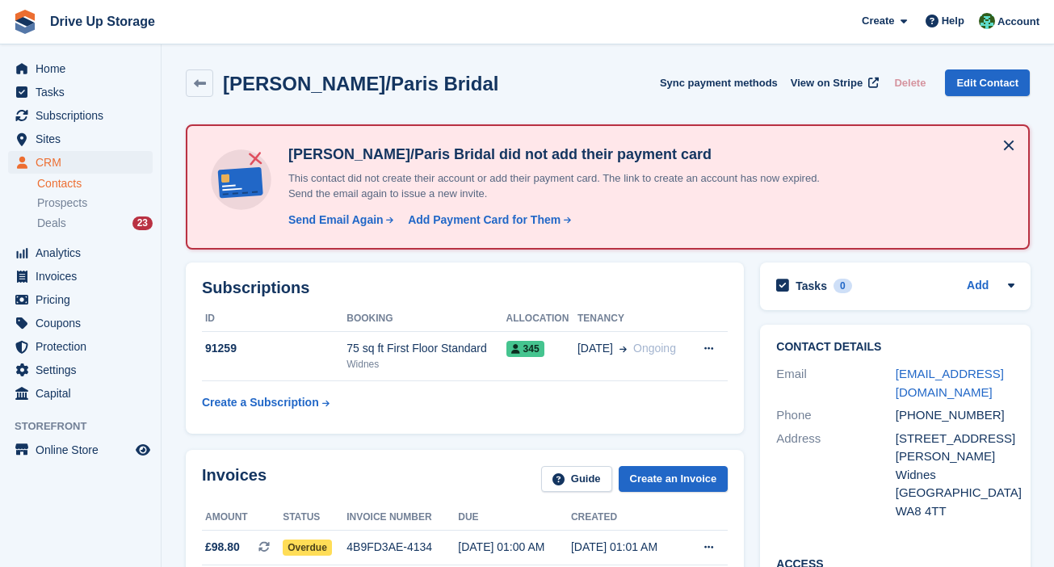
drag, startPoint x: 479, startPoint y: 93, endPoint x: 226, endPoint y: 89, distance: 252.8
click at [226, 89] on div "Pauline Hughes/Paris Bridal Sync payment methods View on Stripe Delete Edit Con…" at bounding box center [608, 82] width 844 height 27
copy h2 "[PERSON_NAME]/Paris Bridal"
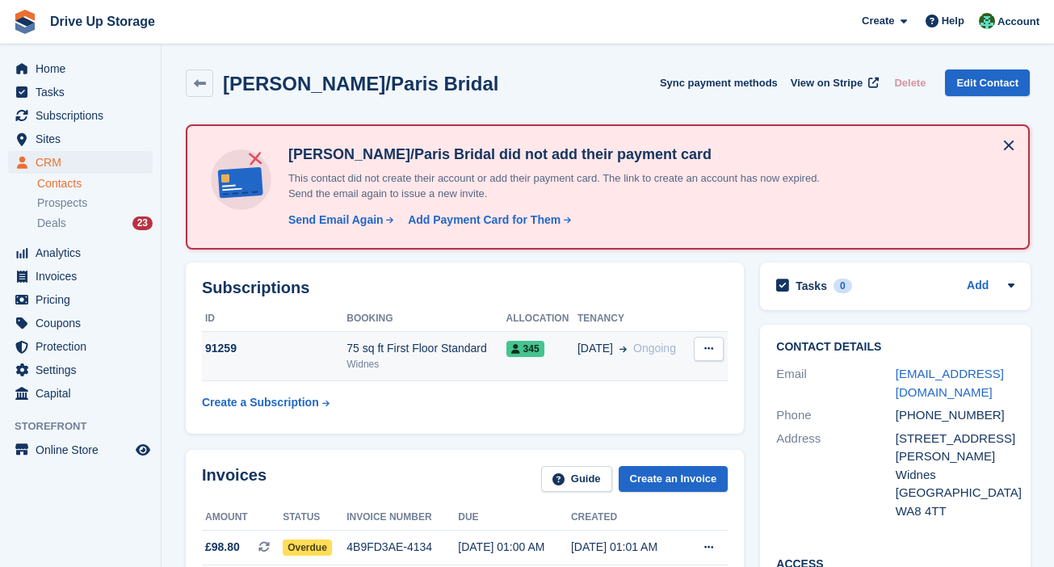
click at [646, 377] on td "25 Jun Ongoing" at bounding box center [633, 356] width 112 height 49
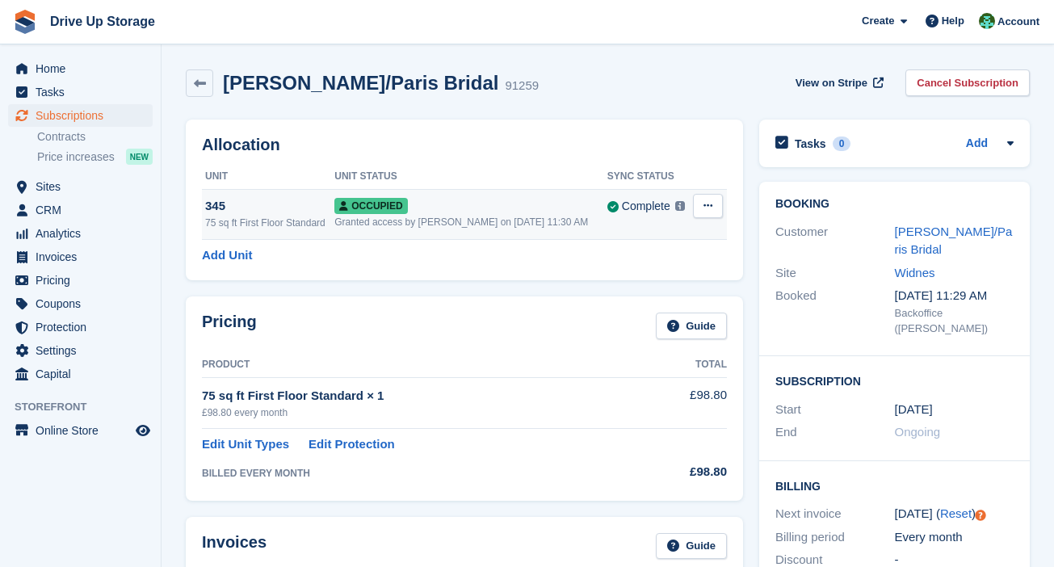
click at [475, 220] on div "Granted access by Camille on 17th Jun, 11:30 AM" at bounding box center [470, 222] width 273 height 15
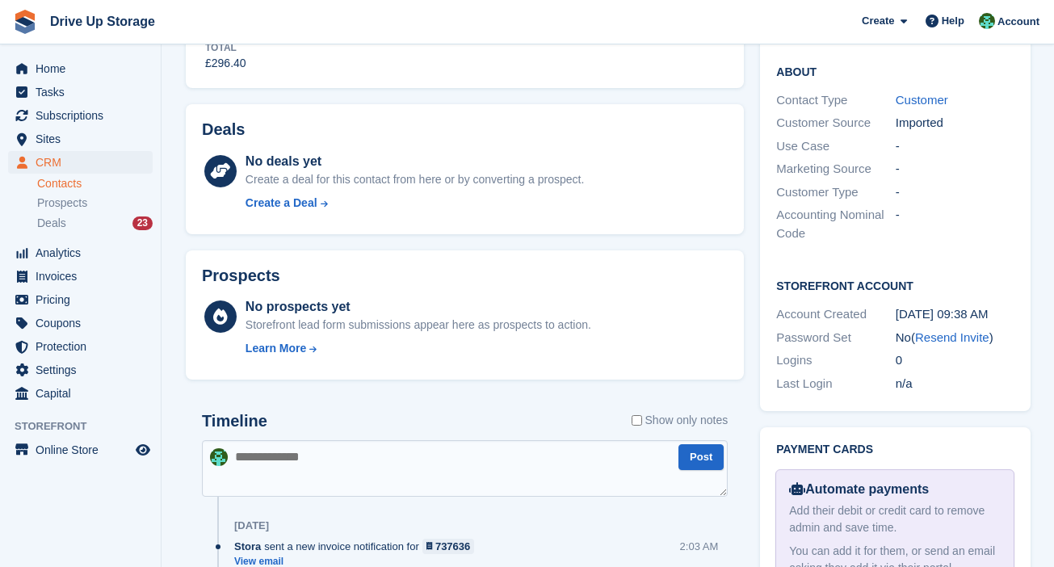
scroll to position [201, 0]
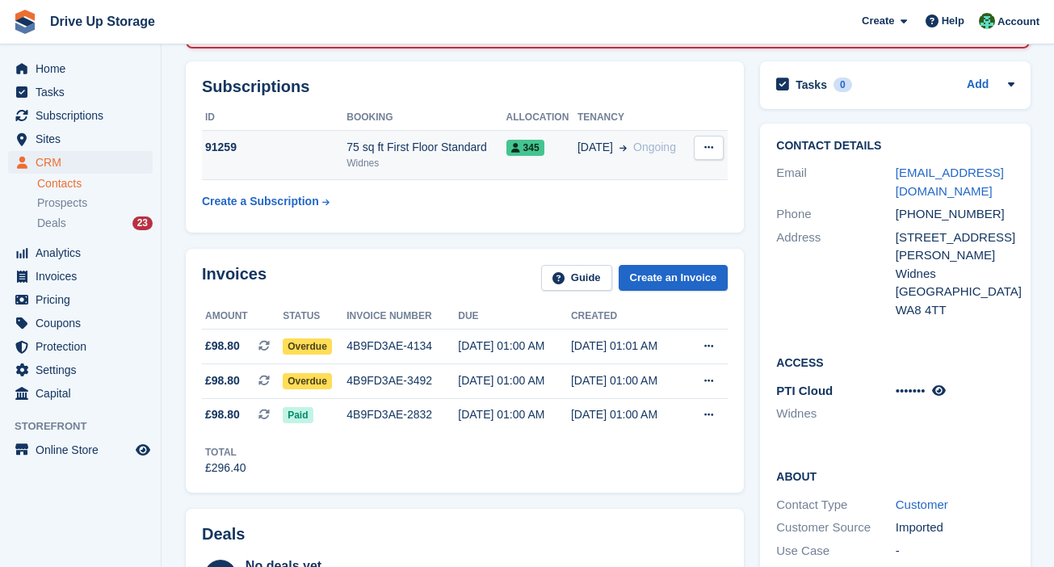
click at [707, 152] on button at bounding box center [709, 148] width 30 height 24
click at [496, 169] on td "75 sq ft First Floor Standard Widnes" at bounding box center [425, 155] width 159 height 49
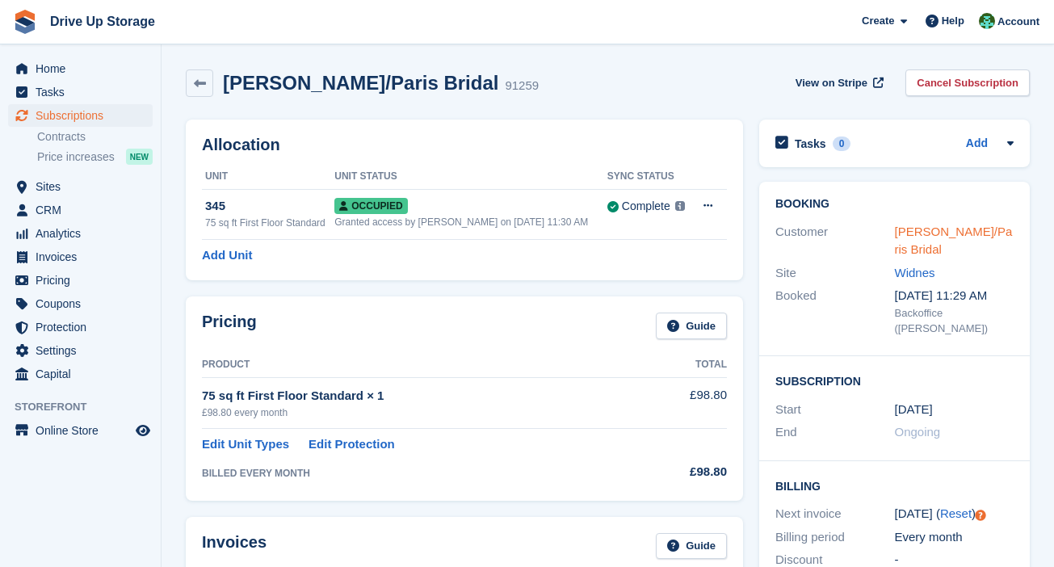
click at [912, 248] on link "[PERSON_NAME]/Paris Bridal" at bounding box center [954, 240] width 118 height 32
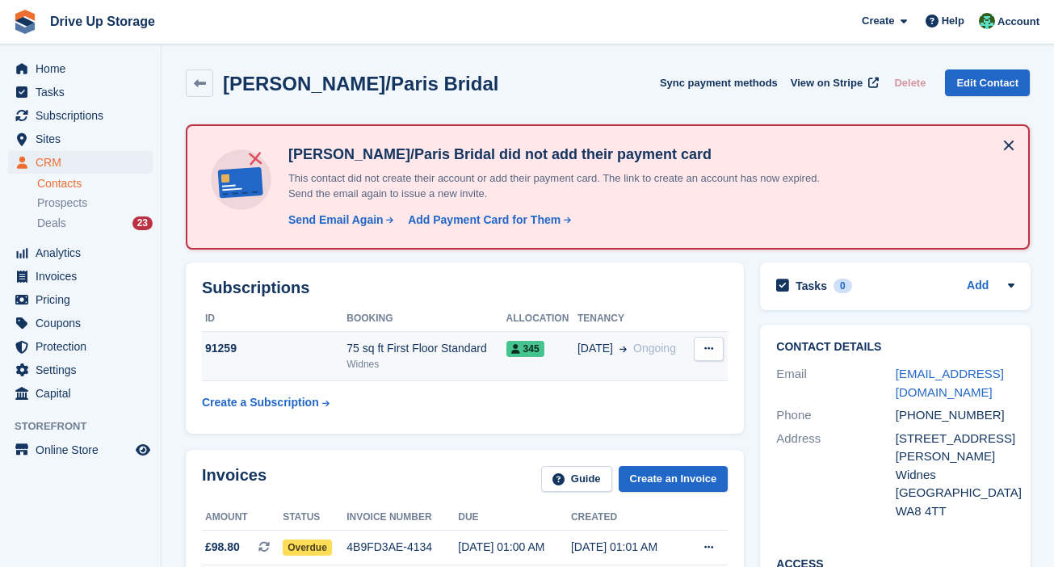
click at [713, 350] on button at bounding box center [709, 349] width 30 height 24
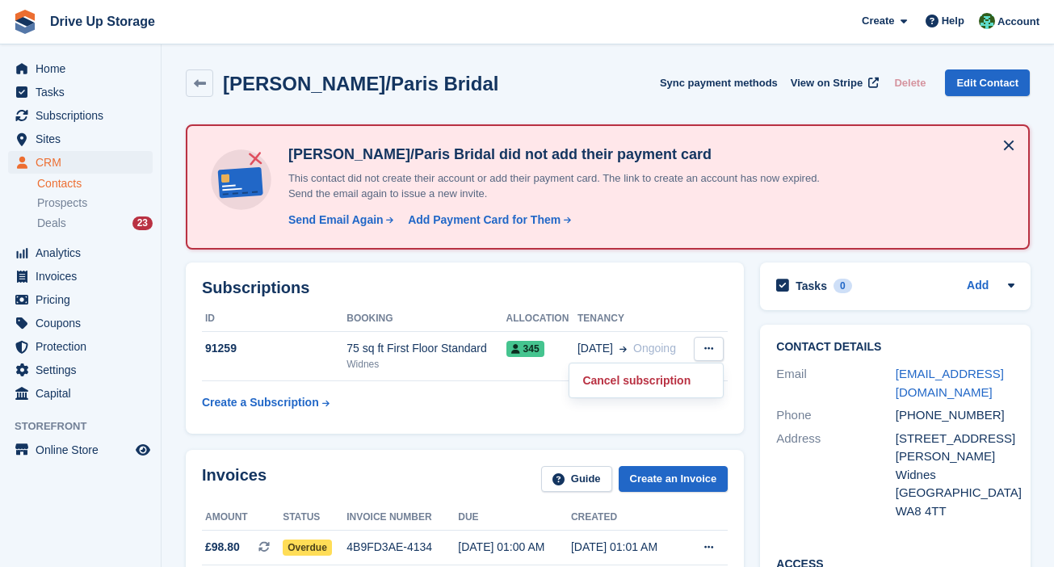
click at [866, 459] on div "Address" at bounding box center [836, 475] width 120 height 91
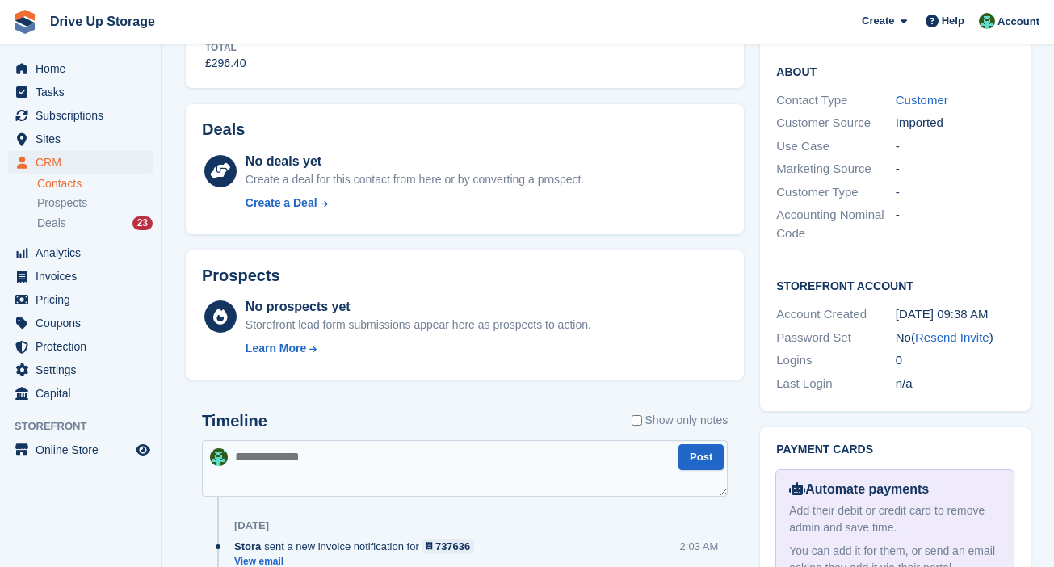
scroll to position [807, 0]
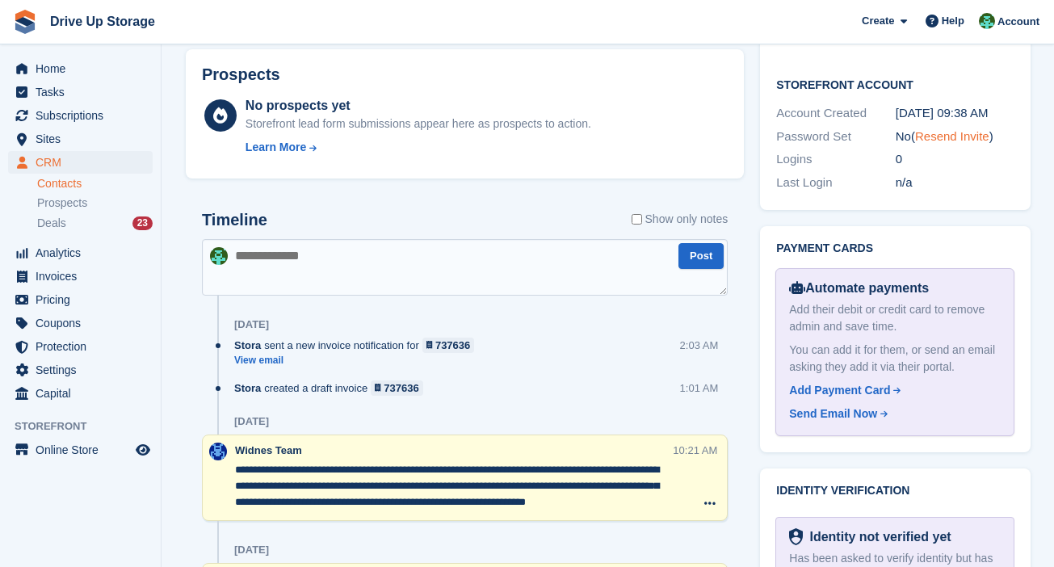
click at [954, 129] on link "Resend Invite" at bounding box center [952, 136] width 74 height 14
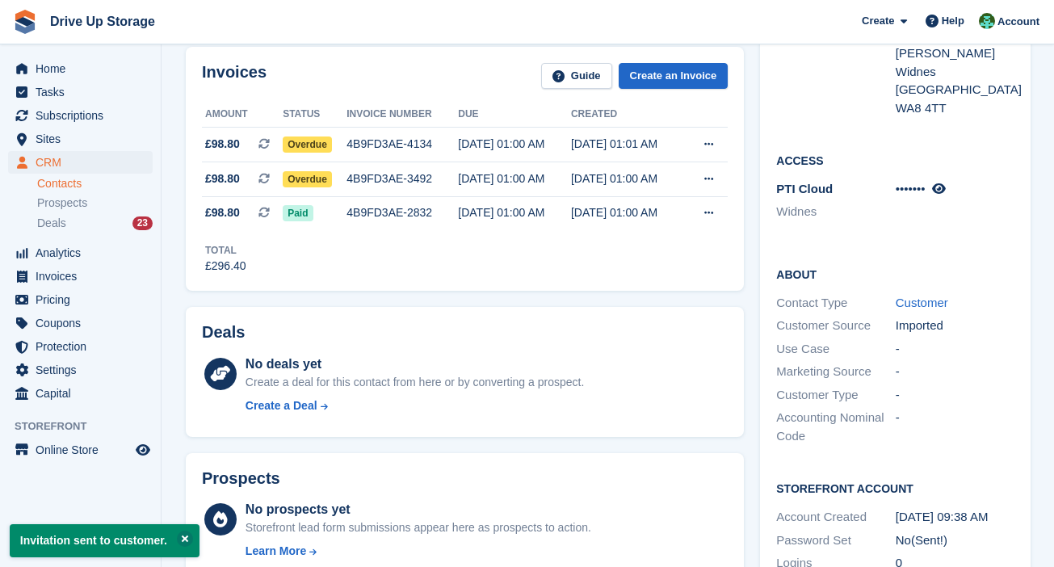
scroll to position [201, 0]
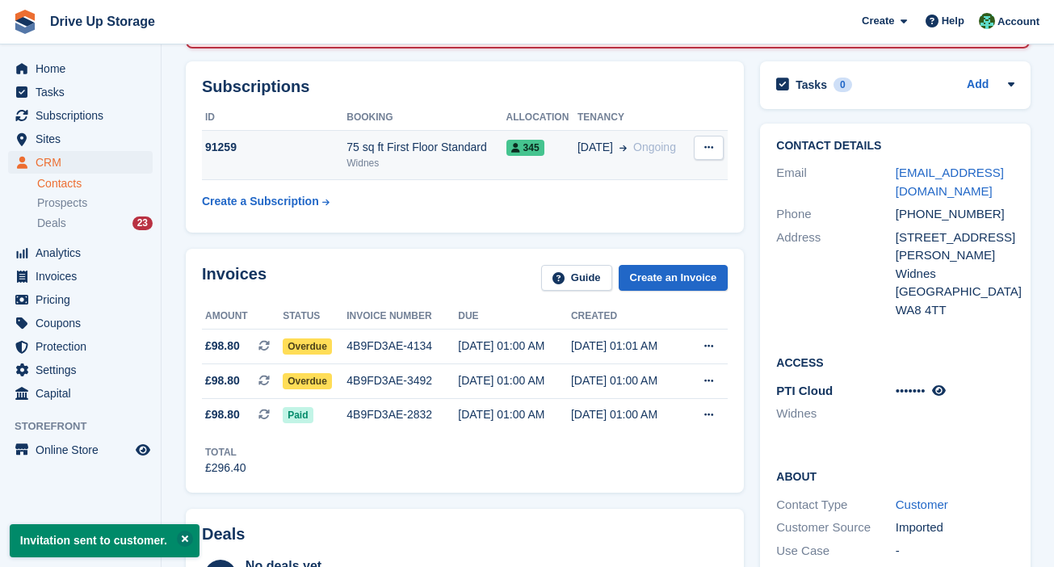
click at [404, 156] on div "Widnes" at bounding box center [425, 163] width 159 height 15
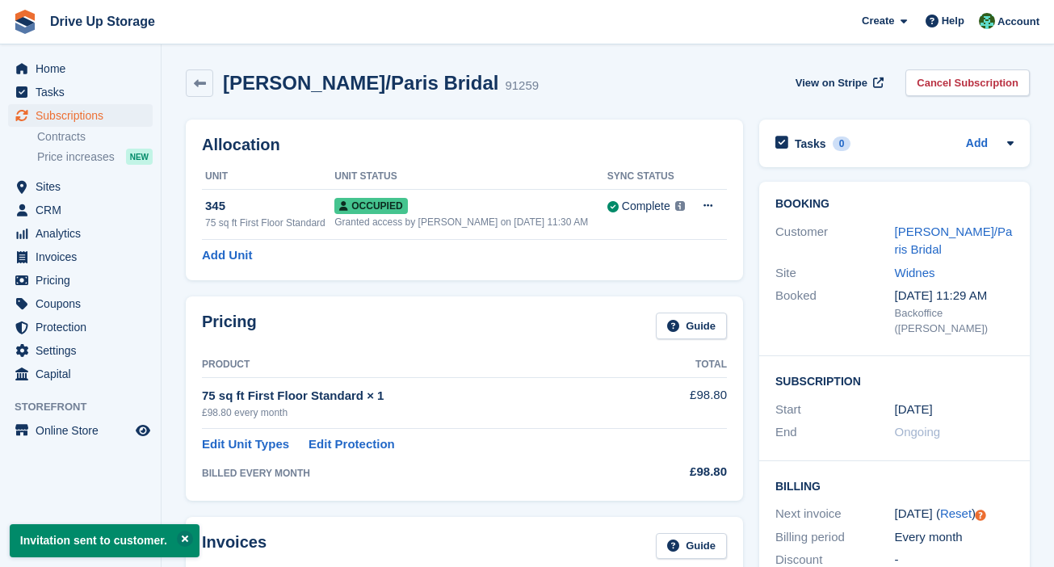
scroll to position [807, 0]
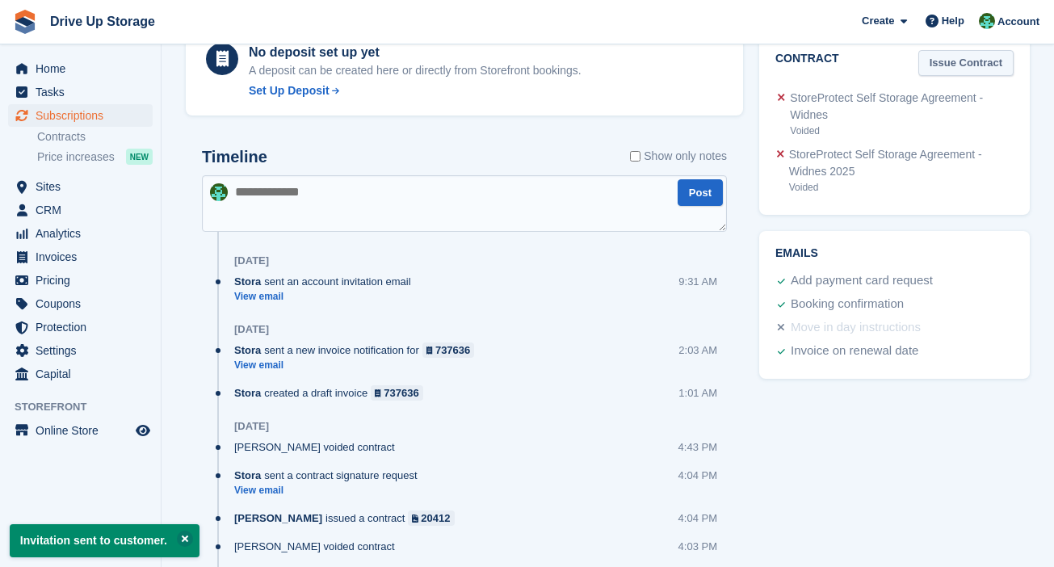
click at [953, 50] on link "Issue Contract" at bounding box center [965, 63] width 95 height 27
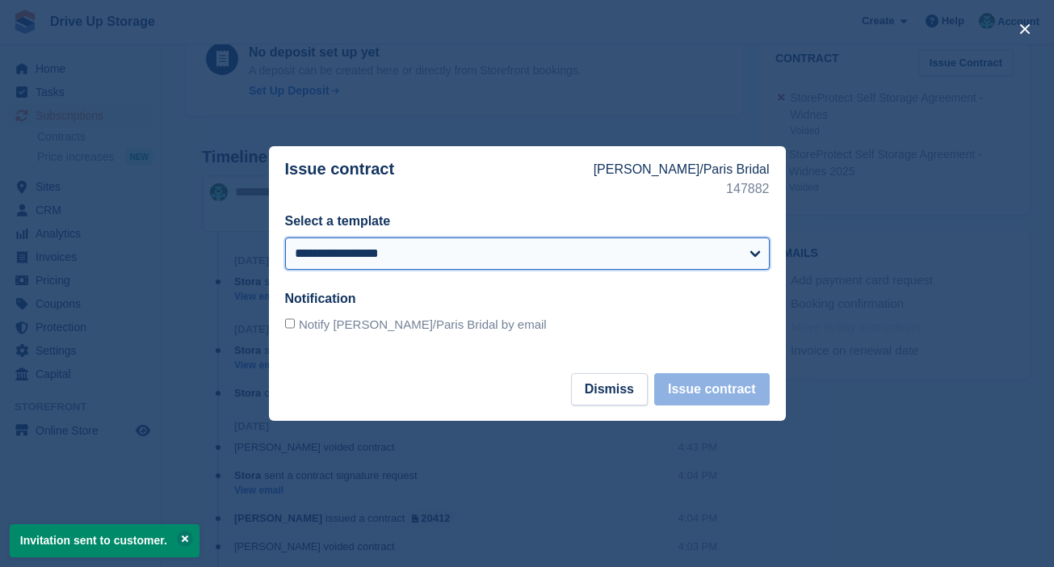
click at [408, 248] on select "**********" at bounding box center [527, 253] width 485 height 32
select select "***"
click at [285, 237] on select "**********" at bounding box center [527, 253] width 485 height 32
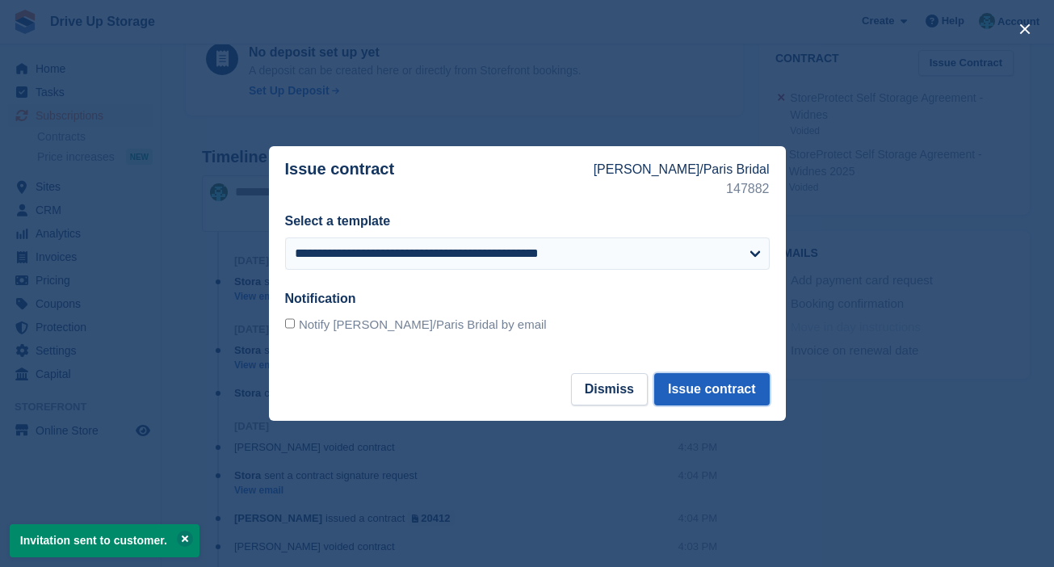
click at [713, 385] on button "Issue contract" at bounding box center [711, 389] width 115 height 32
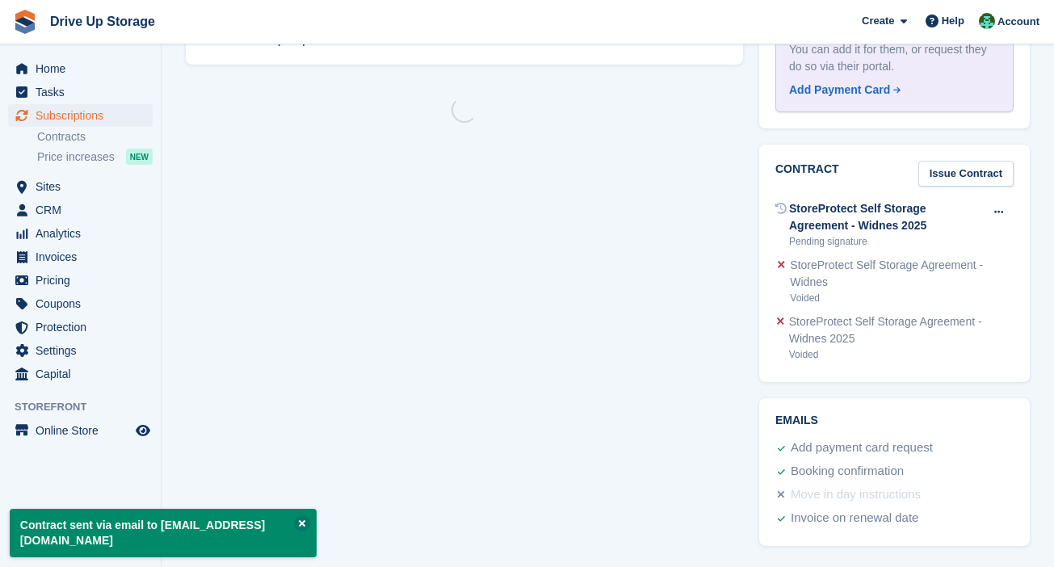
scroll to position [0, 0]
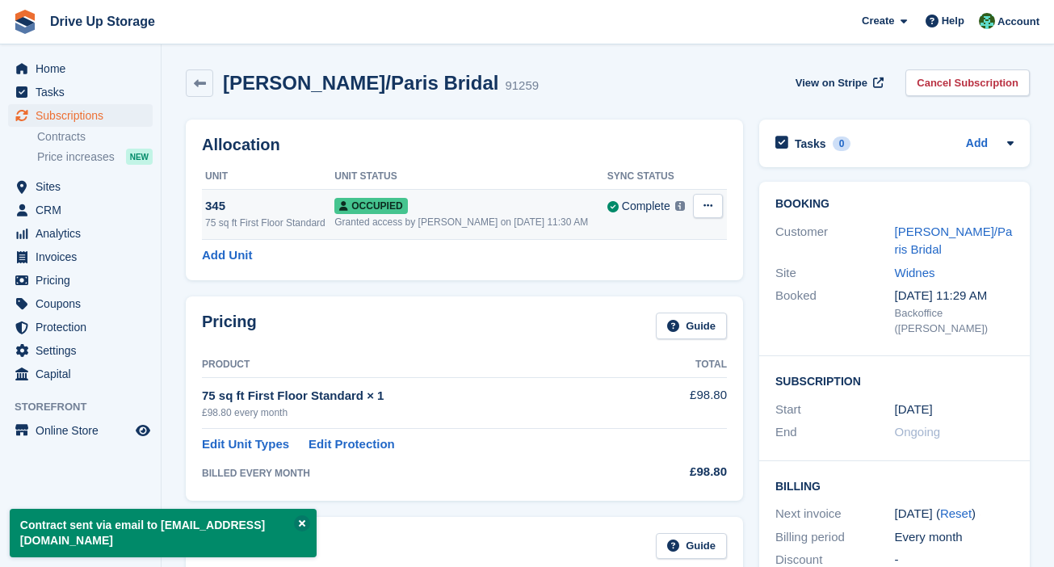
click at [712, 191] on td "Overlock Deallocate" at bounding box center [708, 214] width 36 height 50
click at [708, 203] on icon at bounding box center [707, 205] width 9 height 10
click at [673, 237] on p "Overlock" at bounding box center [645, 237] width 141 height 21
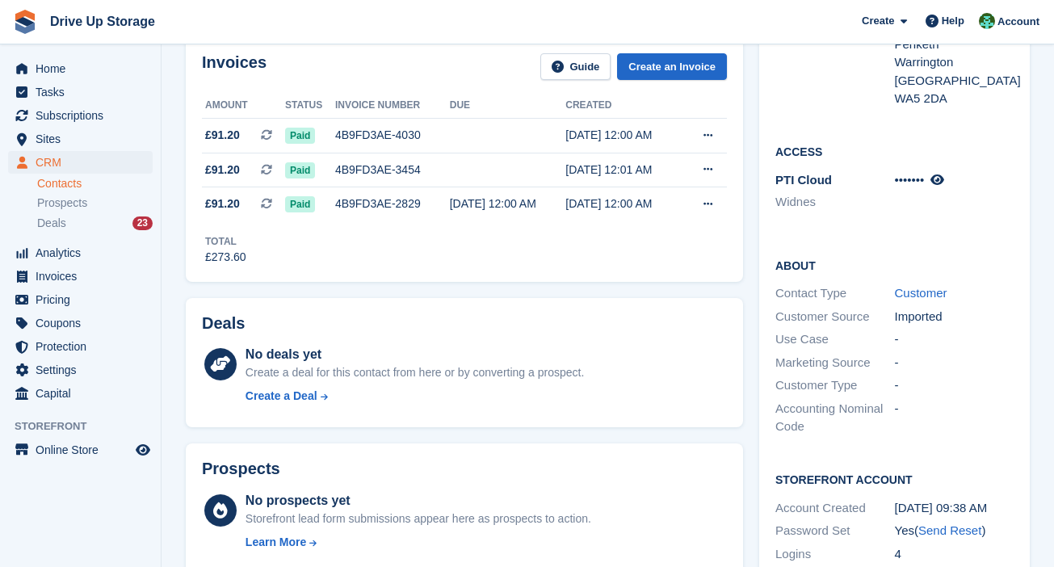
scroll to position [606, 0]
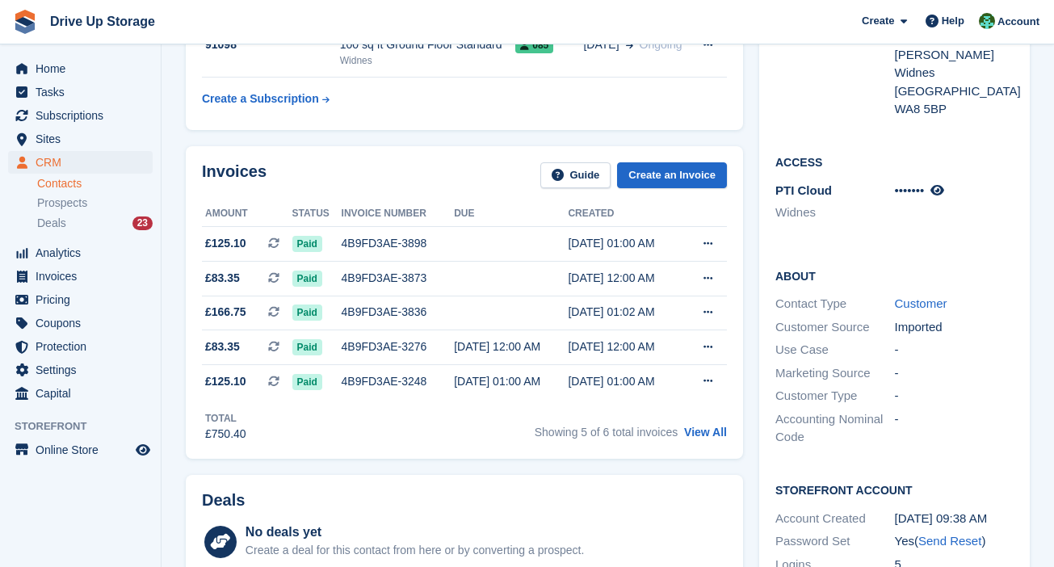
scroll to position [191, 0]
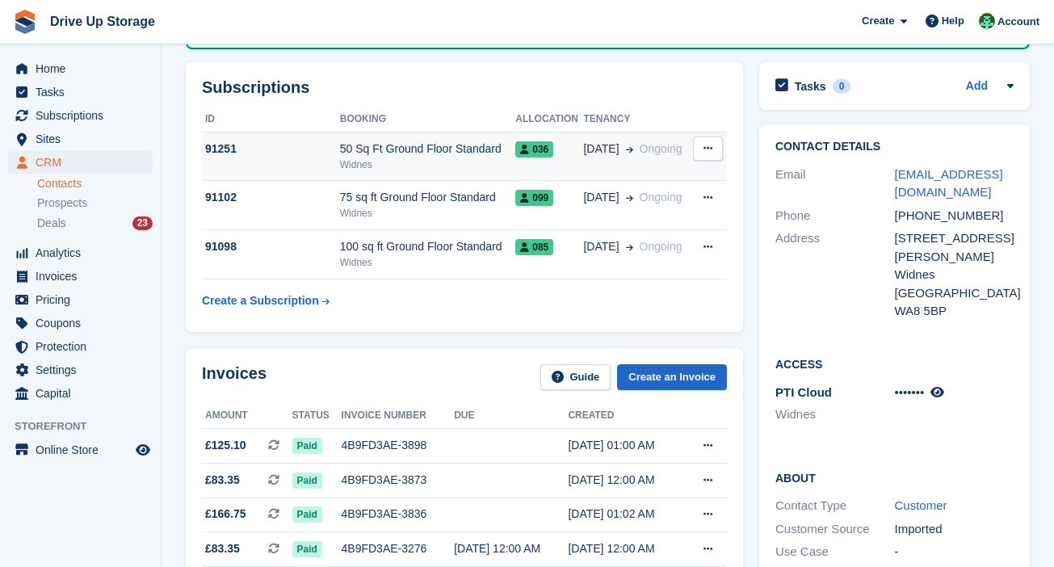
click at [644, 154] on span "Ongoing" at bounding box center [661, 148] width 43 height 13
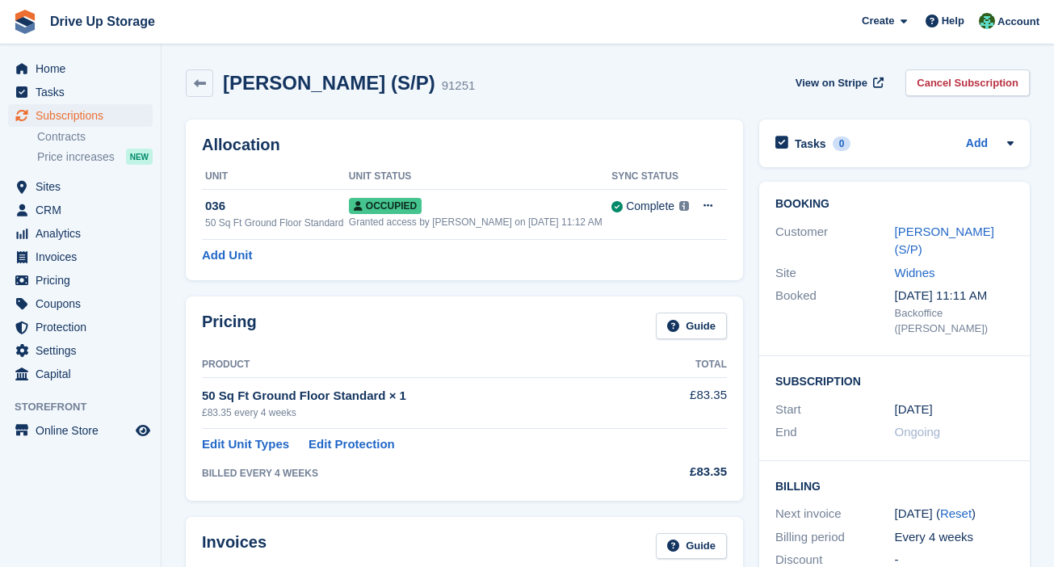
scroll to position [472, 0]
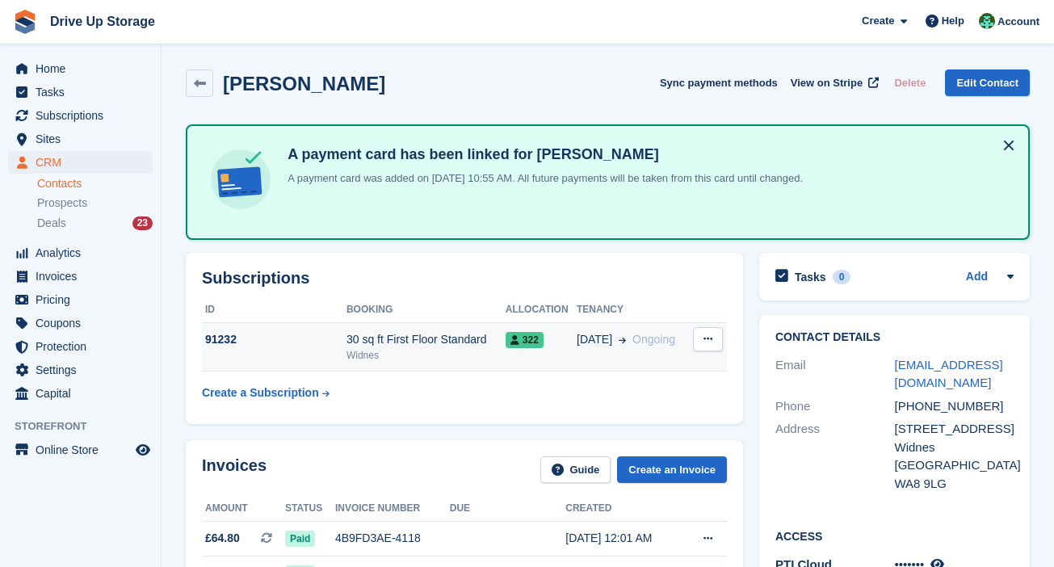
click at [644, 333] on span "Ongoing" at bounding box center [653, 339] width 43 height 13
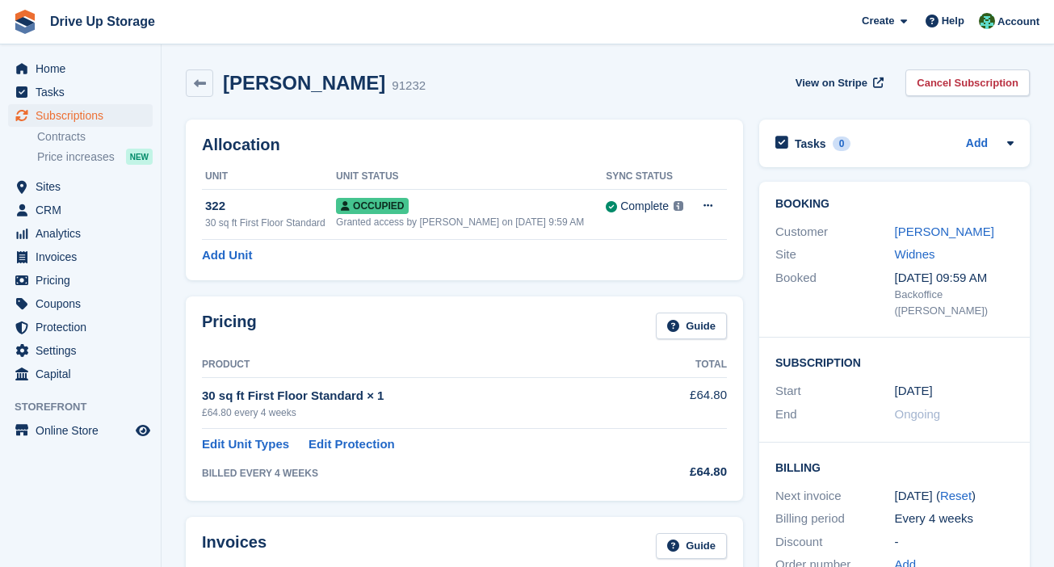
scroll to position [529, 0]
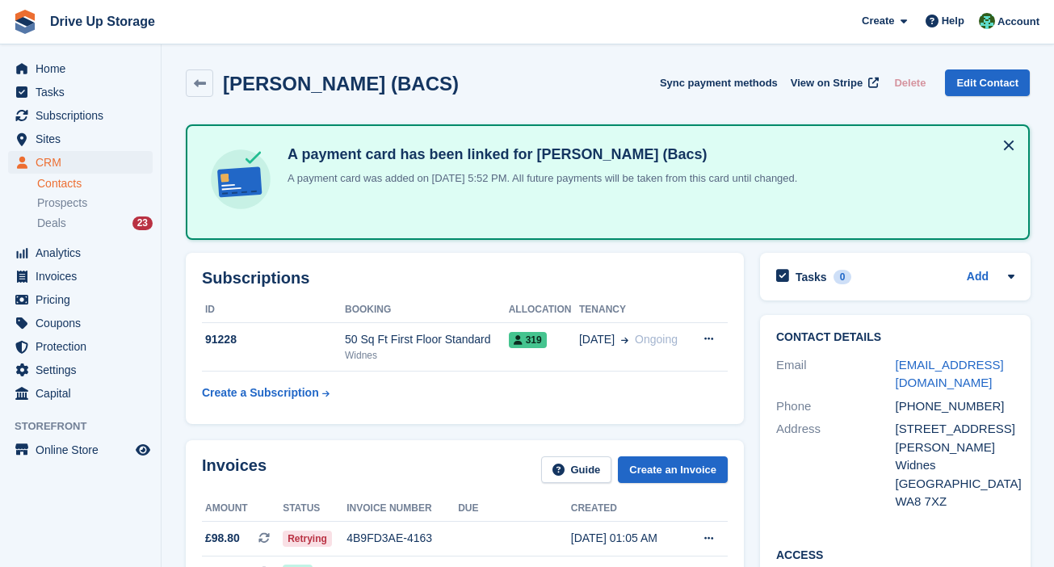
click at [513, 316] on th "Allocation" at bounding box center [544, 310] width 70 height 26
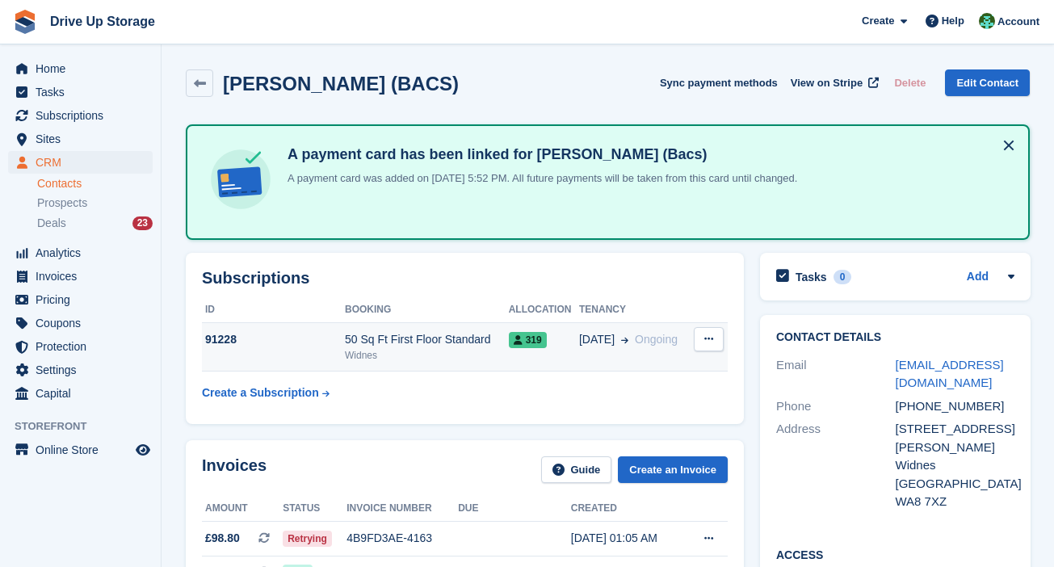
click at [513, 324] on td "319" at bounding box center [544, 346] width 70 height 49
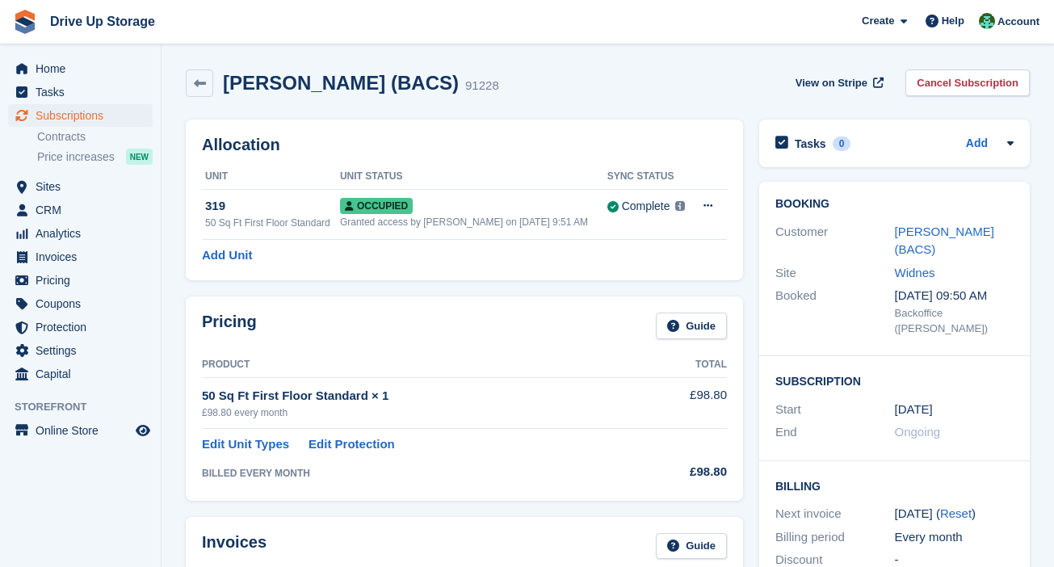
scroll to position [529, 0]
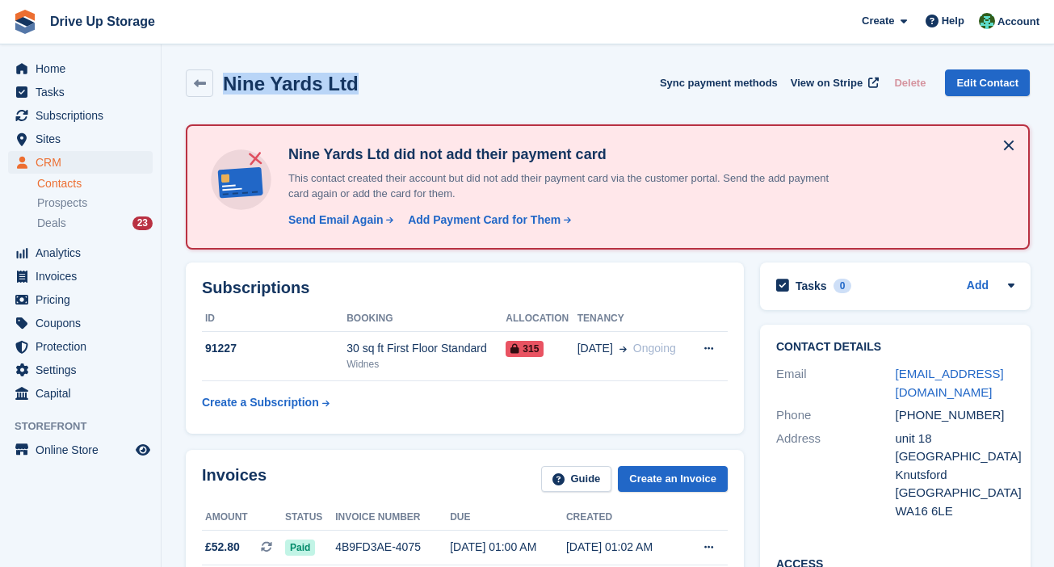
drag, startPoint x: 460, startPoint y: 94, endPoint x: 228, endPoint y: 83, distance: 232.8
click at [228, 83] on div "Nine Yards Ltd Sync payment methods View on Stripe Delete Edit Contact" at bounding box center [608, 82] width 844 height 27
copy h2 "Nine Yards Ltd"
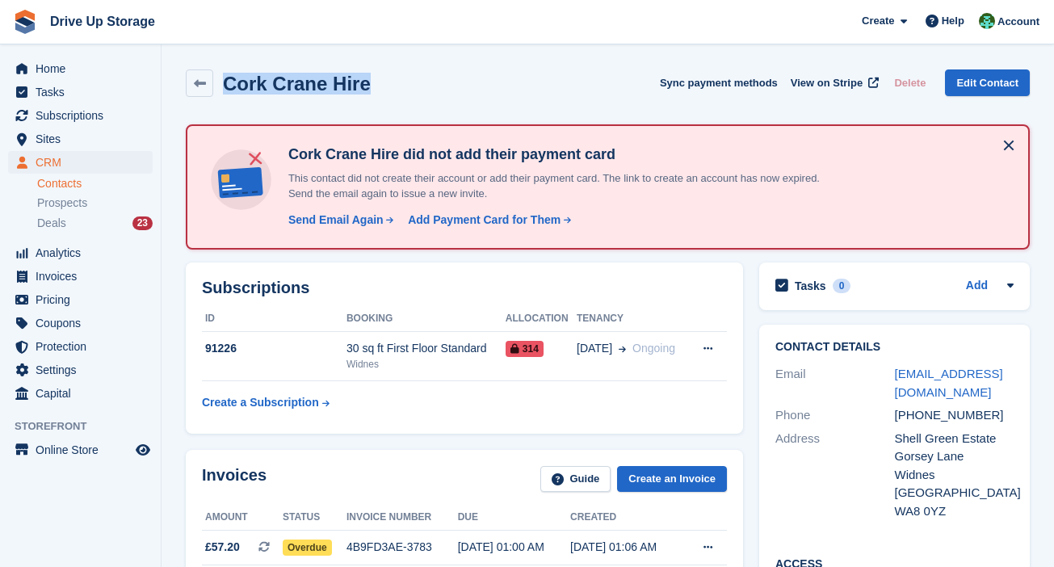
drag, startPoint x: 329, startPoint y: 82, endPoint x: 229, endPoint y: 75, distance: 100.3
click at [229, 75] on div "Cork Crane Hire Sync payment methods View on Stripe Delete Edit Contact" at bounding box center [608, 82] width 844 height 27
copy h2 "Cork Crane Hire"
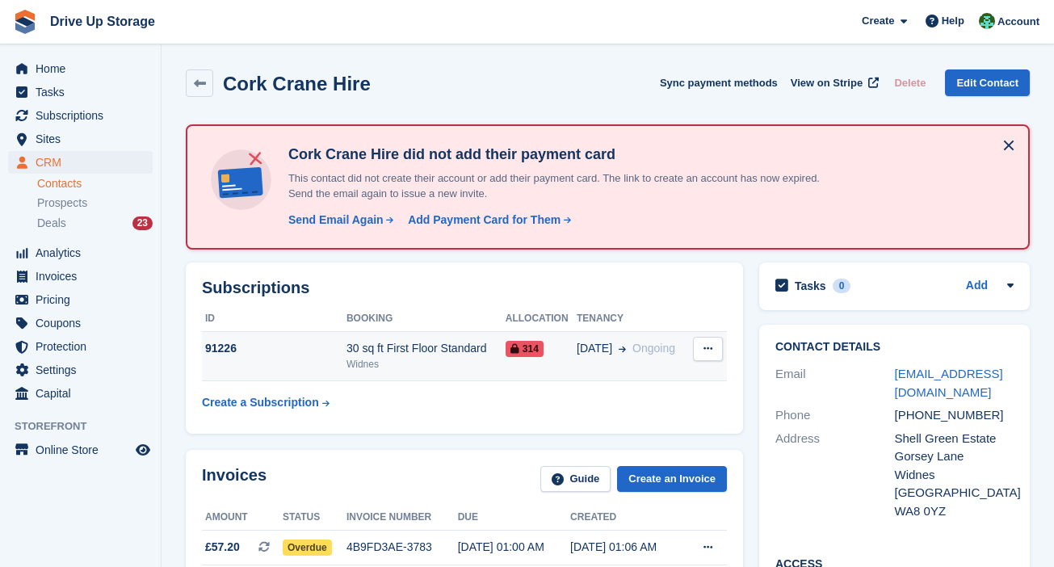
click at [672, 377] on td "07 Jul Ongoing" at bounding box center [632, 356] width 111 height 49
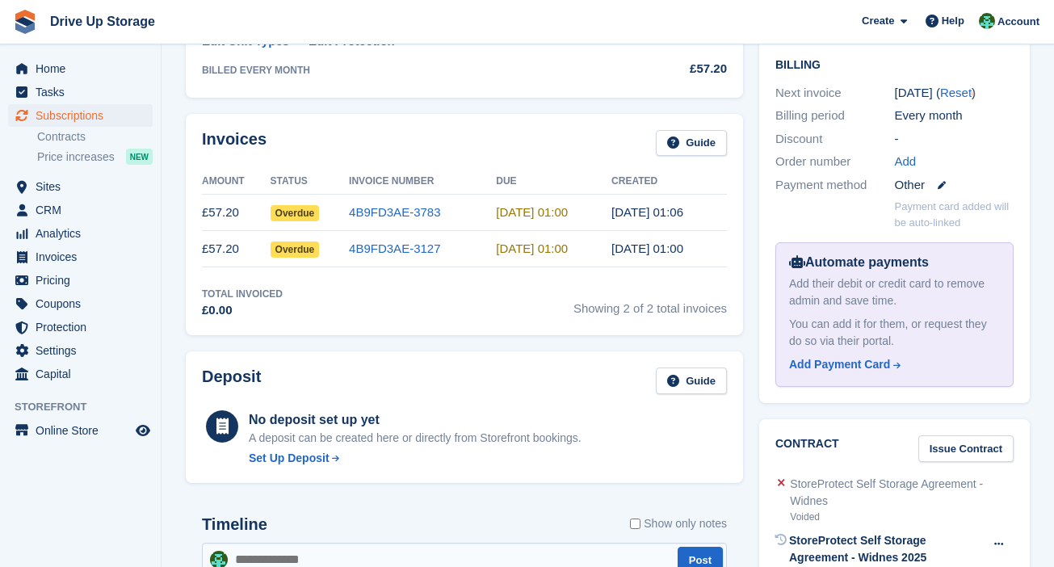
scroll to position [606, 0]
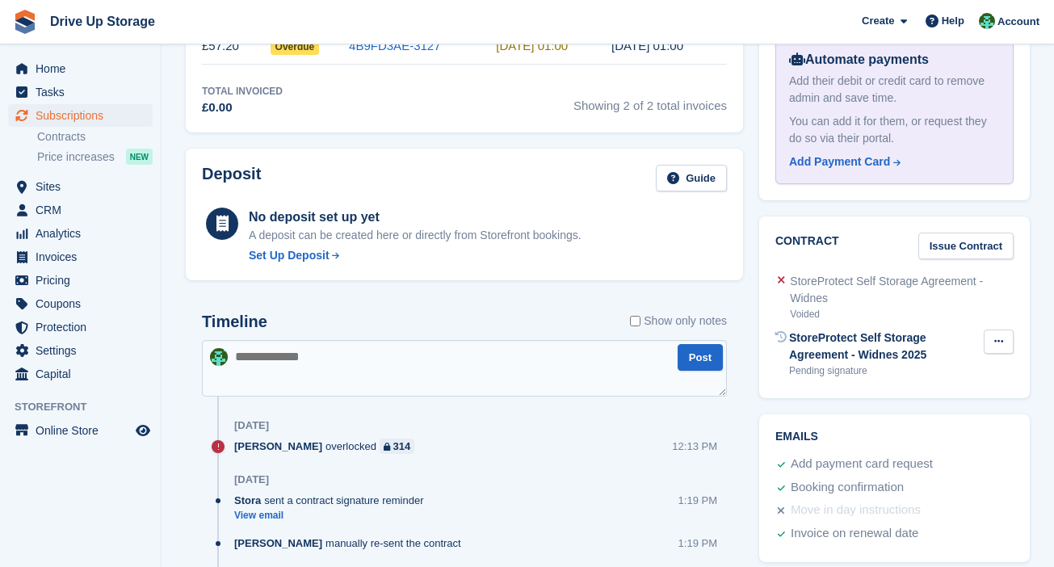
click at [1003, 329] on button at bounding box center [999, 341] width 30 height 24
click at [983, 384] on p "Send reminder" at bounding box center [936, 394] width 141 height 21
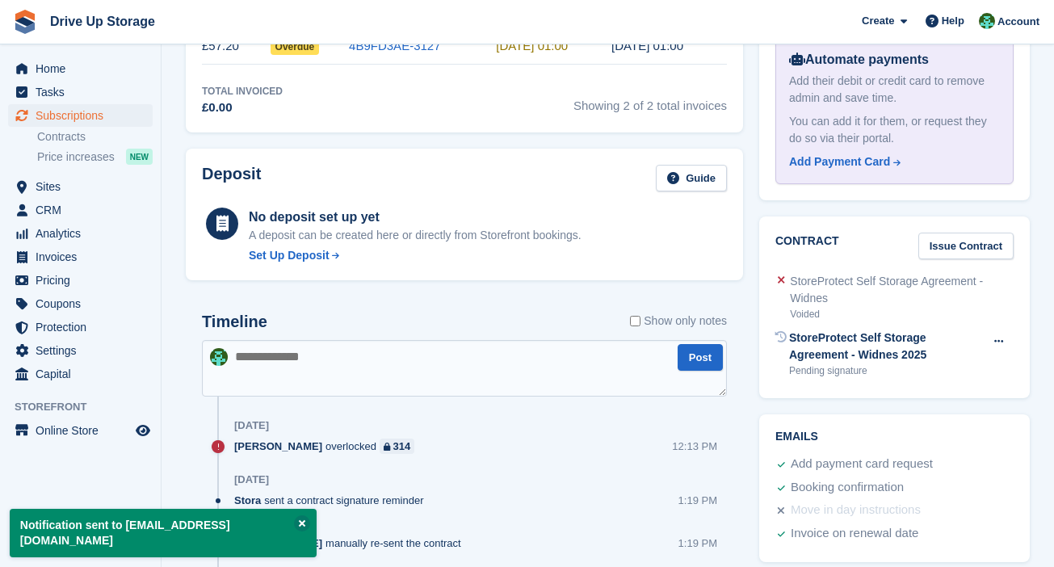
scroll to position [0, 0]
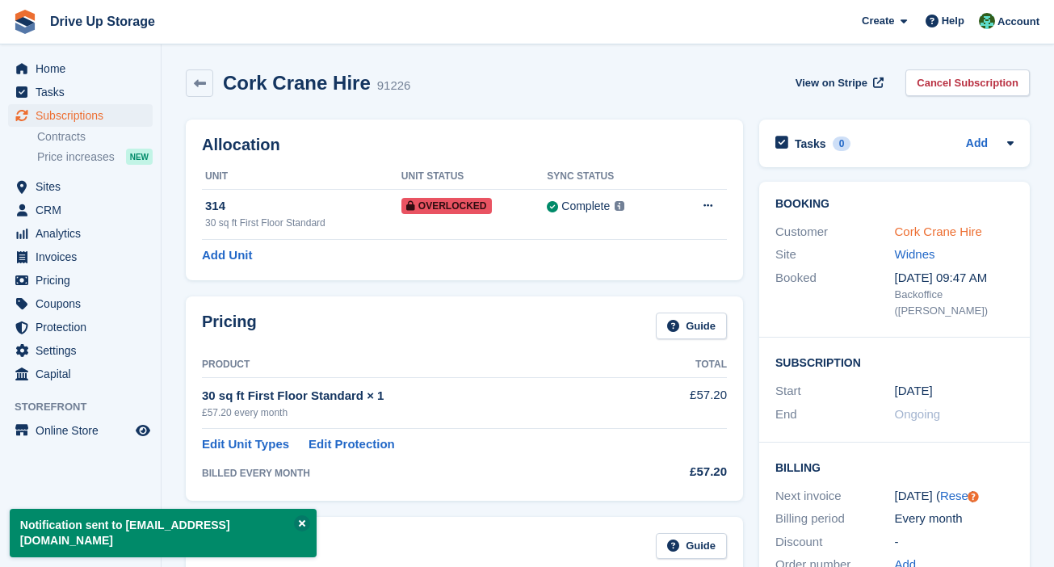
click at [939, 232] on link "Cork Crane Hire" at bounding box center [938, 231] width 87 height 14
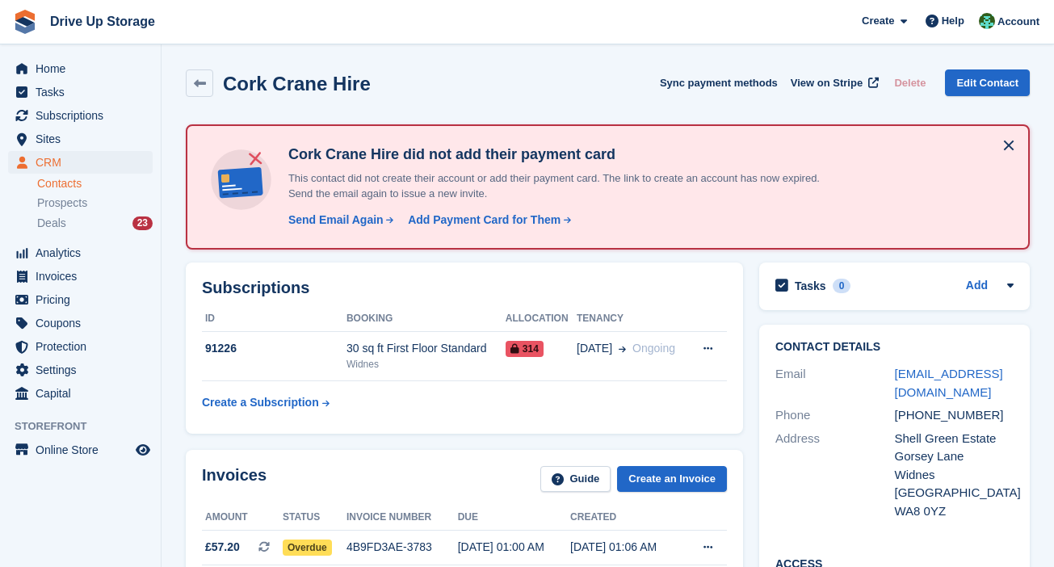
scroll to position [606, 0]
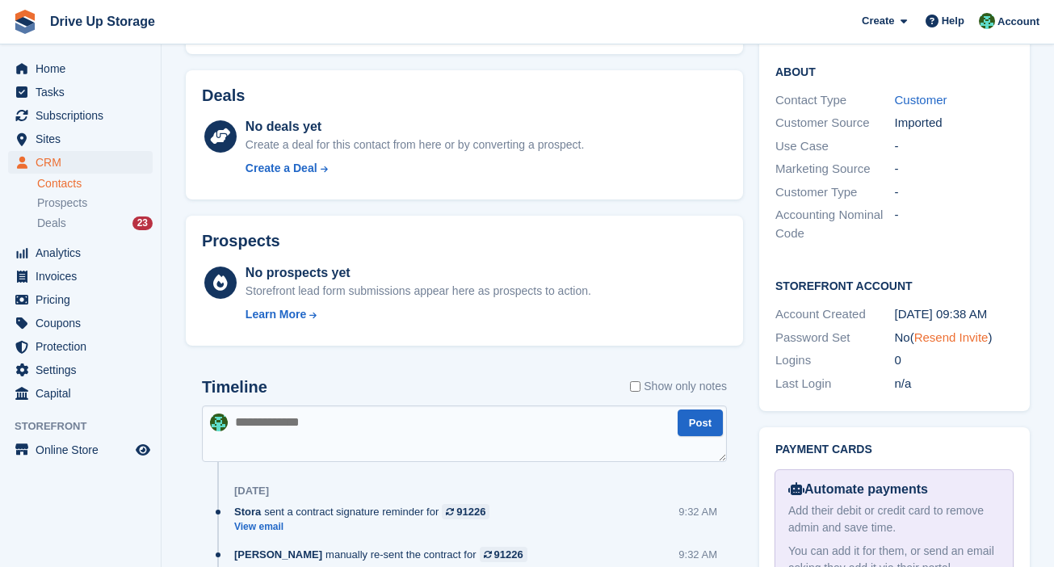
click at [961, 341] on link "Resend Invite" at bounding box center [951, 337] width 74 height 14
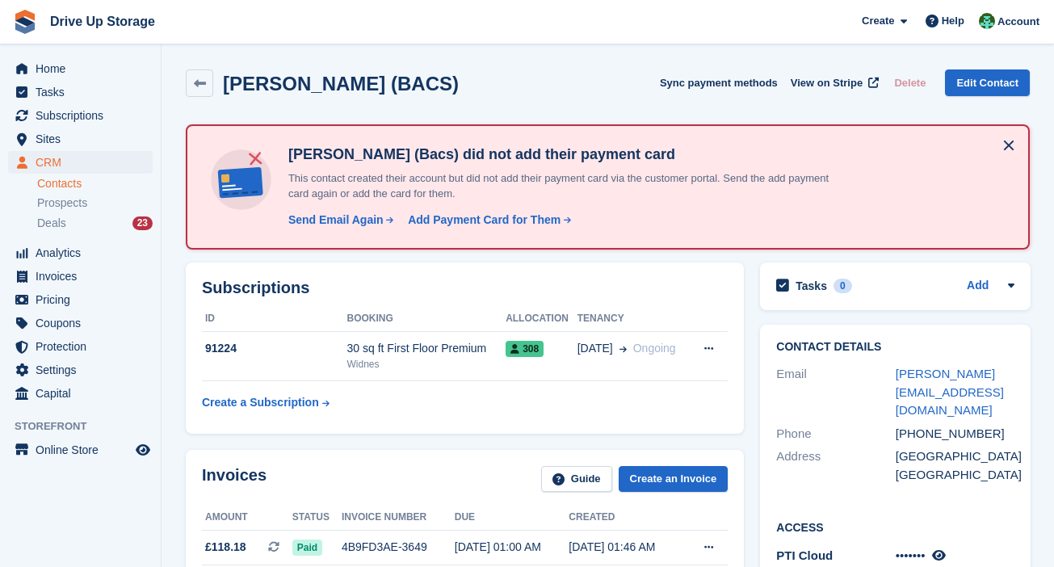
drag, startPoint x: 504, startPoint y: 74, endPoint x: 226, endPoint y: 74, distance: 277.8
click at [226, 74] on div "Desmond Maughan (BACS) Sync payment methods View on Stripe Delete Edit Contact" at bounding box center [608, 82] width 844 height 27
copy h2 "Desmond Maughan (BACS)"
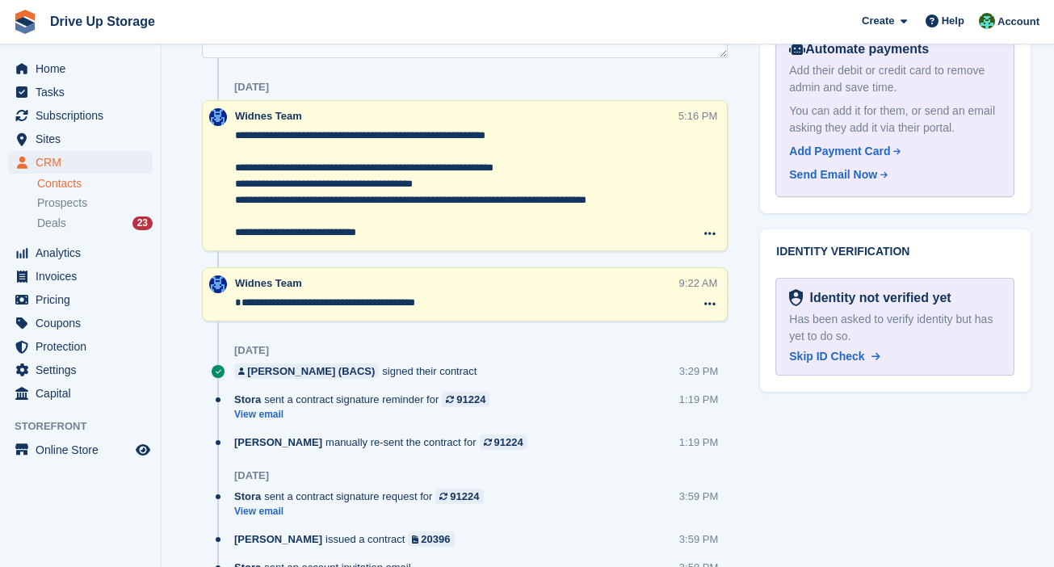
scroll to position [807, 0]
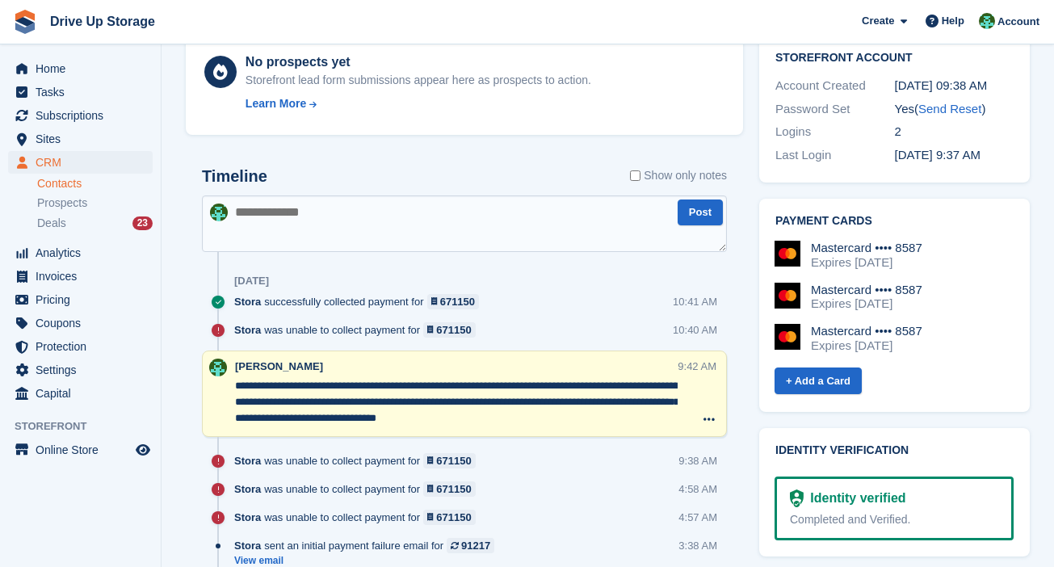
scroll to position [201, 0]
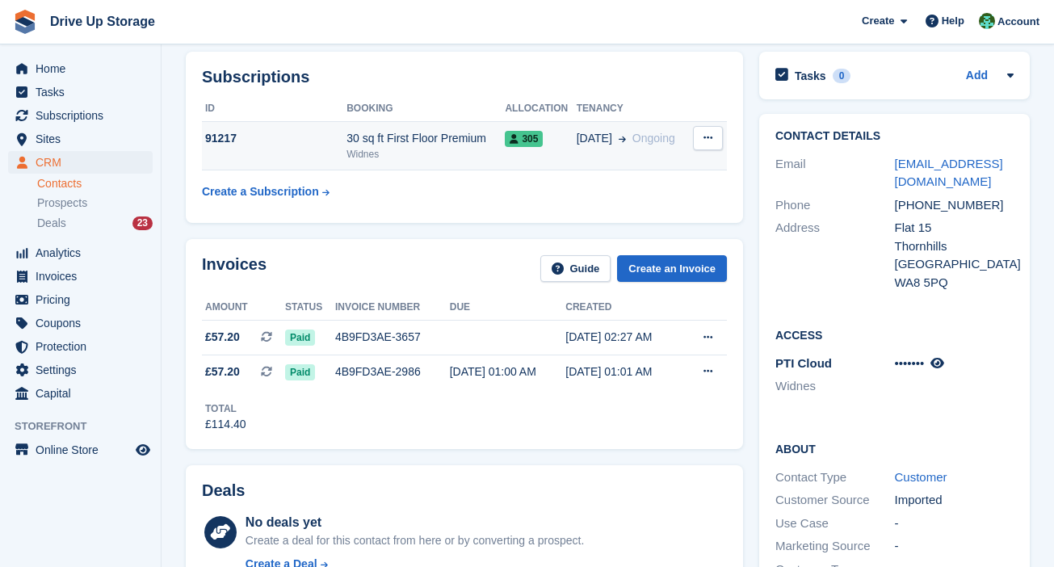
click at [614, 156] on td "[DATE] Ongoing" at bounding box center [633, 145] width 112 height 49
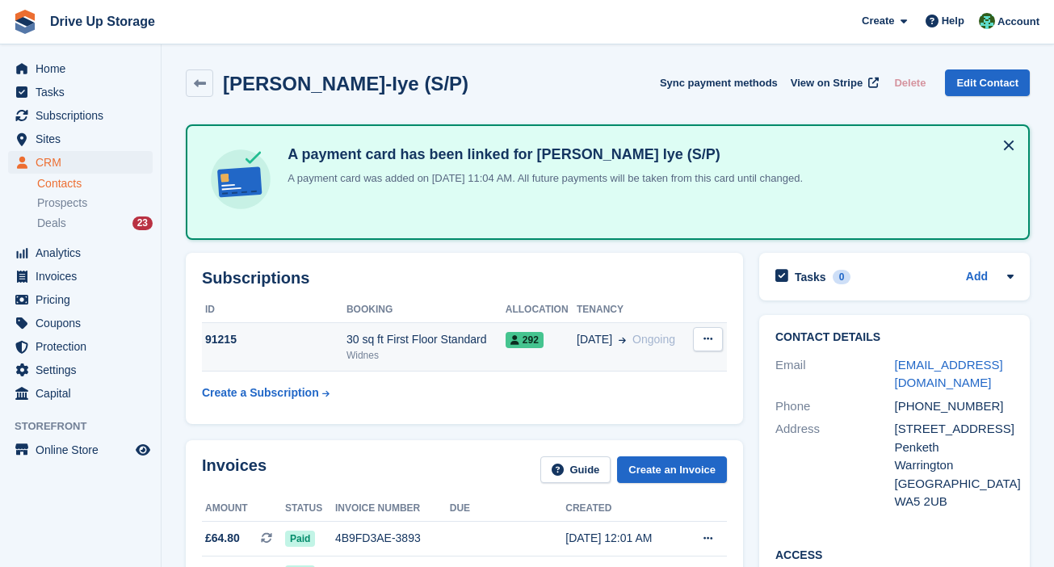
click at [648, 349] on td "16 Jul Ongoing" at bounding box center [632, 346] width 111 height 49
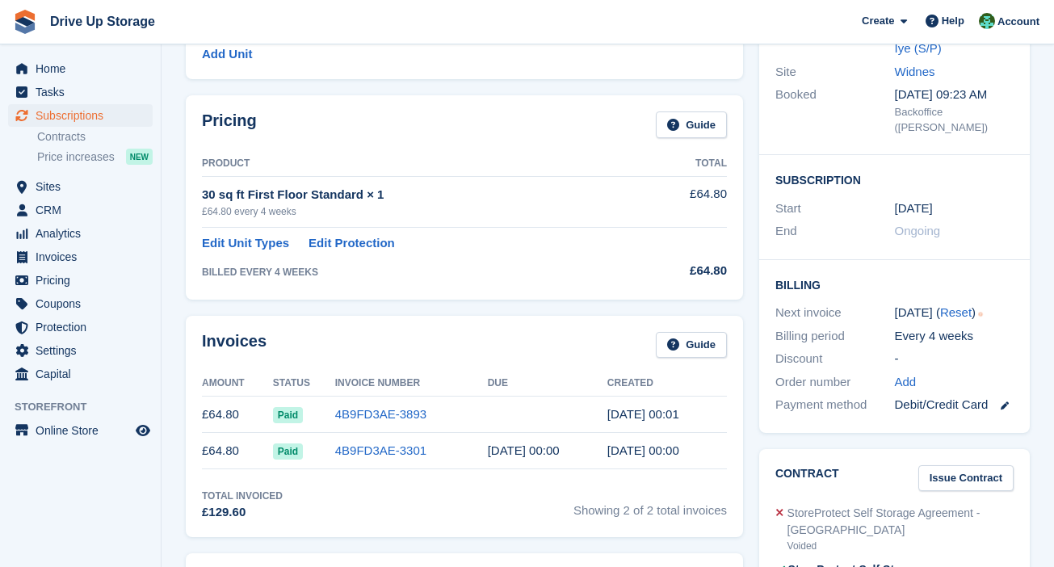
scroll to position [606, 0]
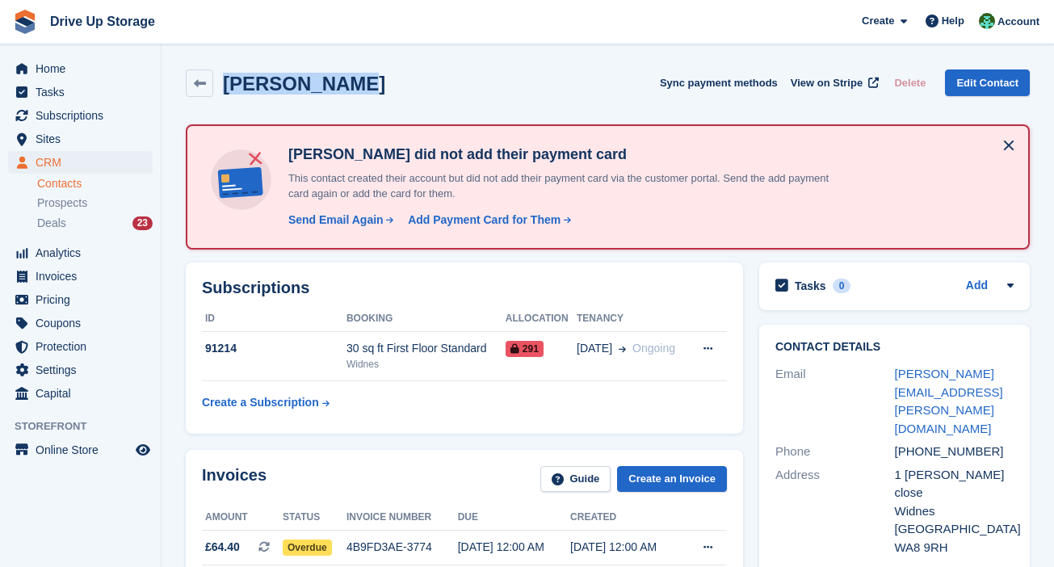
drag, startPoint x: 396, startPoint y: 73, endPoint x: 224, endPoint y: 65, distance: 171.4
click at [224, 65] on div "Leon Hosking Sync payment methods View on Stripe Delete Edit Contact" at bounding box center [608, 86] width 860 height 50
copy h2 "Leon Hosking"
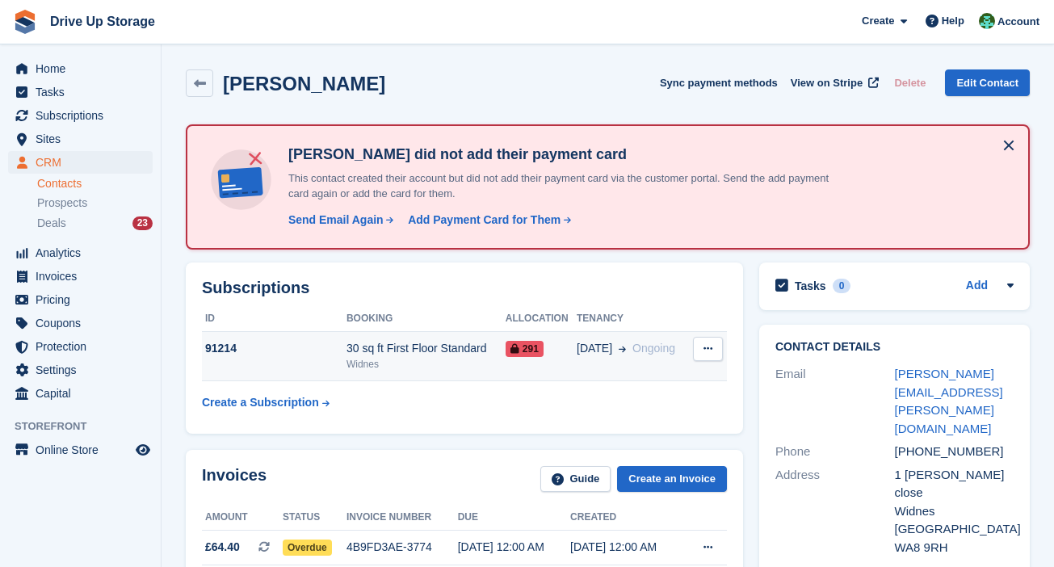
click at [617, 357] on td "10 Jul Ongoing" at bounding box center [632, 356] width 111 height 49
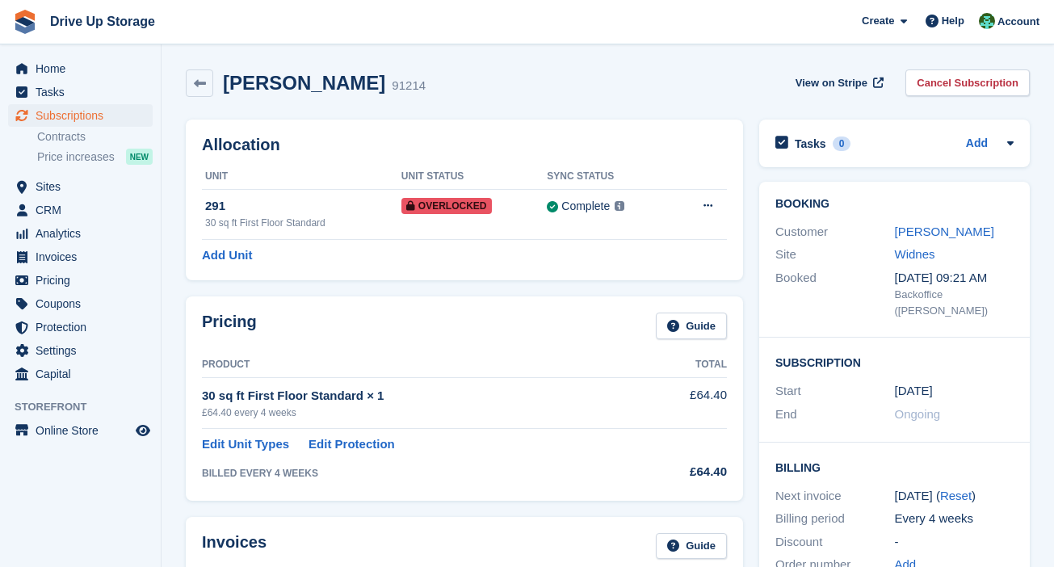
scroll to position [403, 0]
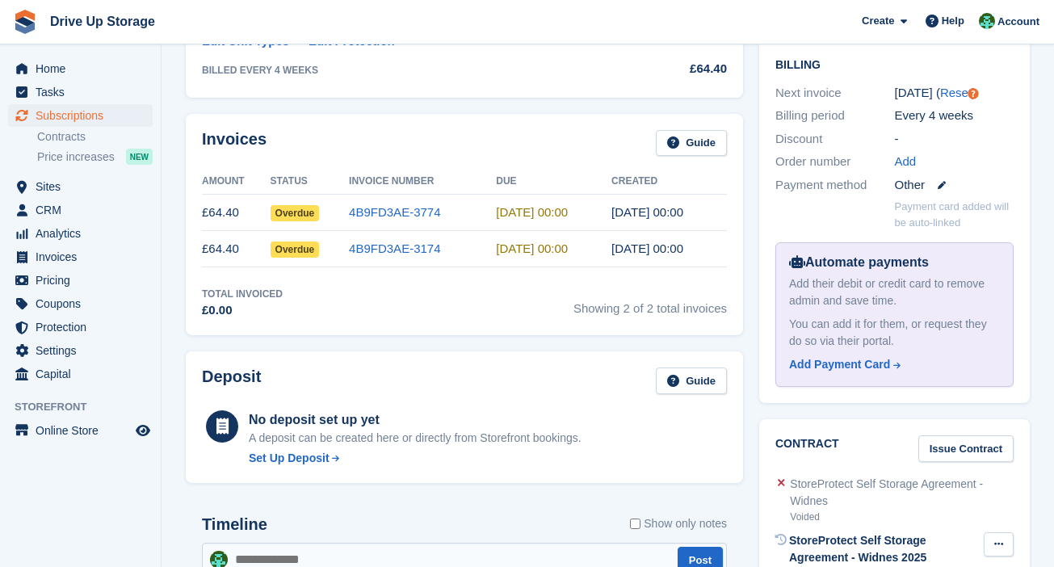
click at [1009, 532] on button at bounding box center [999, 544] width 30 height 24
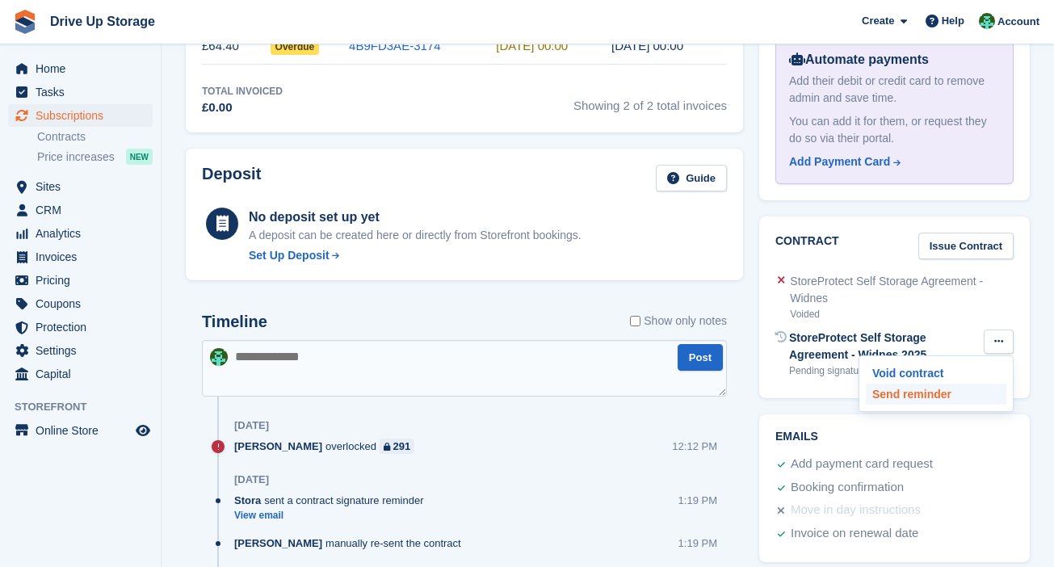
click at [947, 384] on p "Send reminder" at bounding box center [936, 394] width 141 height 21
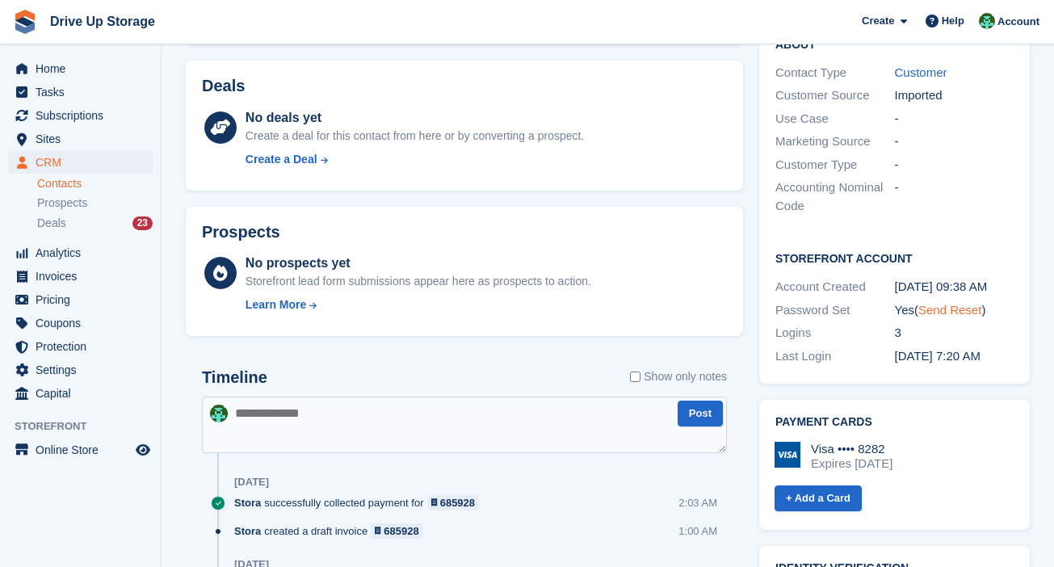
scroll to position [606, 0]
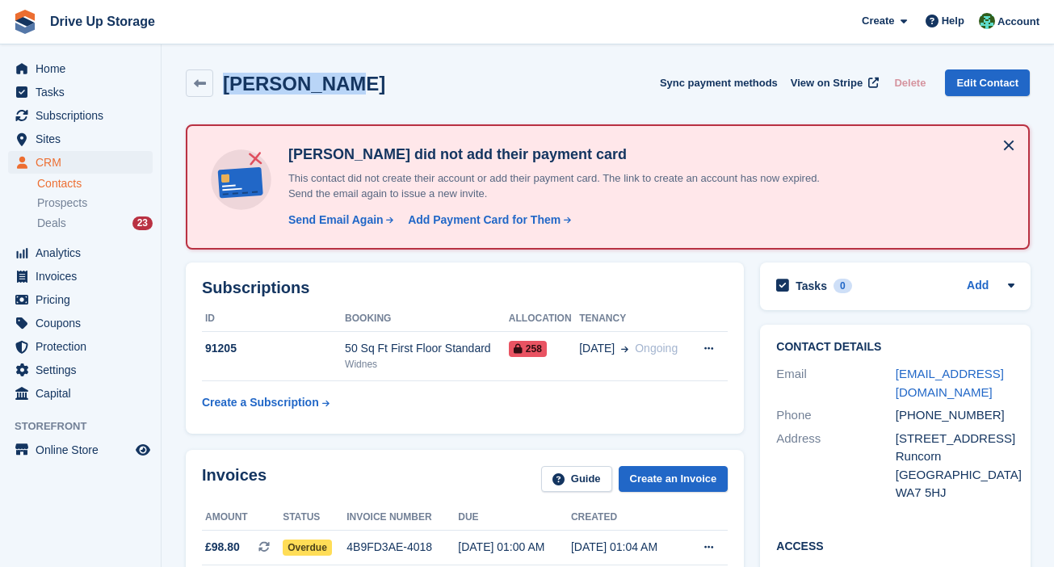
drag, startPoint x: 324, startPoint y: 86, endPoint x: 222, endPoint y: 90, distance: 101.8
click at [223, 90] on h2 "[PERSON_NAME]" at bounding box center [304, 84] width 162 height 22
copy h2 "[PERSON_NAME]"
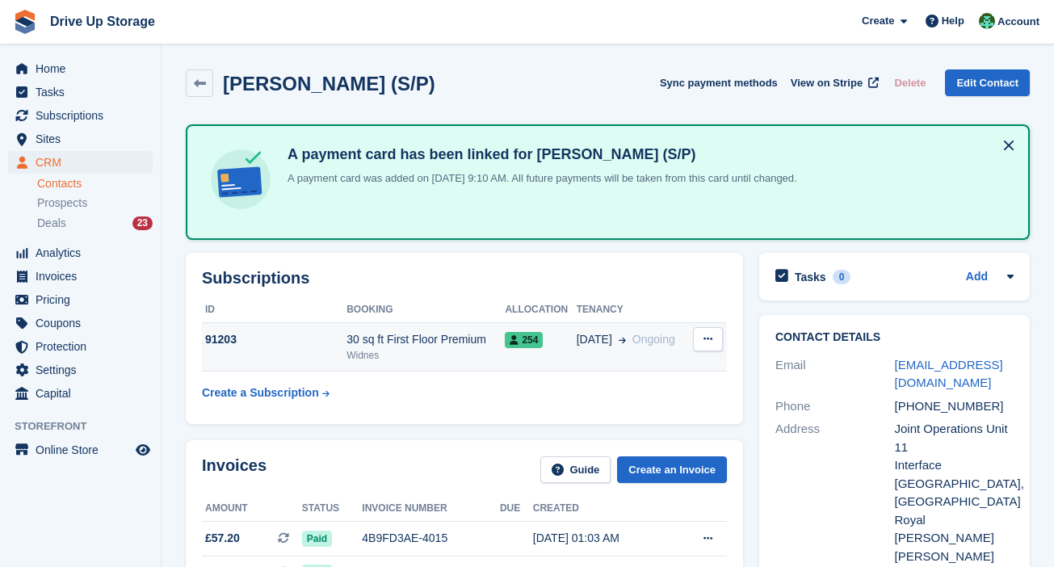
click at [611, 350] on td "19 Jul Ongoing" at bounding box center [633, 346] width 112 height 49
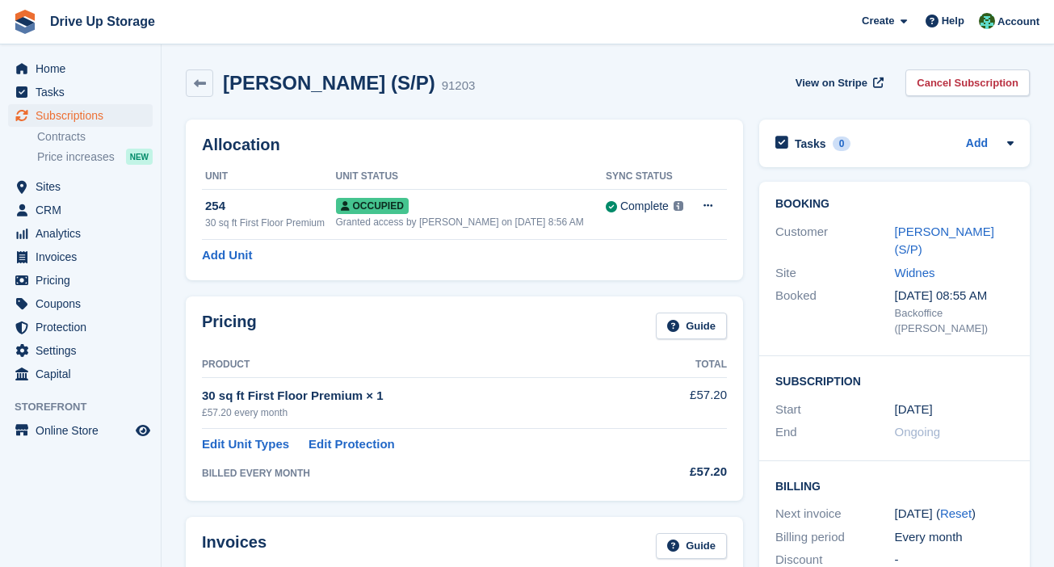
scroll to position [472, 0]
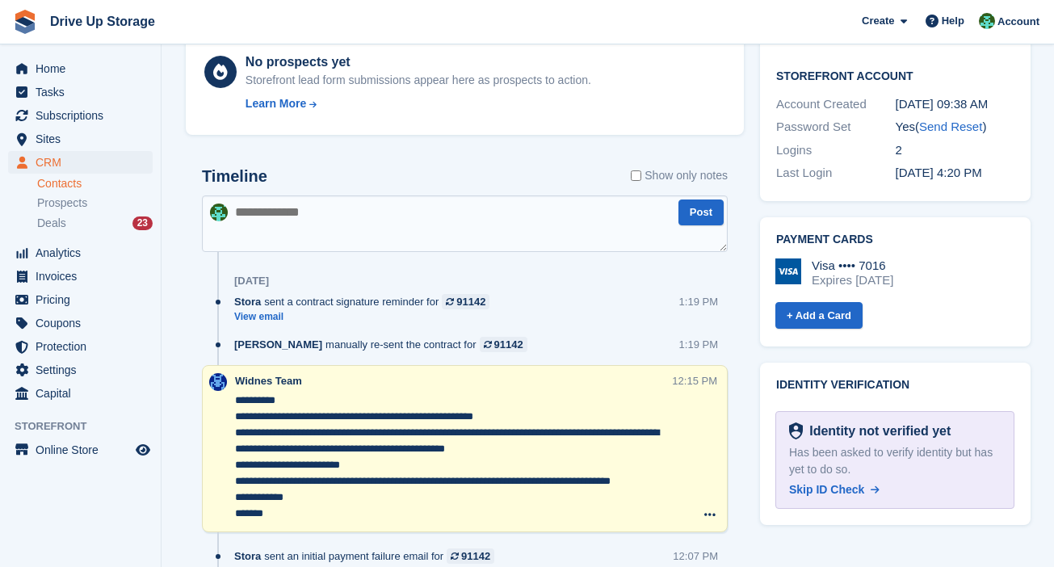
scroll to position [201, 0]
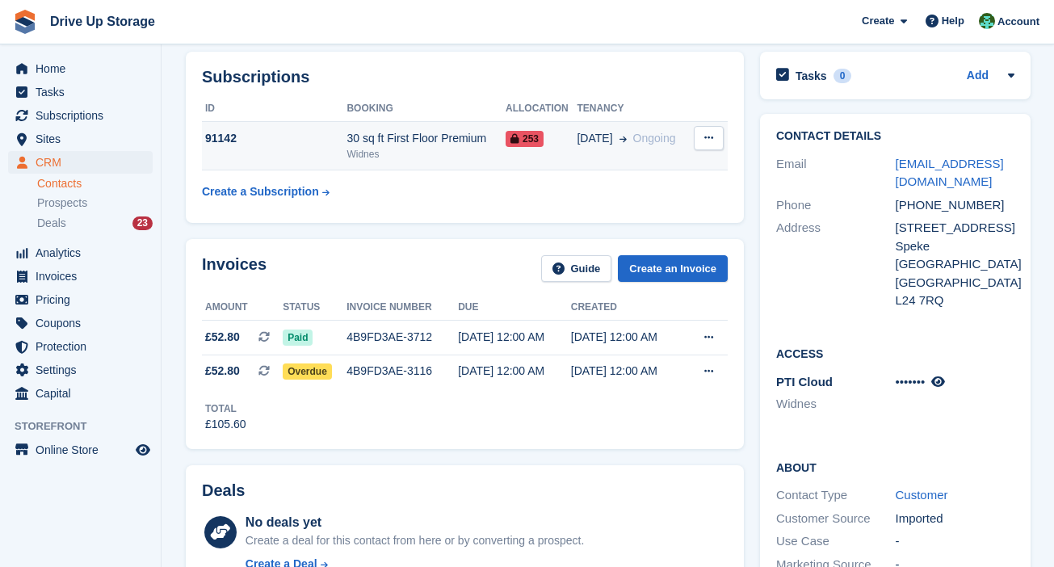
click at [577, 159] on td "07 Jul Ongoing" at bounding box center [633, 145] width 112 height 49
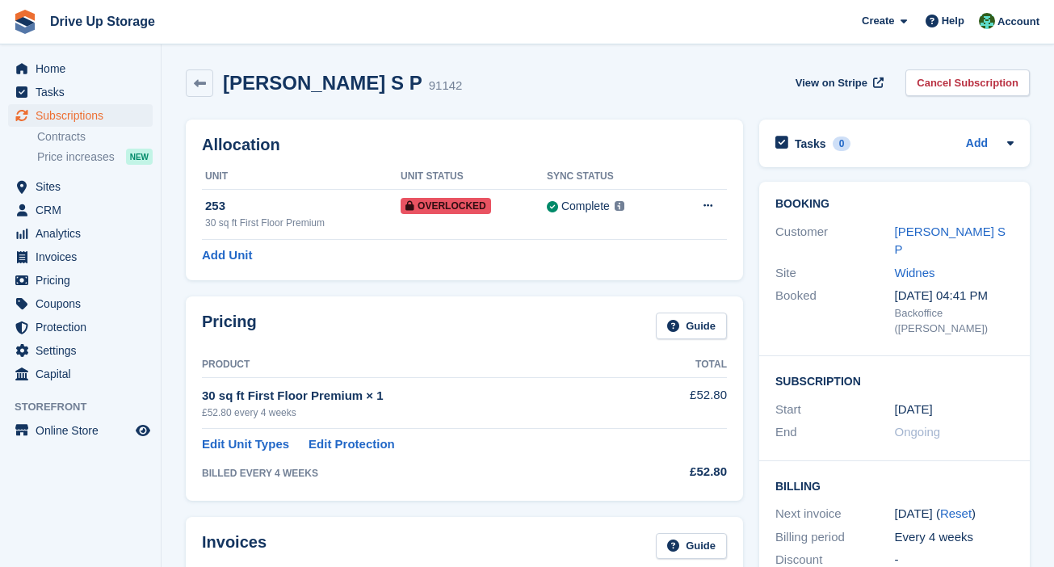
scroll to position [529, 0]
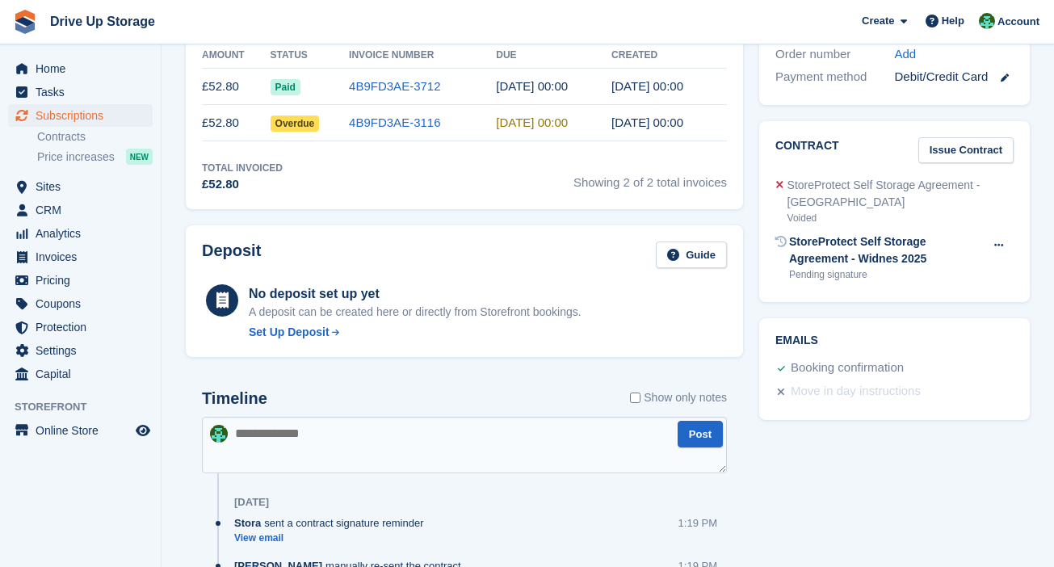
click at [1013, 212] on div "Contract Issue Contract StoreProtect Self Storage Agreement - [PERSON_NAME] Voi…" at bounding box center [894, 212] width 271 height 182
click at [1005, 233] on button at bounding box center [999, 245] width 30 height 24
click at [945, 287] on p "Send reminder" at bounding box center [936, 297] width 141 height 21
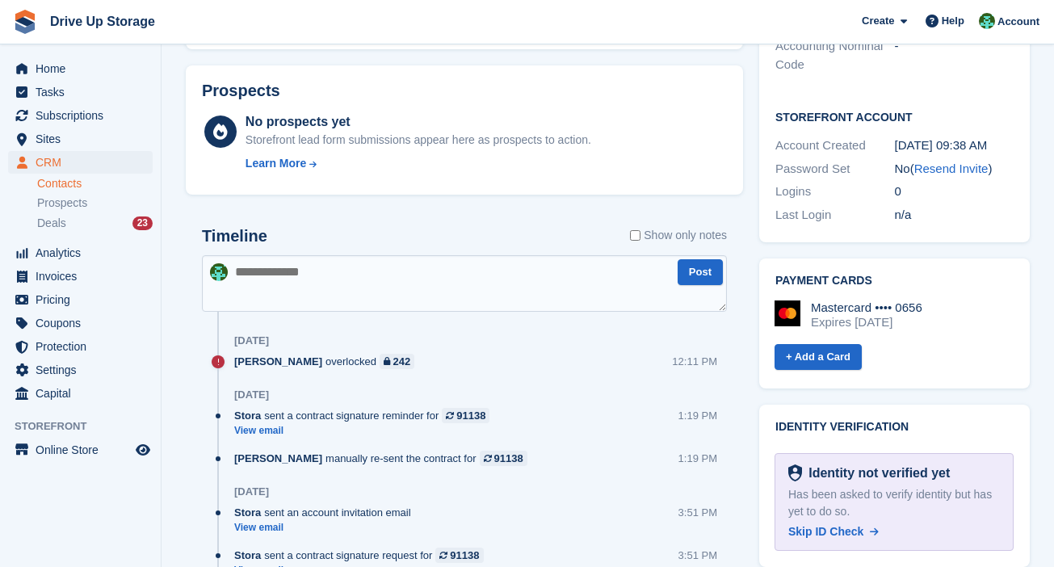
scroll to position [141, 0]
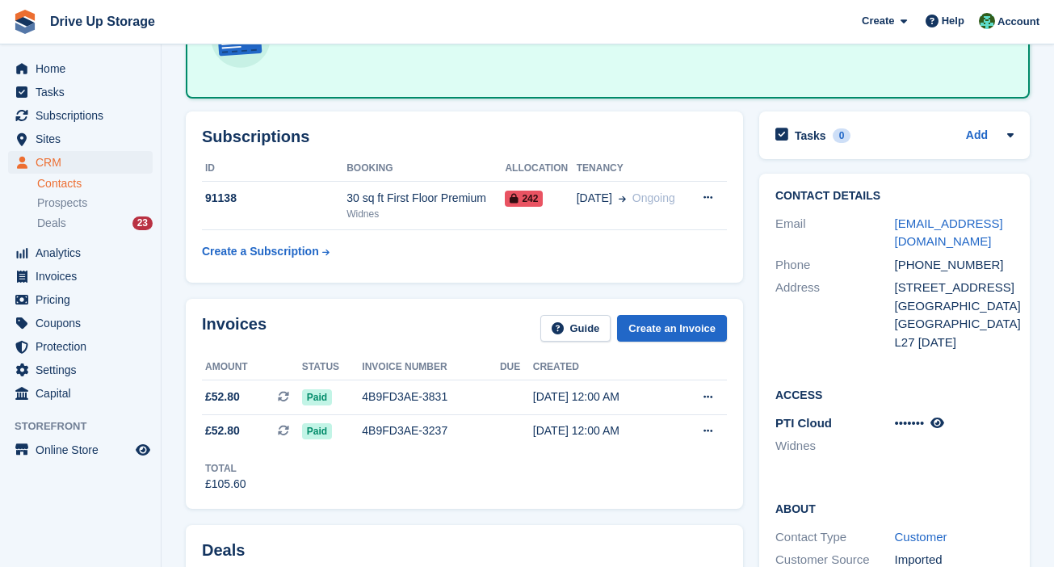
click at [655, 230] on table "ID Booking Allocation Tenancy 91138 30 sq ft First Floor Premium Widnes 242 [DA…" at bounding box center [464, 211] width 525 height 111
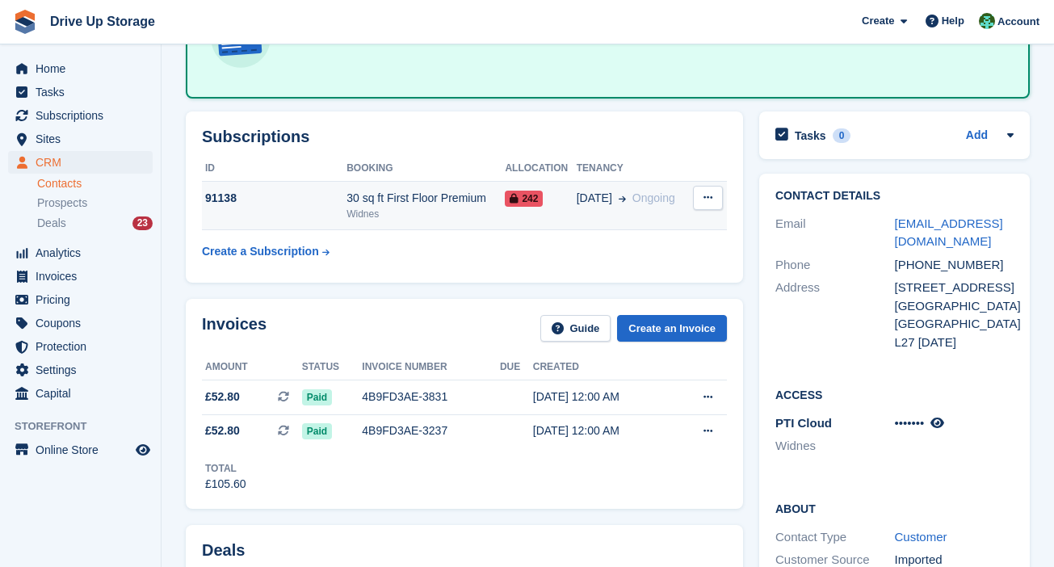
click at [655, 218] on td "[DATE] Ongoing" at bounding box center [633, 205] width 112 height 49
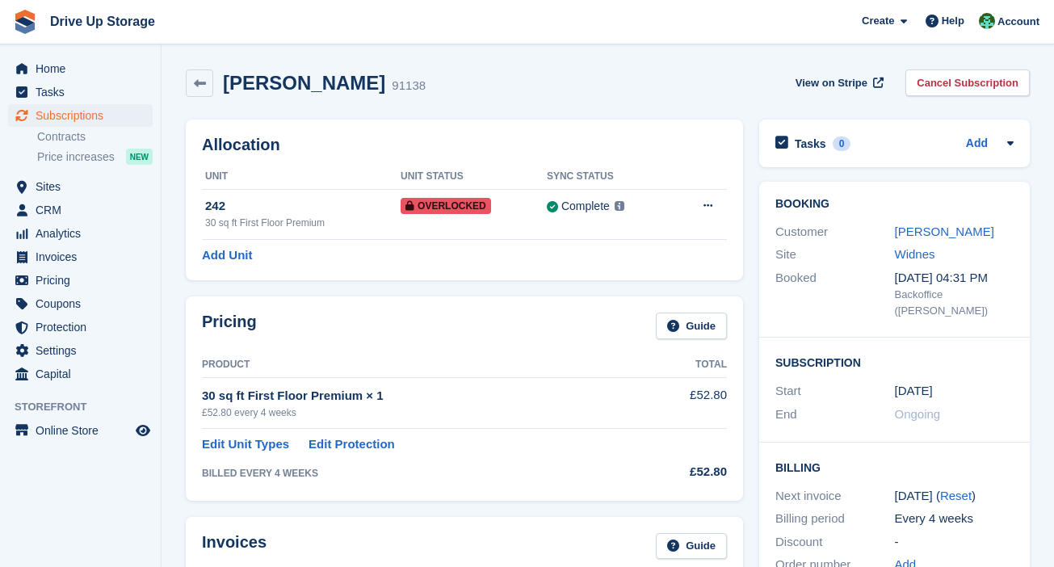
scroll to position [529, 0]
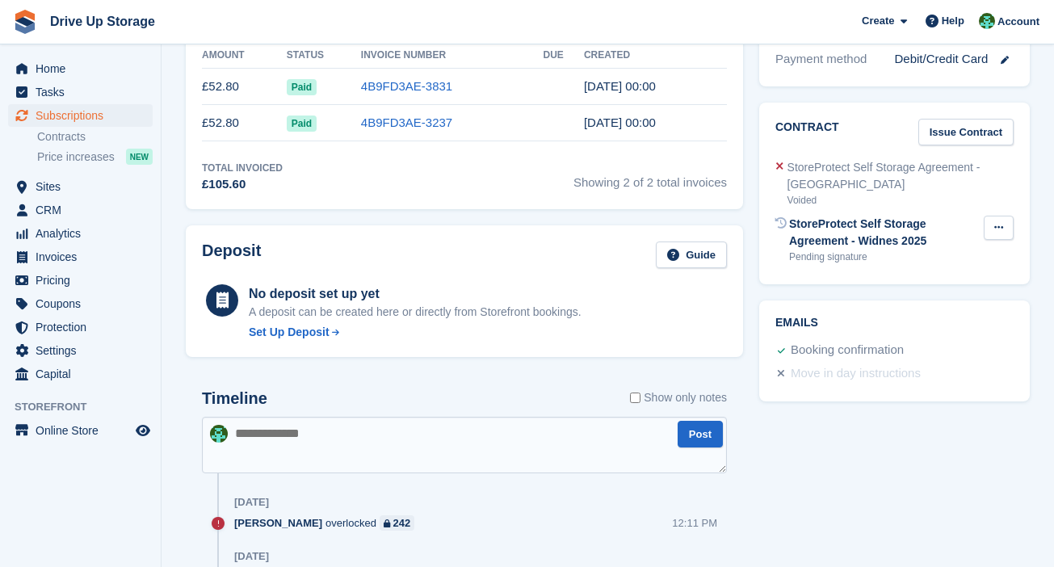
click at [999, 222] on icon at bounding box center [998, 227] width 9 height 10
click at [959, 270] on p "Send reminder" at bounding box center [936, 280] width 141 height 21
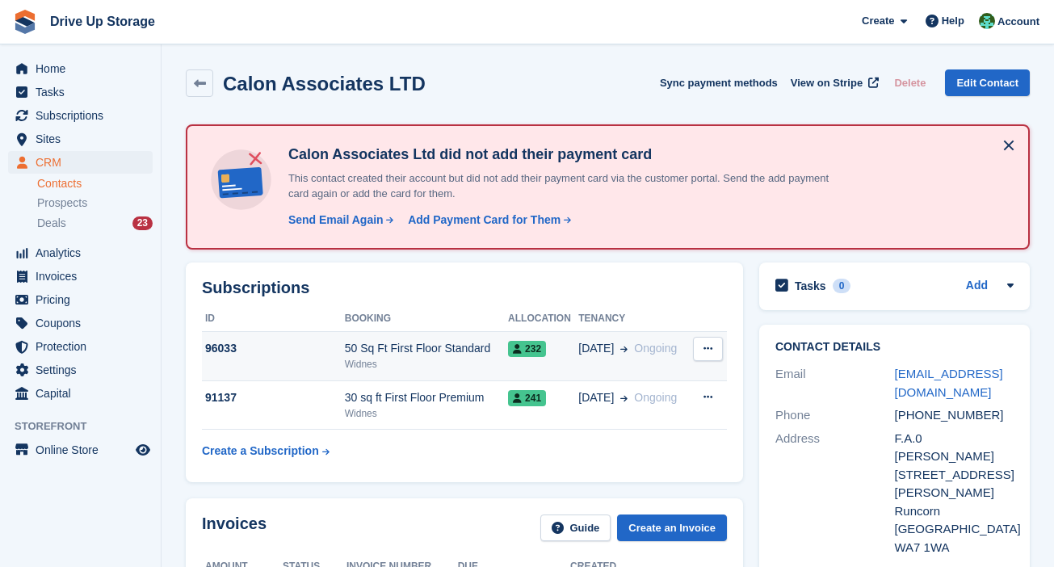
click at [707, 341] on button at bounding box center [708, 349] width 30 height 24
click at [524, 376] on td "232" at bounding box center [543, 356] width 70 height 49
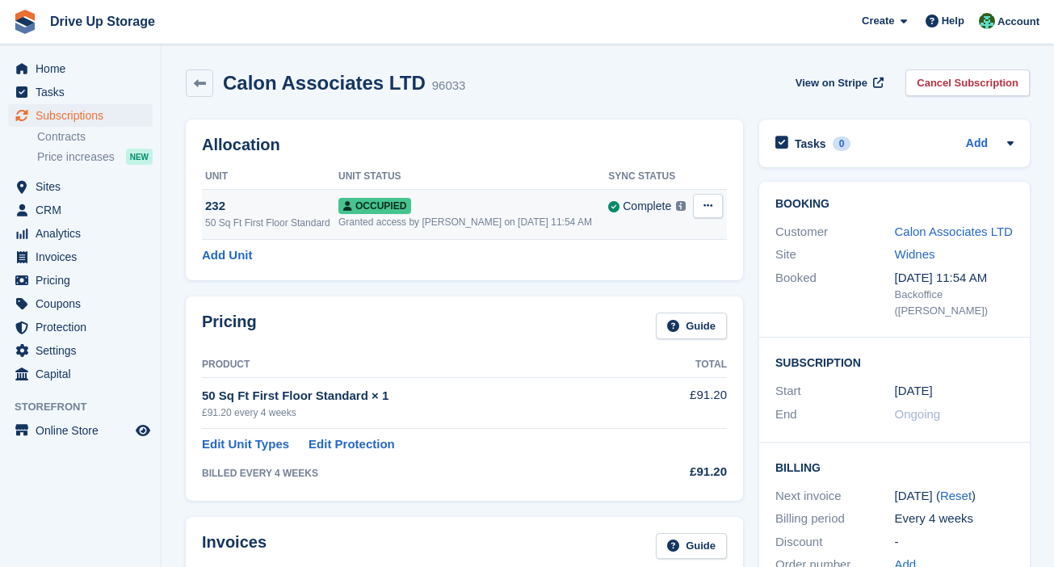
click at [715, 203] on button at bounding box center [708, 206] width 30 height 24
click at [632, 240] on p "Overlock" at bounding box center [645, 237] width 141 height 21
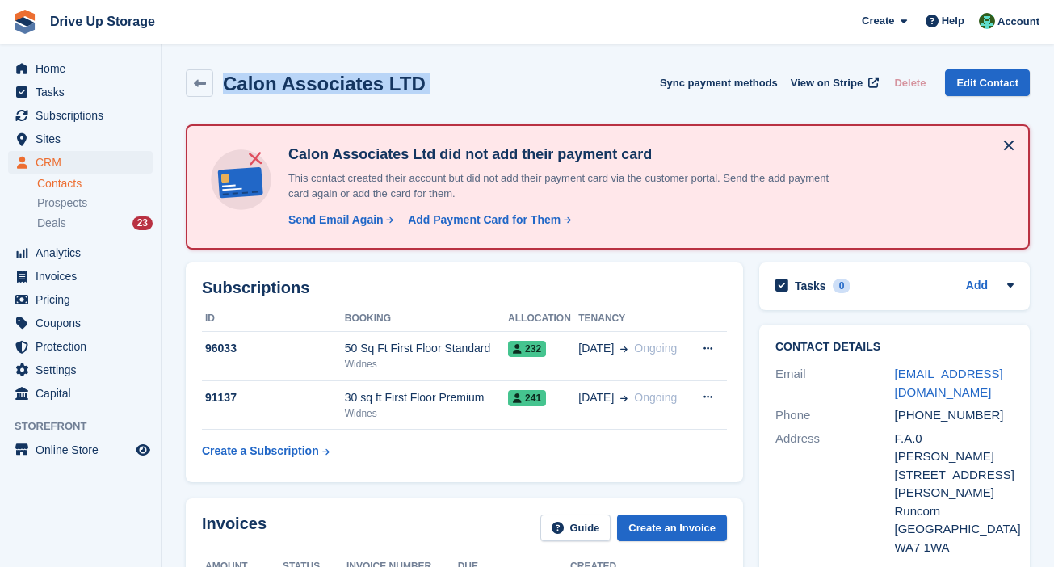
drag, startPoint x: 565, startPoint y: 86, endPoint x: 225, endPoint y: 86, distance: 340.0
click at [225, 86] on div "Calon Associates LTD Sync payment methods View on Stripe Delete Edit Contact" at bounding box center [608, 82] width 844 height 27
copy div "Calon Associates LTD Sync payment methods View on Stripe Delete Edit Contact"
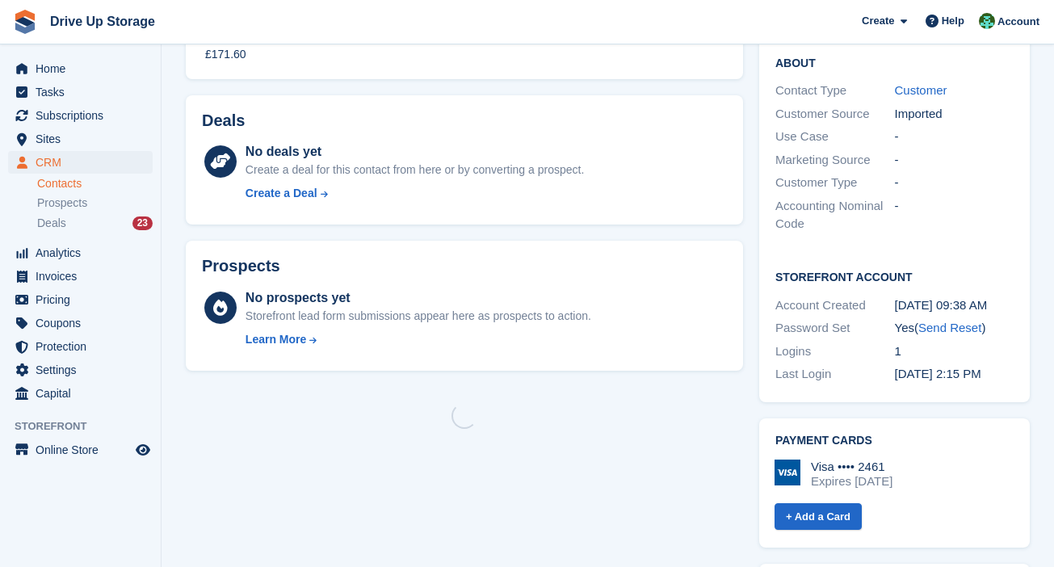
scroll to position [606, 0]
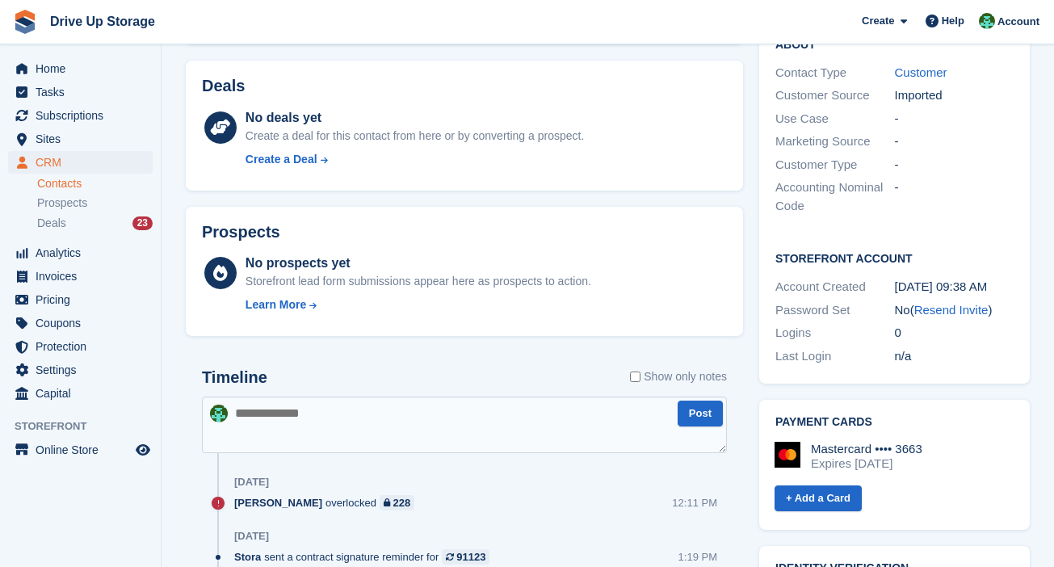
scroll to position [606, 0]
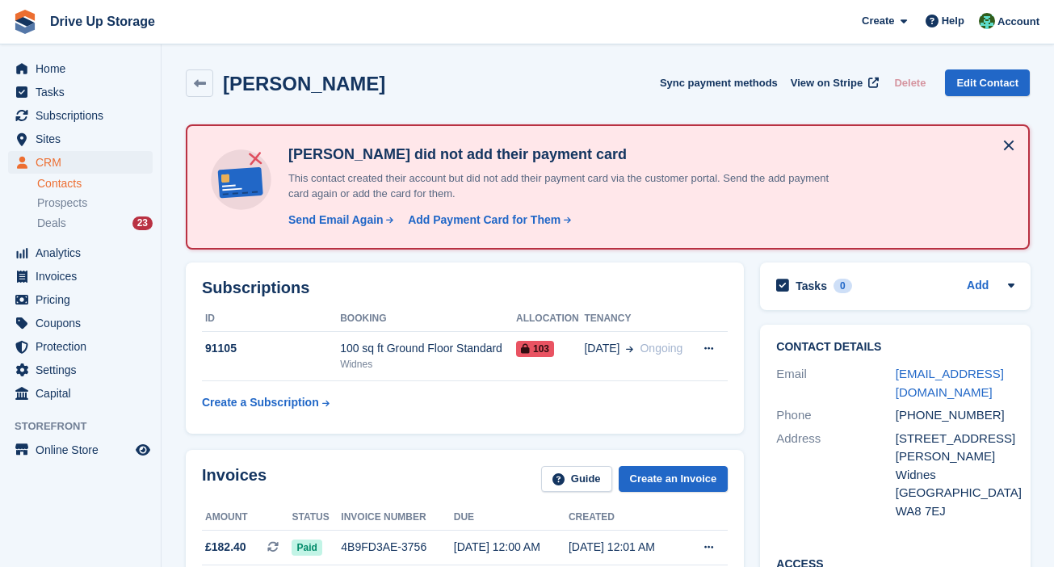
drag, startPoint x: 384, startPoint y: 84, endPoint x: 228, endPoint y: 105, distance: 157.3
click at [228, 105] on div "Ms.Grace Gorst Sync payment methods View on Stripe Delete Edit Contact" at bounding box center [608, 86] width 860 height 50
copy h2 "Ms.Grace Gorst"
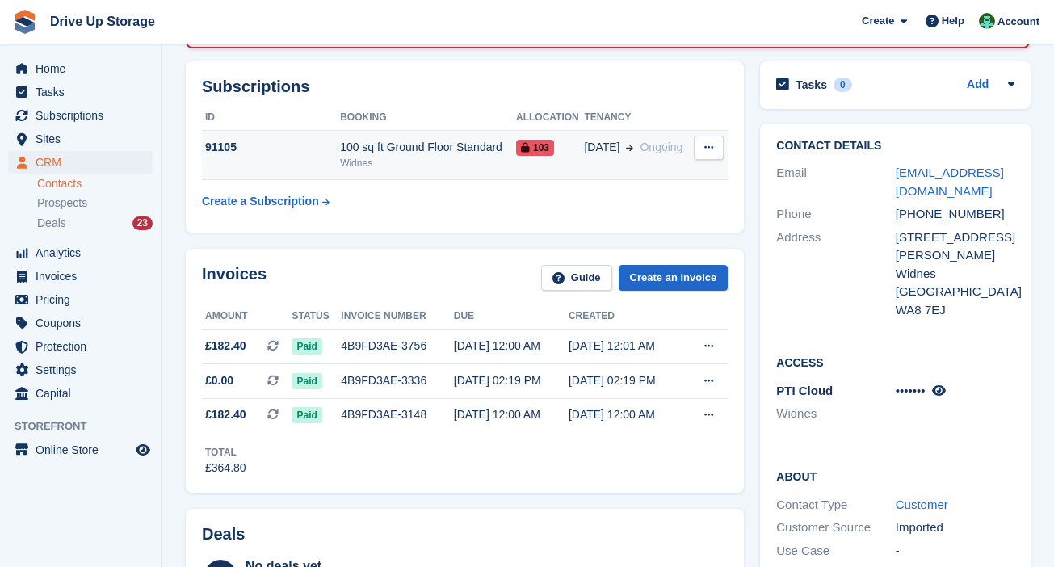
click at [491, 153] on div "100 sq ft Ground Floor Standard" at bounding box center [428, 147] width 176 height 17
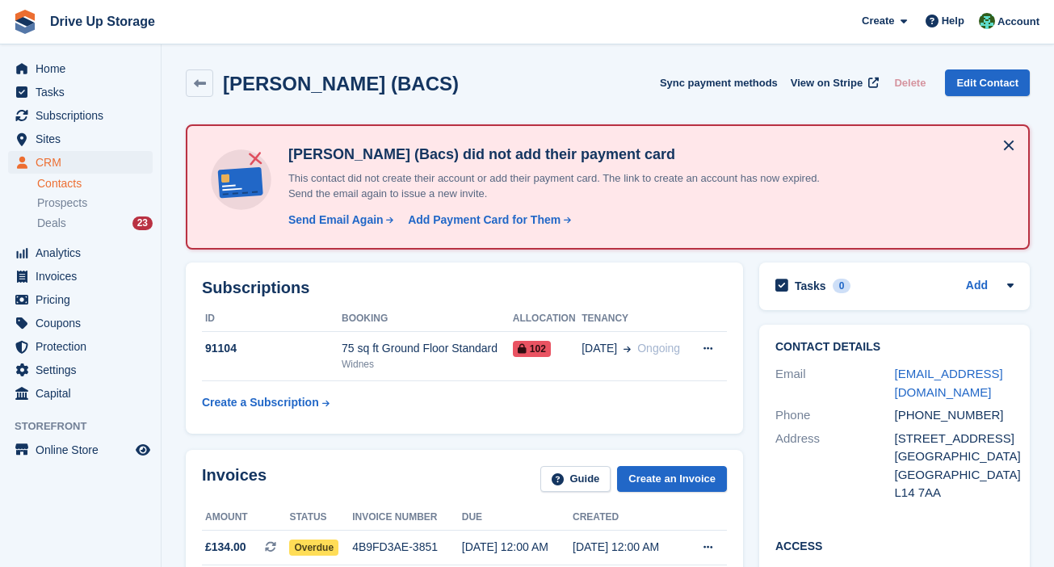
drag, startPoint x: 437, startPoint y: 69, endPoint x: 213, endPoint y: 69, distance: 223.7
click at [213, 69] on div "Anthony Tomlinson (BACS) Sync payment methods View on Stripe Delete Edit Contact" at bounding box center [608, 82] width 844 height 27
copy div "Anthony Tomlinson (BACS)"
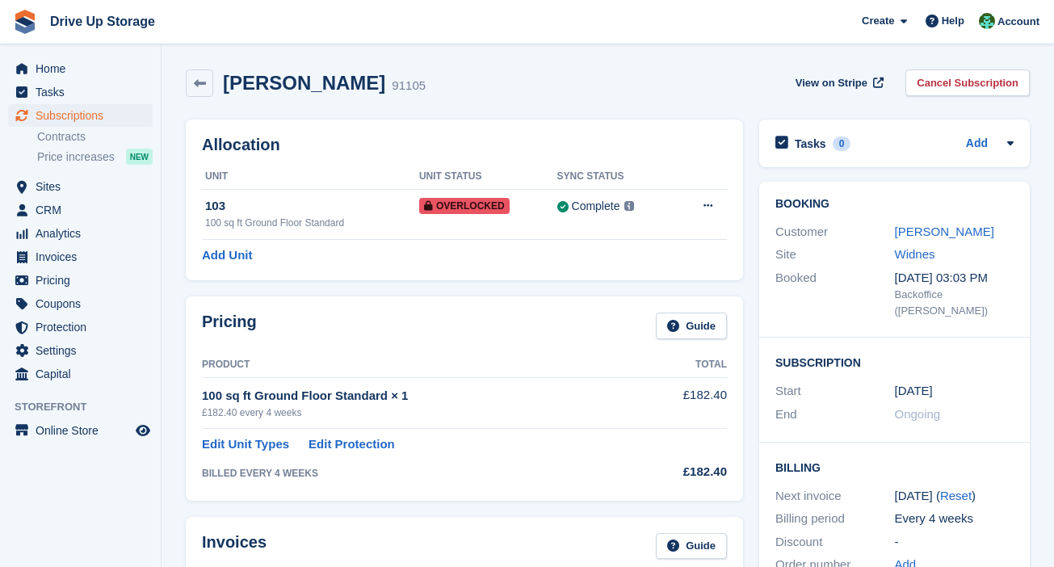
scroll to position [765, 0]
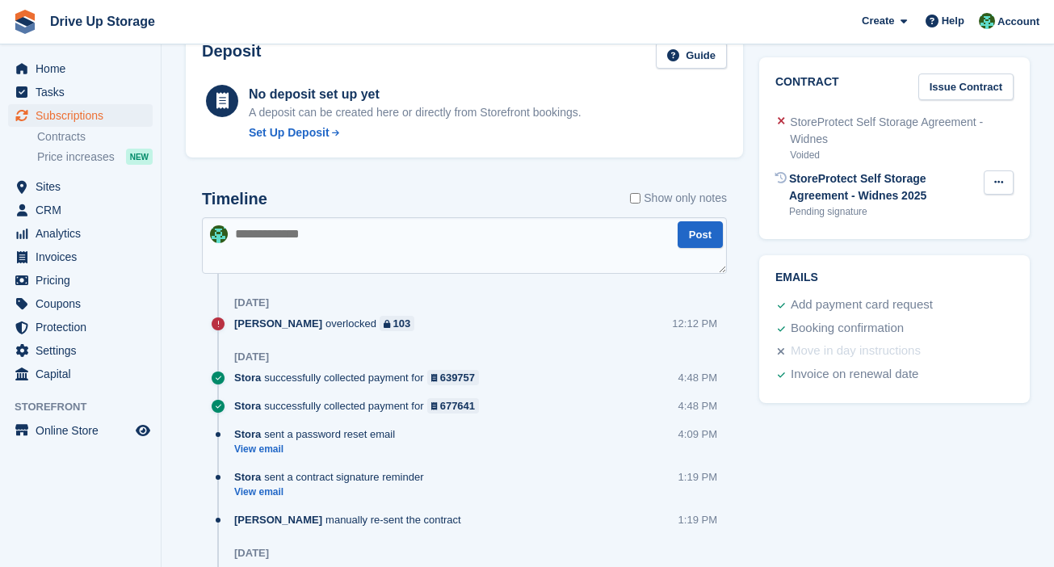
click at [1000, 177] on icon at bounding box center [998, 182] width 9 height 10
click at [970, 224] on p "Send reminder" at bounding box center [936, 234] width 141 height 21
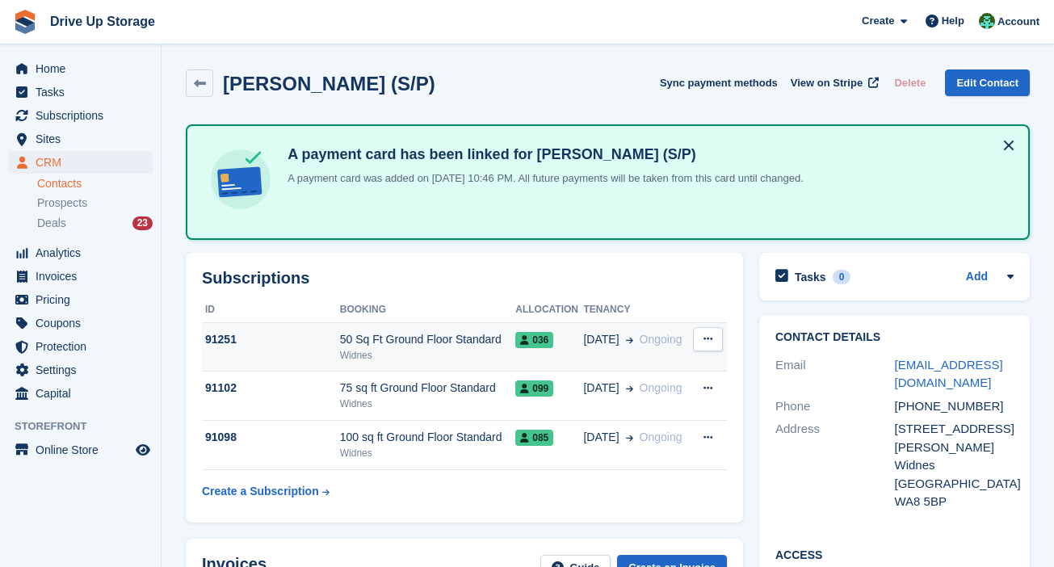
click at [630, 331] on div "15 Jul Ongoing" at bounding box center [636, 339] width 107 height 17
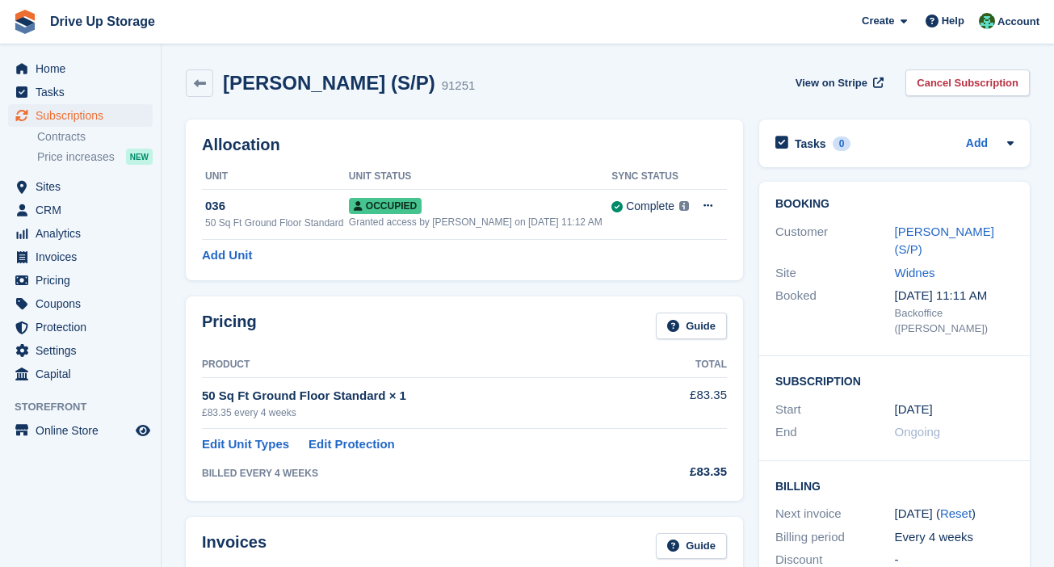
scroll to position [472, 0]
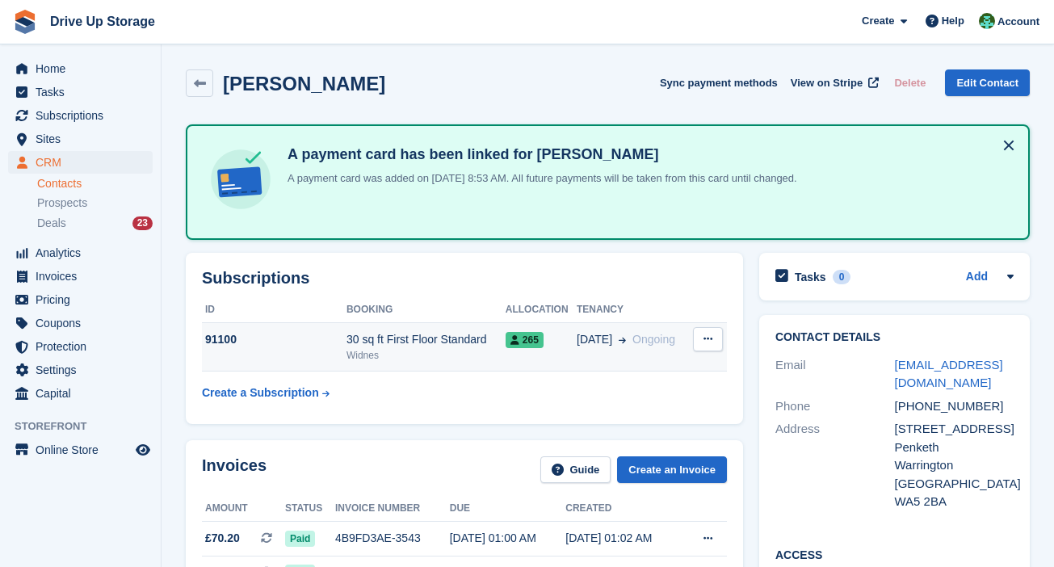
click at [620, 335] on div "27 Jun Ongoing" at bounding box center [632, 339] width 111 height 17
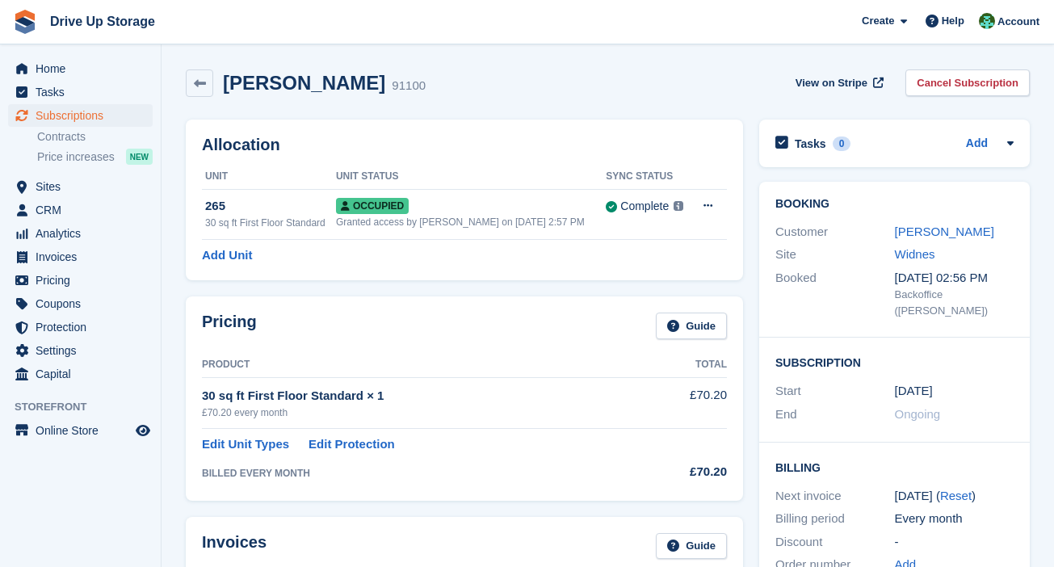
scroll to position [529, 0]
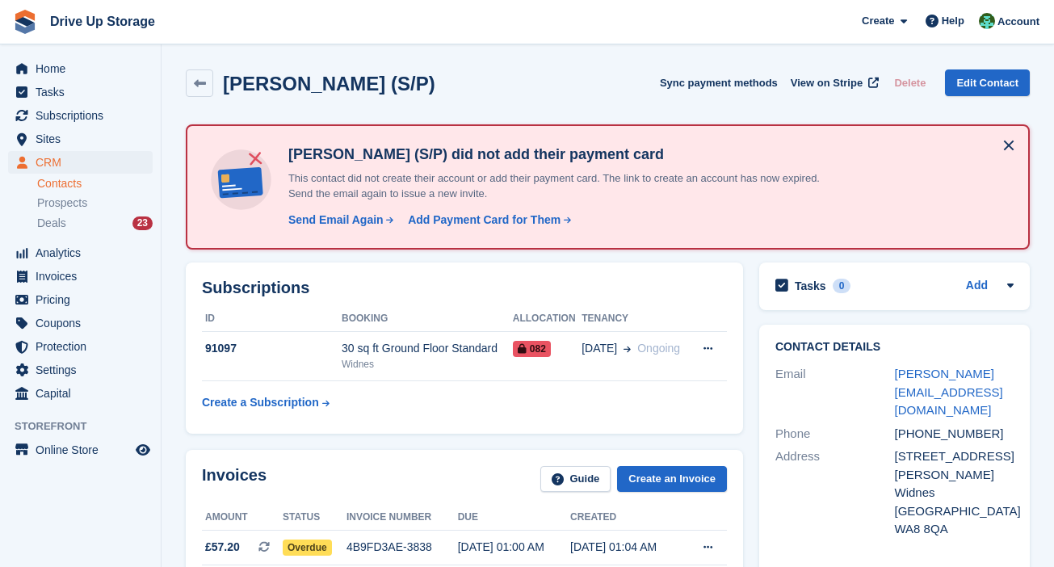
drag, startPoint x: 428, startPoint y: 102, endPoint x: 224, endPoint y: 88, distance: 204.8
click at [224, 88] on div "[PERSON_NAME] (S/P) Sync payment methods View on Stripe Delete Edit Contact" at bounding box center [608, 86] width 860 height 50
copy h2 "[PERSON_NAME] (S/P)"
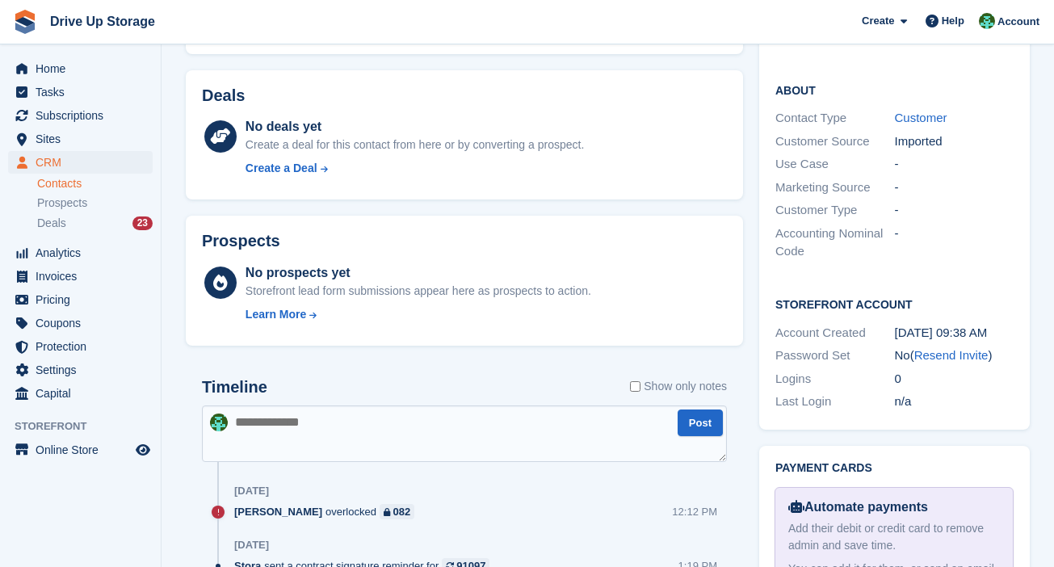
scroll to position [807, 0]
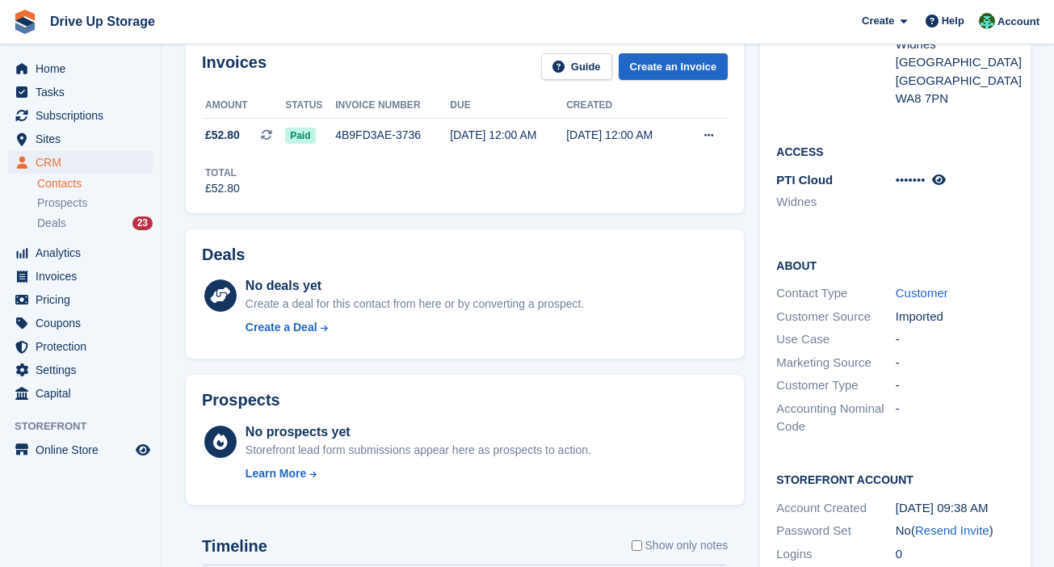
scroll to position [807, 0]
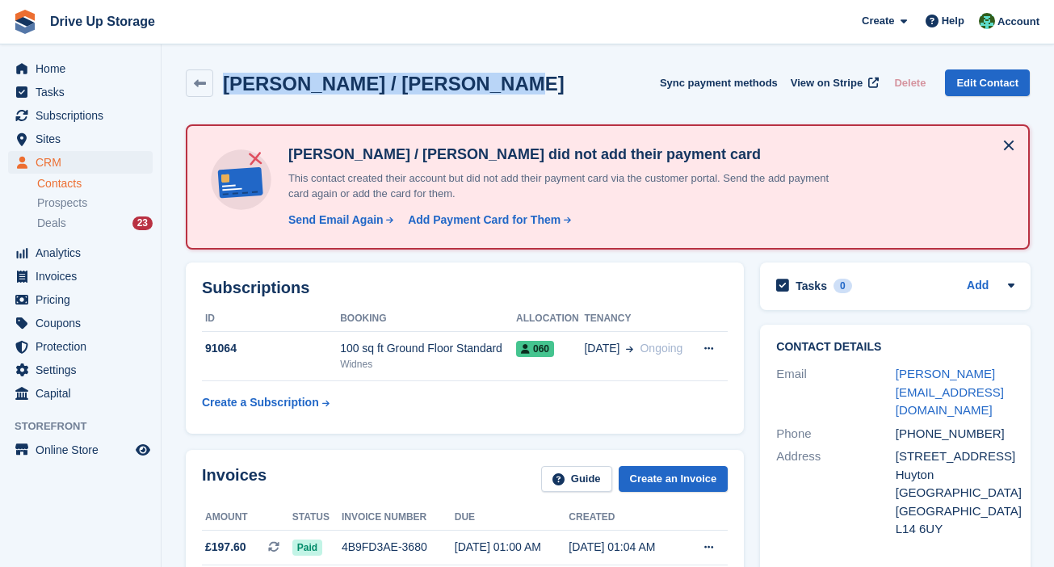
drag, startPoint x: 554, startPoint y: 48, endPoint x: 222, endPoint y: 65, distance: 332.3
copy h2 "Beth Duncan / Oliver Walker"
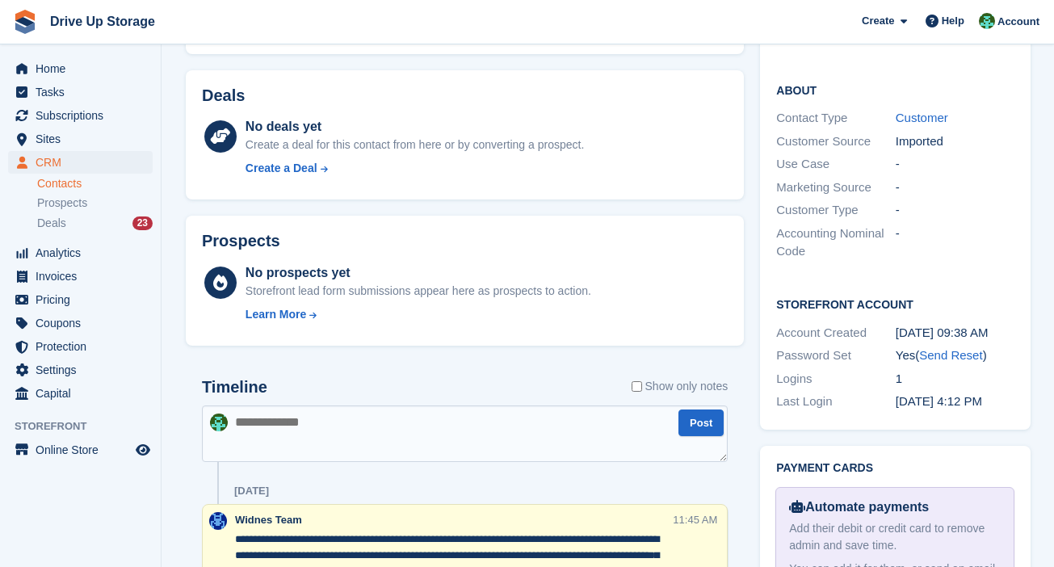
scroll to position [807, 0]
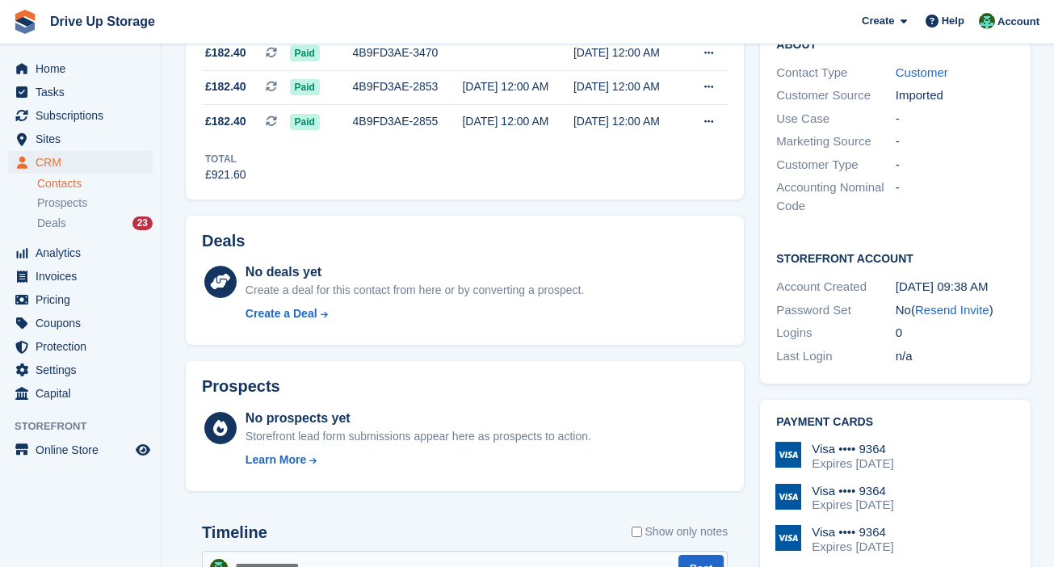
scroll to position [403, 0]
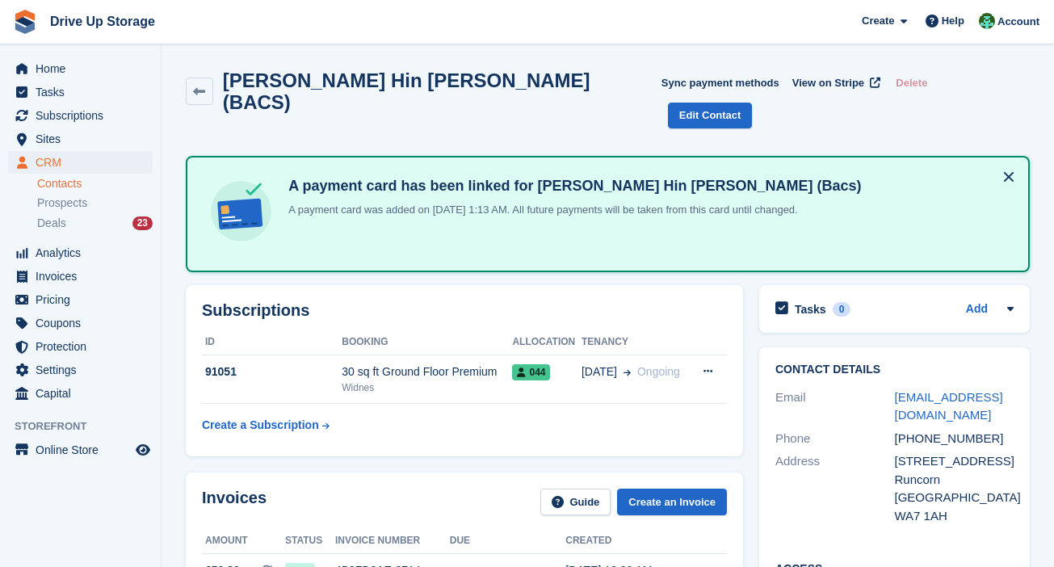
scroll to position [403, 0]
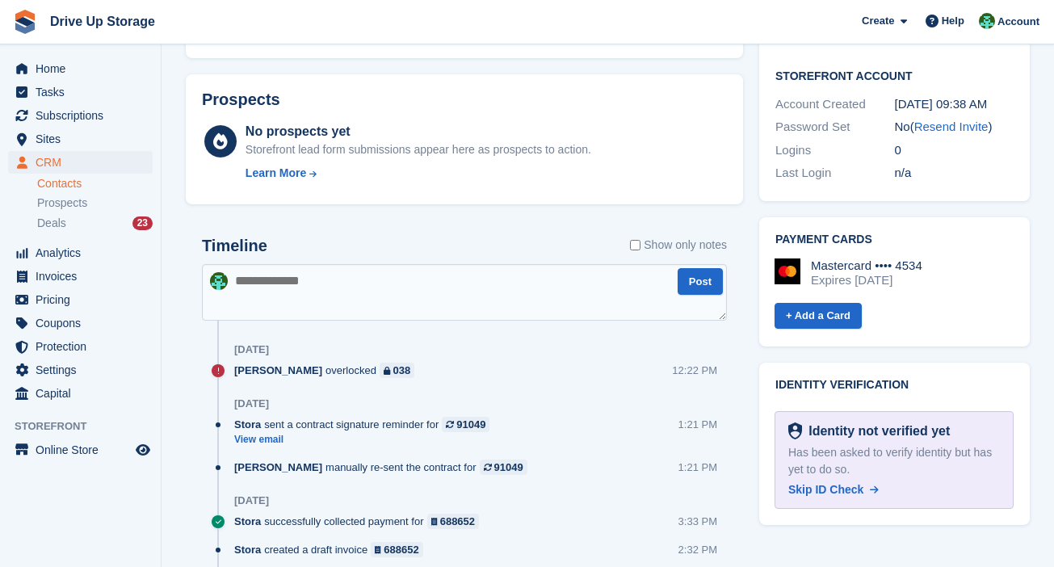
scroll to position [201, 0]
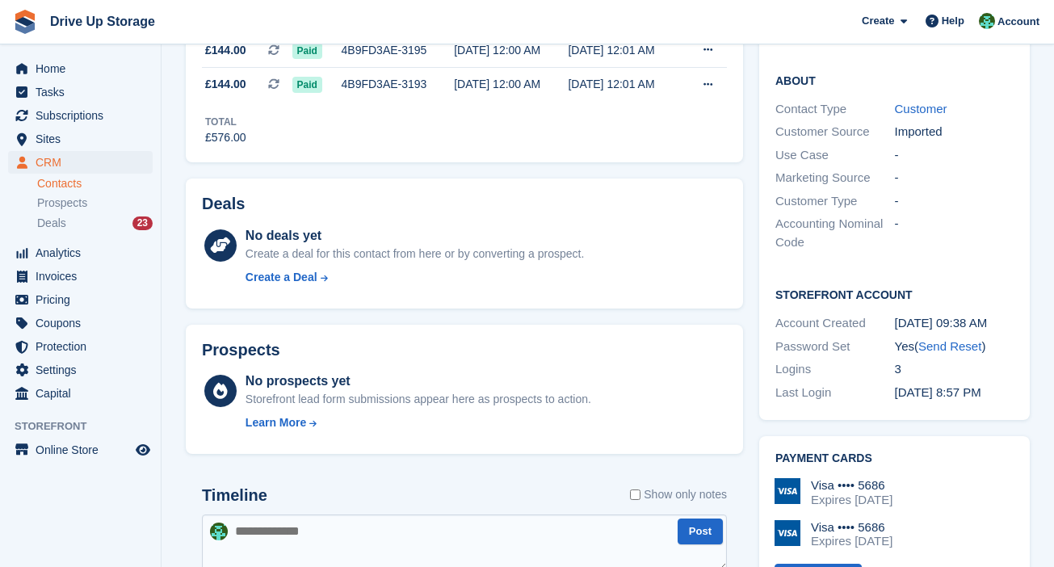
scroll to position [403, 0]
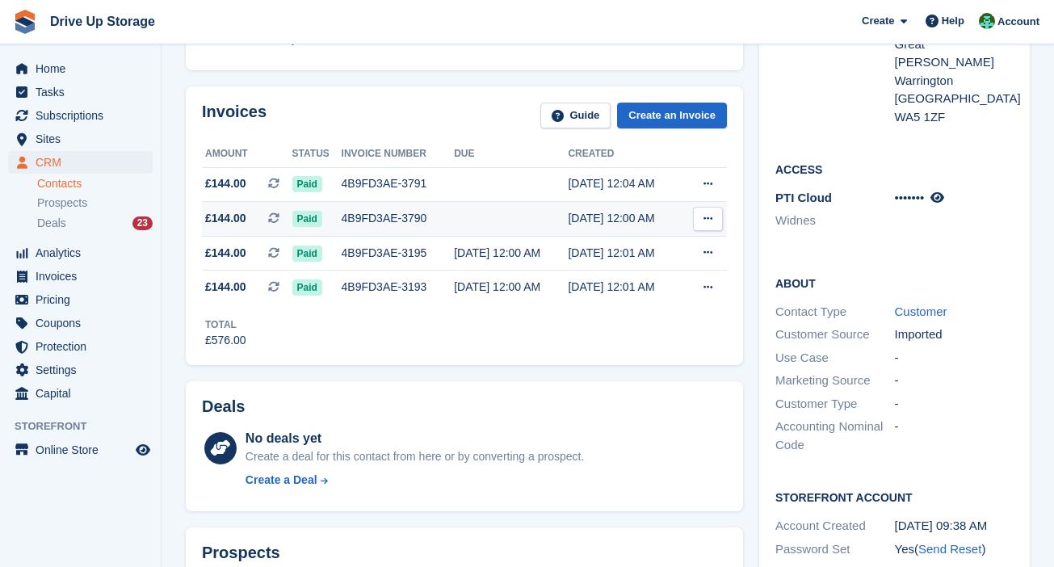
click at [504, 227] on td at bounding box center [511, 219] width 114 height 35
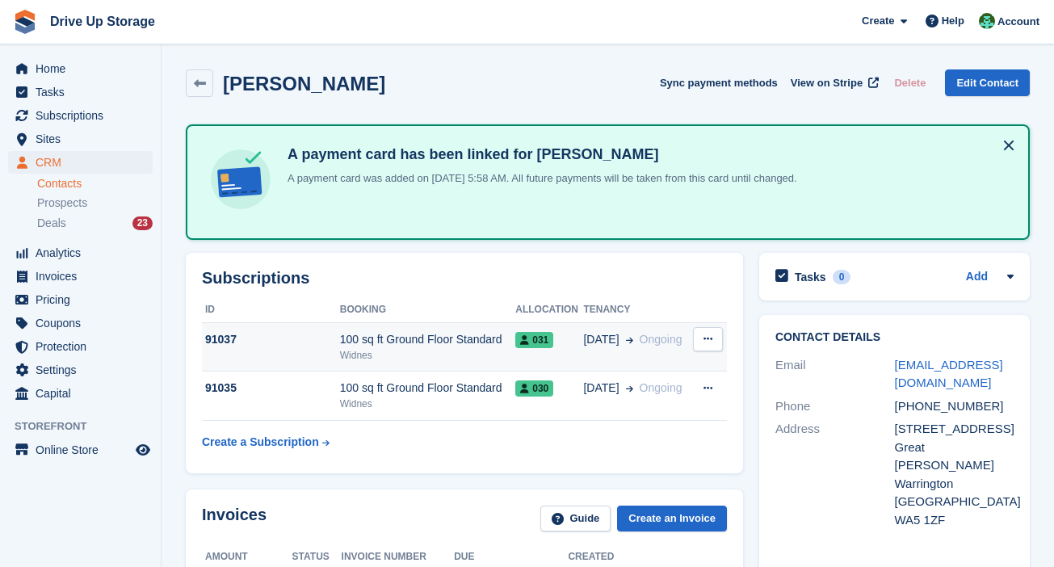
click at [486, 350] on div "Widnes" at bounding box center [427, 355] width 175 height 15
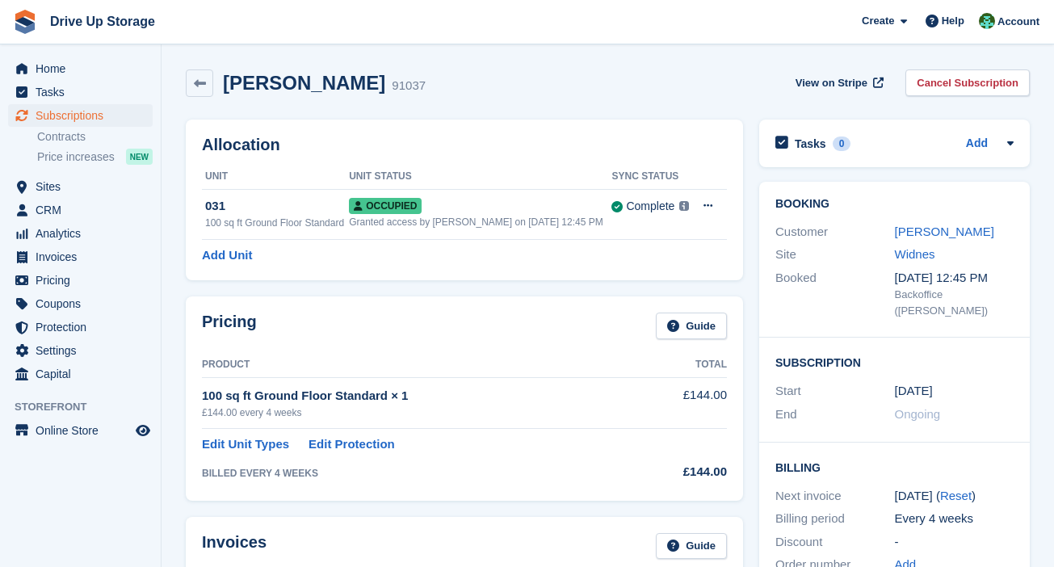
scroll to position [472, 0]
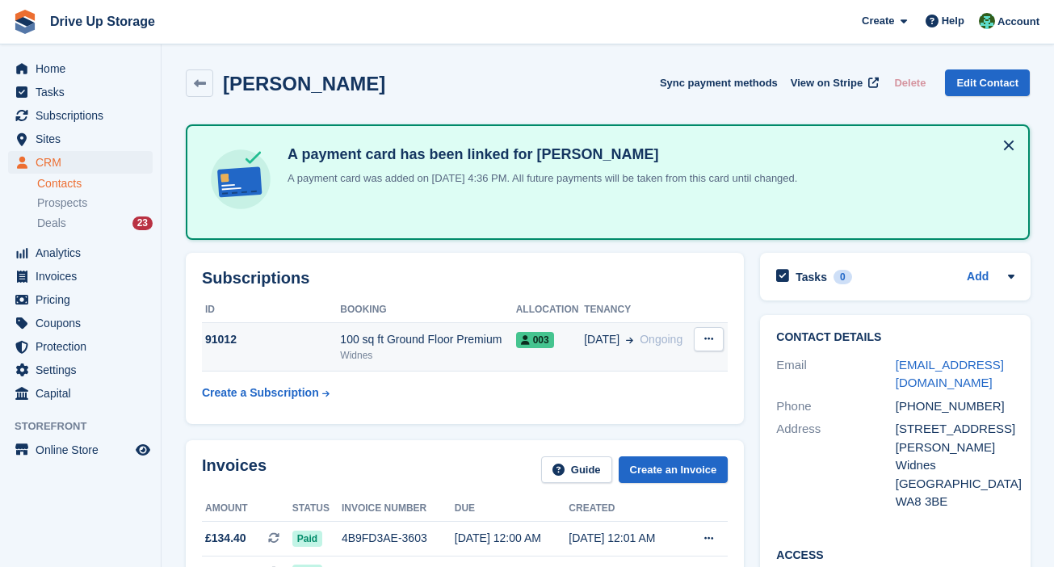
click at [413, 331] on div "100 sq ft Ground Floor Premium" at bounding box center [427, 339] width 175 height 17
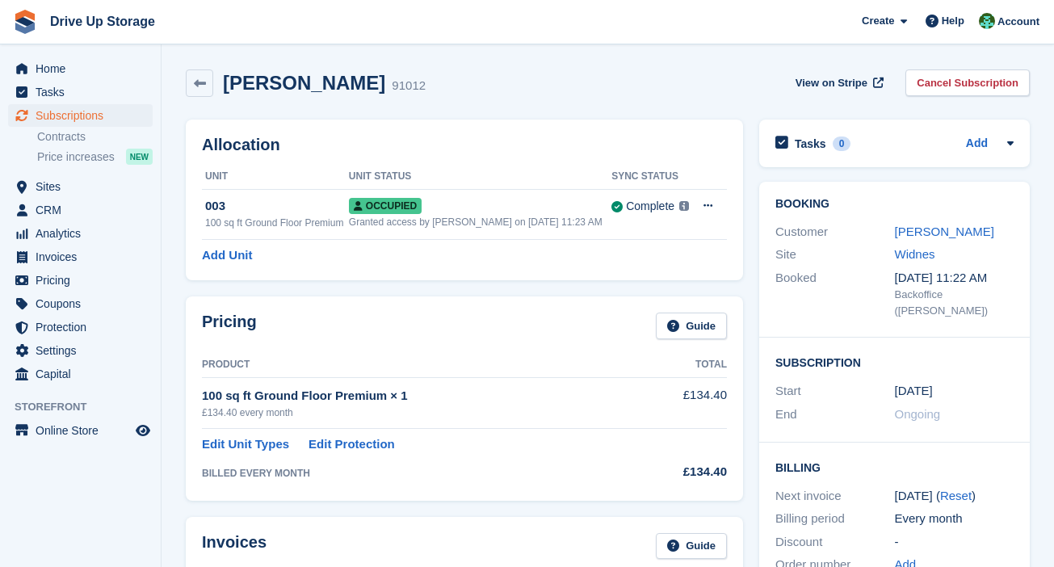
scroll to position [529, 0]
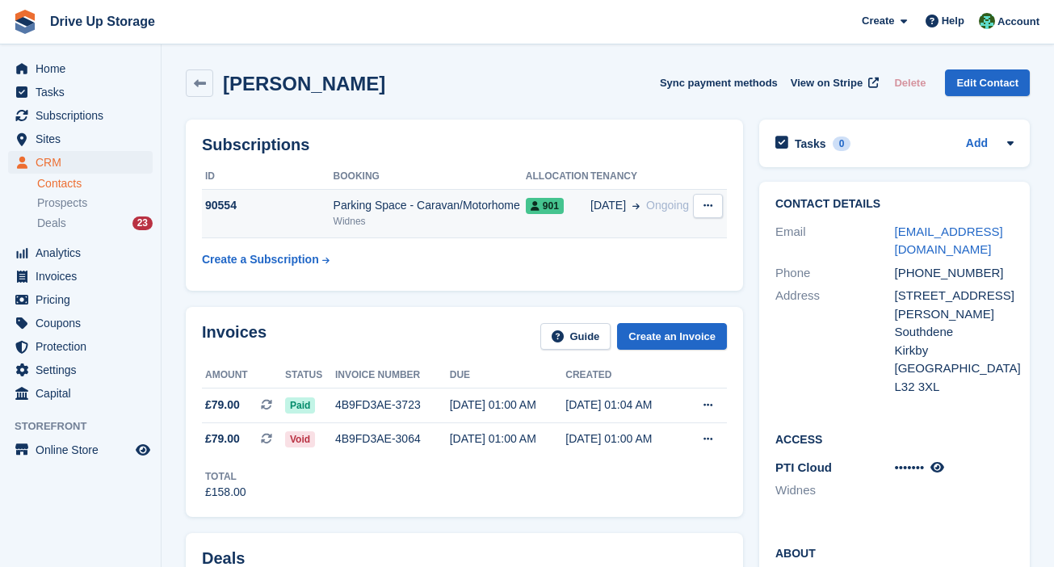
click at [646, 210] on span "Ongoing" at bounding box center [667, 205] width 43 height 13
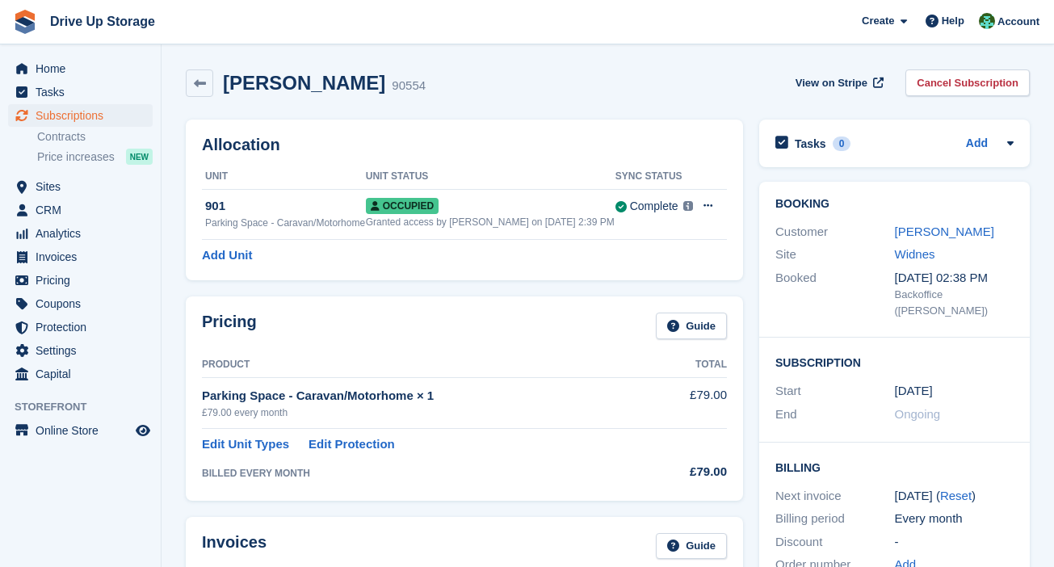
scroll to position [472, 0]
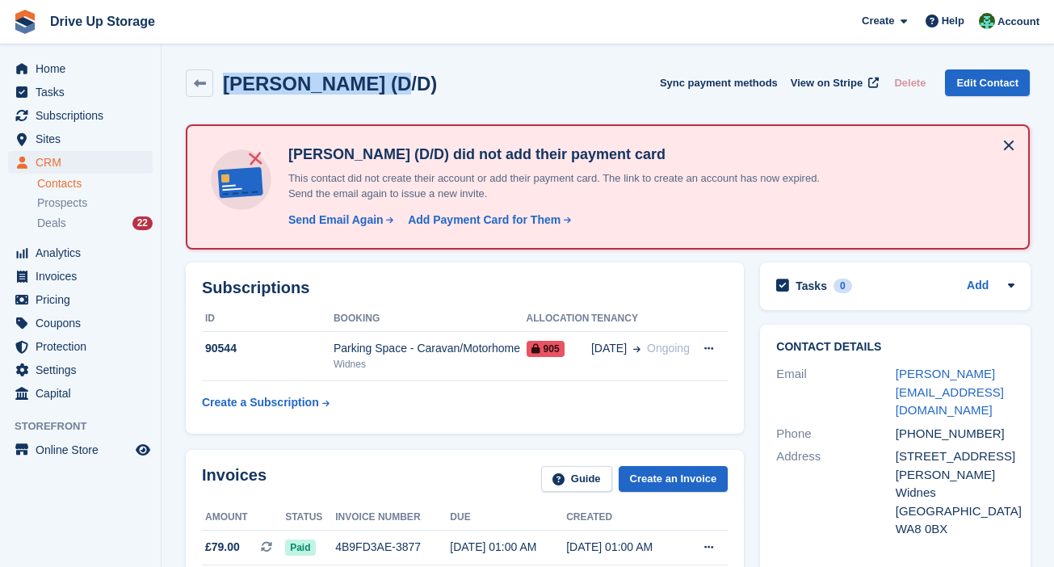
drag, startPoint x: 367, startPoint y: 82, endPoint x: 216, endPoint y: 81, distance: 151.0
click at [216, 81] on div "Jim Cleary (D/D)" at bounding box center [325, 84] width 224 height 22
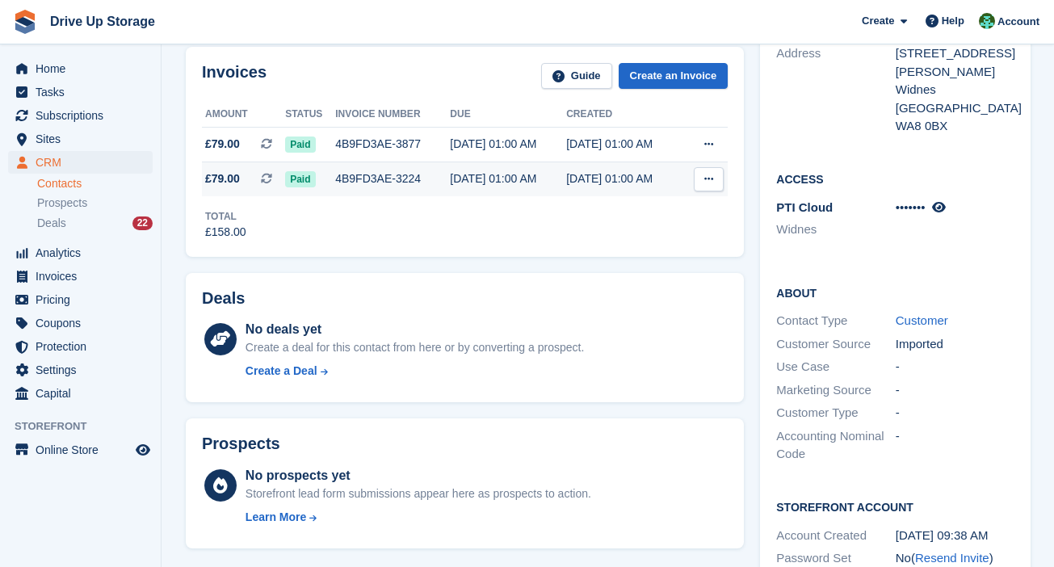
scroll to position [606, 0]
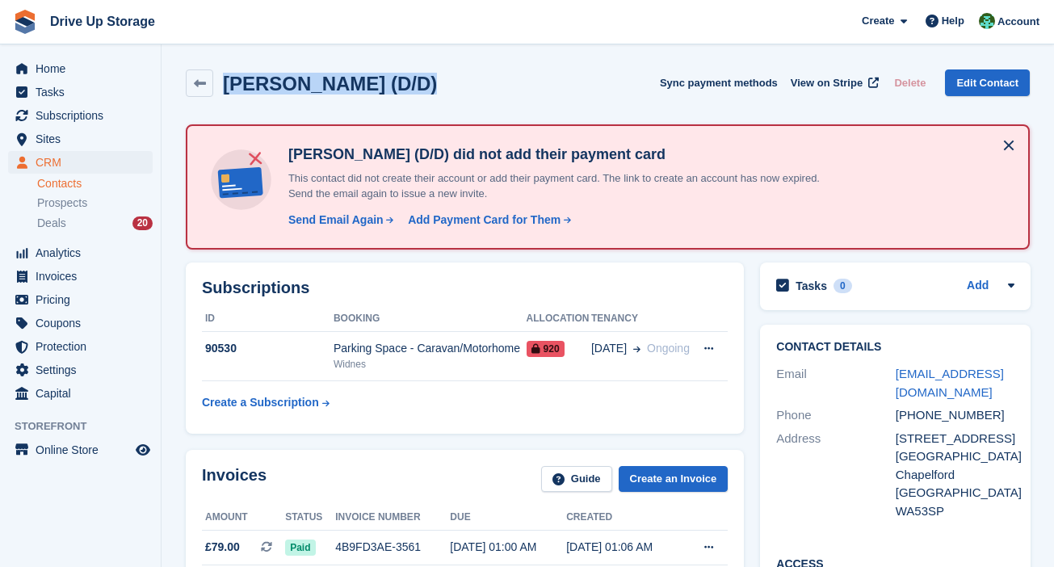
drag, startPoint x: 426, startPoint y: 90, endPoint x: 224, endPoint y: 83, distance: 202.8
click at [224, 83] on div "Craig Vanrooy (D/D) Sync payment methods View on Stripe Delete Edit Contact" at bounding box center [608, 82] width 844 height 27
copy h2 "Craig Vanrooy (D/D)"
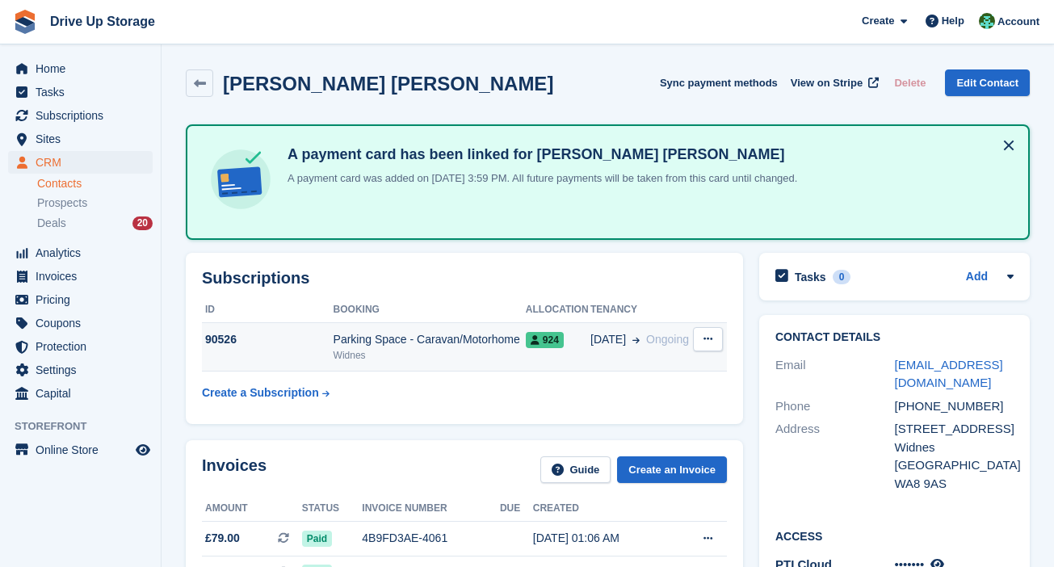
click at [497, 327] on td "Parking Space - Caravan/Motorhome Widnes" at bounding box center [430, 346] width 192 height 49
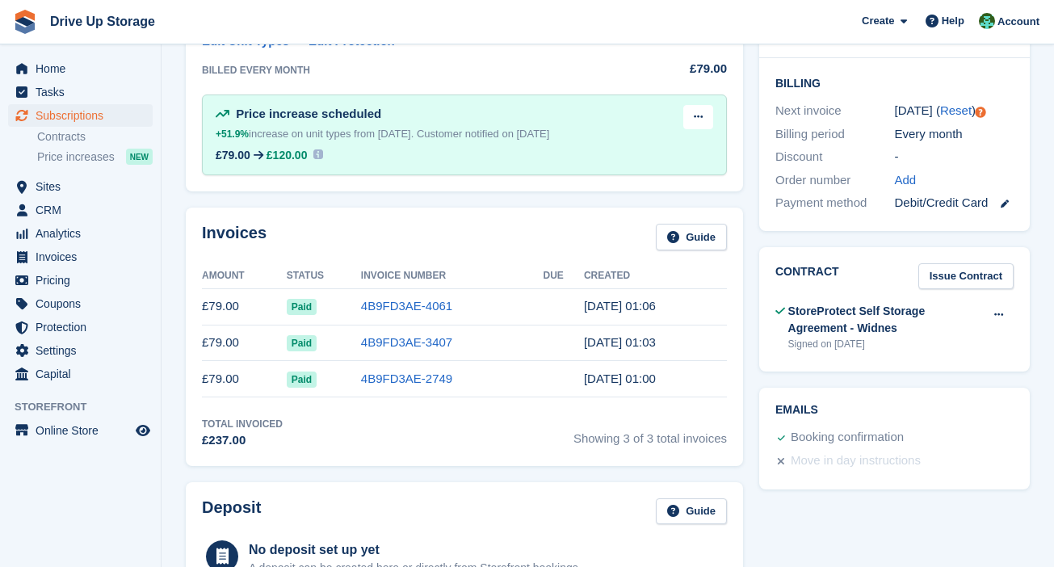
scroll to position [201, 0]
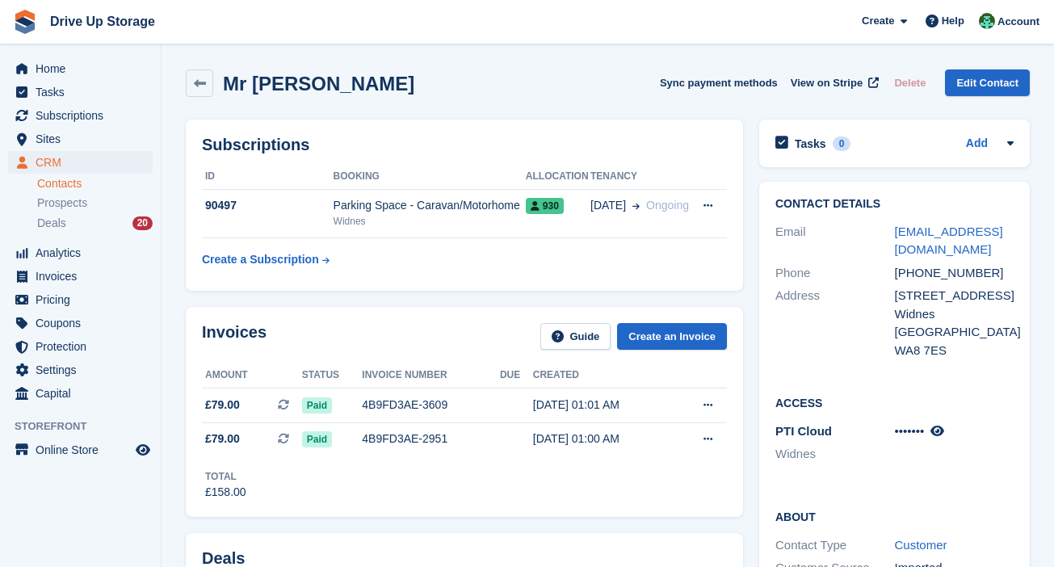
drag, startPoint x: 420, startPoint y: 96, endPoint x: 227, endPoint y: 90, distance: 193.1
click at [227, 90] on div "Mr Colin Campbell Sync payment methods View on Stripe Delete Edit Contact" at bounding box center [608, 82] width 844 height 27
copy h2 "Mr Colin Campbell"
click at [618, 216] on td "30 Jun Ongoing" at bounding box center [641, 213] width 102 height 49
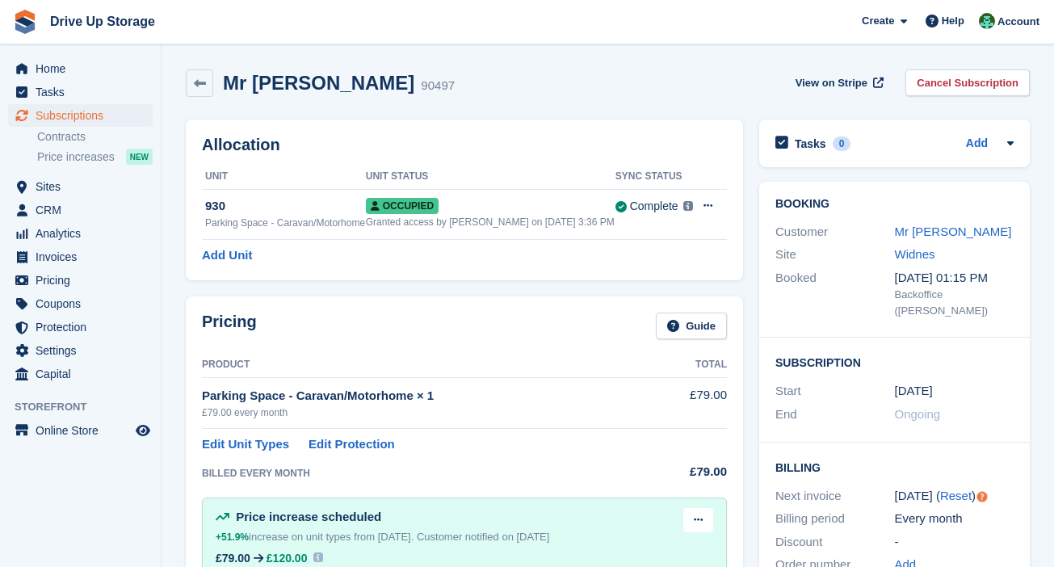
scroll to position [403, 0]
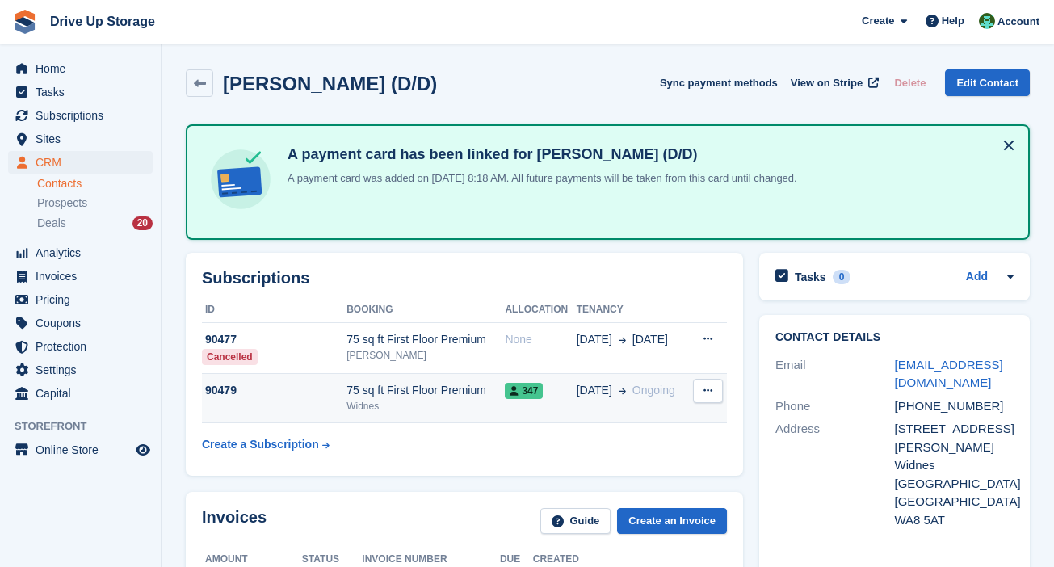
click at [574, 397] on div "347" at bounding box center [540, 390] width 71 height 17
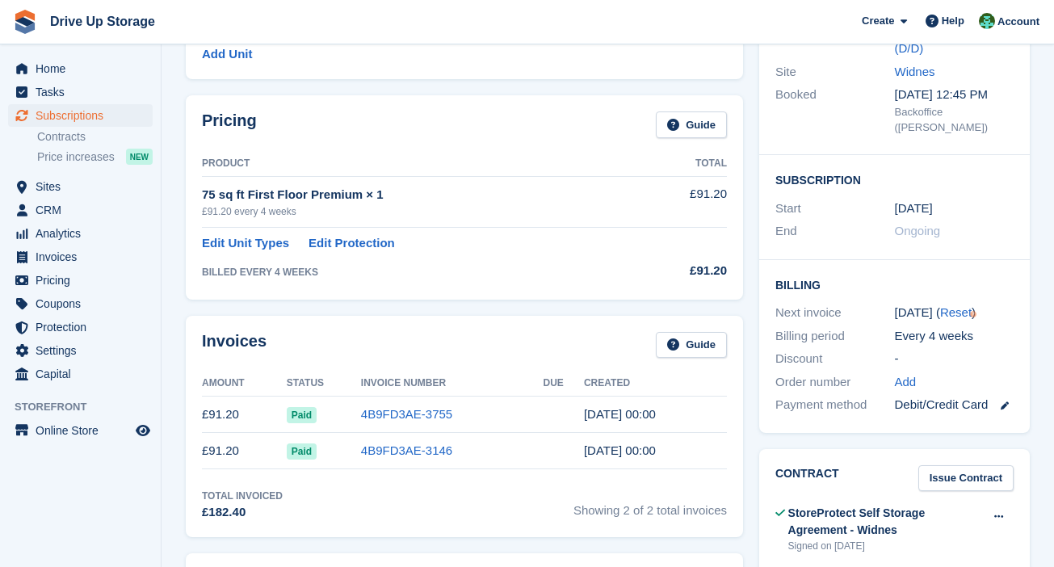
scroll to position [403, 0]
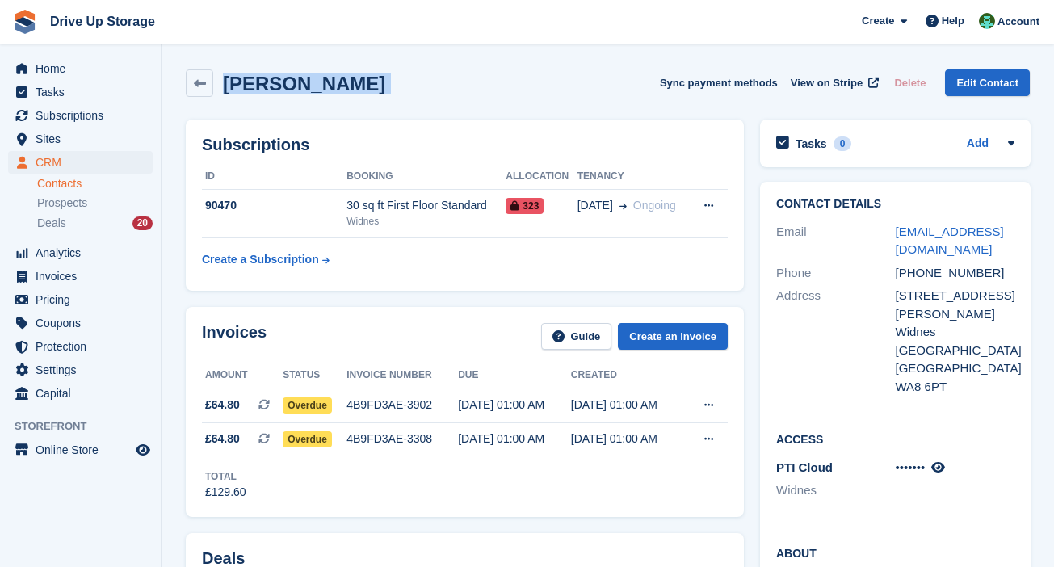
drag, startPoint x: 513, startPoint y: 87, endPoint x: 268, endPoint y: 98, distance: 244.9
click at [221, 87] on div "[PERSON_NAME] Sync payment methods View on Stripe Delete Edit Contact" at bounding box center [608, 82] width 844 height 27
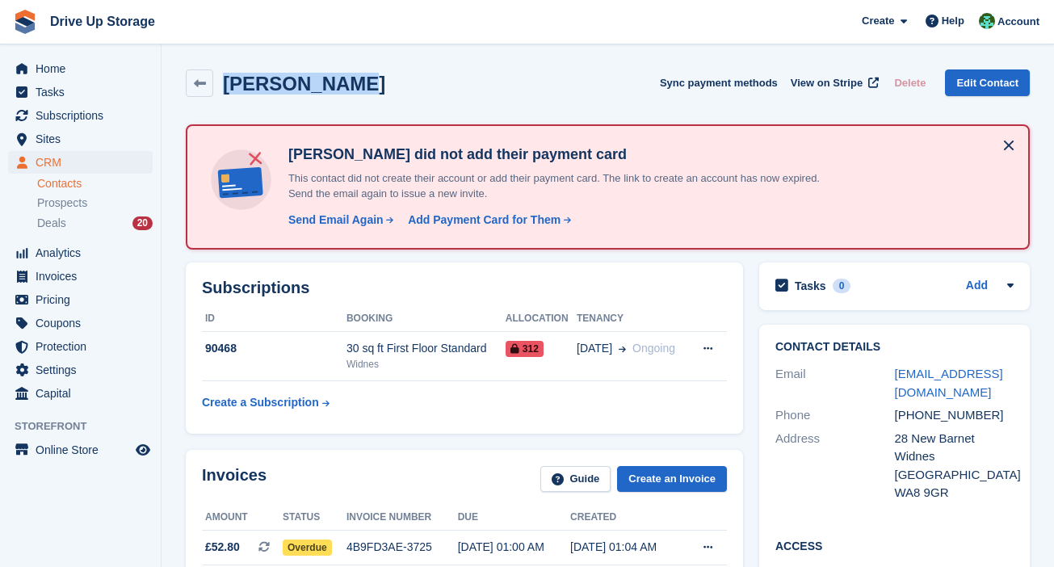
drag, startPoint x: 420, startPoint y: 66, endPoint x: 220, endPoint y: 70, distance: 199.5
click at [220, 70] on div "James Fraser Sync payment methods View on Stripe Delete Edit Contact" at bounding box center [608, 86] width 860 height 50
copy h2 "James Fraser"
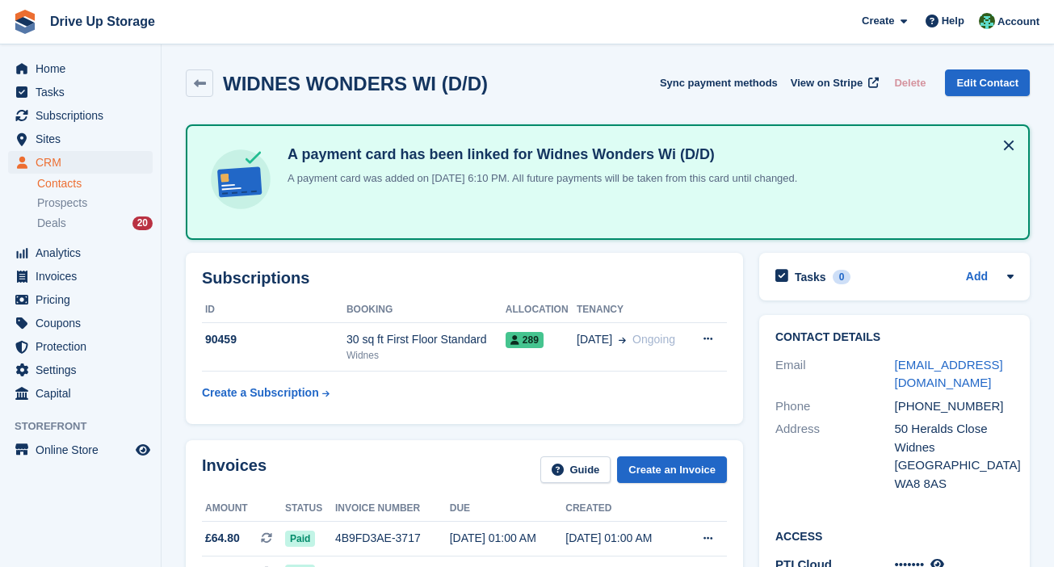
scroll to position [766, 0]
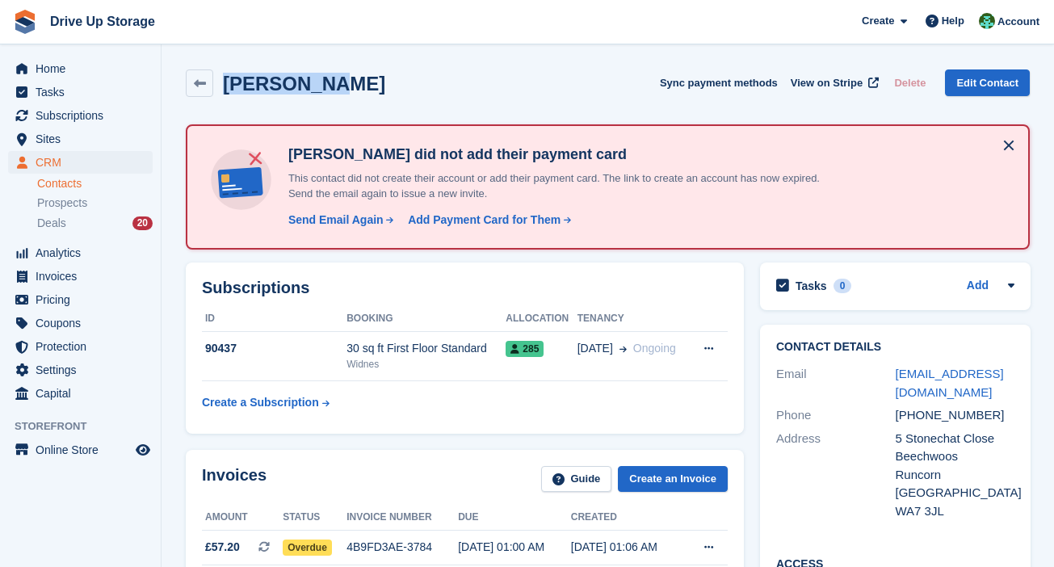
drag, startPoint x: 310, startPoint y: 83, endPoint x: 222, endPoint y: 78, distance: 88.2
click at [222, 78] on div "Simon Wood Sync payment methods View on Stripe Delete Edit Contact" at bounding box center [608, 82] width 844 height 27
copy h2 "Simon Wood"
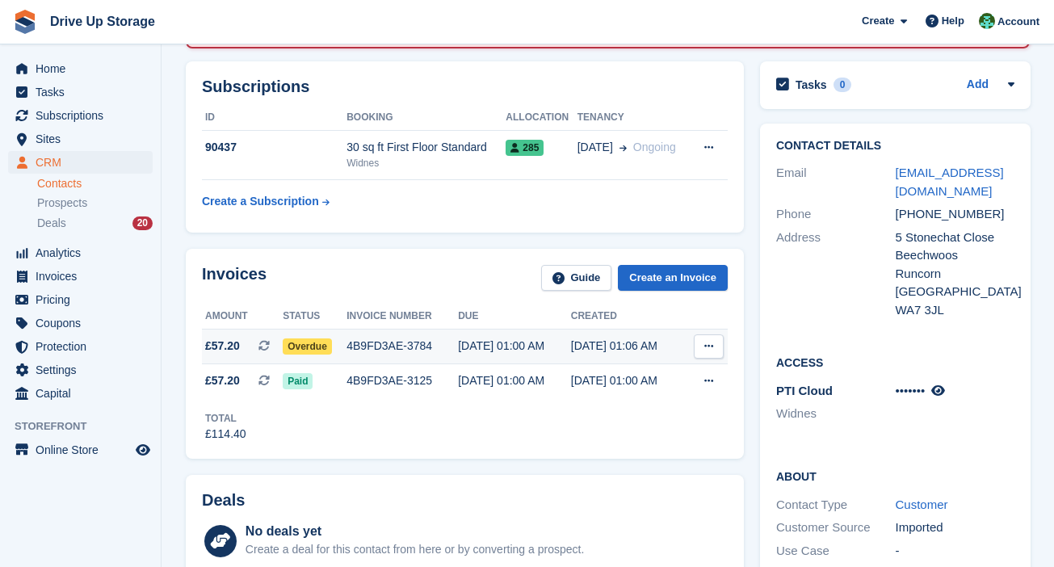
click at [583, 345] on div "07 Aug, 01:06 AM" at bounding box center [627, 346] width 113 height 17
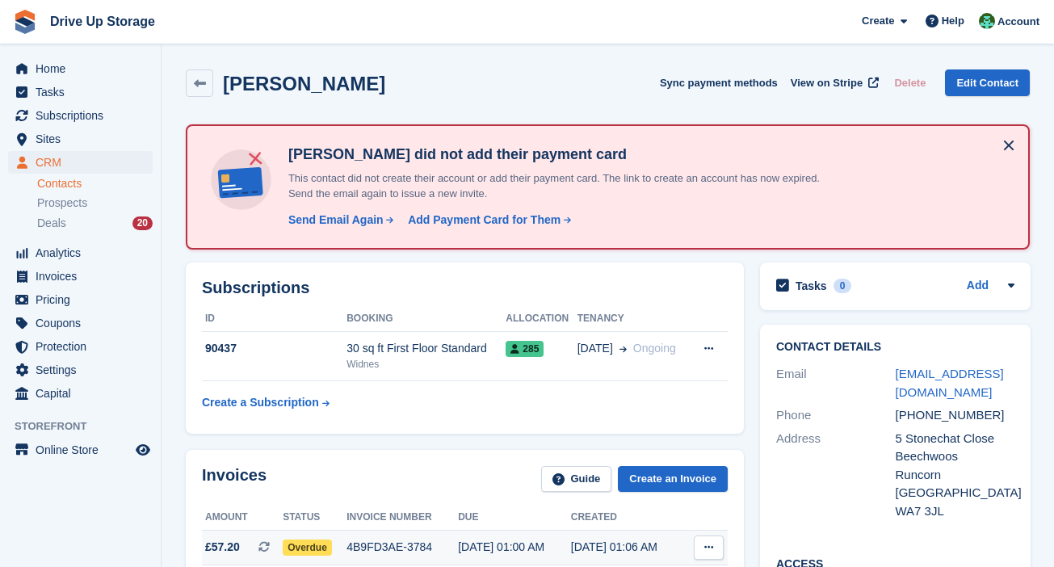
scroll to position [201, 0]
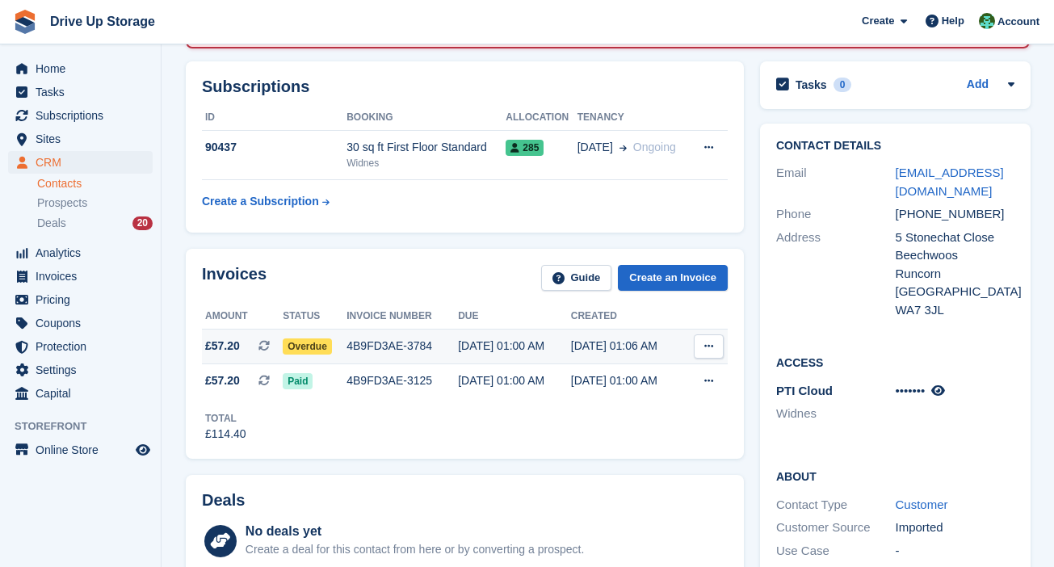
click at [707, 346] on icon at bounding box center [708, 346] width 9 height 10
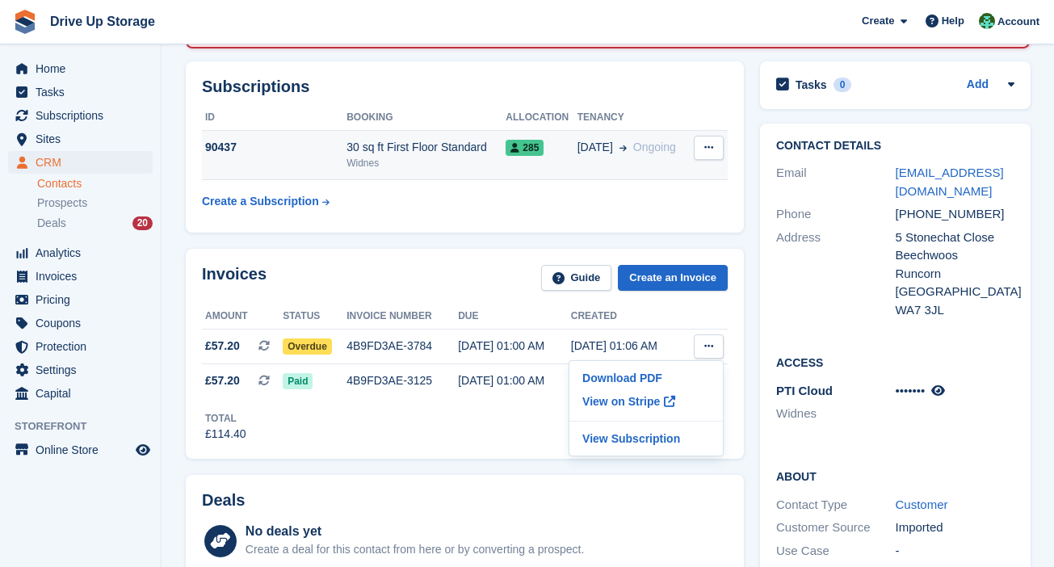
click at [559, 151] on div "285" at bounding box center [541, 147] width 71 height 17
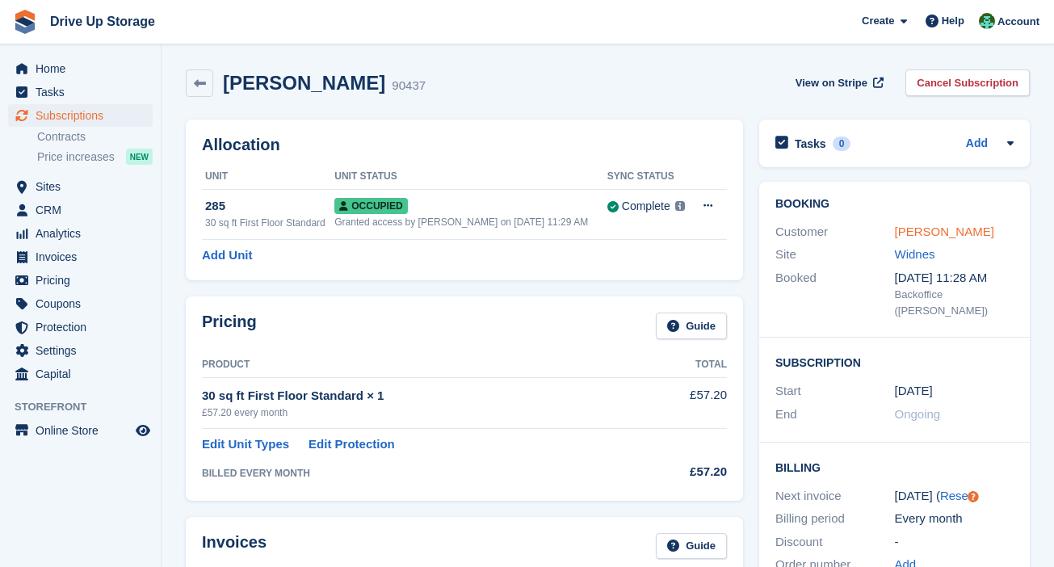
click at [950, 236] on link "[PERSON_NAME]" at bounding box center [944, 231] width 99 height 14
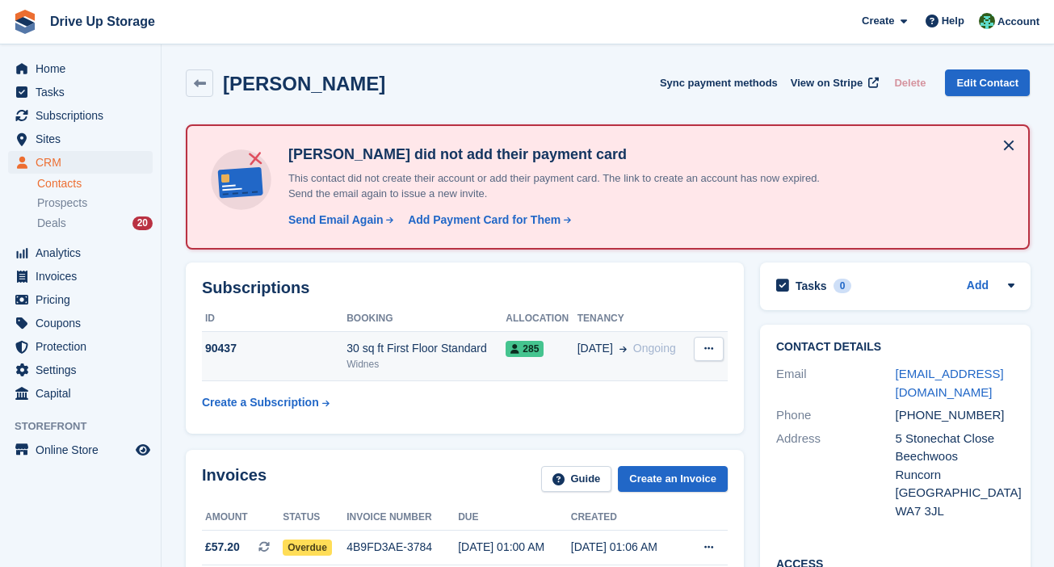
click at [596, 342] on span "[DATE]" at bounding box center [595, 348] width 36 height 17
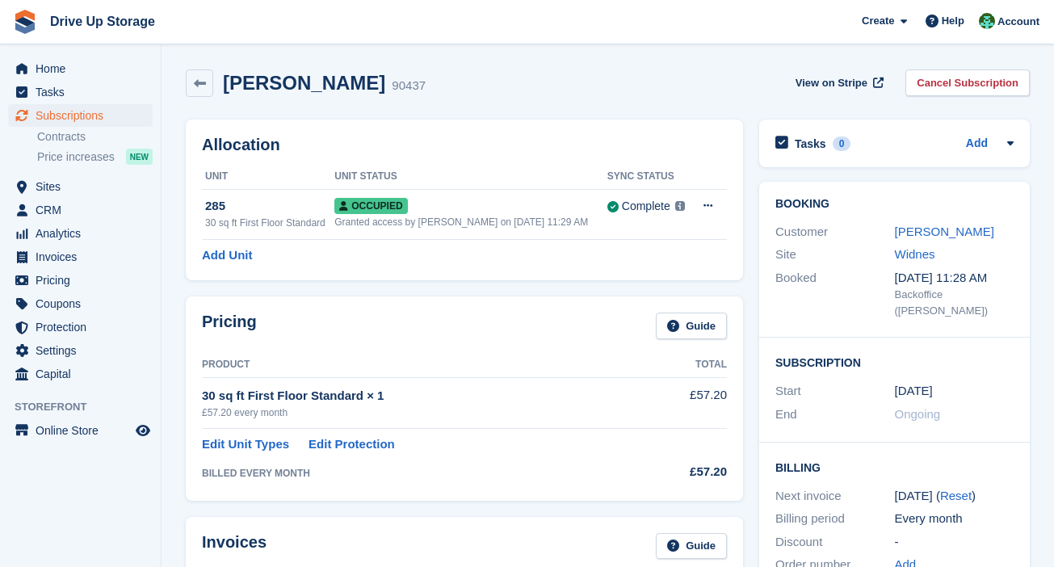
scroll to position [707, 0]
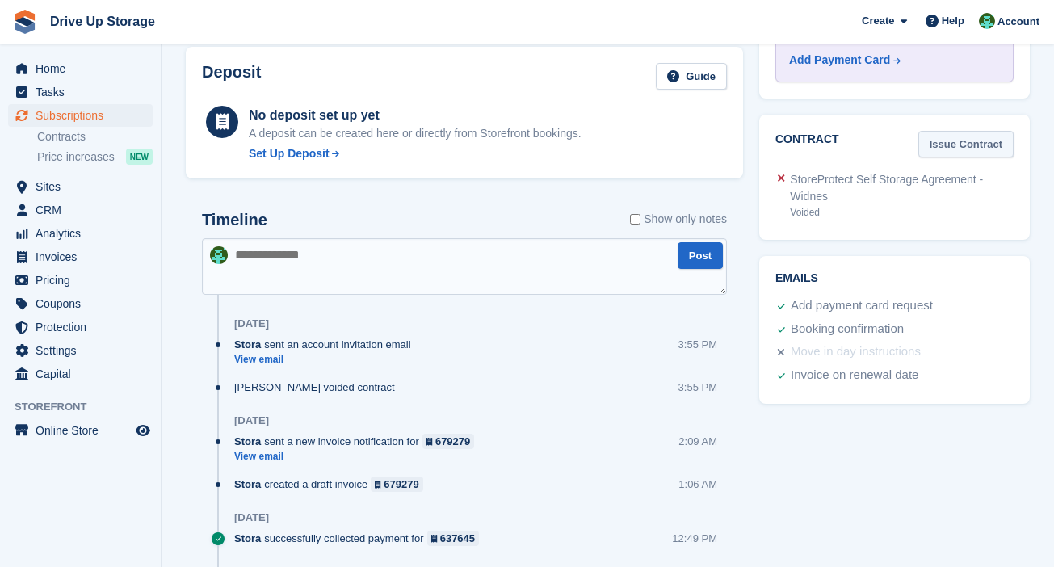
click at [977, 131] on link "Issue Contract" at bounding box center [965, 144] width 95 height 27
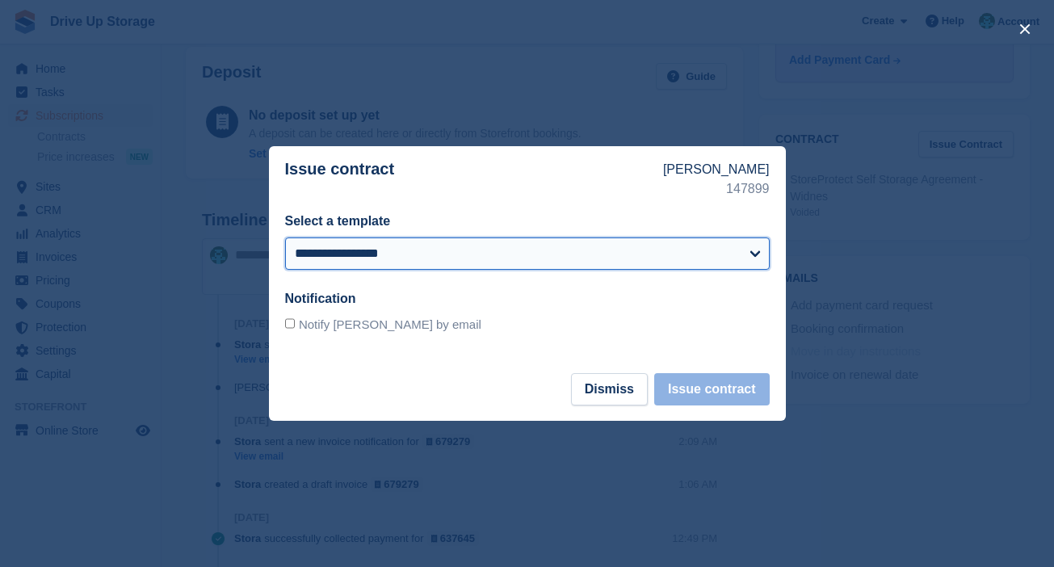
click at [481, 245] on select "**********" at bounding box center [527, 253] width 485 height 32
select select "***"
click at [285, 237] on select "**********" at bounding box center [527, 253] width 485 height 32
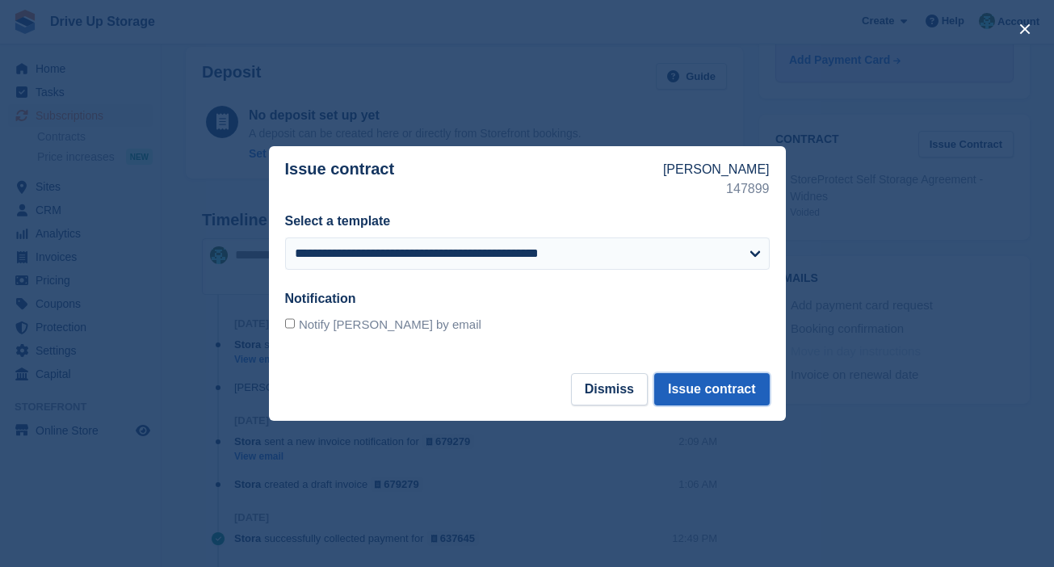
click at [734, 389] on button "Issue contract" at bounding box center [711, 389] width 115 height 32
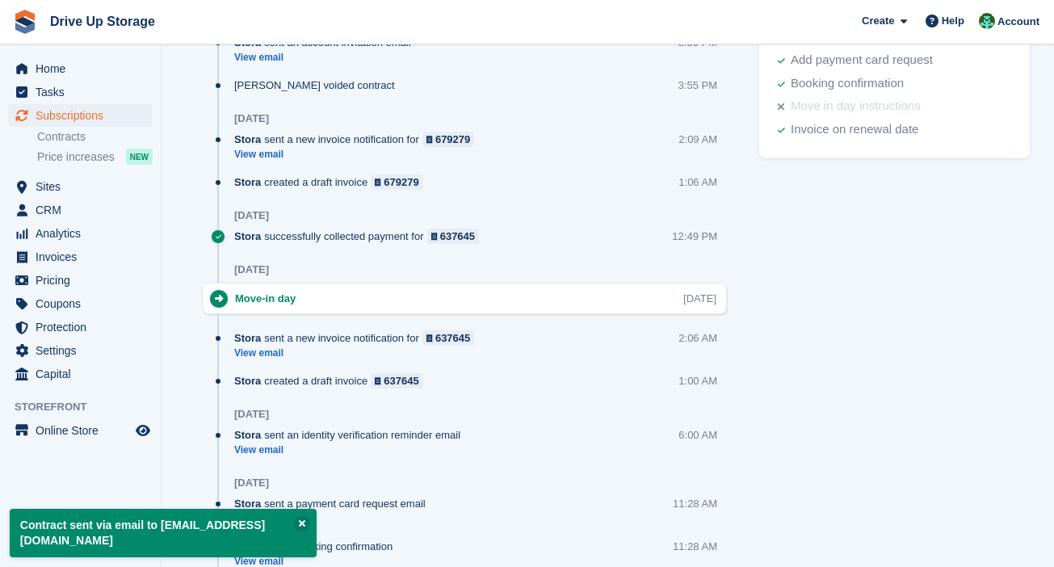
scroll to position [201, 0]
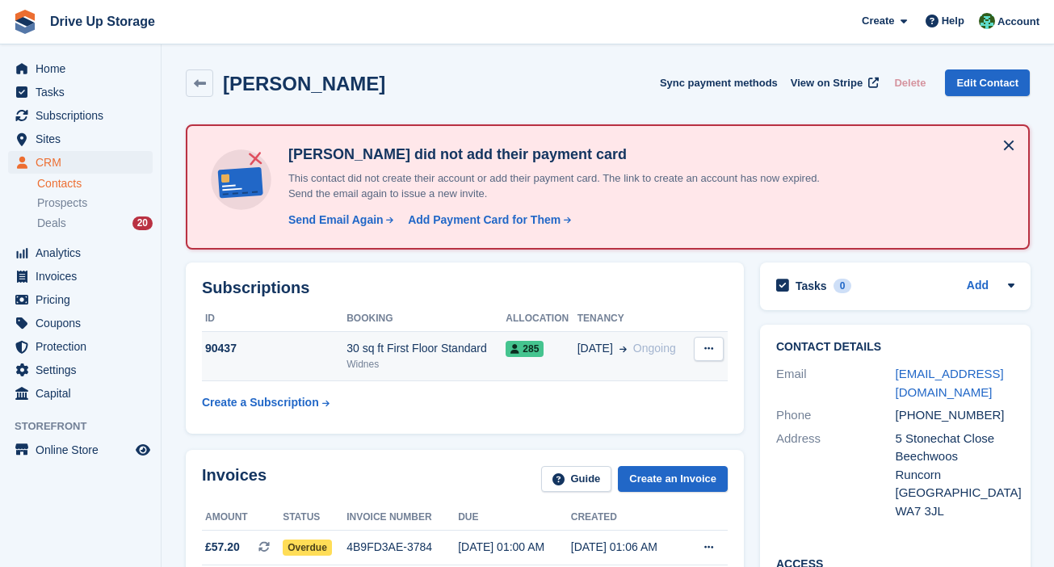
click at [704, 349] on icon at bounding box center [708, 348] width 9 height 10
click at [619, 353] on div "07 Jul Ongoing" at bounding box center [633, 348] width 112 height 17
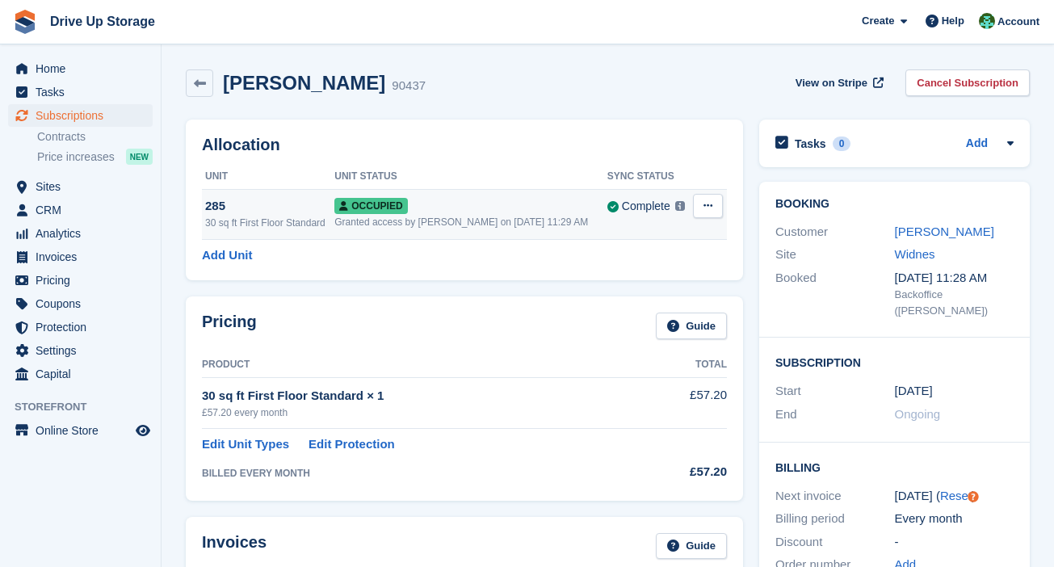
click at [711, 207] on icon at bounding box center [707, 205] width 9 height 10
click at [647, 244] on p "Overlock" at bounding box center [645, 237] width 141 height 21
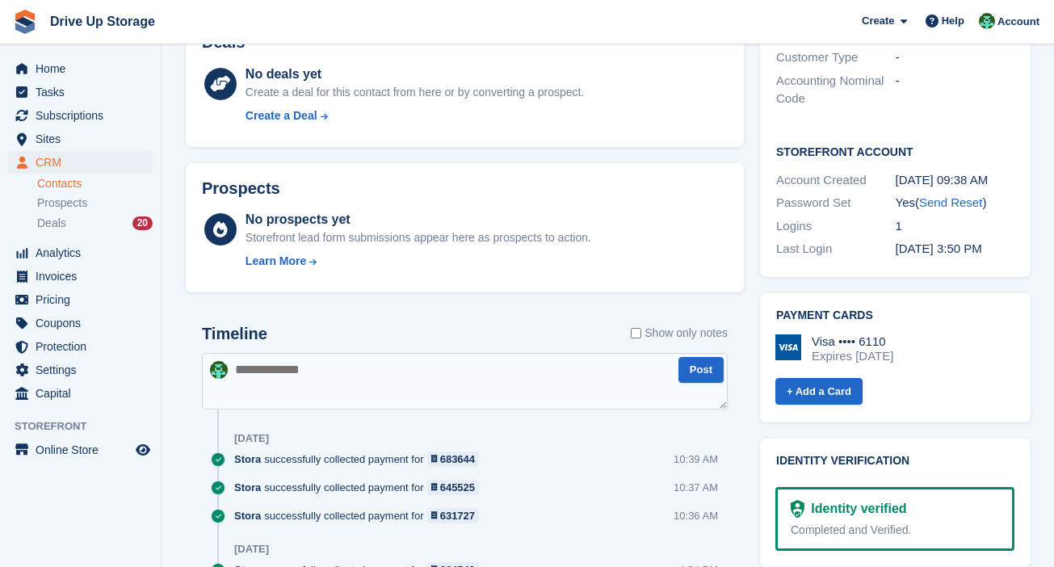
scroll to position [162, 0]
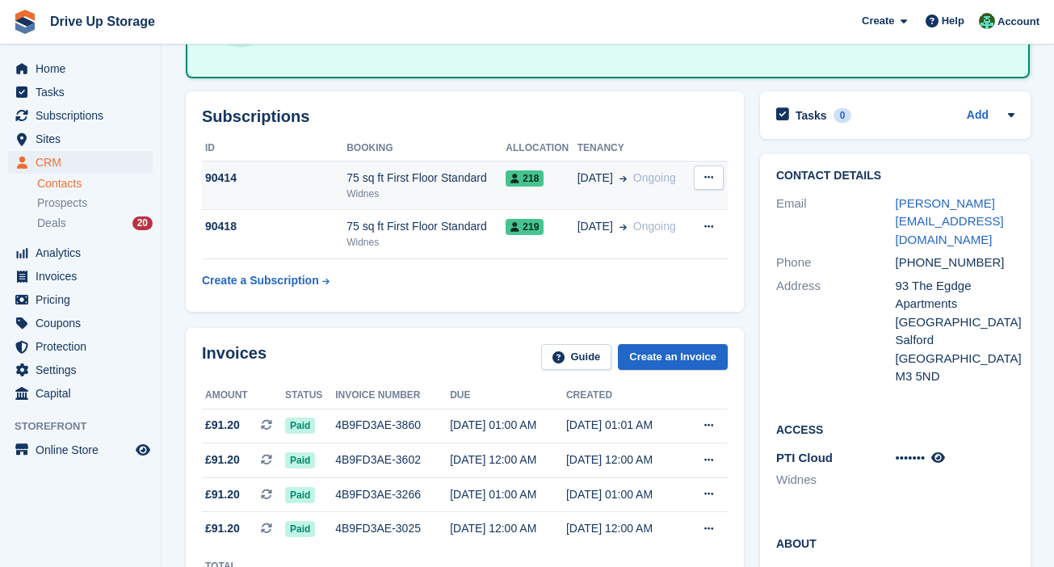
click at [542, 178] on span "218" at bounding box center [525, 178] width 38 height 16
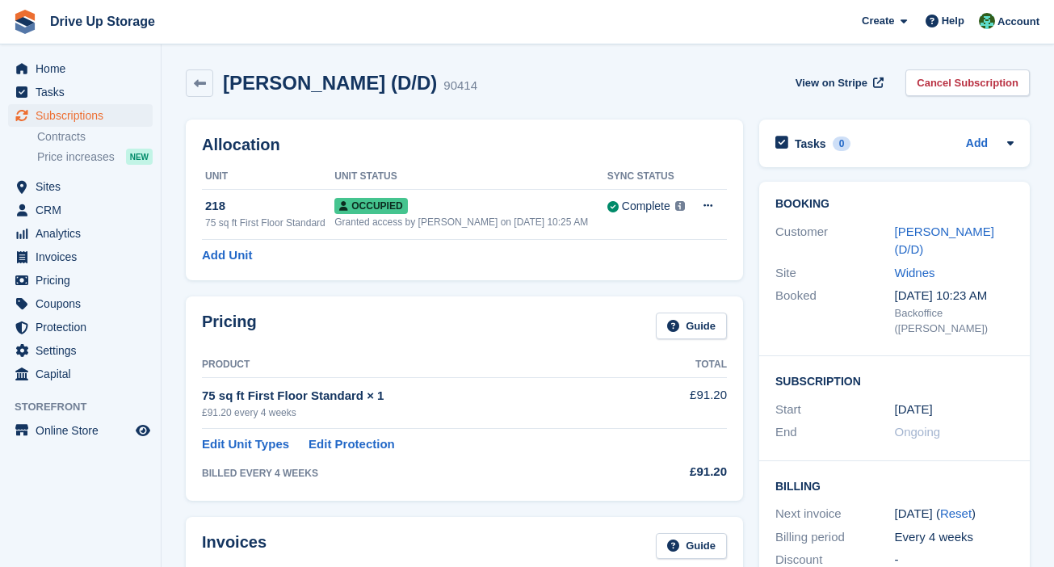
scroll to position [529, 0]
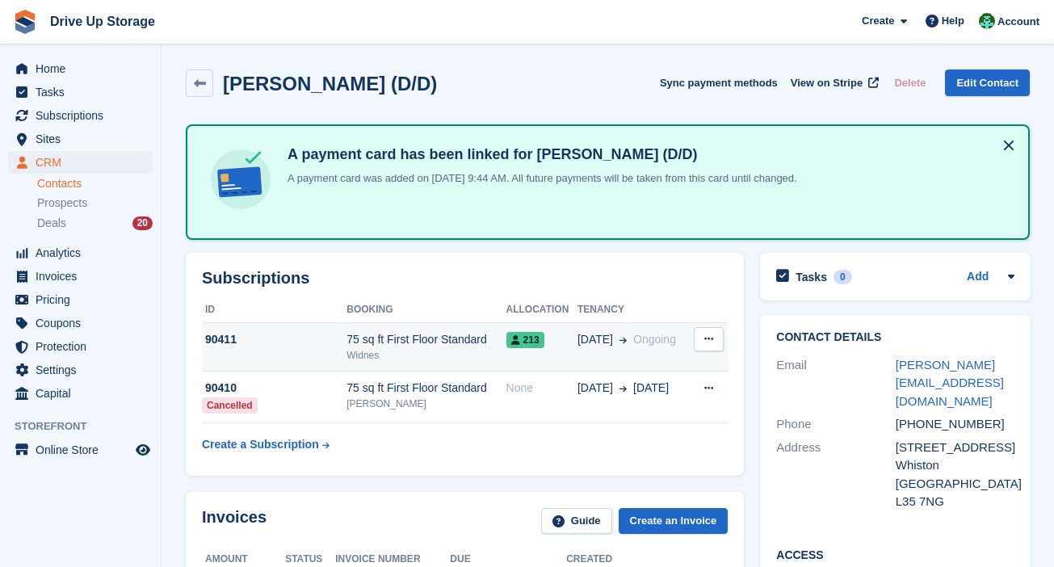
click at [593, 346] on span "07 Jul" at bounding box center [595, 339] width 36 height 17
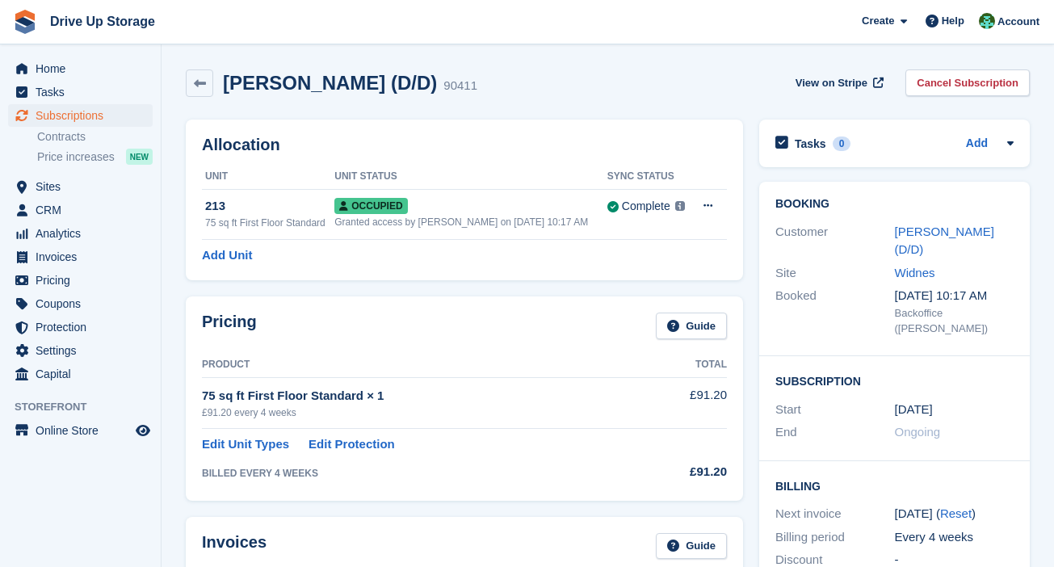
scroll to position [529, 0]
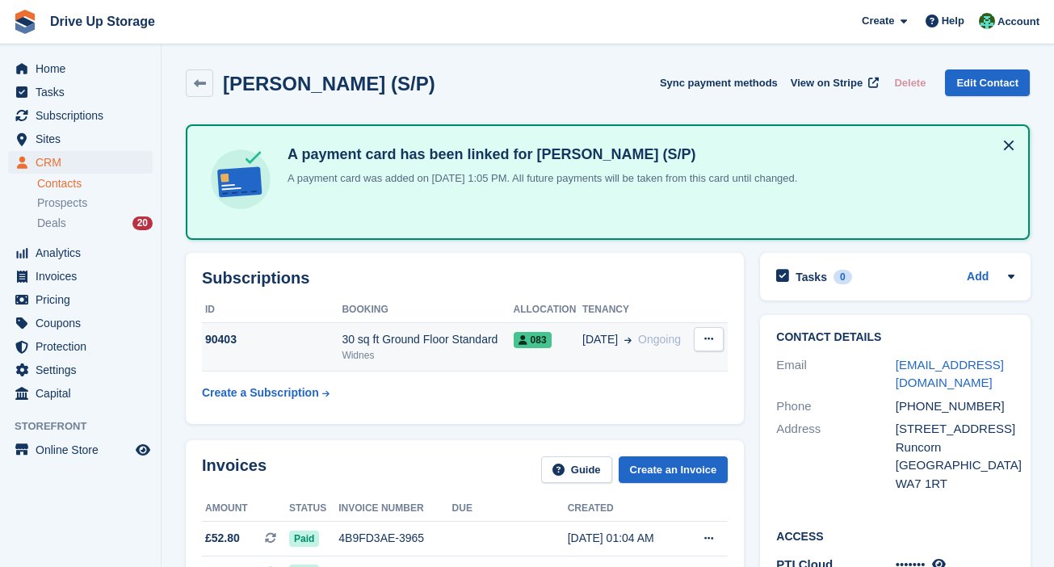
click at [622, 344] on span at bounding box center [625, 339] width 14 height 17
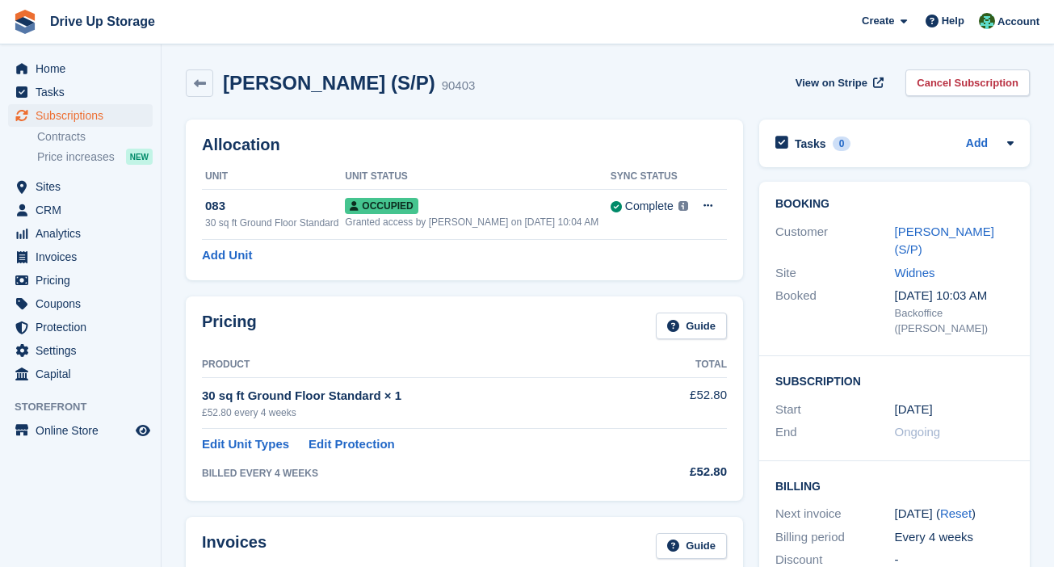
scroll to position [564, 0]
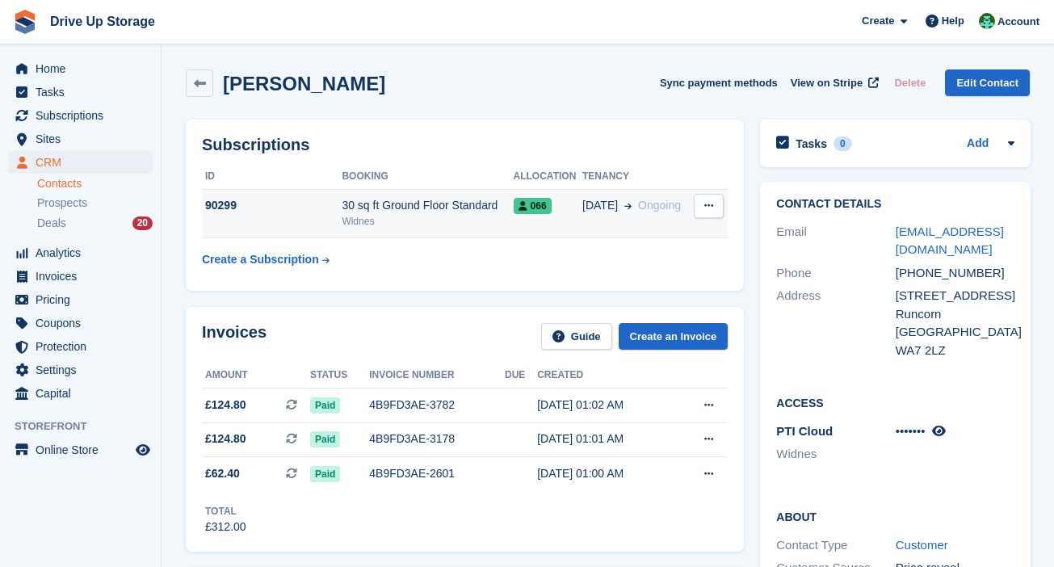
click at [590, 199] on span "[DATE]" at bounding box center [600, 205] width 36 height 17
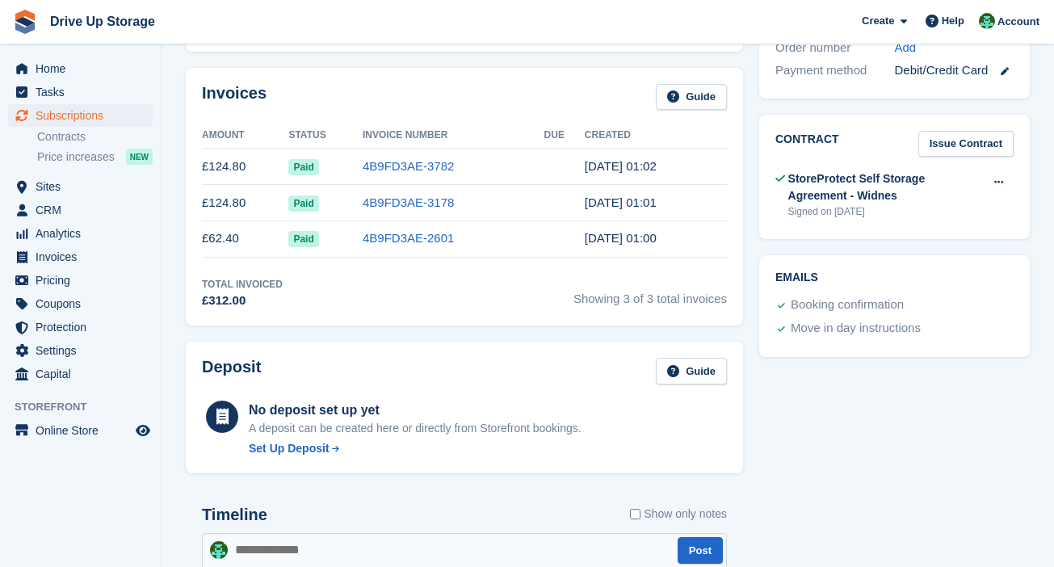
scroll to position [501, 0]
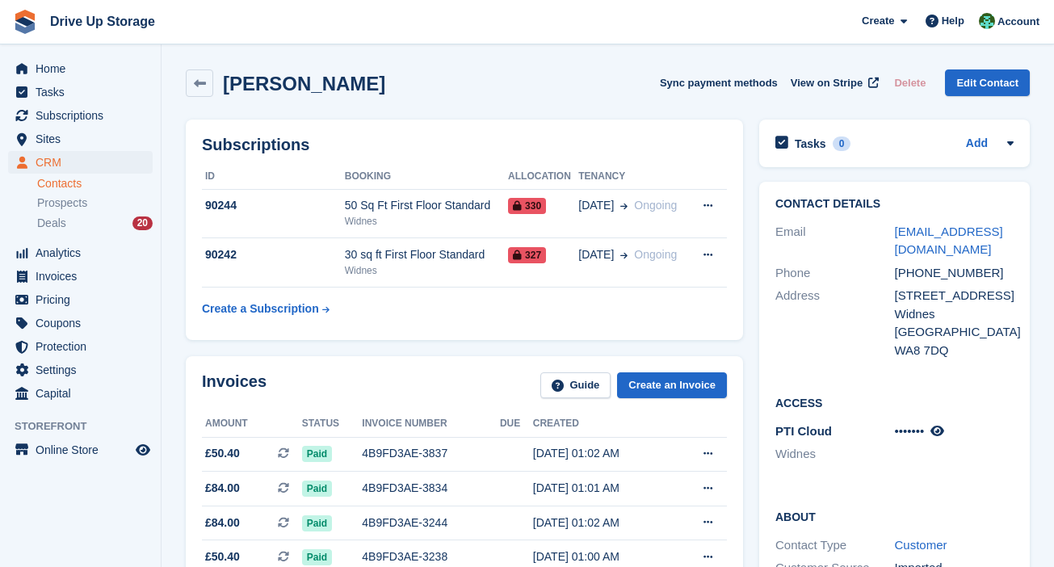
drag, startPoint x: 384, startPoint y: 84, endPoint x: 226, endPoint y: 84, distance: 157.5
click at [226, 84] on div "Alexandra Lewis Sync payment methods View on Stripe Delete Edit Contact" at bounding box center [608, 82] width 844 height 27
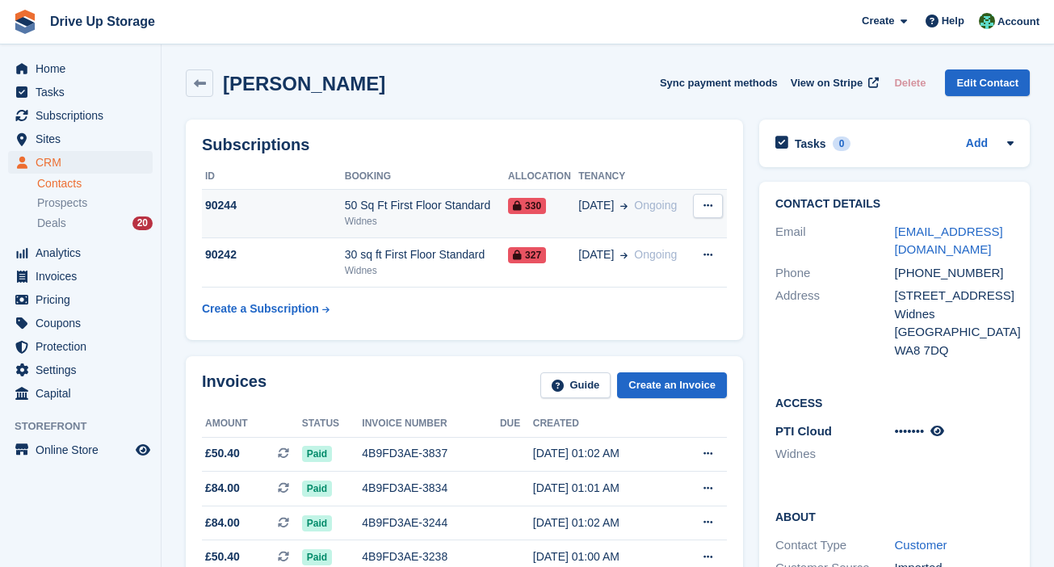
copy h2 "[PERSON_NAME]"
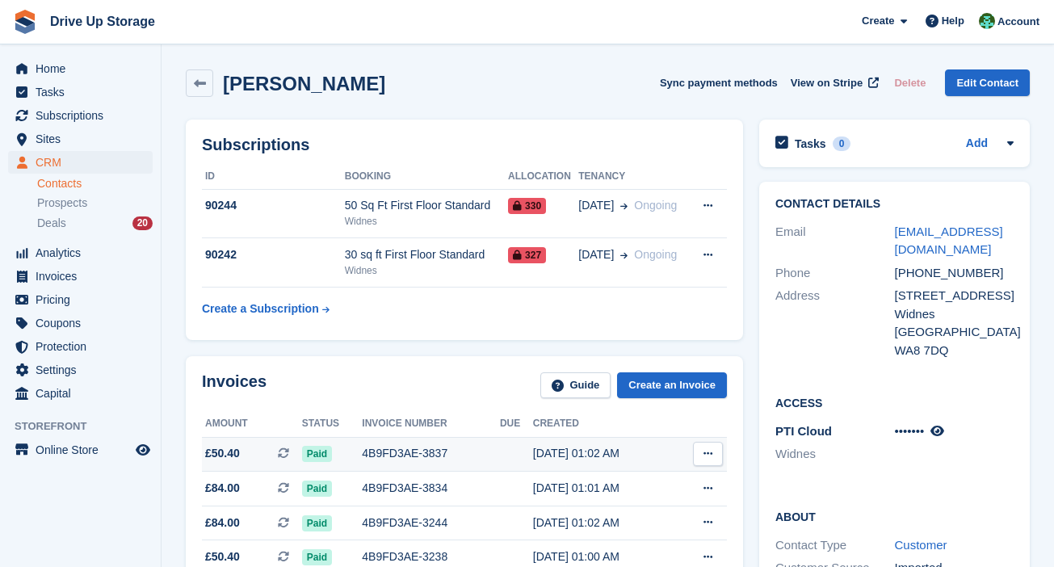
click at [505, 447] on td at bounding box center [516, 454] width 33 height 35
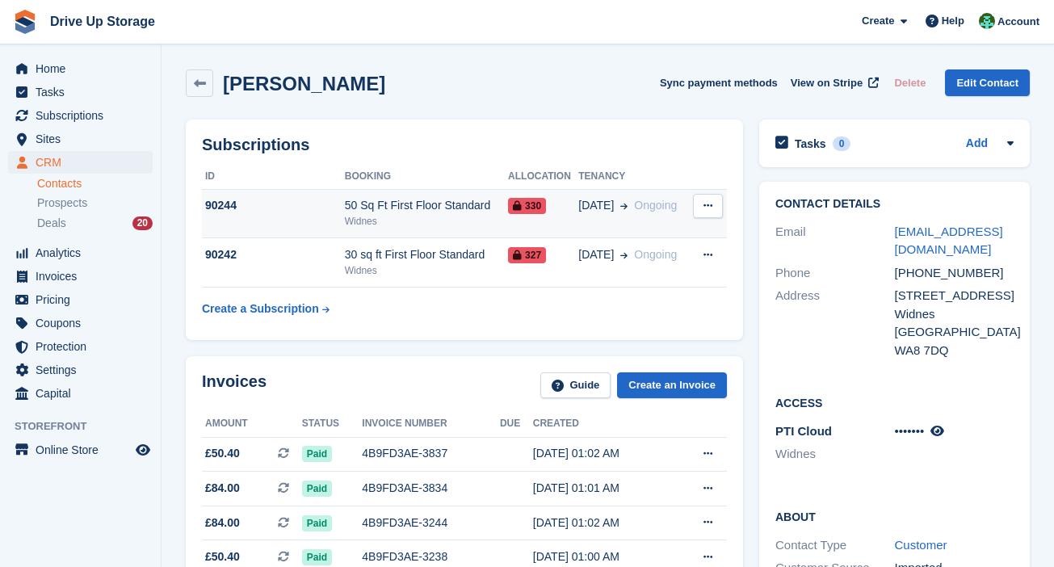
click at [526, 212] on span "330" at bounding box center [527, 206] width 38 height 16
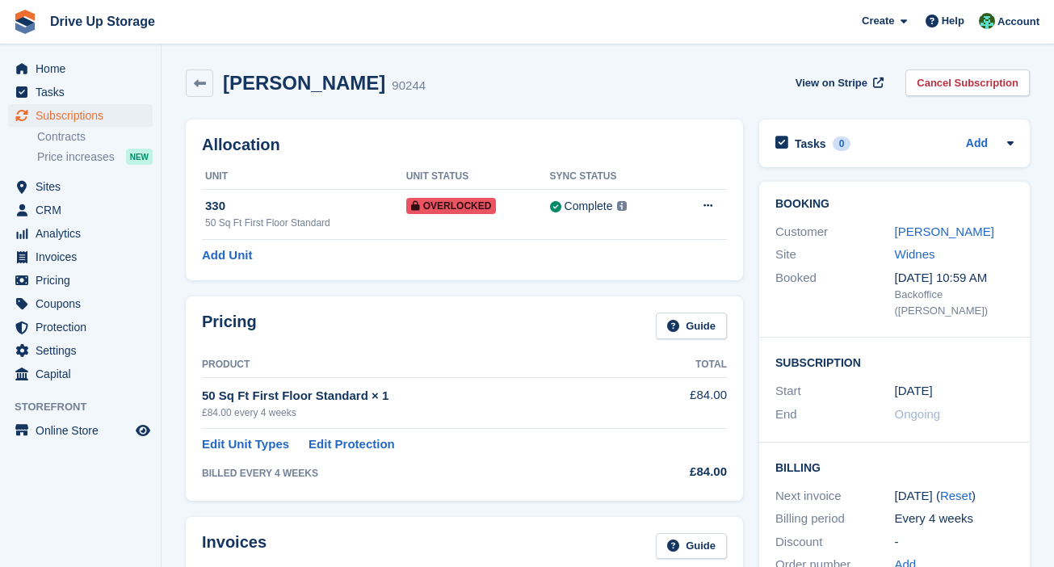
scroll to position [362, 0]
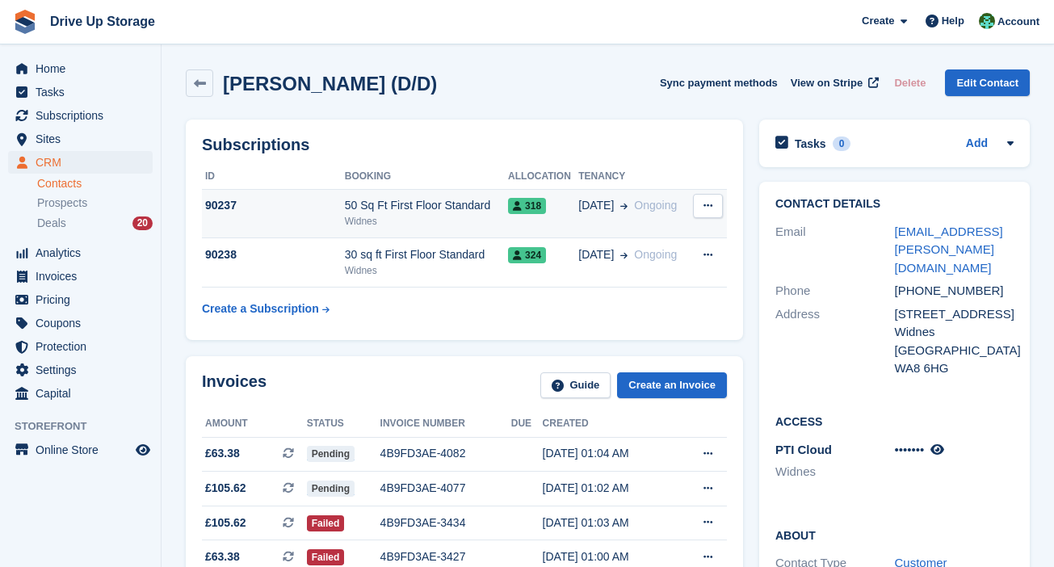
click at [709, 206] on icon at bounding box center [707, 205] width 9 height 10
click at [650, 214] on td "22 Jun Ongoing" at bounding box center [633, 213] width 111 height 49
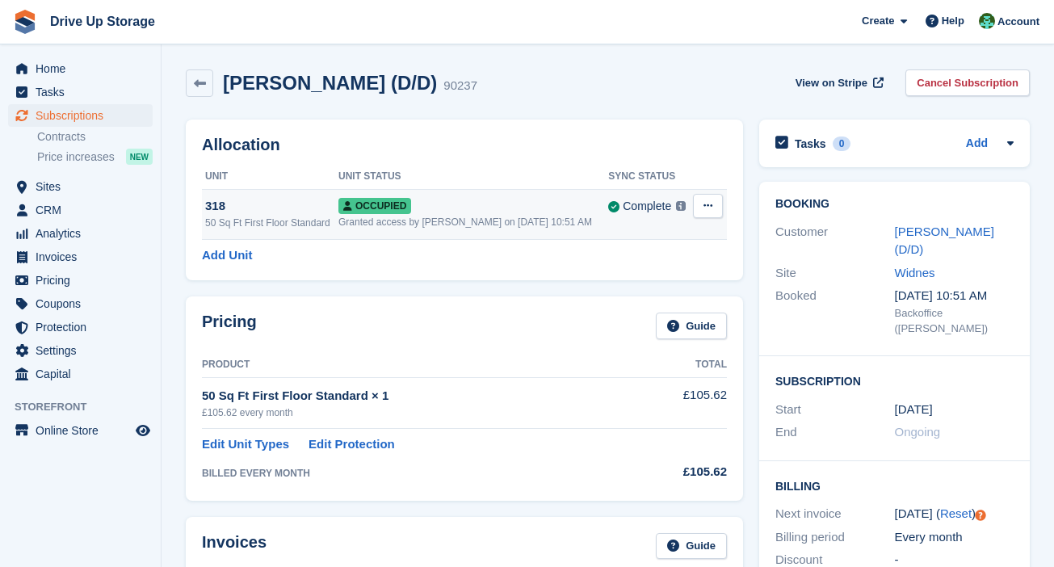
click at [707, 212] on button at bounding box center [708, 206] width 30 height 24
click at [678, 236] on p "Overlock" at bounding box center [645, 237] width 141 height 21
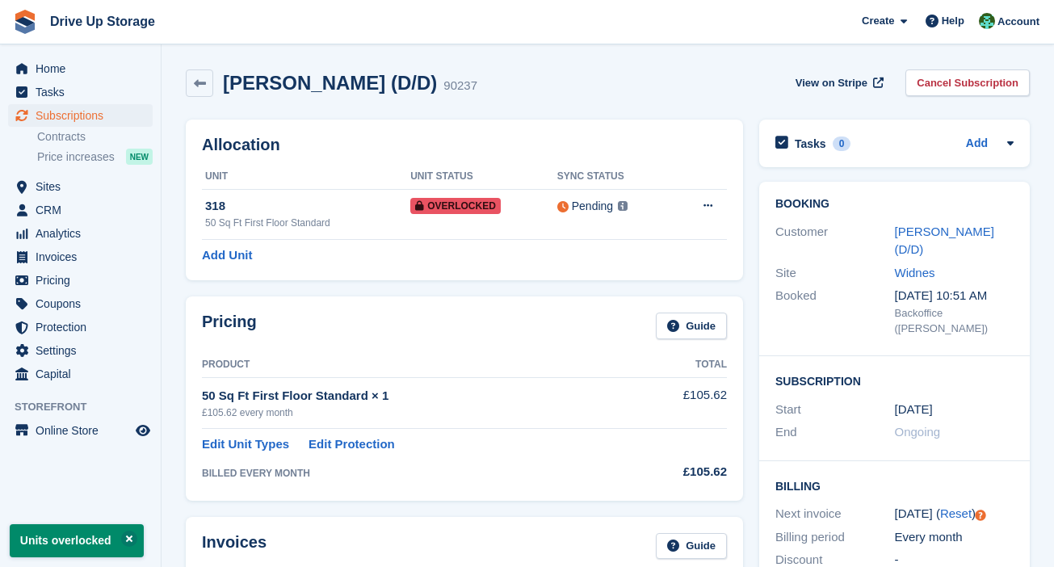
scroll to position [403, 0]
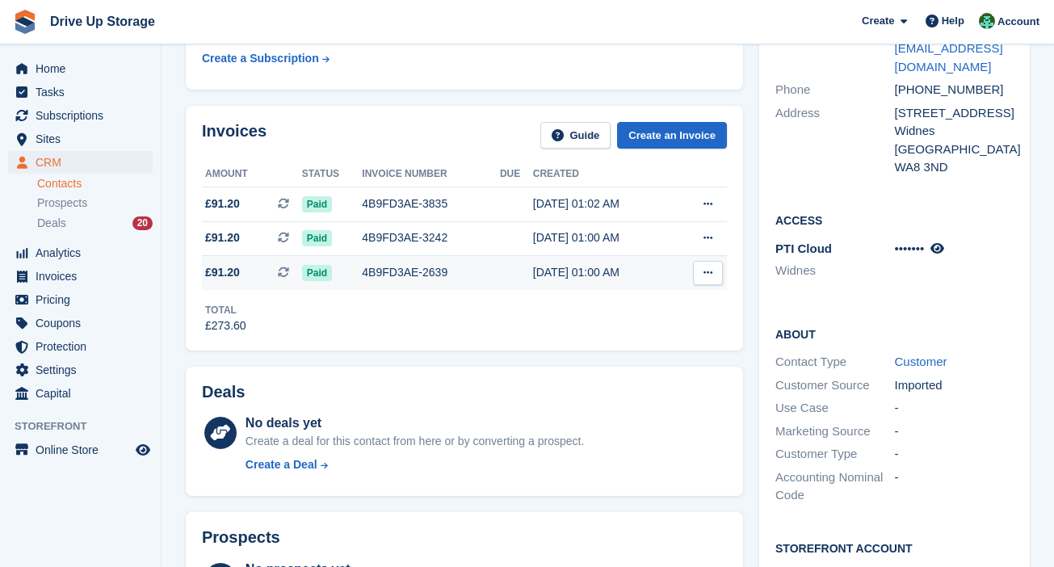
scroll to position [403, 0]
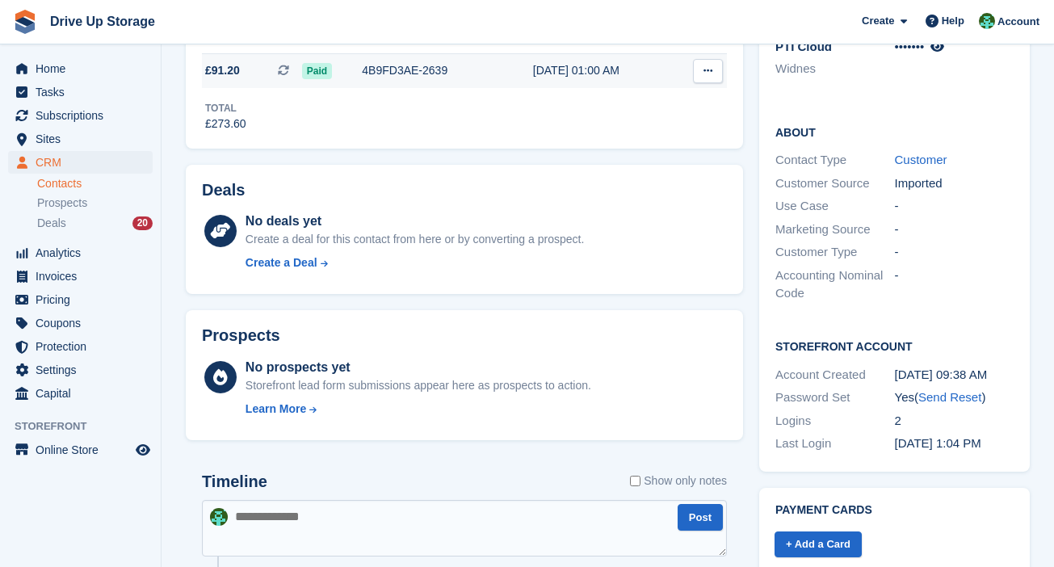
click at [443, 68] on div "4B9FD3AE-2639" at bounding box center [431, 70] width 138 height 17
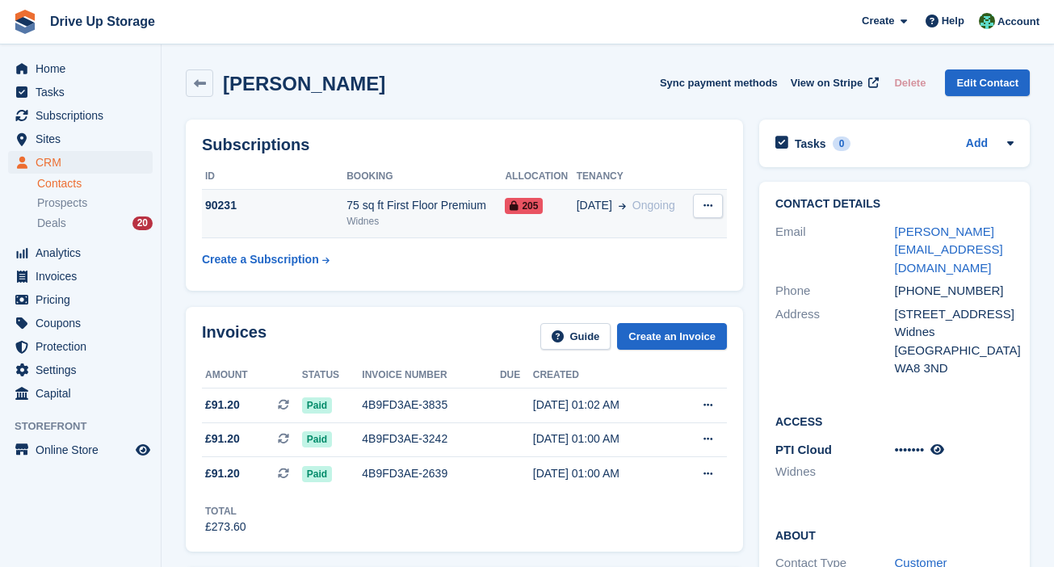
click at [568, 203] on div "205" at bounding box center [540, 205] width 71 height 17
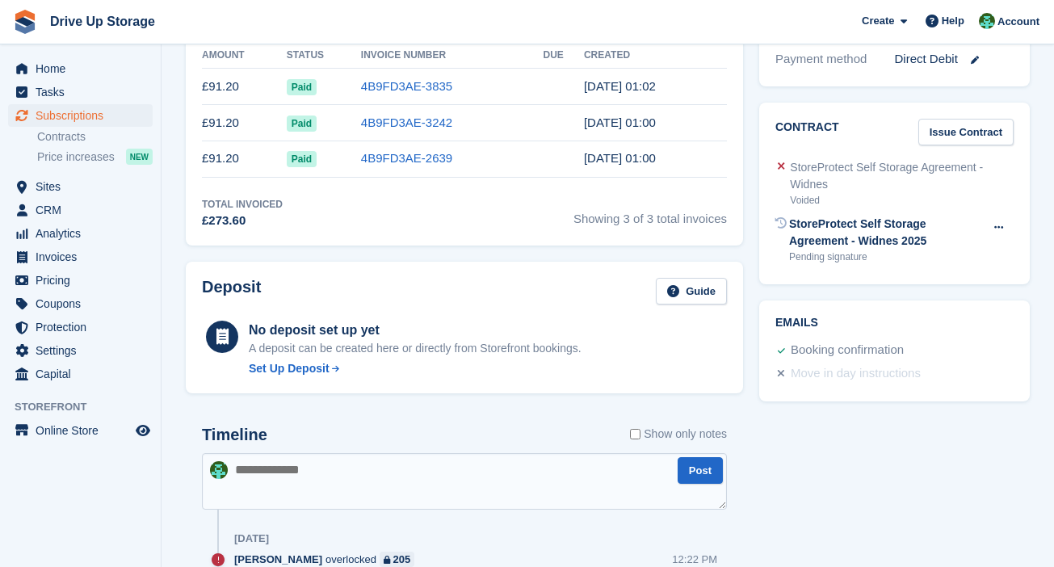
scroll to position [326, 0]
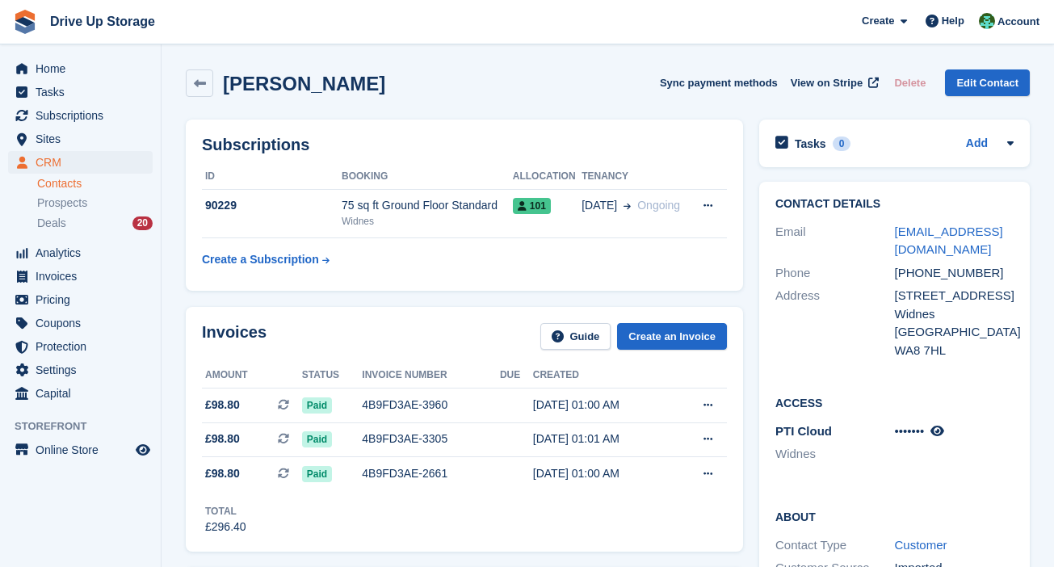
click at [585, 242] on table "ID Booking Allocation Tenancy 90229 75 sq ft Ground Floor Standard Widnes 101 […" at bounding box center [464, 219] width 525 height 111
click at [607, 207] on span "[DATE]" at bounding box center [599, 205] width 36 height 17
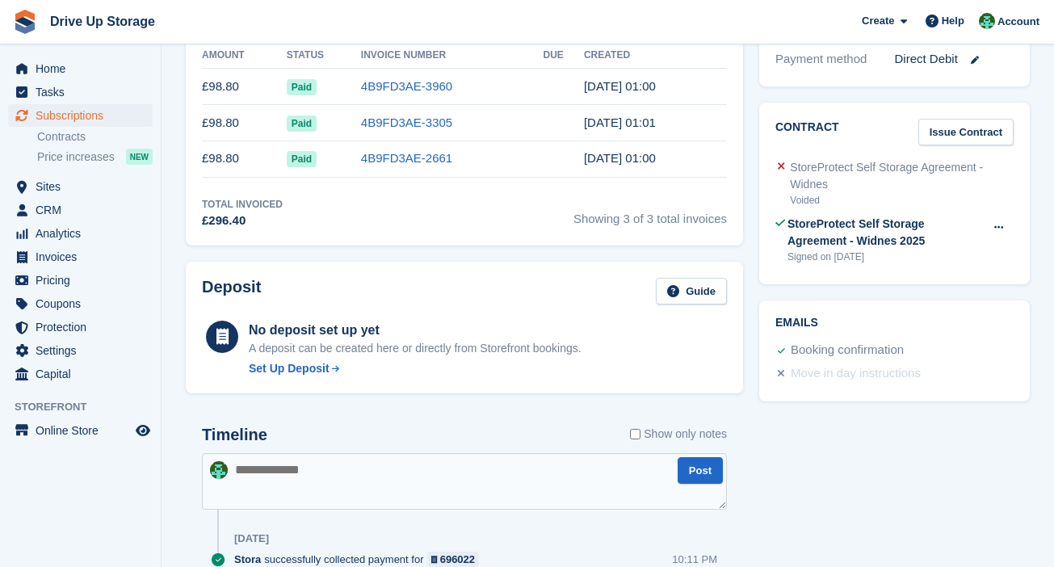
scroll to position [326, 0]
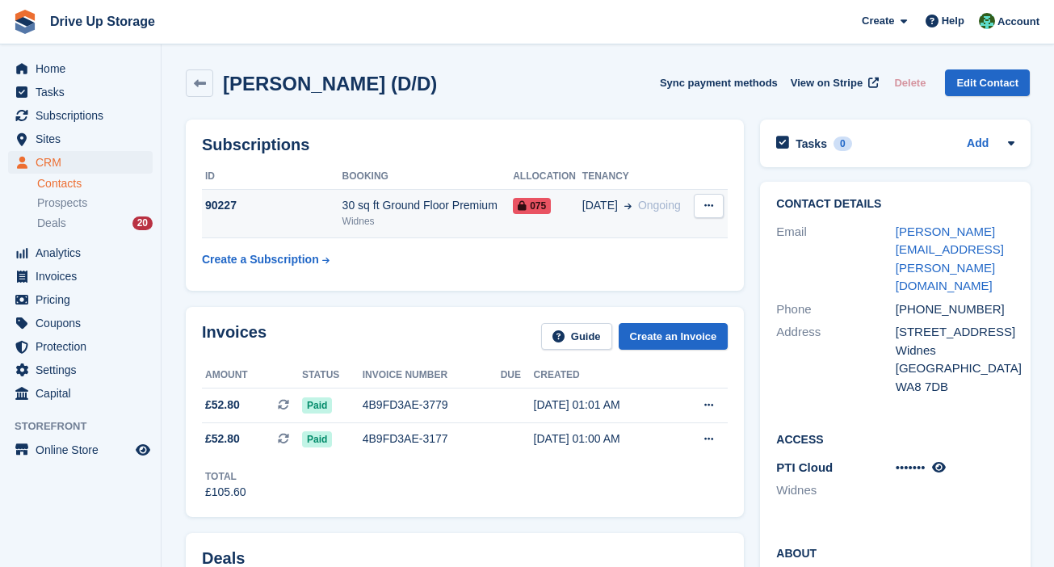
click at [490, 210] on div "30 sq ft Ground Floor Premium" at bounding box center [427, 205] width 171 height 17
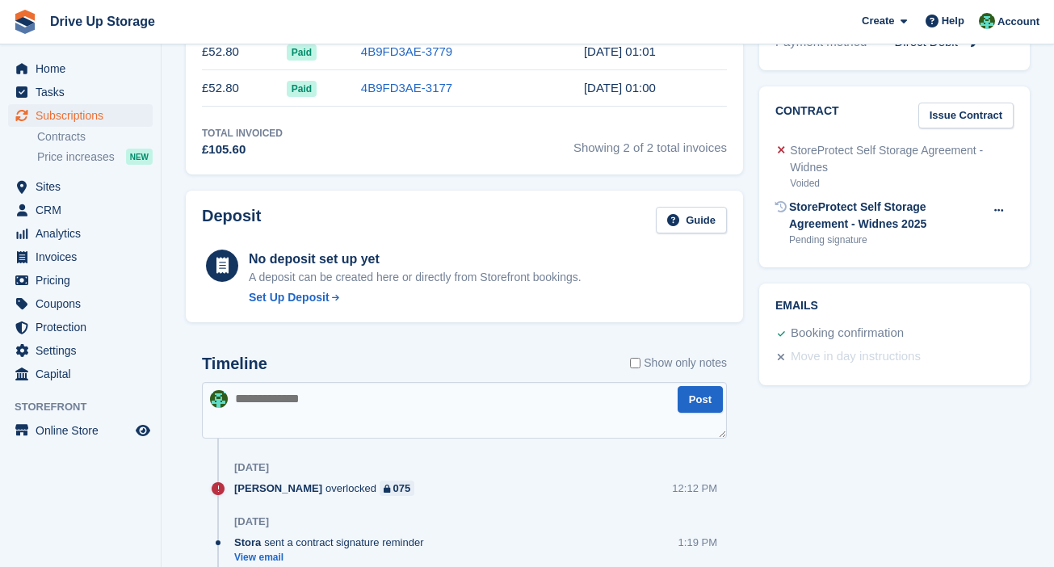
scroll to position [362, 0]
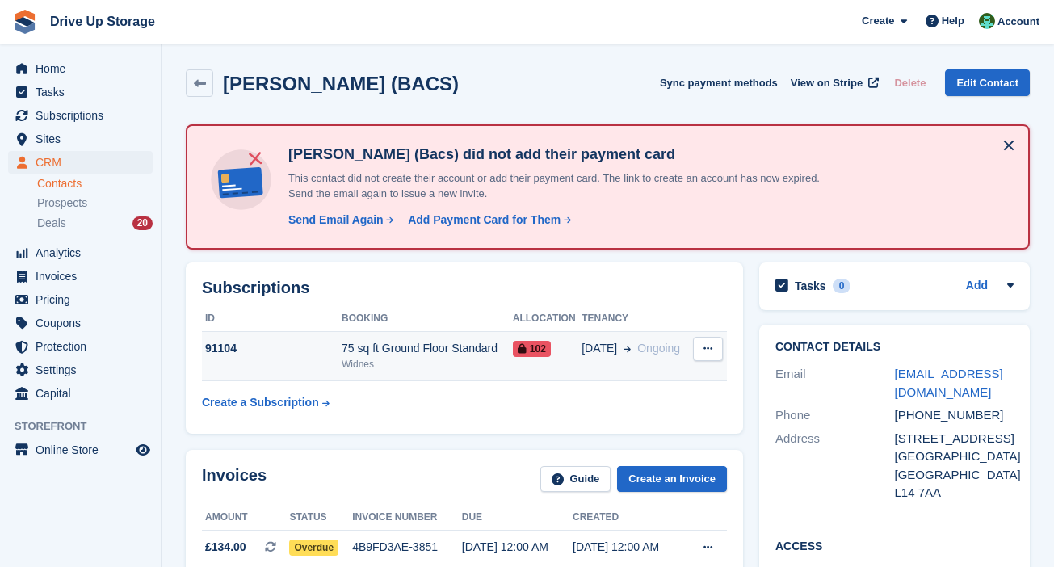
click at [497, 362] on div "Widnes" at bounding box center [427, 364] width 171 height 15
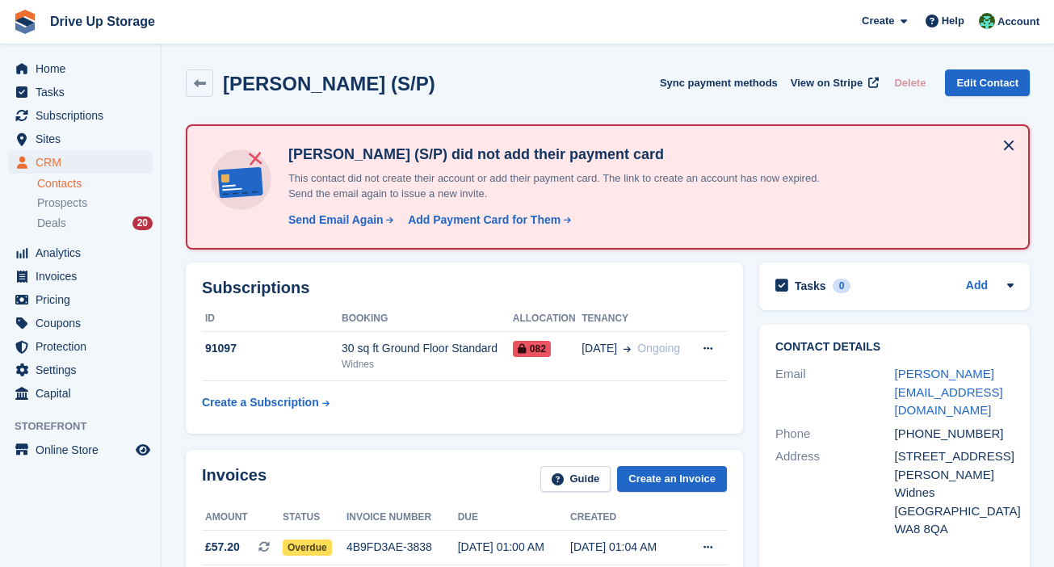
click at [581, 322] on th "Allocation" at bounding box center [547, 319] width 69 height 26
click at [599, 348] on span "[DATE]" at bounding box center [599, 348] width 36 height 17
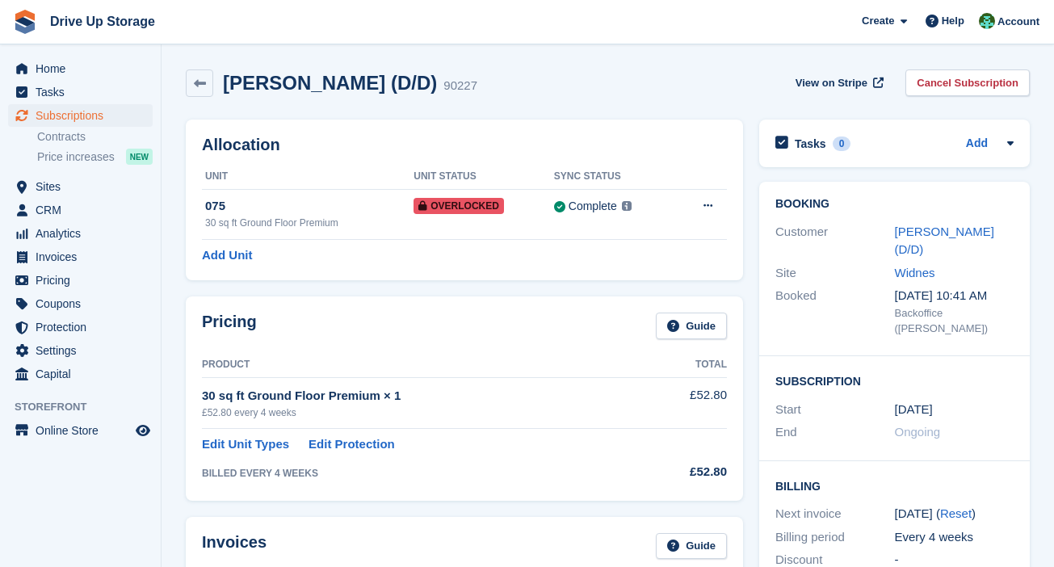
scroll to position [564, 0]
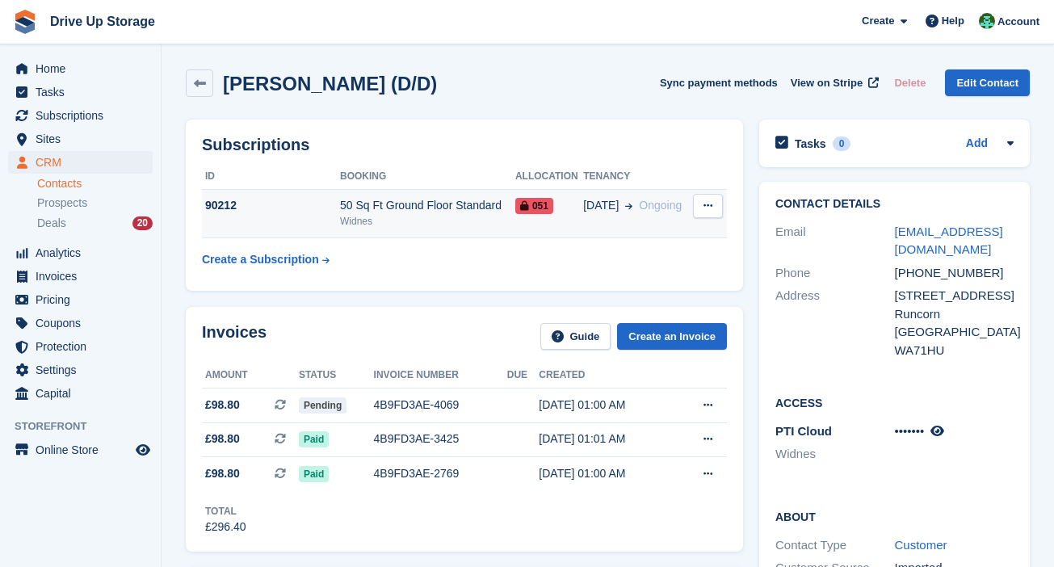
click at [426, 220] on div "Widnes" at bounding box center [427, 221] width 175 height 15
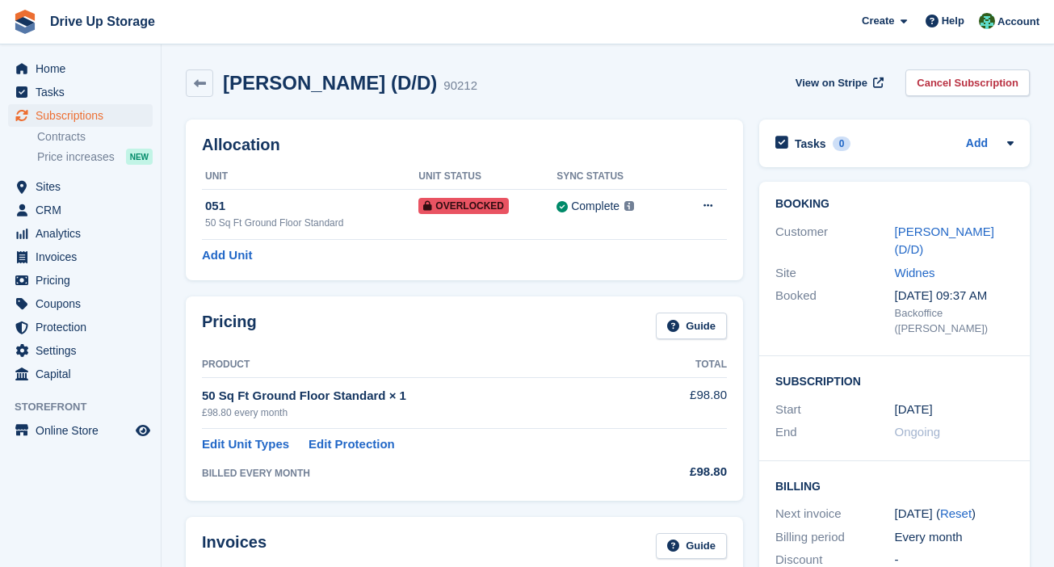
scroll to position [529, 0]
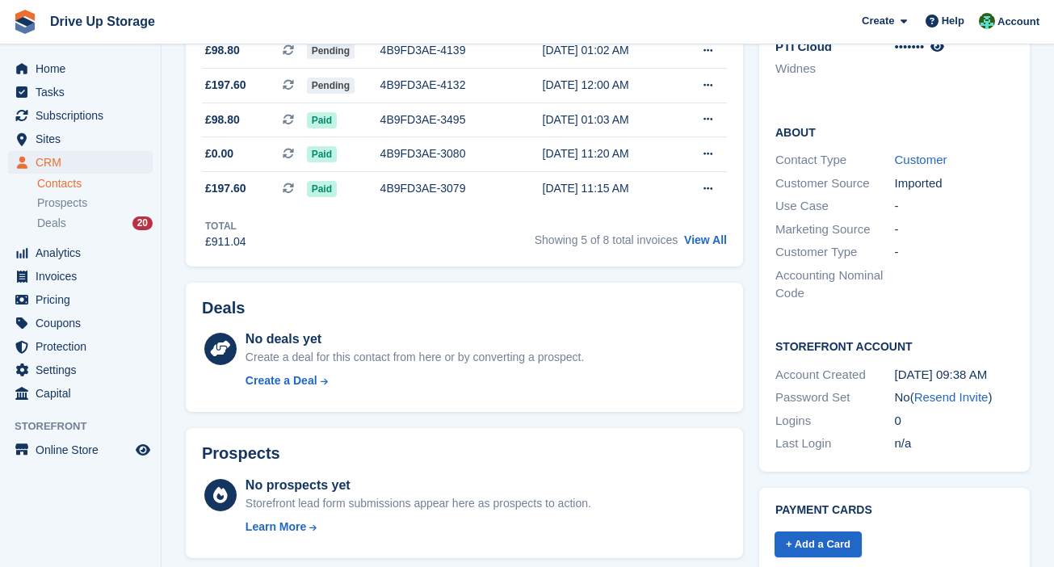
scroll to position [201, 0]
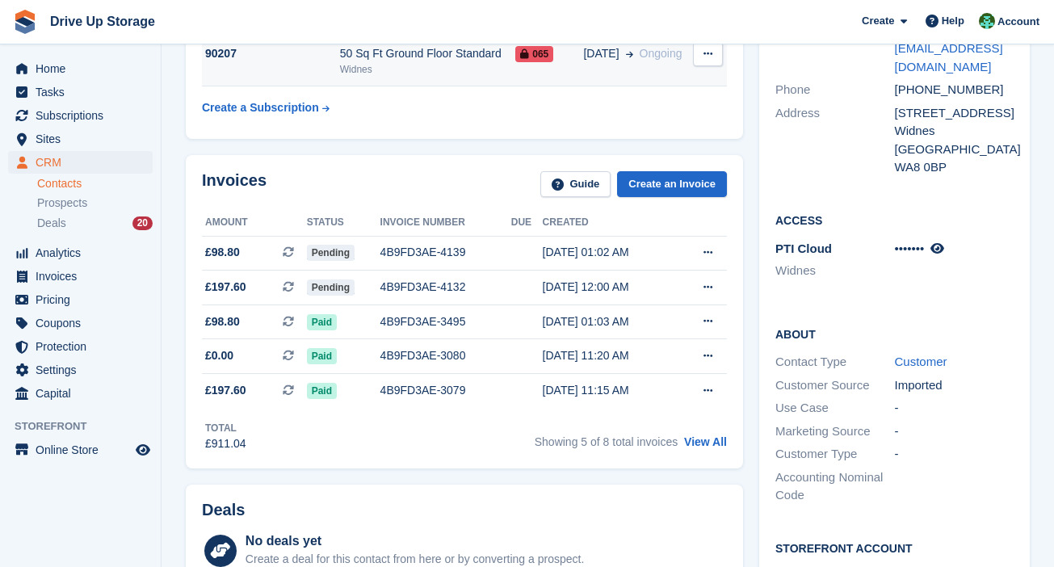
click at [479, 59] on div "50 Sq Ft Ground Floor Standard" at bounding box center [427, 53] width 175 height 17
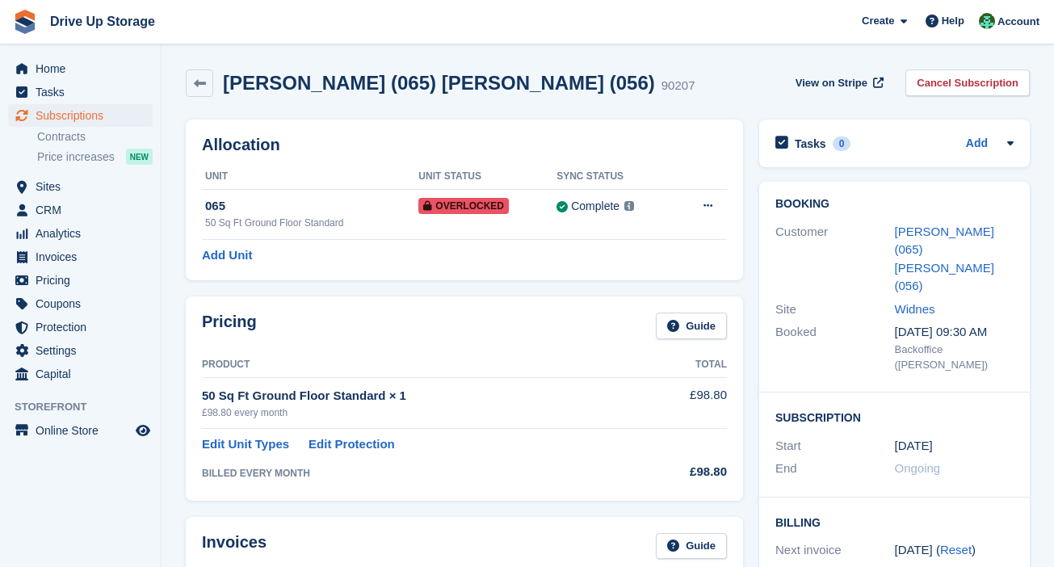
scroll to position [362, 0]
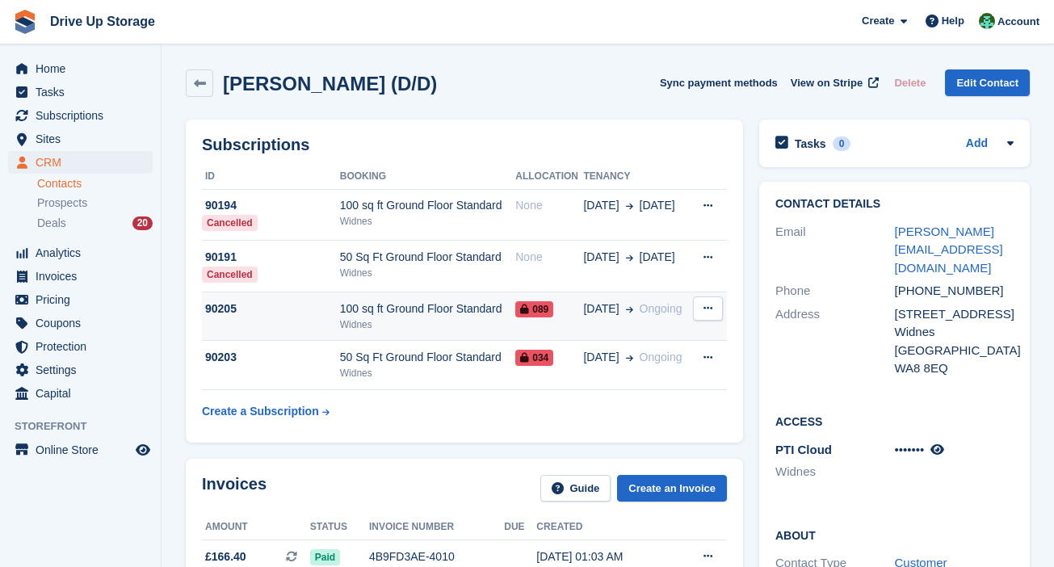
click at [464, 304] on div "100 sq ft Ground Floor Standard" at bounding box center [427, 308] width 175 height 17
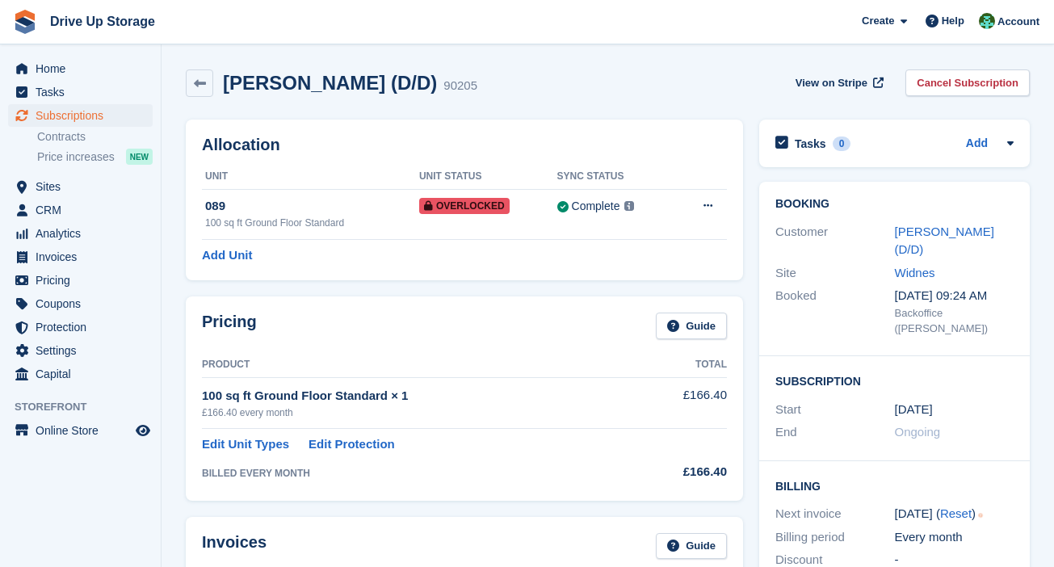
scroll to position [403, 0]
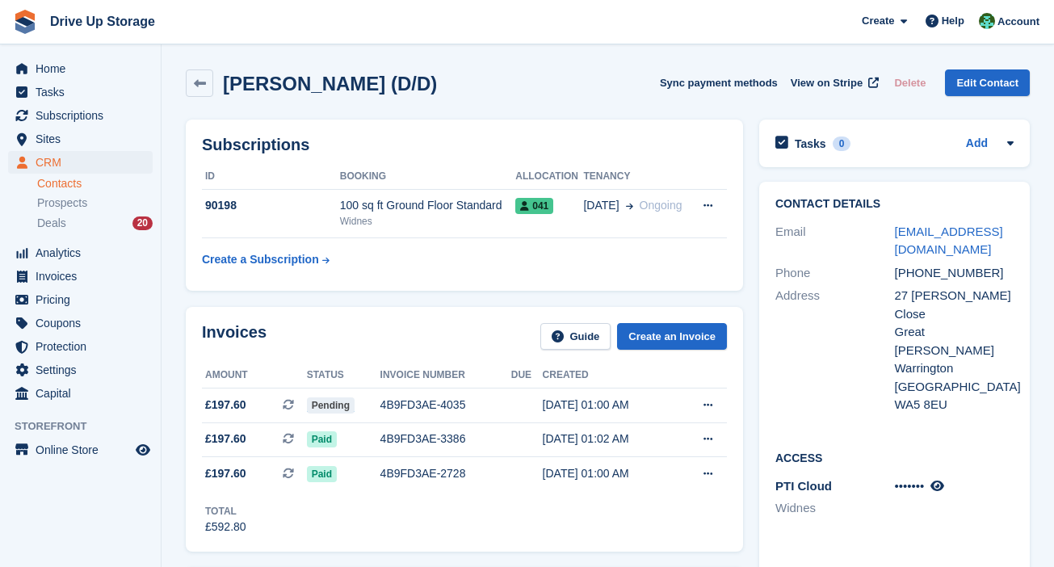
click at [408, 185] on th "Booking" at bounding box center [427, 177] width 175 height 26
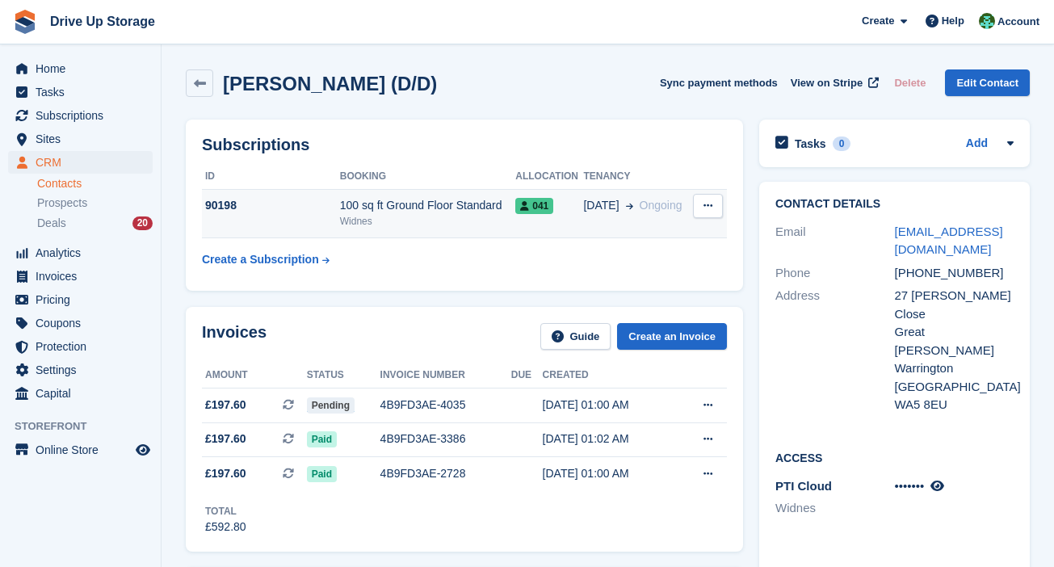
click at [414, 205] on div "100 sq ft Ground Floor Standard" at bounding box center [427, 205] width 175 height 17
